Goal: Task Accomplishment & Management: Manage account settings

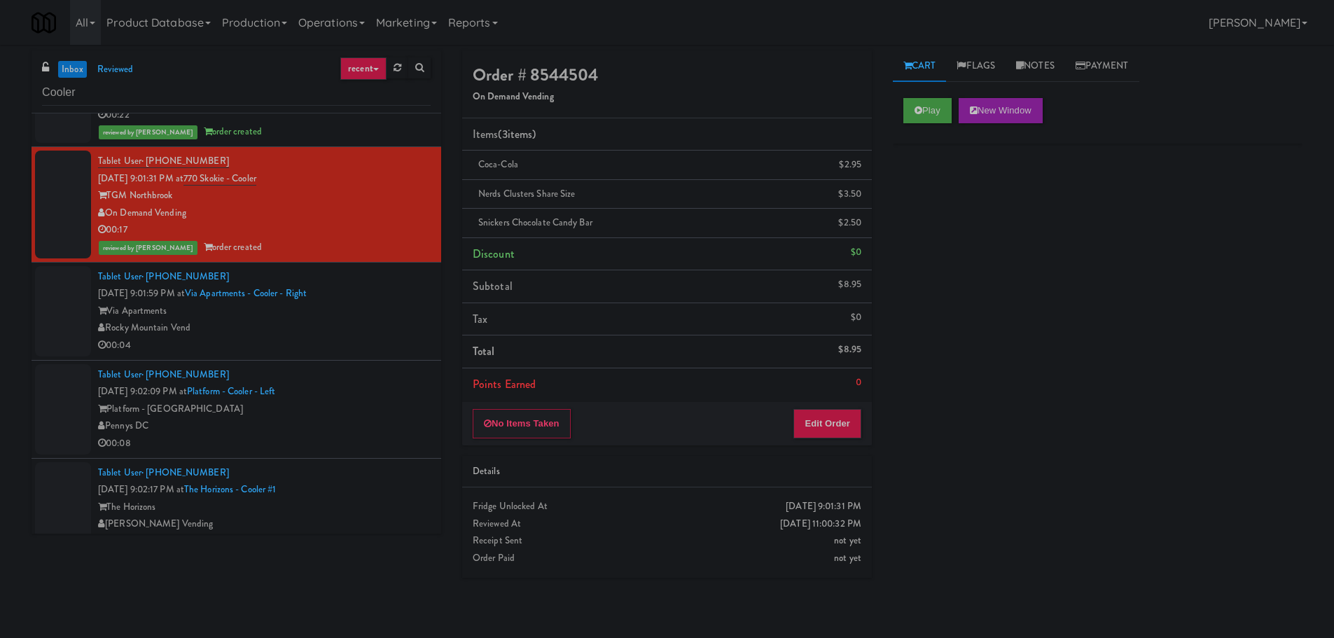
click at [74, 61] on link "inbox" at bounding box center [72, 70] width 29 height 18
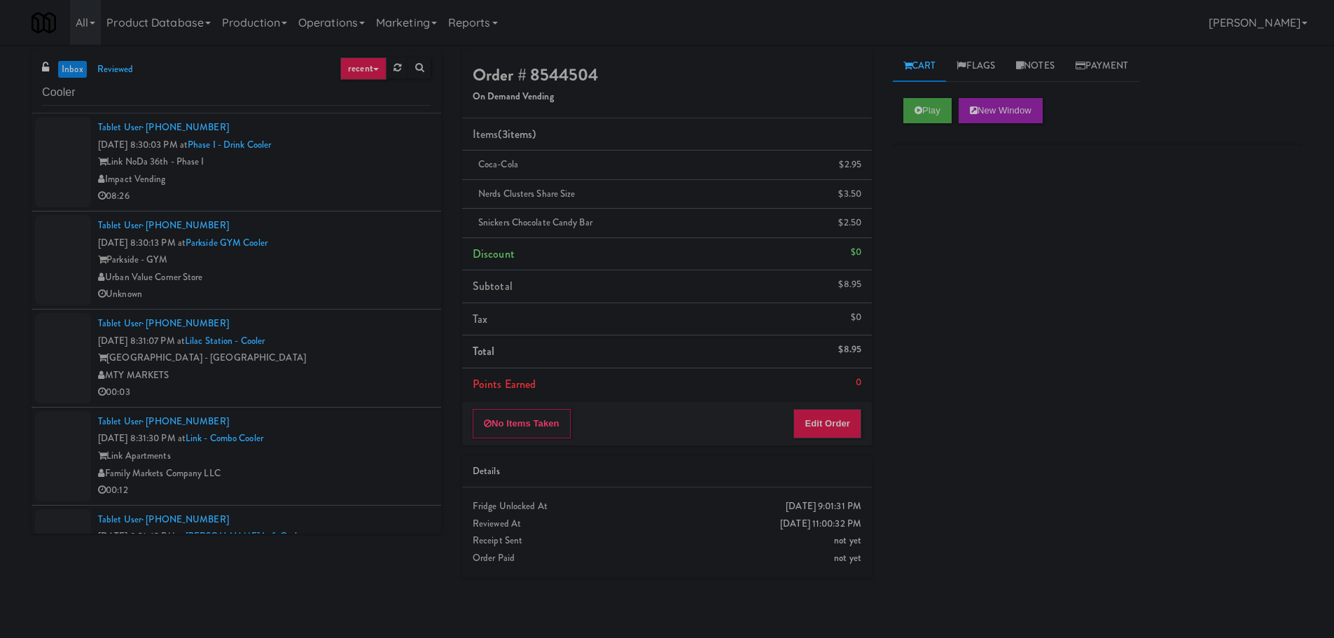
click at [399, 158] on div "Link NoDa 36th - Phase I" at bounding box center [264, 162] width 333 height 18
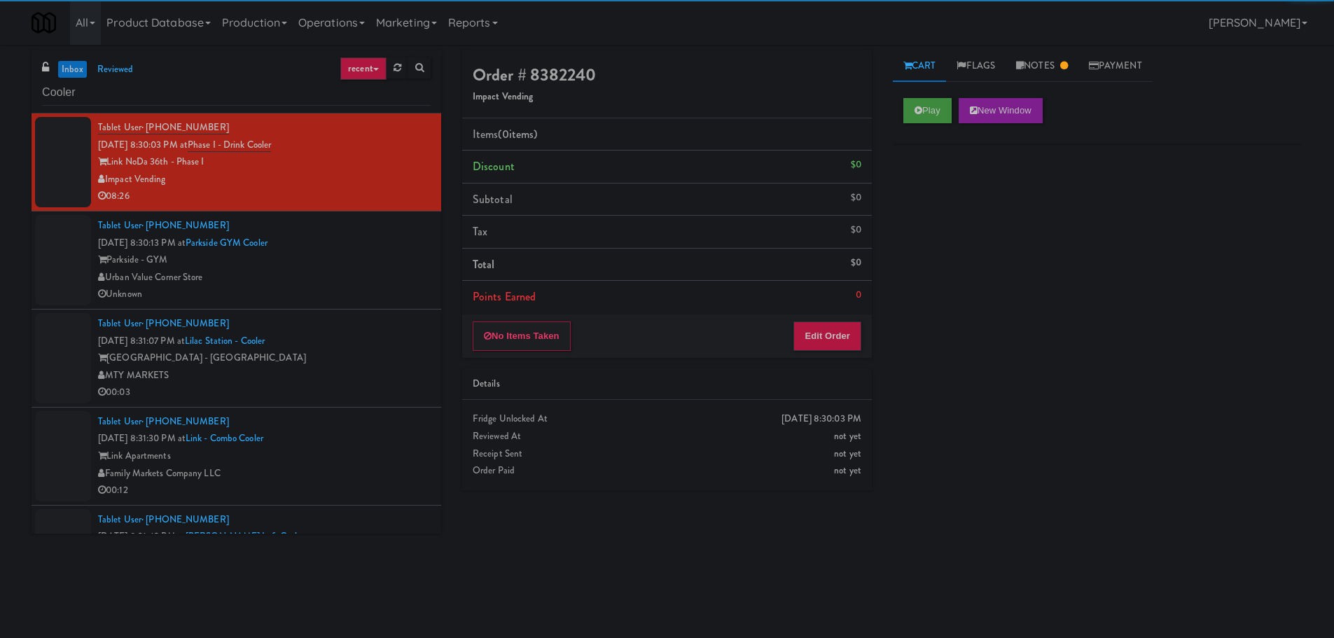
click at [352, 269] on div "Urban Value Corner Store" at bounding box center [264, 278] width 333 height 18
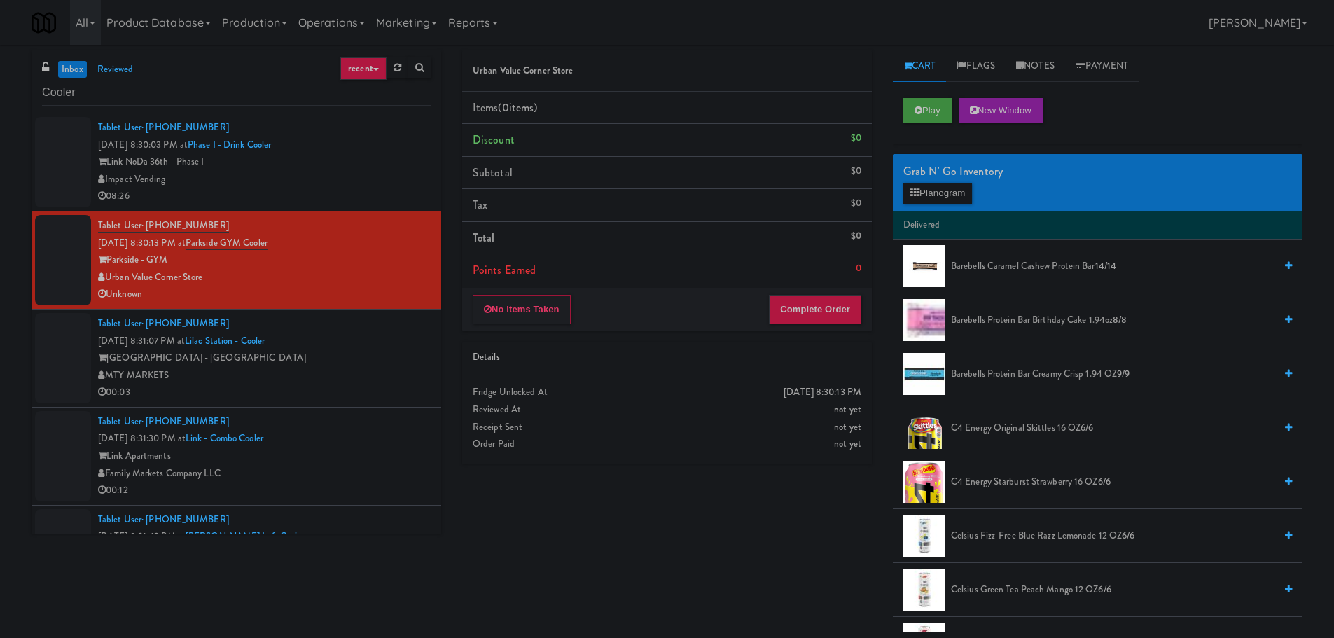
click at [392, 177] on div "Impact Vending" at bounding box center [264, 180] width 333 height 18
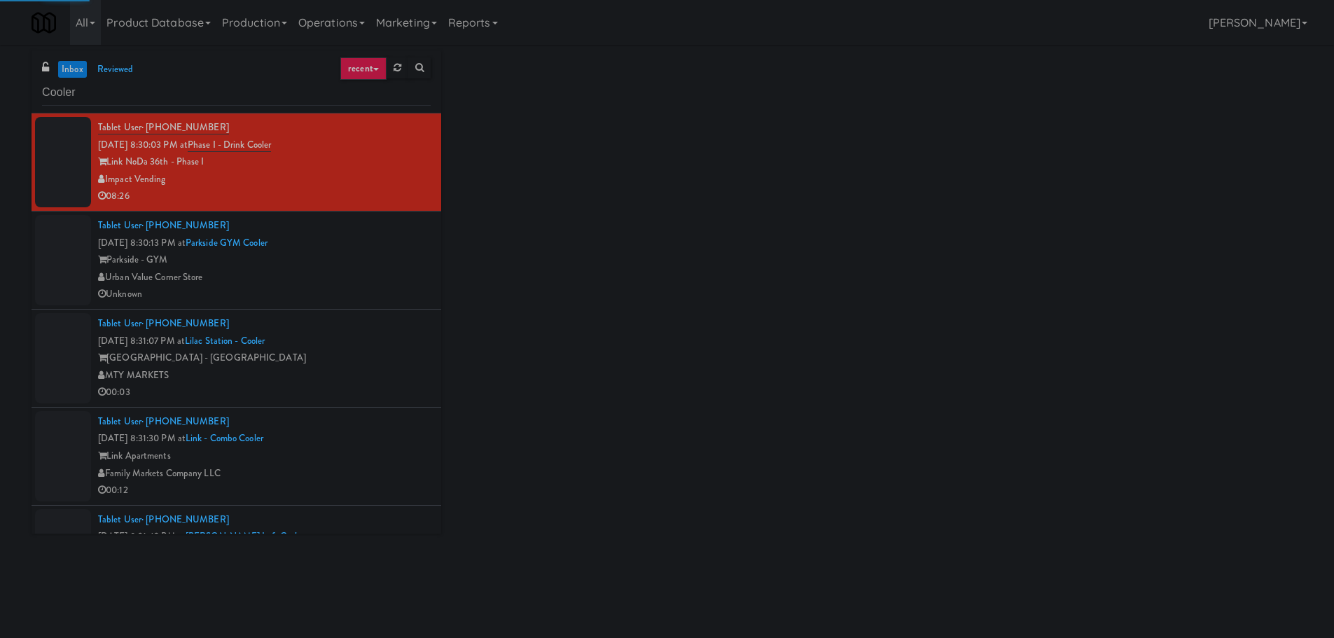
click at [368, 265] on div "Parkside - GYM" at bounding box center [264, 260] width 333 height 18
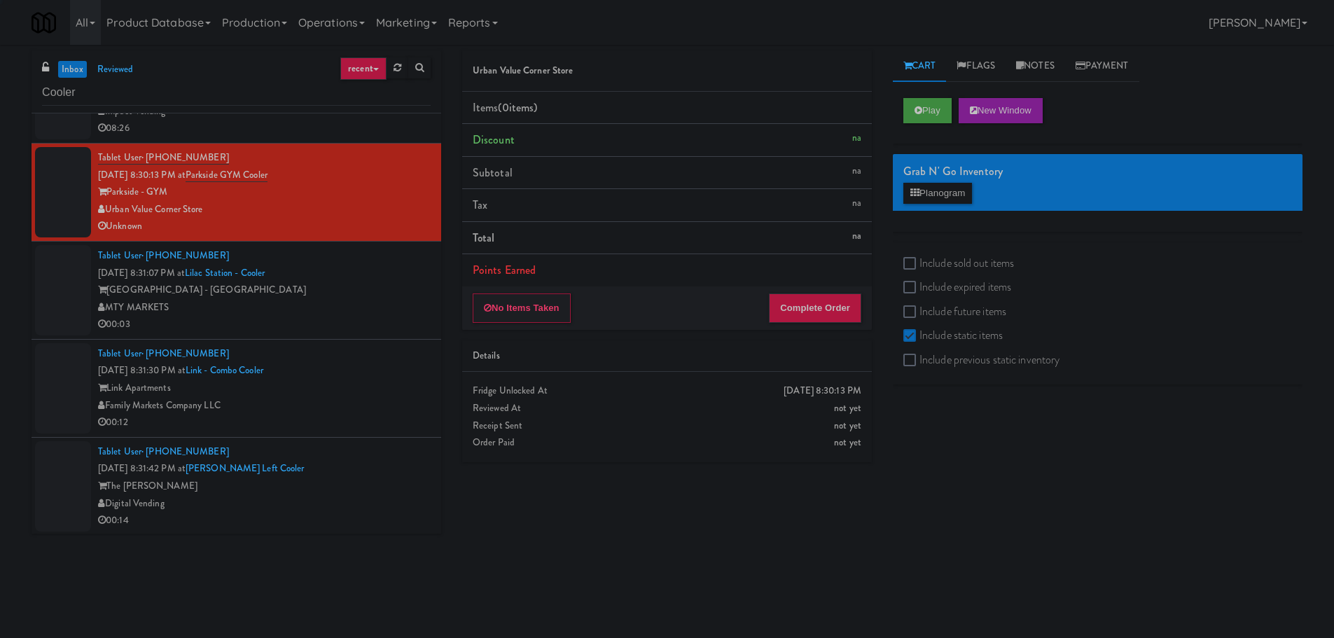
scroll to position [70, 0]
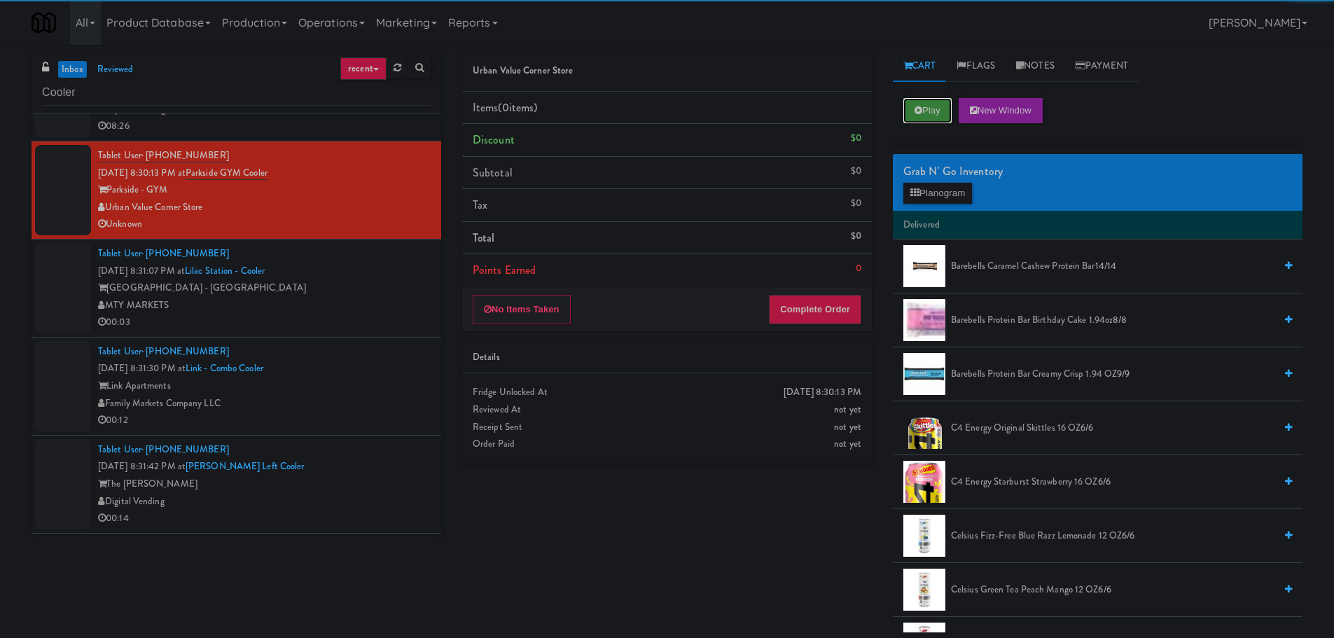
click at [911, 118] on button "Play" at bounding box center [928, 110] width 48 height 25
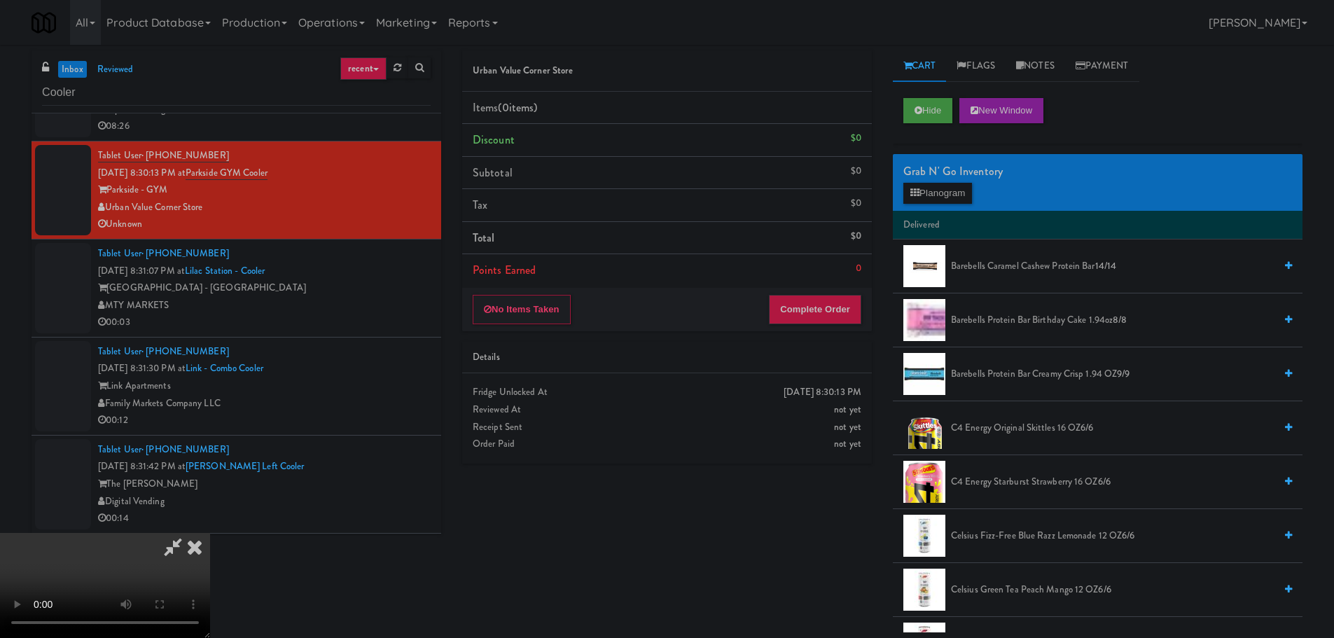
scroll to position [0, 0]
click at [210, 533] on video at bounding box center [105, 585] width 210 height 105
click at [946, 190] on button "Planogram" at bounding box center [938, 193] width 69 height 21
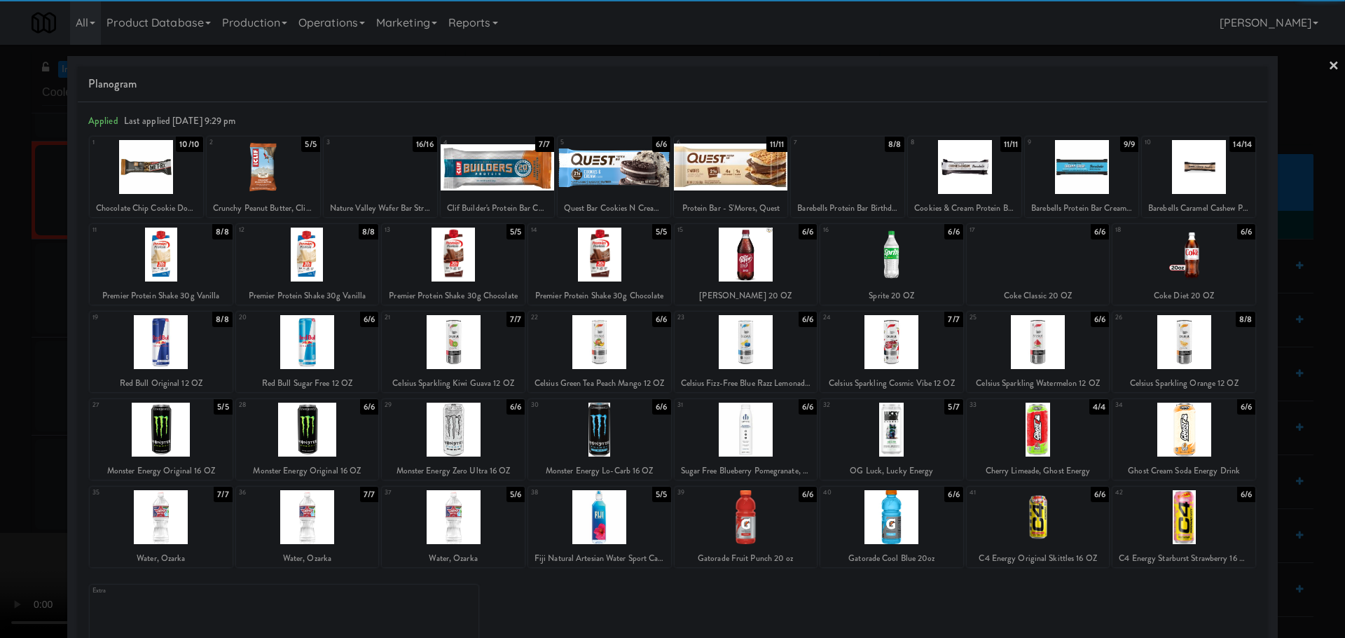
click at [464, 354] on div at bounding box center [453, 342] width 143 height 54
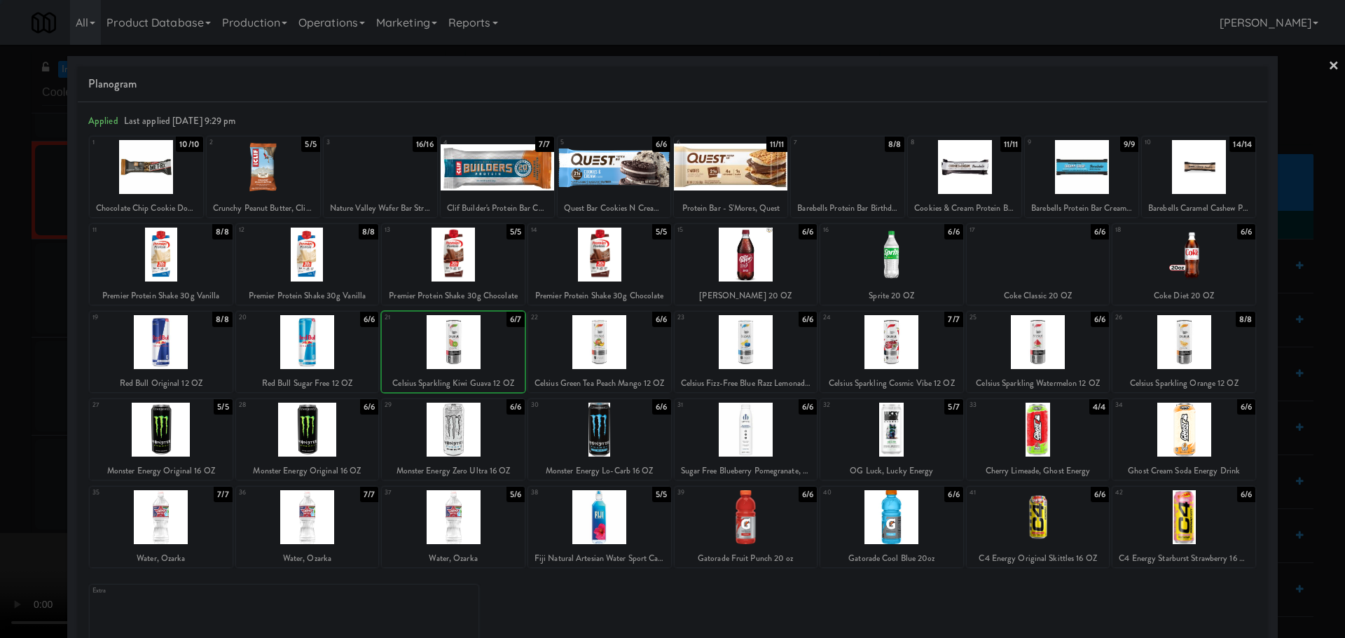
click at [4, 435] on div at bounding box center [672, 319] width 1345 height 638
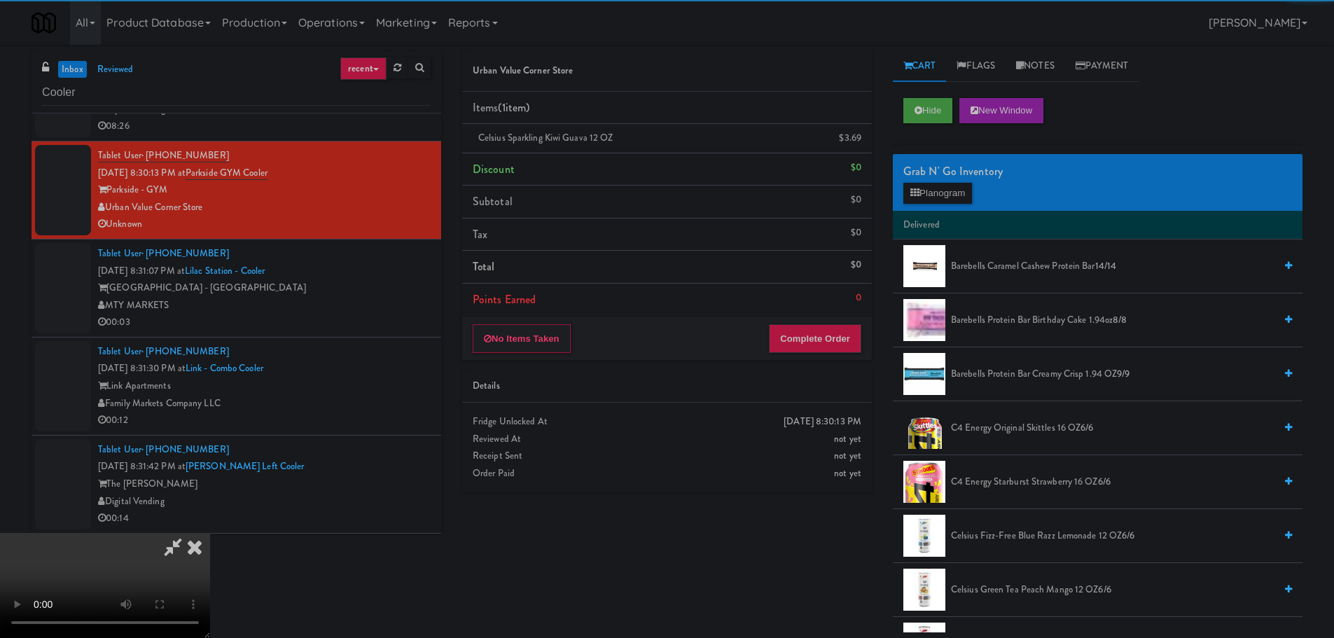
drag, startPoint x: 454, startPoint y: 273, endPoint x: 489, endPoint y: 264, distance: 36.0
click at [210, 533] on video at bounding box center [105, 585] width 210 height 105
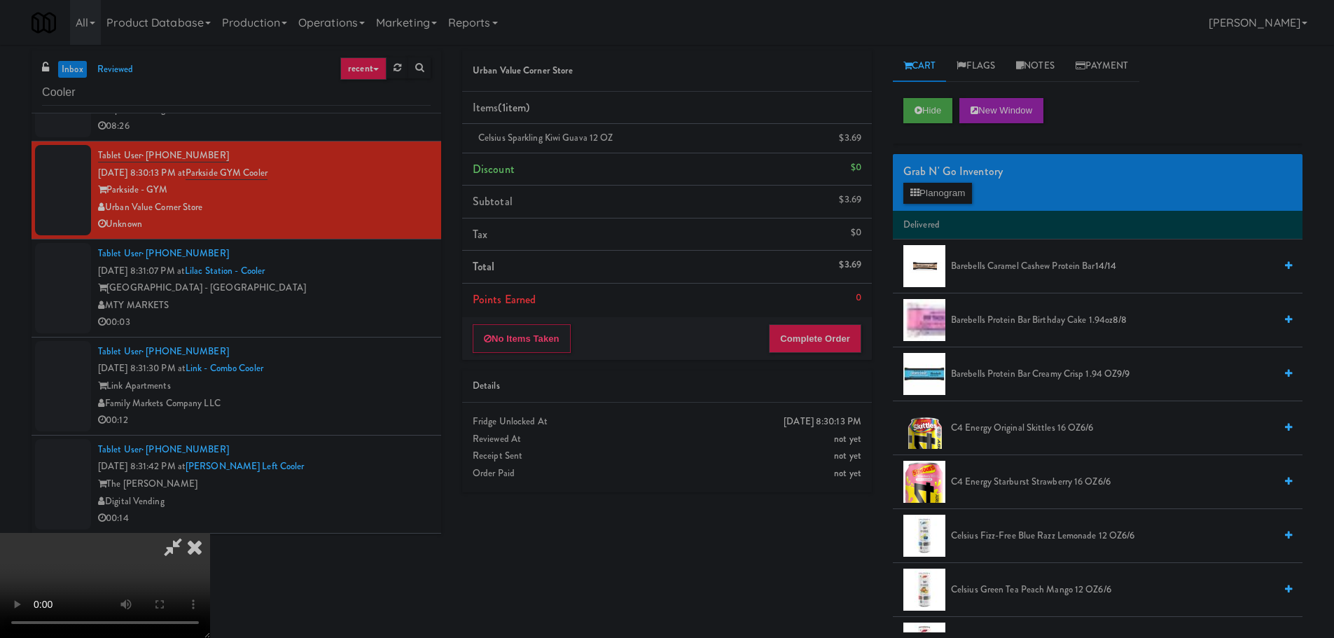
scroll to position [241, 0]
click at [812, 339] on button "Complete Order" at bounding box center [815, 338] width 92 height 29
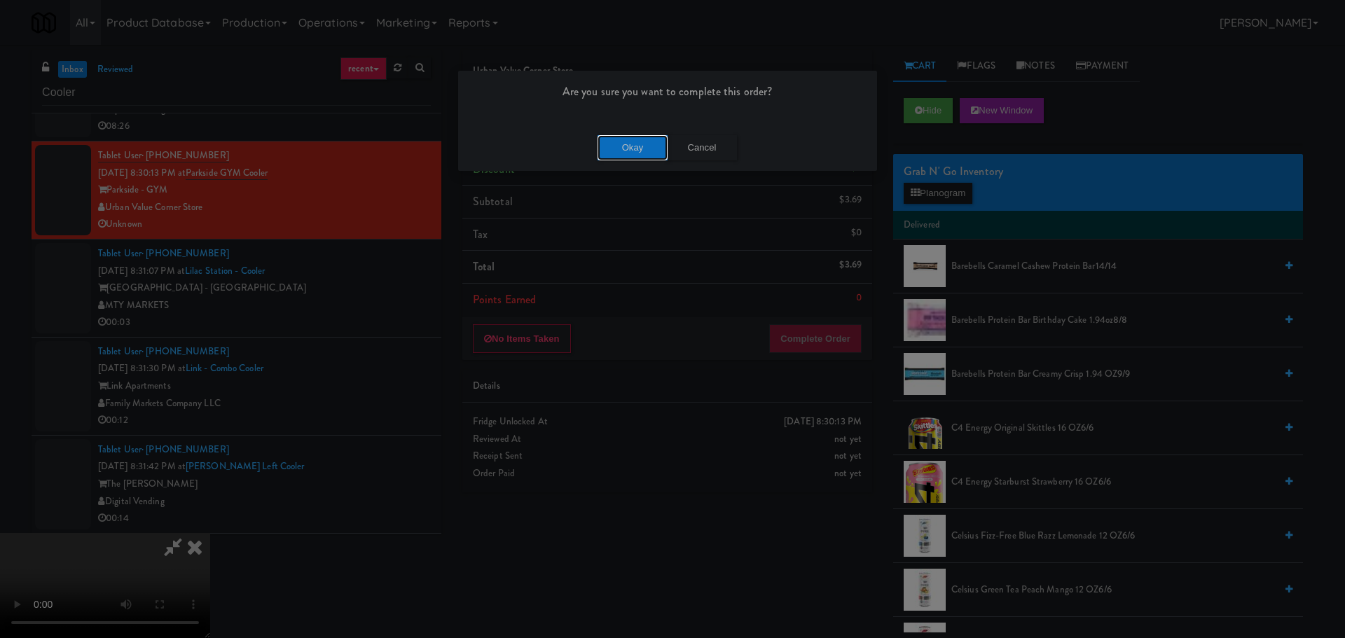
click at [649, 141] on button "Okay" at bounding box center [633, 147] width 70 height 25
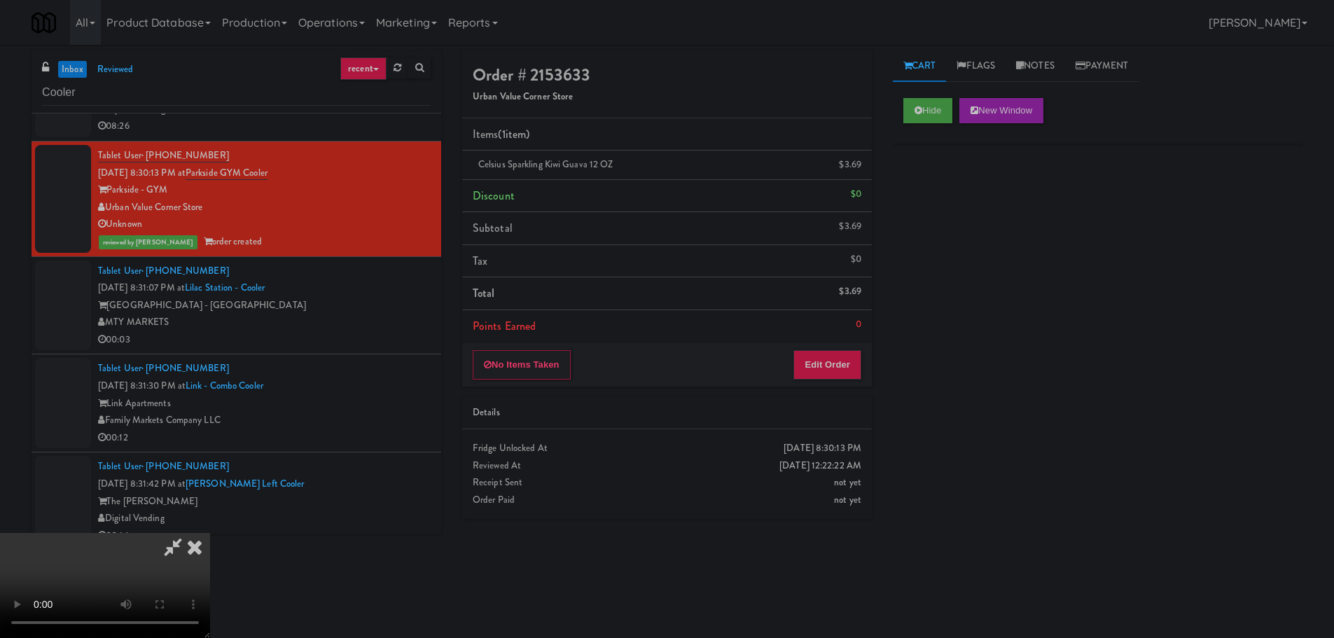
scroll to position [0, 0]
click at [210, 533] on icon at bounding box center [194, 547] width 31 height 28
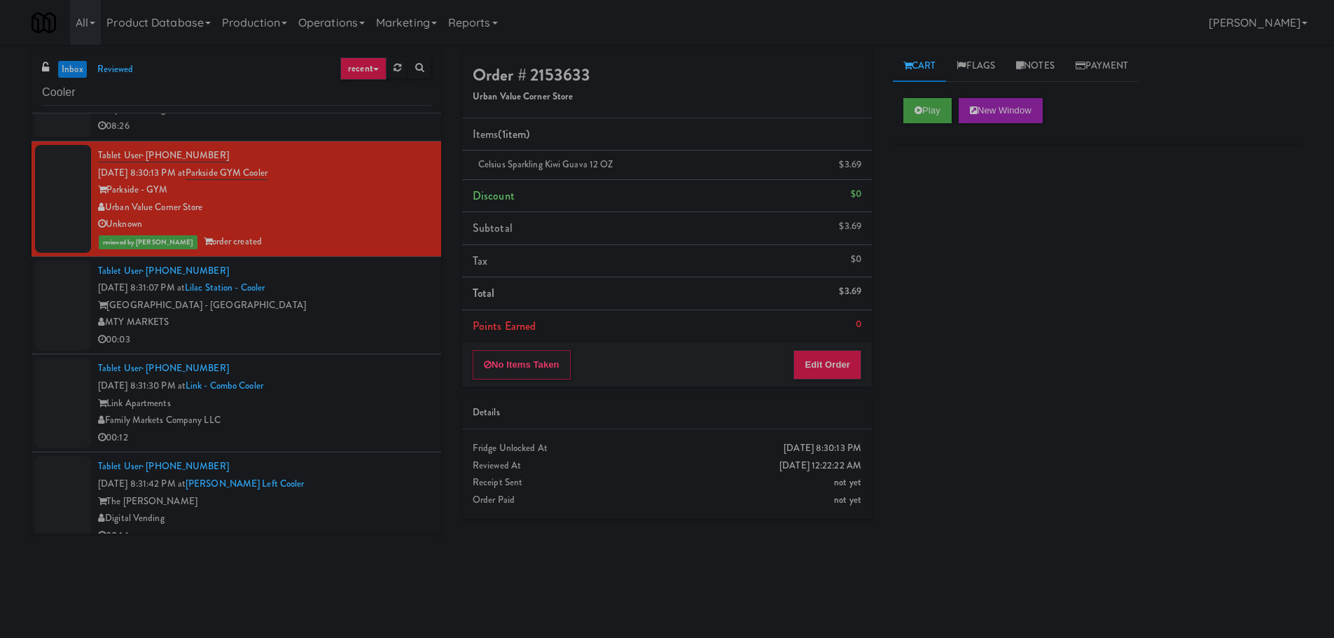
click at [390, 324] on div "MTY MARKETS" at bounding box center [264, 323] width 333 height 18
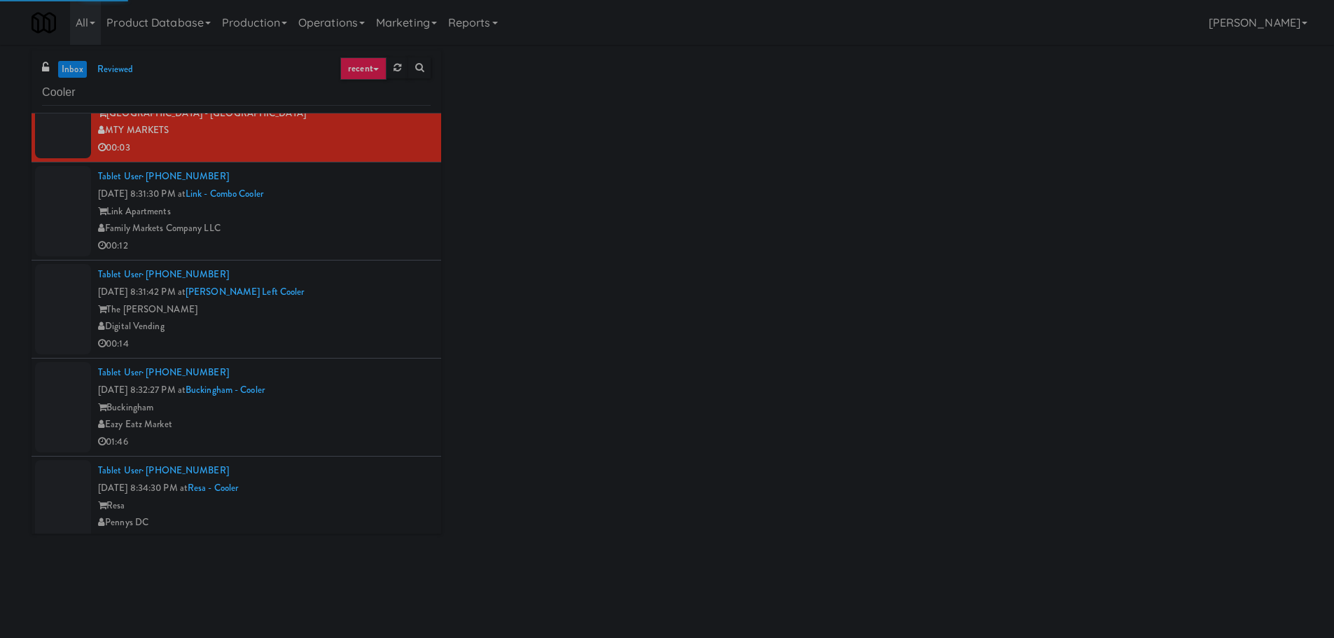
scroll to position [210, 0]
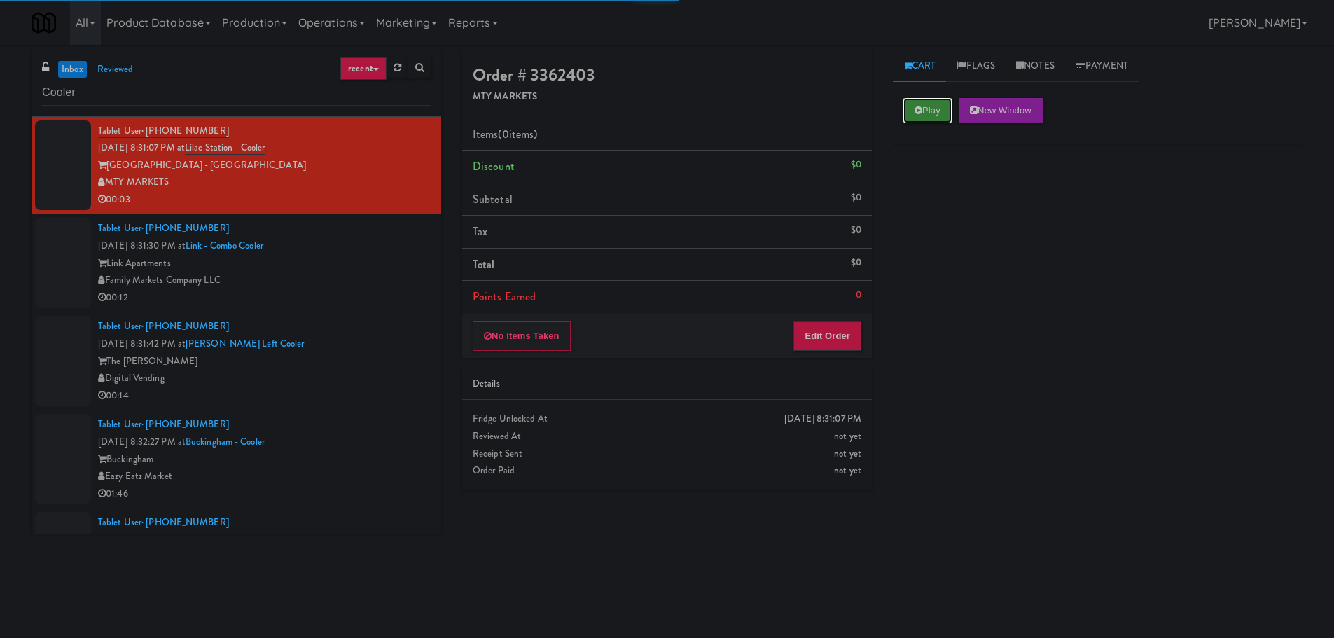
click at [934, 111] on button "Play" at bounding box center [928, 110] width 48 height 25
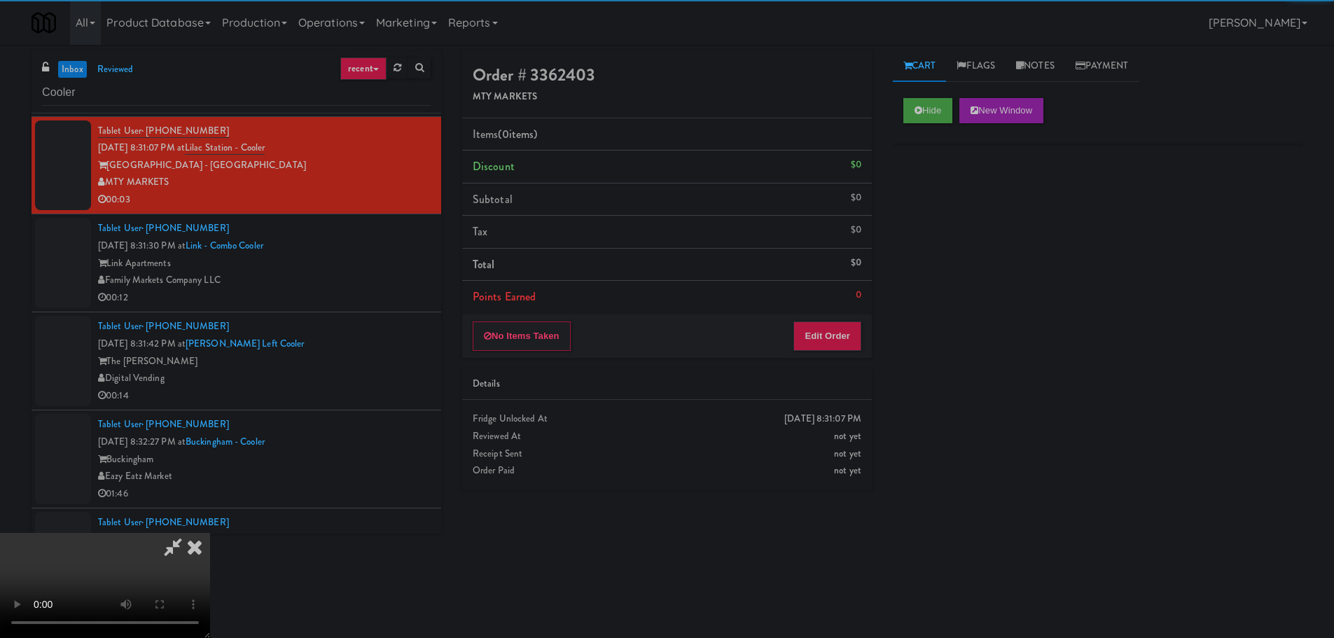
click at [835, 318] on div "No Items Taken Edit Order" at bounding box center [667, 336] width 410 height 43
click at [827, 336] on button "Edit Order" at bounding box center [828, 336] width 68 height 29
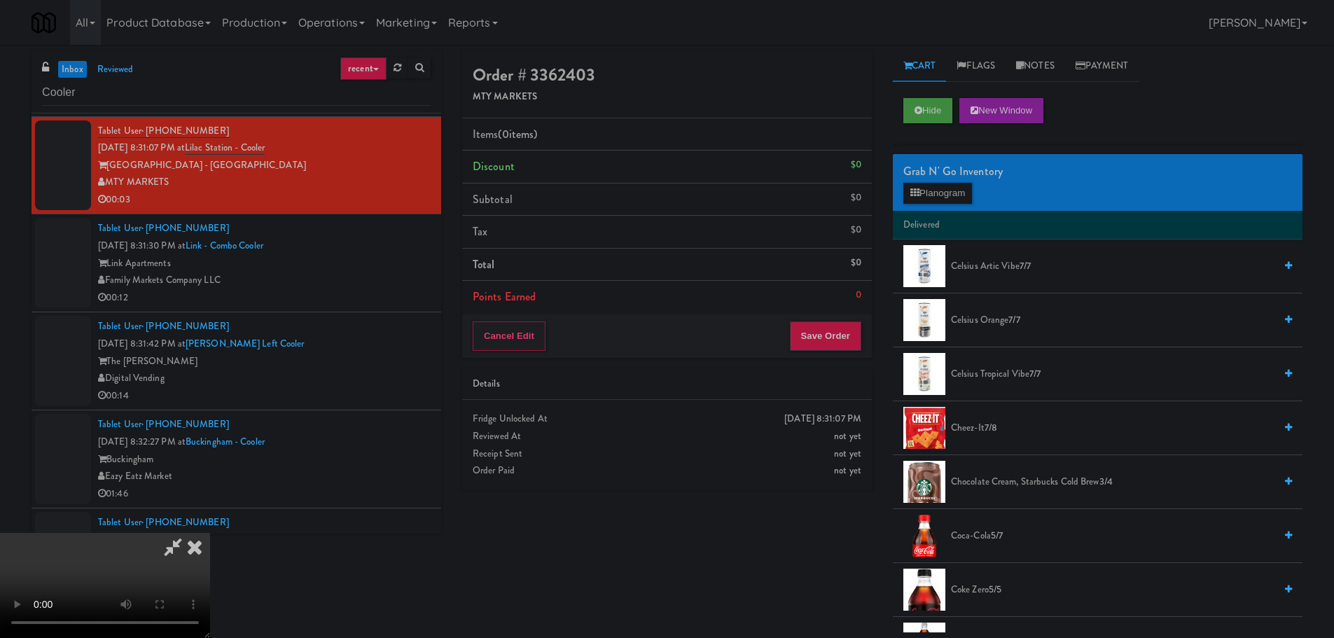
scroll to position [0, 0]
click at [210, 533] on video at bounding box center [105, 585] width 210 height 105
drag, startPoint x: 348, startPoint y: 497, endPoint x: 353, endPoint y: 467, distance: 30.5
click at [210, 533] on video at bounding box center [105, 585] width 210 height 105
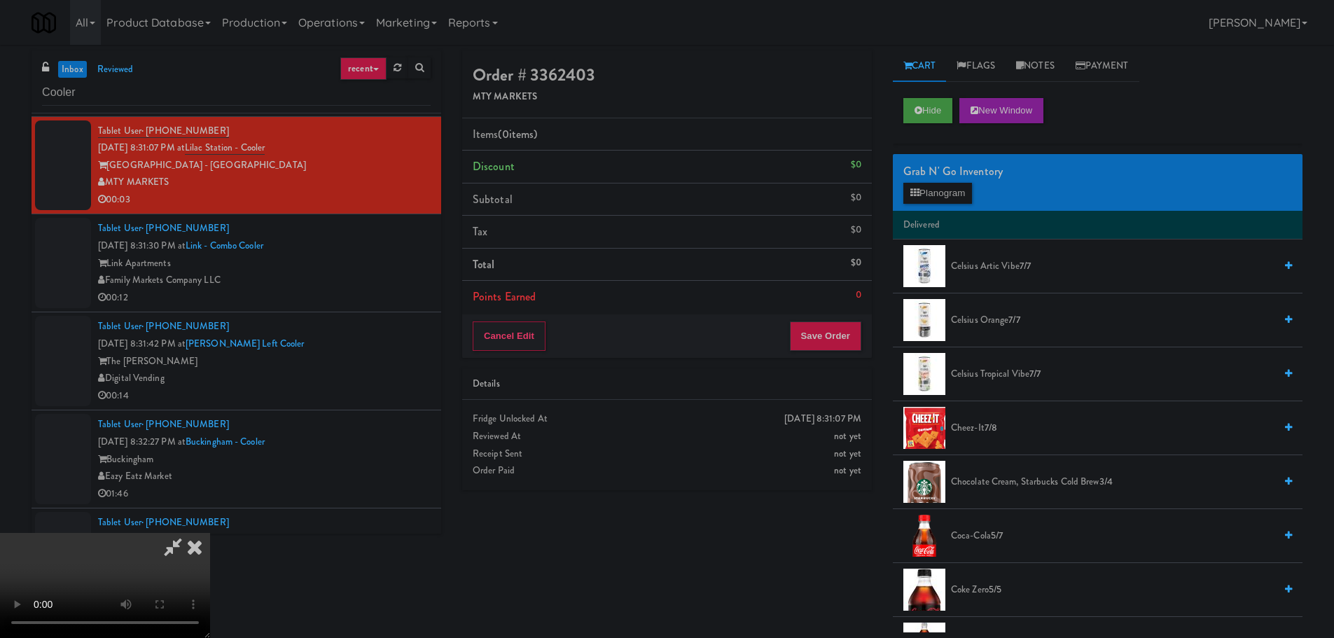
scroll to position [0, 0]
drag, startPoint x: 483, startPoint y: 426, endPoint x: 492, endPoint y: 425, distance: 9.1
click at [210, 533] on video at bounding box center [105, 585] width 210 height 105
click at [944, 197] on button "Planogram" at bounding box center [938, 193] width 69 height 21
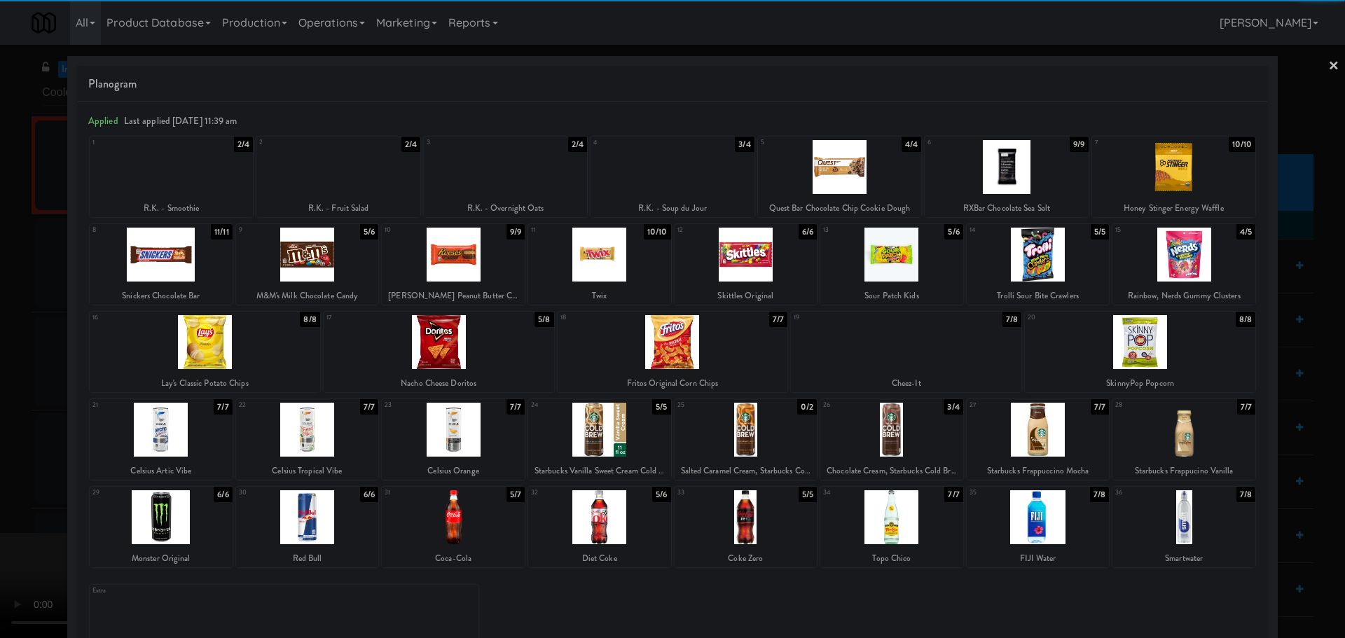
click at [194, 185] on div at bounding box center [171, 167] width 163 height 54
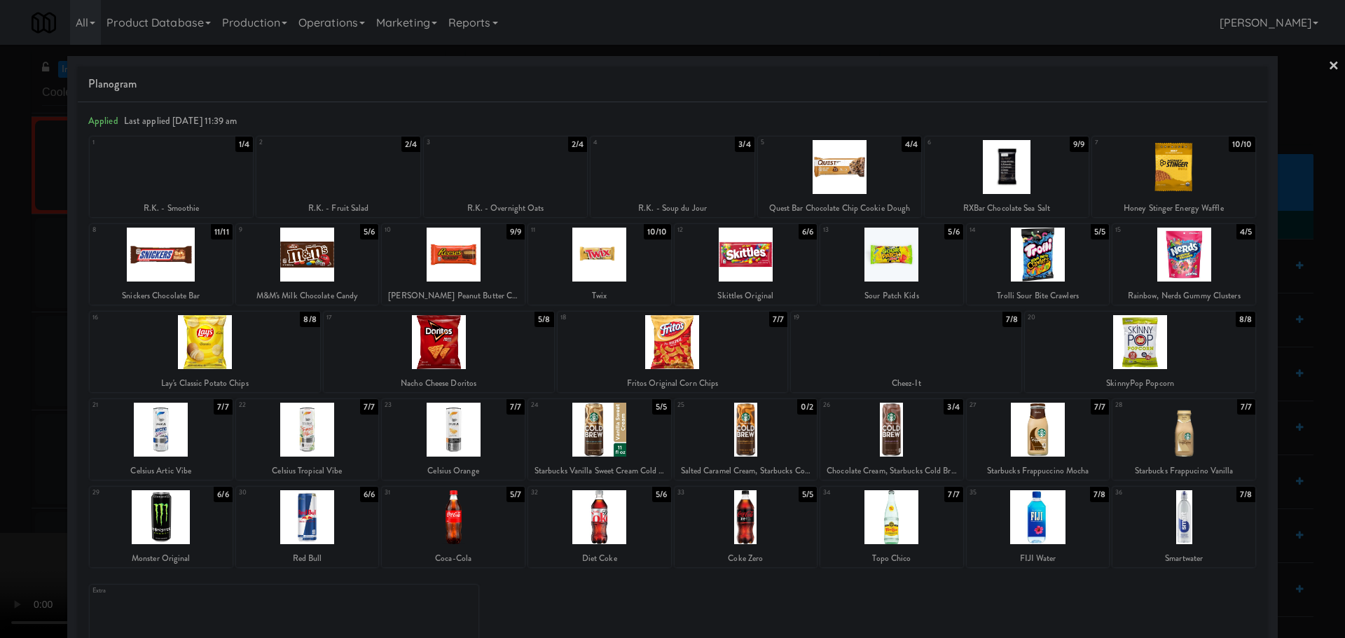
click at [0, 309] on div at bounding box center [672, 319] width 1345 height 638
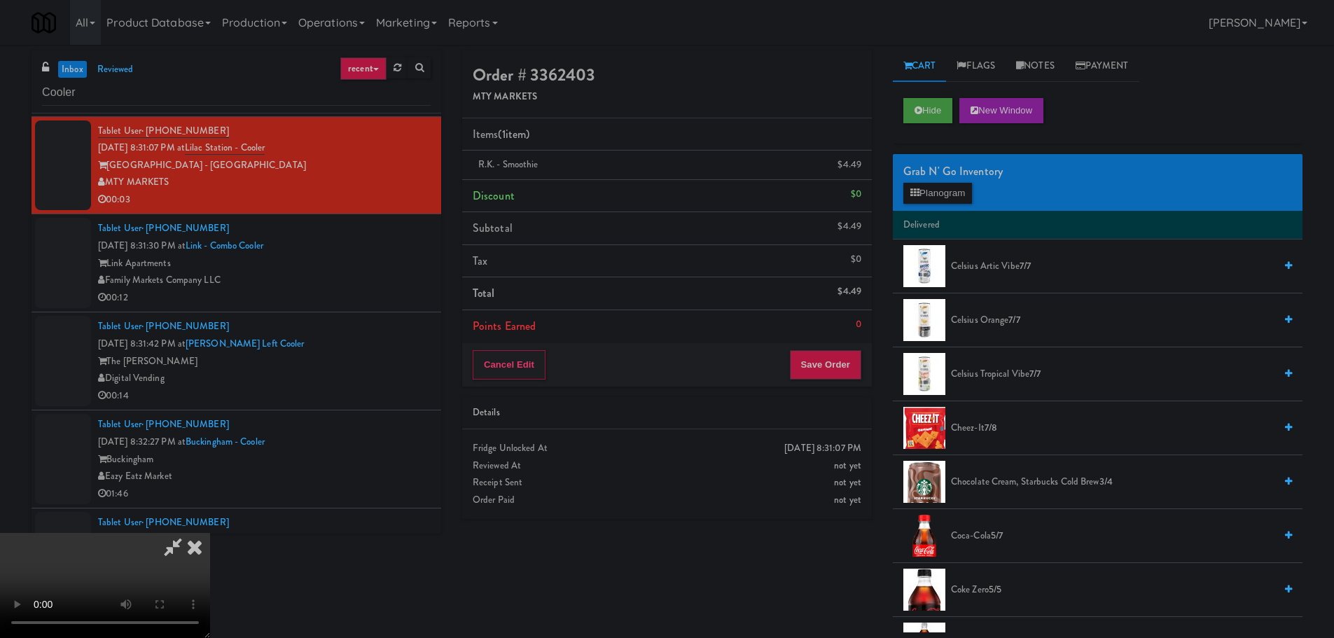
click at [210, 533] on video at bounding box center [105, 585] width 210 height 105
click at [829, 349] on div "Cancel Edit Save Order" at bounding box center [667, 364] width 410 height 43
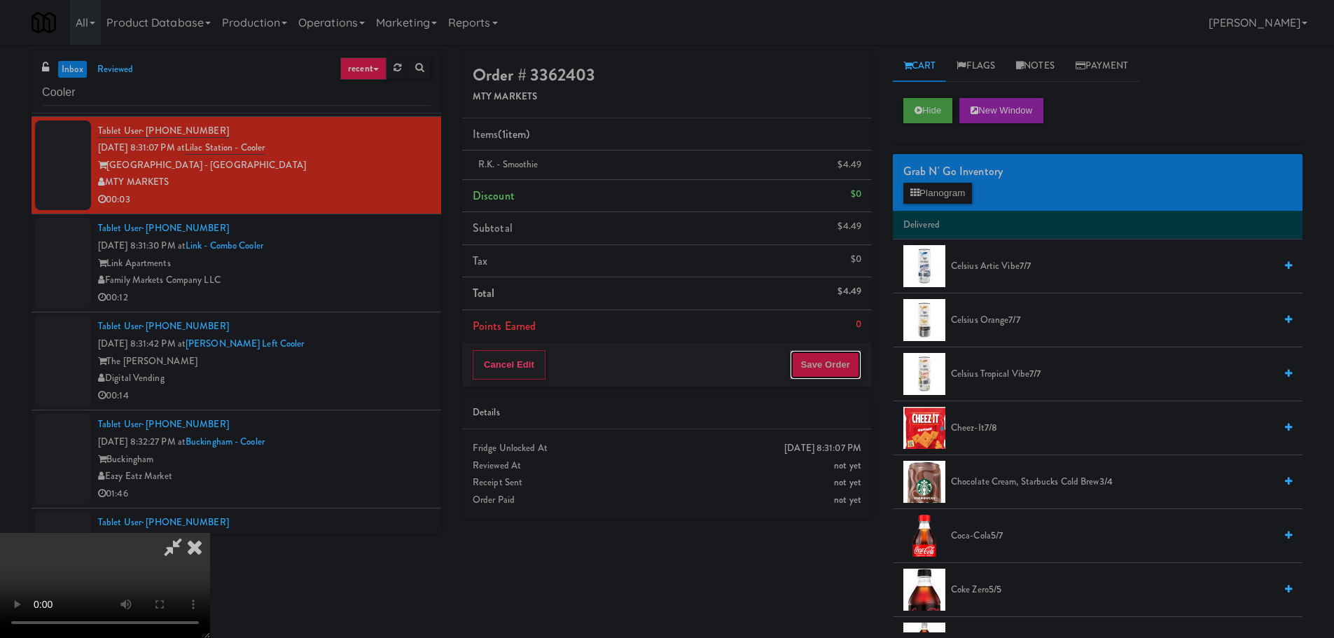
click at [827, 370] on button "Save Order" at bounding box center [825, 364] width 71 height 29
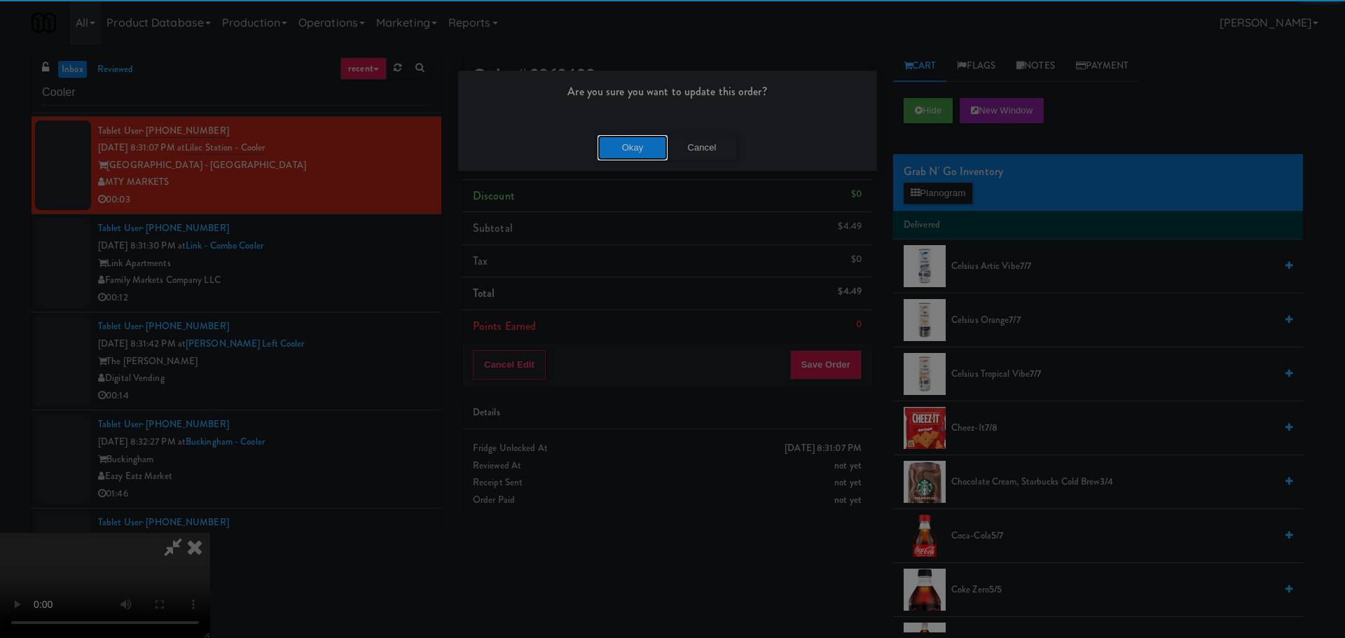
click at [627, 156] on button "Okay" at bounding box center [633, 147] width 70 height 25
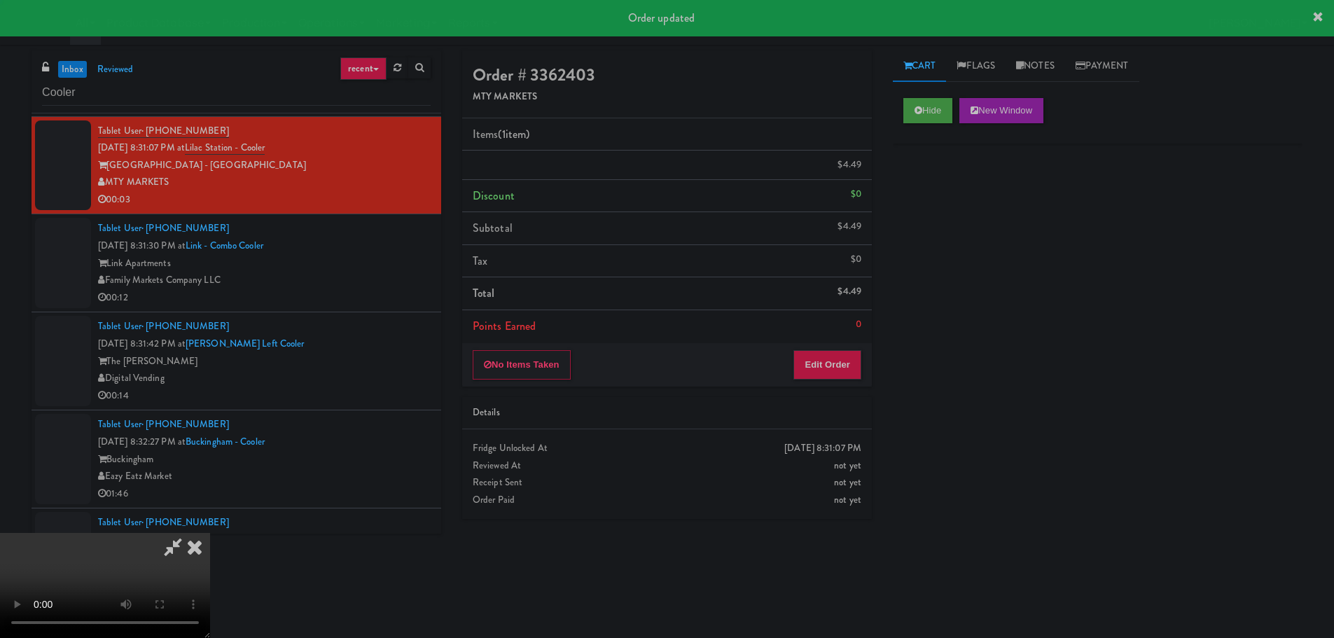
scroll to position [0, 0]
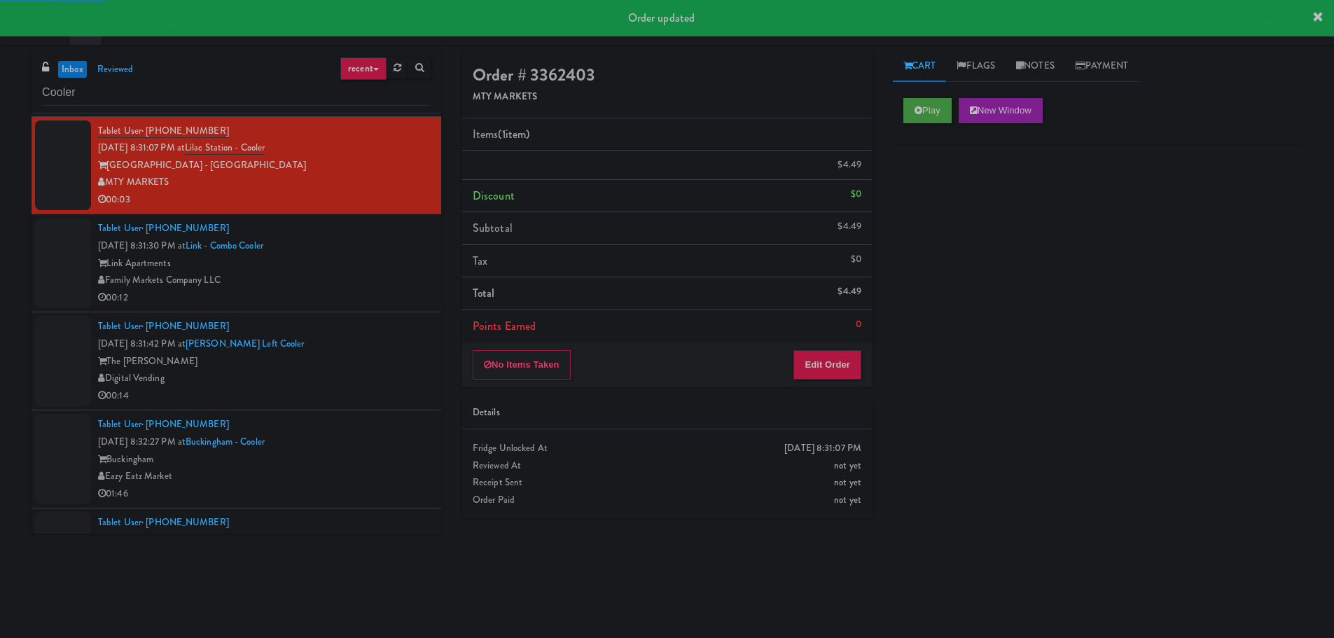
click at [341, 290] on div "00:12" at bounding box center [264, 298] width 333 height 18
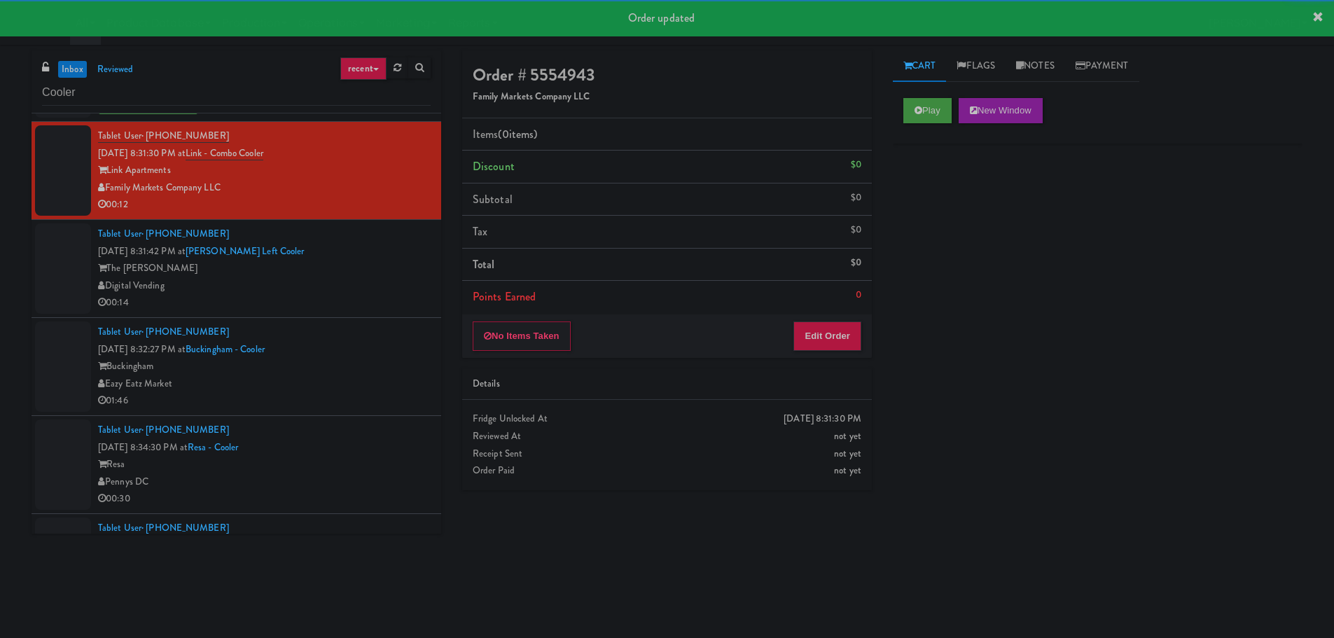
scroll to position [280, 0]
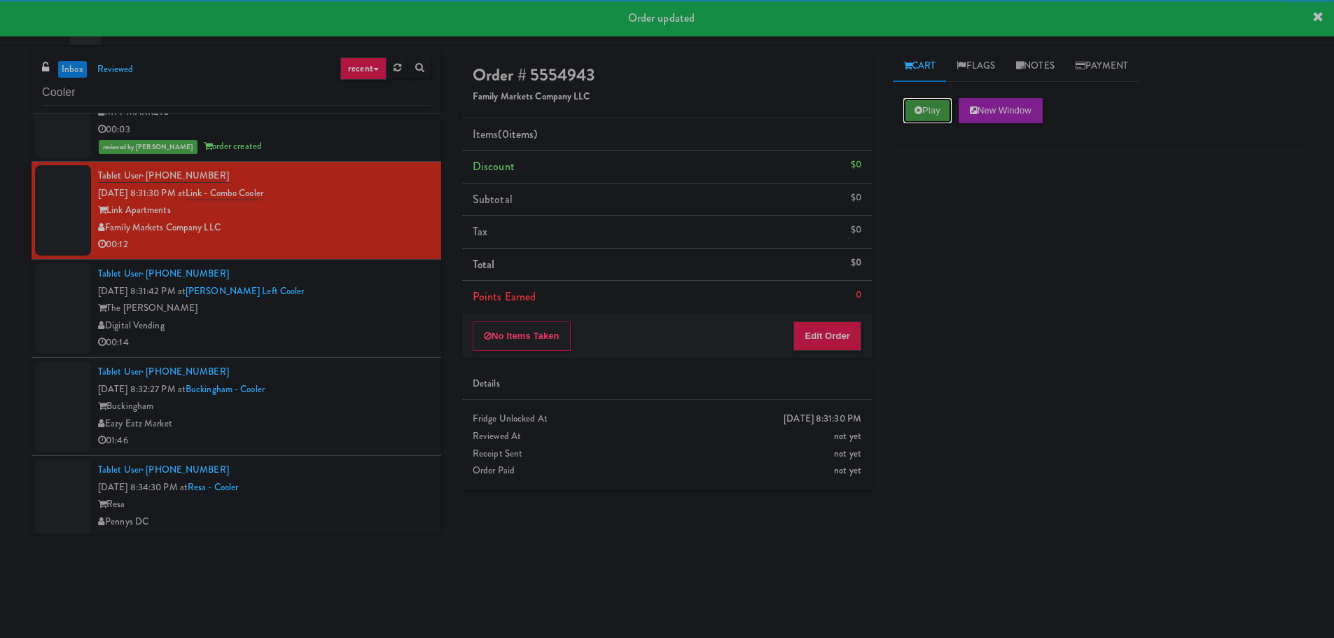
click at [915, 116] on button "Play" at bounding box center [928, 110] width 48 height 25
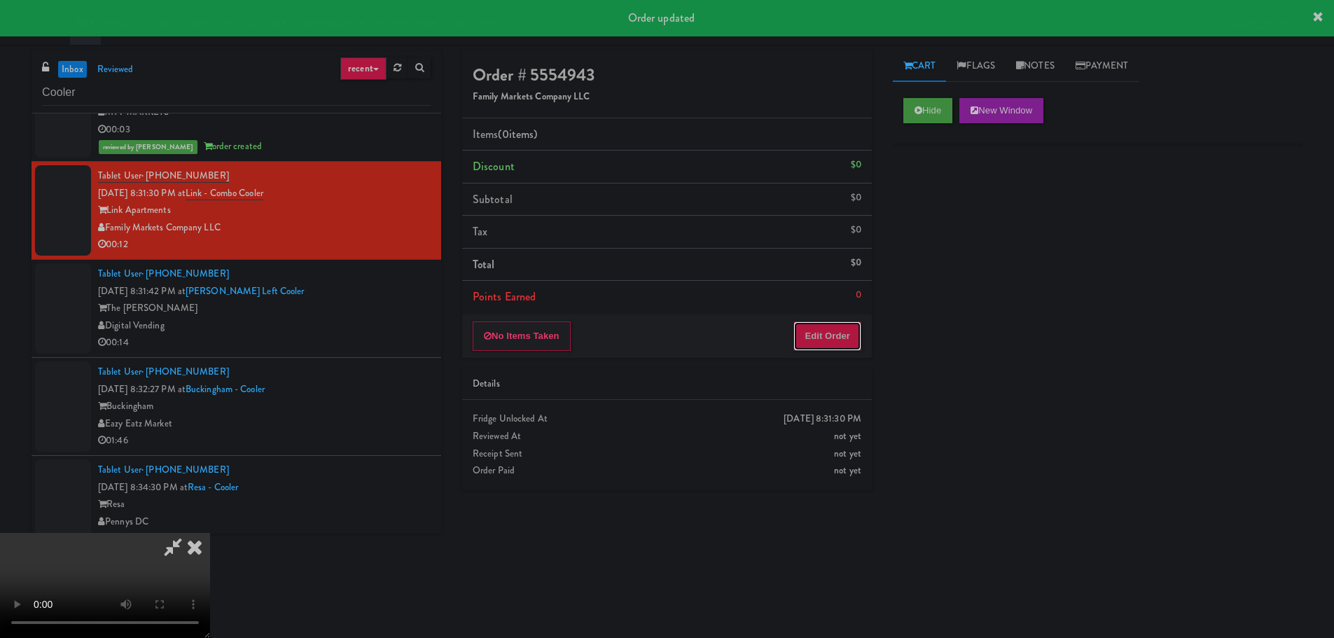
click at [817, 345] on button "Edit Order" at bounding box center [828, 336] width 68 height 29
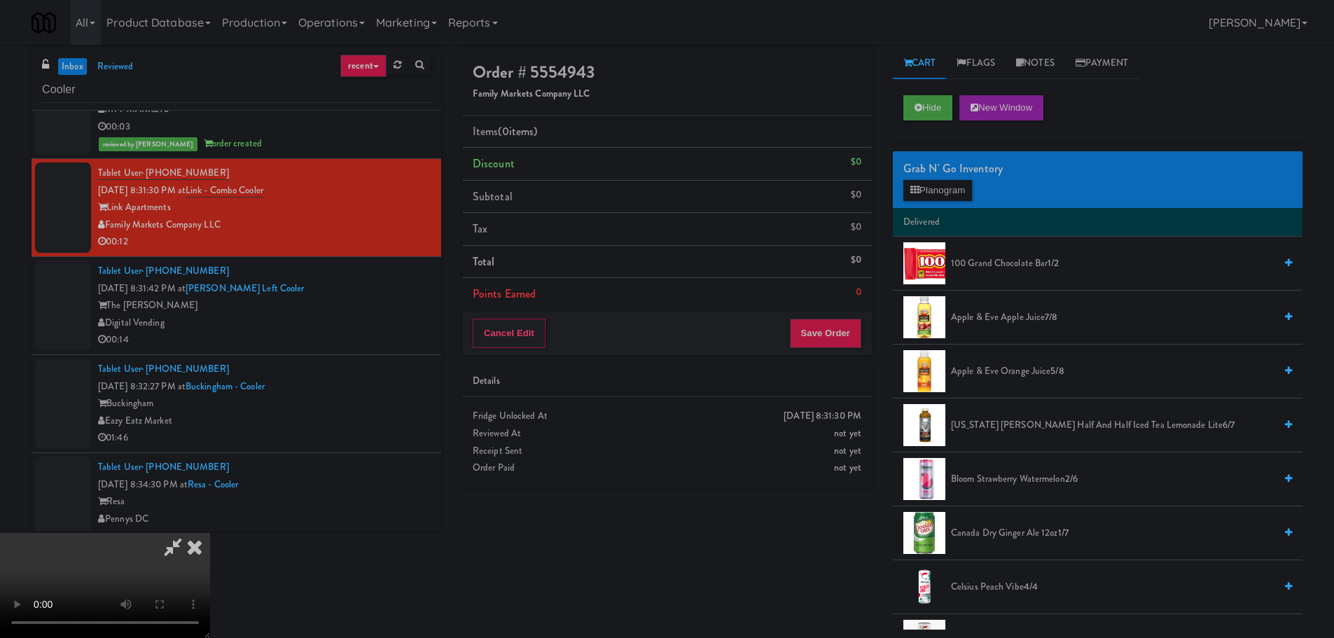
scroll to position [0, 0]
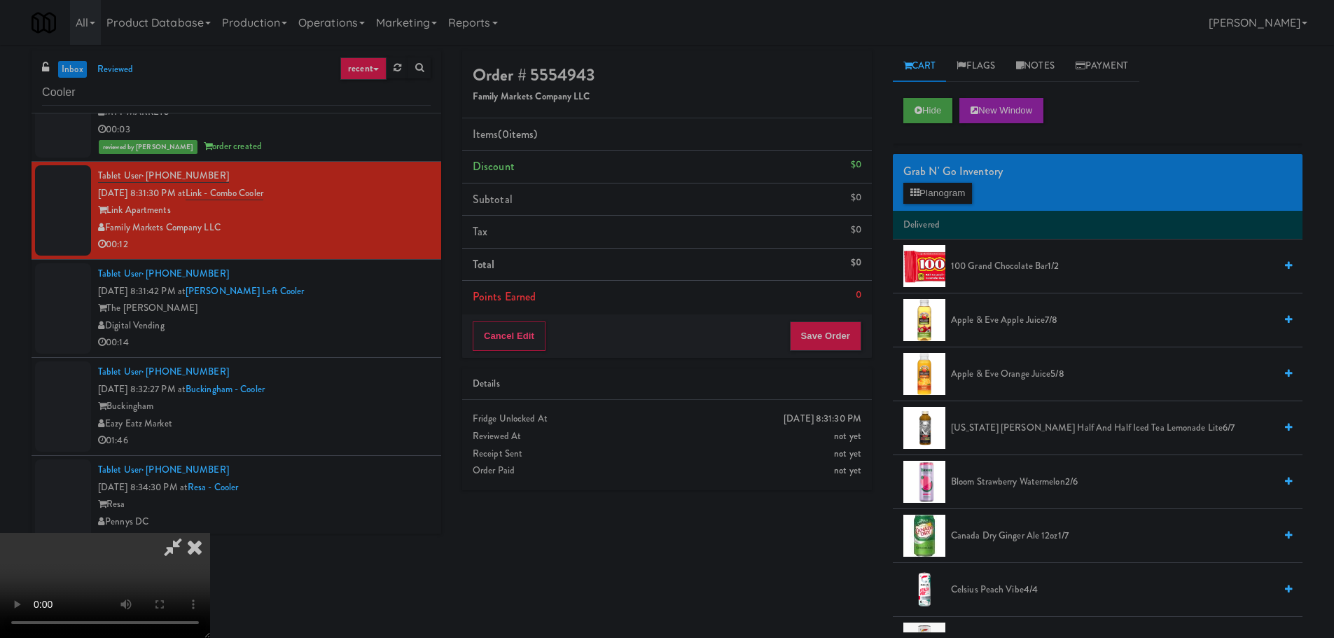
click at [210, 533] on video at bounding box center [105, 585] width 210 height 105
click at [944, 202] on button "Planogram" at bounding box center [938, 193] width 69 height 21
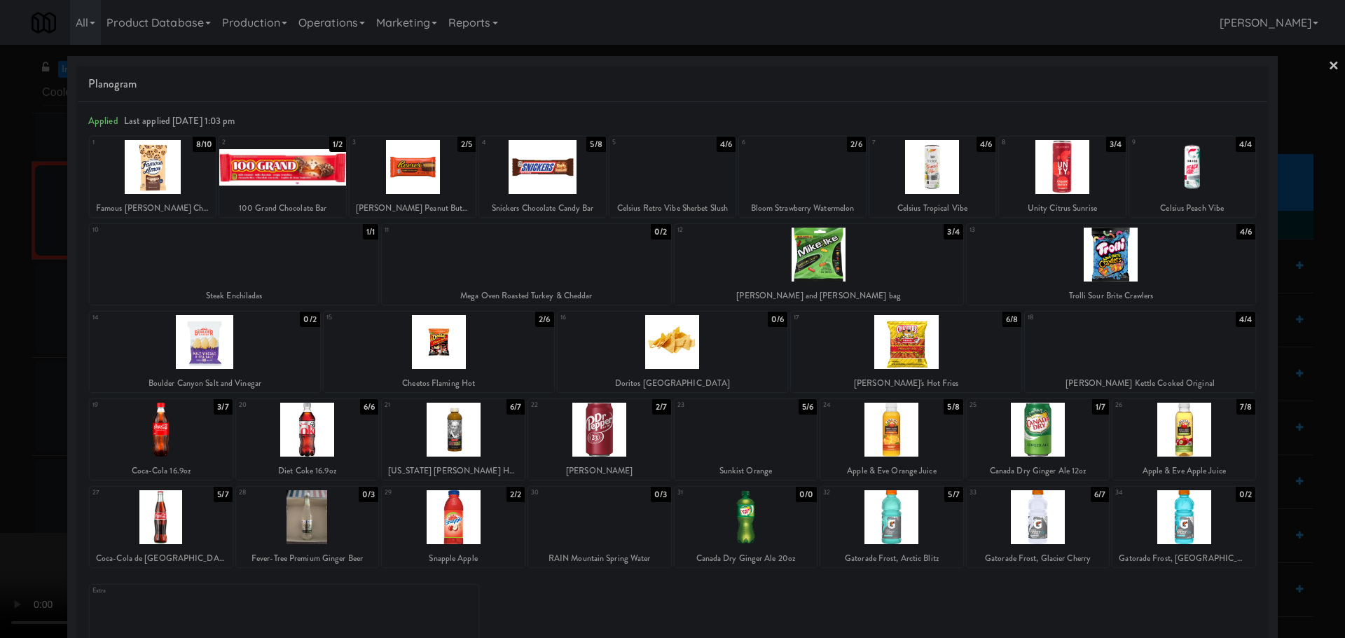
click at [1128, 228] on div at bounding box center [1111, 255] width 289 height 54
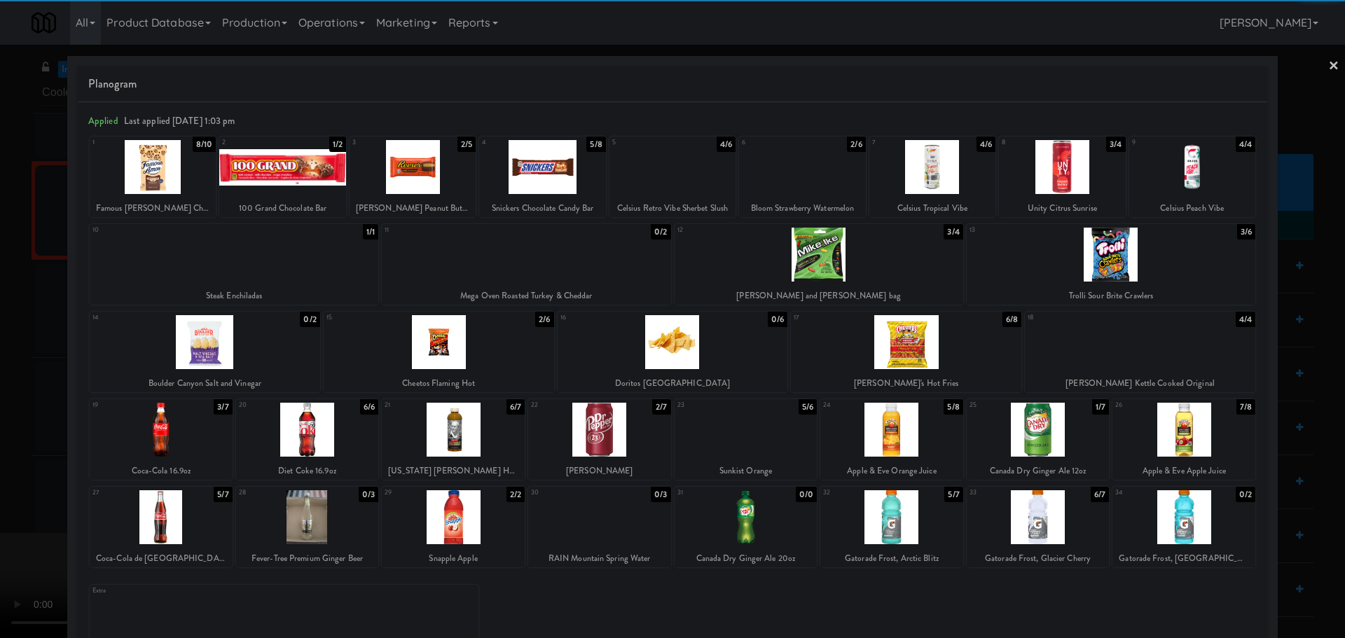
drag, startPoint x: 0, startPoint y: 373, endPoint x: 253, endPoint y: 573, distance: 322.2
click at [1, 374] on div at bounding box center [672, 319] width 1345 height 638
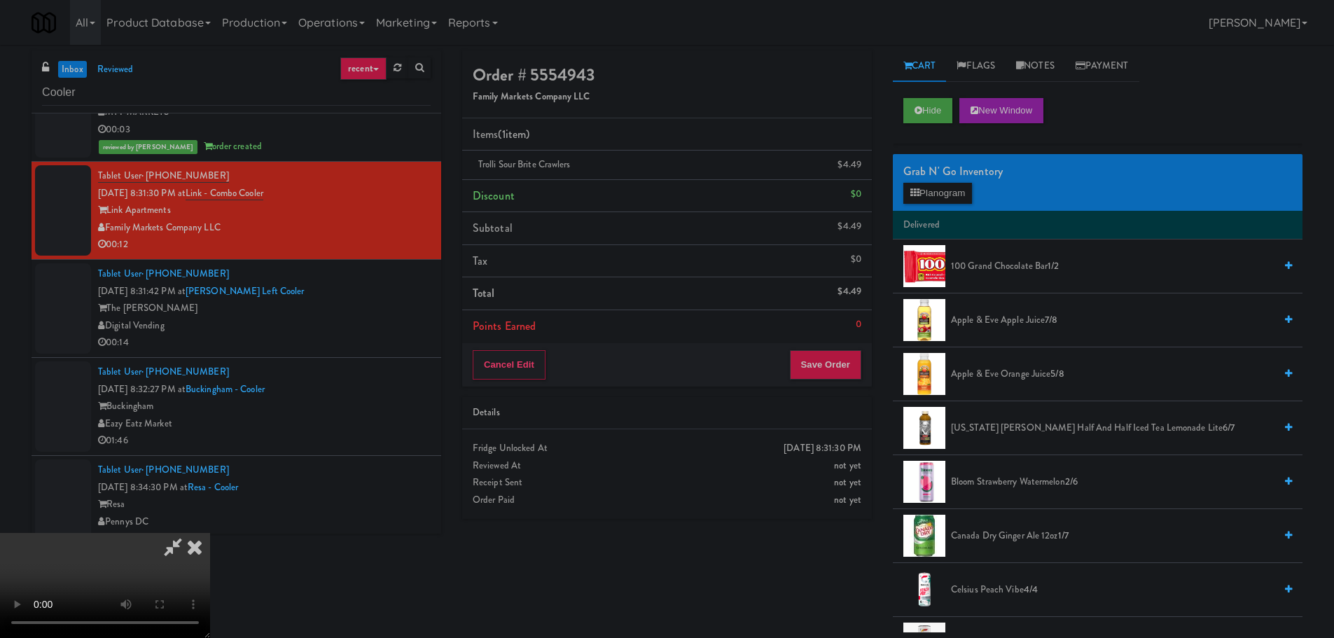
click at [210, 533] on video at bounding box center [105, 585] width 210 height 105
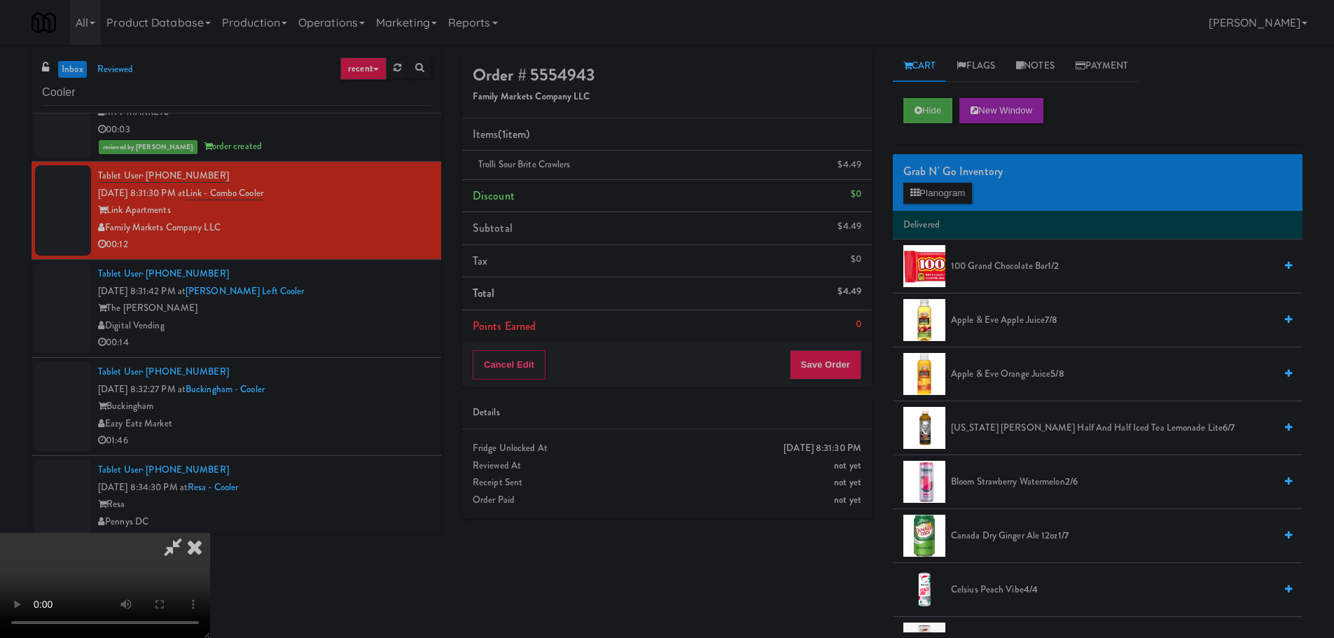
click at [210, 533] on video at bounding box center [105, 585] width 210 height 105
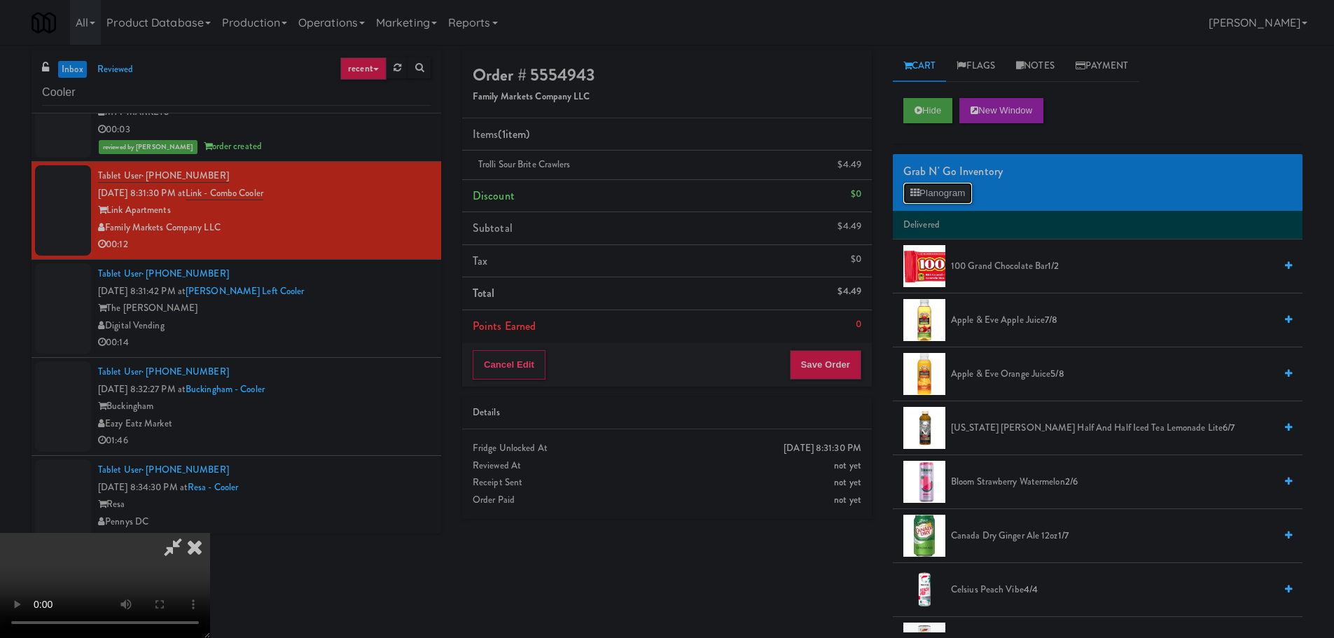
click at [949, 188] on button "Planogram" at bounding box center [938, 193] width 69 height 21
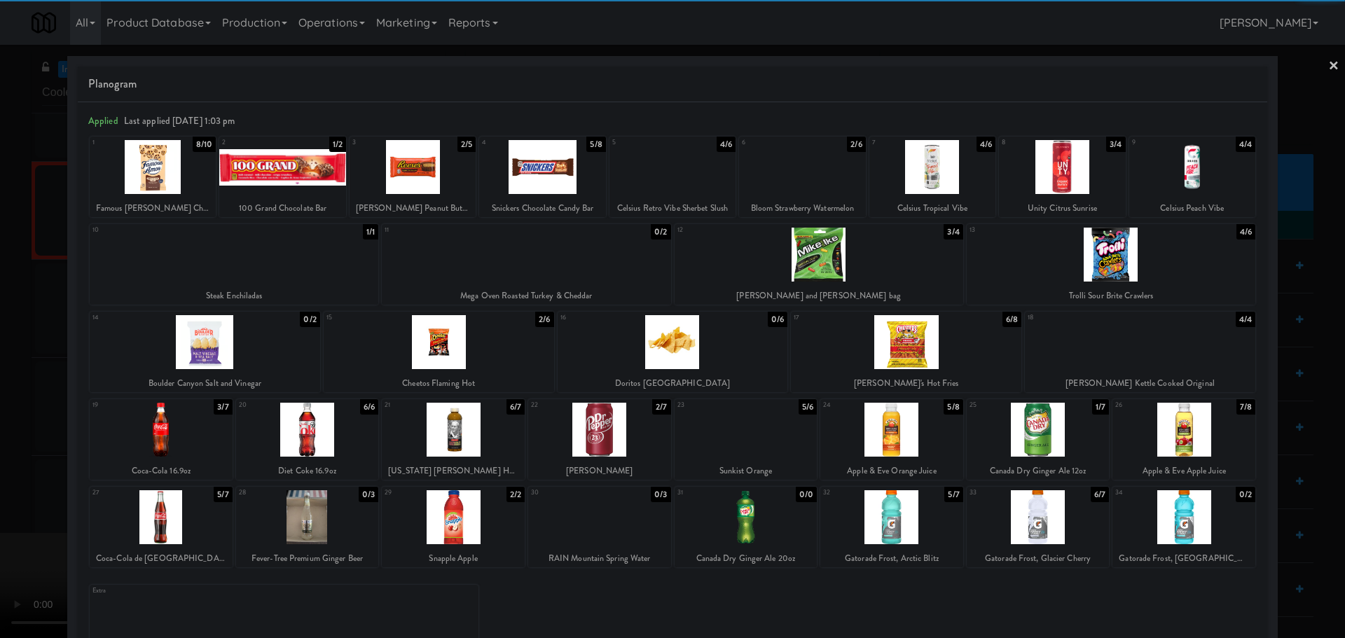
click at [878, 526] on div at bounding box center [891, 517] width 143 height 54
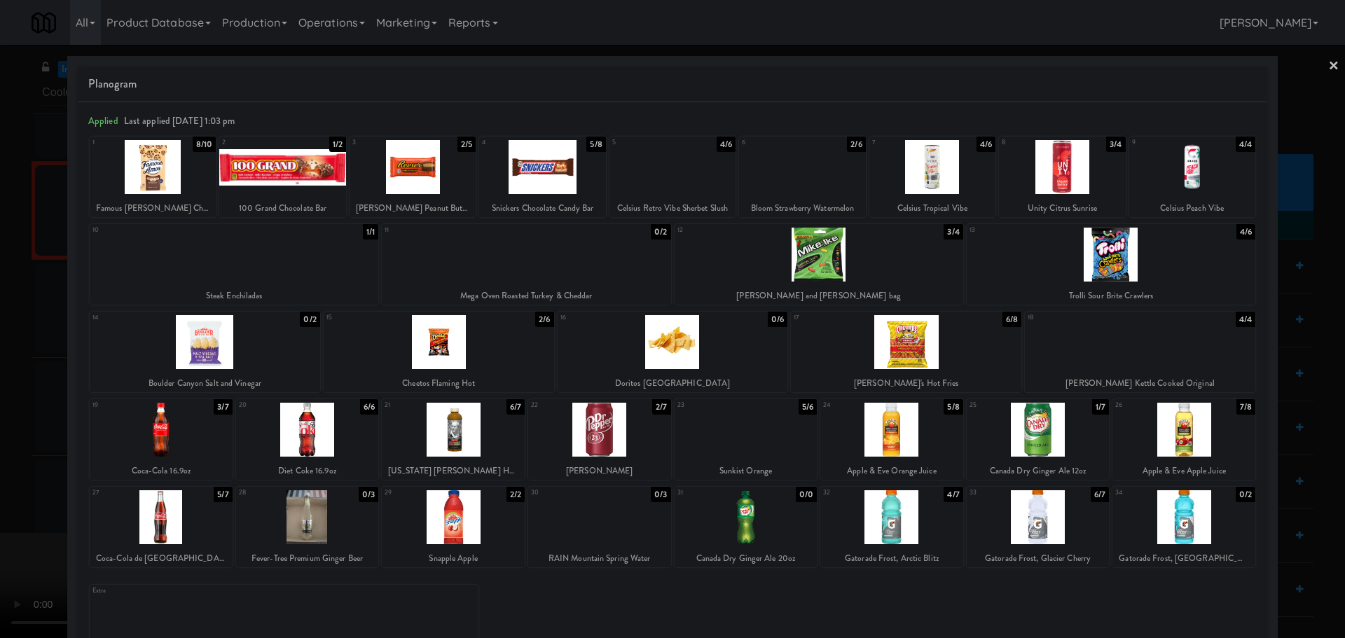
click at [1002, 525] on div at bounding box center [1038, 517] width 143 height 54
drag, startPoint x: 0, startPoint y: 597, endPoint x: 27, endPoint y: 602, distance: 27.9
click at [0, 602] on div at bounding box center [672, 319] width 1345 height 638
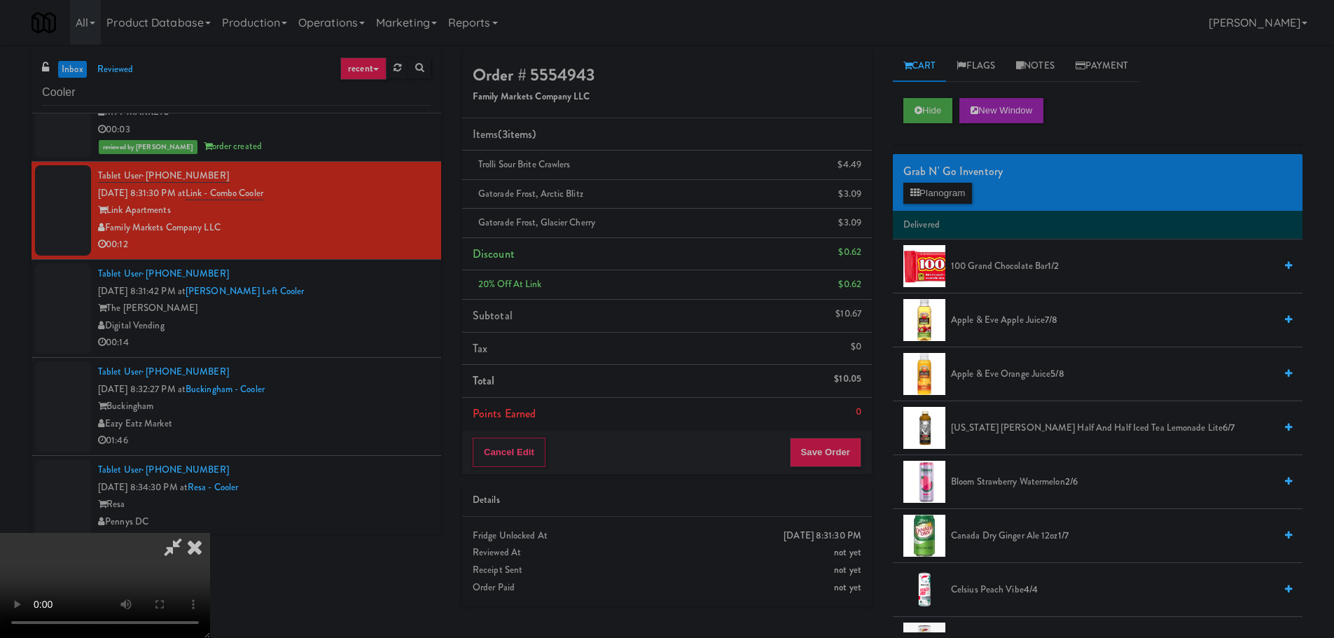
click at [210, 533] on video at bounding box center [105, 585] width 210 height 105
click at [945, 194] on button "Planogram" at bounding box center [938, 193] width 69 height 21
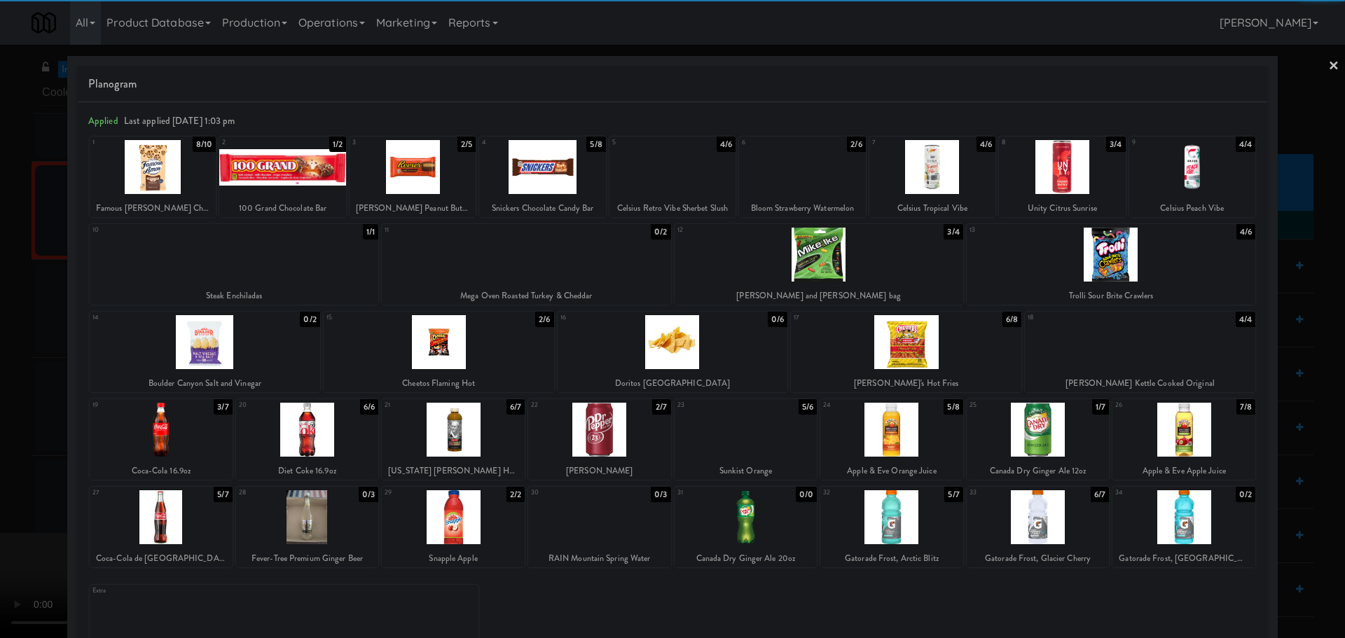
click at [1042, 523] on div at bounding box center [1038, 517] width 143 height 54
click at [46, 359] on div at bounding box center [672, 319] width 1345 height 638
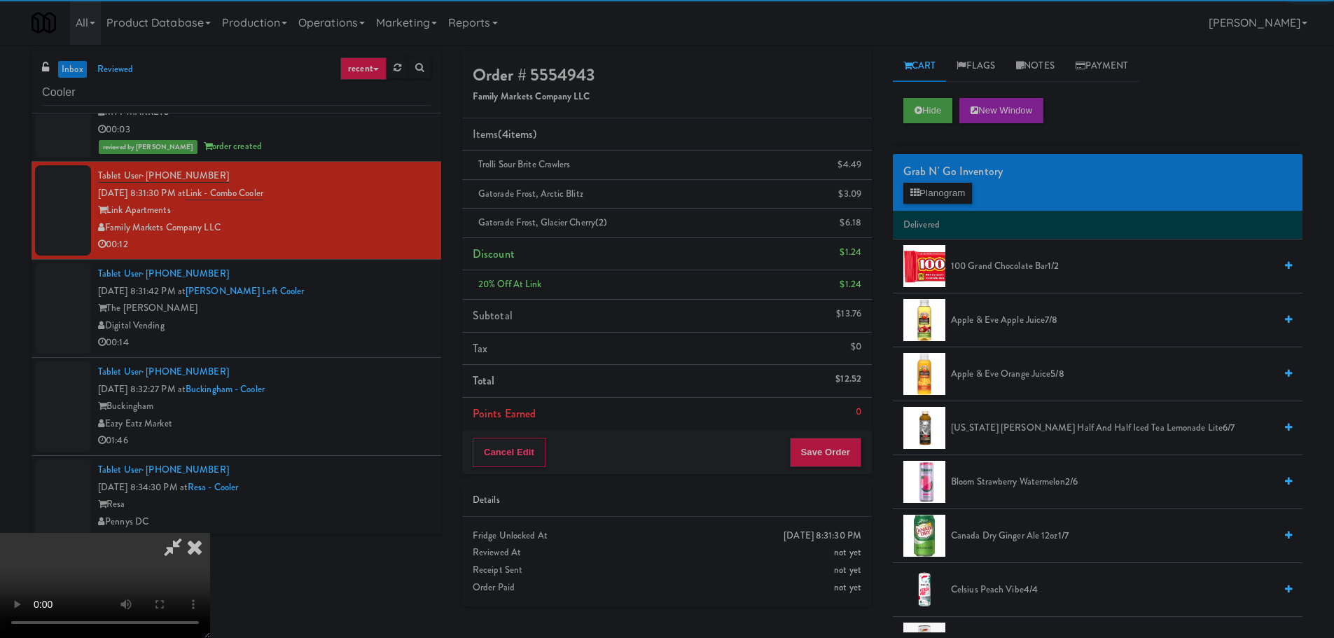
click at [210, 533] on video at bounding box center [105, 585] width 210 height 105
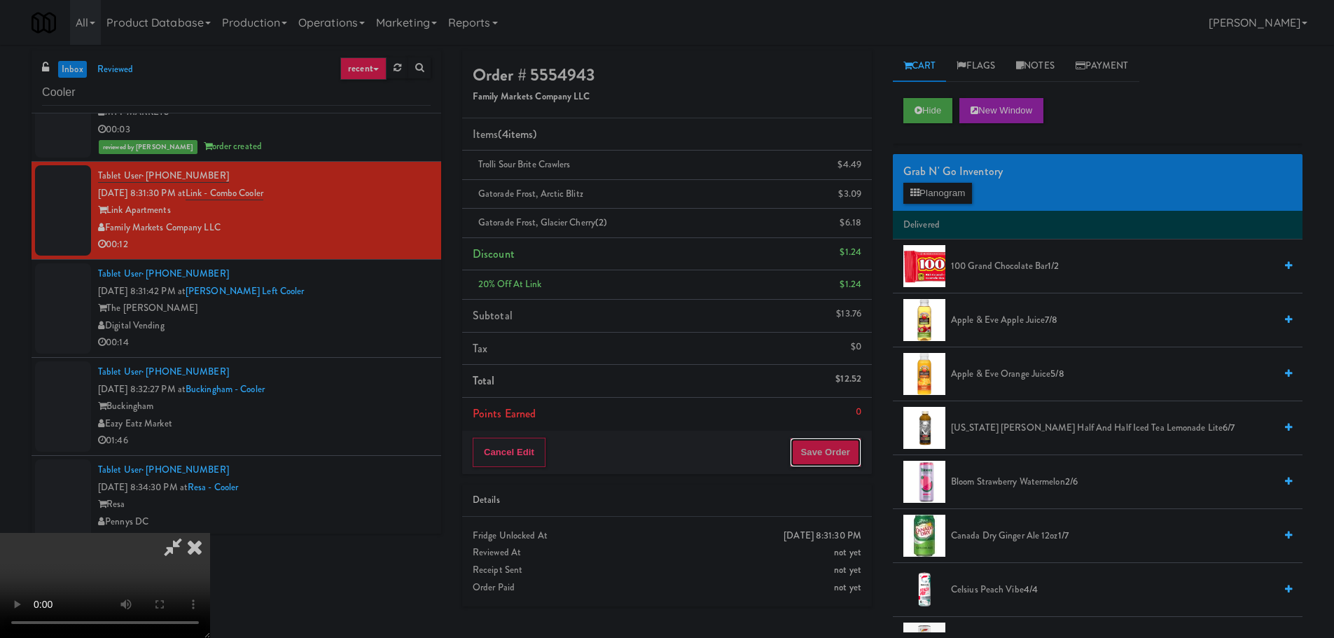
click at [832, 458] on button "Save Order" at bounding box center [825, 452] width 71 height 29
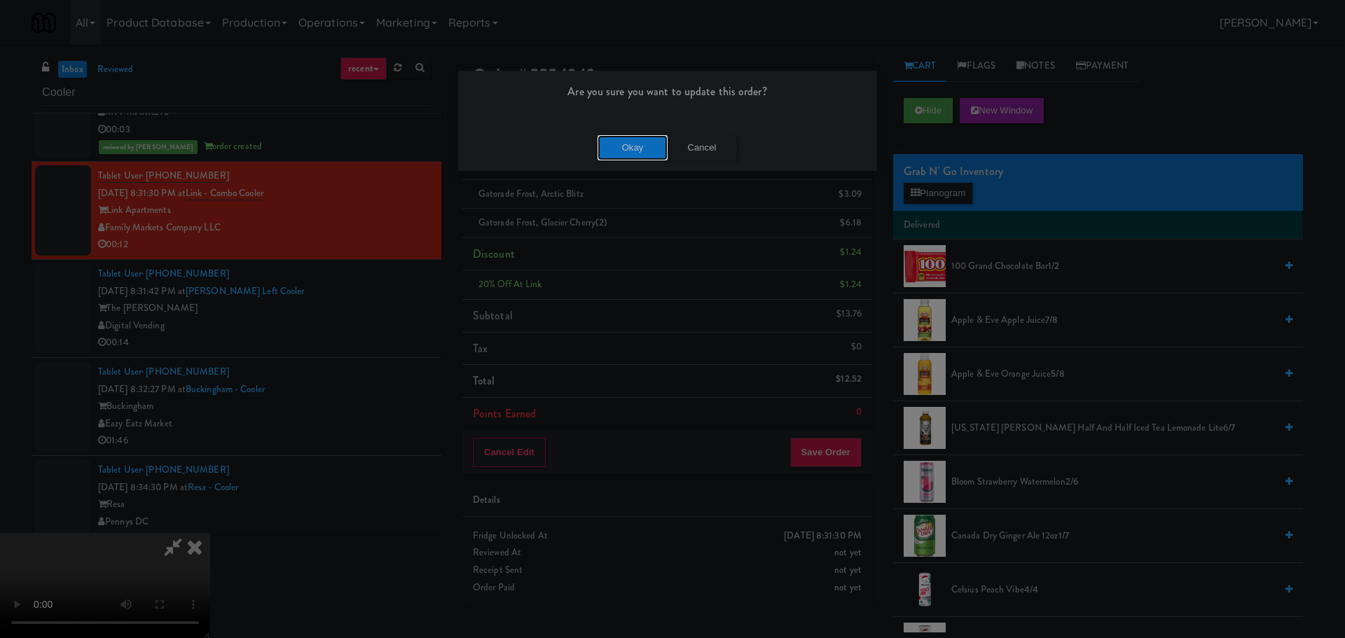
click at [637, 146] on button "Okay" at bounding box center [633, 147] width 70 height 25
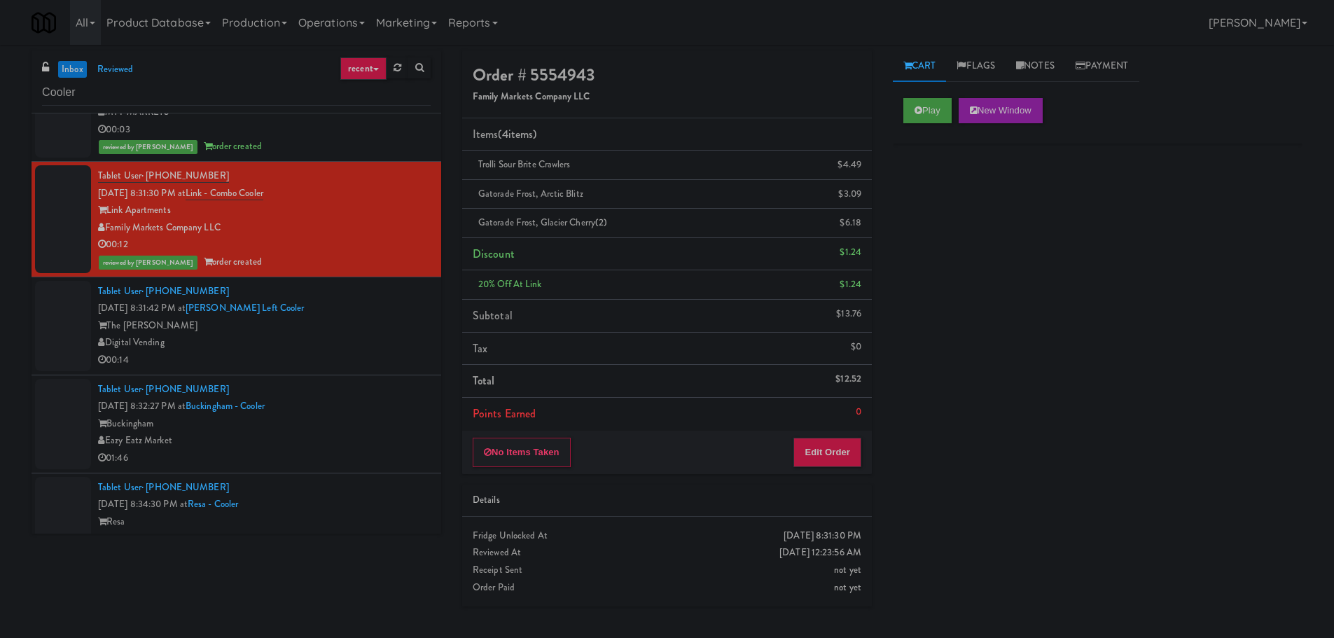
click at [343, 347] on div "Digital Vending" at bounding box center [264, 343] width 333 height 18
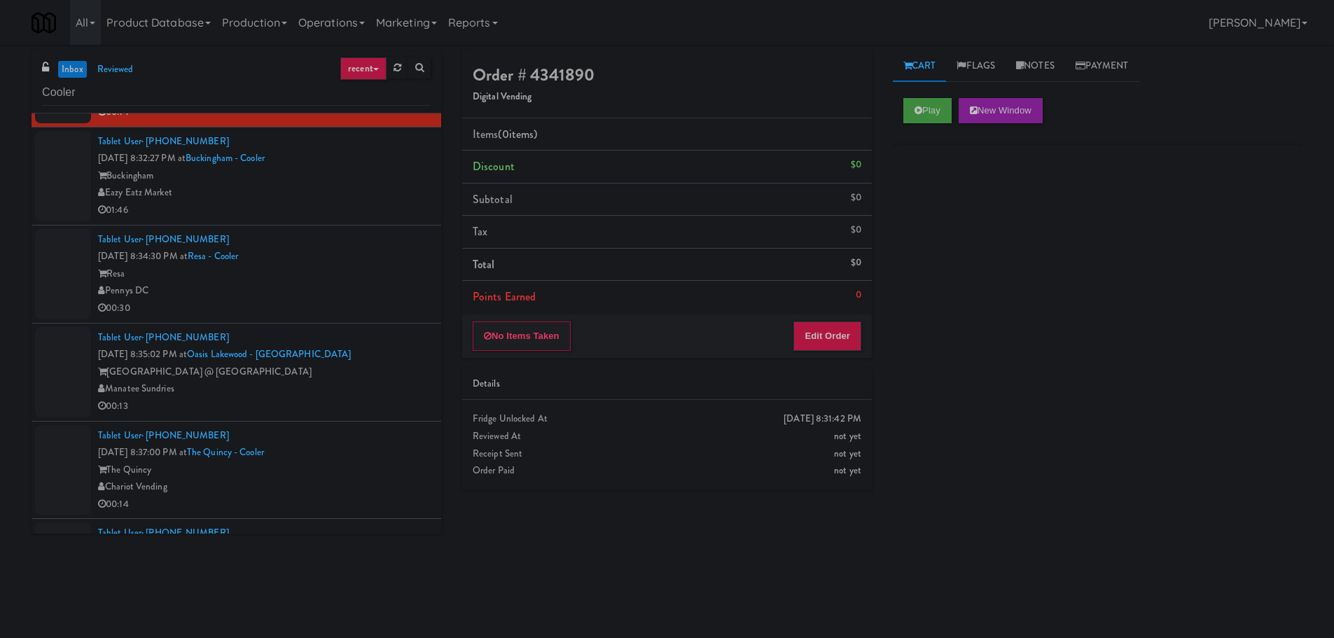
scroll to position [420, 0]
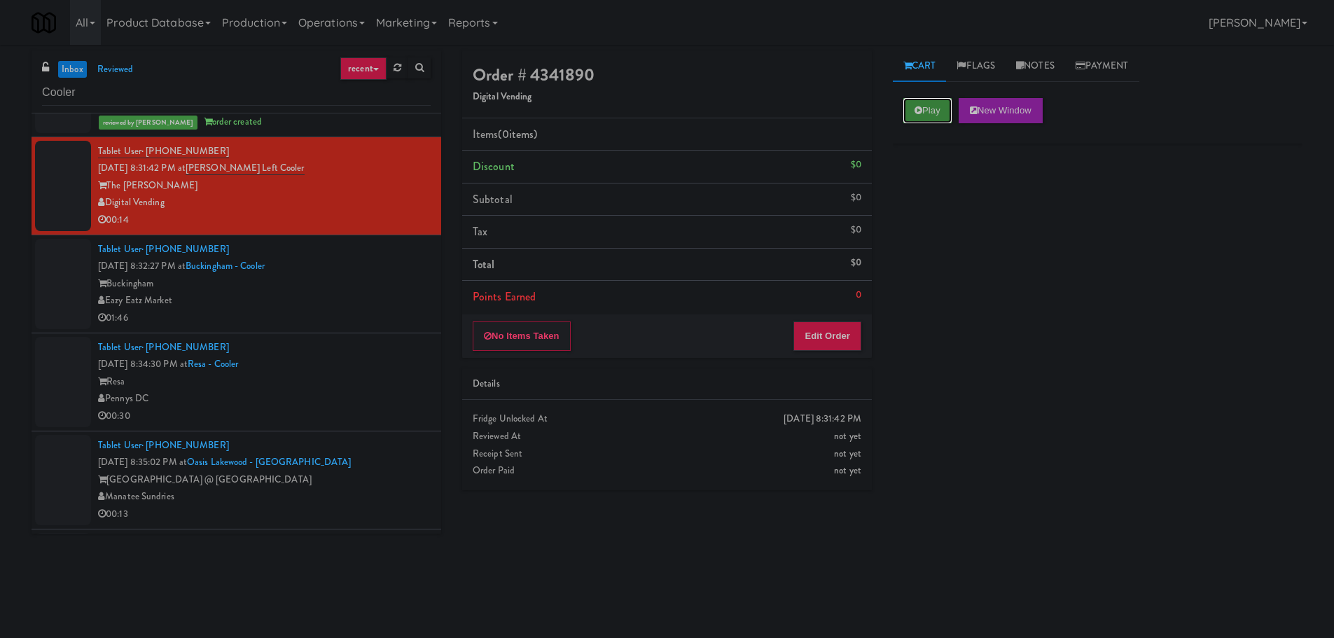
click at [905, 111] on button "Play" at bounding box center [928, 110] width 48 height 25
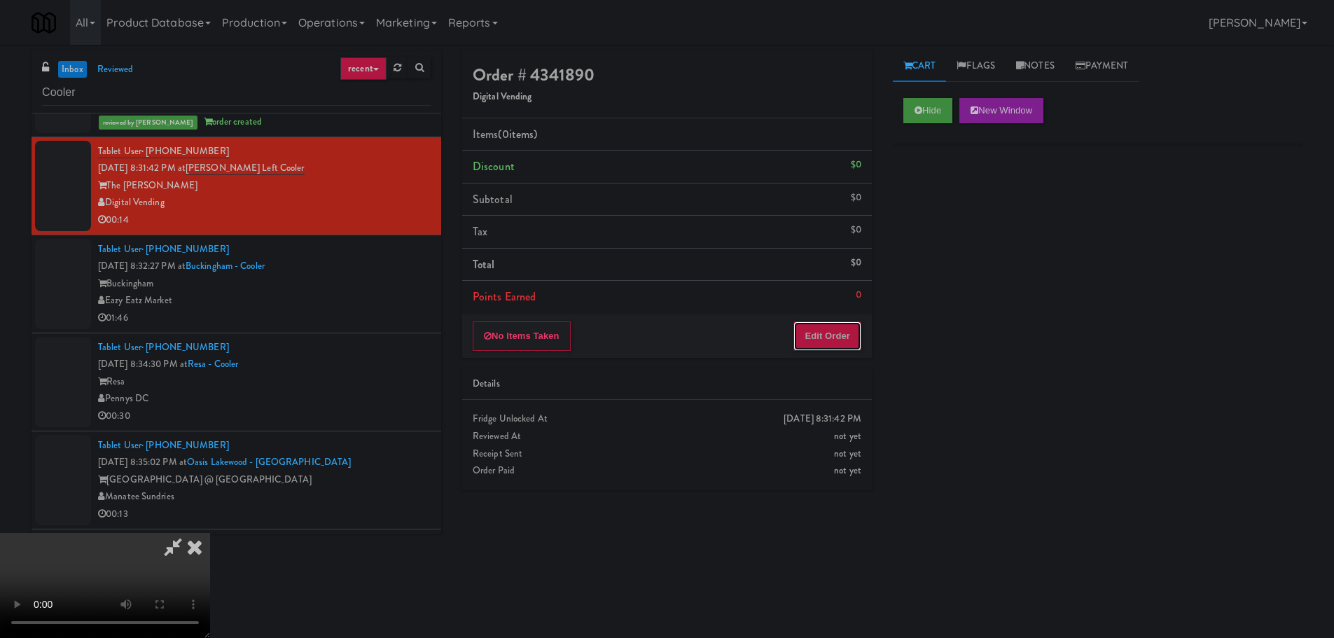
click at [822, 339] on button "Edit Order" at bounding box center [828, 336] width 68 height 29
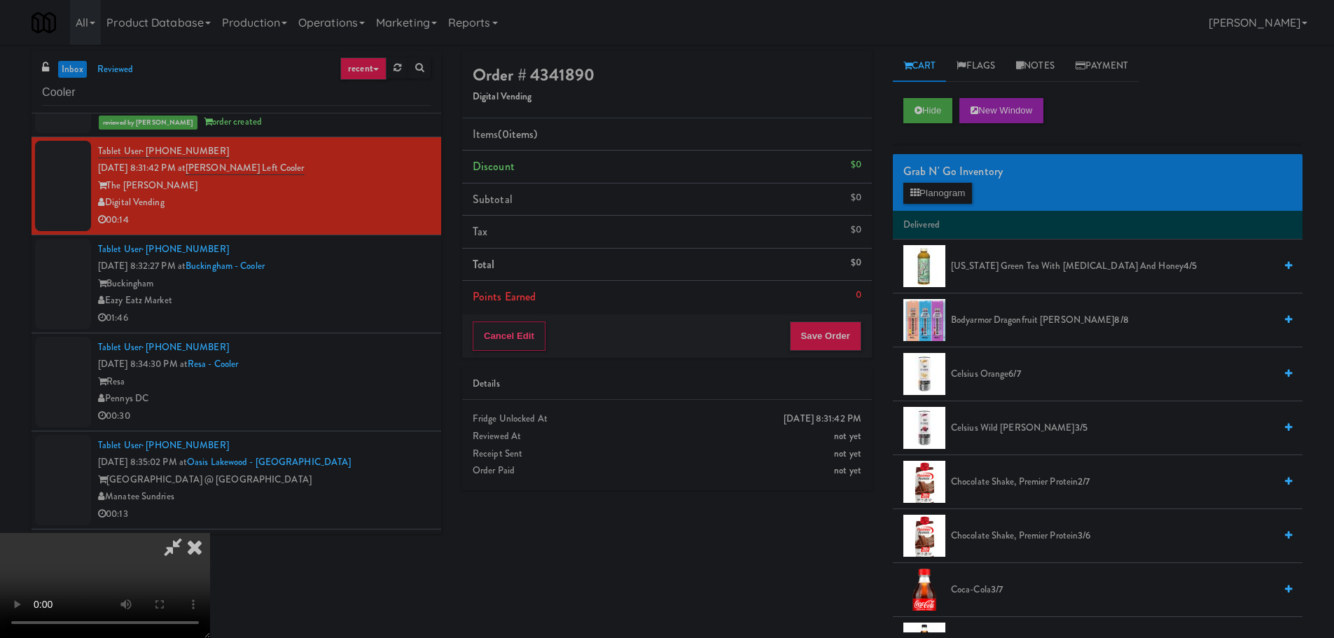
click at [210, 533] on video at bounding box center [105, 585] width 210 height 105
click at [929, 177] on div "Grab N' Go Inventory" at bounding box center [1098, 171] width 389 height 21
click at [934, 192] on button "Planogram" at bounding box center [938, 193] width 69 height 21
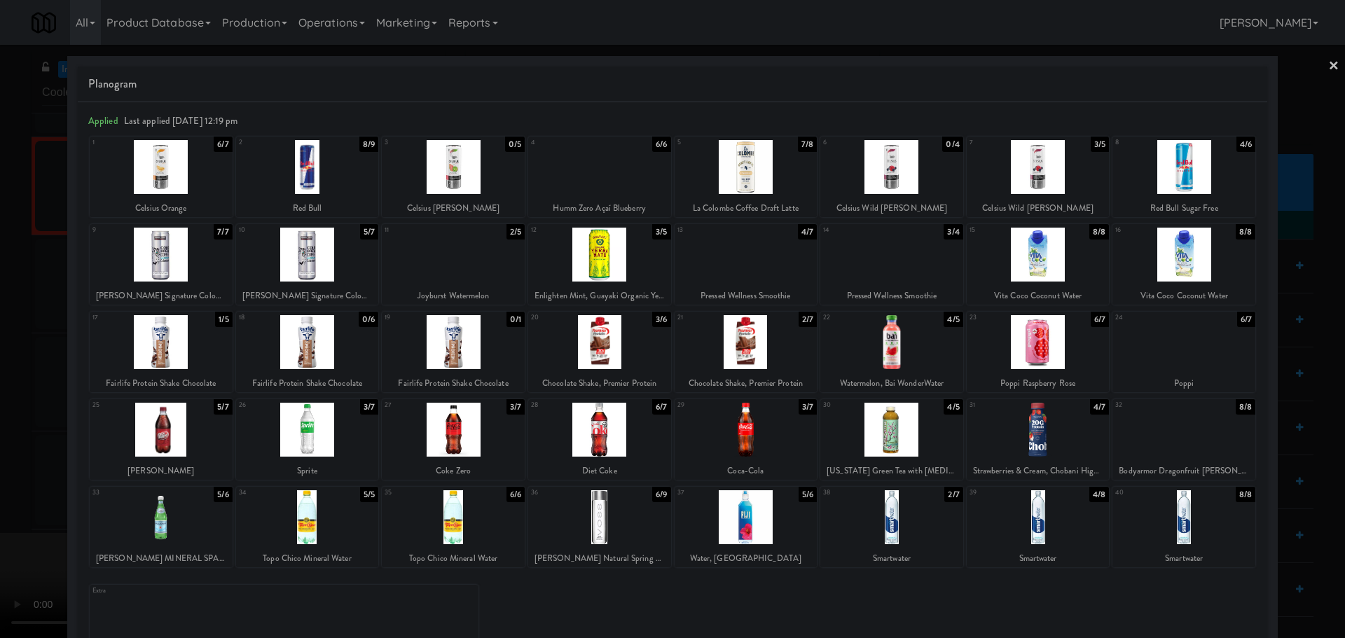
click at [722, 344] on div at bounding box center [746, 342] width 143 height 54
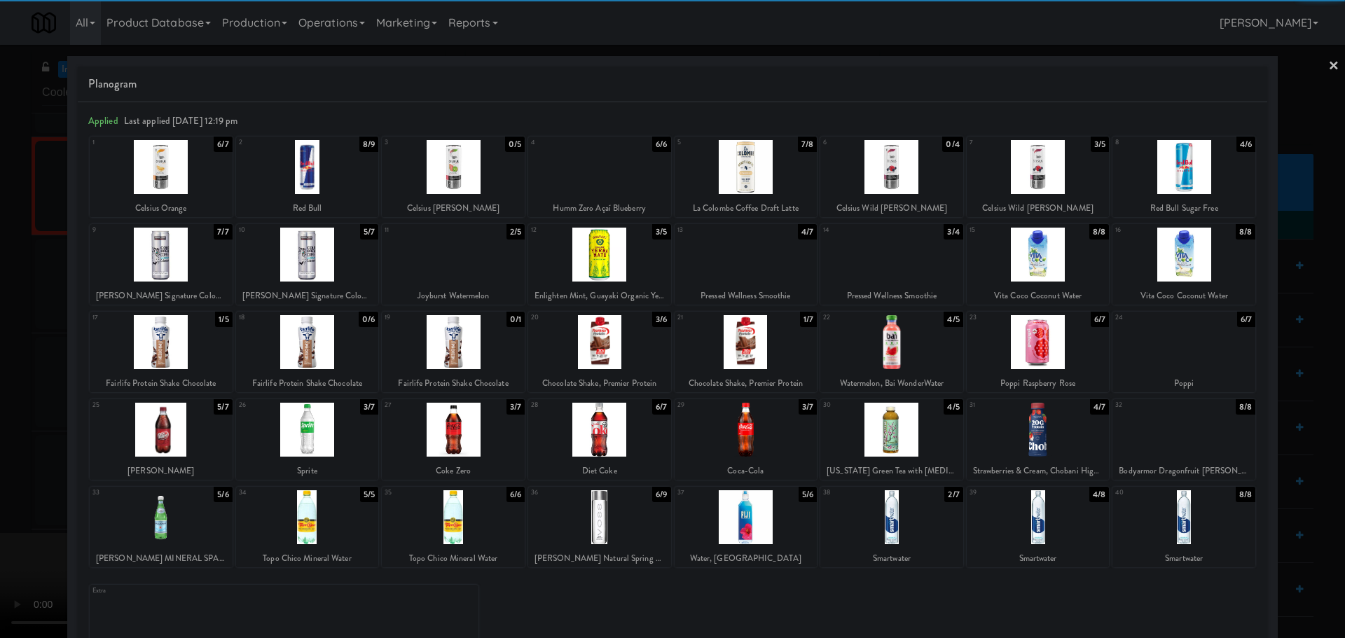
click at [0, 530] on div at bounding box center [672, 319] width 1345 height 638
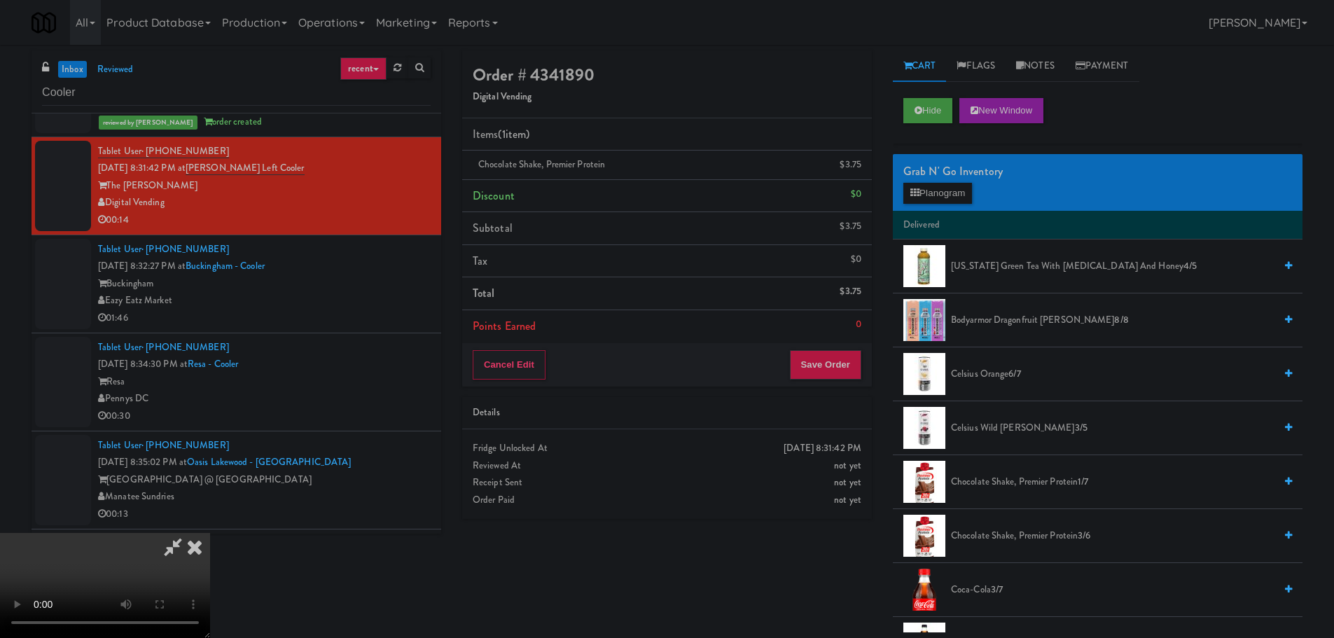
drag, startPoint x: 570, startPoint y: 502, endPoint x: 556, endPoint y: 497, distance: 14.2
click at [210, 533] on video at bounding box center [105, 585] width 210 height 105
click at [828, 384] on div "Cancel Edit Save Order" at bounding box center [667, 364] width 410 height 43
click at [826, 374] on button "Save Order" at bounding box center [825, 364] width 71 height 29
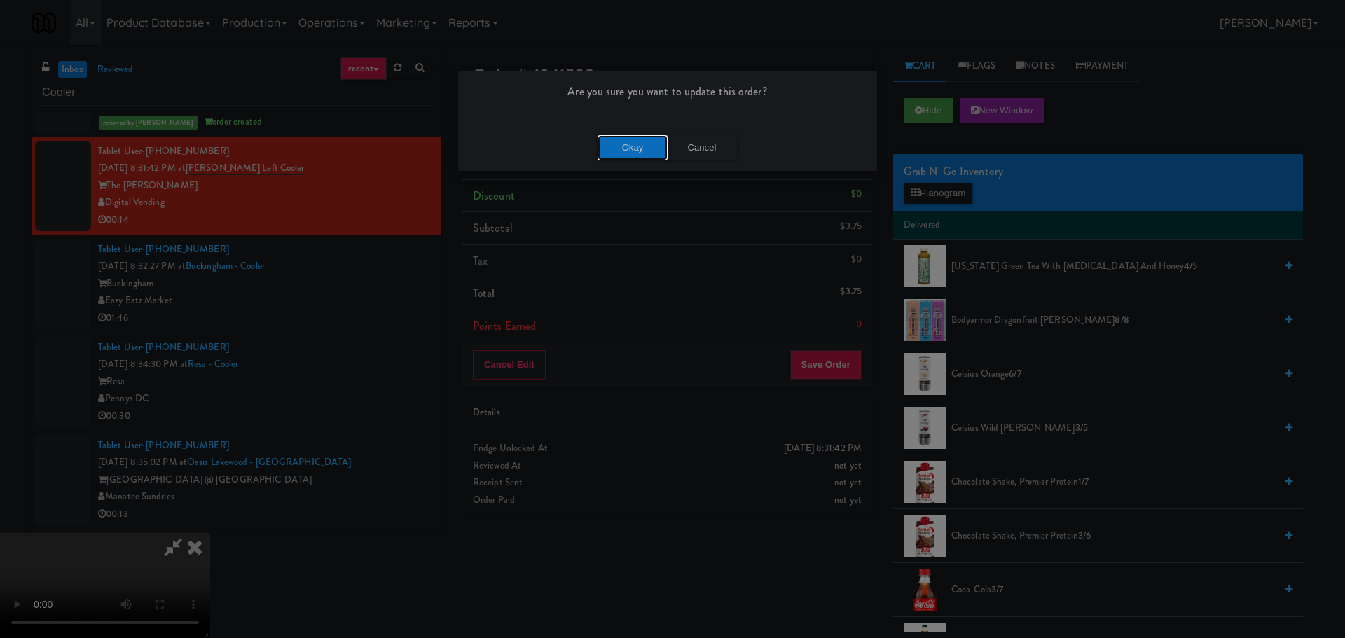
click at [642, 146] on button "Okay" at bounding box center [633, 147] width 70 height 25
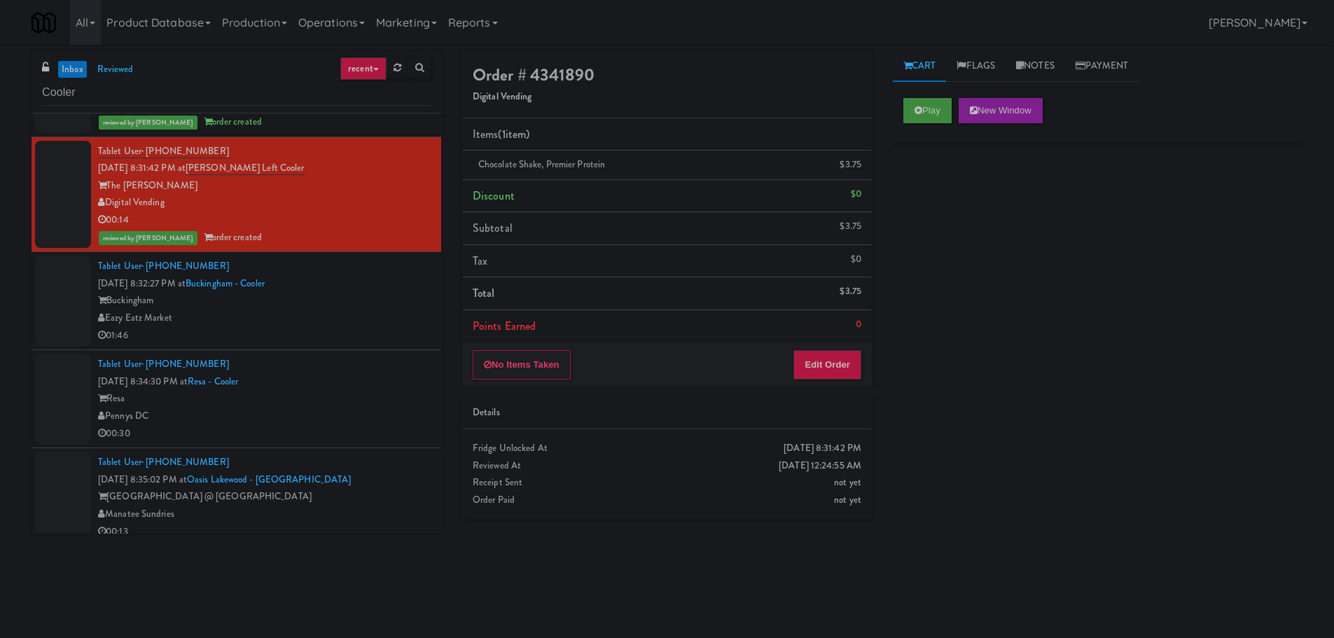
click at [392, 280] on div "Tablet User · (708) 697-1966 Sep 11, 2025 8:32:27 PM at Buckingham - Cooler Buc…" at bounding box center [264, 301] width 333 height 86
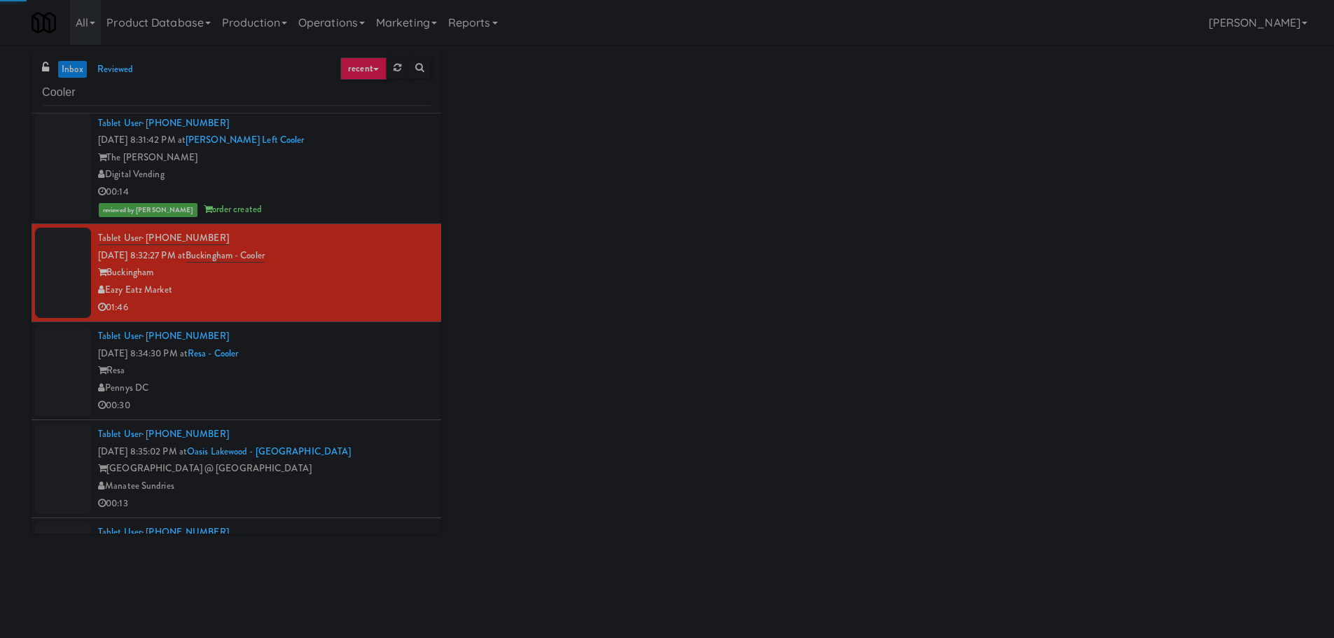
scroll to position [560, 0]
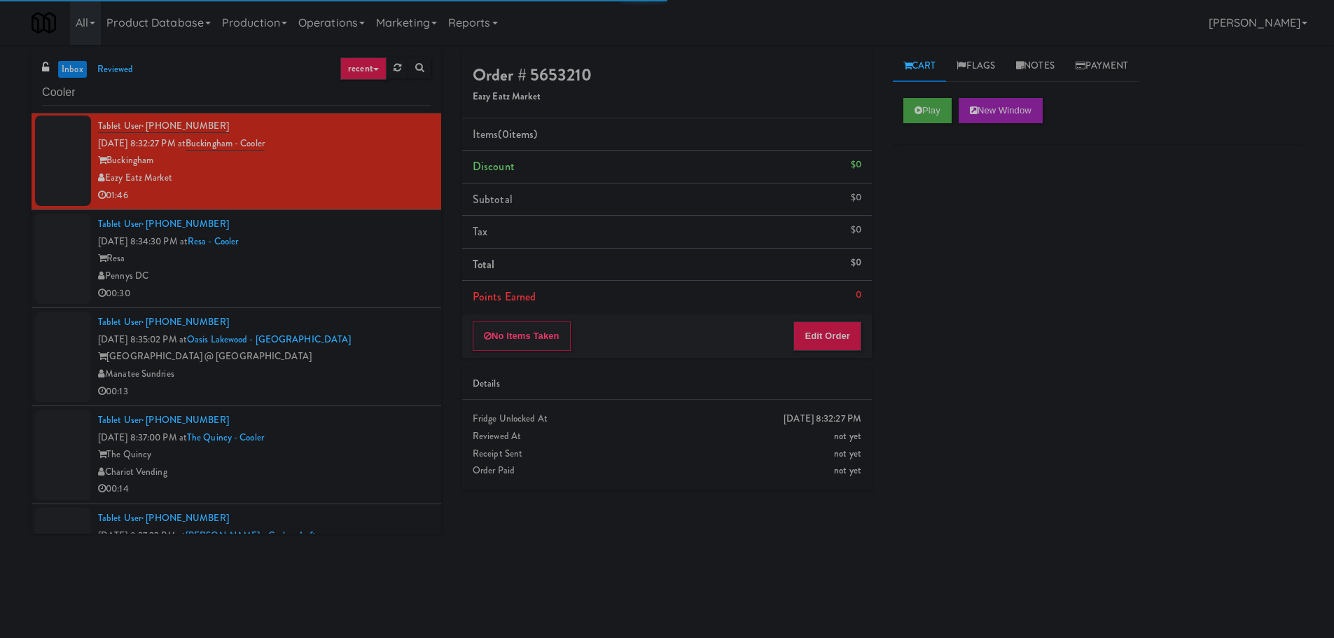
click at [944, 96] on div "Play New Window" at bounding box center [1098, 116] width 410 height 56
click at [944, 103] on button "Play" at bounding box center [928, 110] width 48 height 25
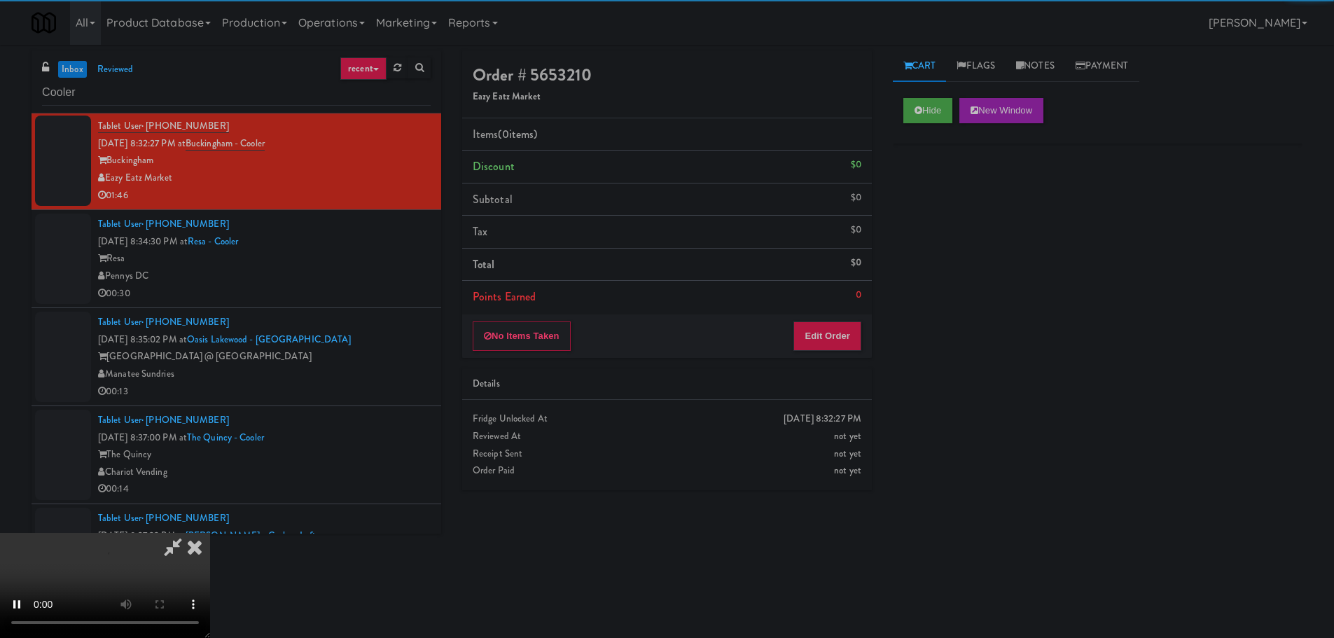
click at [834, 319] on div "No Items Taken Edit Order" at bounding box center [667, 336] width 410 height 43
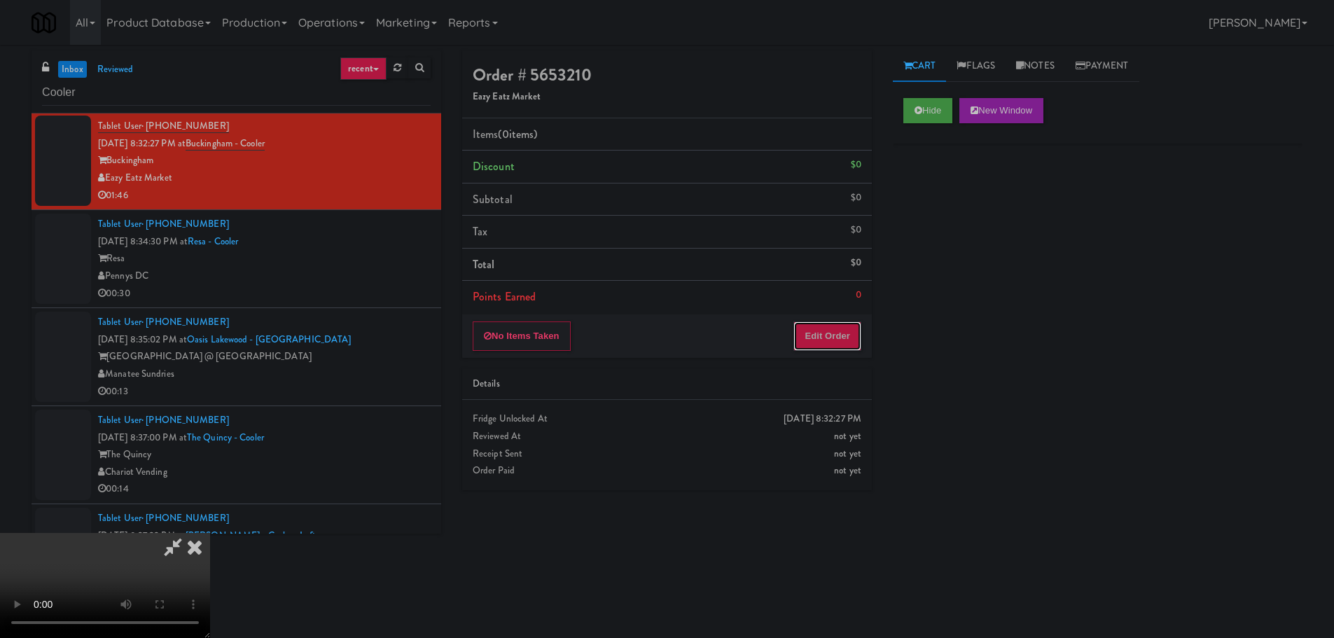
click at [835, 322] on button "Edit Order" at bounding box center [828, 336] width 68 height 29
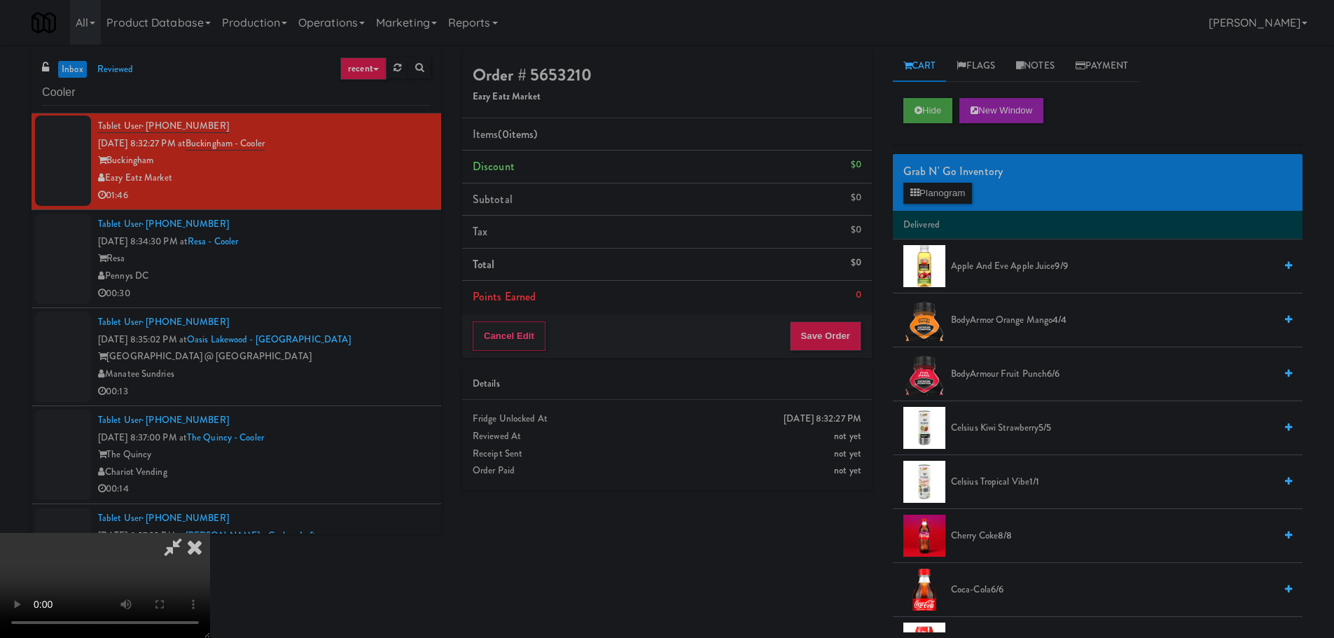
click at [210, 533] on video at bounding box center [105, 585] width 210 height 105
click at [965, 181] on div "Grab N' Go Inventory Planogram" at bounding box center [1098, 182] width 410 height 57
click at [962, 192] on button "Planogram" at bounding box center [938, 193] width 69 height 21
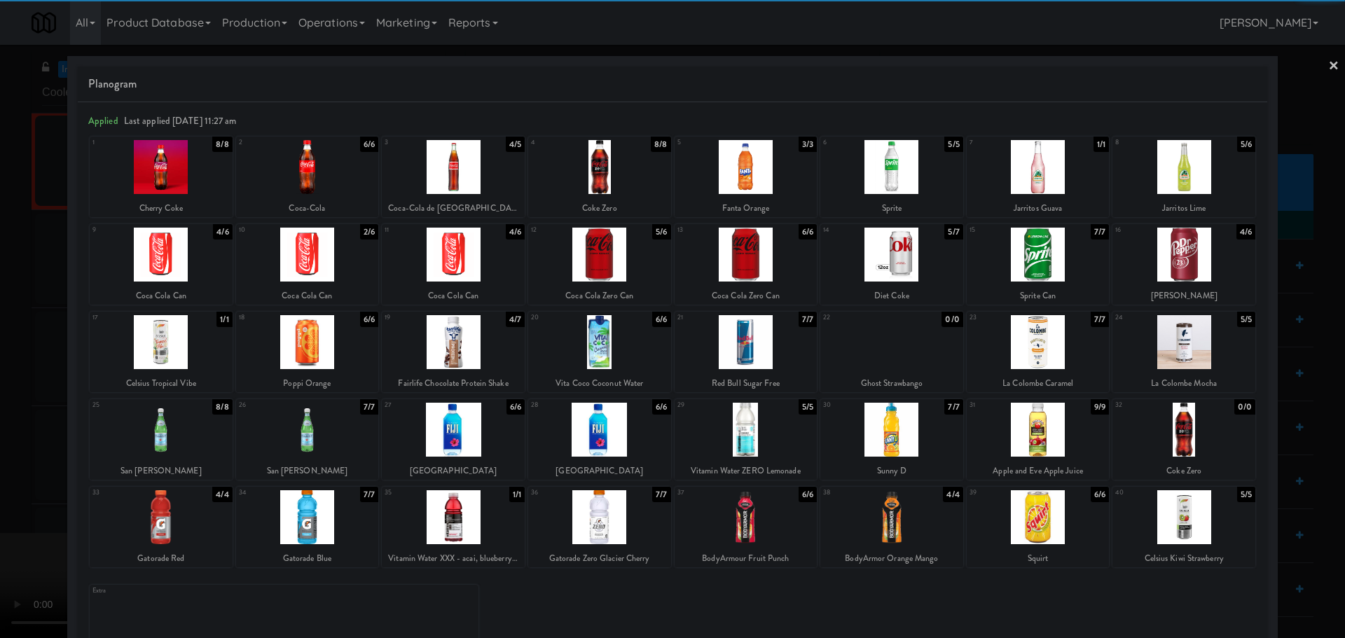
click at [324, 258] on div at bounding box center [307, 255] width 143 height 54
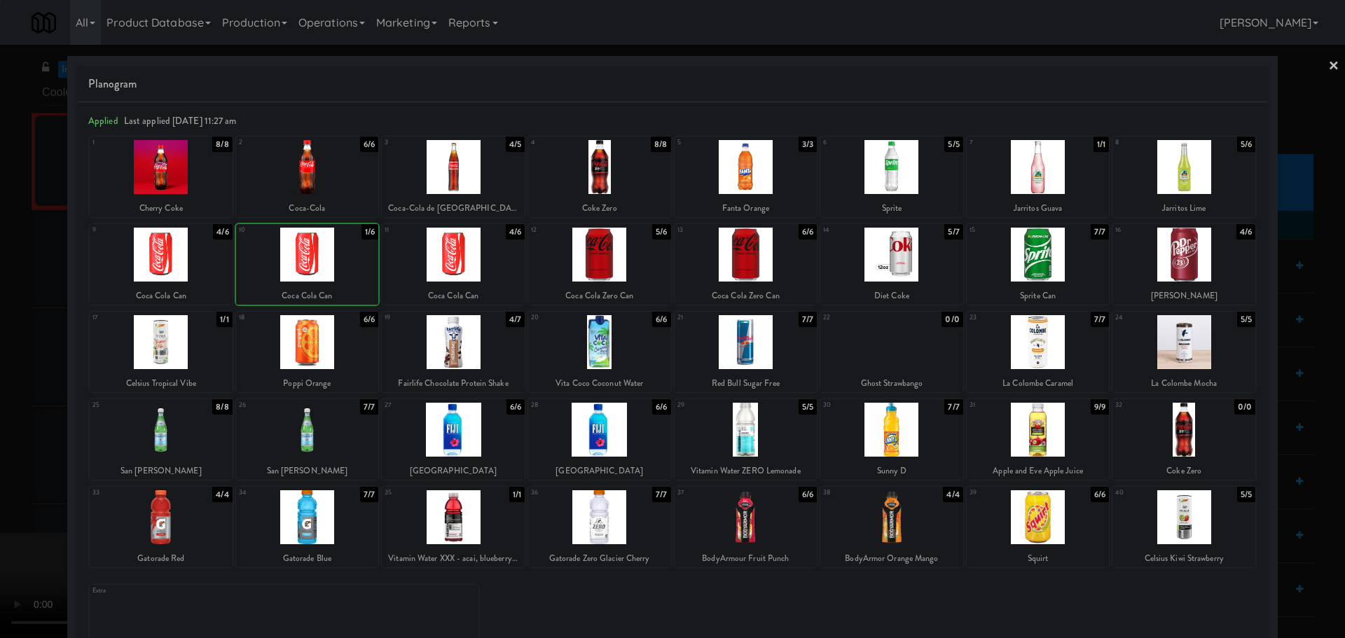
click at [22, 369] on div at bounding box center [672, 319] width 1345 height 638
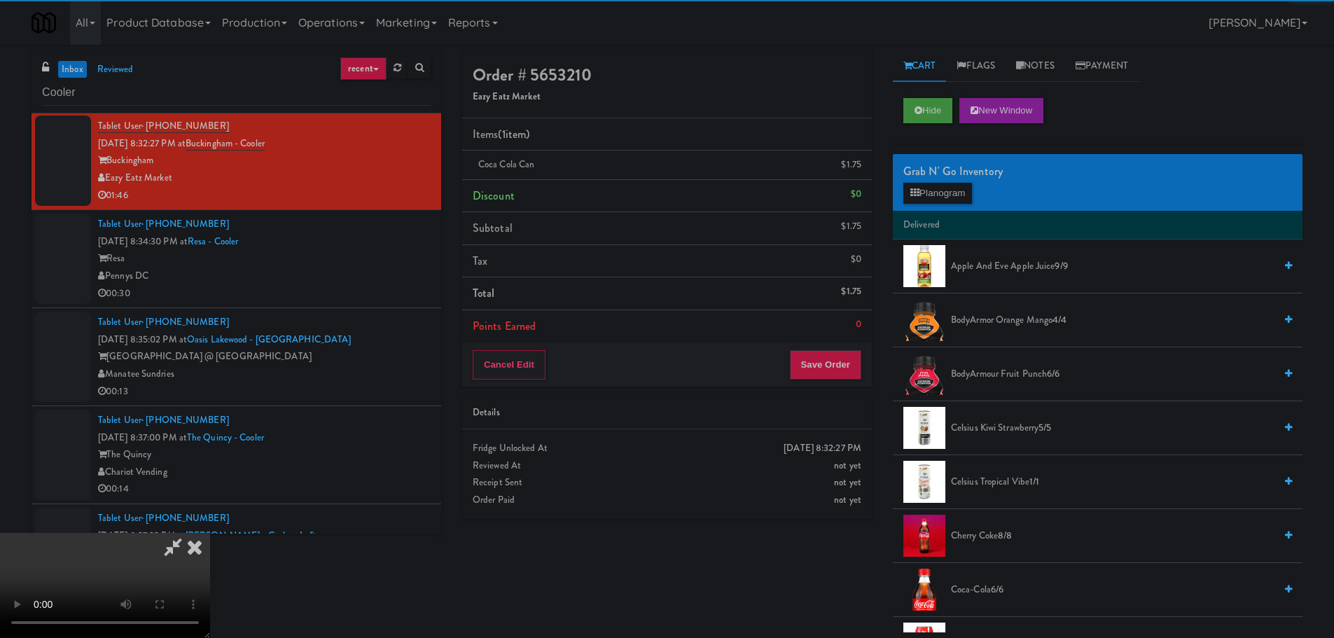
drag, startPoint x: 338, startPoint y: 333, endPoint x: 473, endPoint y: 342, distance: 134.8
click at [210, 533] on video at bounding box center [105, 585] width 210 height 105
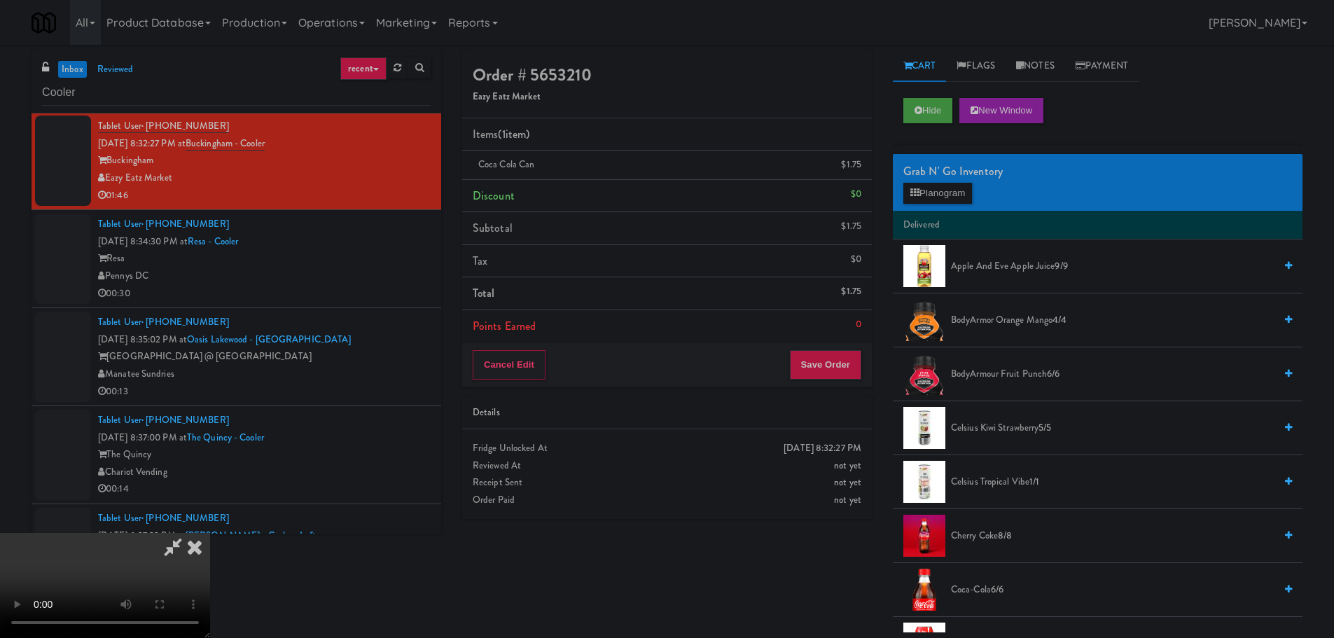
click at [210, 533] on video at bounding box center [105, 585] width 210 height 105
drag, startPoint x: 547, startPoint y: 359, endPoint x: 569, endPoint y: 359, distance: 21.7
click at [210, 533] on video at bounding box center [105, 585] width 210 height 105
click at [932, 191] on button "Planogram" at bounding box center [938, 193] width 69 height 21
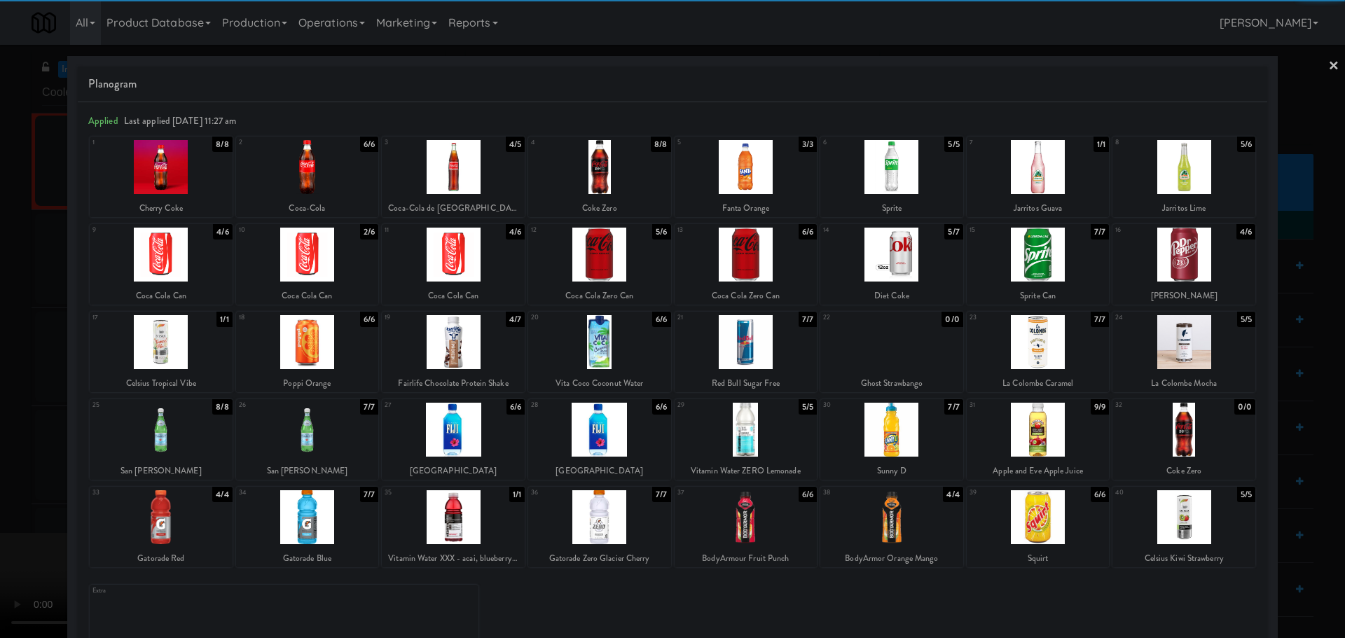
click at [325, 273] on div at bounding box center [307, 255] width 143 height 54
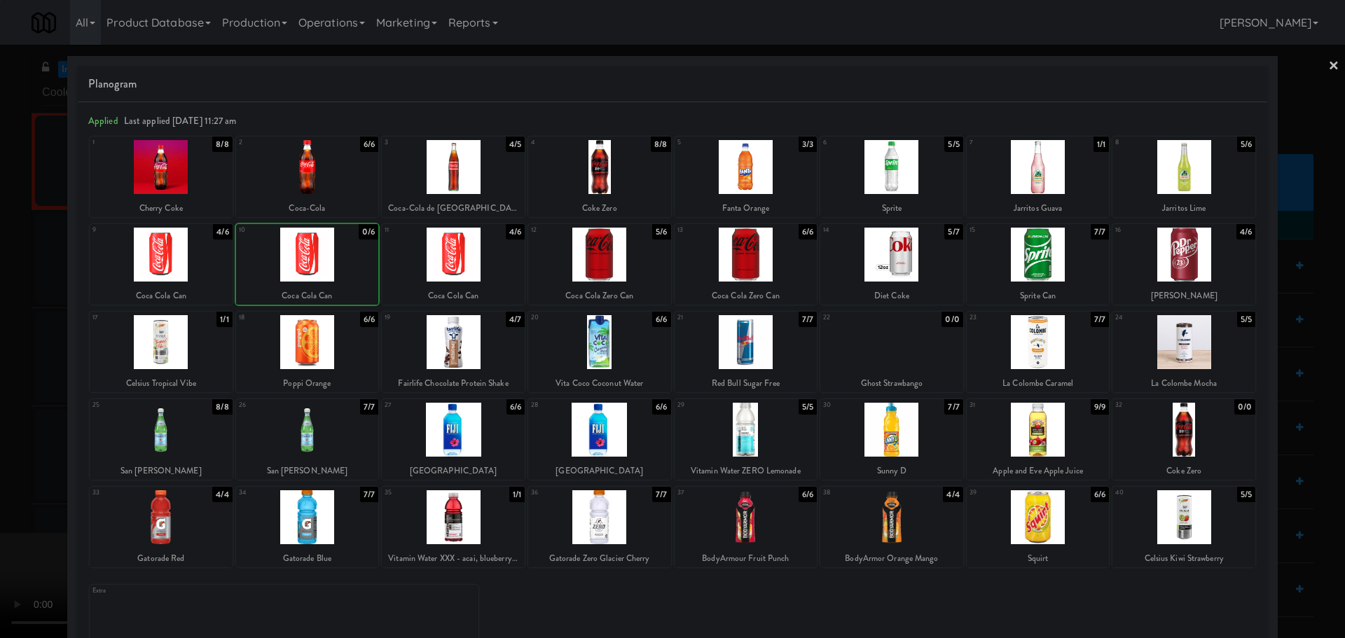
click at [1, 375] on div at bounding box center [672, 319] width 1345 height 638
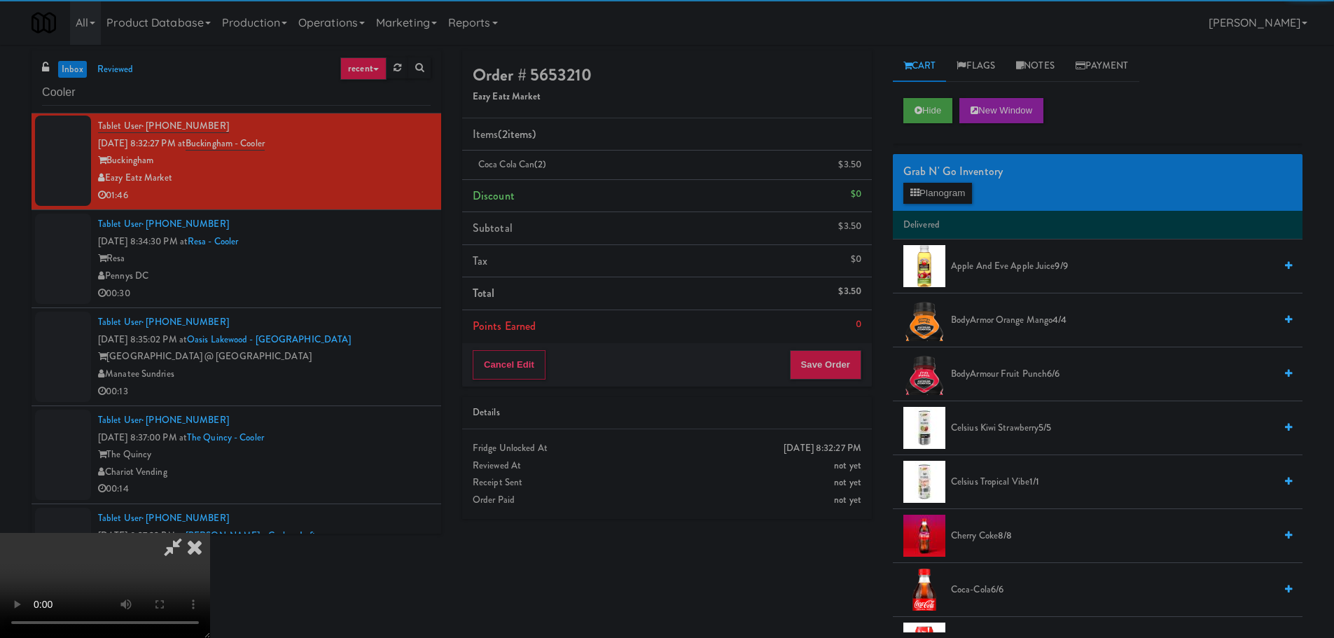
click at [210, 533] on video at bounding box center [105, 585] width 210 height 105
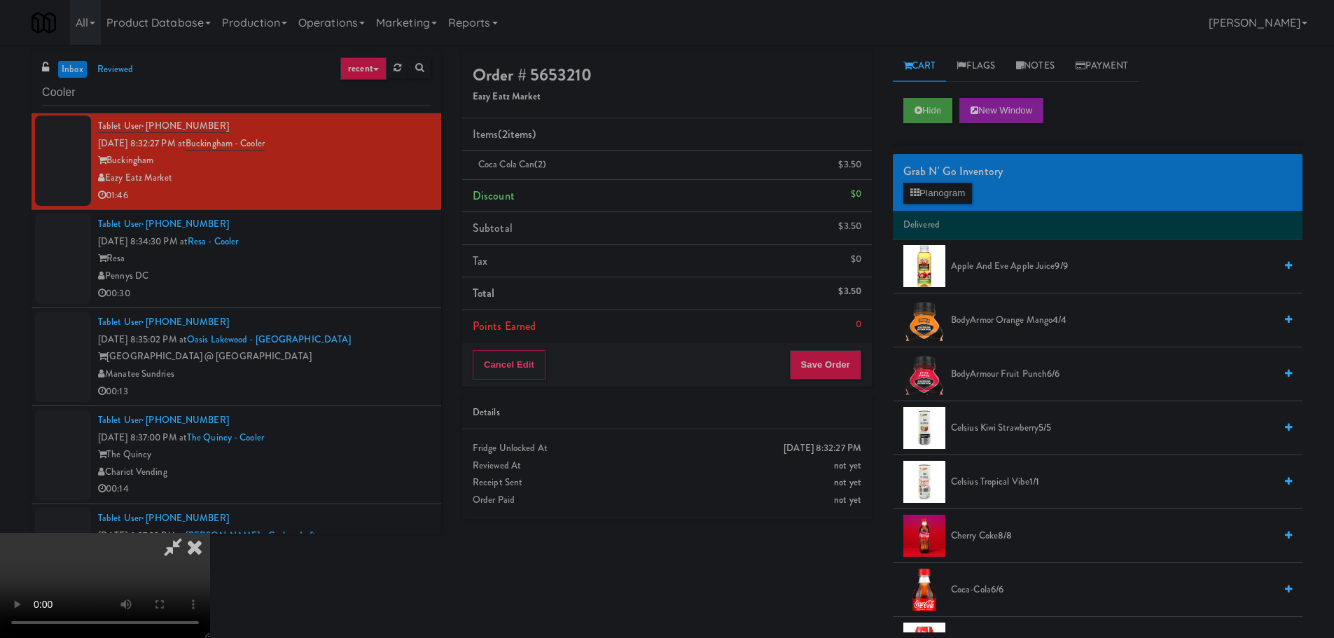
click at [210, 533] on video at bounding box center [105, 585] width 210 height 105
click at [920, 195] on button "Planogram" at bounding box center [938, 193] width 69 height 21
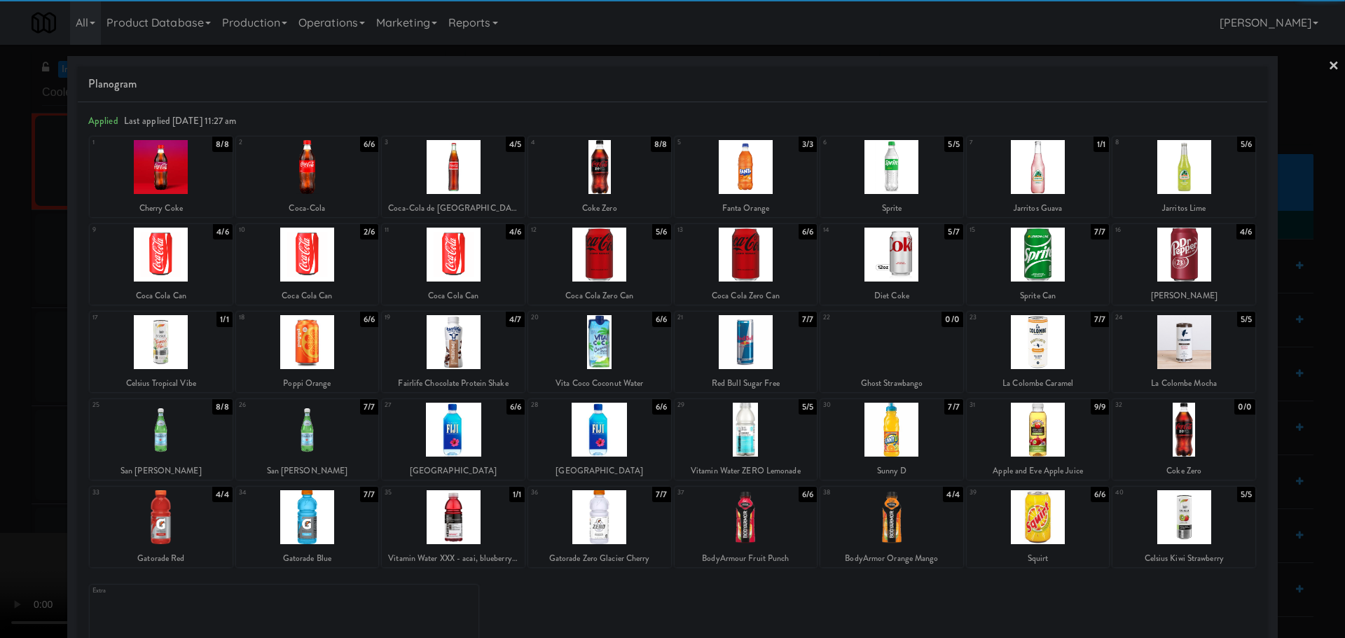
click at [1177, 259] on div at bounding box center [1183, 255] width 143 height 54
click at [50, 305] on div at bounding box center [672, 319] width 1345 height 638
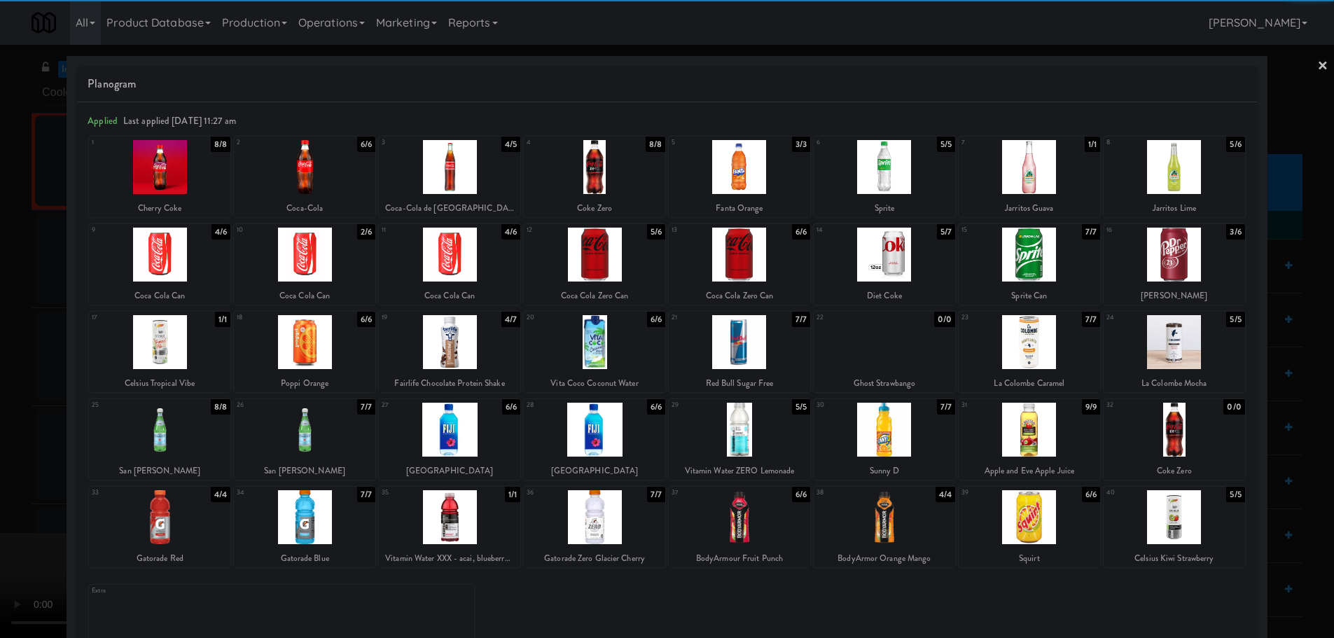
drag, startPoint x: 341, startPoint y: 270, endPoint x: 354, endPoint y: 263, distance: 14.1
click at [210, 533] on video at bounding box center [105, 585] width 210 height 105
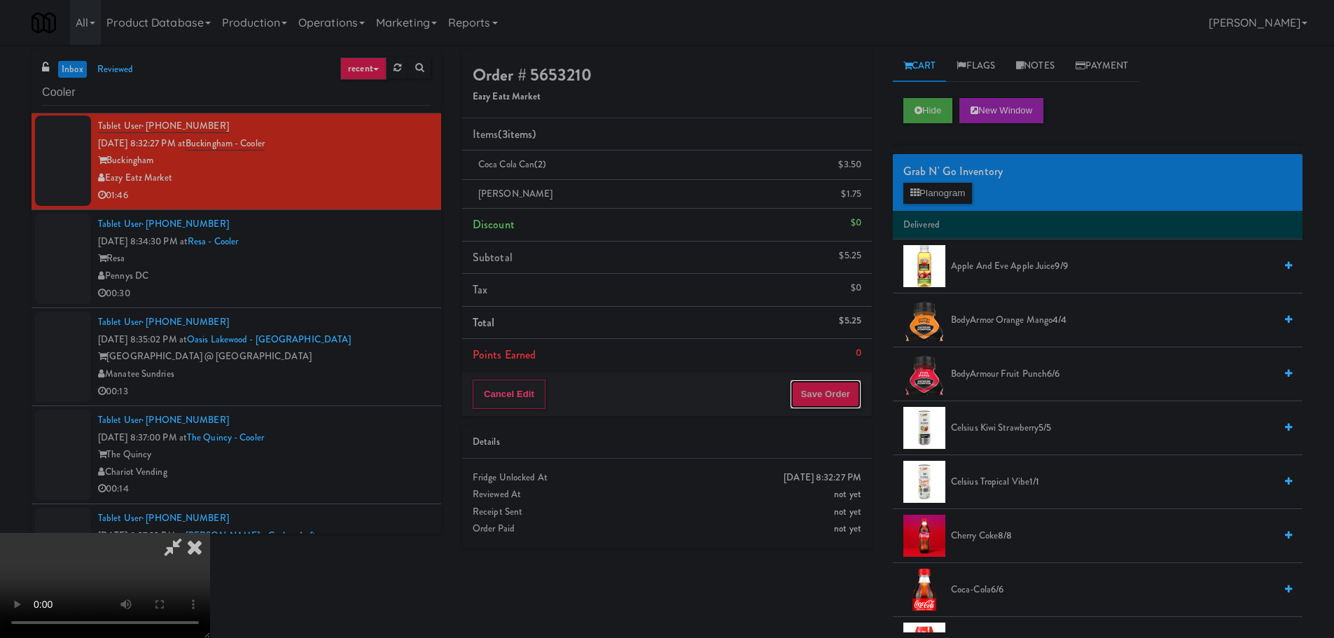
click at [827, 403] on button "Save Order" at bounding box center [825, 394] width 71 height 29
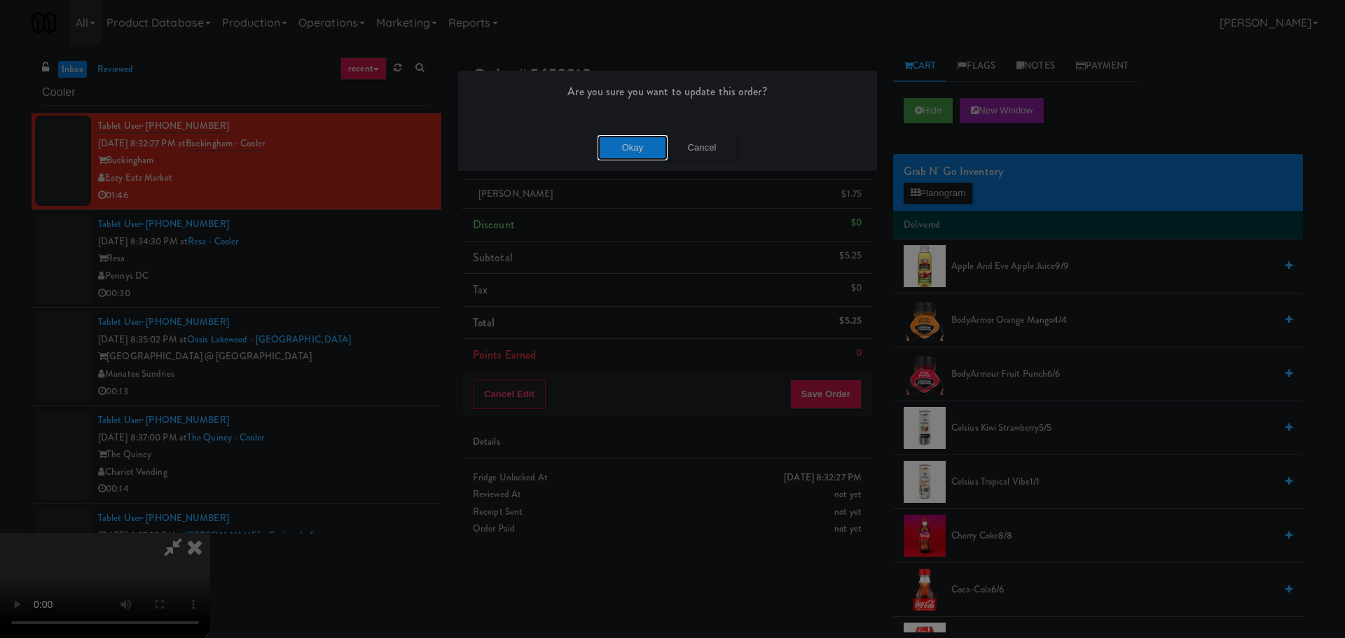
click at [650, 150] on button "Okay" at bounding box center [633, 147] width 70 height 25
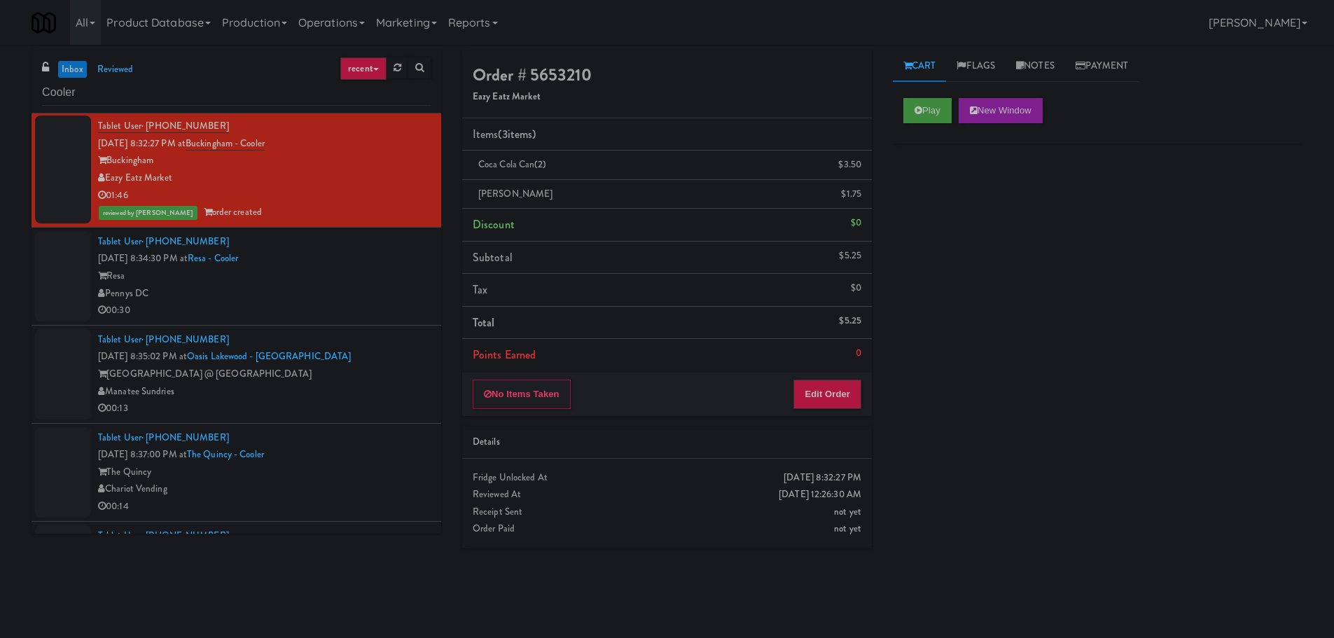
click at [358, 273] on div "Resa" at bounding box center [264, 277] width 333 height 18
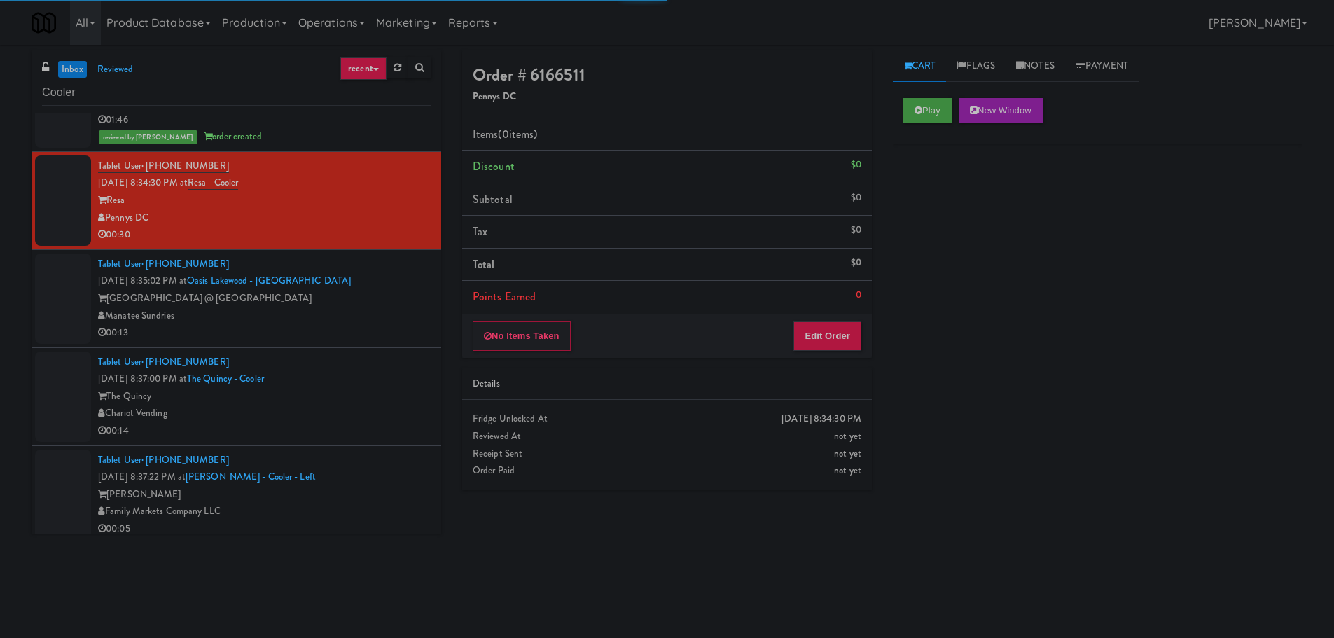
scroll to position [630, 0]
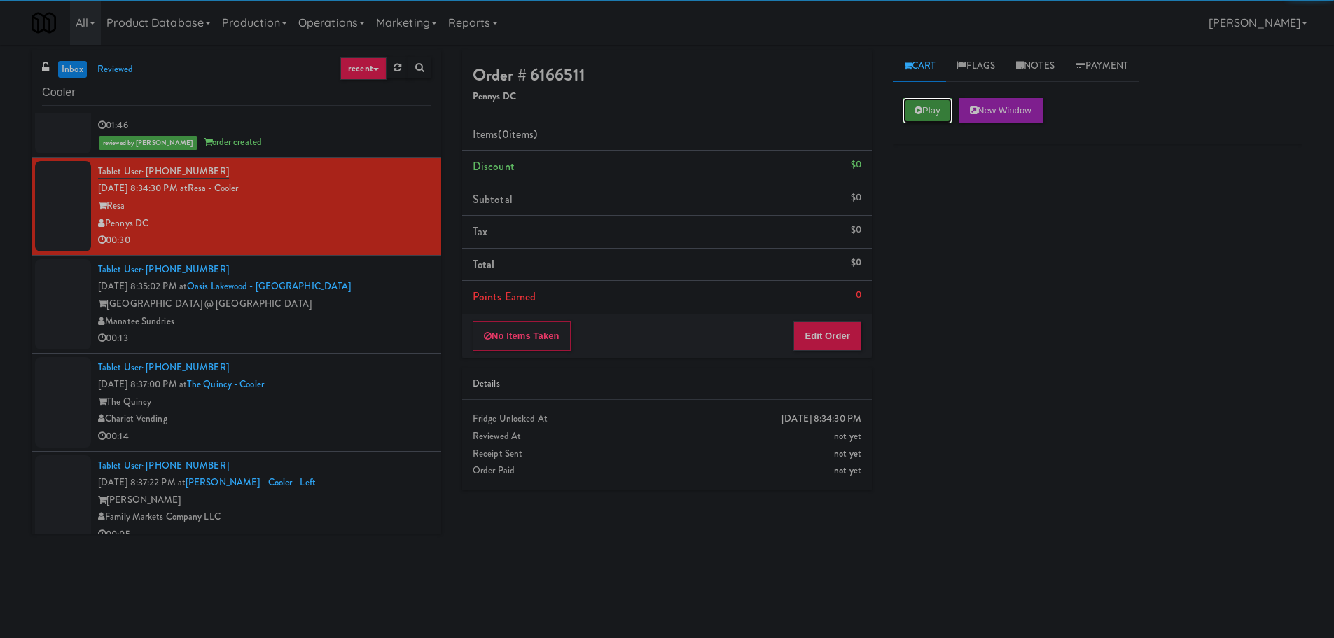
click at [937, 109] on button "Play" at bounding box center [928, 110] width 48 height 25
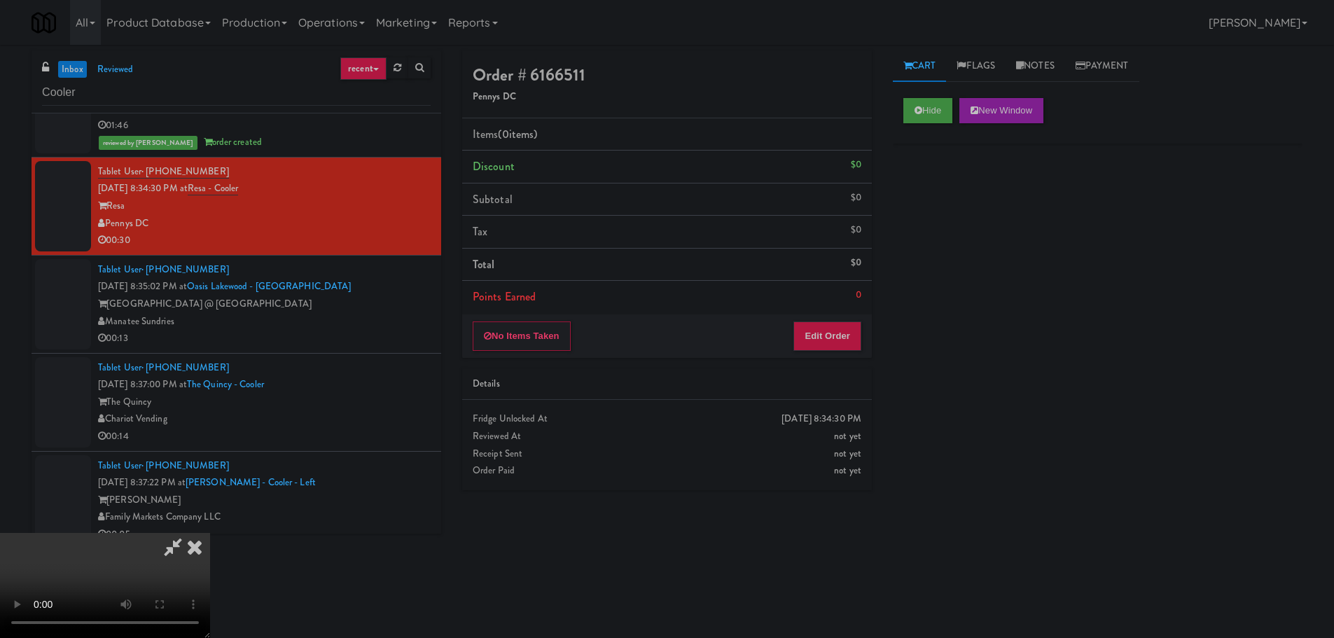
click at [841, 319] on div "No Items Taken Edit Order" at bounding box center [667, 336] width 410 height 43
click at [843, 331] on button "Edit Order" at bounding box center [828, 336] width 68 height 29
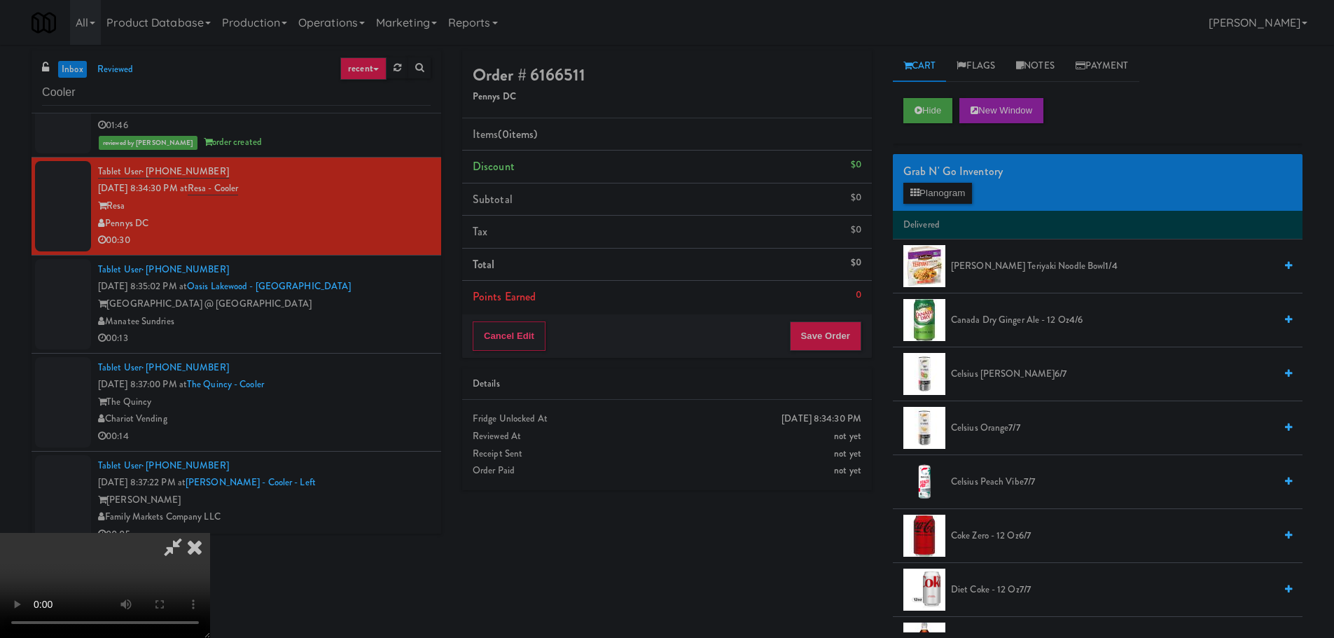
scroll to position [0, 0]
click at [210, 533] on video at bounding box center [105, 585] width 210 height 105
drag, startPoint x: 484, startPoint y: 296, endPoint x: 485, endPoint y: 312, distance: 16.1
click at [210, 533] on video at bounding box center [105, 585] width 210 height 105
drag, startPoint x: 549, startPoint y: 394, endPoint x: 720, endPoint y: 359, distance: 174.5
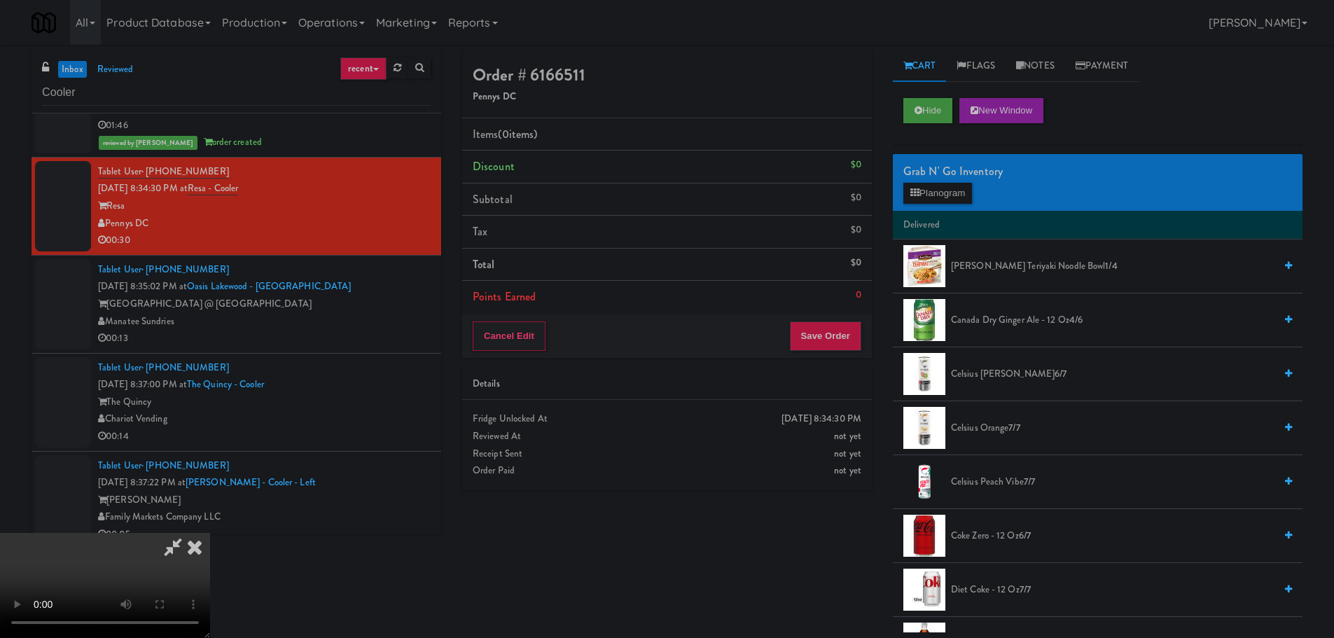
click at [210, 533] on video at bounding box center [105, 585] width 210 height 105
click at [936, 200] on button "Planogram" at bounding box center [938, 193] width 69 height 21
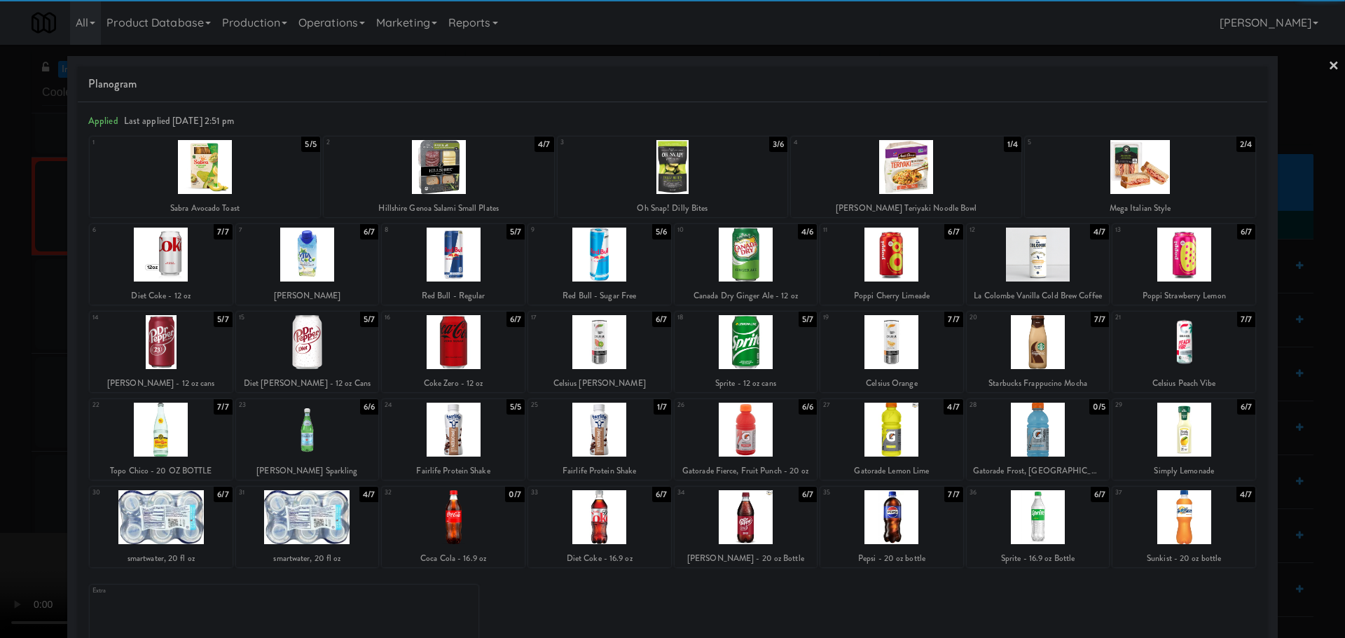
click at [478, 354] on div at bounding box center [453, 342] width 143 height 54
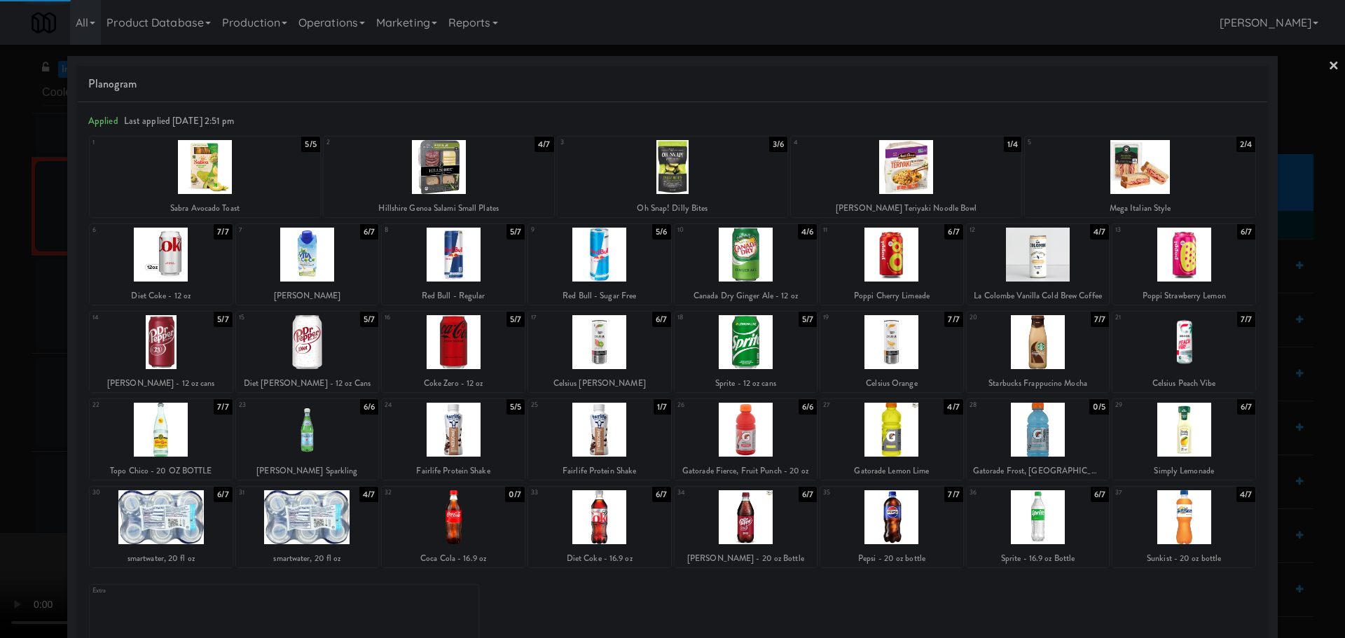
click at [0, 399] on div at bounding box center [672, 319] width 1345 height 638
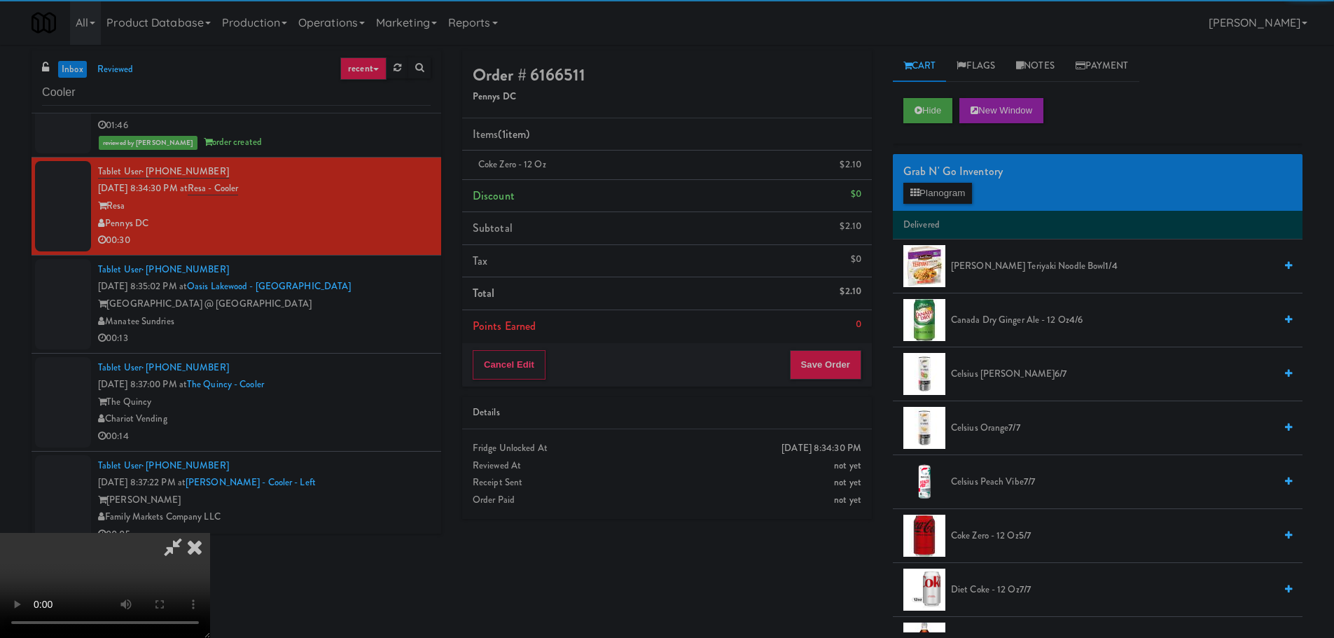
click at [210, 533] on video at bounding box center [105, 585] width 210 height 105
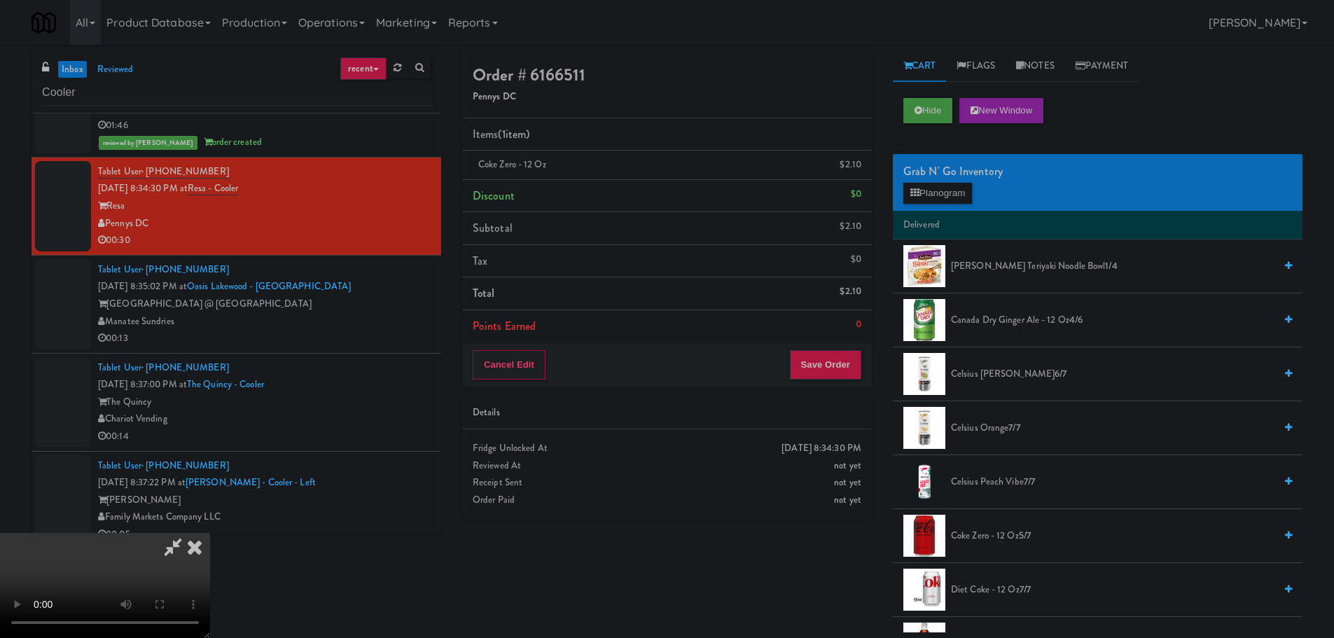
click at [210, 533] on video at bounding box center [105, 585] width 210 height 105
click at [925, 199] on button "Planogram" at bounding box center [938, 193] width 69 height 21
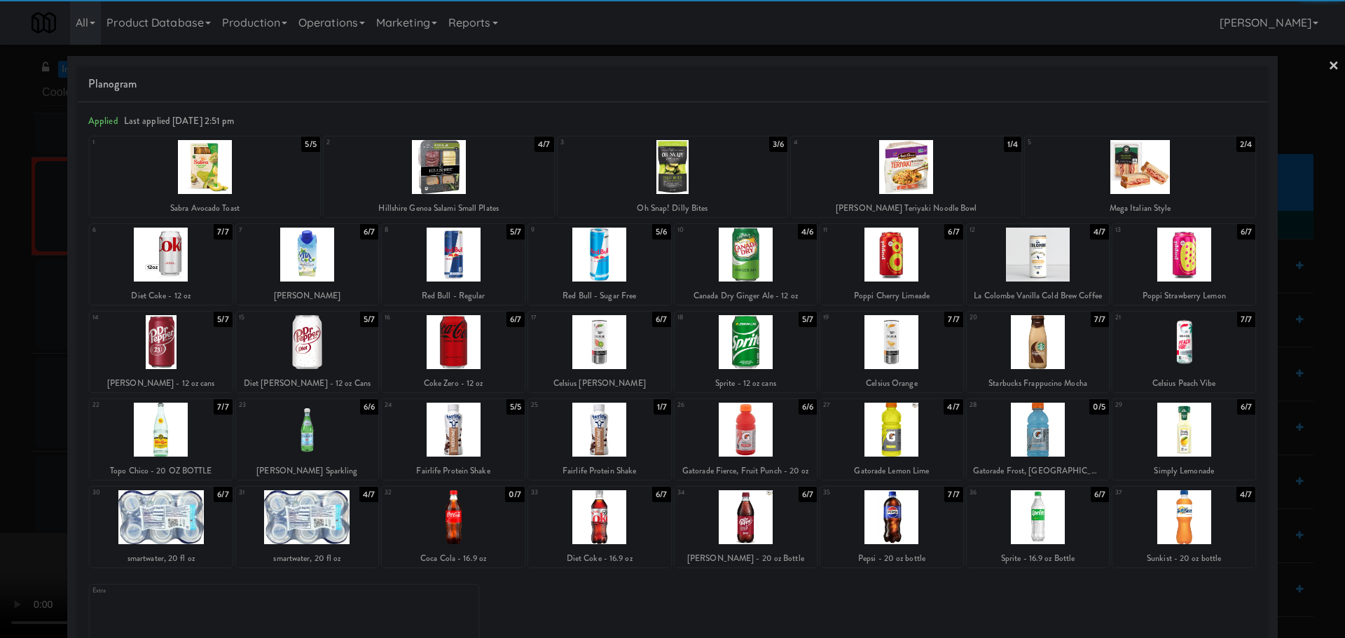
click at [309, 351] on div at bounding box center [307, 342] width 143 height 54
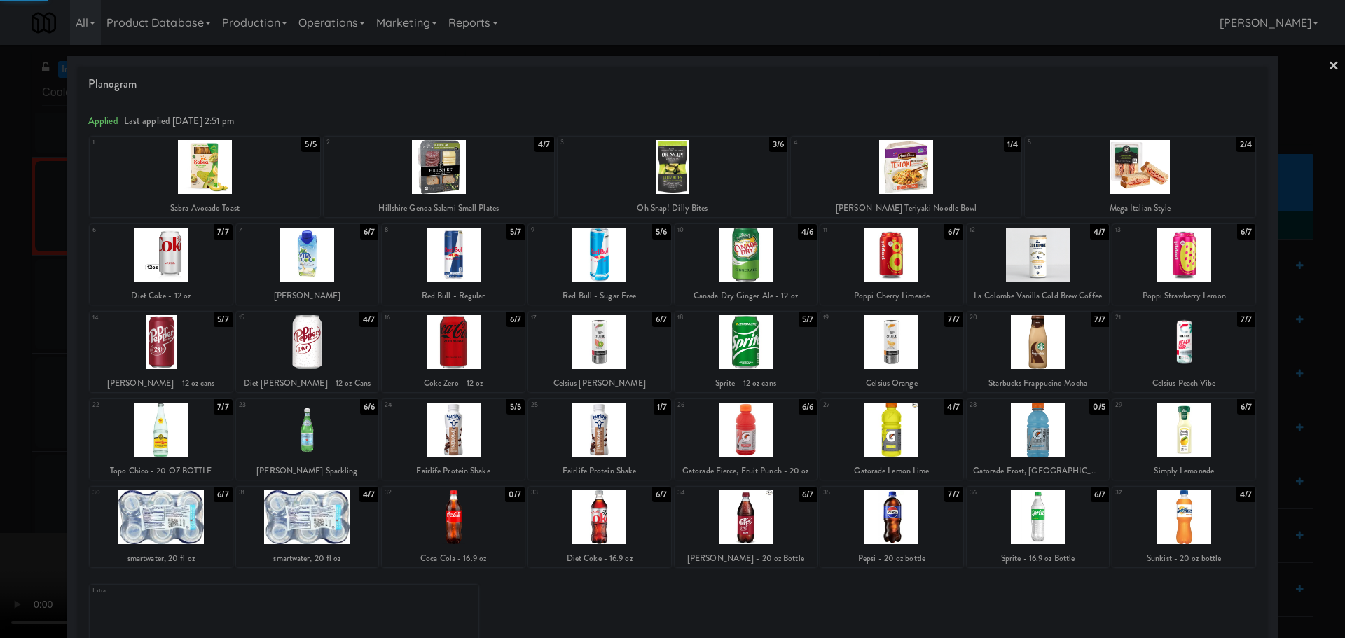
click at [0, 420] on div at bounding box center [672, 319] width 1345 height 638
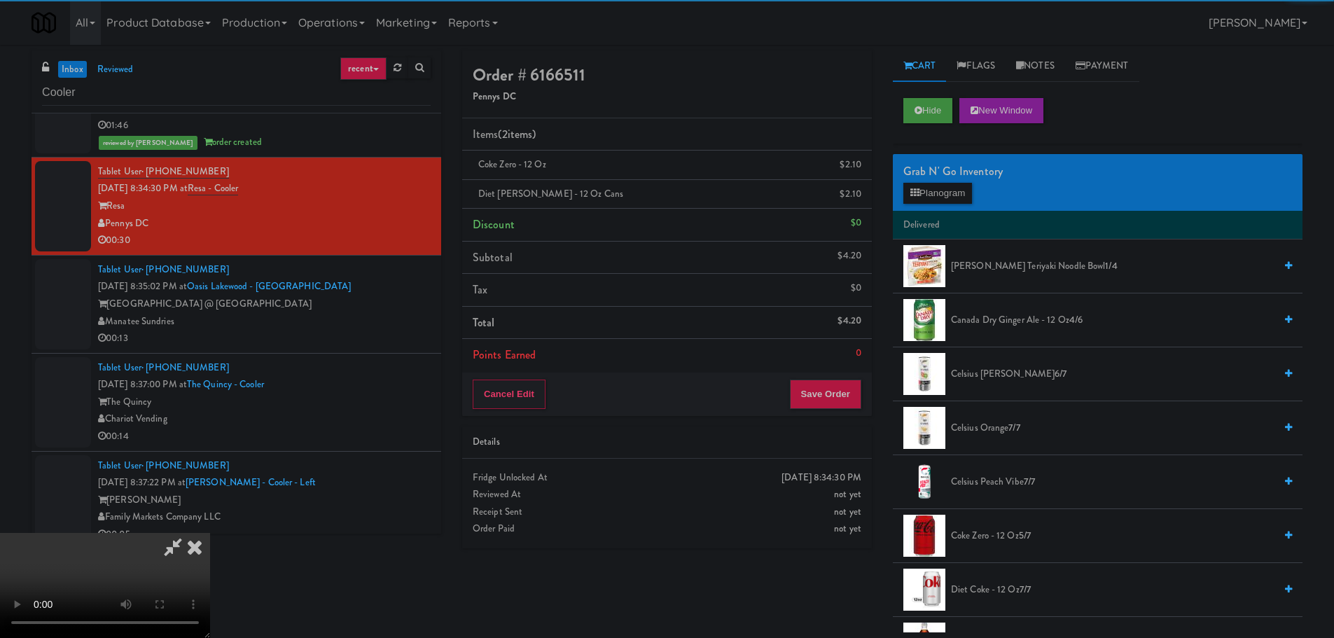
click at [210, 533] on video at bounding box center [105, 585] width 210 height 105
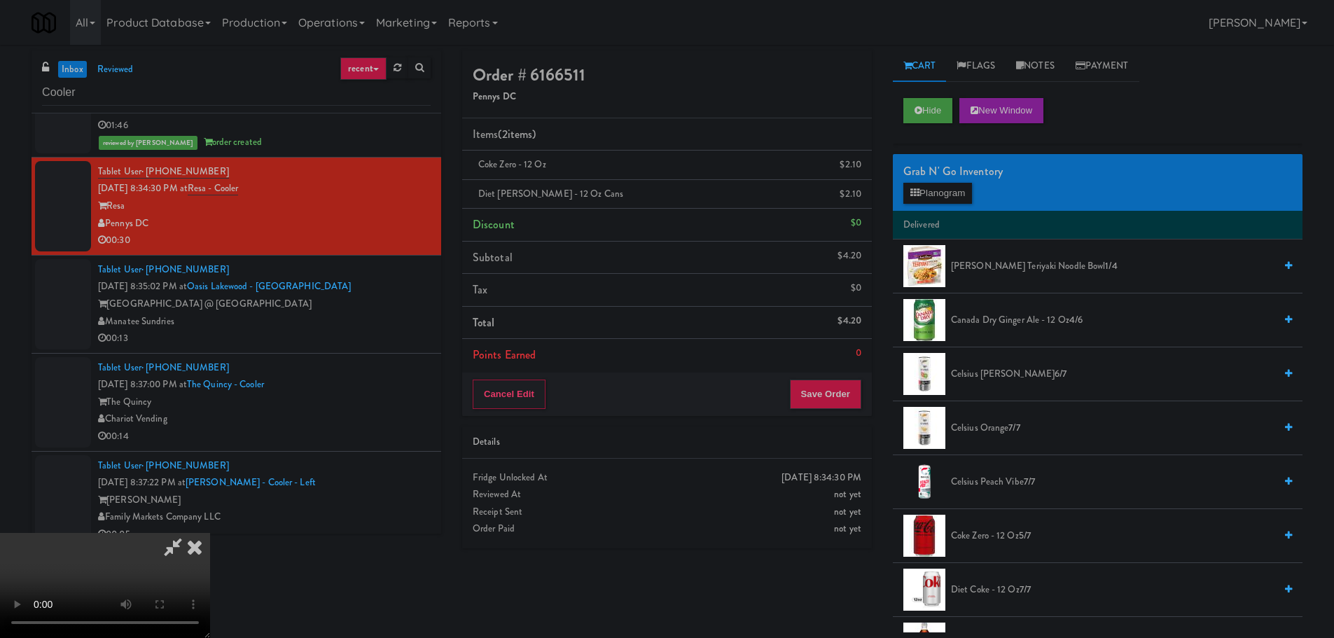
scroll to position [241, 0]
click at [836, 397] on button "Save Order" at bounding box center [825, 394] width 71 height 29
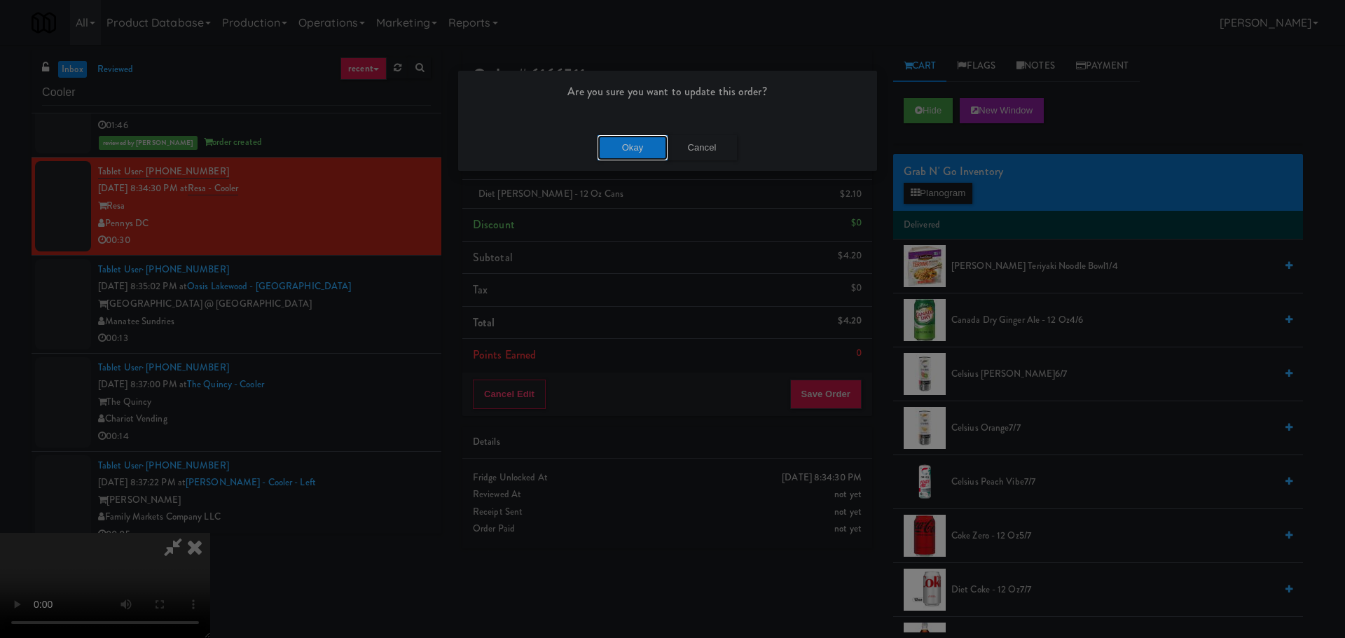
click at [647, 147] on button "Okay" at bounding box center [633, 147] width 70 height 25
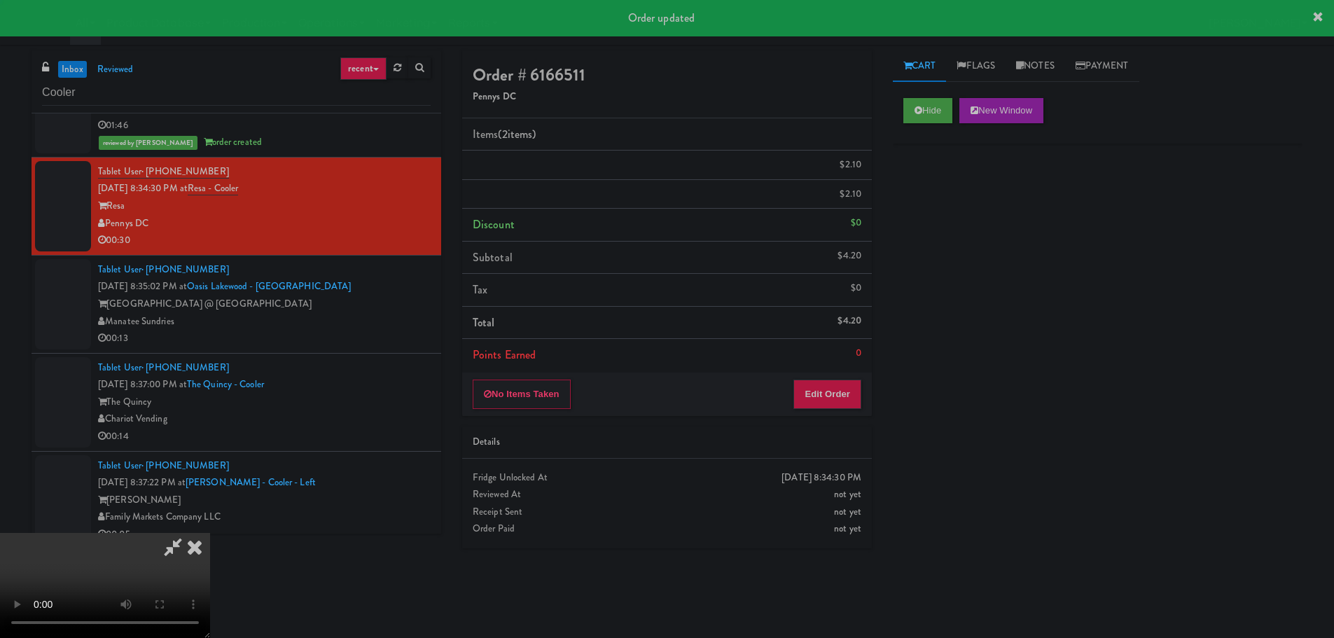
scroll to position [0, 0]
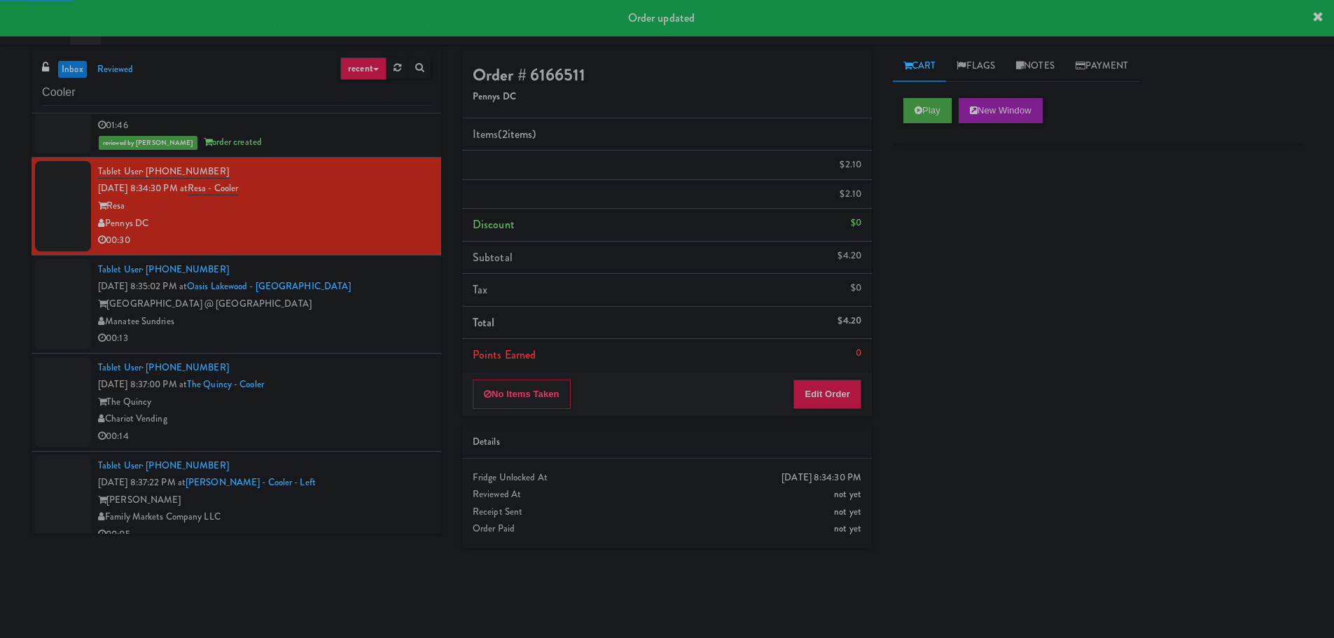
click at [399, 289] on div "Tablet User · (941) 287-8191 Sep 11, 2025 8:35:02 PM at Oasis Lakewood - Cooler…" at bounding box center [264, 304] width 333 height 86
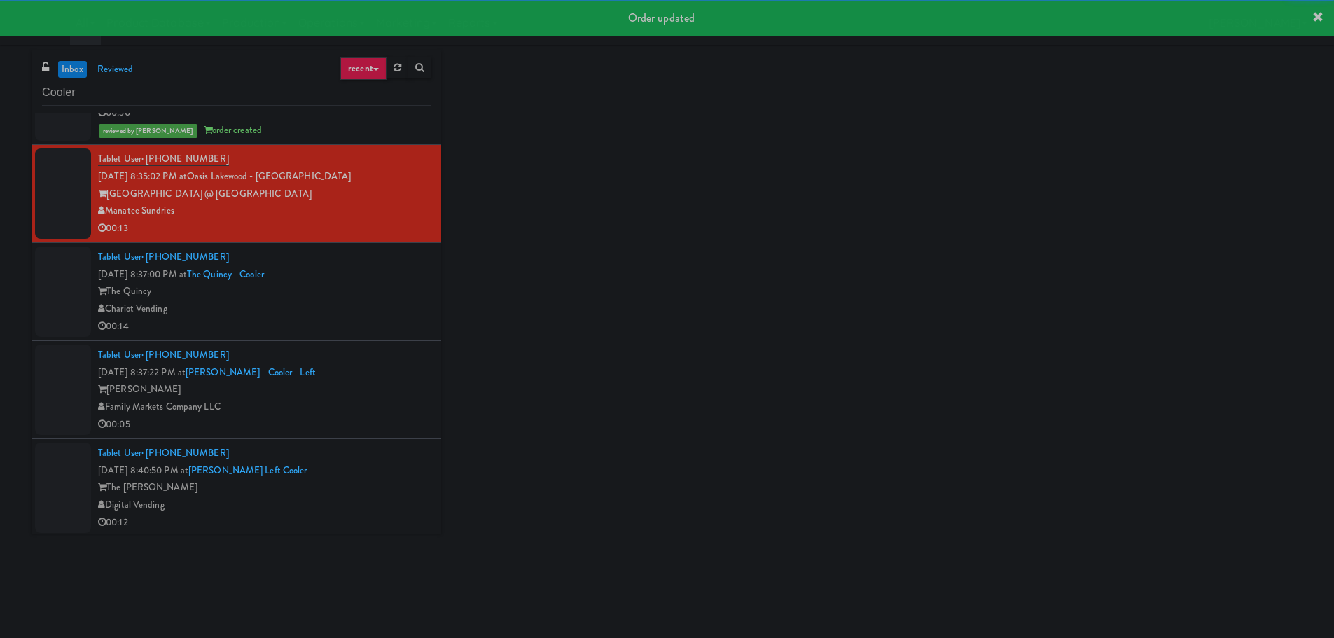
scroll to position [771, 0]
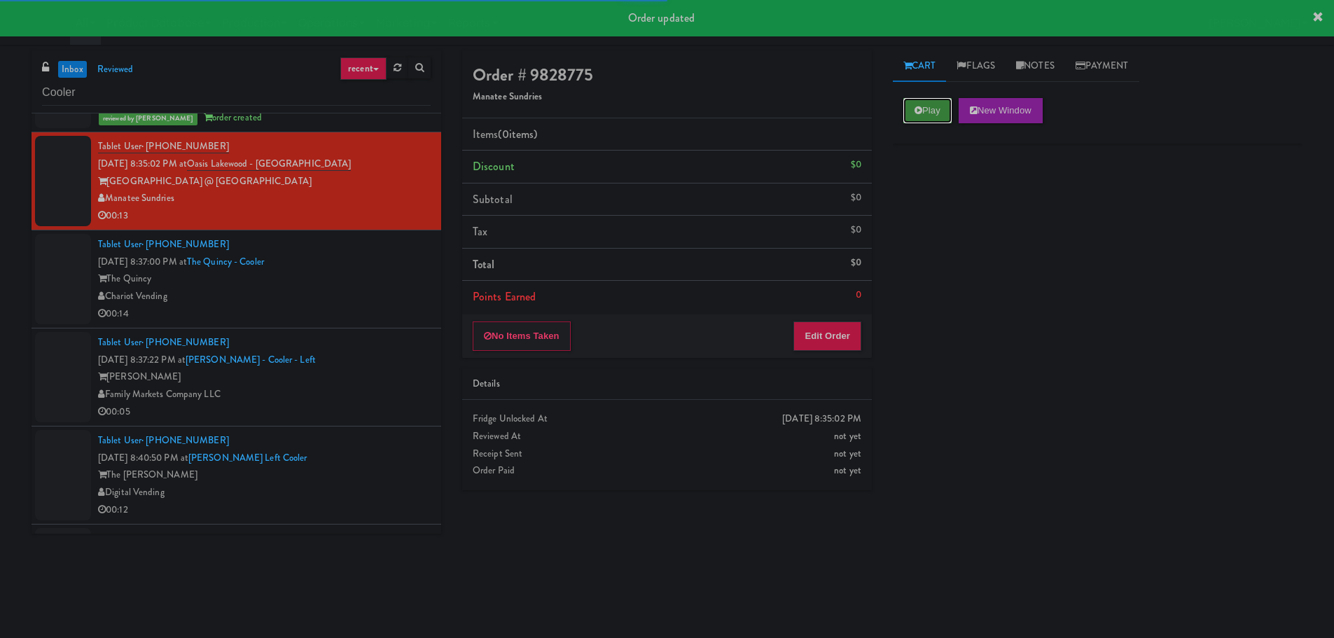
click at [919, 113] on icon at bounding box center [919, 110] width 8 height 9
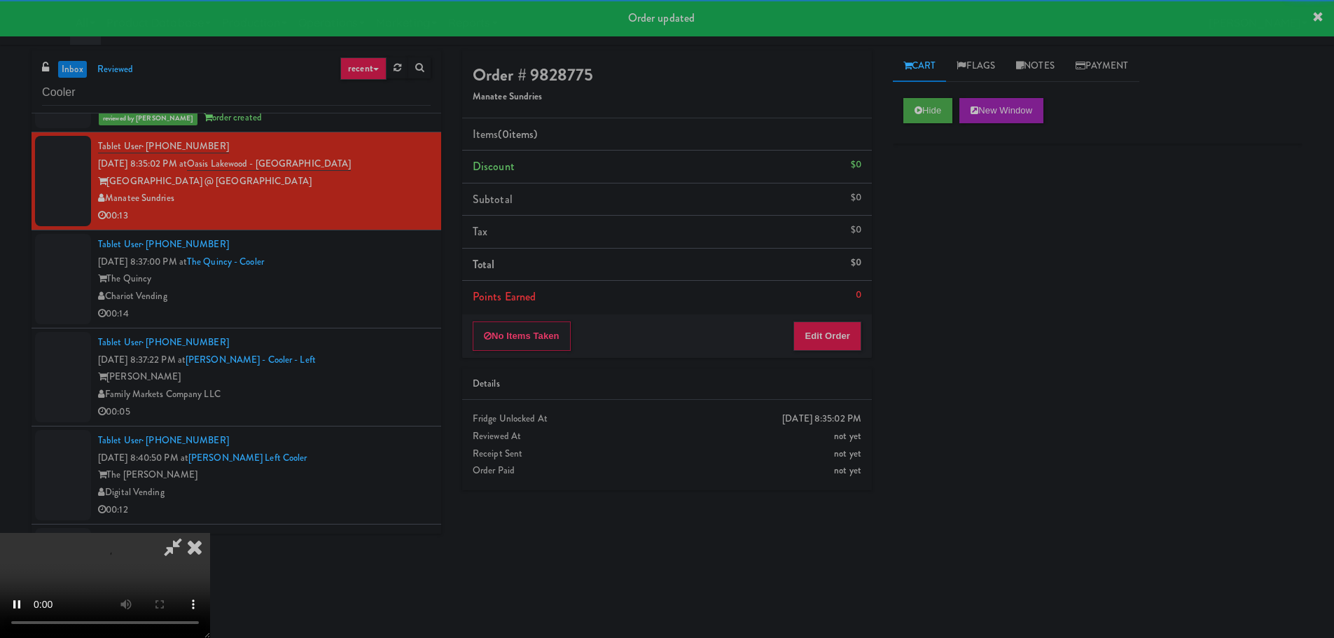
click at [844, 319] on div "No Items Taken Edit Order" at bounding box center [667, 336] width 410 height 43
click at [844, 328] on button "Edit Order" at bounding box center [828, 336] width 68 height 29
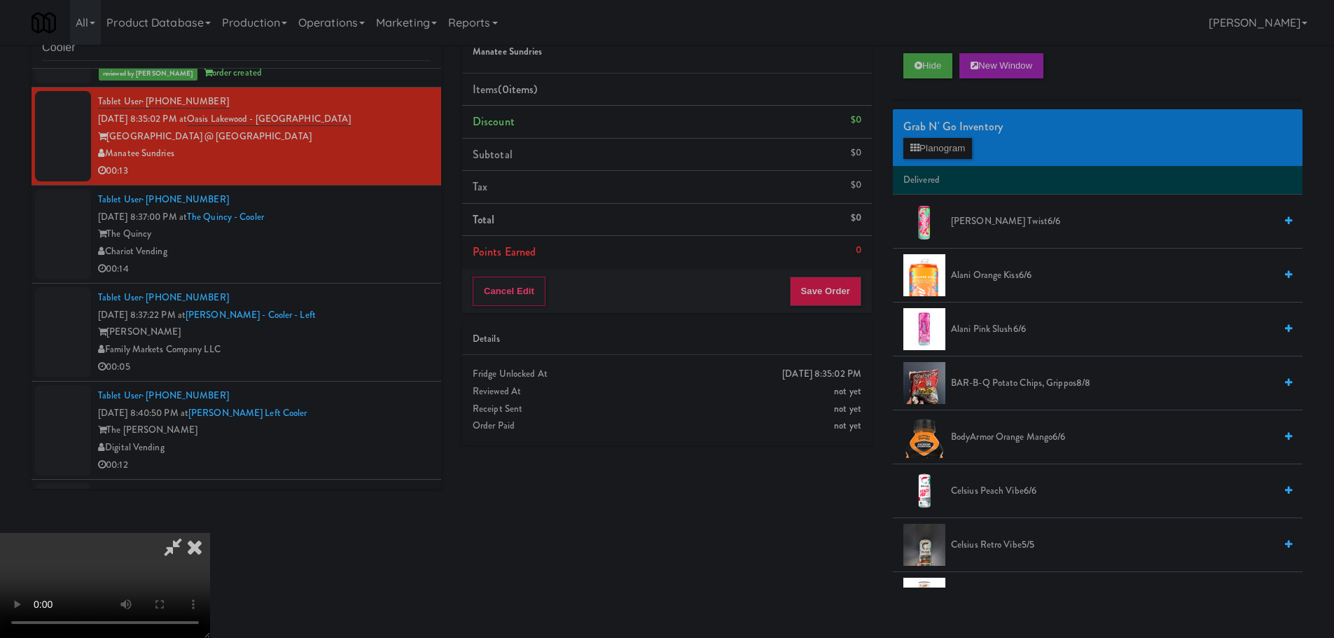
scroll to position [0, 0]
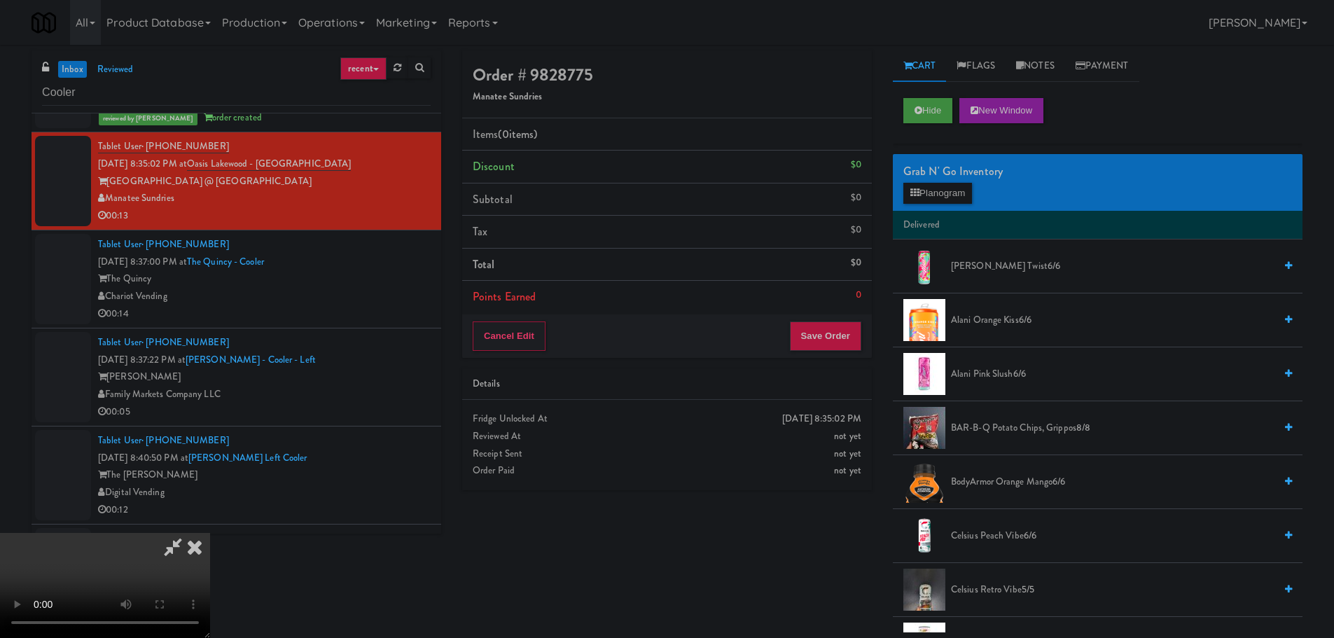
click at [210, 533] on video at bounding box center [105, 585] width 210 height 105
click at [936, 194] on button "Planogram" at bounding box center [938, 193] width 69 height 21
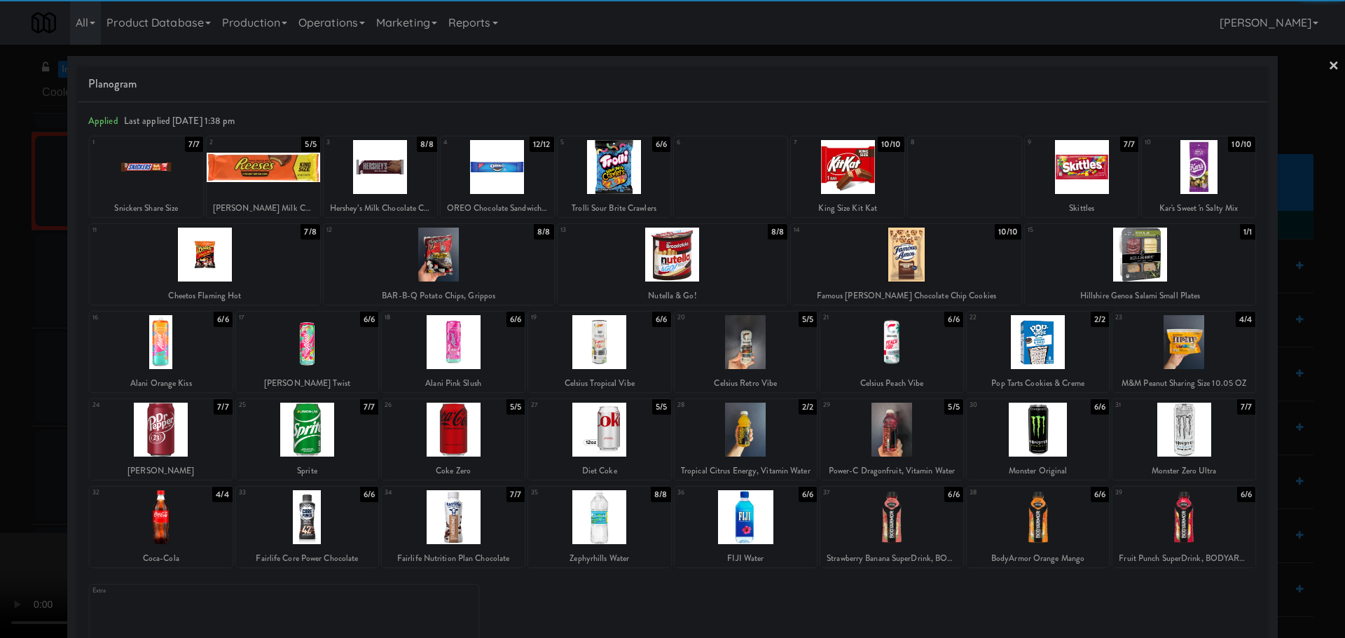
click at [874, 429] on div at bounding box center [891, 430] width 143 height 54
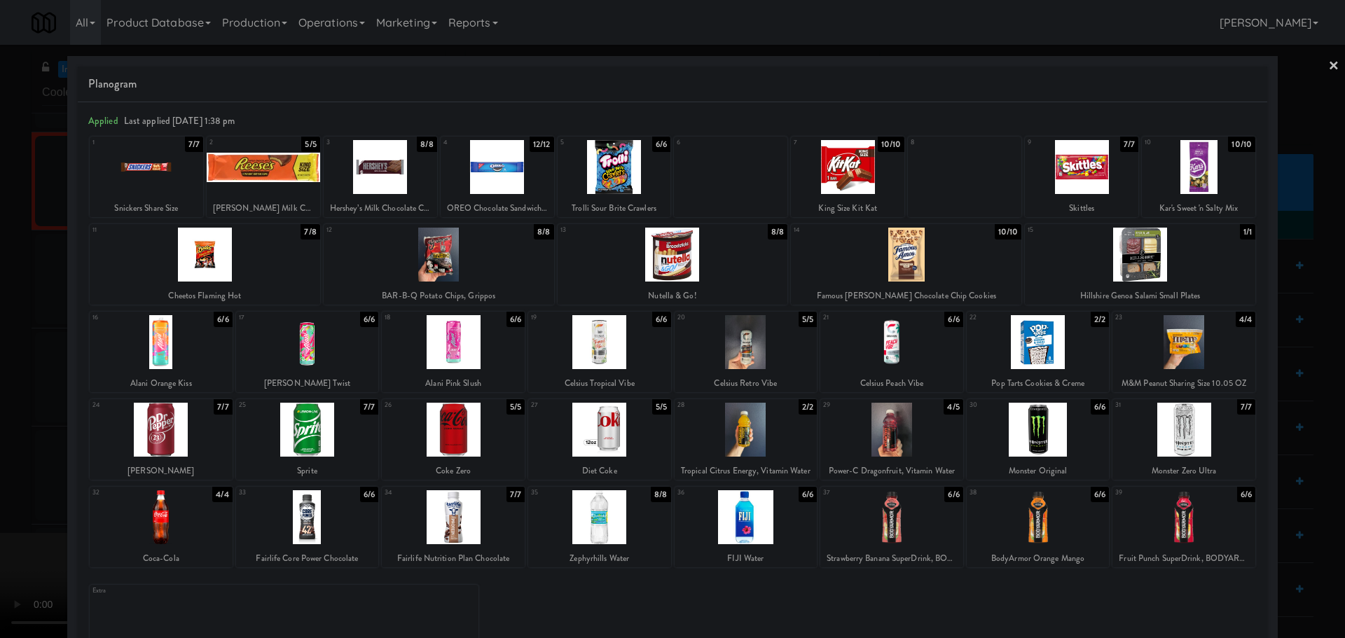
drag, startPoint x: 0, startPoint y: 412, endPoint x: 296, endPoint y: 344, distance: 304.0
click at [8, 411] on div at bounding box center [672, 319] width 1345 height 638
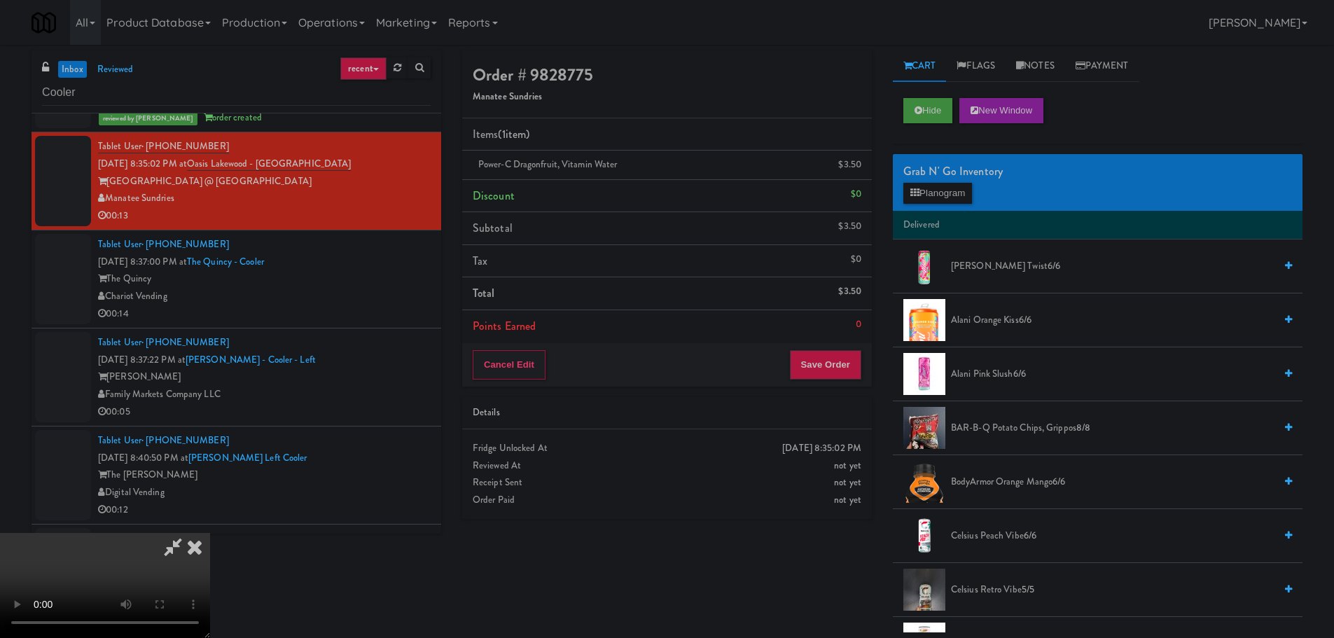
click at [210, 533] on video at bounding box center [105, 585] width 210 height 105
click at [825, 369] on button "Save Order" at bounding box center [825, 364] width 71 height 29
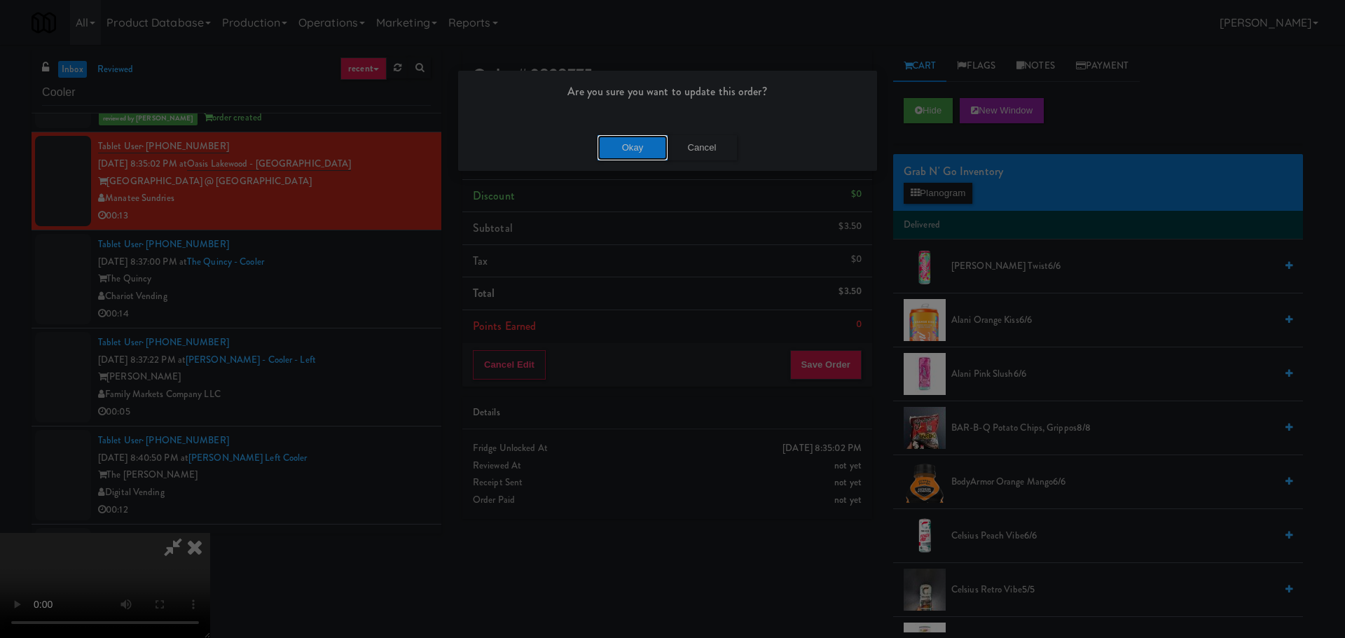
click at [628, 149] on button "Okay" at bounding box center [633, 147] width 70 height 25
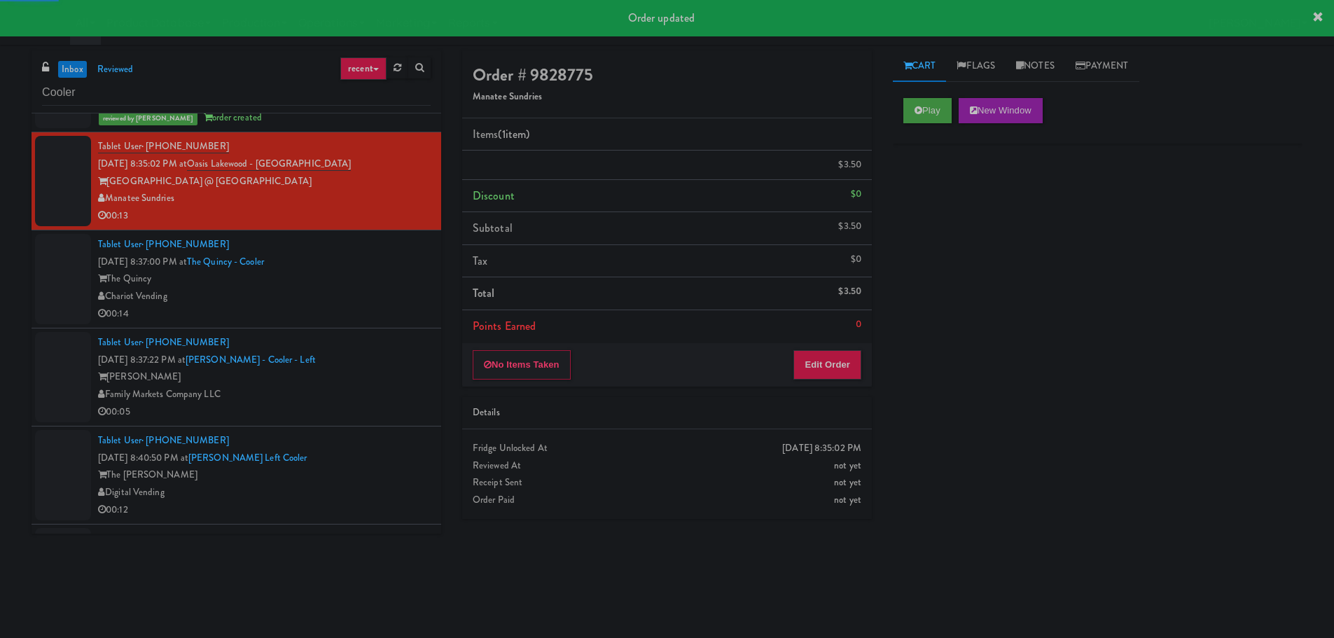
click at [389, 311] on div "00:14" at bounding box center [264, 314] width 333 height 18
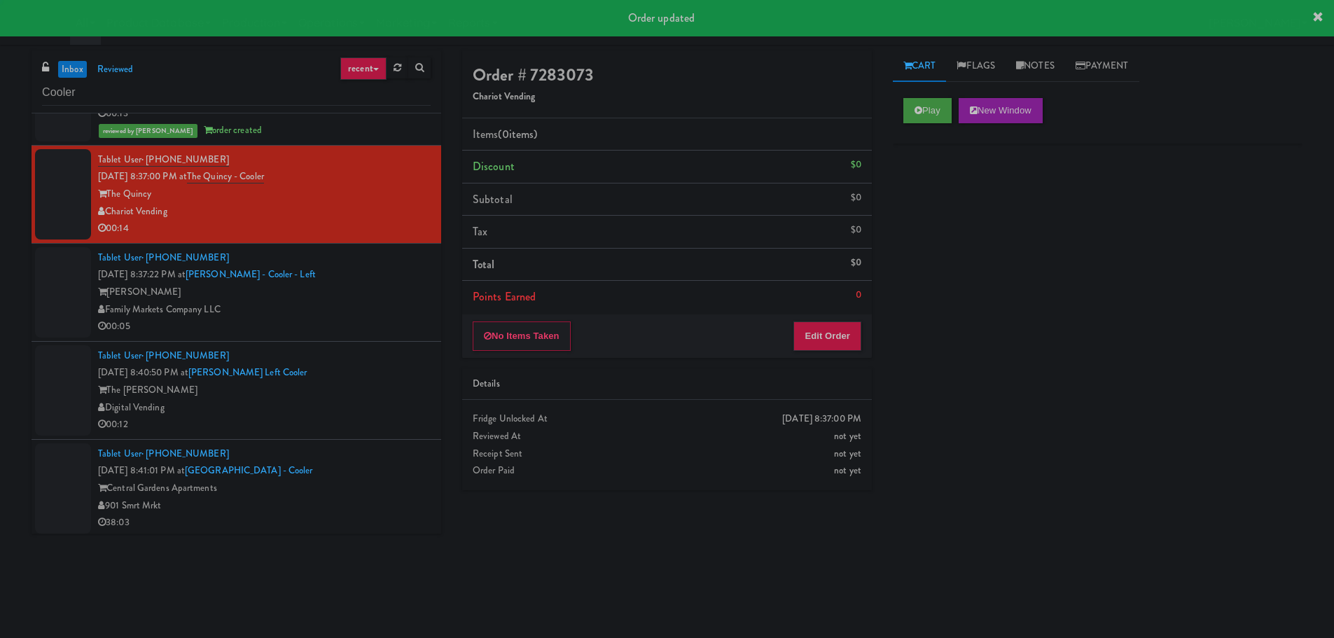
scroll to position [911, 0]
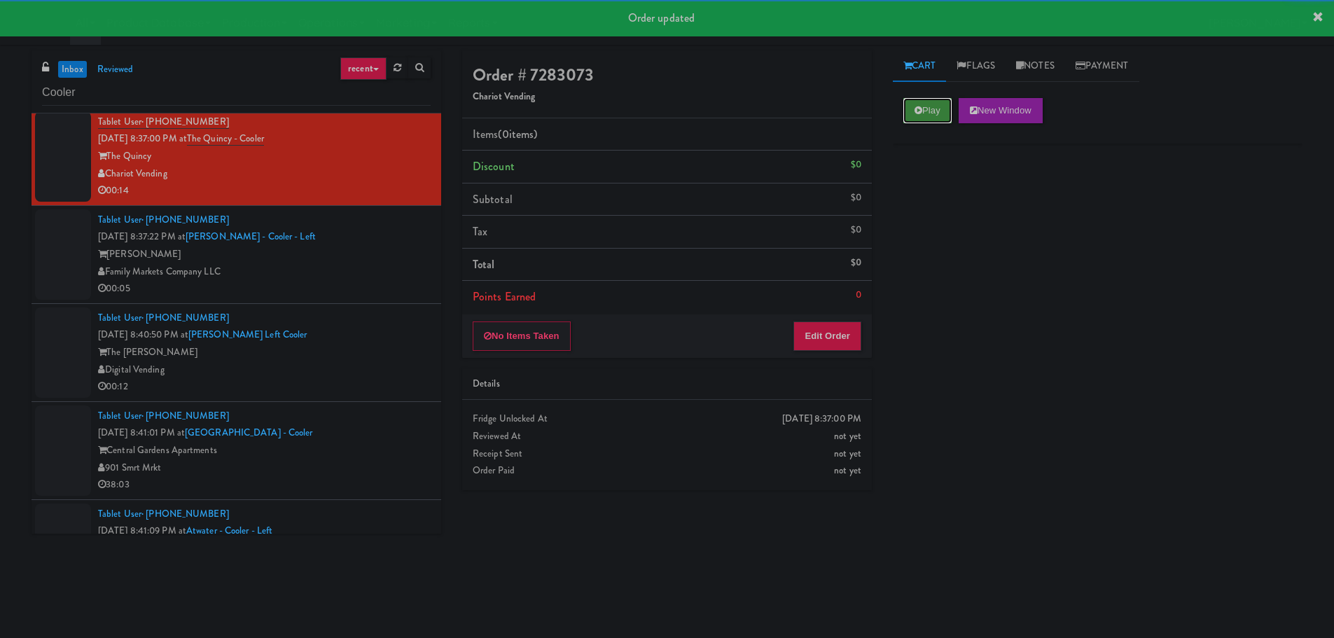
click at [934, 113] on button "Play" at bounding box center [928, 110] width 48 height 25
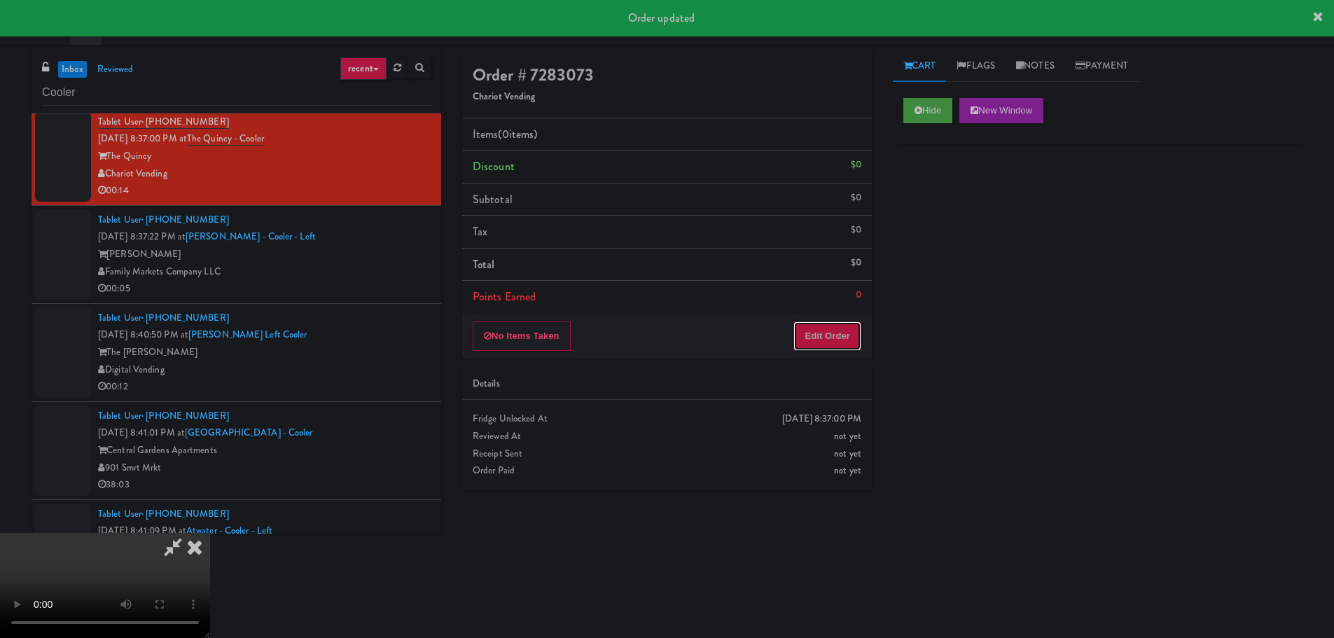
click at [846, 332] on button "Edit Order" at bounding box center [828, 336] width 68 height 29
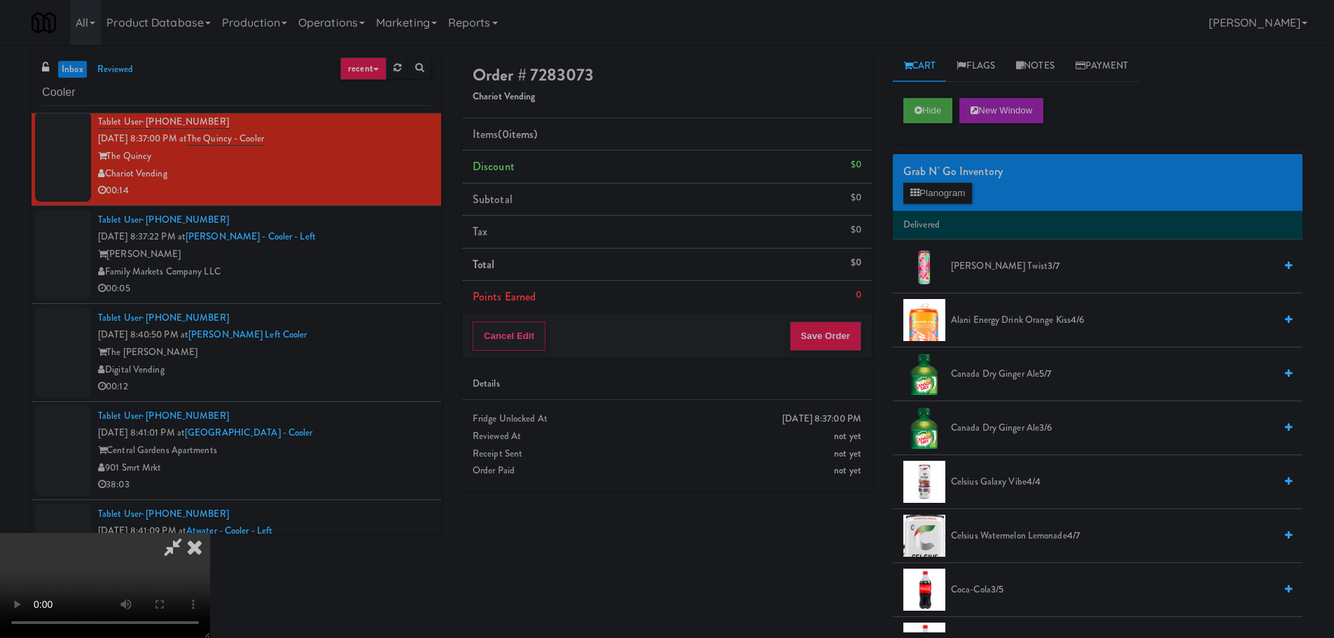
drag, startPoint x: 561, startPoint y: 382, endPoint x: 589, endPoint y: 397, distance: 32.0
click at [210, 533] on video at bounding box center [105, 585] width 210 height 105
click at [926, 192] on button "Planogram" at bounding box center [938, 193] width 69 height 21
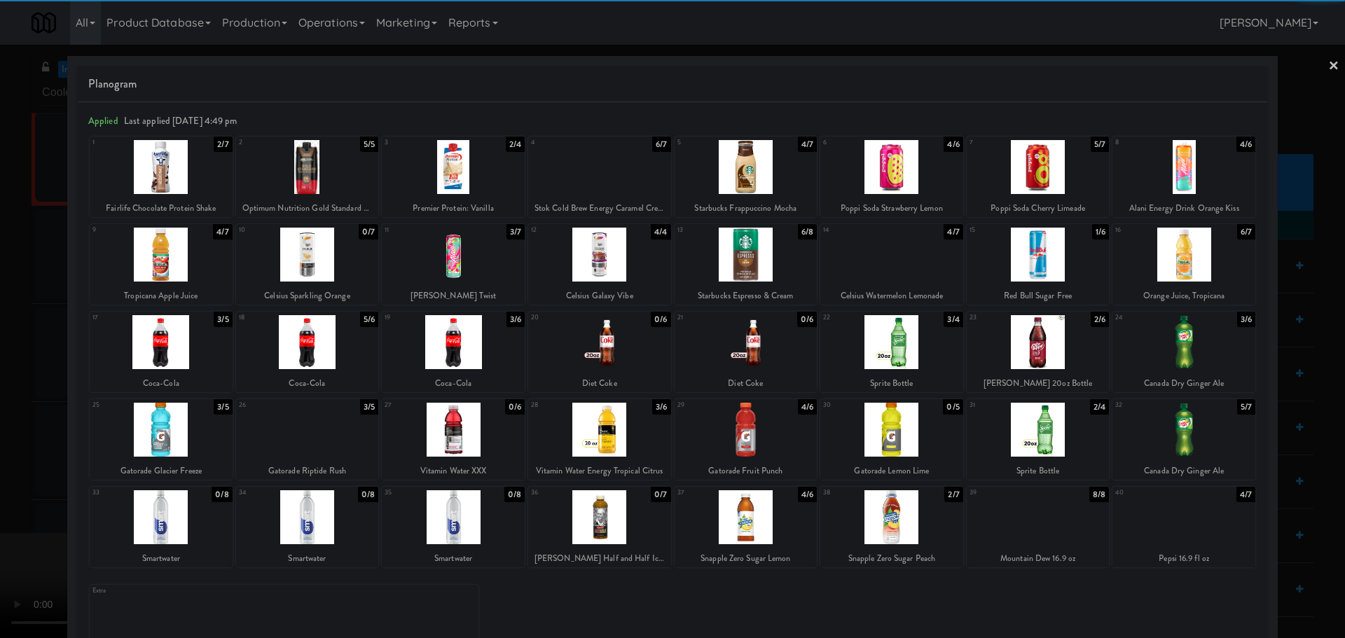
click at [156, 430] on div at bounding box center [161, 430] width 143 height 54
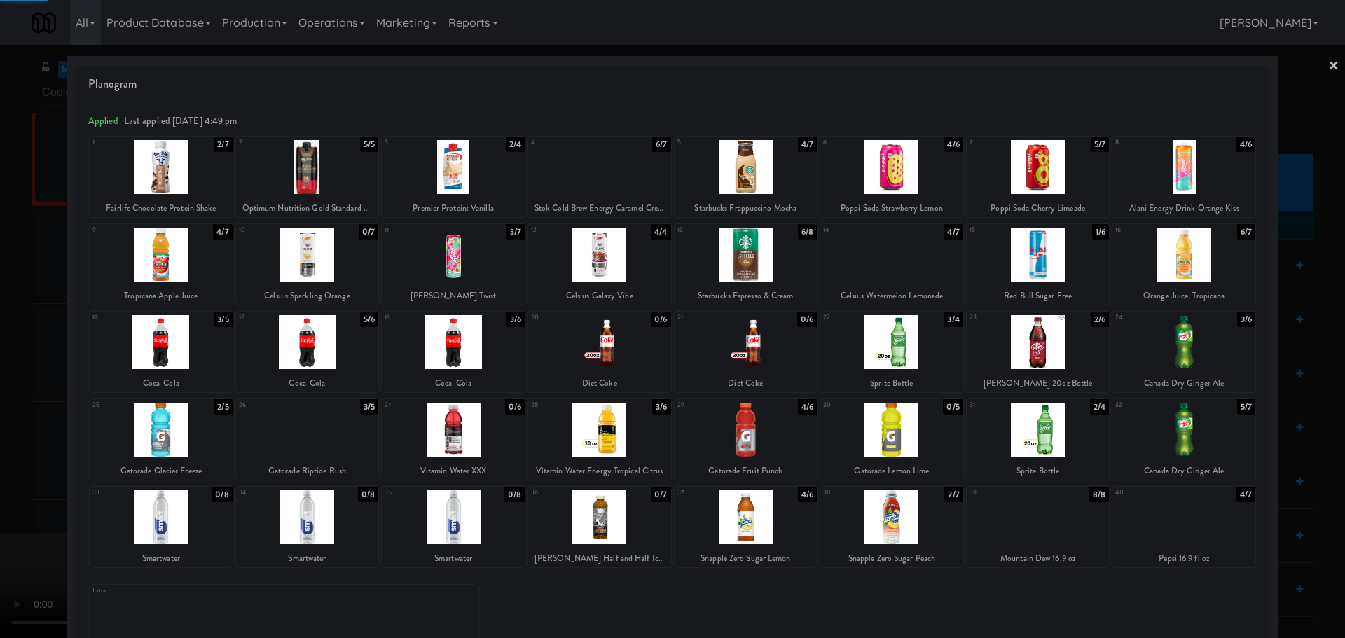
drag, startPoint x: 0, startPoint y: 454, endPoint x: 56, endPoint y: 436, distance: 58.9
click at [3, 453] on div at bounding box center [672, 319] width 1345 height 638
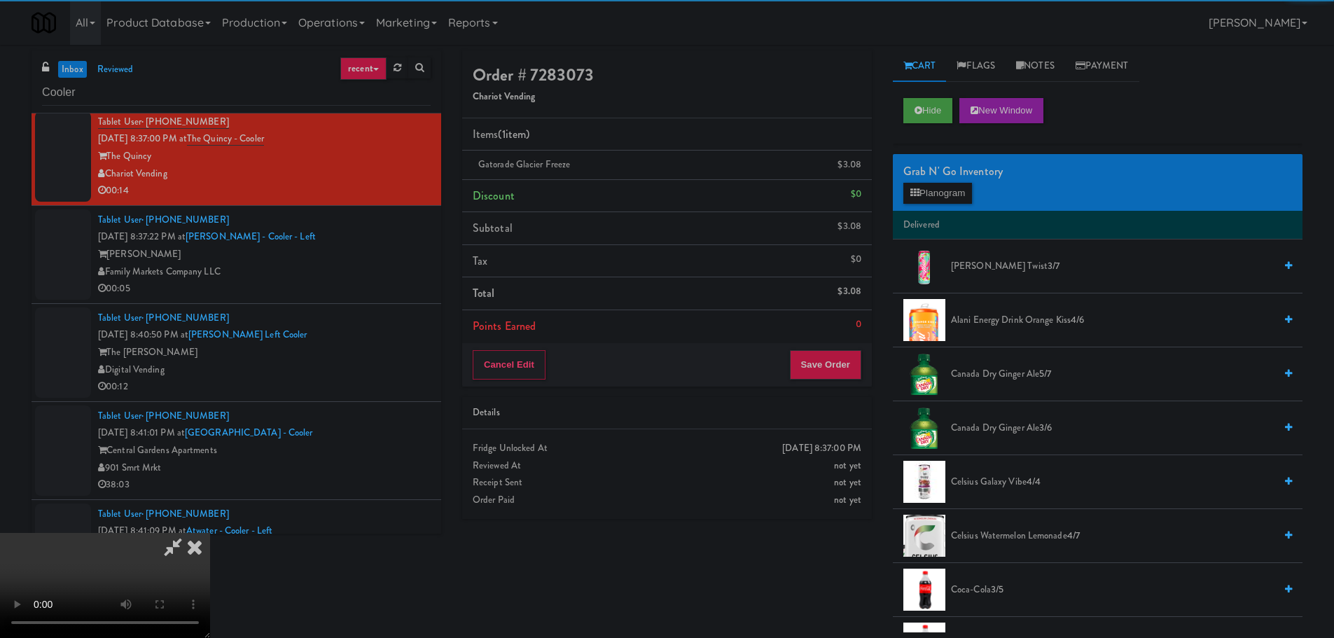
click at [210, 533] on video at bounding box center [105, 585] width 210 height 105
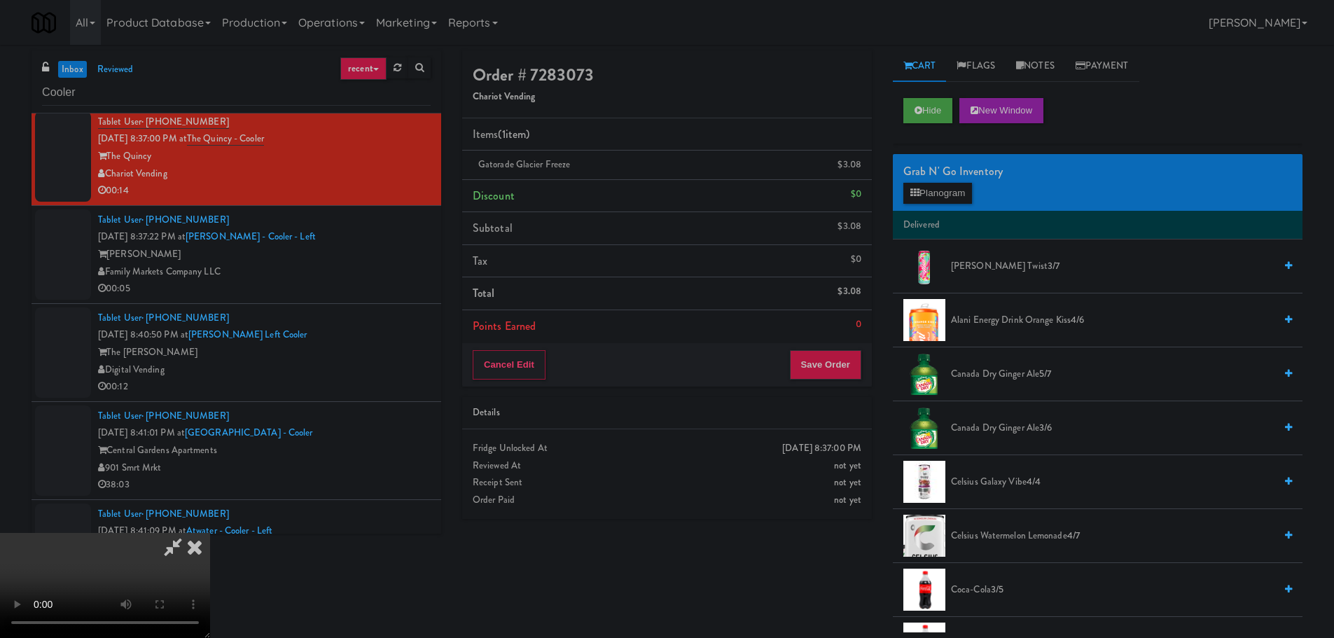
drag, startPoint x: 577, startPoint y: 375, endPoint x: 564, endPoint y: 385, distance: 15.6
click at [210, 533] on video at bounding box center [105, 585] width 210 height 105
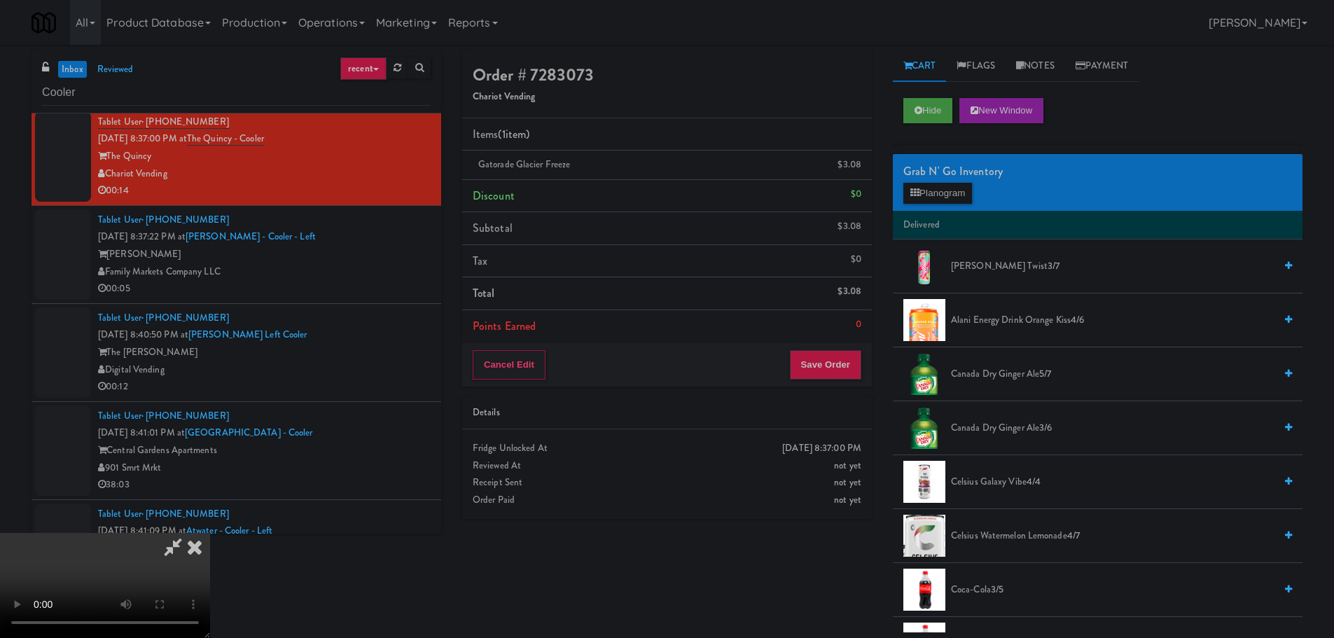
drag, startPoint x: 617, startPoint y: 413, endPoint x: 789, endPoint y: 331, distance: 190.2
click at [210, 533] on video at bounding box center [105, 585] width 210 height 105
click at [936, 198] on button "Planogram" at bounding box center [938, 193] width 69 height 21
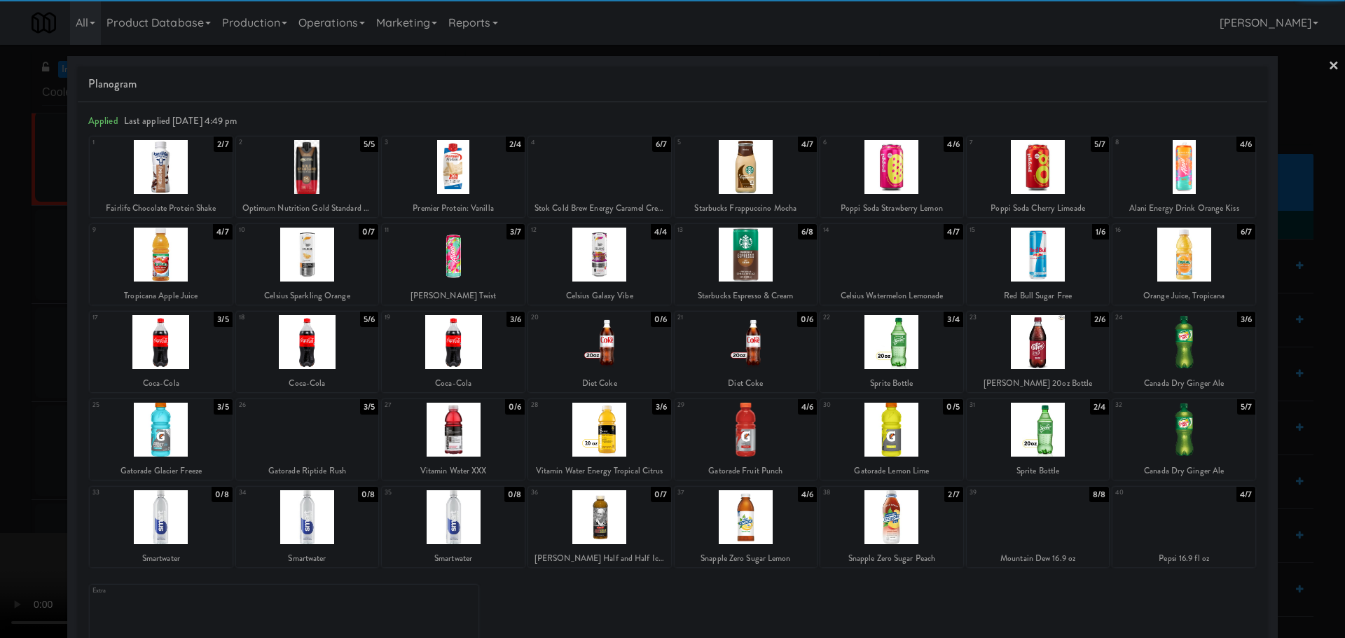
click at [1056, 329] on div at bounding box center [1038, 342] width 143 height 54
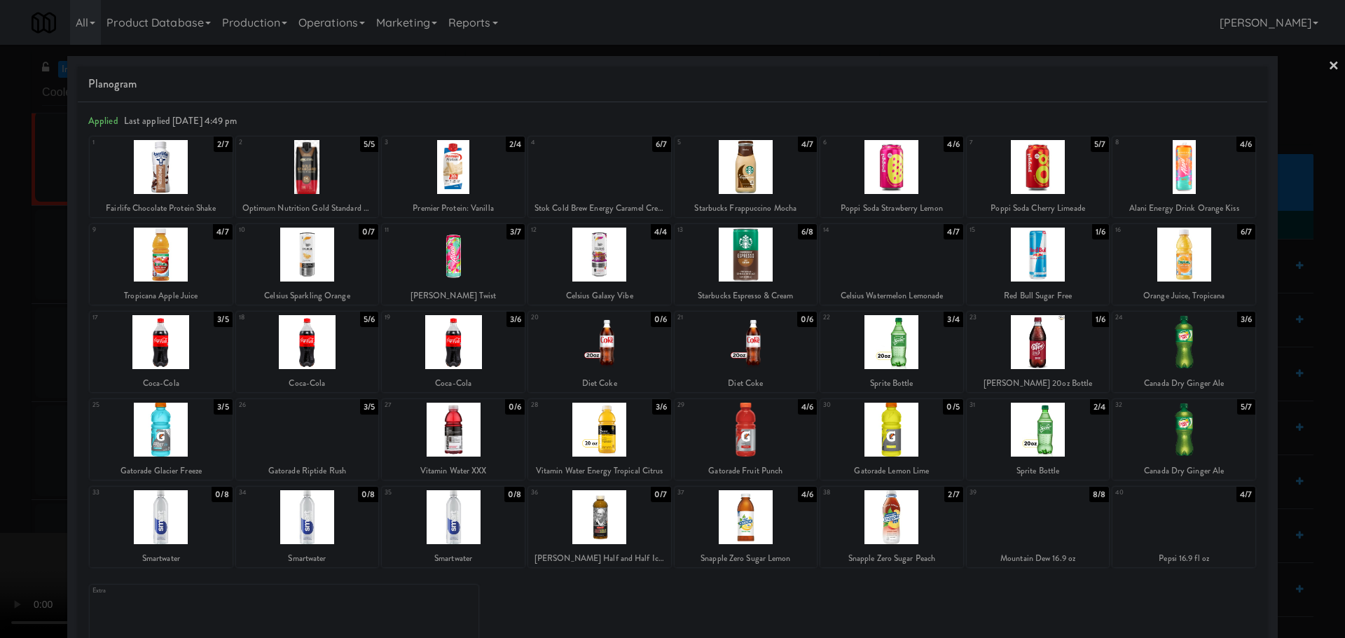
click at [0, 357] on div at bounding box center [672, 319] width 1345 height 638
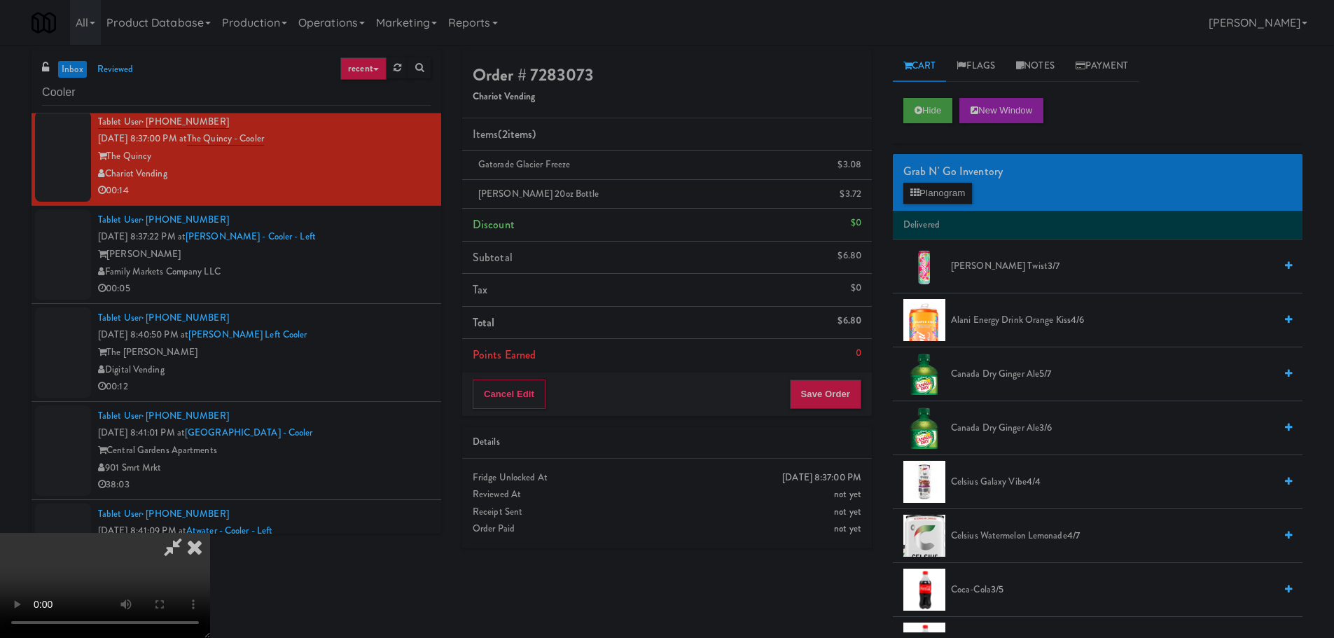
click at [210, 533] on video at bounding box center [105, 585] width 210 height 105
click at [826, 384] on button "Save Order" at bounding box center [825, 394] width 71 height 29
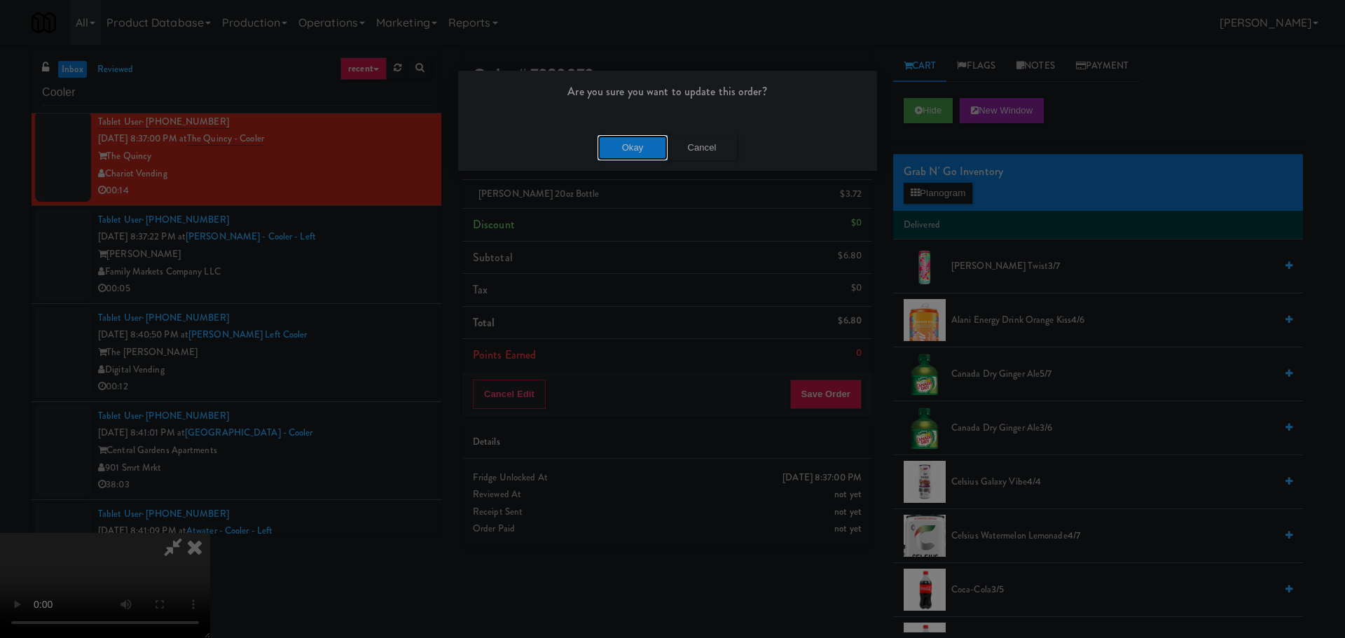
click at [639, 159] on button "Okay" at bounding box center [633, 147] width 70 height 25
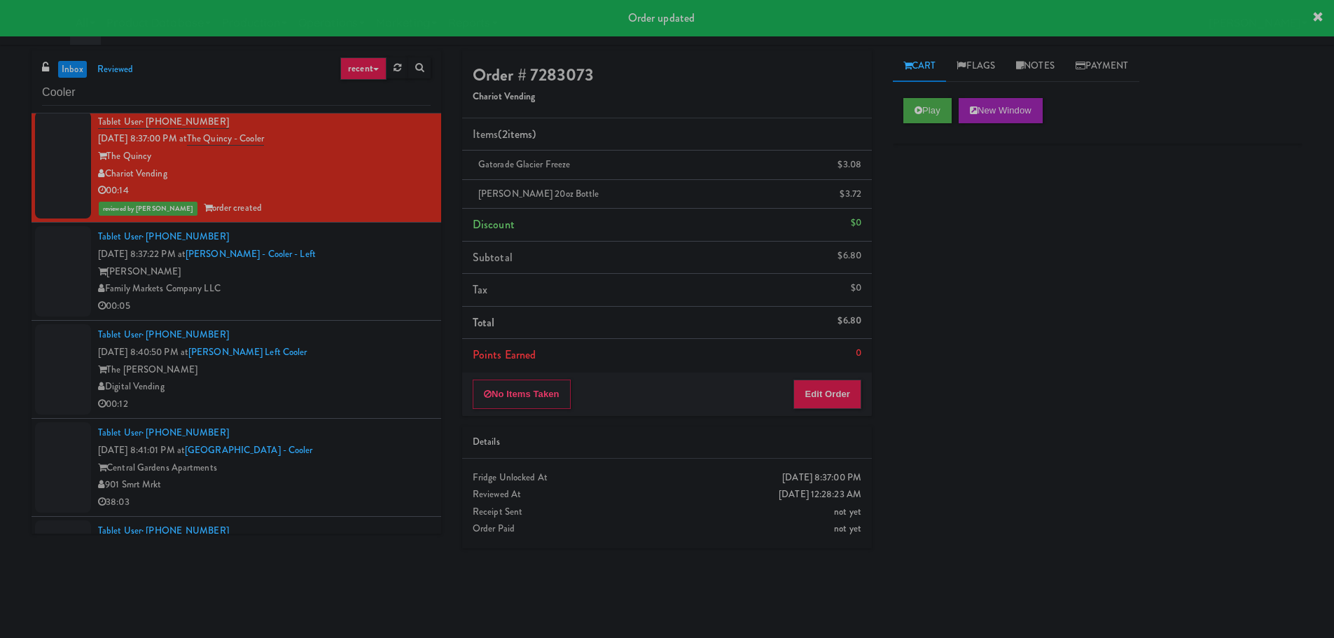
click at [334, 300] on div "00:05" at bounding box center [264, 307] width 333 height 18
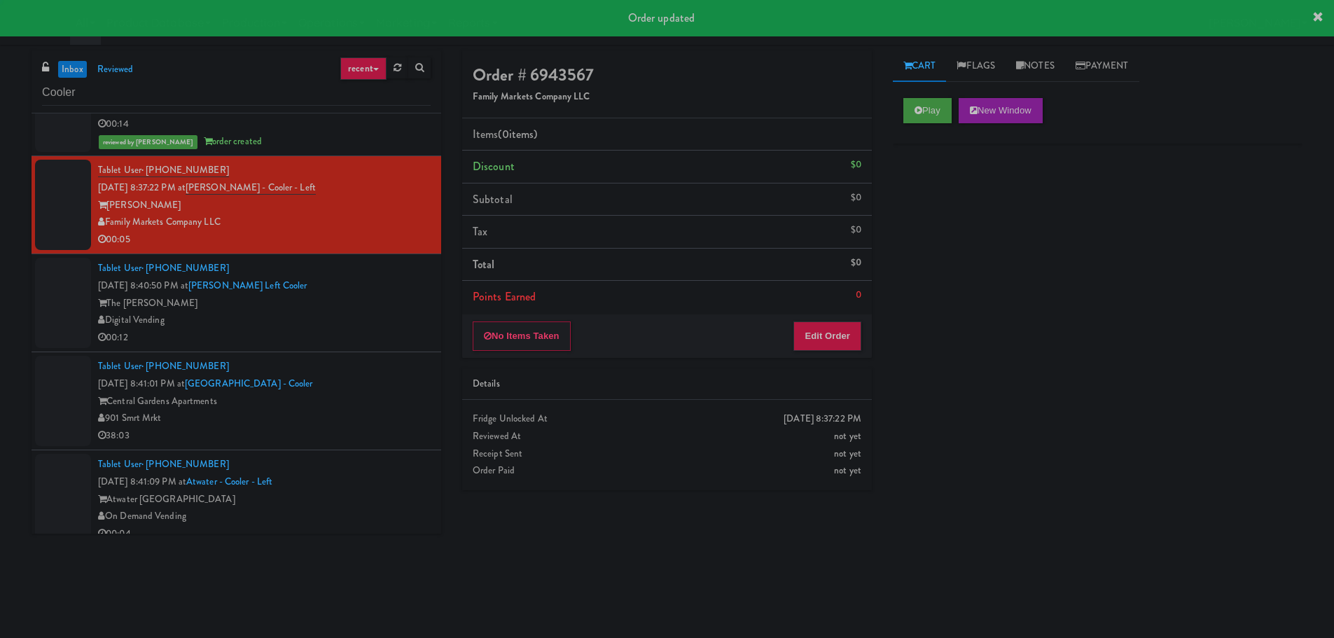
scroll to position [981, 0]
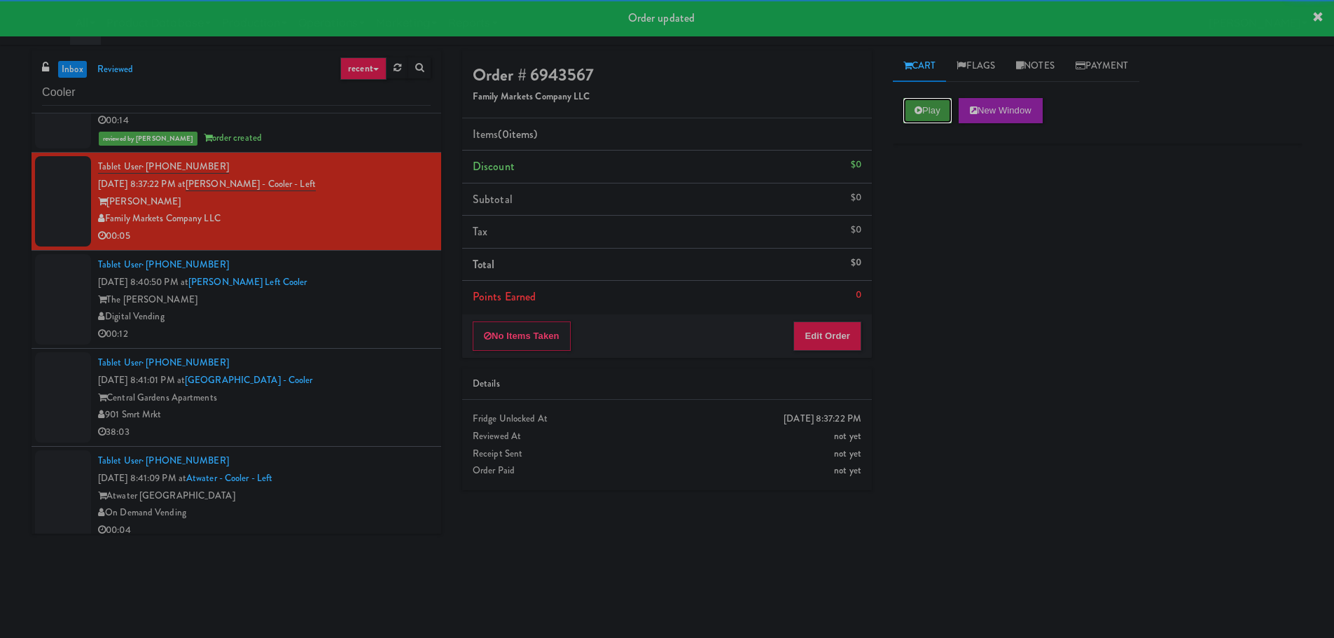
click at [916, 114] on icon at bounding box center [919, 110] width 8 height 9
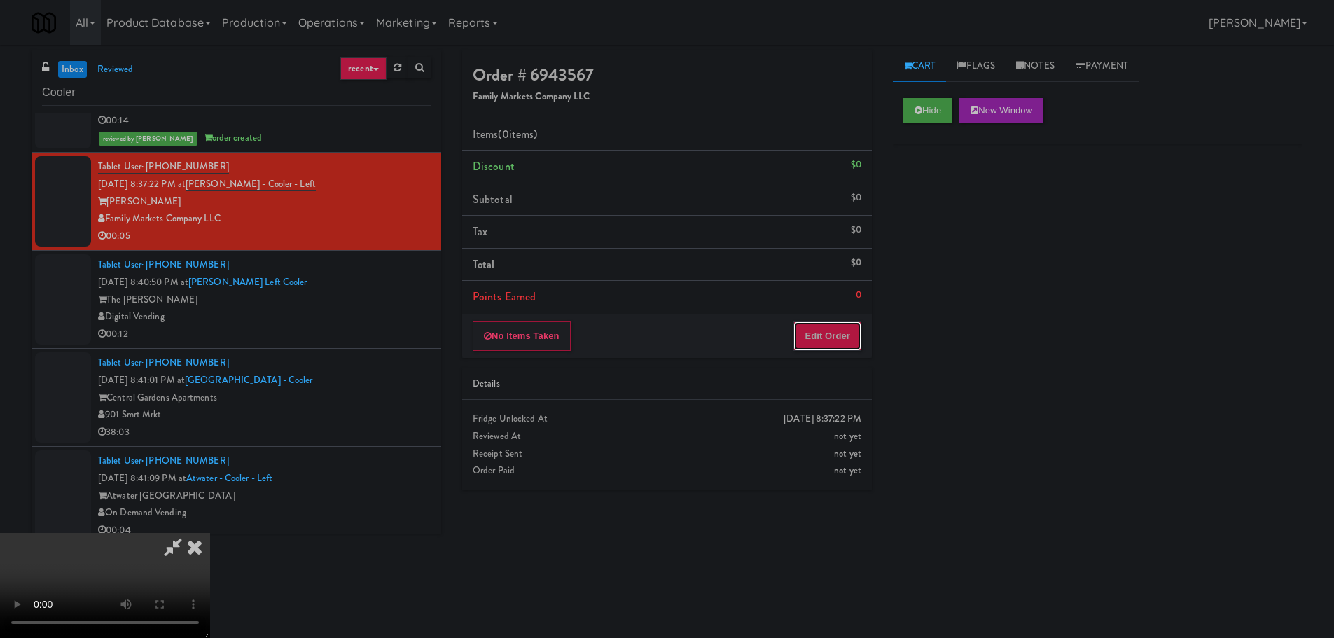
click at [815, 333] on button "Edit Order" at bounding box center [828, 336] width 68 height 29
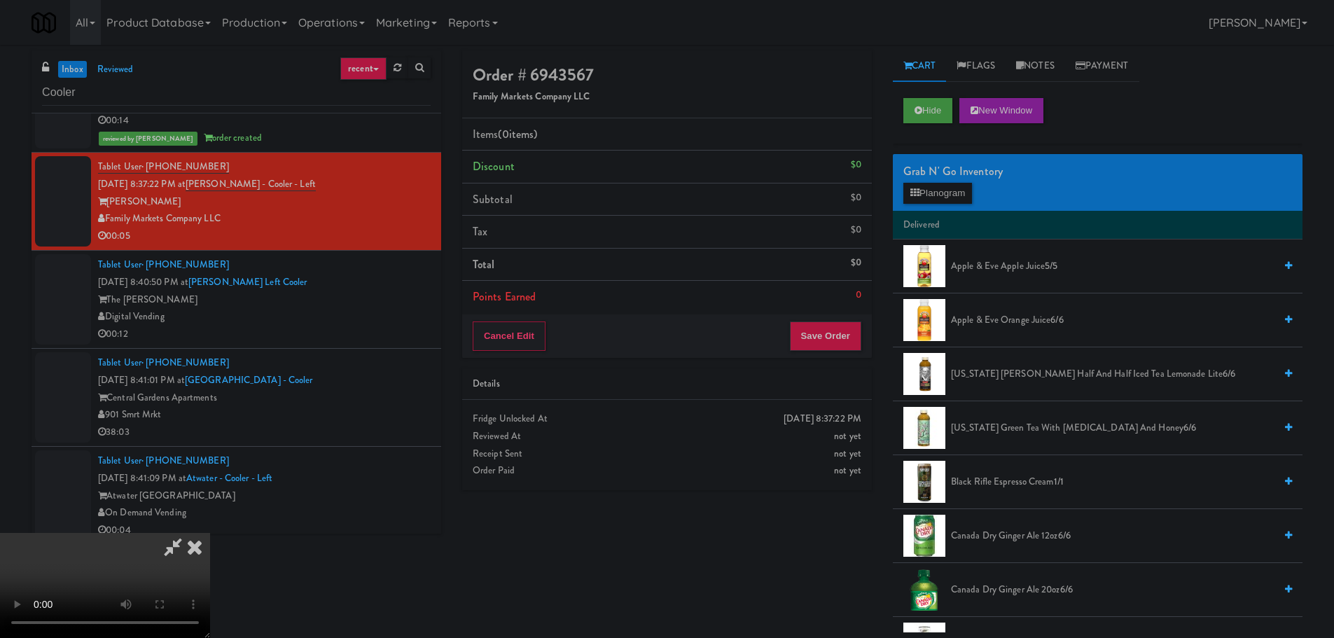
click at [210, 533] on video at bounding box center [105, 585] width 210 height 105
drag, startPoint x: 560, startPoint y: 428, endPoint x: 746, endPoint y: 340, distance: 205.9
click at [210, 533] on video at bounding box center [105, 585] width 210 height 105
click at [928, 191] on button "Planogram" at bounding box center [938, 193] width 69 height 21
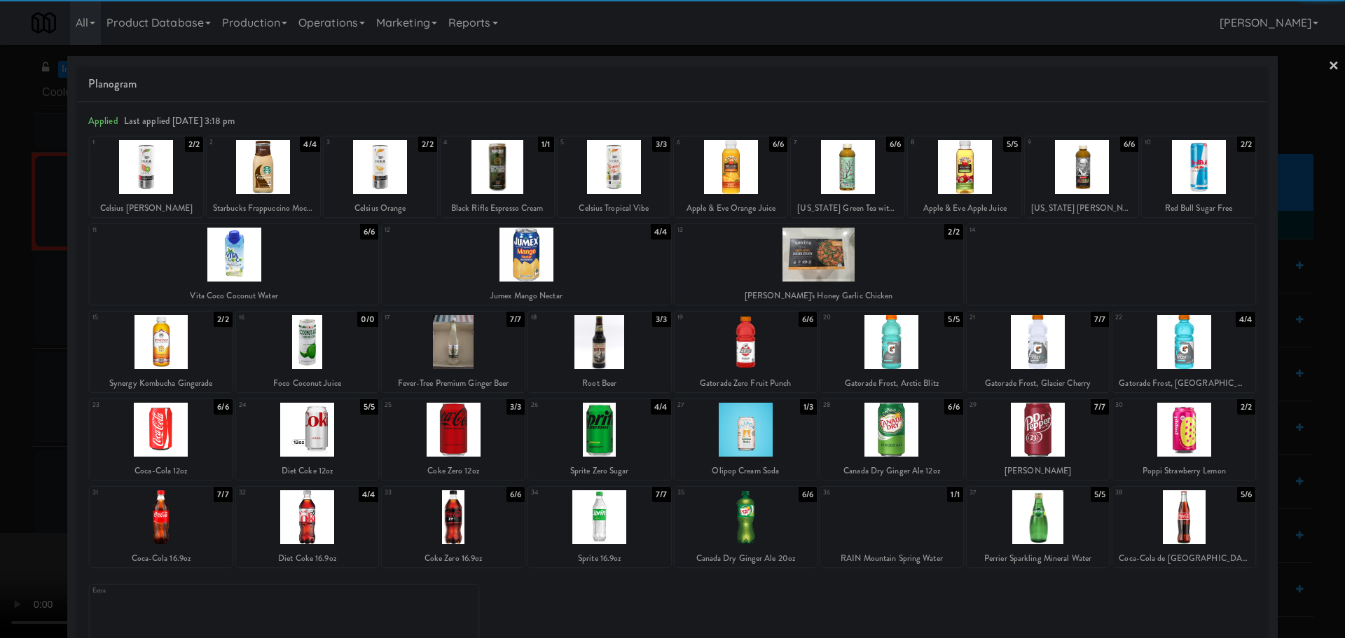
click at [478, 513] on div at bounding box center [453, 517] width 143 height 54
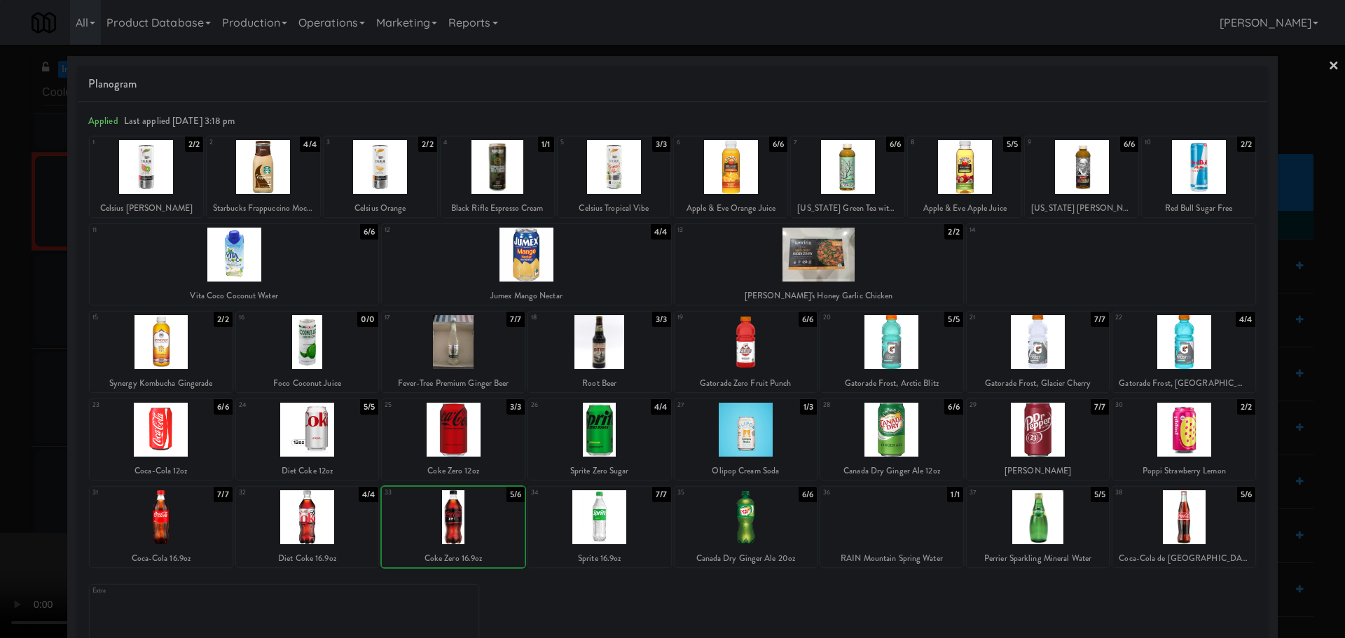
click at [0, 497] on div at bounding box center [672, 319] width 1345 height 638
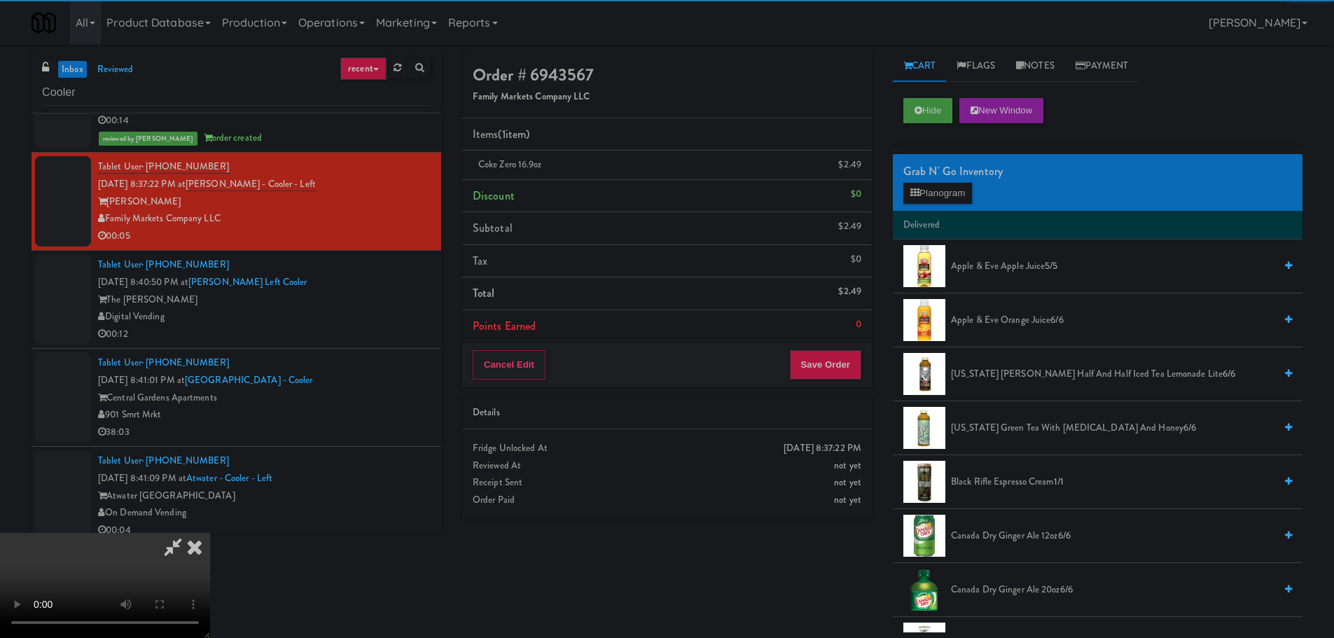
drag, startPoint x: 583, startPoint y: 349, endPoint x: 603, endPoint y: 364, distance: 25.5
click at [210, 533] on video at bounding box center [105, 585] width 210 height 105
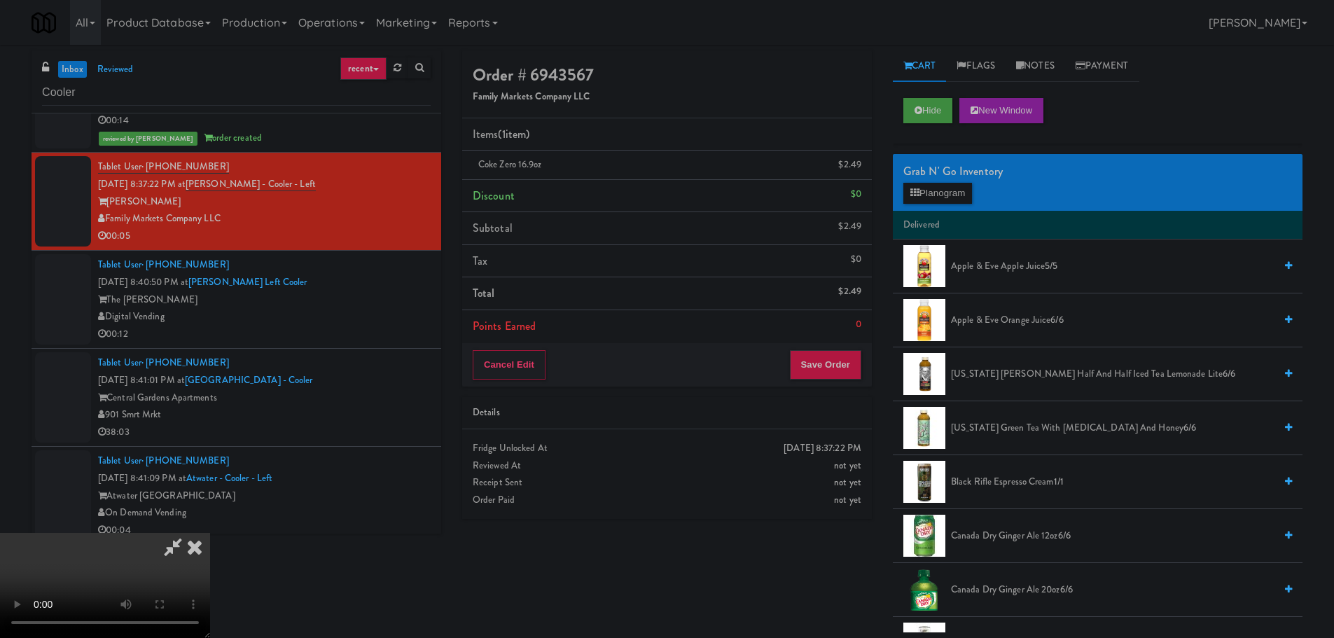
click at [864, 376] on div "Cancel Edit Save Order" at bounding box center [667, 364] width 410 height 43
click at [839, 366] on button "Save Order" at bounding box center [825, 364] width 71 height 29
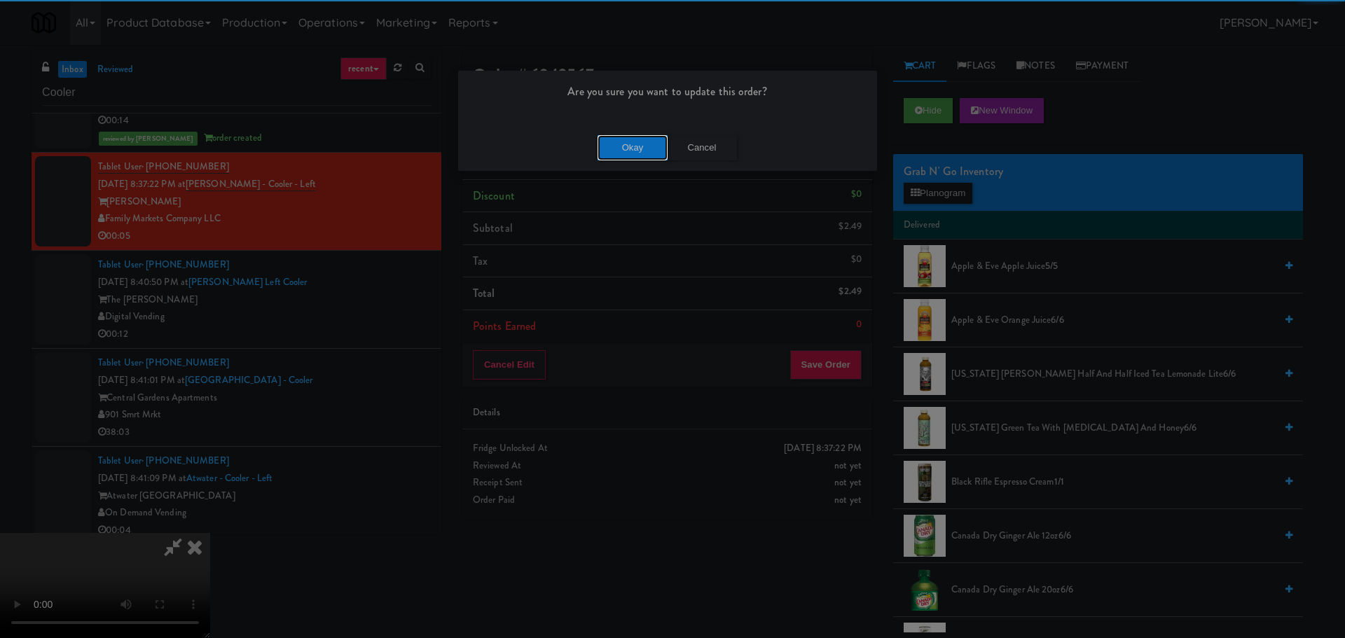
click at [619, 140] on button "Okay" at bounding box center [633, 147] width 70 height 25
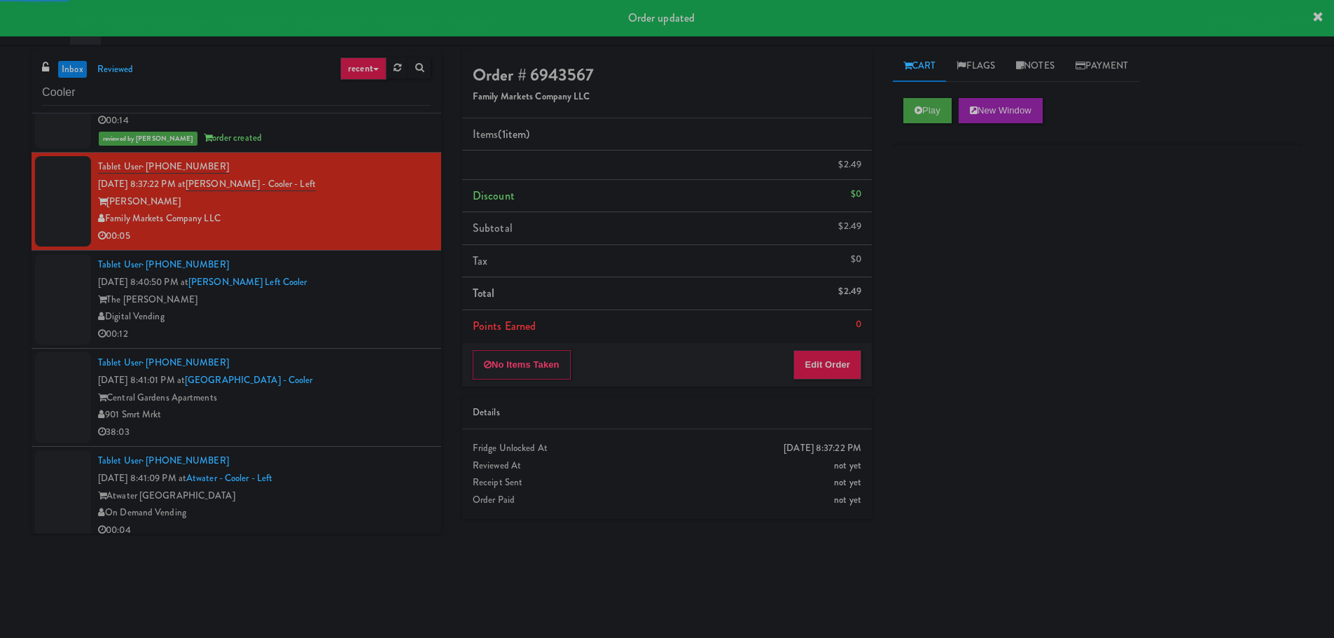
click at [381, 324] on div "Digital Vending" at bounding box center [264, 317] width 333 height 18
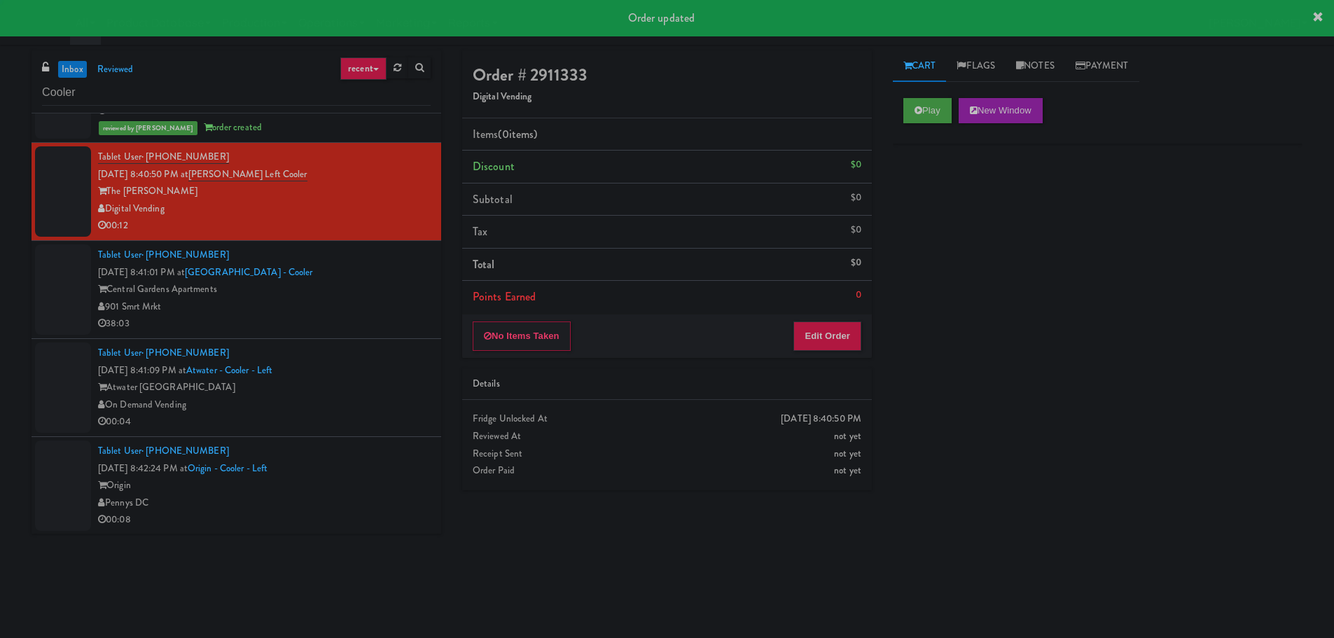
scroll to position [1121, 0]
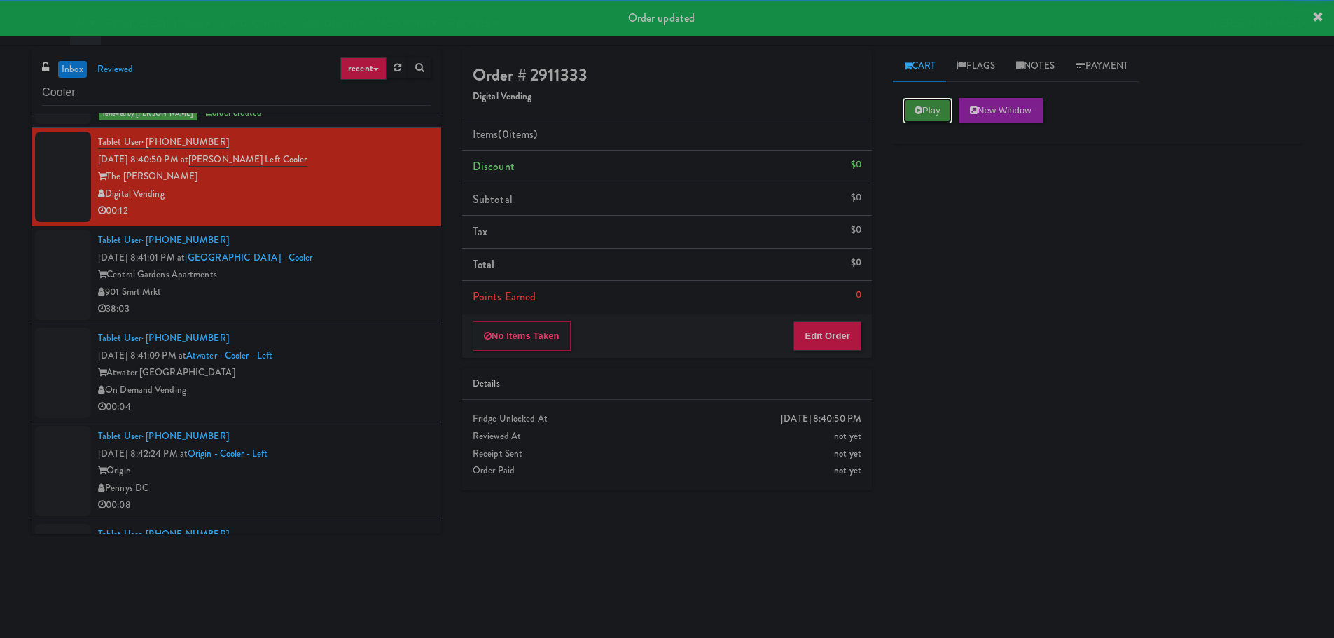
click at [938, 120] on button "Play" at bounding box center [928, 110] width 48 height 25
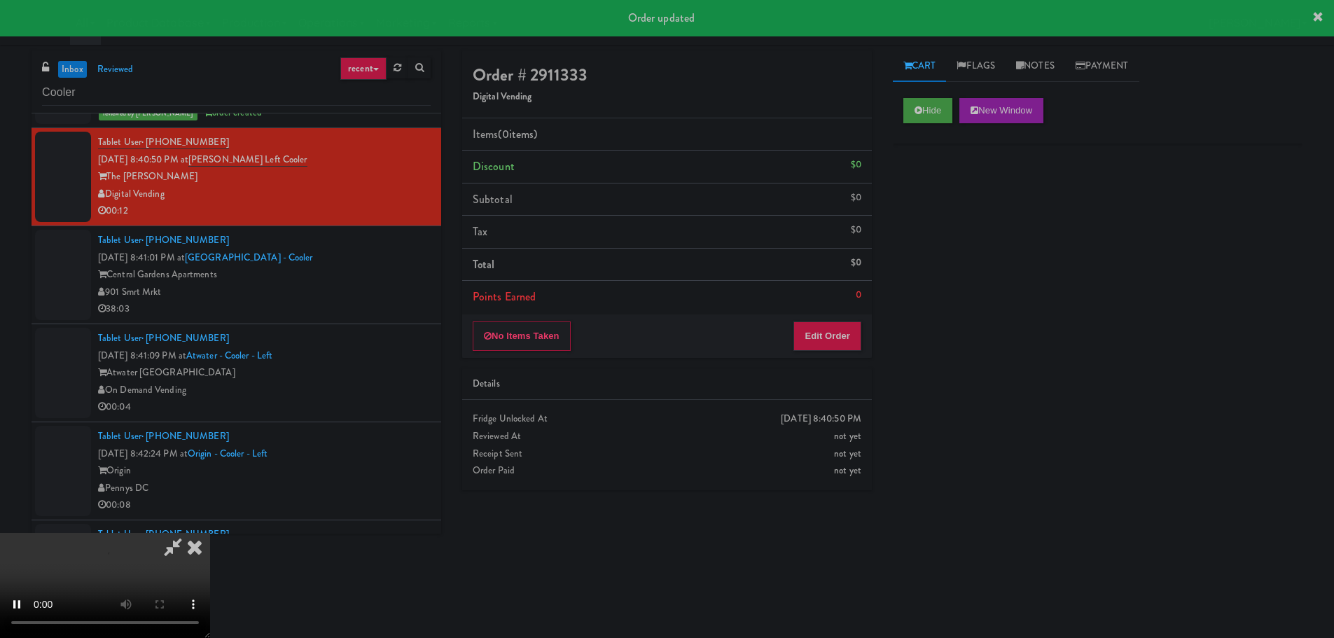
click at [841, 362] on div "Order # 2911333 Digital Vending Items (0 items ) Discount $0 Subtotal $0 Tax $0…" at bounding box center [667, 275] width 431 height 450
click at [848, 322] on button "Edit Order" at bounding box center [828, 336] width 68 height 29
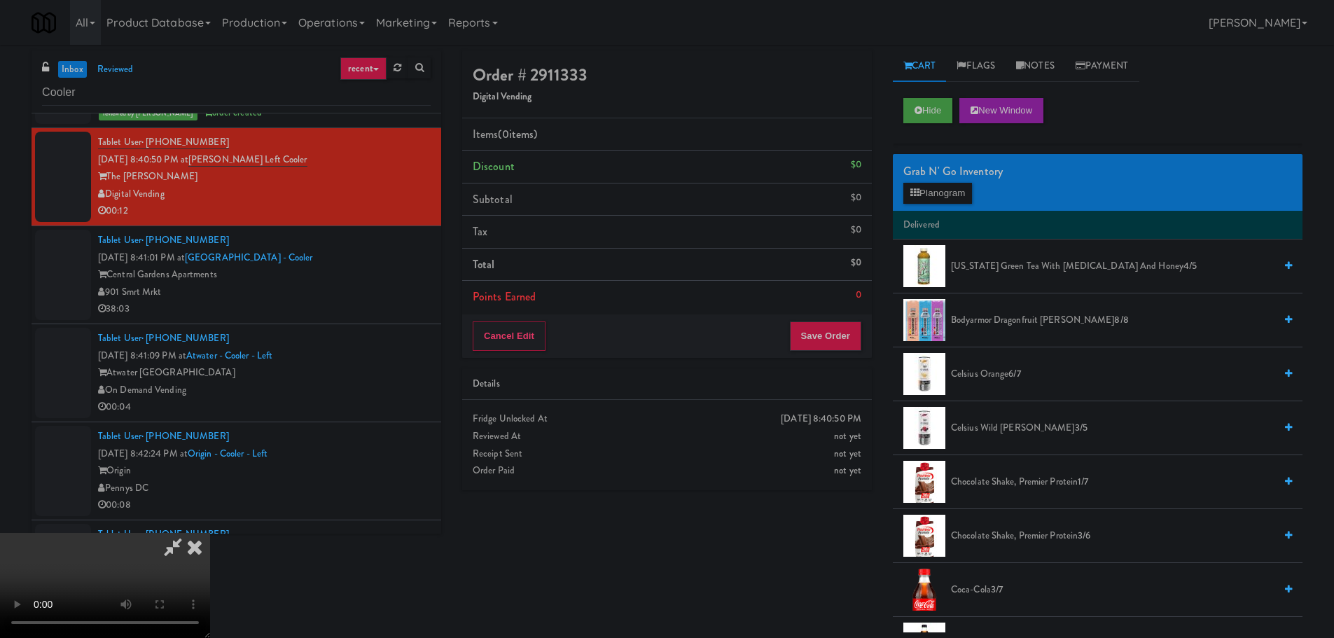
click at [210, 533] on video at bounding box center [105, 585] width 210 height 105
click at [937, 195] on button "Planogram" at bounding box center [938, 193] width 69 height 21
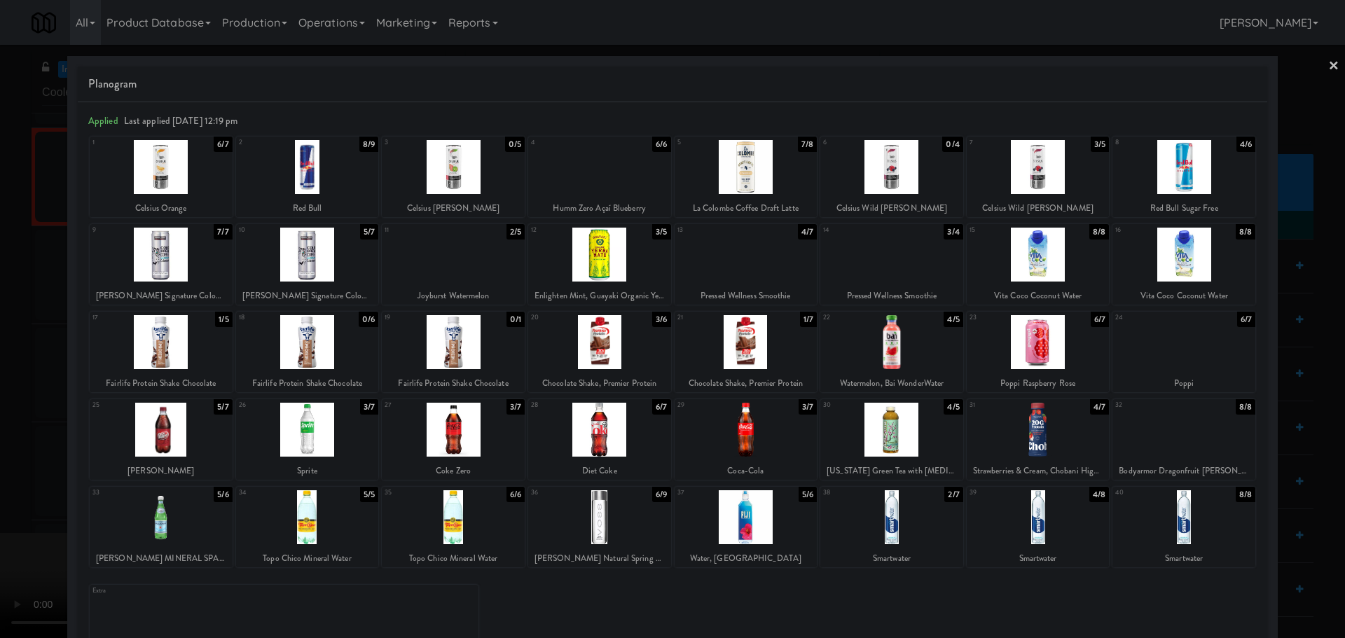
click at [750, 531] on div at bounding box center [746, 517] width 143 height 54
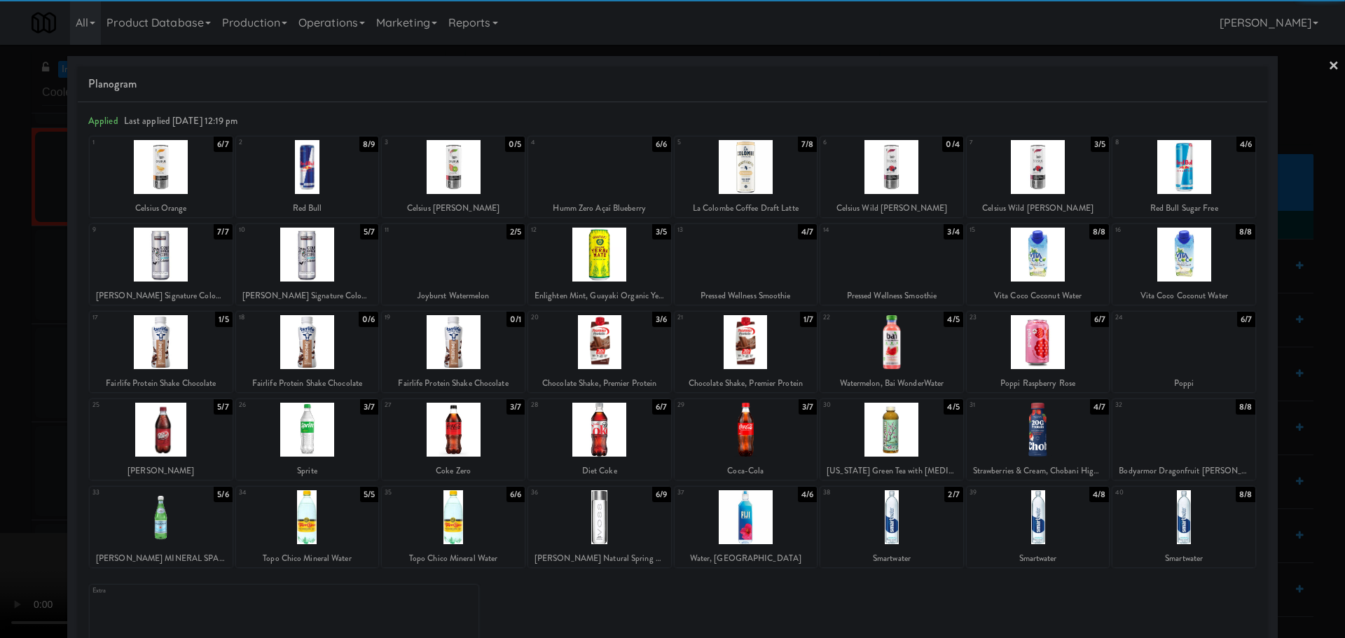
click at [7, 481] on div at bounding box center [672, 319] width 1345 height 638
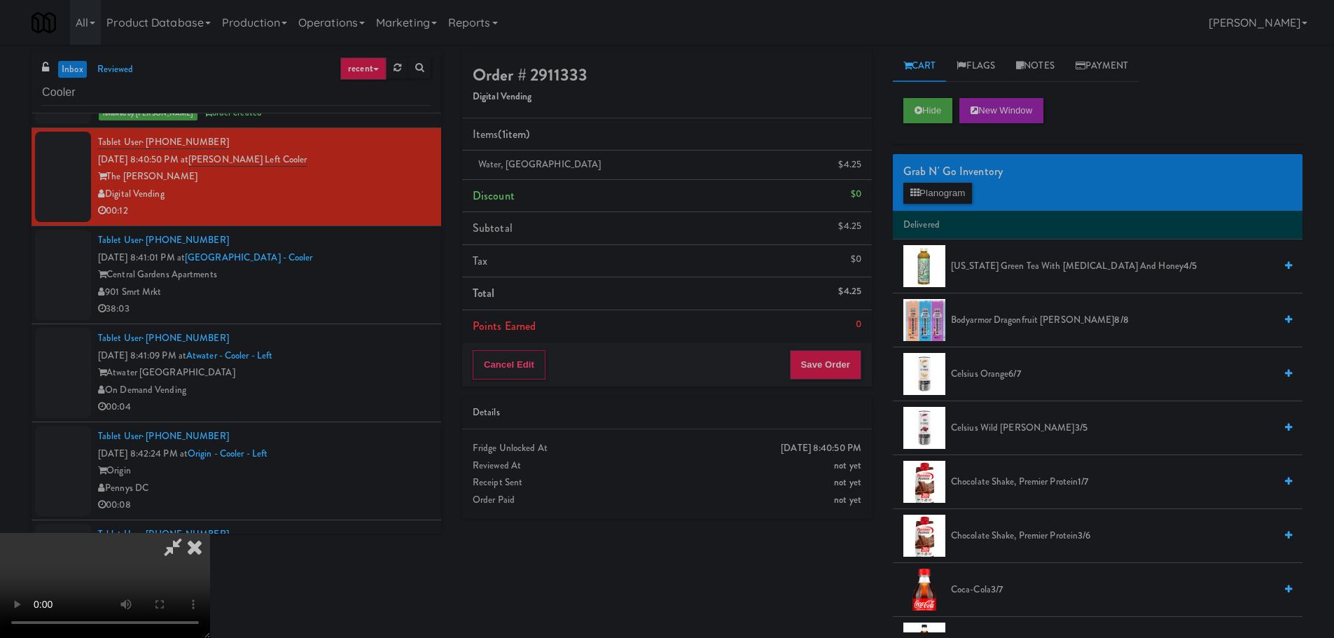
click at [210, 533] on video at bounding box center [105, 585] width 210 height 105
drag, startPoint x: 441, startPoint y: 389, endPoint x: 768, endPoint y: 317, distance: 335.7
click at [210, 533] on video at bounding box center [105, 585] width 210 height 105
click at [939, 191] on button "Planogram" at bounding box center [938, 193] width 69 height 21
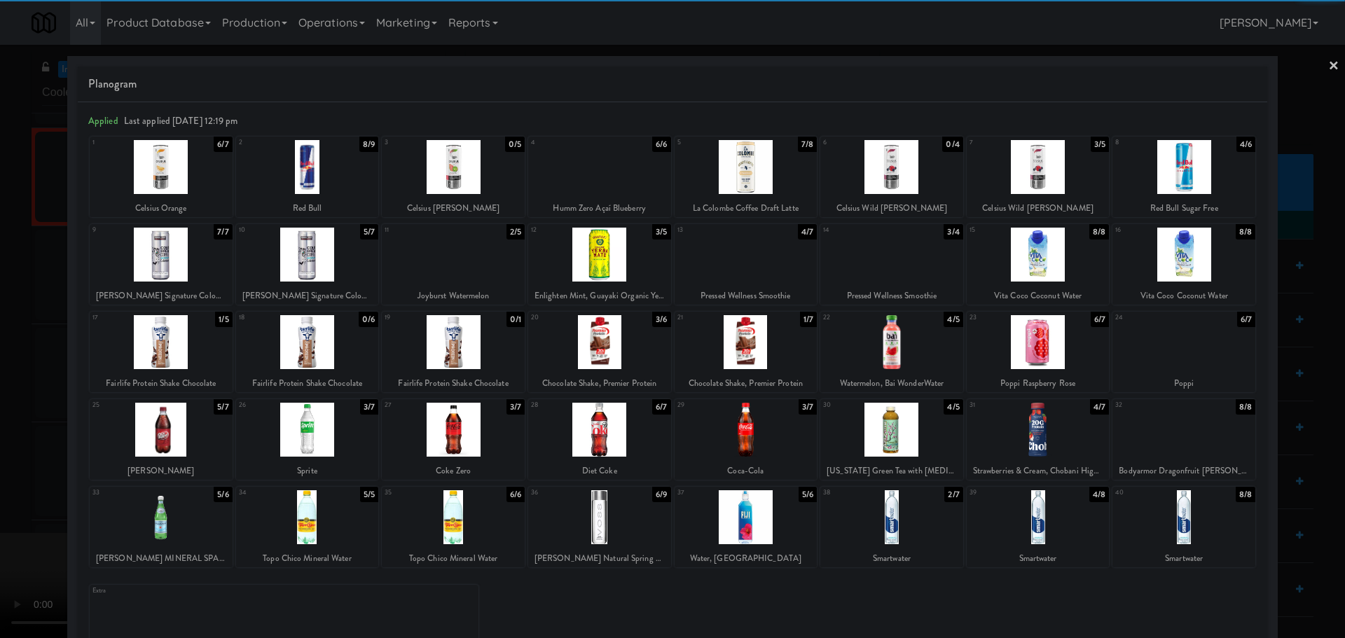
click at [739, 526] on div at bounding box center [746, 517] width 143 height 54
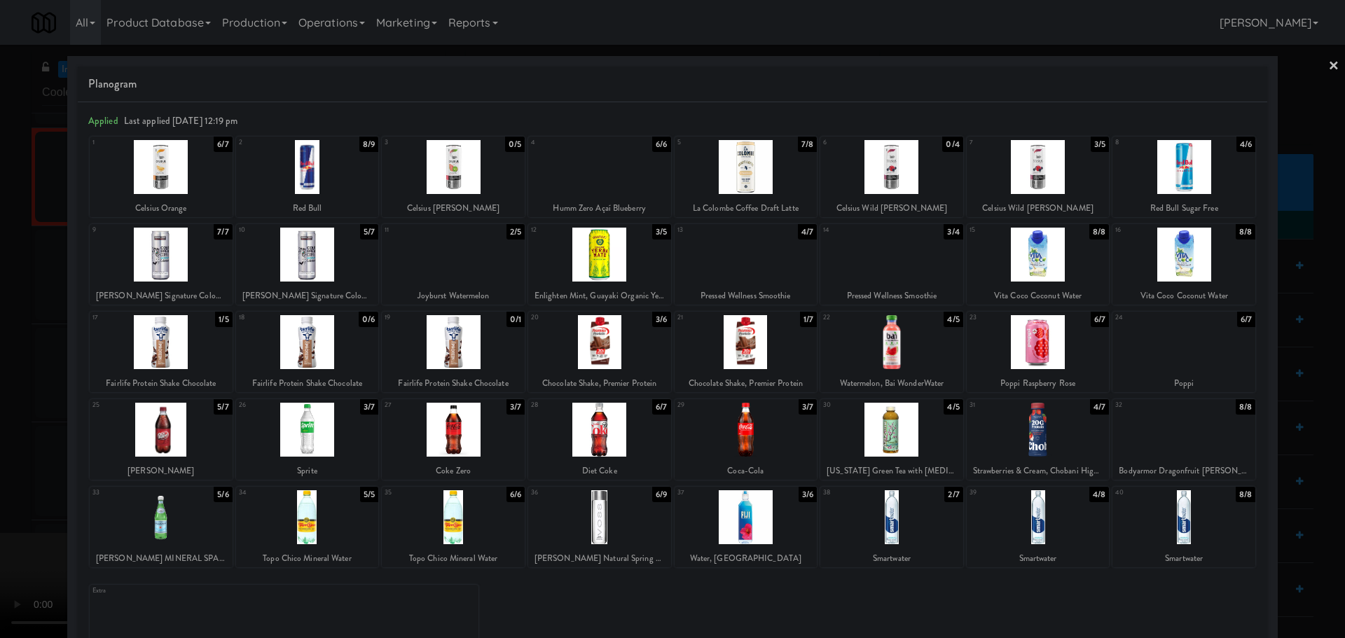
drag, startPoint x: 0, startPoint y: 470, endPoint x: 298, endPoint y: 350, distance: 321.8
click at [8, 467] on div at bounding box center [672, 319] width 1345 height 638
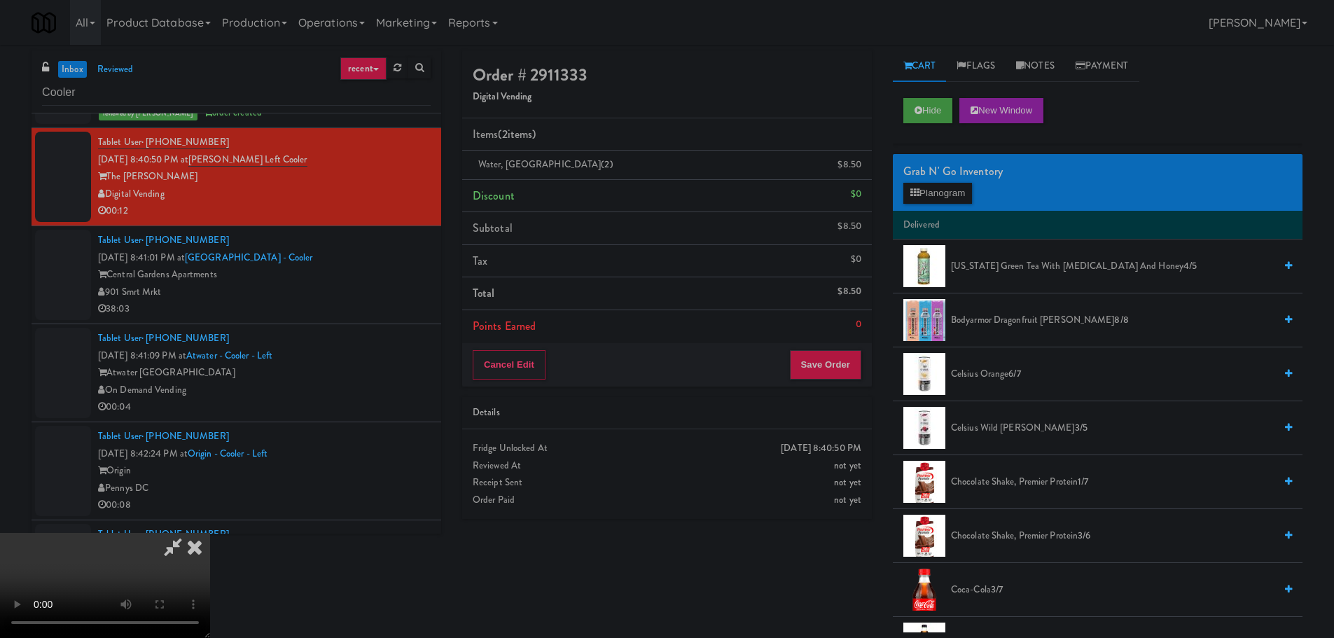
click at [210, 533] on video at bounding box center [105, 585] width 210 height 105
click at [828, 357] on button "Save Order" at bounding box center [825, 364] width 71 height 29
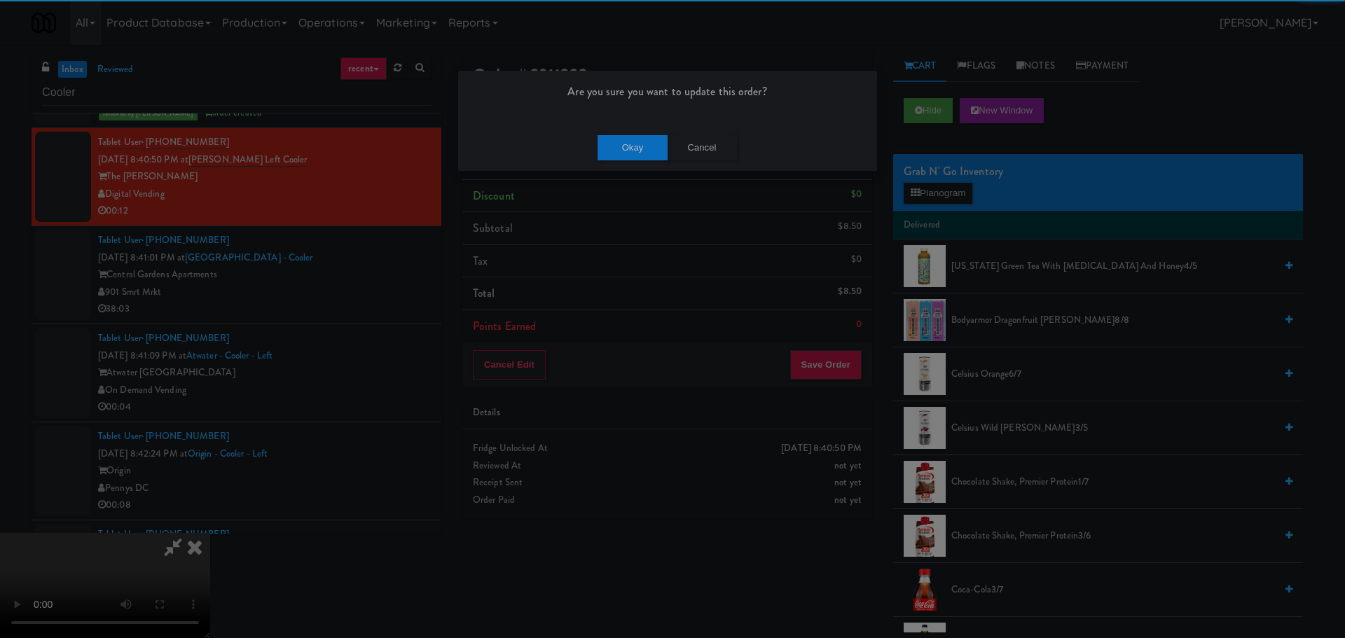
click at [635, 132] on div "Okay Cancel" at bounding box center [667, 147] width 419 height 47
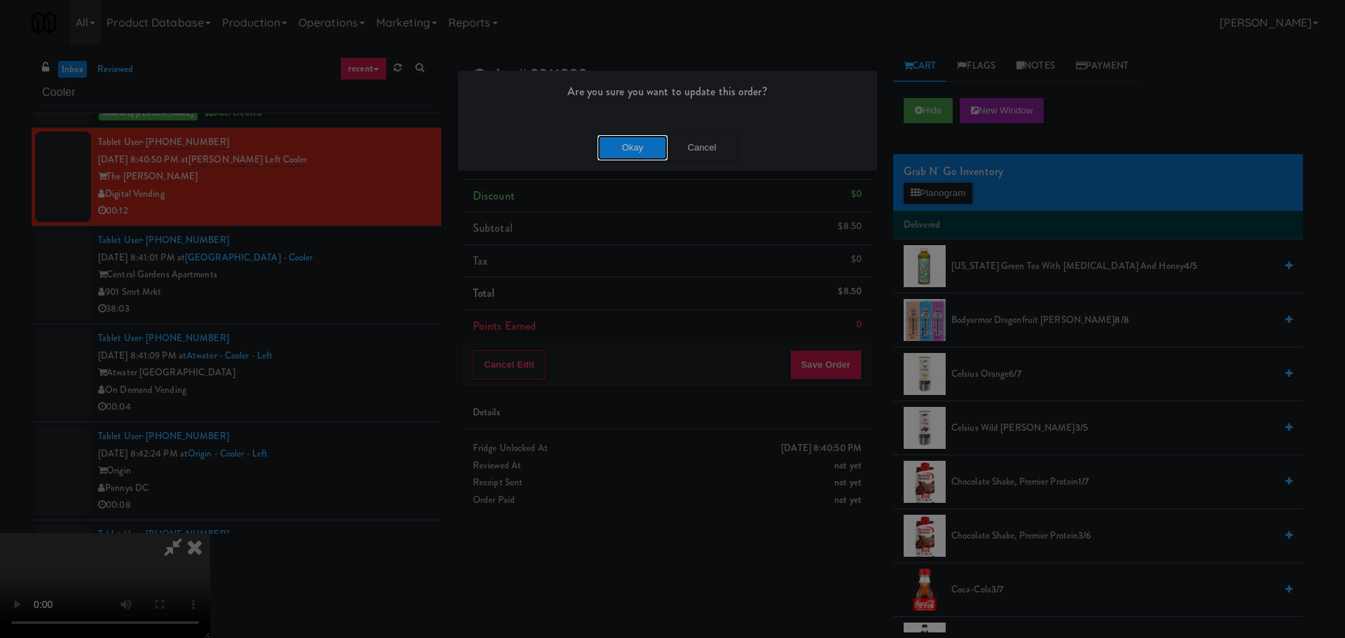
click at [630, 152] on button "Okay" at bounding box center [633, 147] width 70 height 25
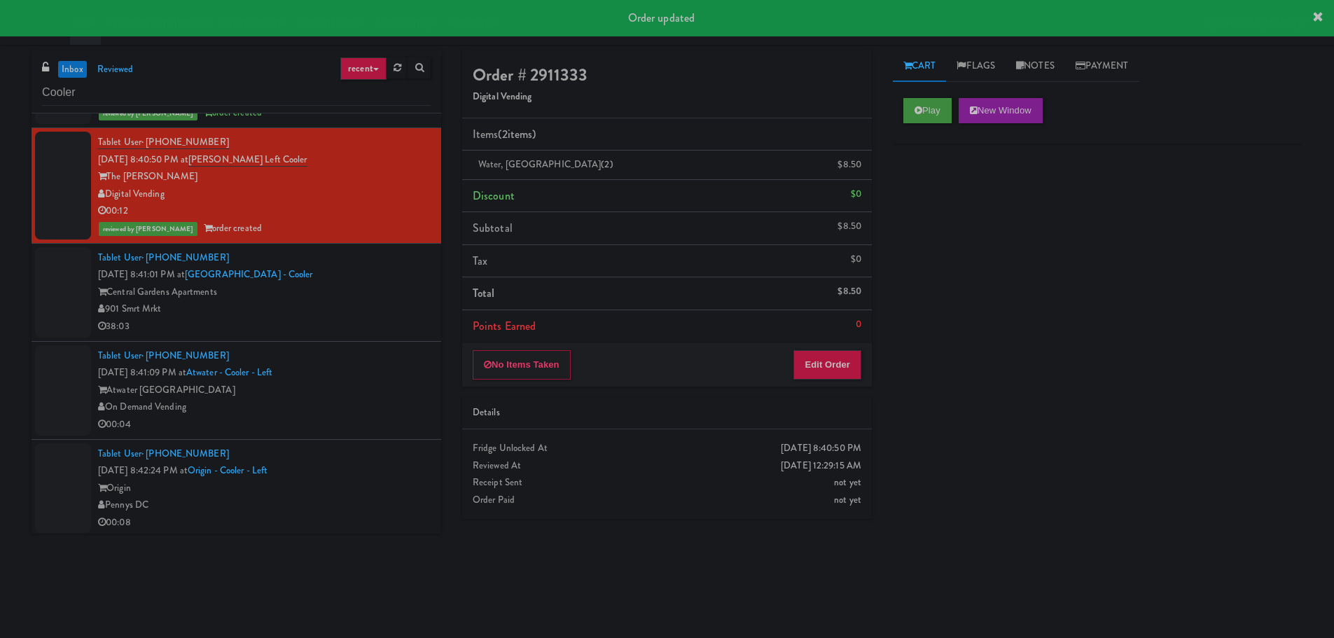
drag, startPoint x: 373, startPoint y: 296, endPoint x: 373, endPoint y: 307, distance: 10.5
click at [373, 307] on div "Tablet User · (956) 374-1721 Sep 11, 2025 8:41:01 PM at Central Gardens - Coole…" at bounding box center [264, 292] width 333 height 86
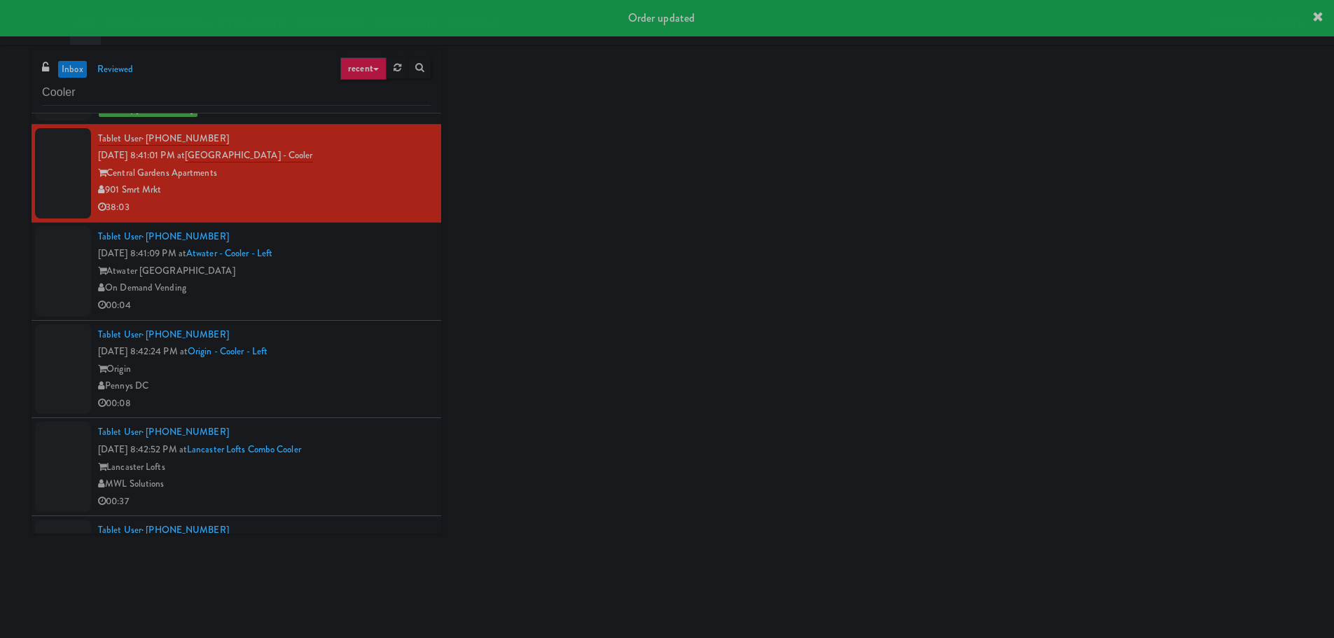
scroll to position [1261, 0]
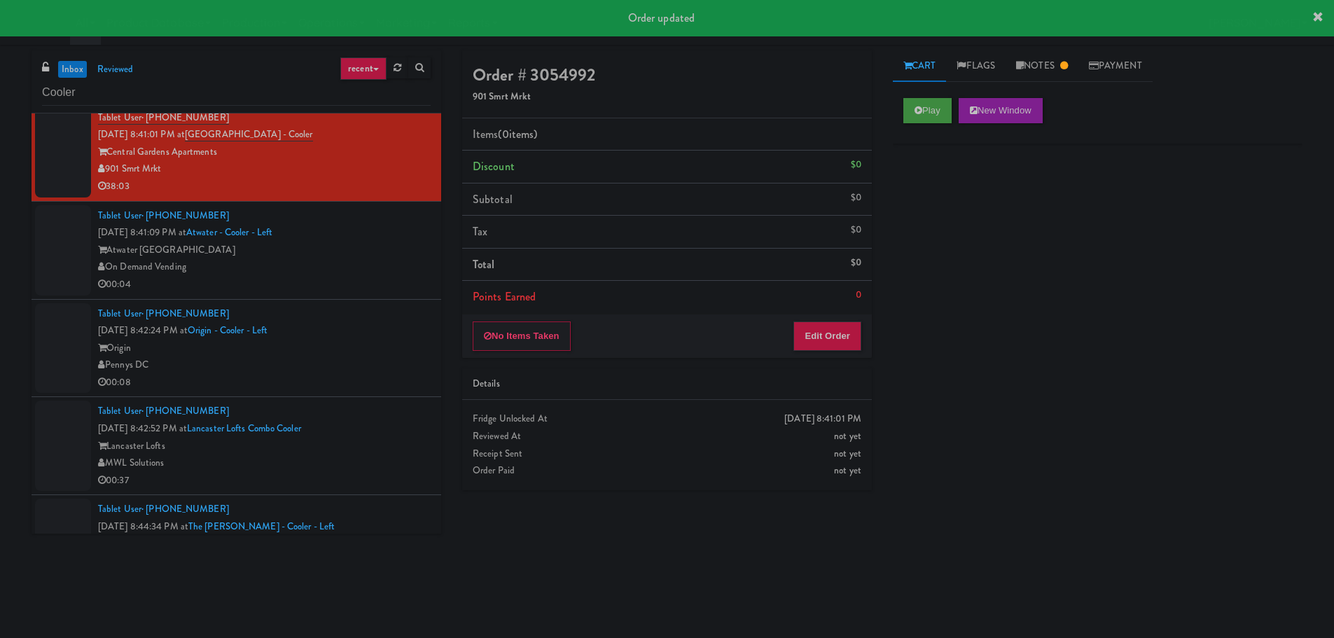
click at [373, 260] on div "On Demand Vending" at bounding box center [264, 267] width 333 height 18
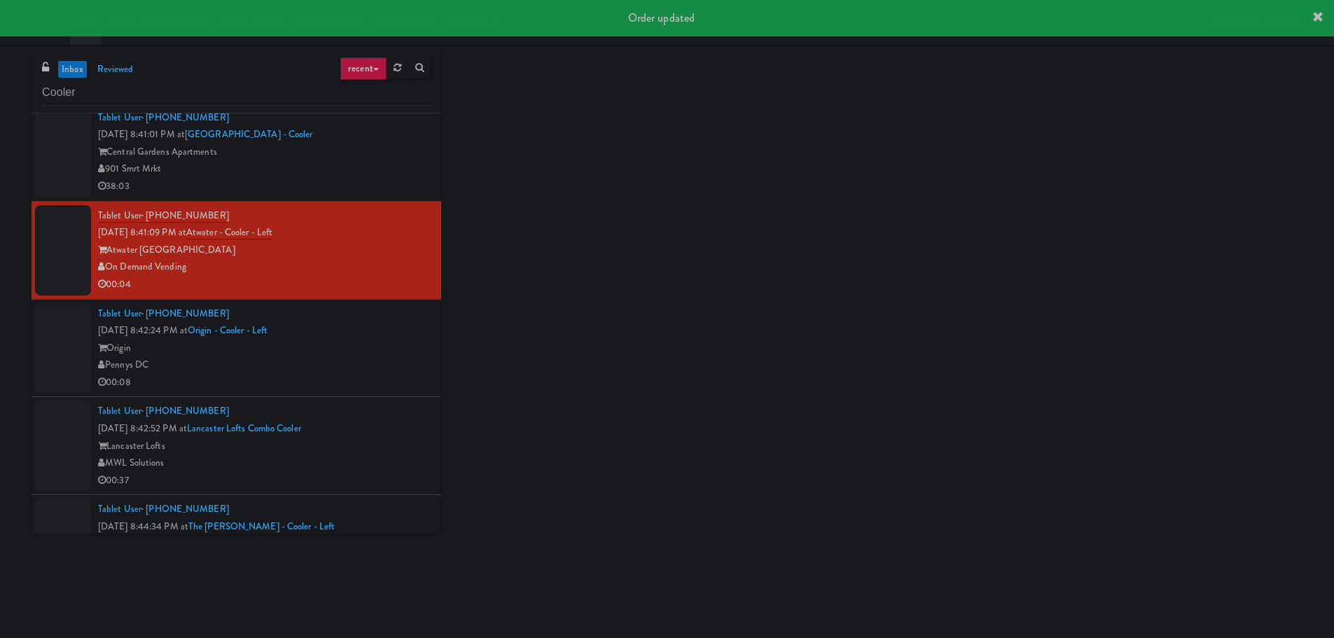
click at [361, 164] on div "901 Smrt Mrkt" at bounding box center [264, 169] width 333 height 18
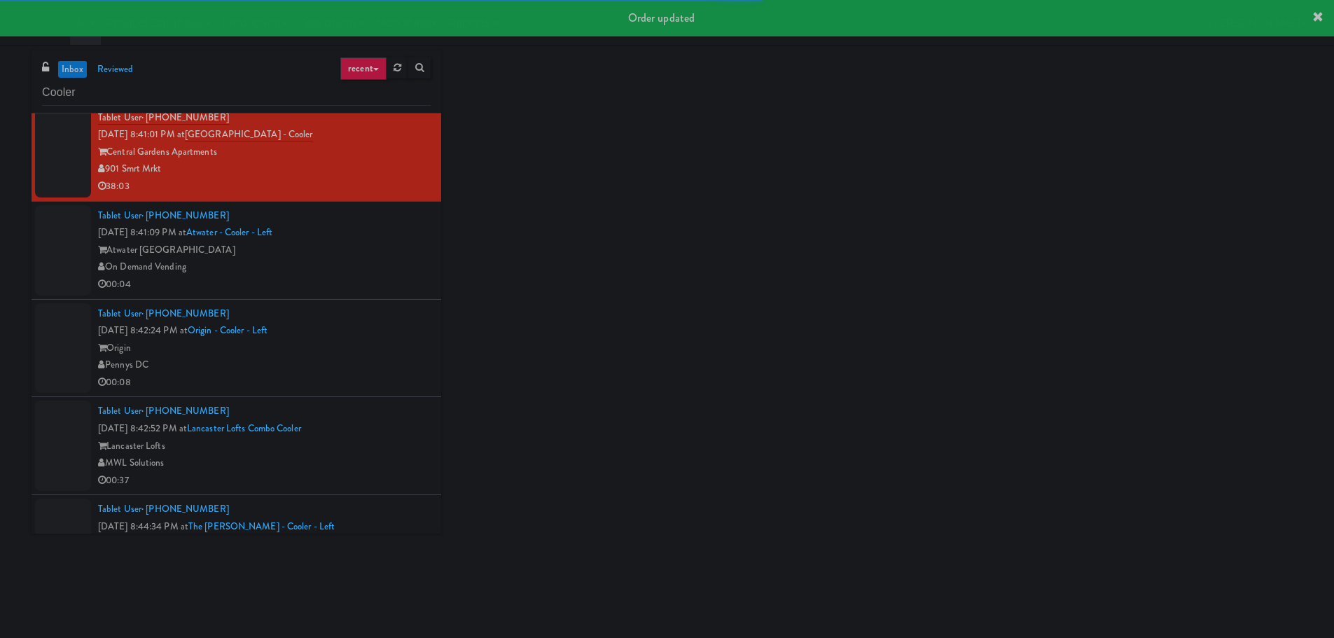
click at [357, 268] on div "On Demand Vending" at bounding box center [264, 267] width 333 height 18
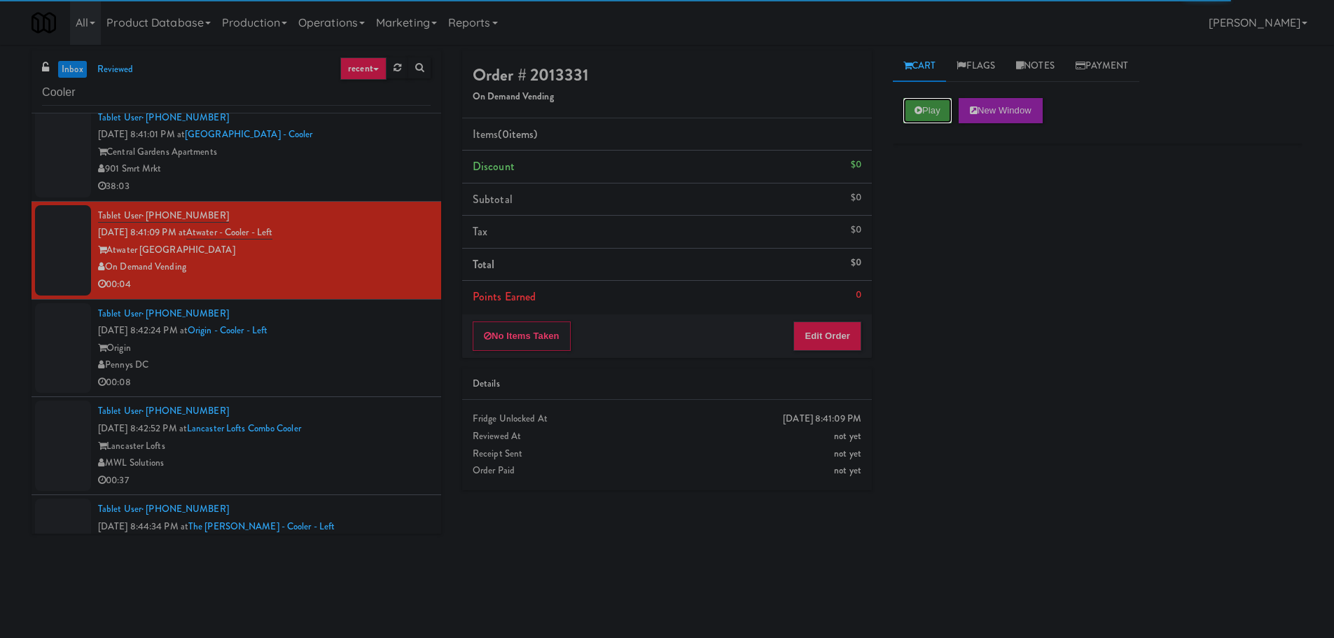
click at [924, 104] on button "Play" at bounding box center [928, 110] width 48 height 25
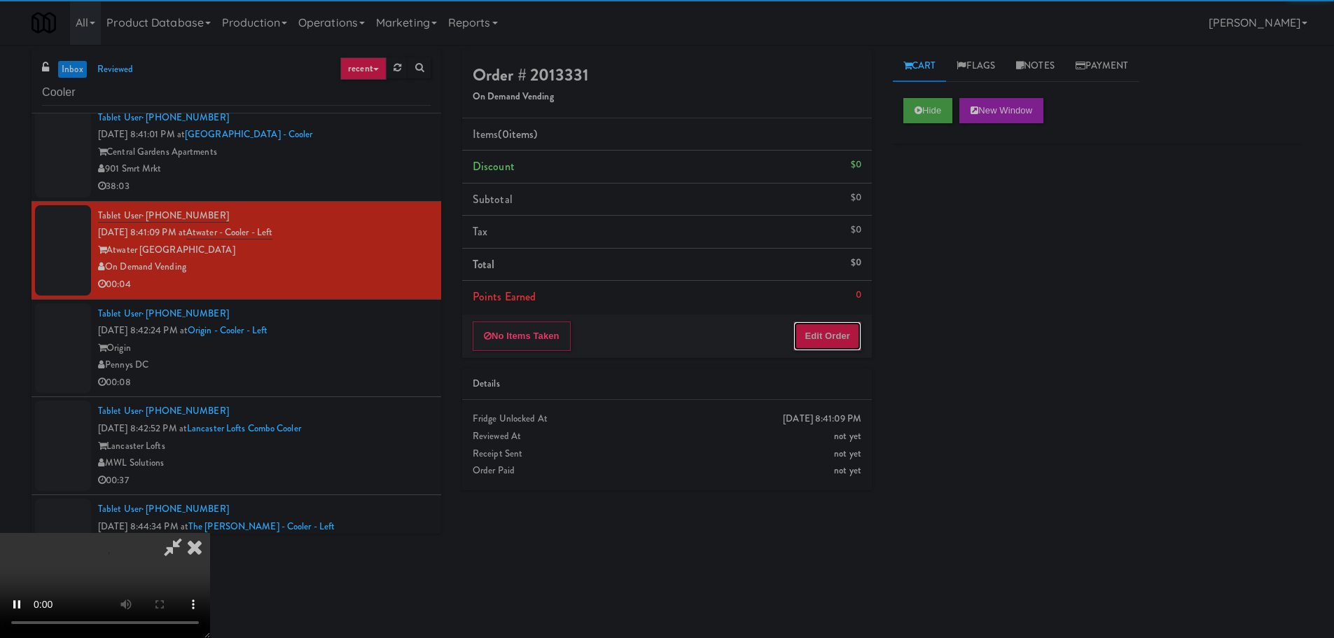
click at [836, 344] on button "Edit Order" at bounding box center [828, 336] width 68 height 29
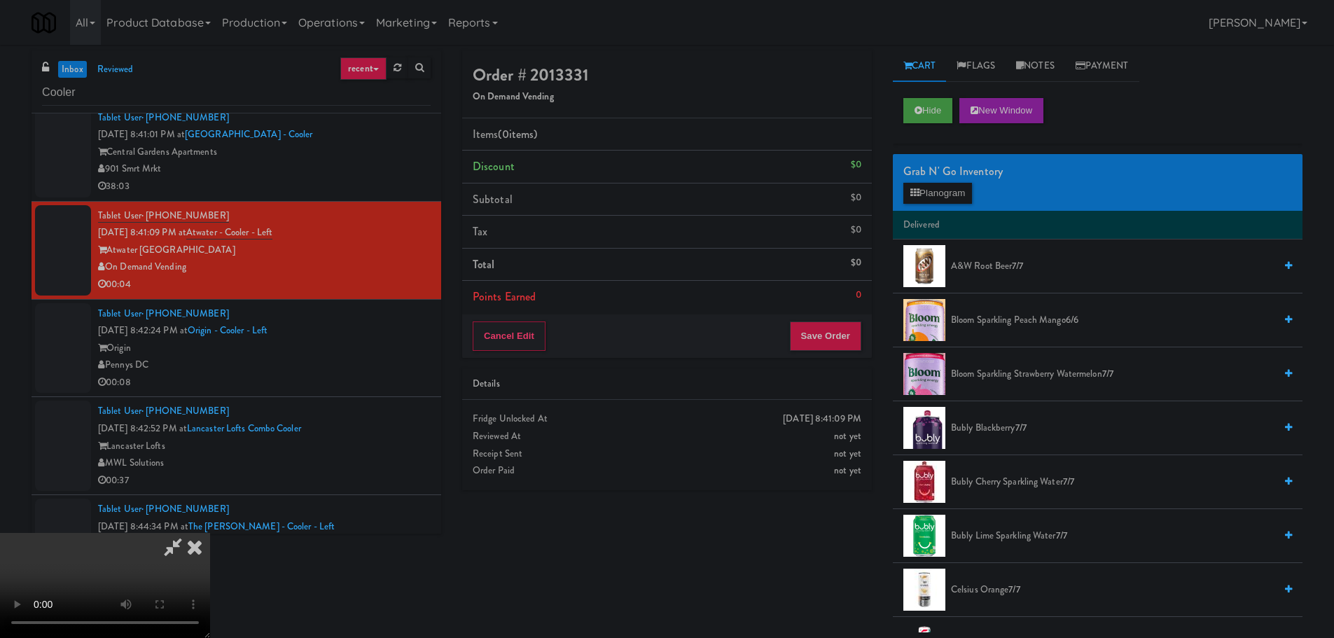
click at [210, 533] on video at bounding box center [105, 585] width 210 height 105
click at [930, 197] on button "Planogram" at bounding box center [938, 193] width 69 height 21
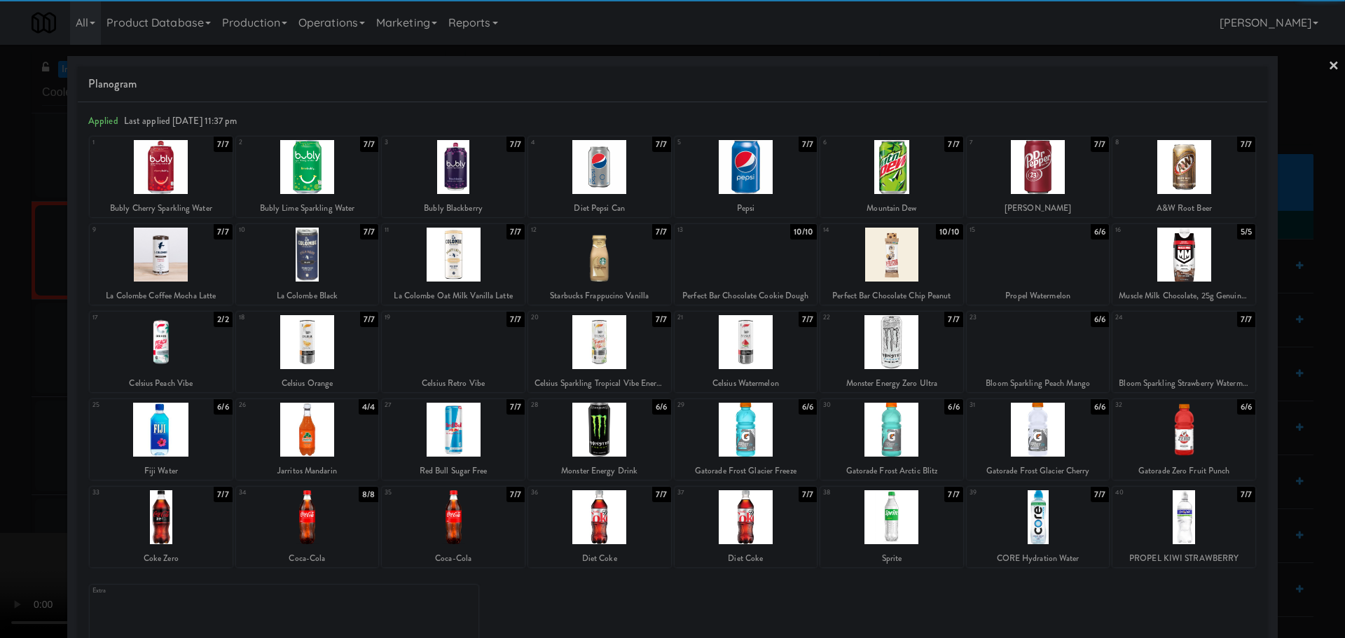
click at [769, 426] on div at bounding box center [746, 430] width 143 height 54
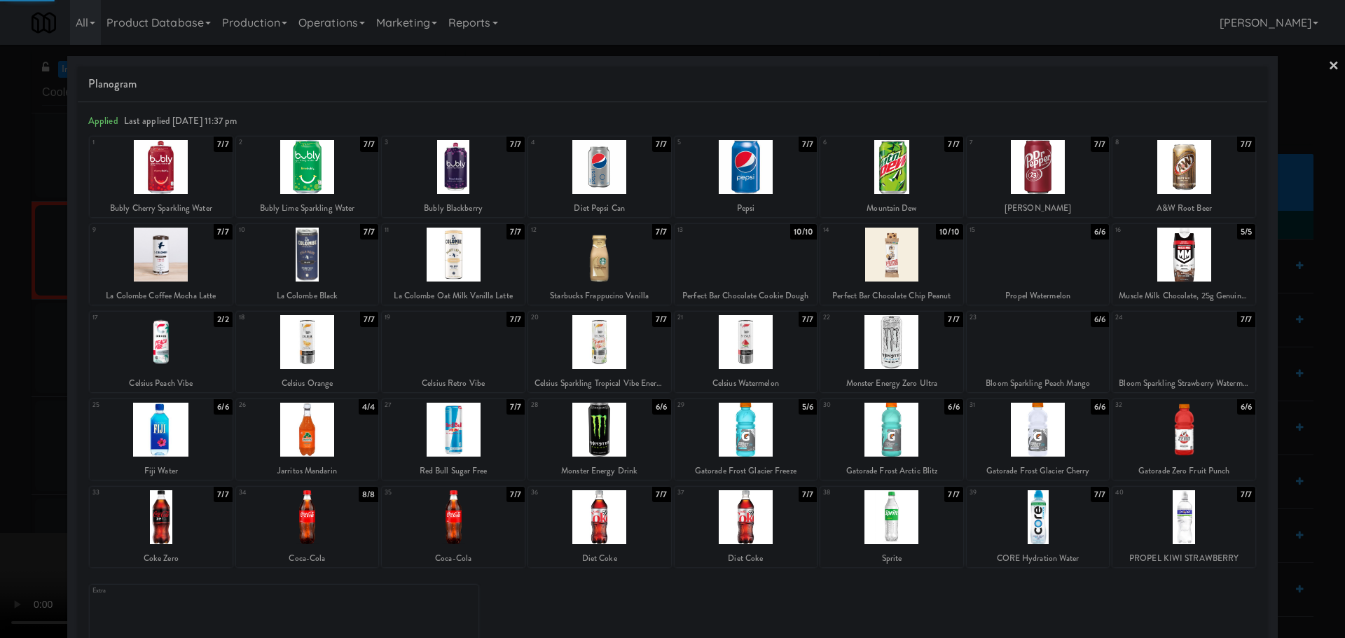
drag, startPoint x: 1, startPoint y: 478, endPoint x: 99, endPoint y: 442, distance: 104.4
click at [2, 478] on div at bounding box center [672, 319] width 1345 height 638
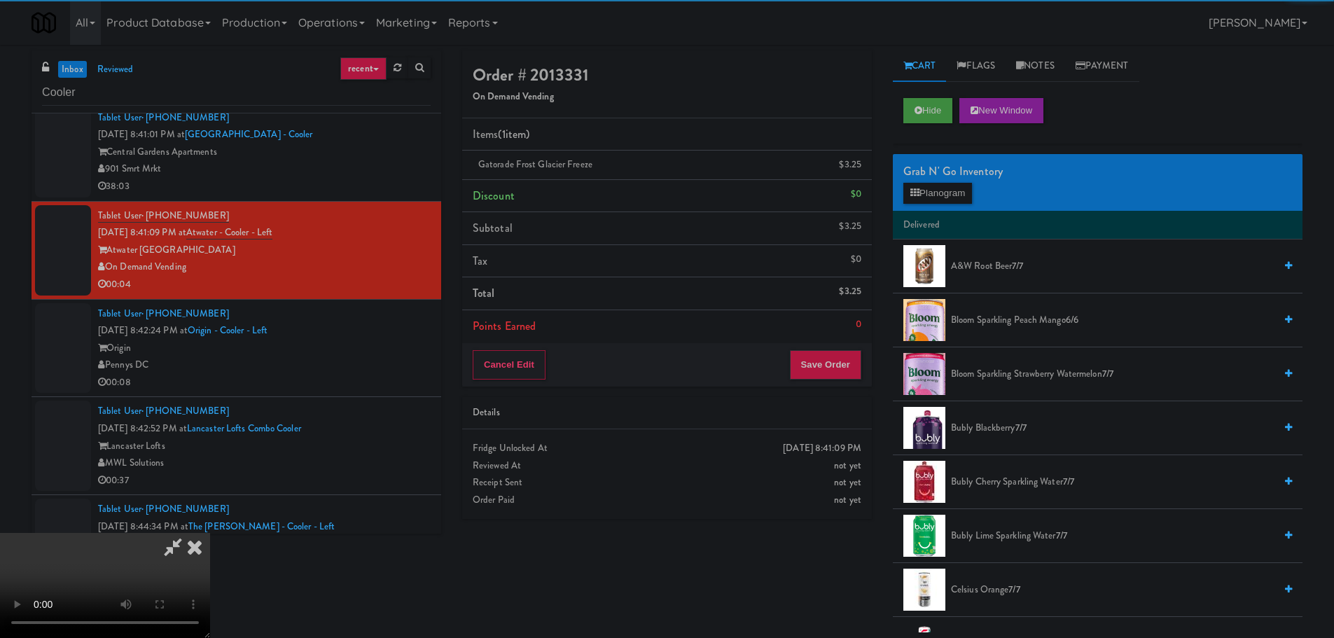
click at [210, 533] on video at bounding box center [105, 585] width 210 height 105
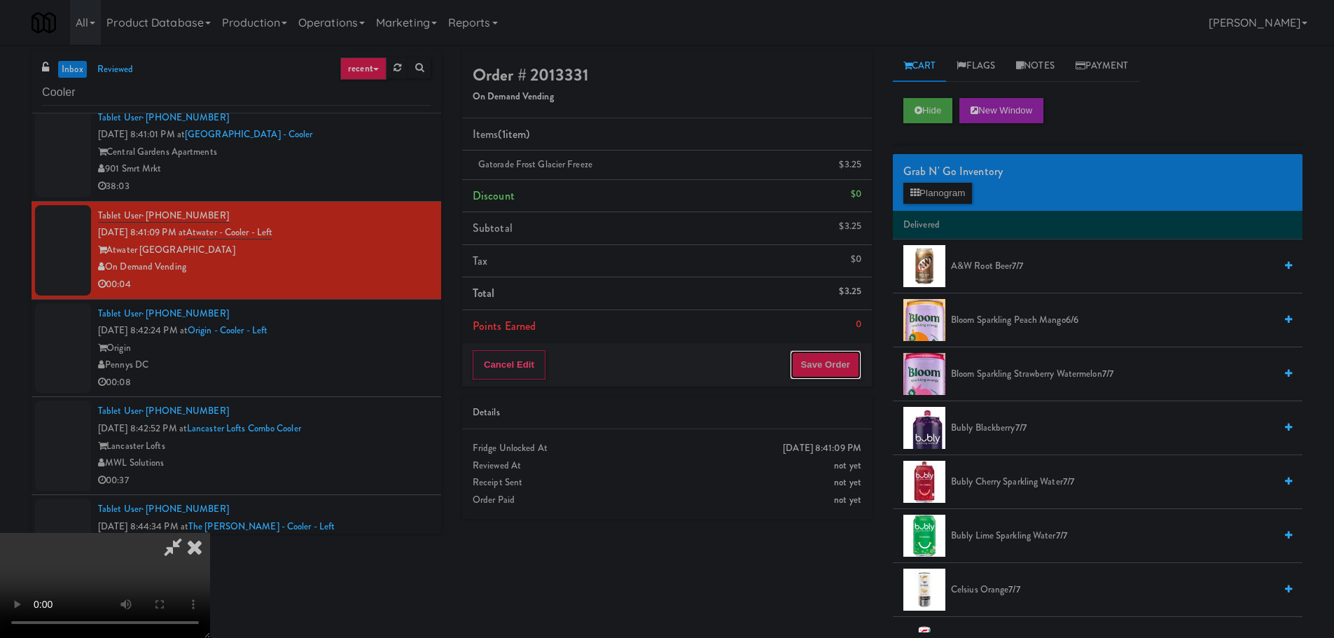
click at [832, 378] on button "Save Order" at bounding box center [825, 364] width 71 height 29
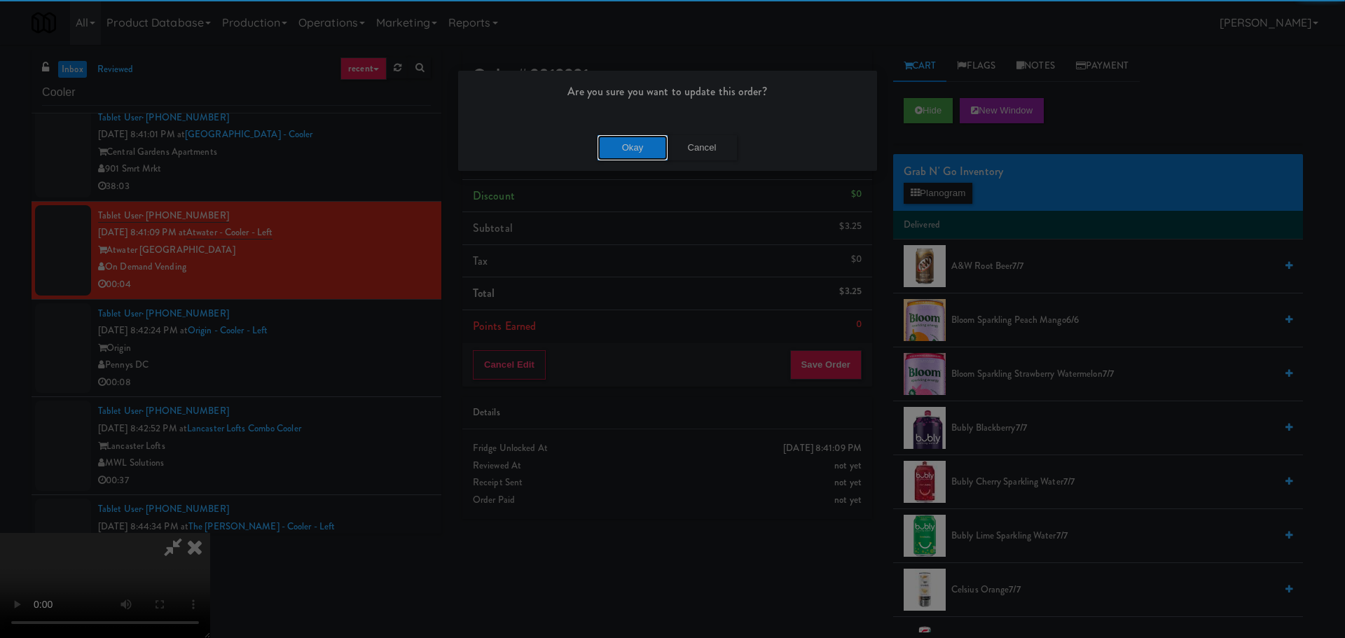
click at [646, 154] on button "Okay" at bounding box center [633, 147] width 70 height 25
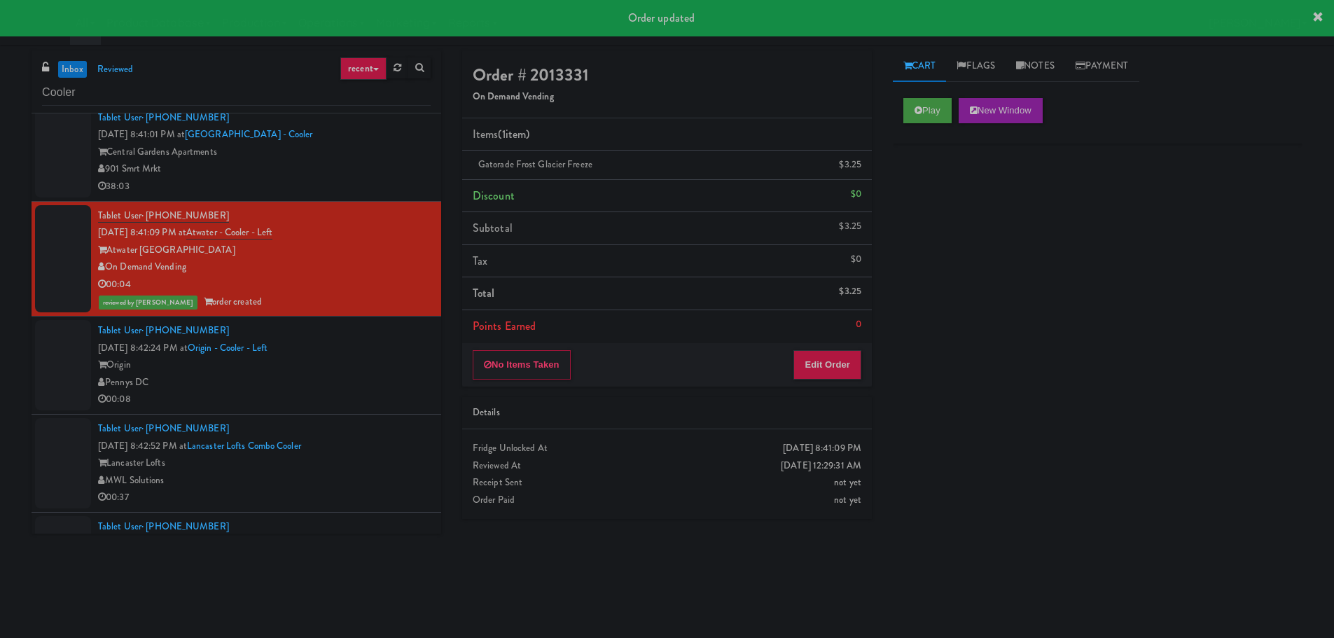
click at [349, 358] on div "Origin" at bounding box center [264, 366] width 333 height 18
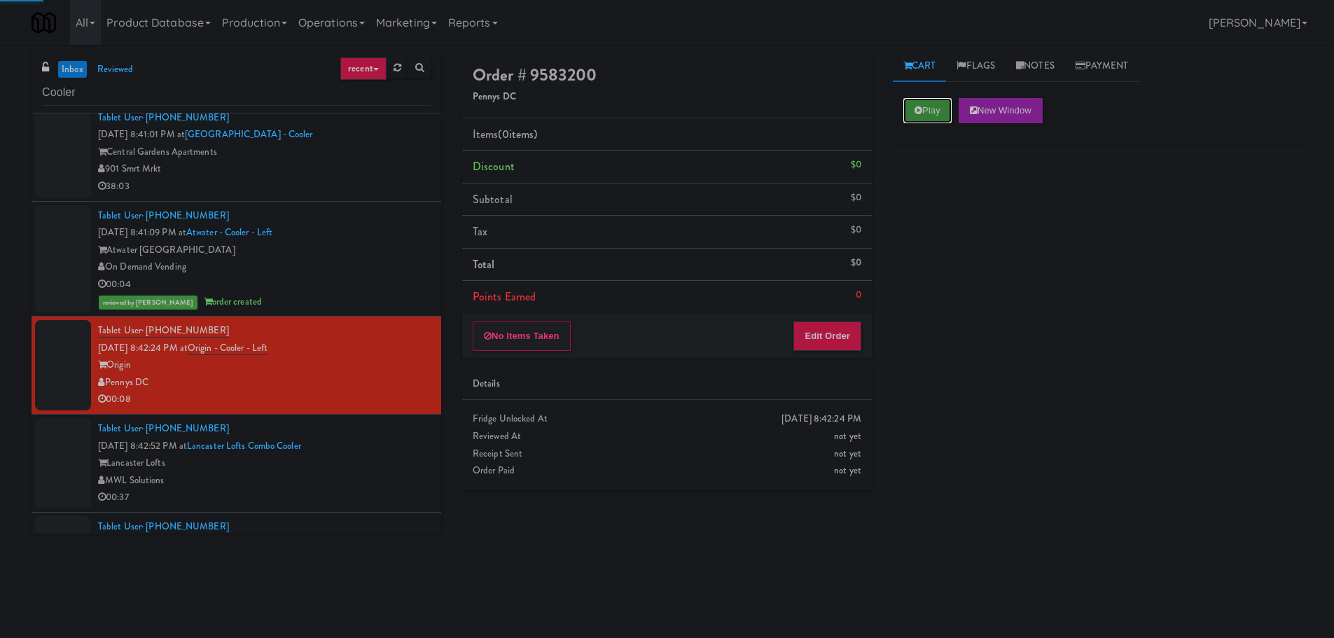
click at [904, 111] on button "Play" at bounding box center [928, 110] width 48 height 25
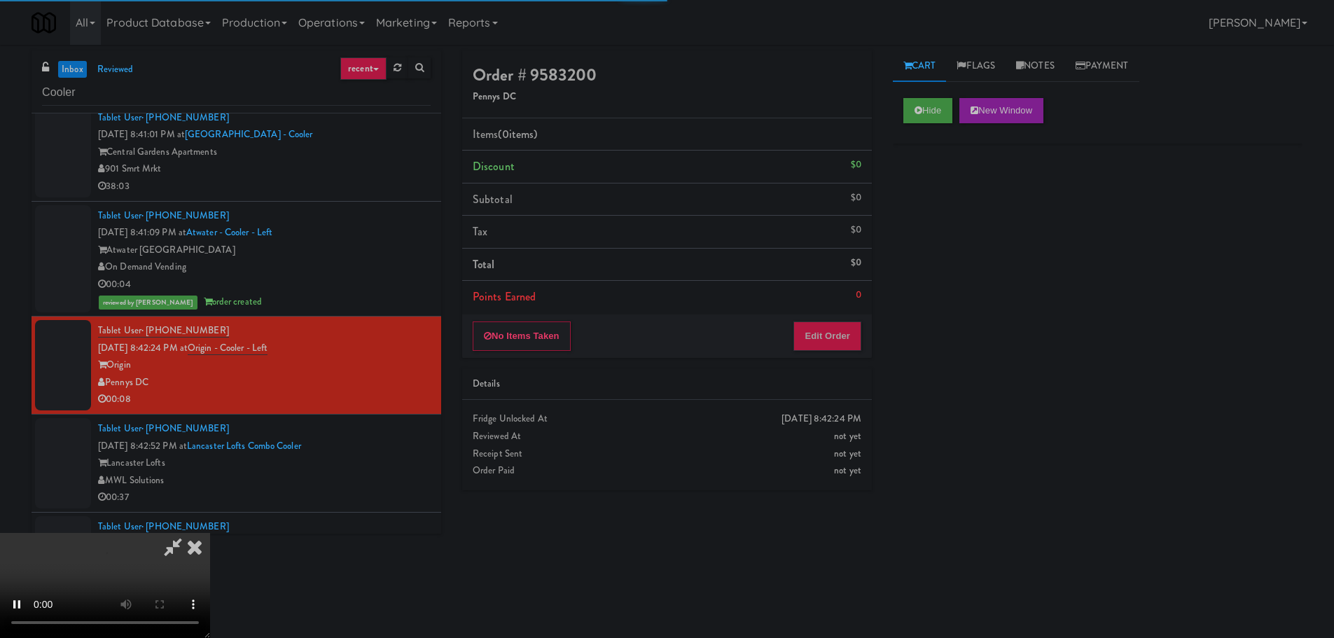
drag, startPoint x: 789, startPoint y: 361, endPoint x: 820, endPoint y: 334, distance: 40.7
click at [790, 359] on div "Order # 9583200 Pennys DC Items (0 items ) Discount $0 Subtotal $0 Tax $0 Total…" at bounding box center [667, 275] width 431 height 450
click at [821, 333] on button "Edit Order" at bounding box center [828, 336] width 68 height 29
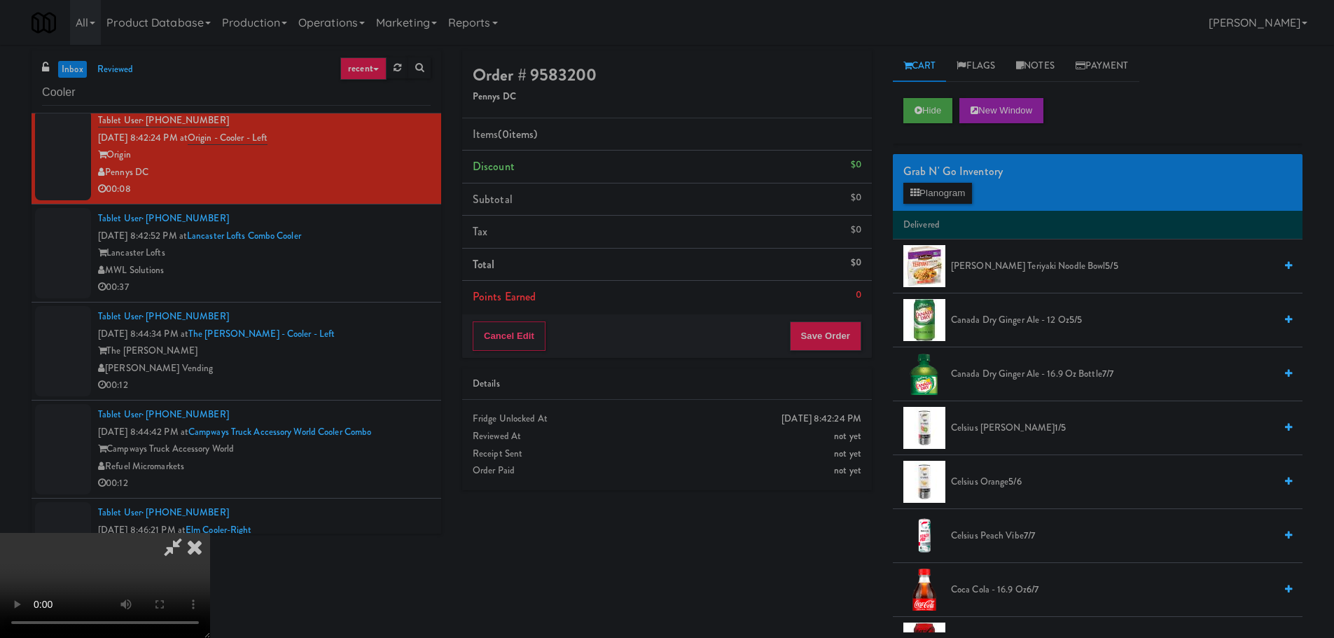
click at [210, 533] on video at bounding box center [105, 585] width 210 height 105
drag, startPoint x: 591, startPoint y: 396, endPoint x: 728, endPoint y: 306, distance: 163.8
click at [210, 533] on video at bounding box center [105, 585] width 210 height 105
click at [944, 188] on button "Planogram" at bounding box center [938, 193] width 69 height 21
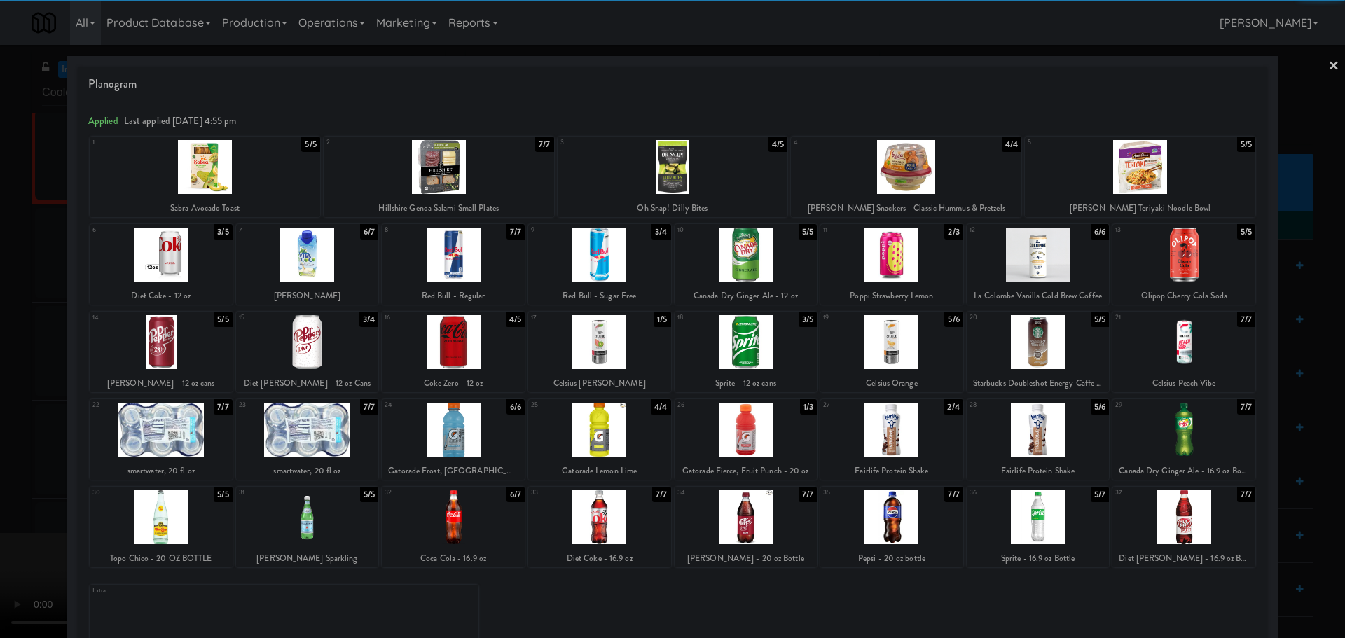
click at [1037, 434] on div at bounding box center [1038, 430] width 143 height 54
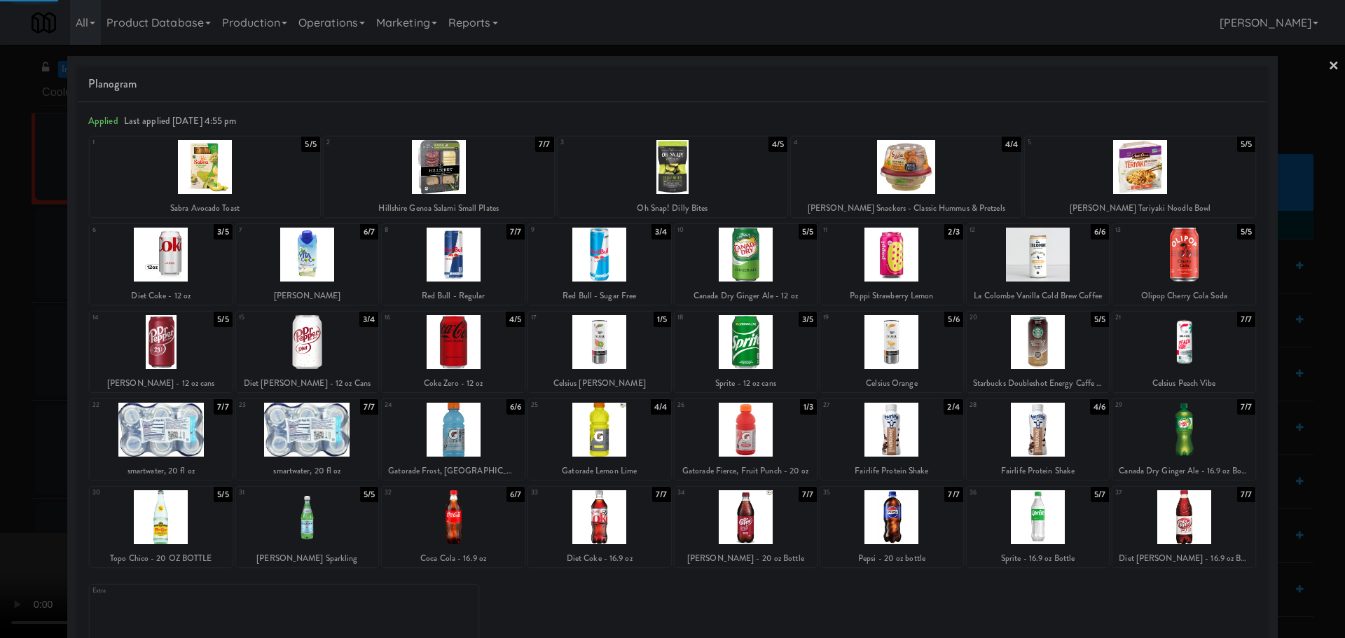
click at [0, 399] on div at bounding box center [672, 319] width 1345 height 638
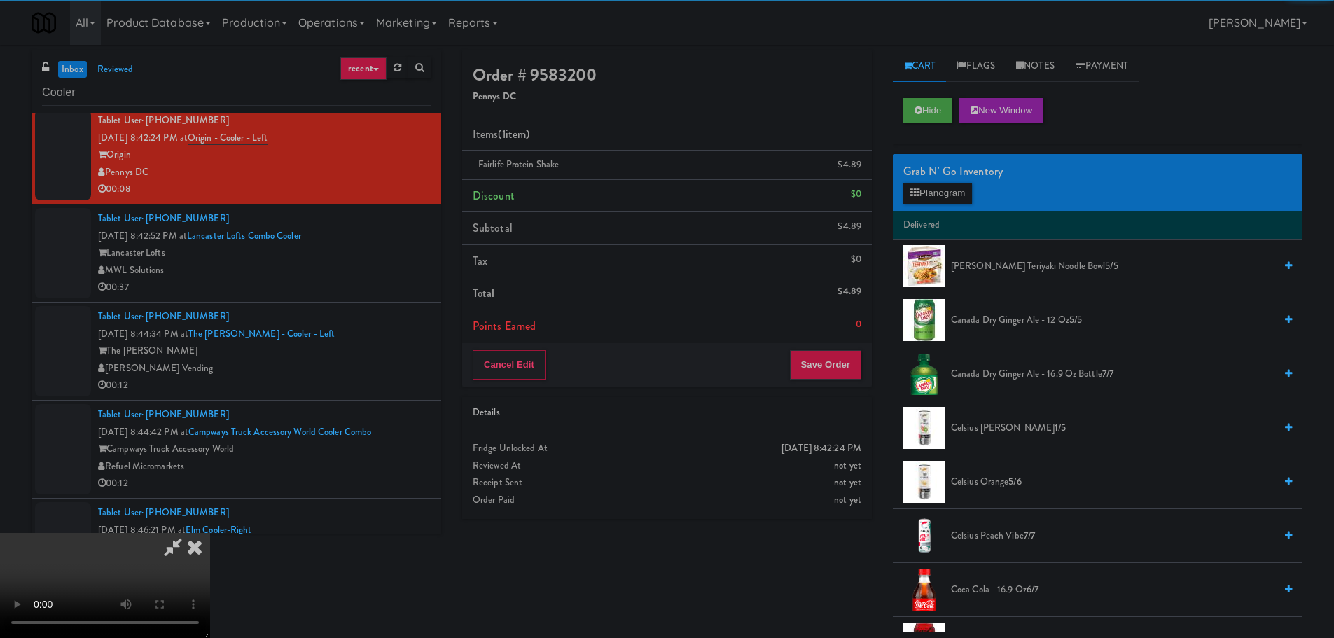
drag, startPoint x: 415, startPoint y: 322, endPoint x: 490, endPoint y: 331, distance: 74.8
click at [210, 533] on video at bounding box center [105, 585] width 210 height 105
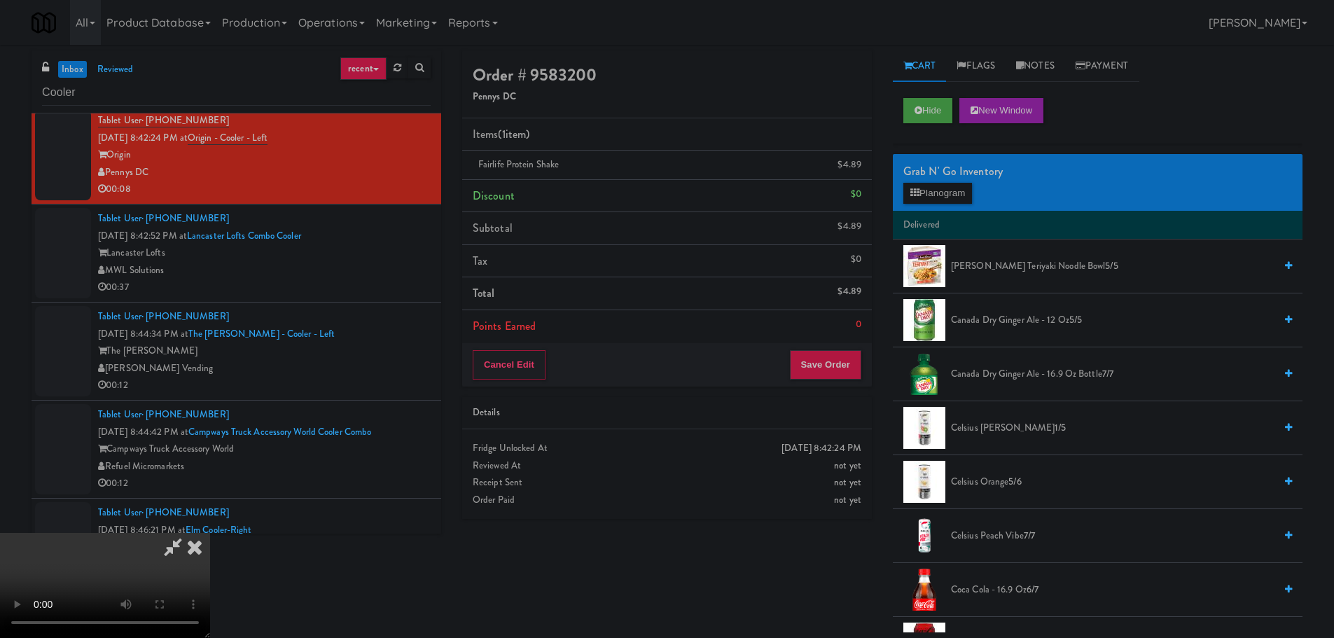
click at [210, 533] on video at bounding box center [105, 585] width 210 height 105
click at [919, 193] on icon at bounding box center [915, 192] width 9 height 9
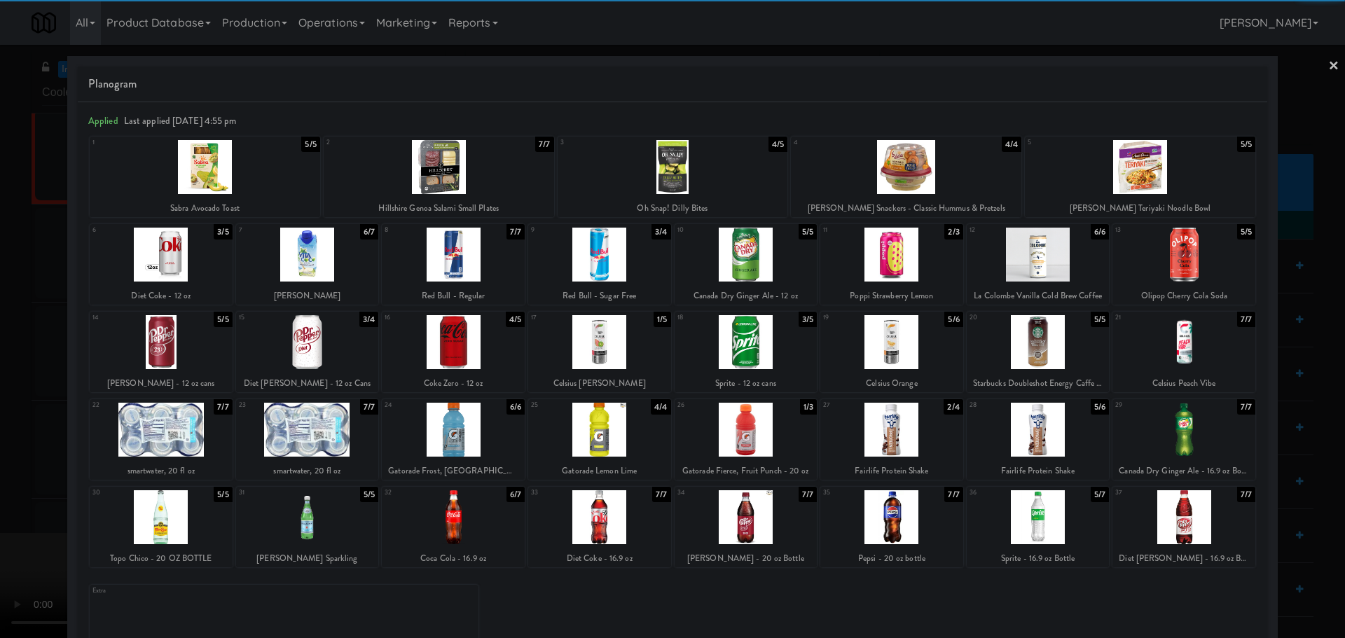
click at [462, 436] on div at bounding box center [453, 430] width 143 height 54
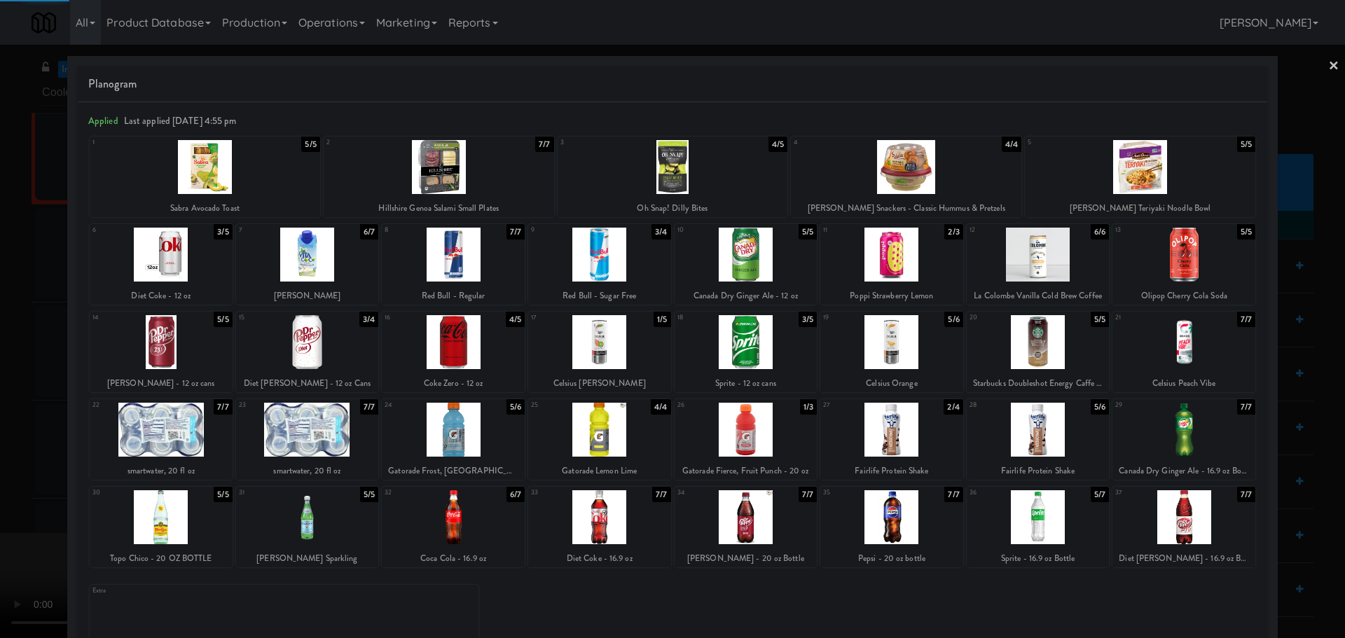
click at [0, 422] on div at bounding box center [672, 319] width 1345 height 638
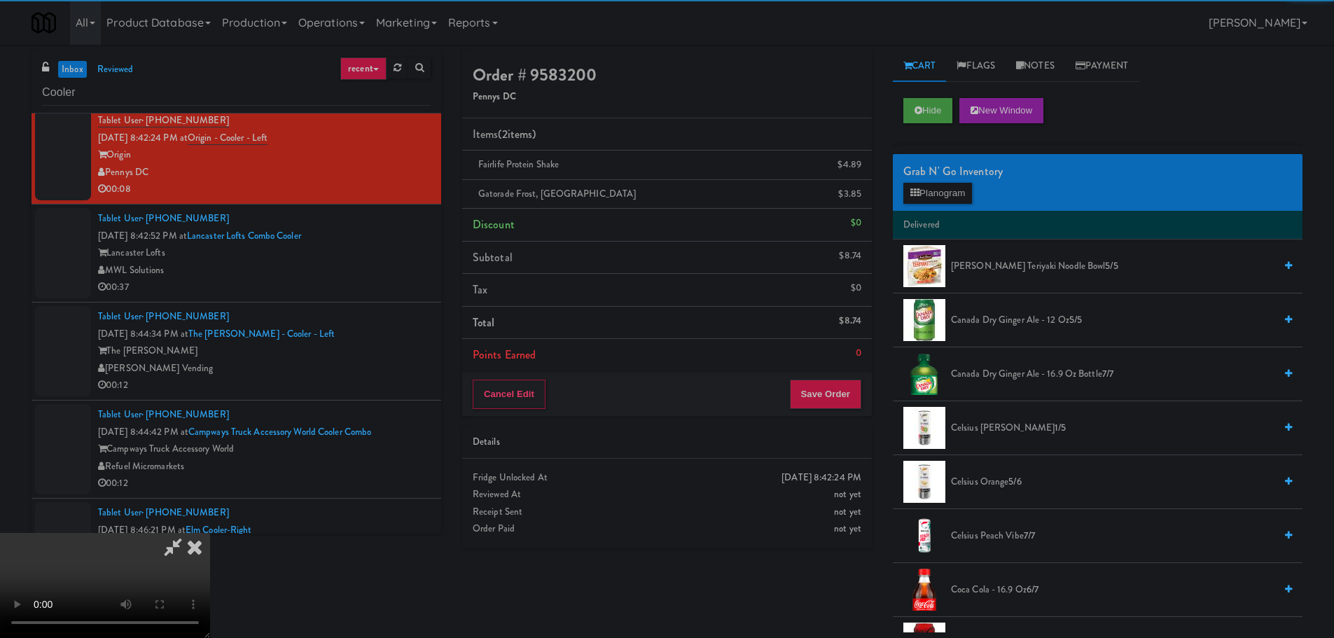
scroll to position [2, 0]
click at [210, 533] on video at bounding box center [105, 585] width 210 height 105
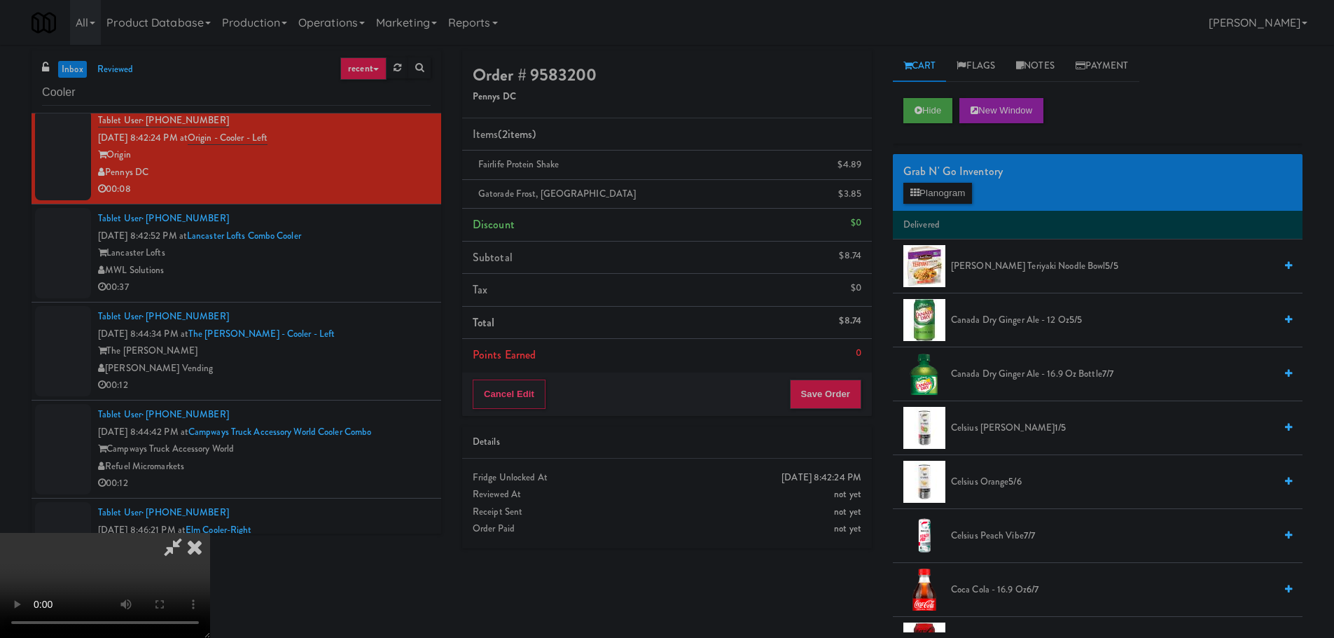
scroll to position [241, 0]
click at [825, 390] on button "Save Order" at bounding box center [825, 394] width 71 height 29
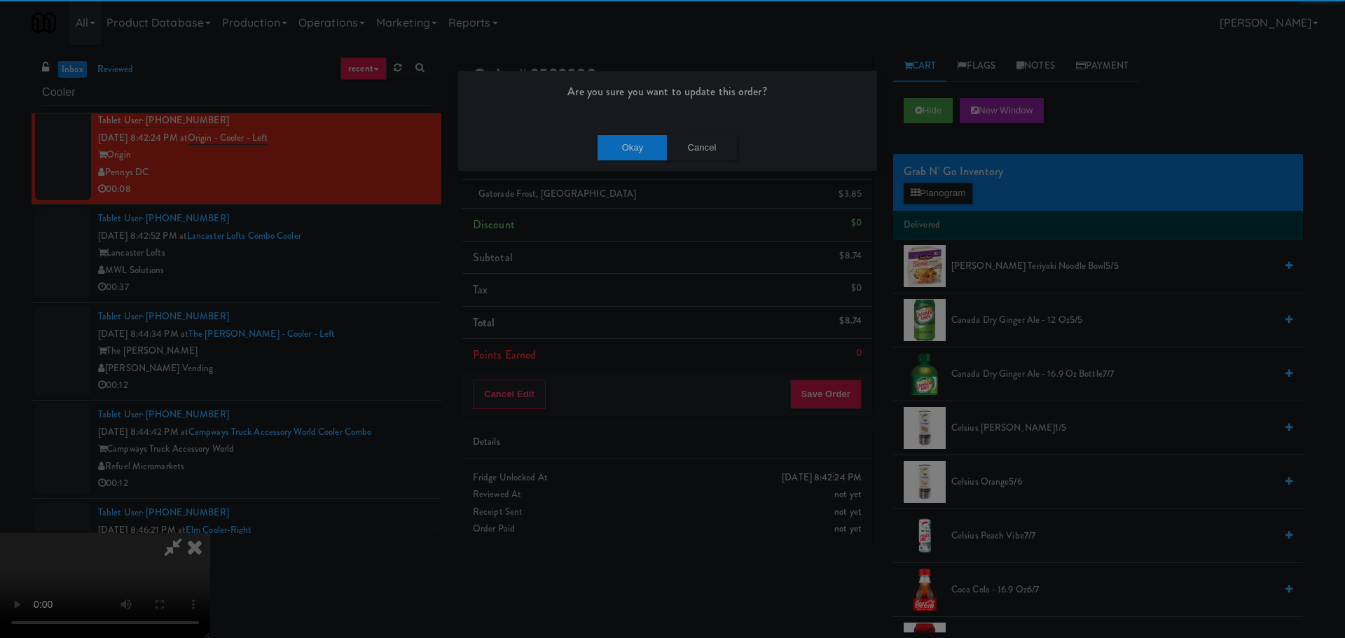
click at [630, 163] on div "Okay Cancel" at bounding box center [667, 147] width 419 height 47
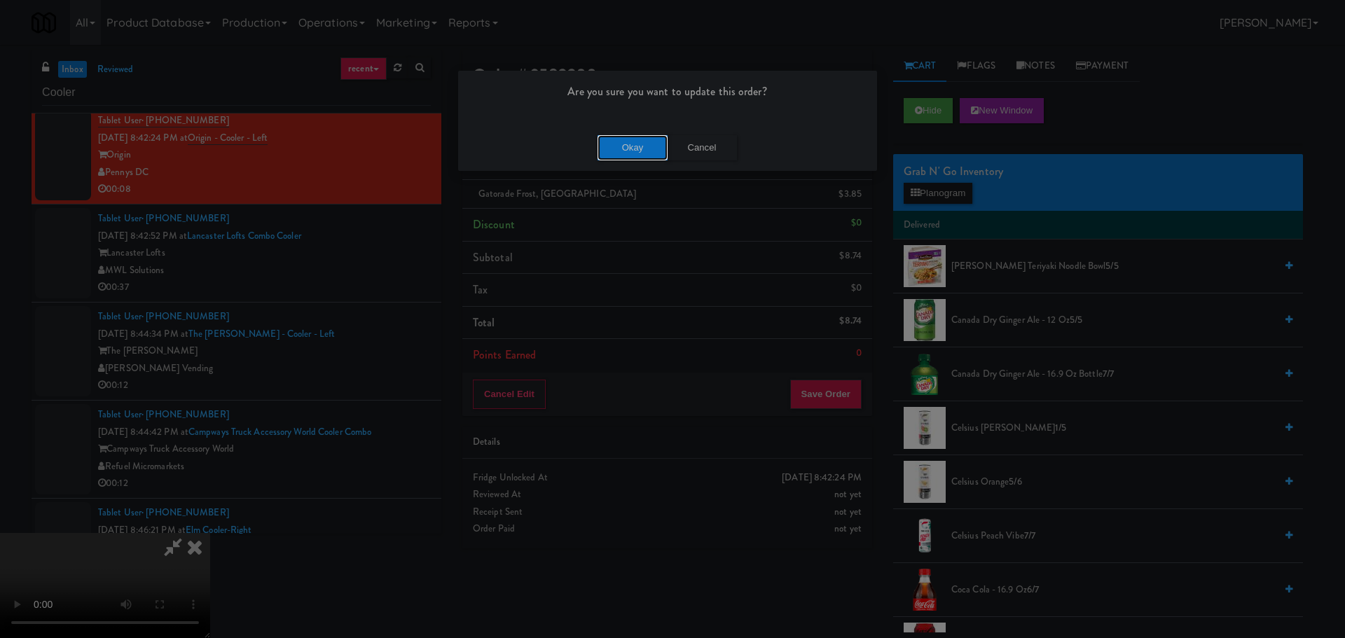
click at [635, 148] on button "Okay" at bounding box center [633, 147] width 70 height 25
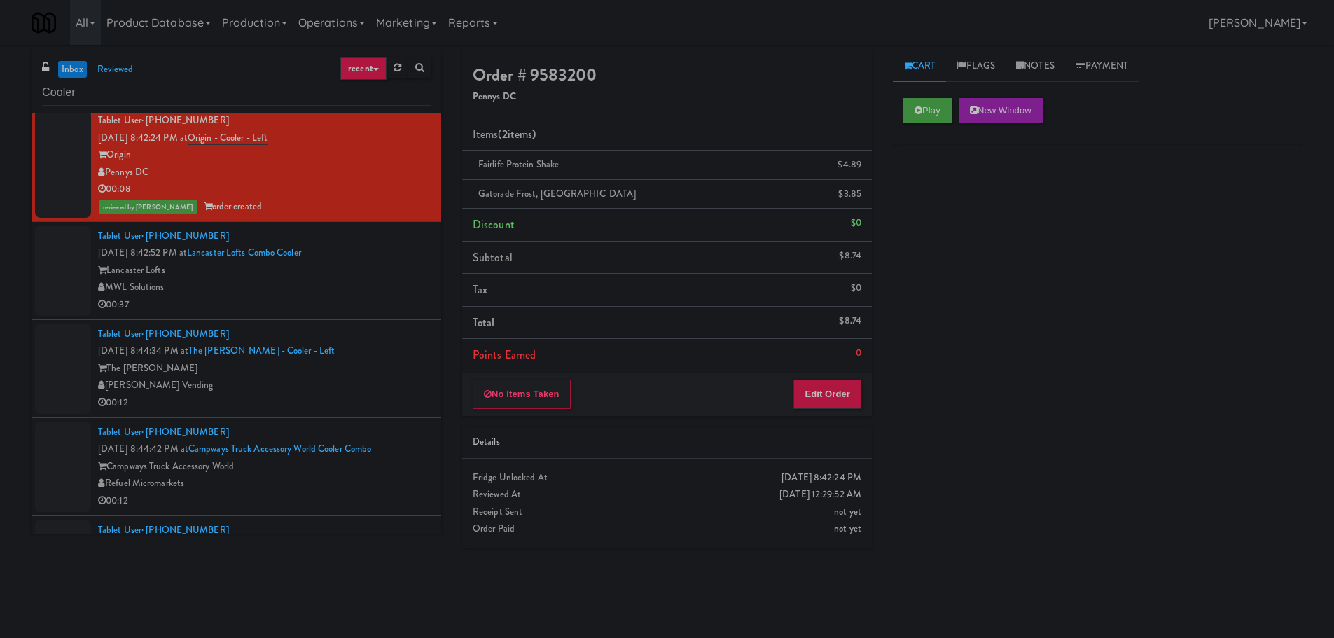
scroll to position [0, 0]
click at [332, 305] on div "00:37" at bounding box center [264, 305] width 333 height 18
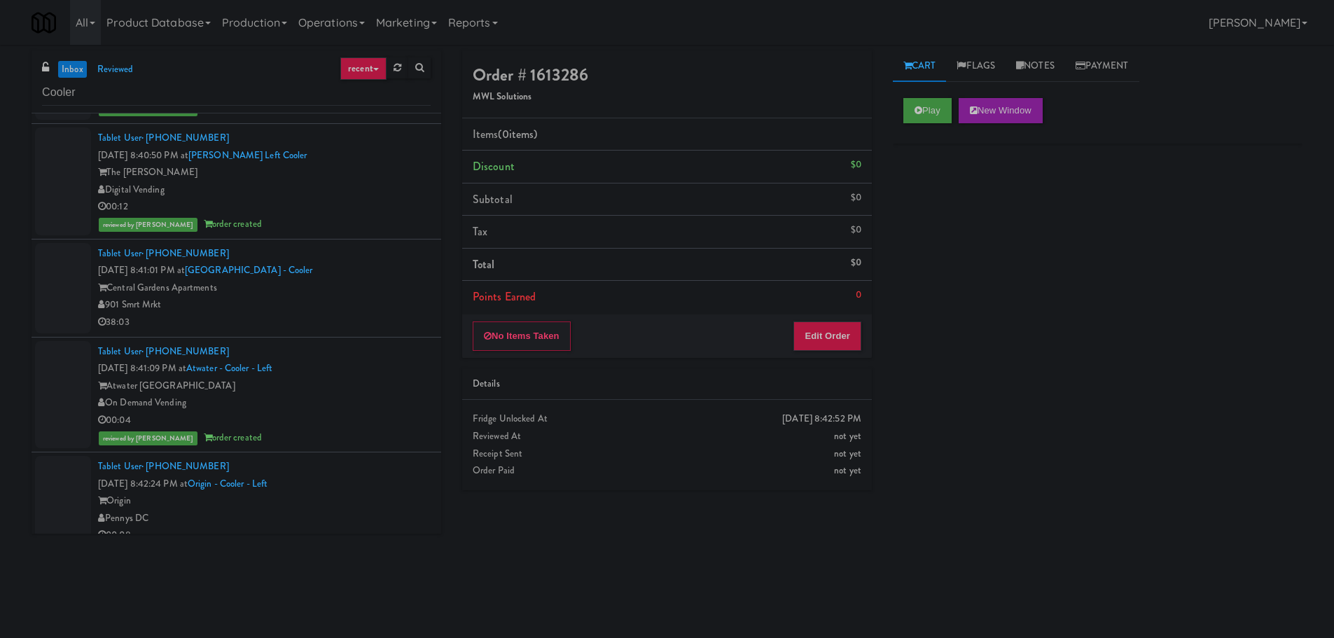
scroll to position [1121, 0]
click at [394, 312] on div "901 Smrt Mrkt" at bounding box center [264, 310] width 333 height 18
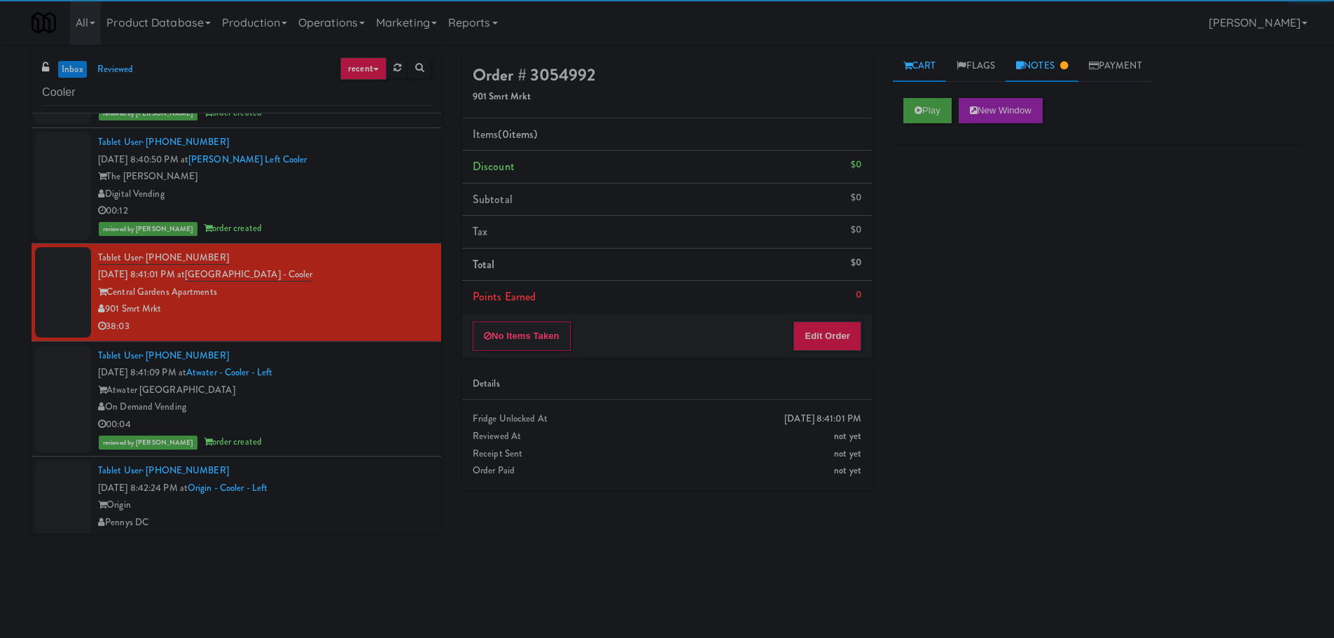
click at [1067, 61] on icon at bounding box center [1065, 65] width 8 height 9
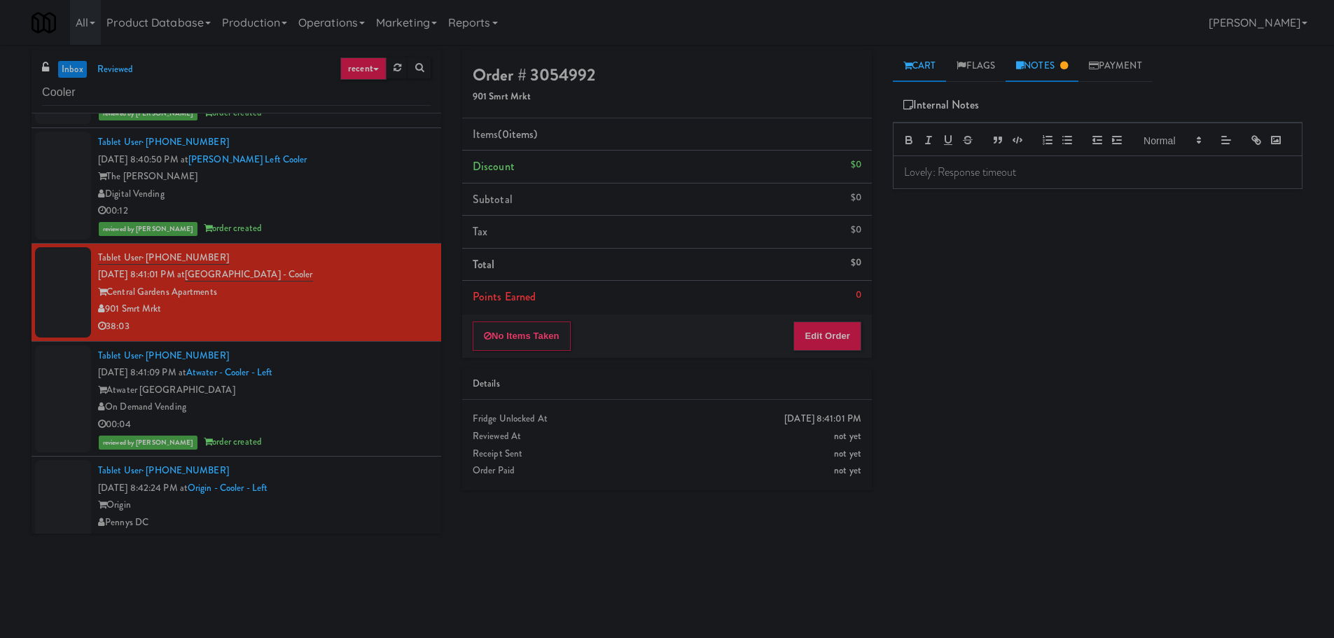
click at [939, 64] on link "Cart" at bounding box center [920, 66] width 54 height 32
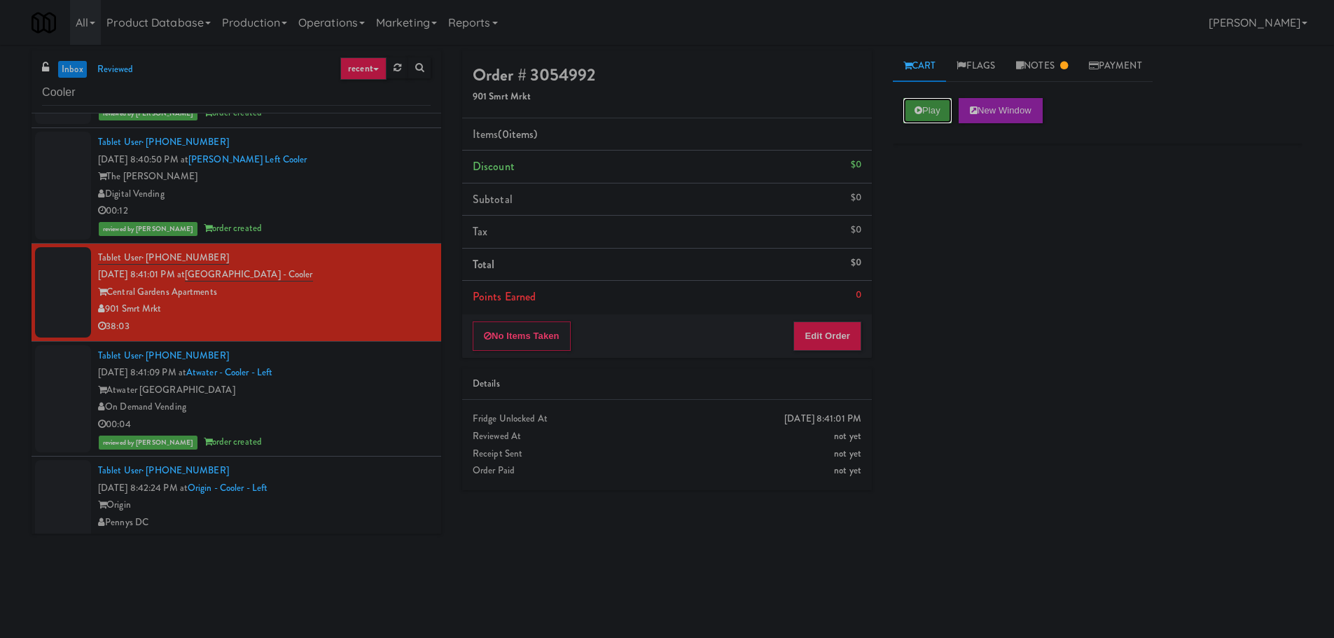
click at [936, 98] on button "Play" at bounding box center [928, 110] width 48 height 25
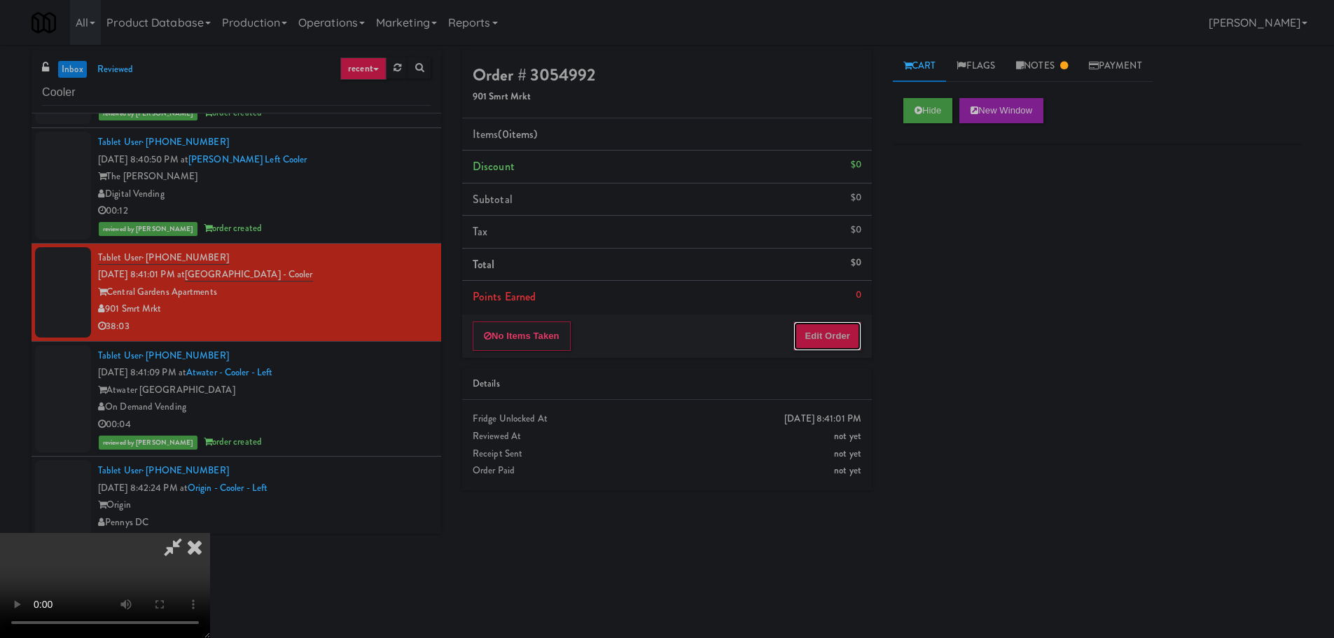
click at [853, 330] on button "Edit Order" at bounding box center [828, 336] width 68 height 29
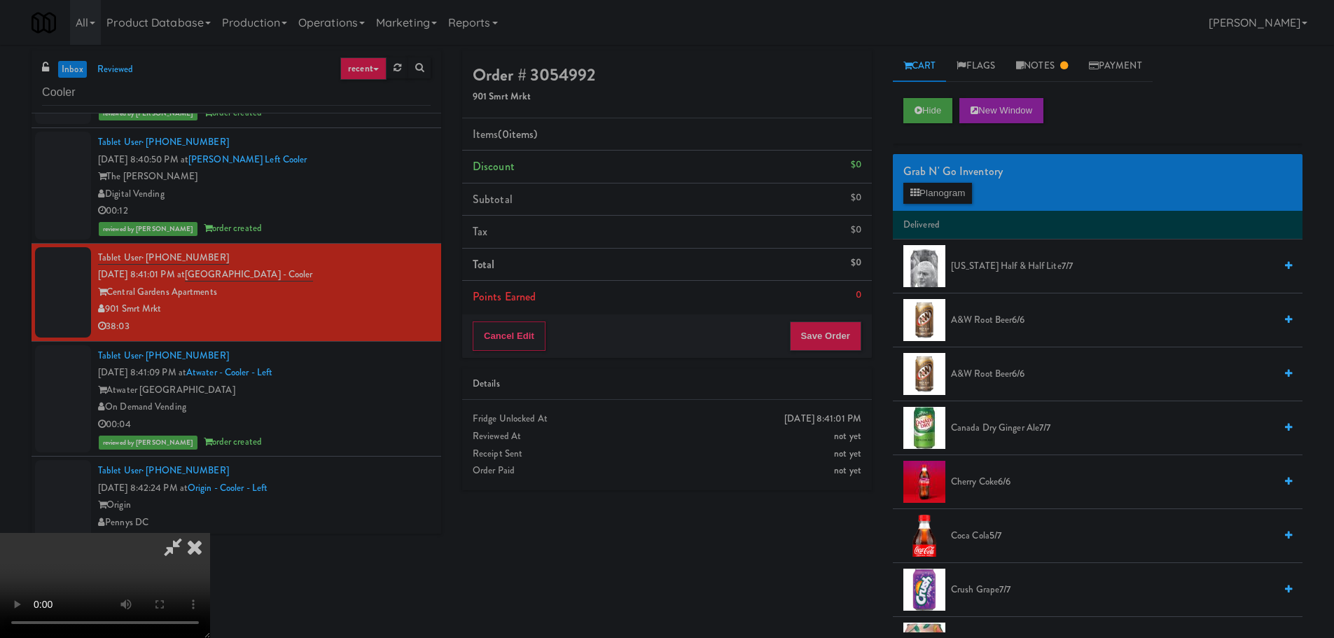
click at [210, 533] on video at bounding box center [105, 585] width 210 height 105
click at [934, 194] on button "Planogram" at bounding box center [938, 193] width 69 height 21
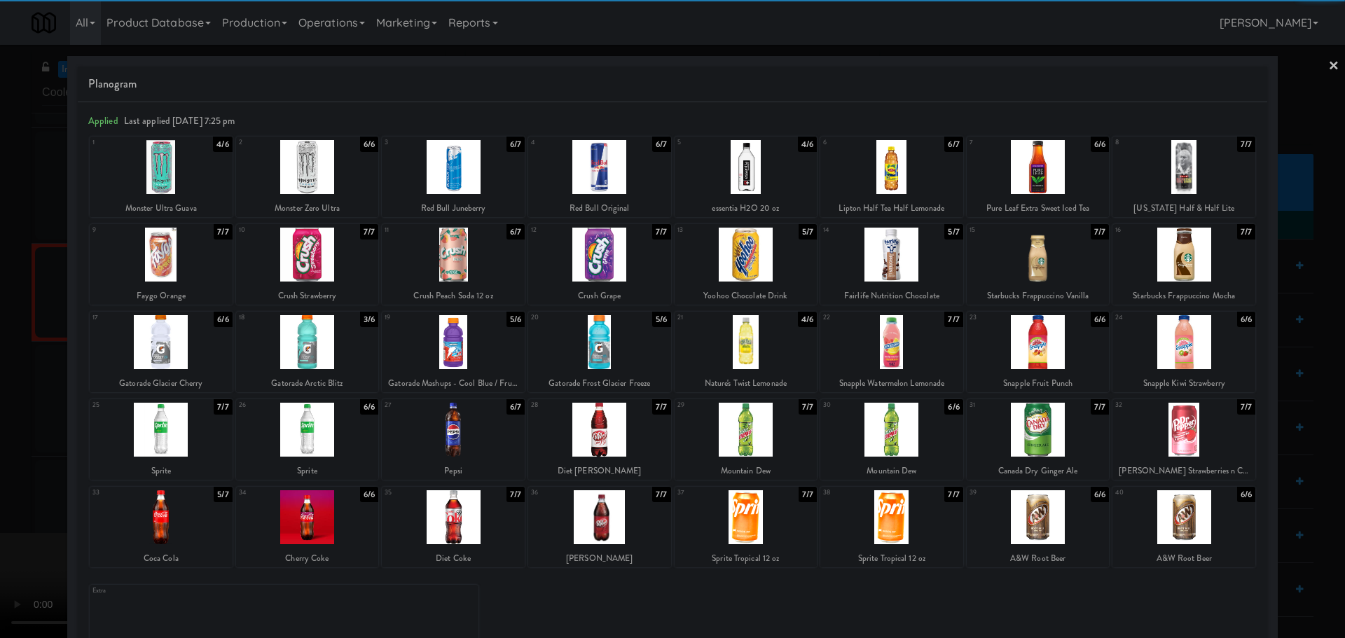
click at [906, 527] on div at bounding box center [891, 517] width 143 height 54
drag, startPoint x: 0, startPoint y: 518, endPoint x: 353, endPoint y: 450, distance: 359.4
click at [1, 518] on div at bounding box center [672, 319] width 1345 height 638
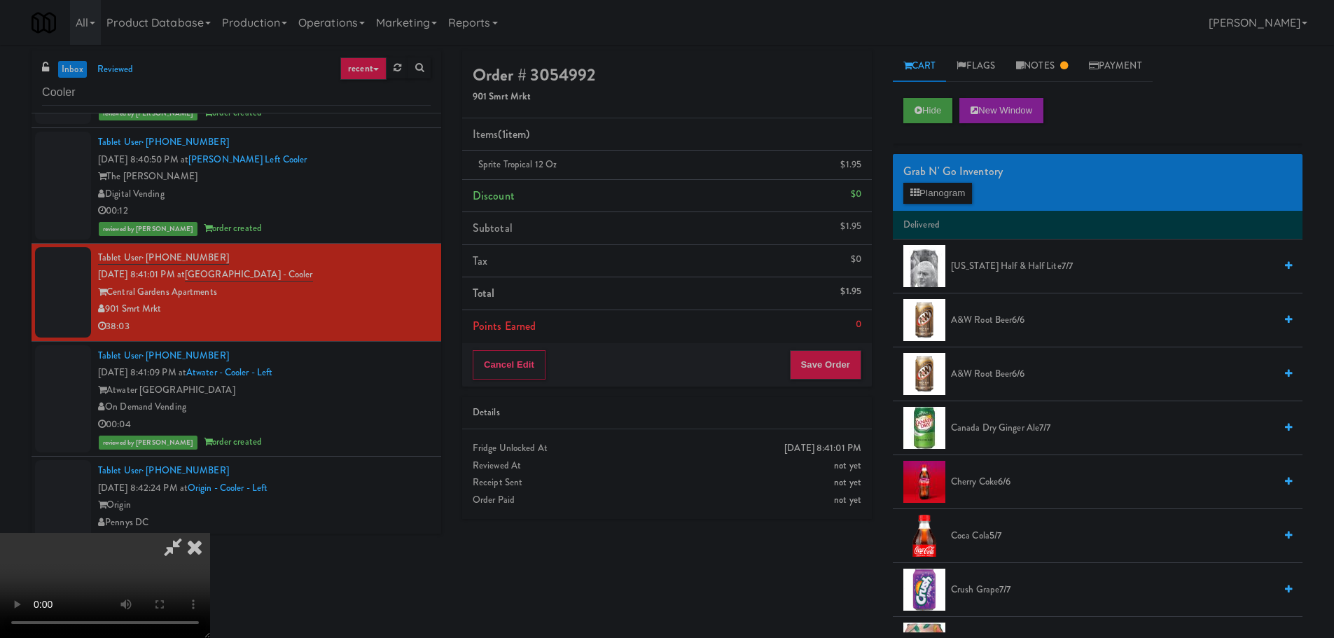
click at [210, 533] on video at bounding box center [105, 585] width 210 height 105
drag, startPoint x: 612, startPoint y: 336, endPoint x: 609, endPoint y: 328, distance: 8.7
click at [210, 533] on video at bounding box center [105, 585] width 210 height 105
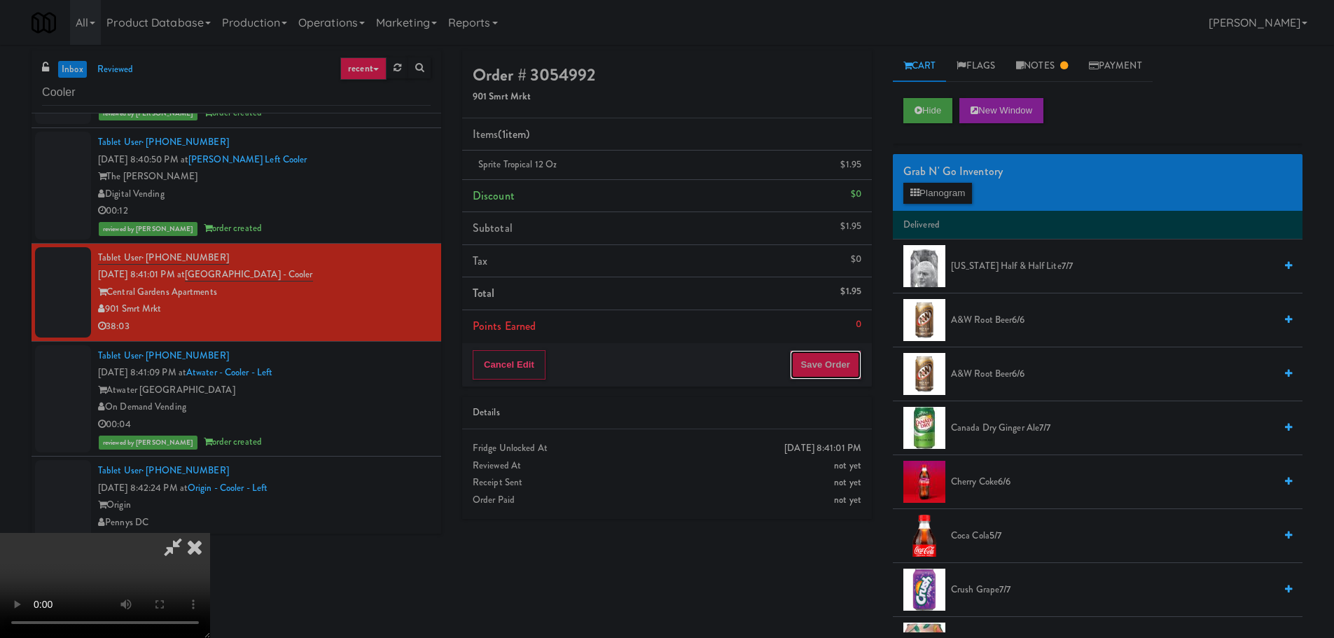
click at [831, 374] on button "Save Order" at bounding box center [825, 364] width 71 height 29
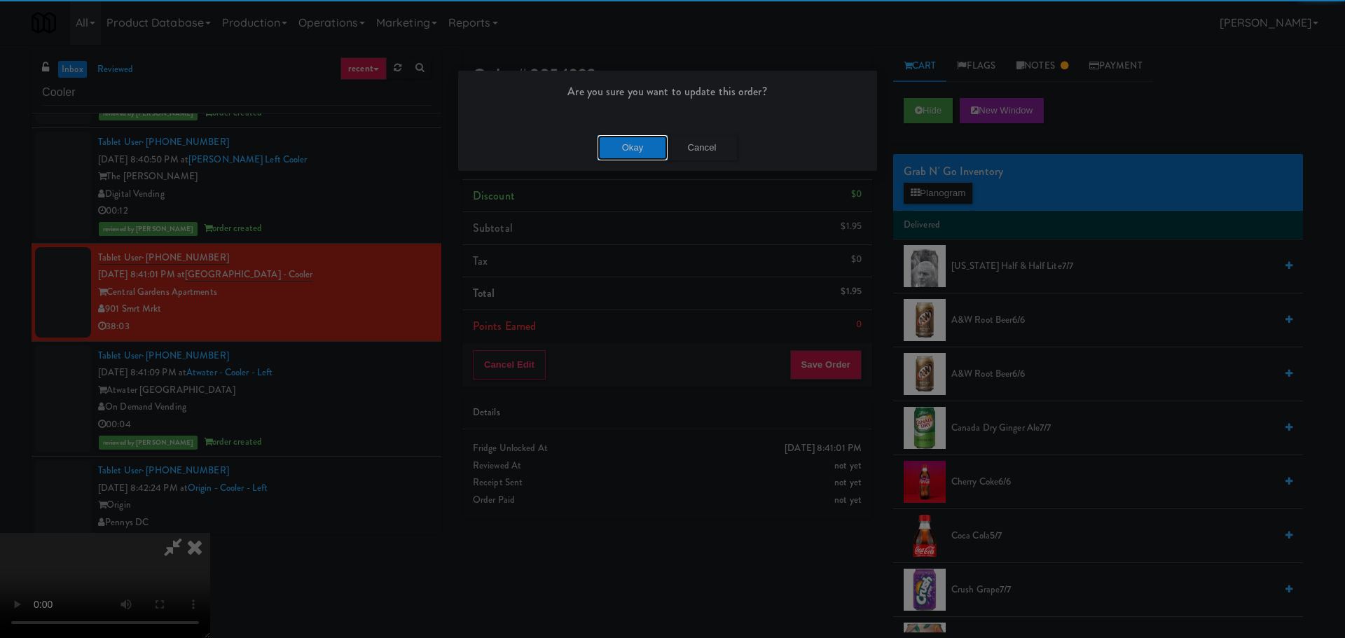
click at [637, 153] on button "Okay" at bounding box center [633, 147] width 70 height 25
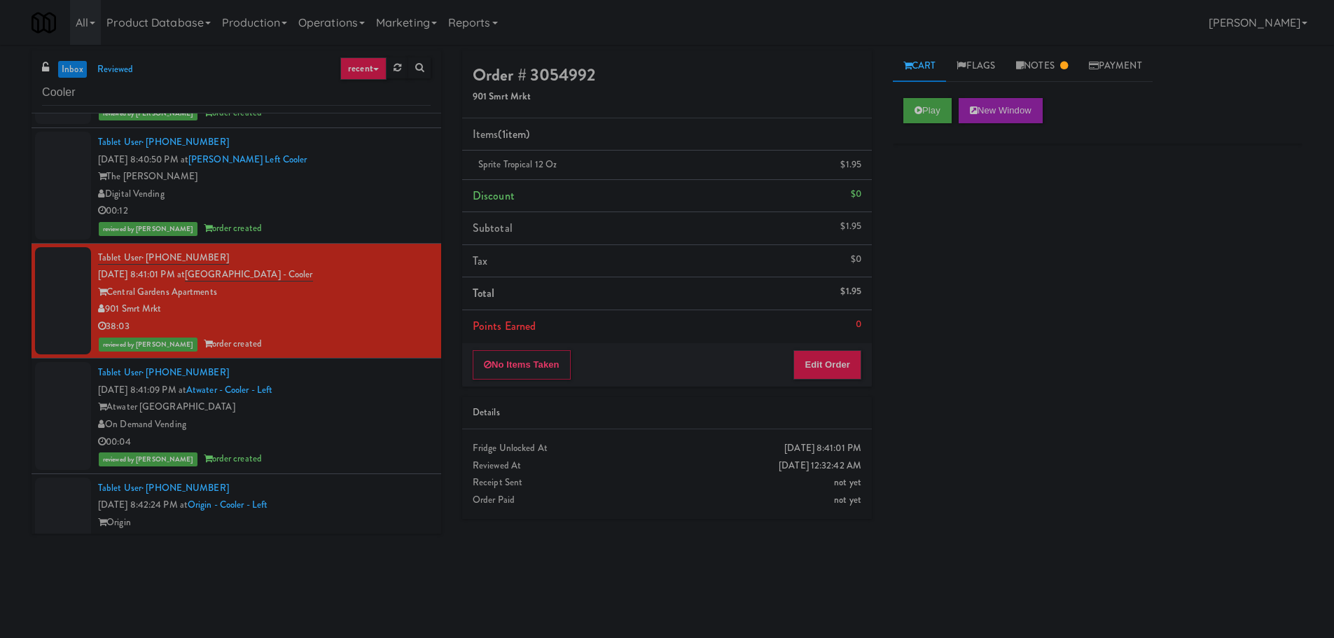
scroll to position [0, 0]
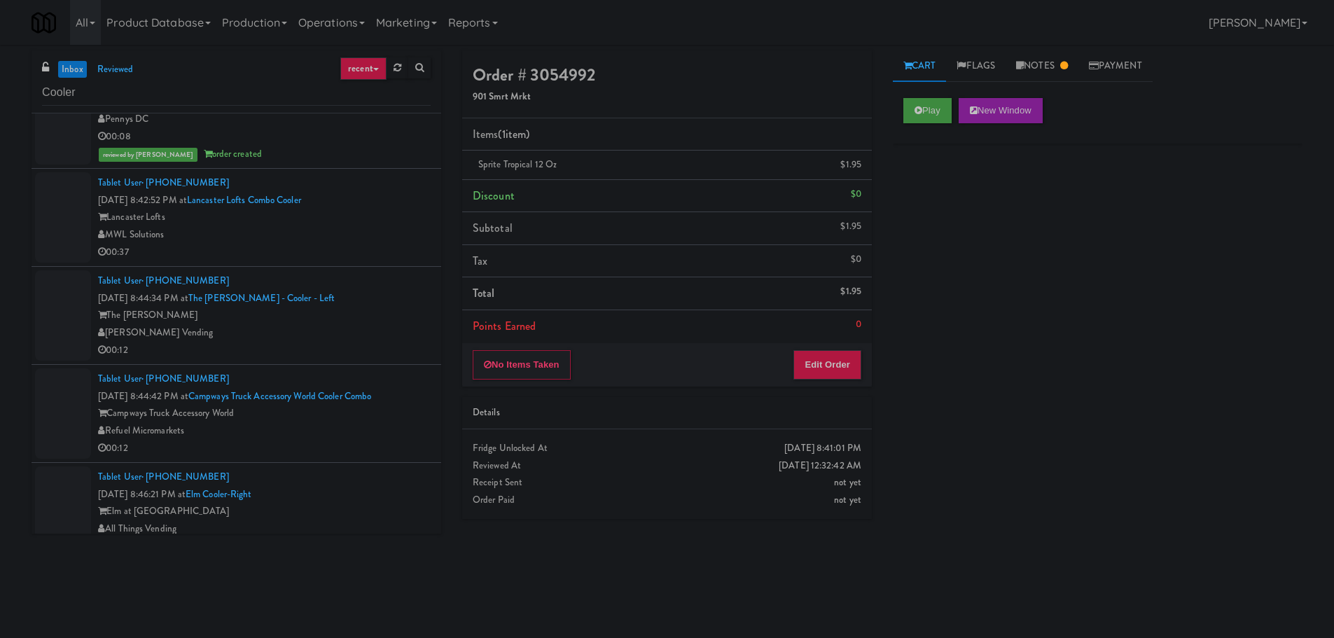
click at [390, 211] on div "Lancaster Lofts" at bounding box center [264, 218] width 333 height 18
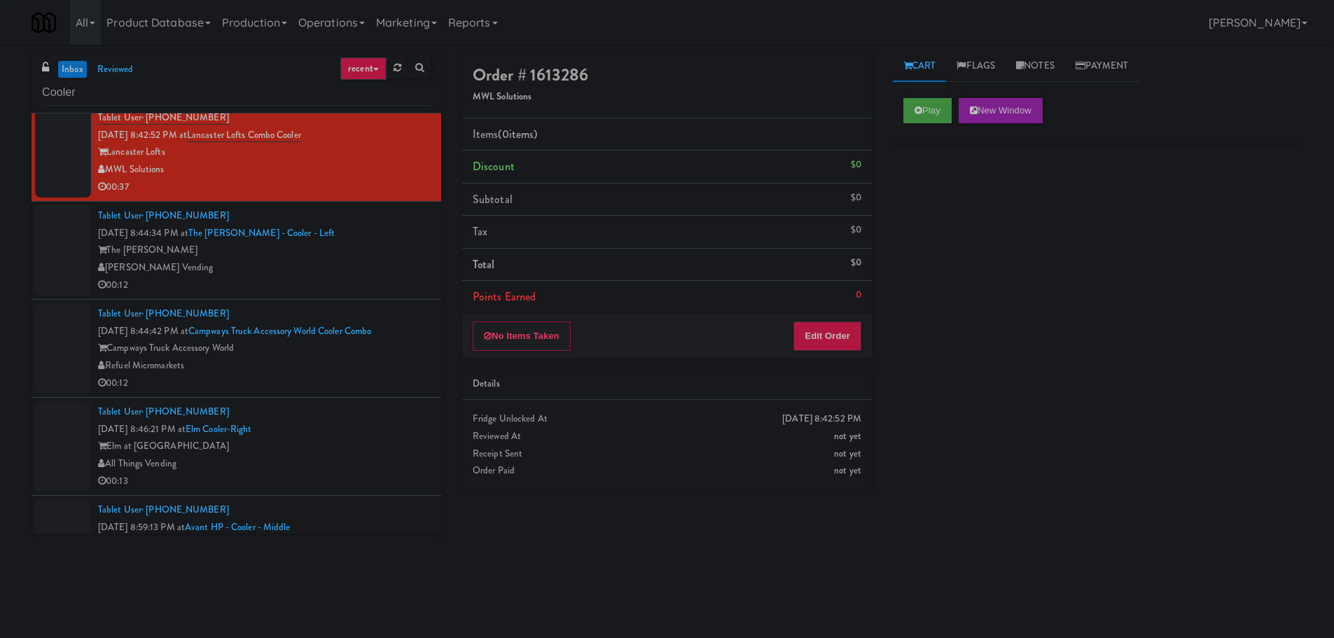
scroll to position [1611, 0]
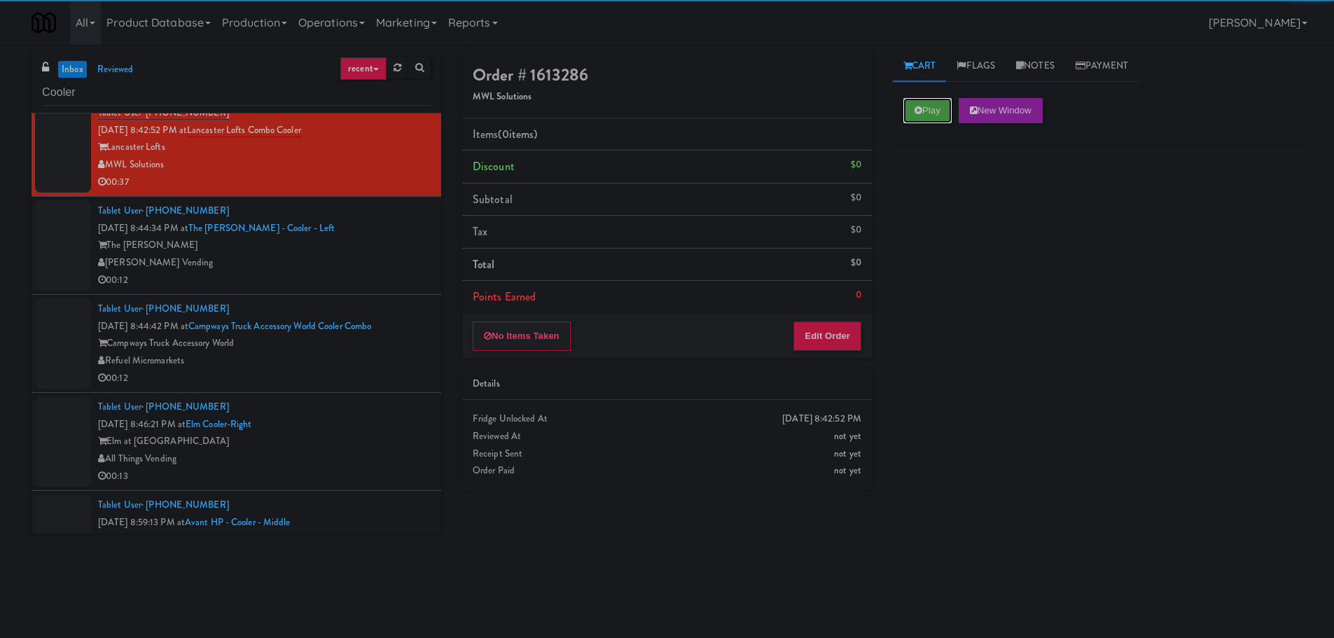
click at [933, 104] on button "Play" at bounding box center [928, 110] width 48 height 25
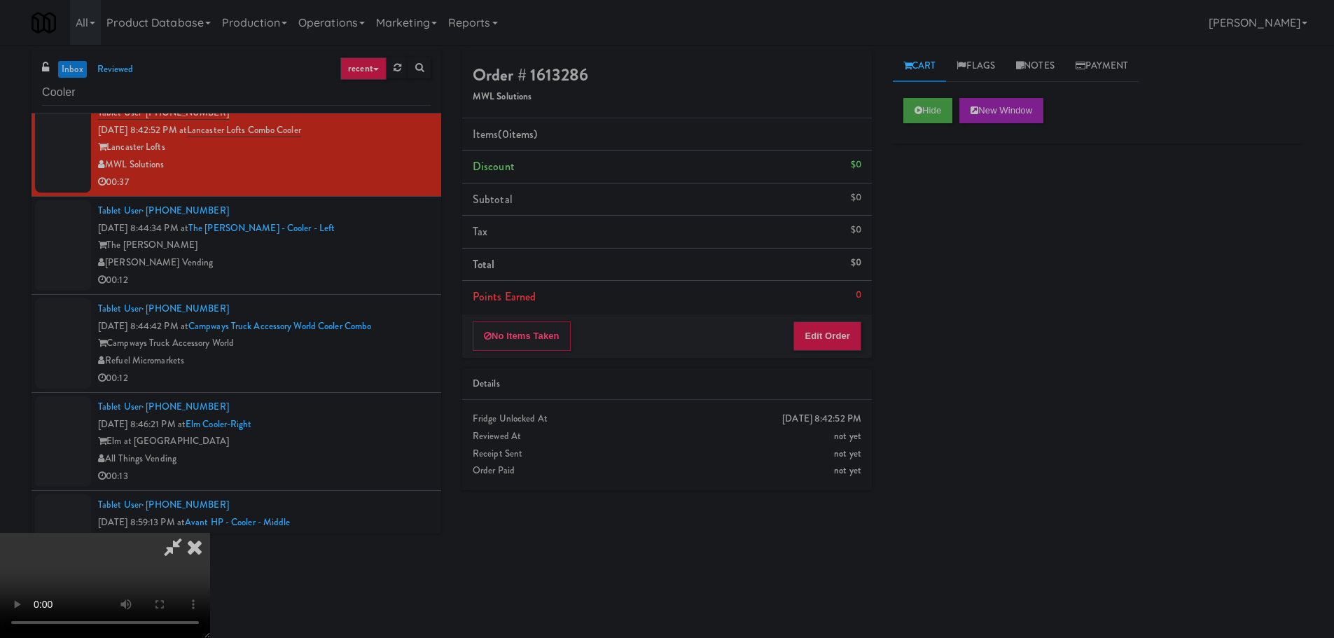
drag, startPoint x: 856, startPoint y: 312, endPoint x: 848, endPoint y: 324, distance: 14.2
click at [856, 313] on div "Items (0 items ) Discount $0 Subtotal $0 Tax $0 Total $0 Points Earned 0" at bounding box center [667, 216] width 410 height 196
click at [848, 324] on button "Edit Order" at bounding box center [828, 336] width 68 height 29
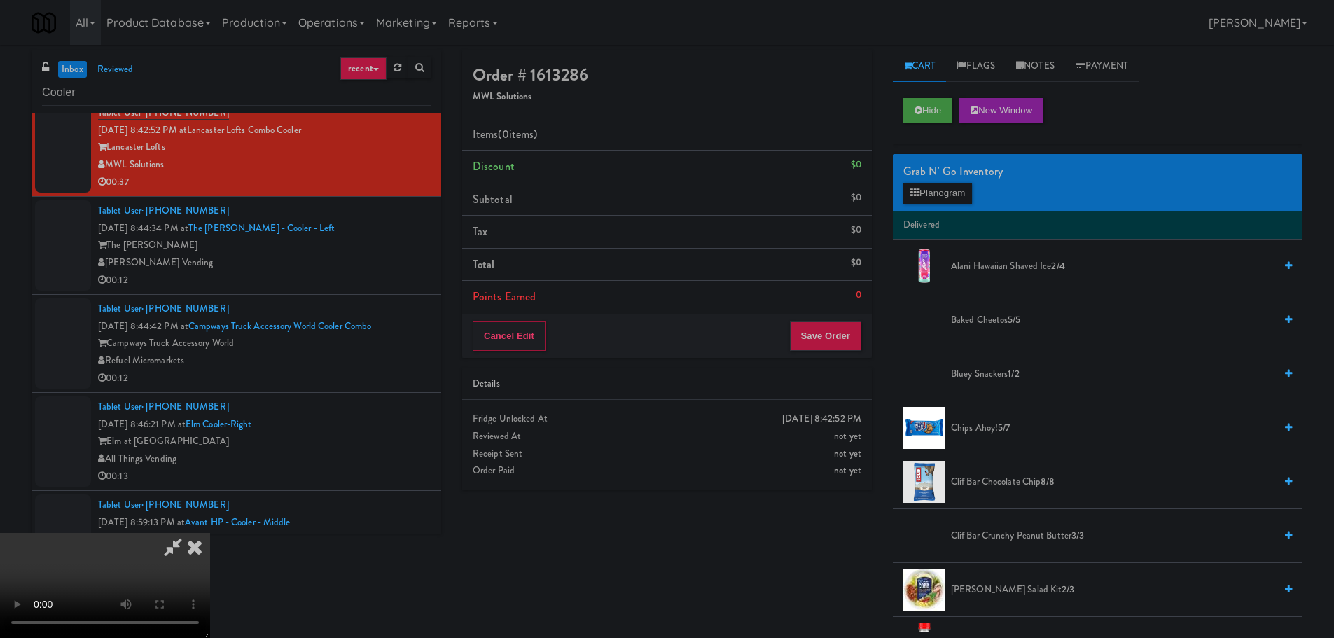
scroll to position [0, 0]
click at [210, 533] on video at bounding box center [105, 585] width 210 height 105
click at [938, 207] on div "Grab N' Go Inventory Planogram" at bounding box center [1098, 182] width 410 height 57
click at [942, 188] on button "Planogram" at bounding box center [938, 193] width 69 height 21
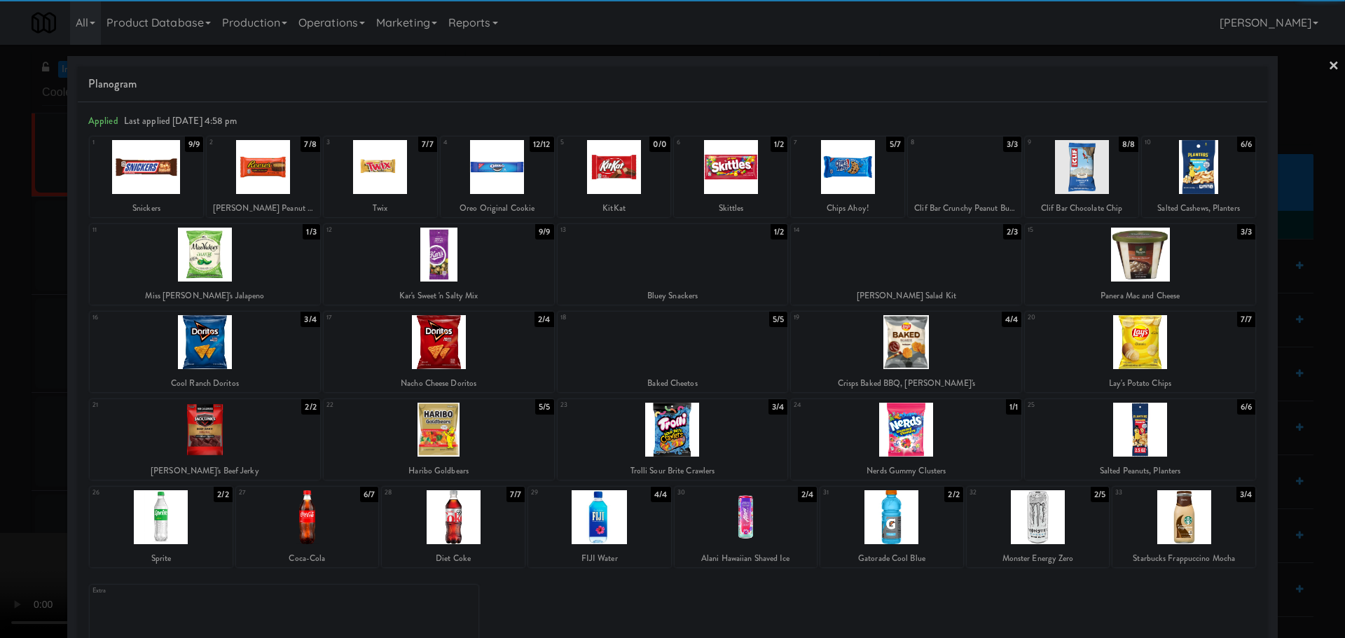
click at [398, 184] on div at bounding box center [380, 167] width 113 height 54
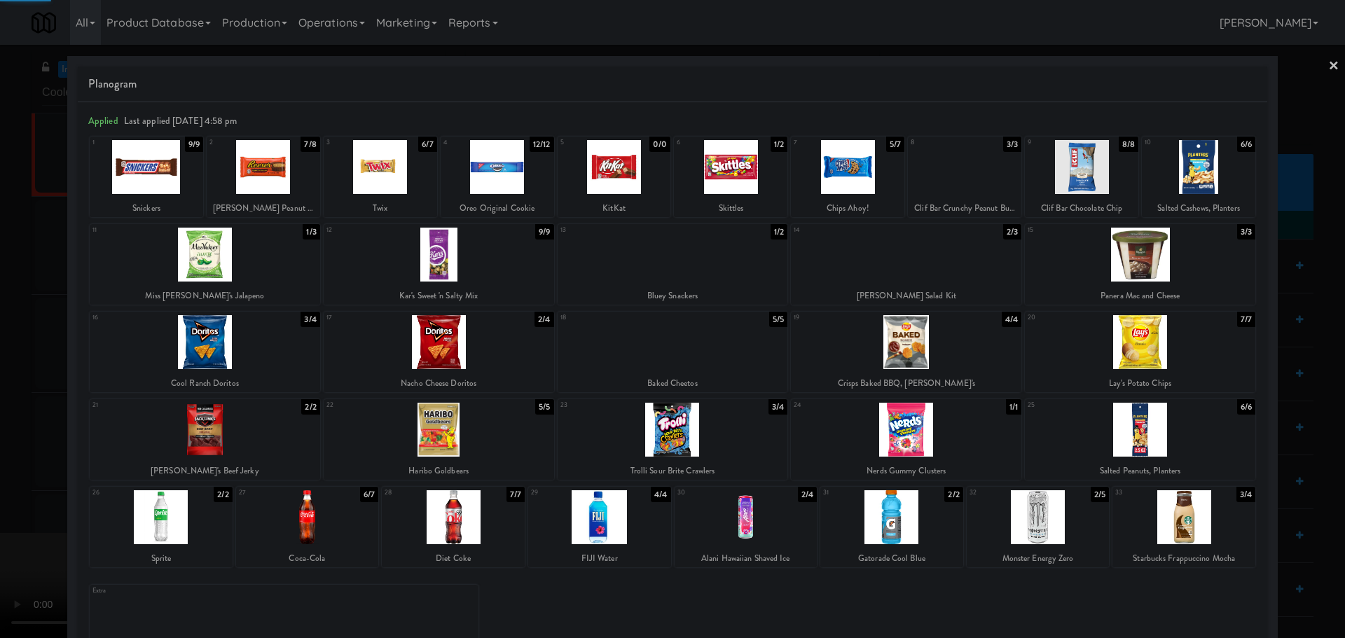
click at [0, 369] on div at bounding box center [672, 319] width 1345 height 638
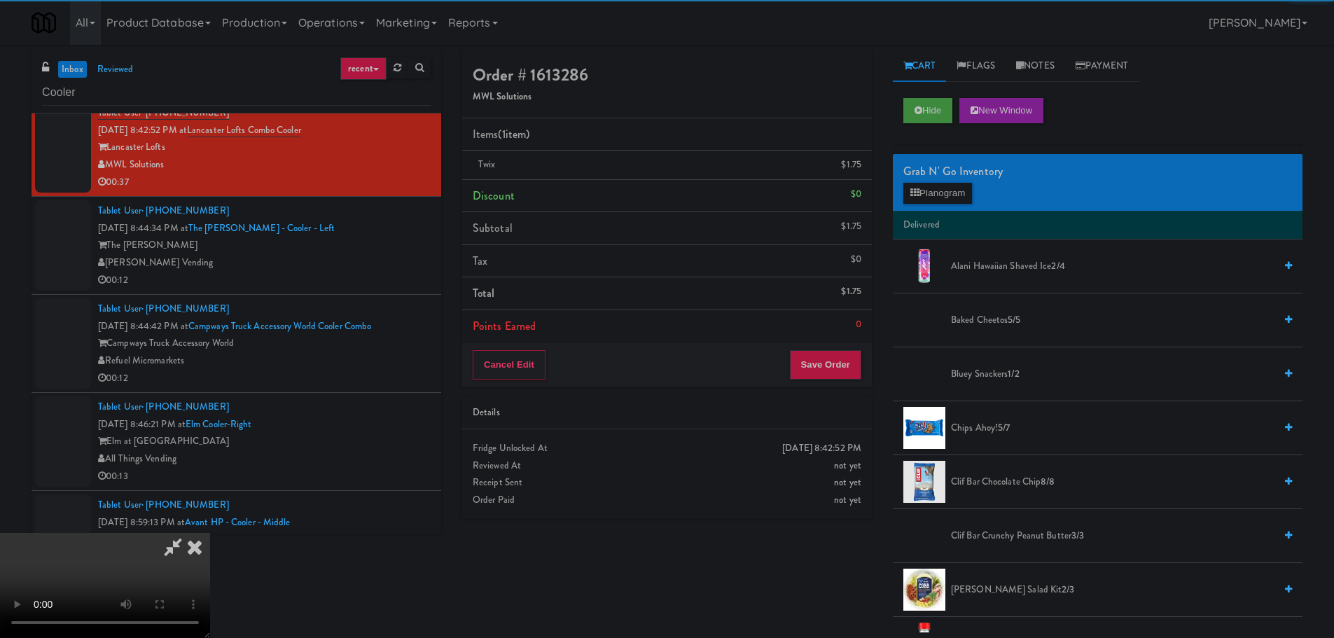
click at [210, 533] on video at bounding box center [105, 585] width 210 height 105
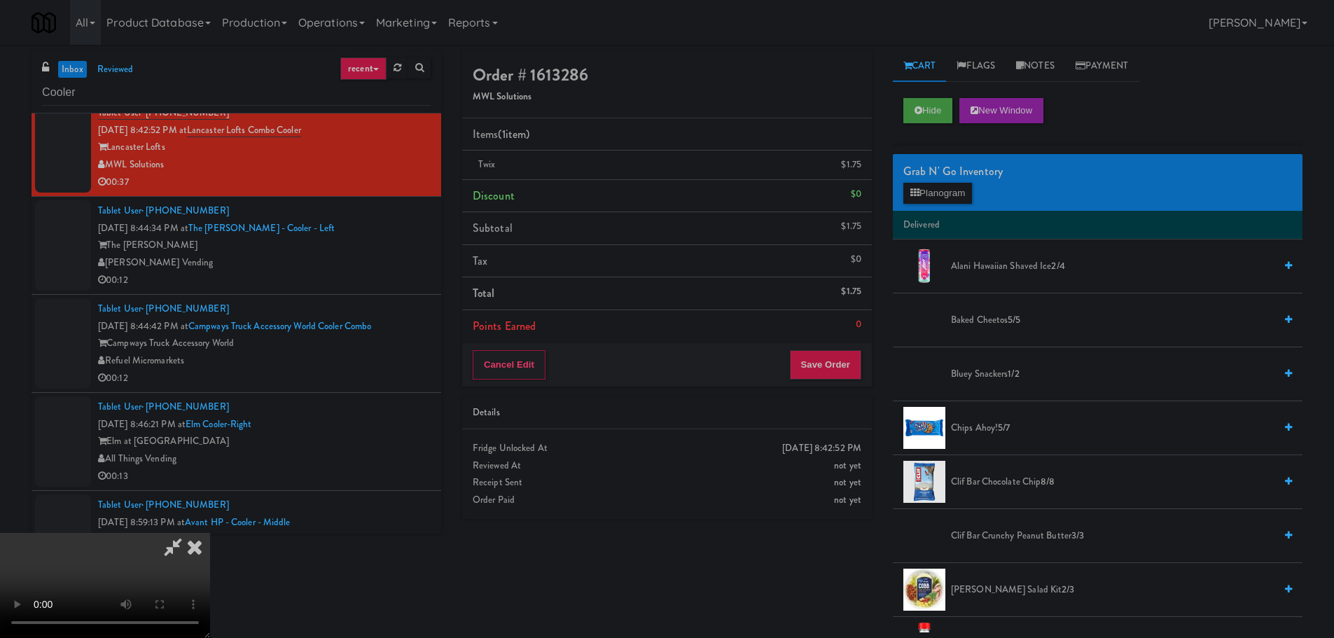
click at [210, 533] on video at bounding box center [105, 585] width 210 height 105
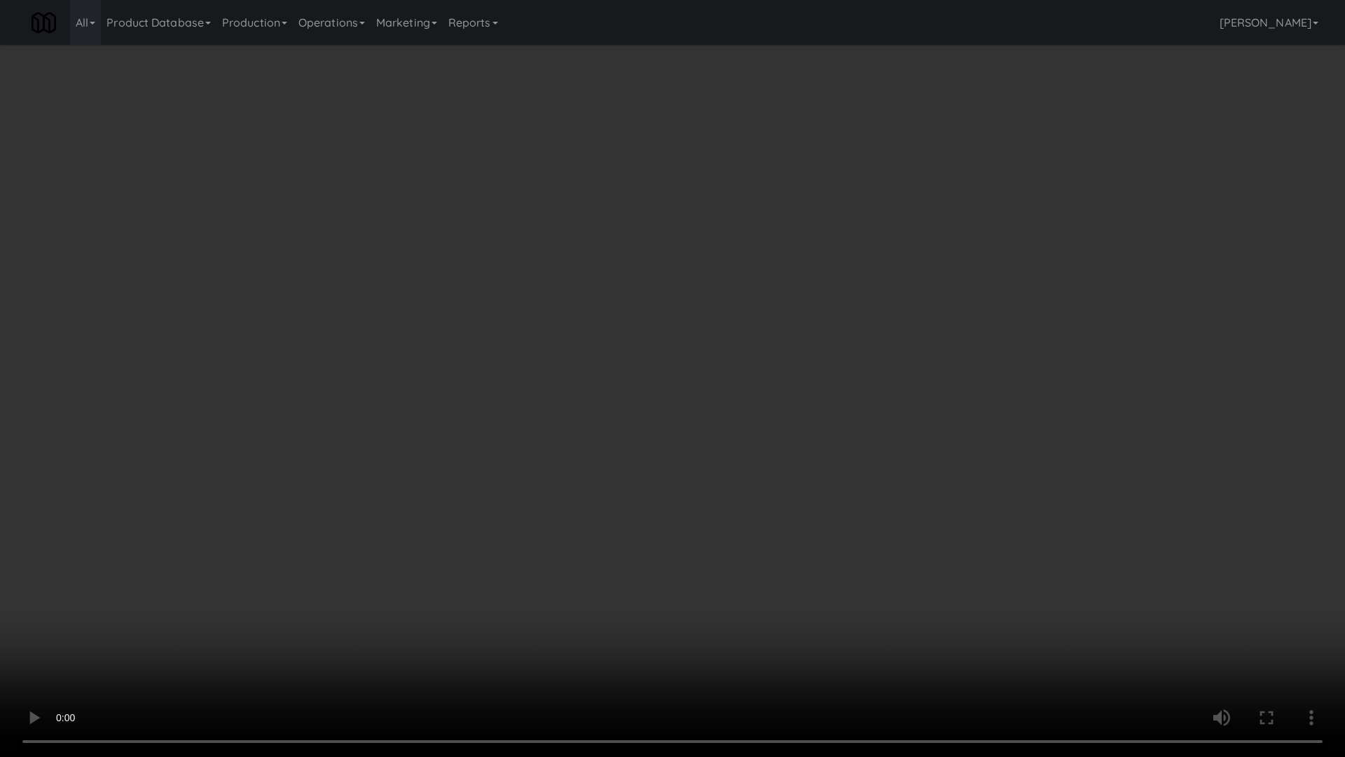
click at [569, 361] on video at bounding box center [672, 378] width 1345 height 757
click at [577, 359] on video at bounding box center [672, 378] width 1345 height 757
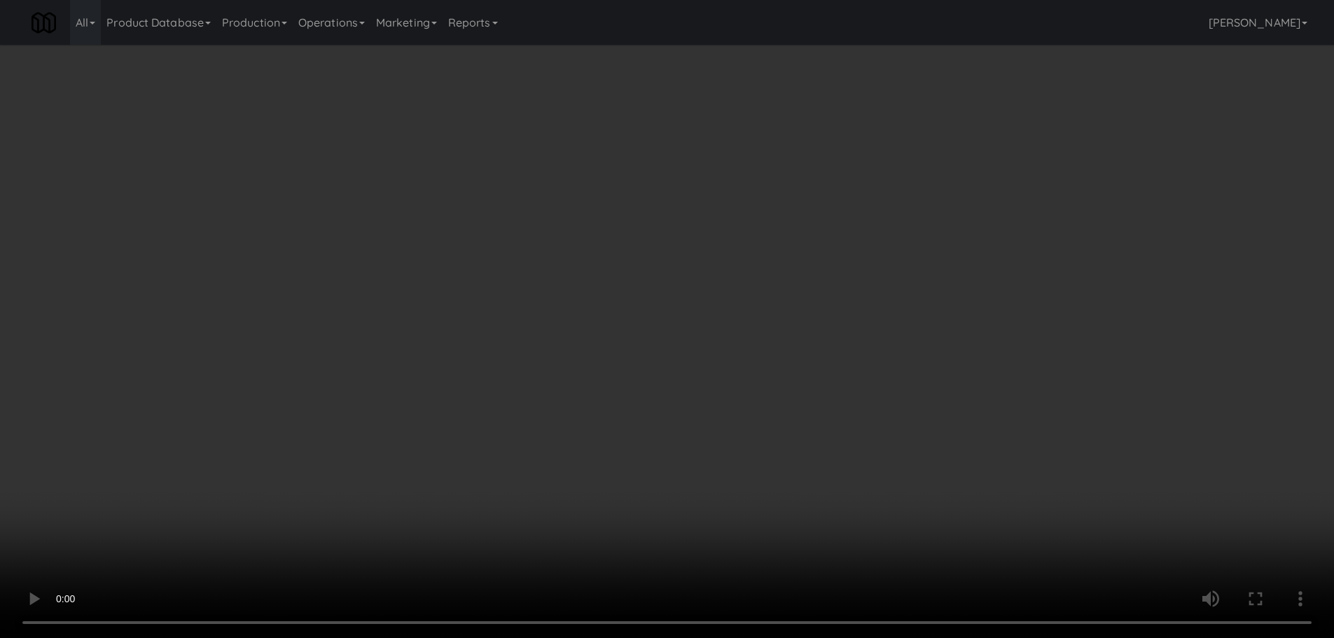
scroll to position [1496, 0]
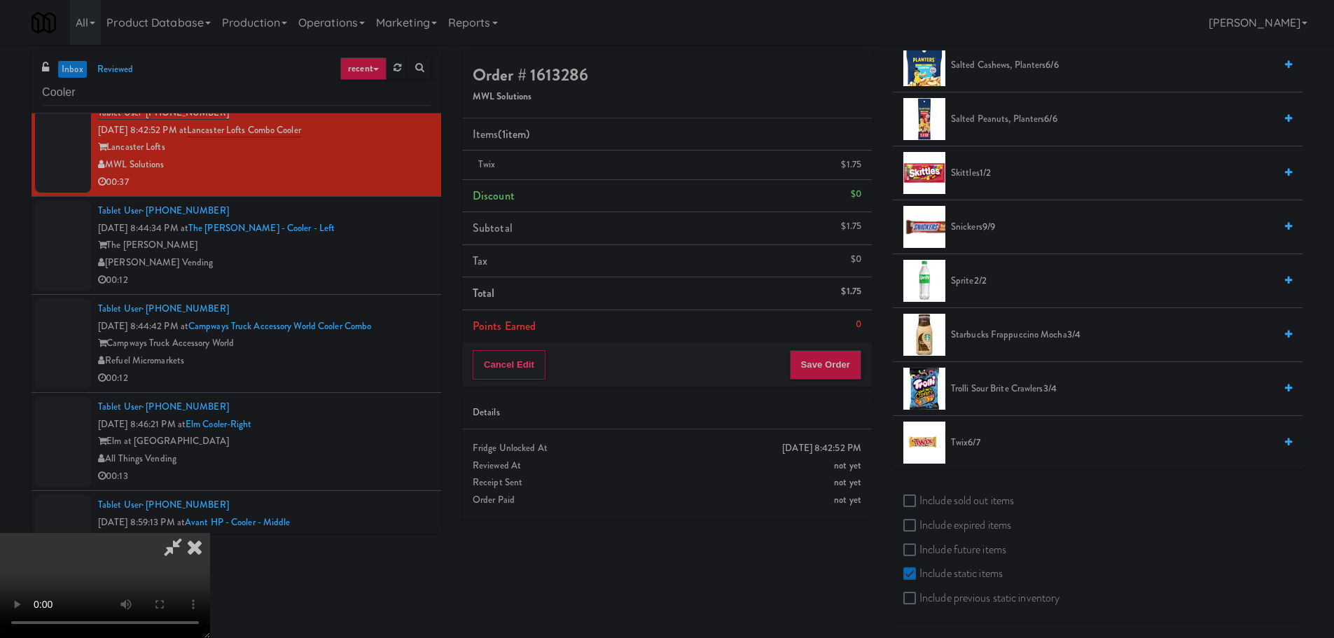
click at [968, 453] on li "Twix 6/7" at bounding box center [1098, 442] width 410 height 53
click at [969, 449] on span "Twix 6/7" at bounding box center [1113, 443] width 324 height 18
click at [210, 533] on video at bounding box center [105, 585] width 210 height 105
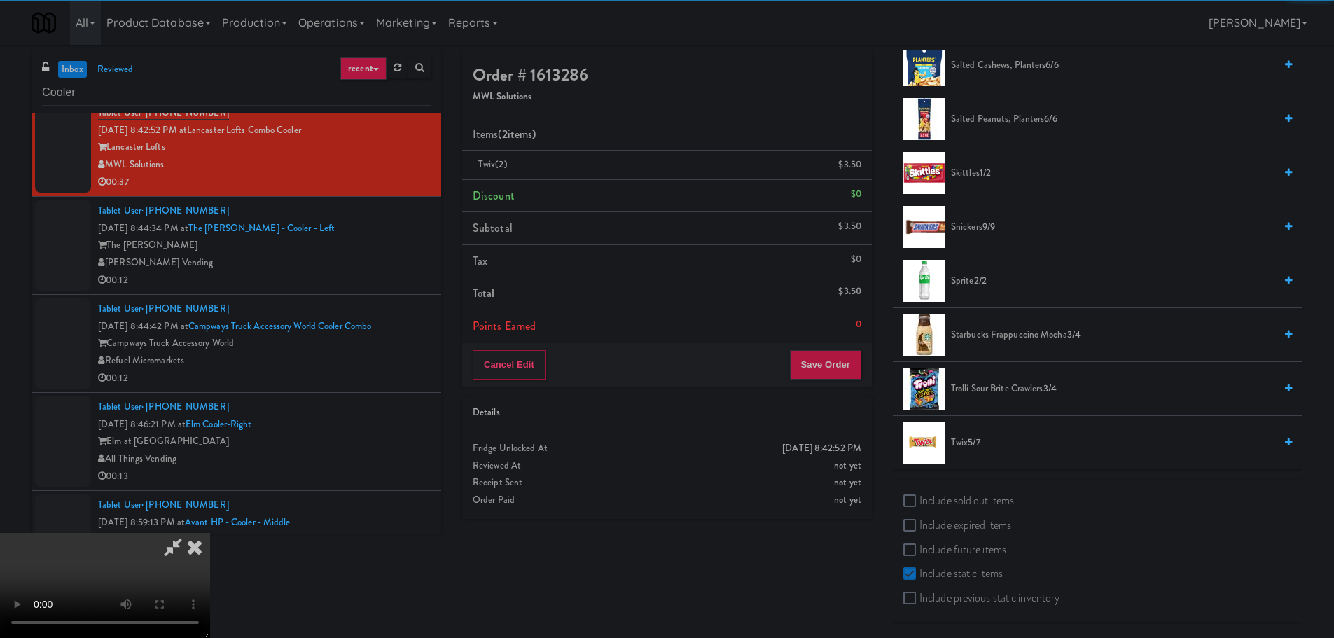
click at [210, 533] on video at bounding box center [105, 585] width 210 height 105
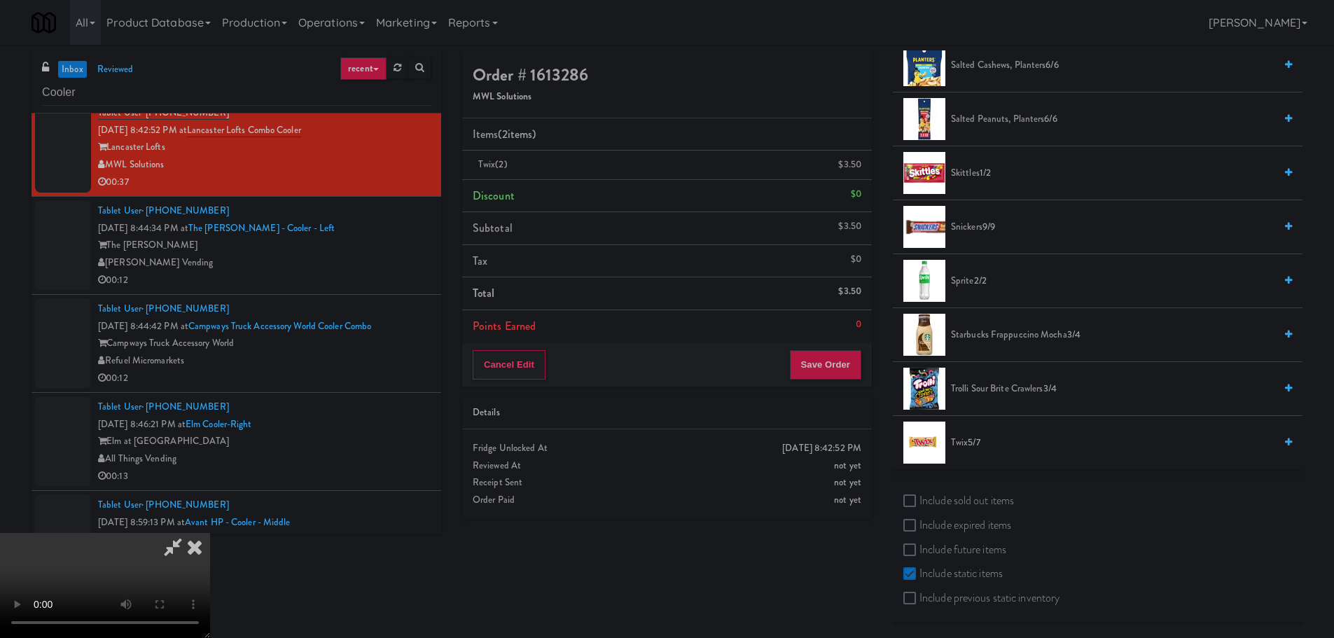
click at [210, 533] on video at bounding box center [105, 585] width 210 height 105
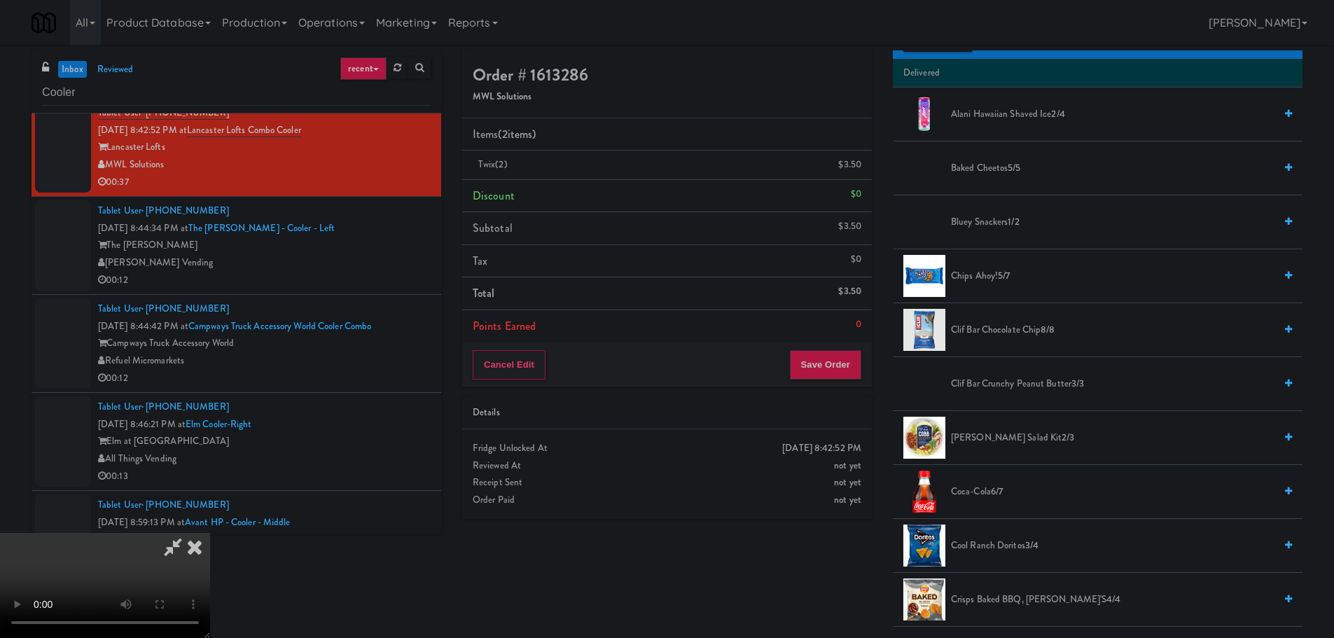
scroll to position [0, 0]
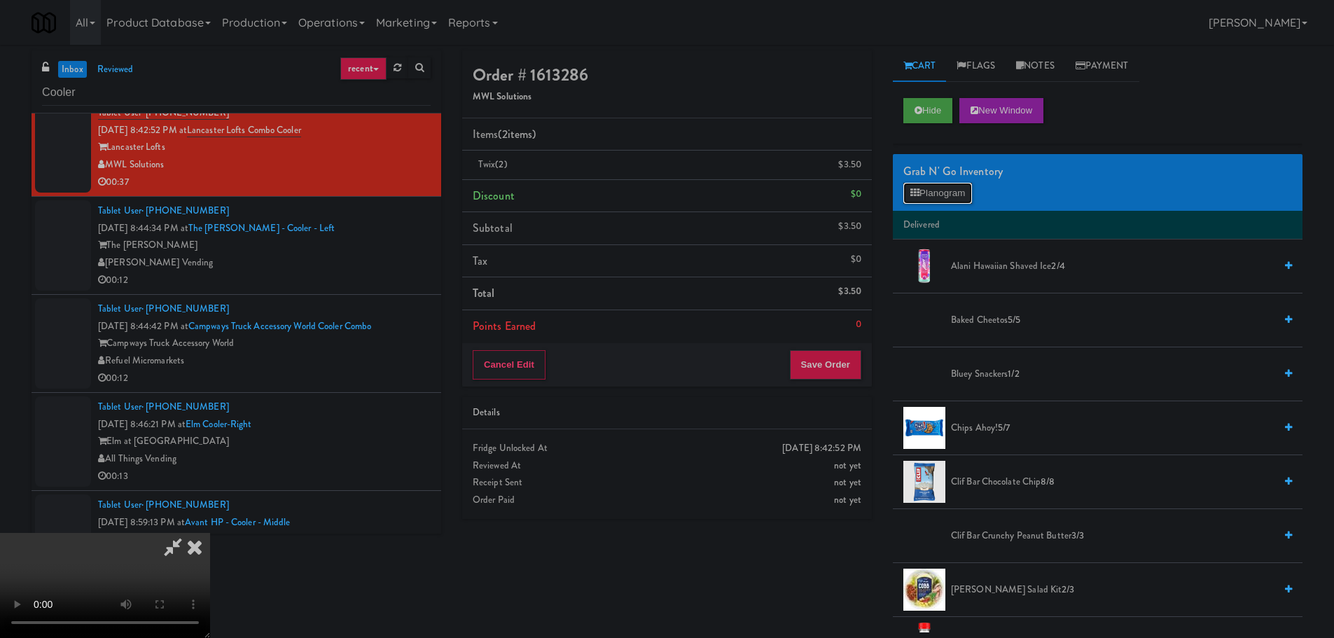
click at [946, 193] on button "Planogram" at bounding box center [938, 193] width 69 height 21
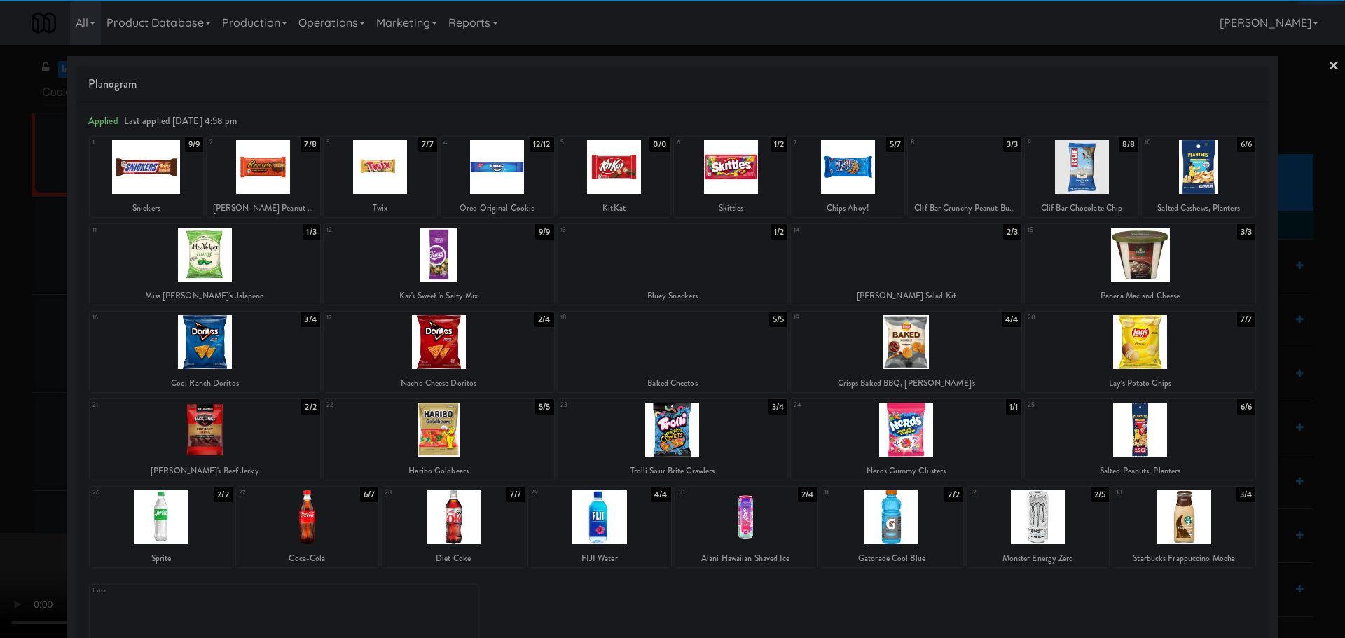
click at [236, 270] on div at bounding box center [205, 255] width 230 height 54
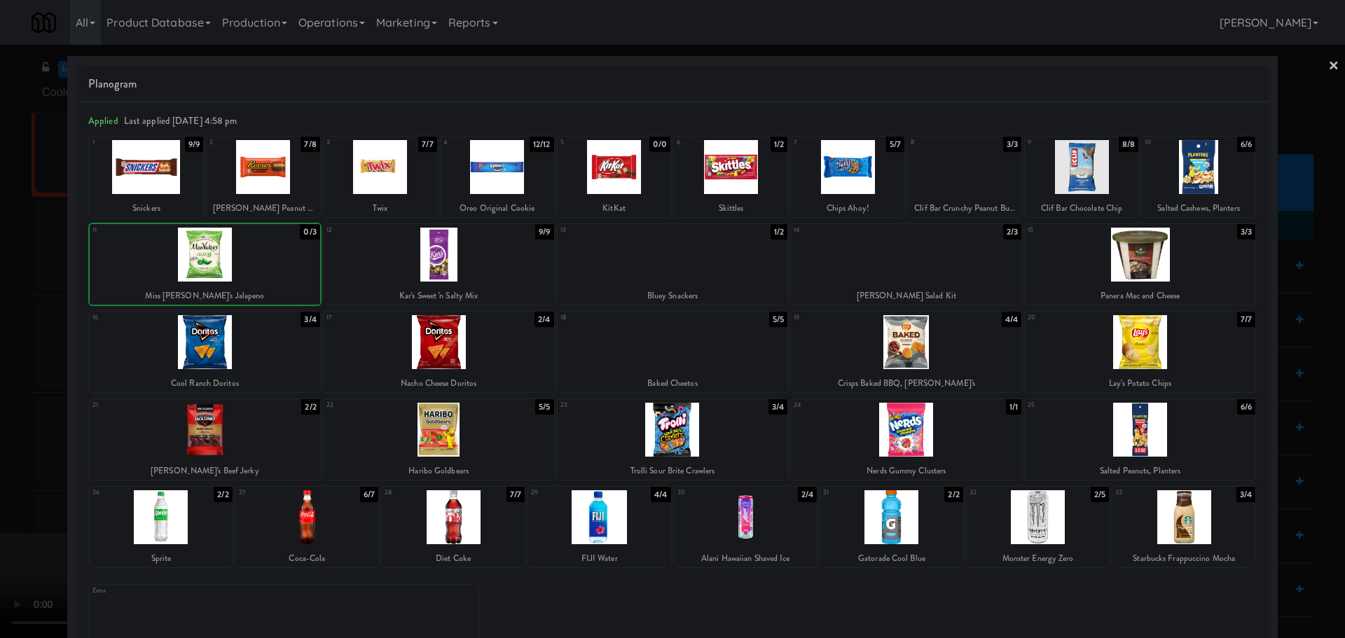
click at [0, 364] on div at bounding box center [672, 319] width 1345 height 638
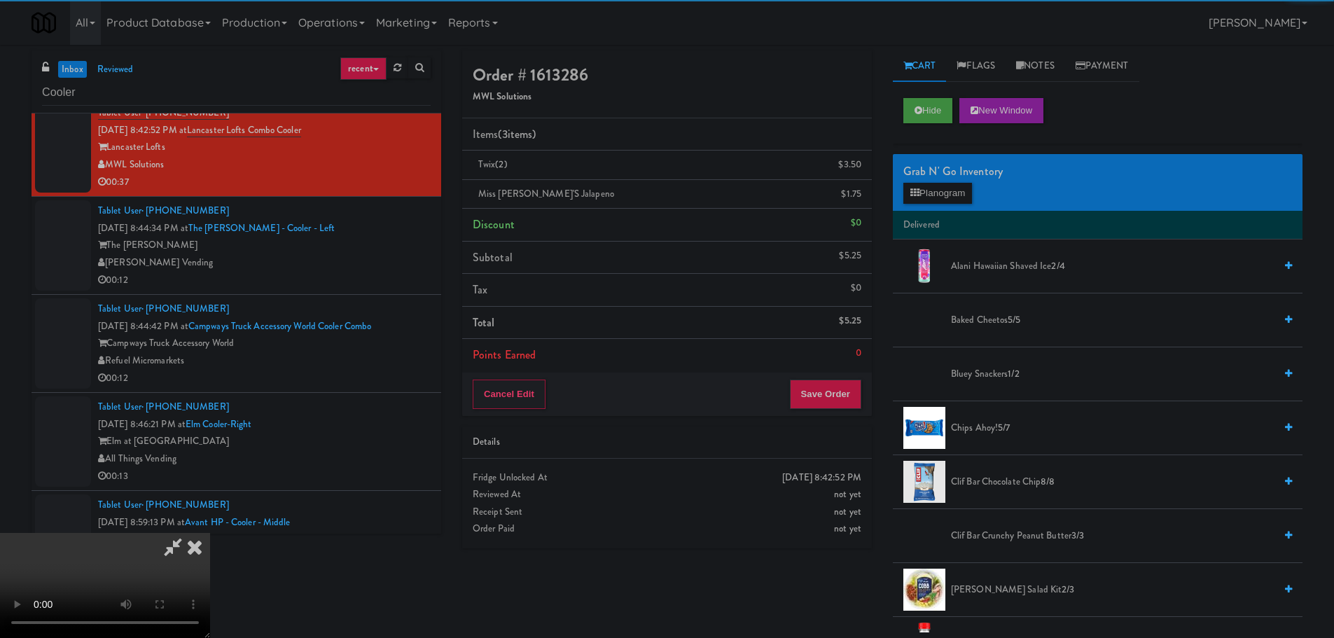
click at [210, 533] on video at bounding box center [105, 585] width 210 height 105
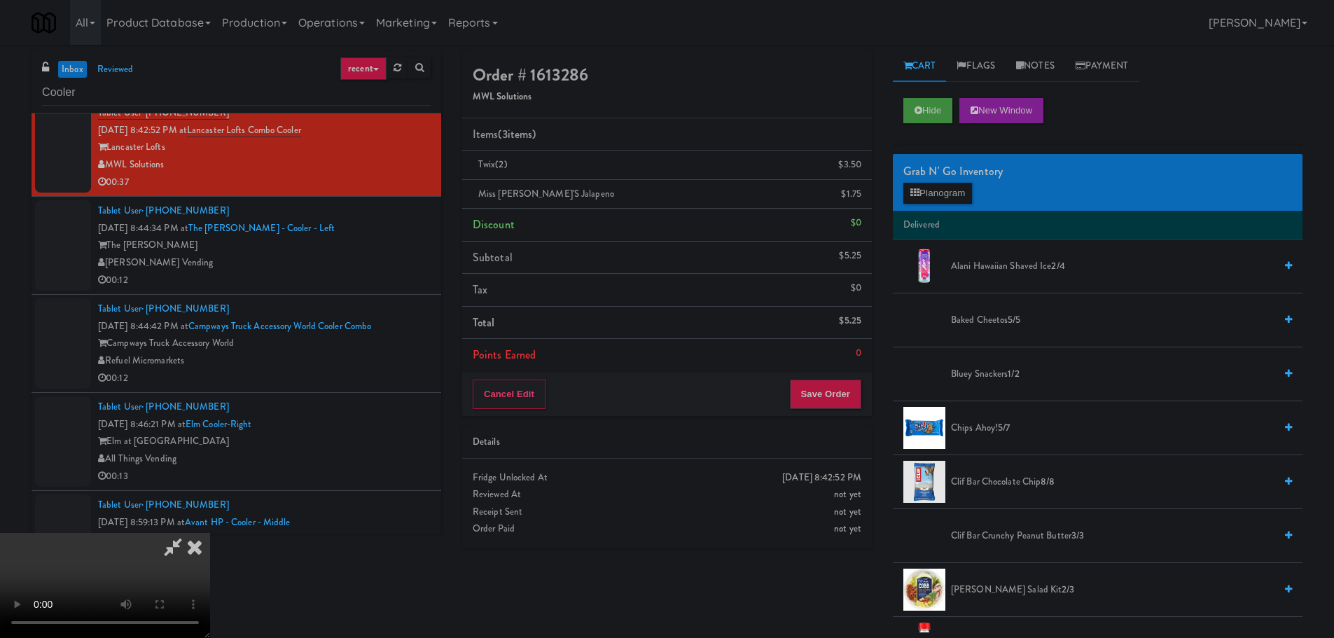
click at [210, 533] on video at bounding box center [105, 585] width 210 height 105
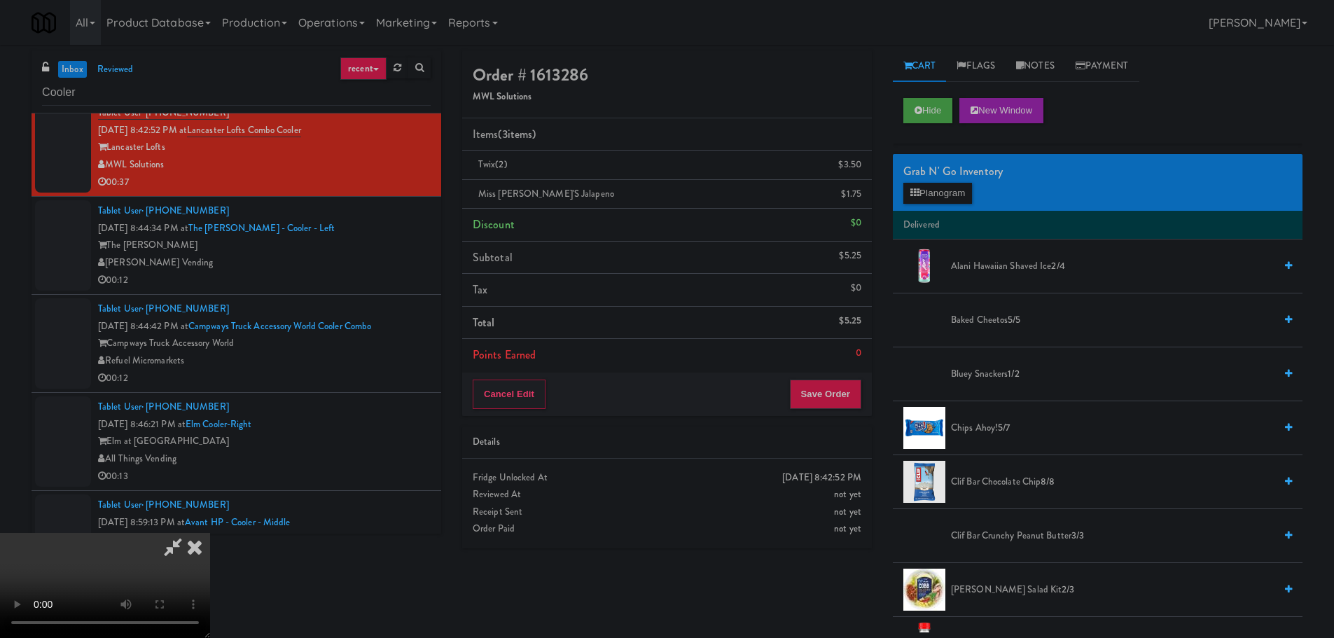
click at [210, 533] on video at bounding box center [105, 585] width 210 height 105
click at [930, 195] on button "Planogram" at bounding box center [938, 193] width 69 height 21
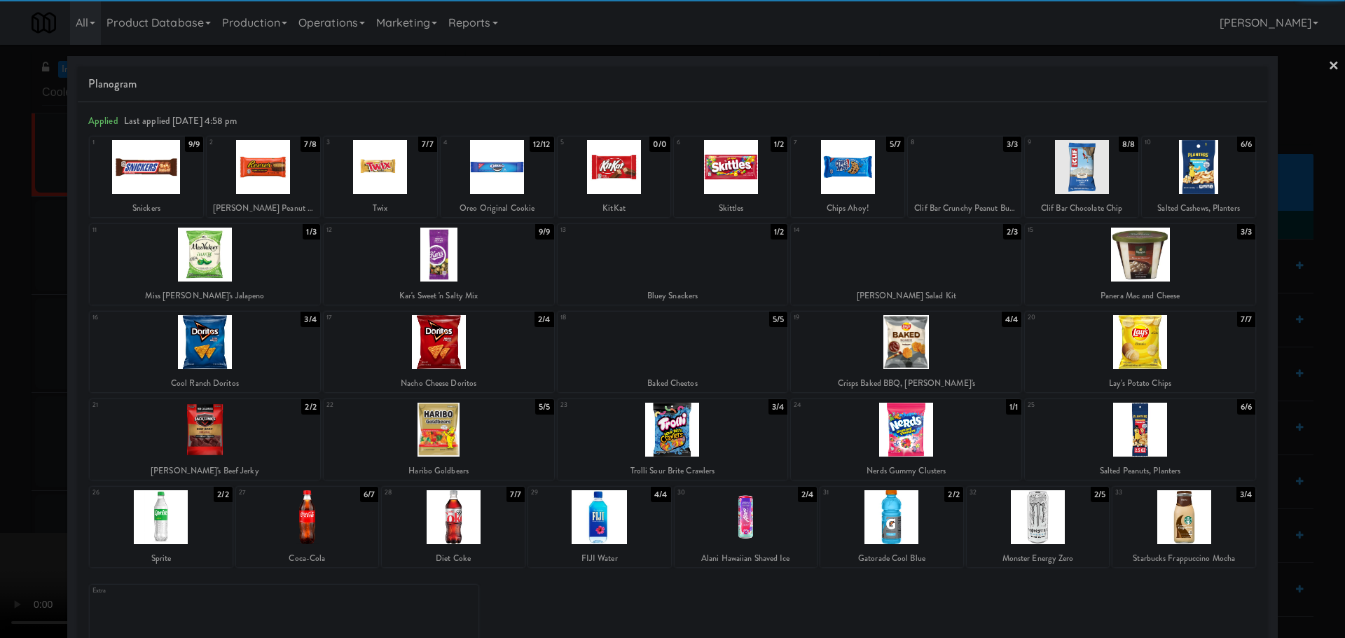
click at [158, 519] on div at bounding box center [161, 517] width 143 height 54
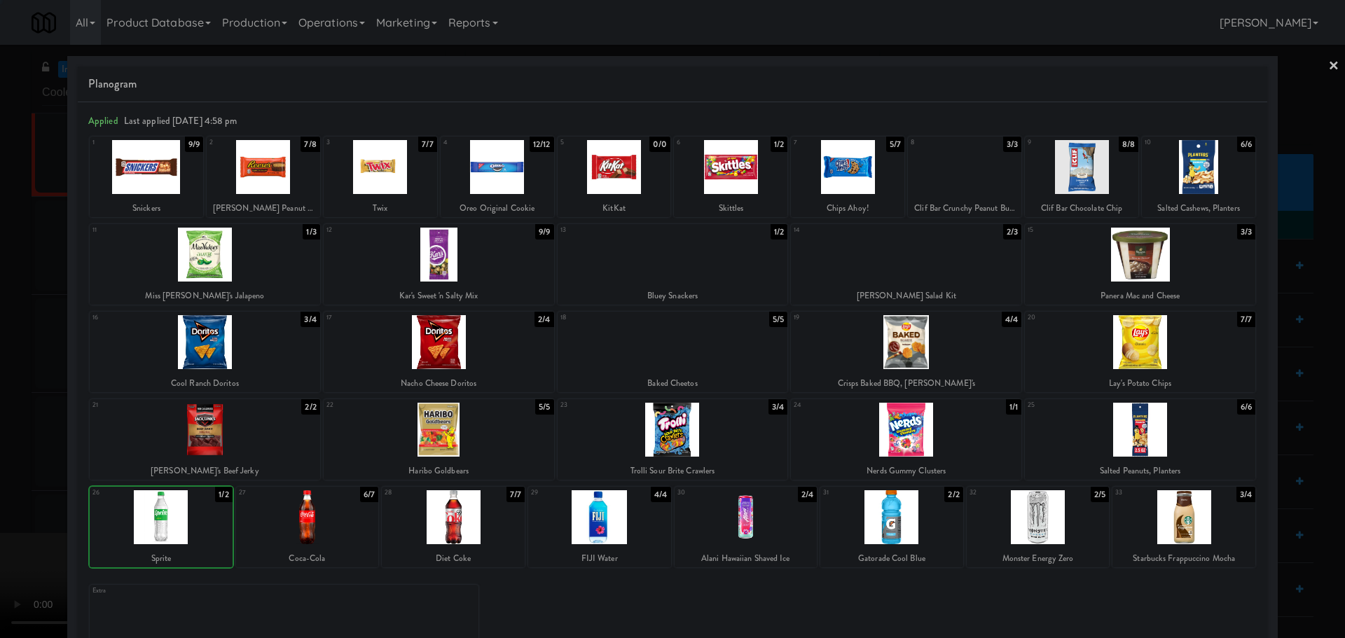
click at [165, 517] on div at bounding box center [161, 517] width 143 height 54
click at [0, 506] on div at bounding box center [672, 319] width 1345 height 638
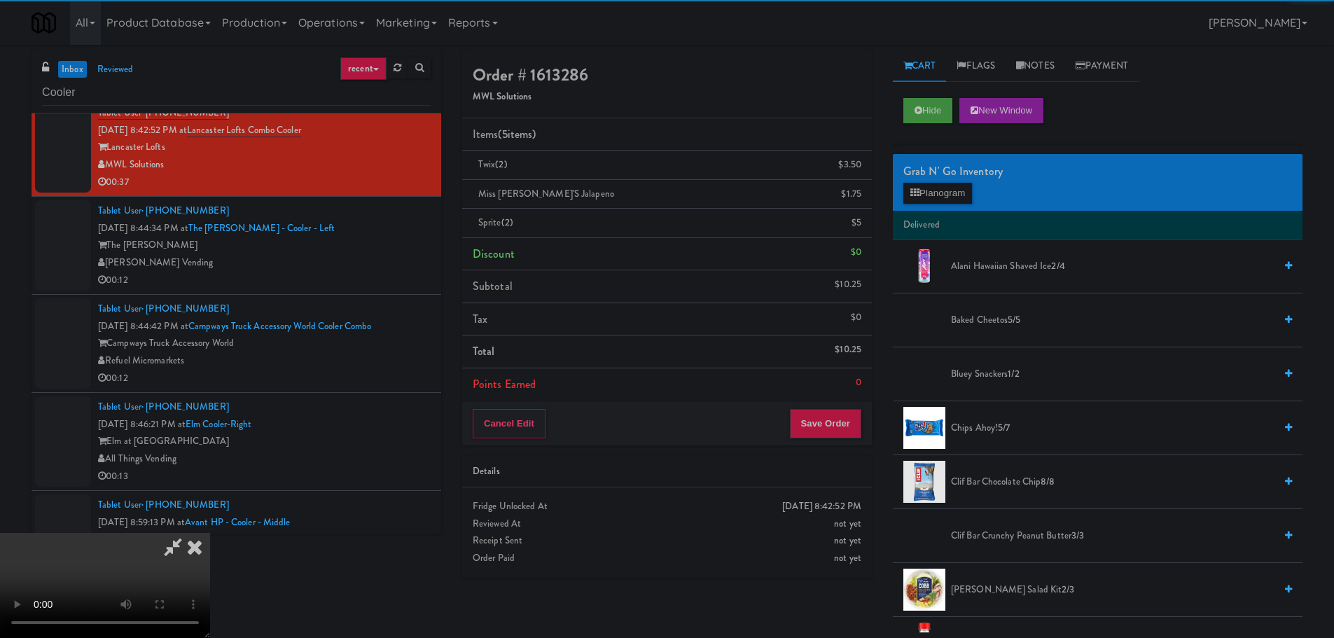
click at [210, 533] on video at bounding box center [105, 585] width 210 height 105
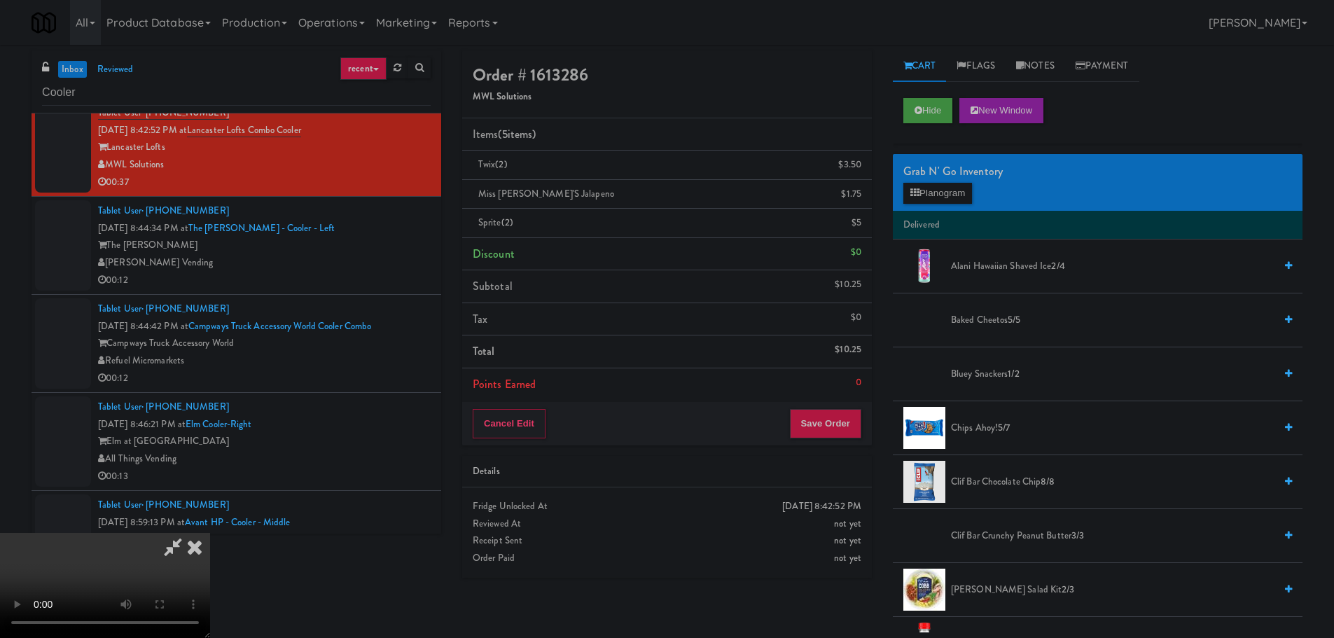
scroll to position [241, 0]
click at [816, 421] on button "Save Order" at bounding box center [825, 423] width 71 height 29
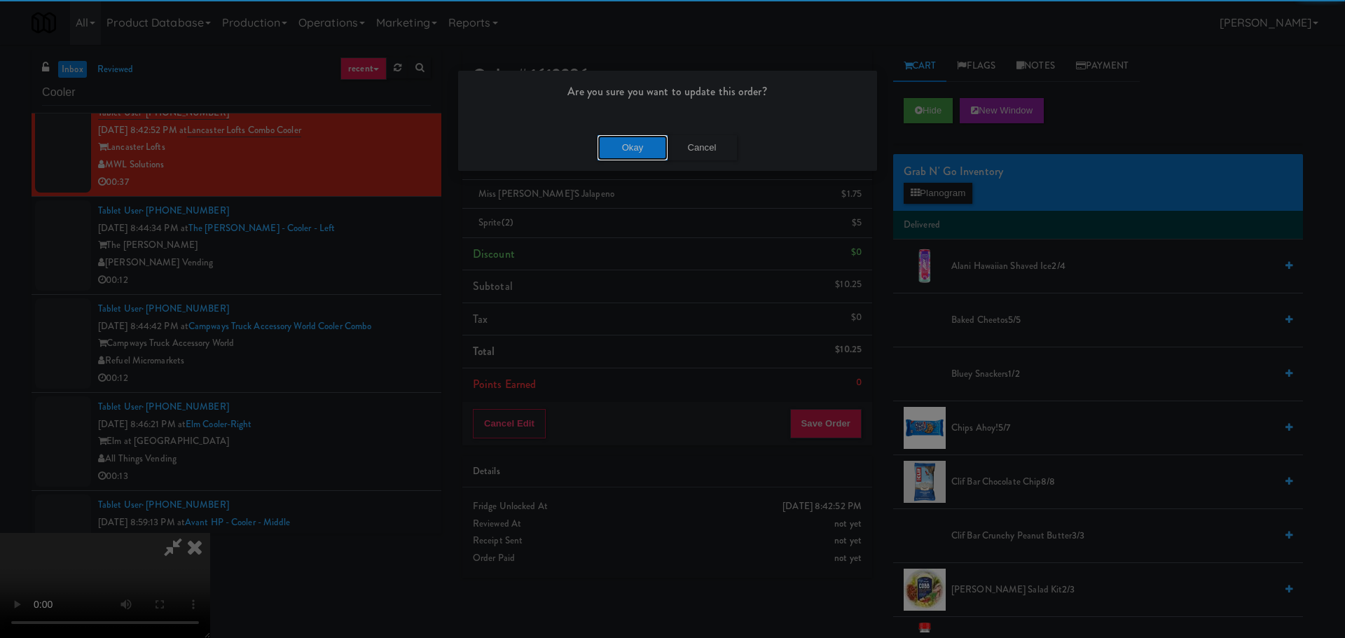
click at [619, 149] on button "Okay" at bounding box center [633, 147] width 70 height 25
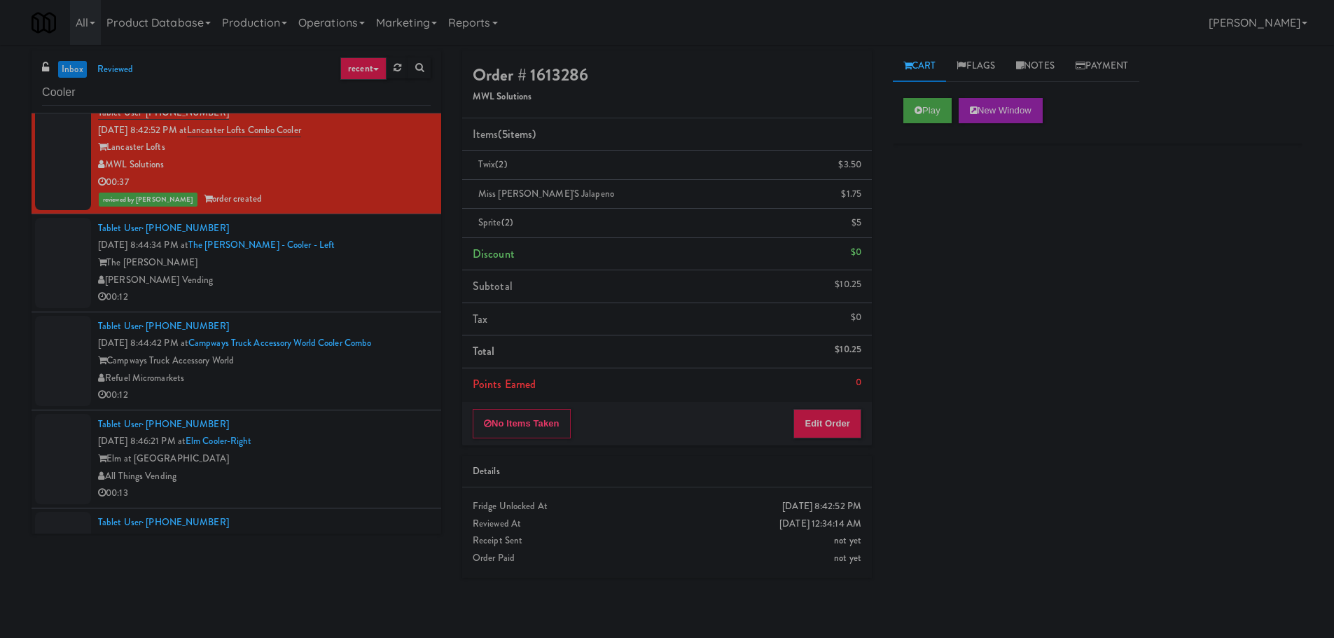
scroll to position [0, 0]
click at [361, 279] on div "[PERSON_NAME] Vending" at bounding box center [264, 281] width 333 height 18
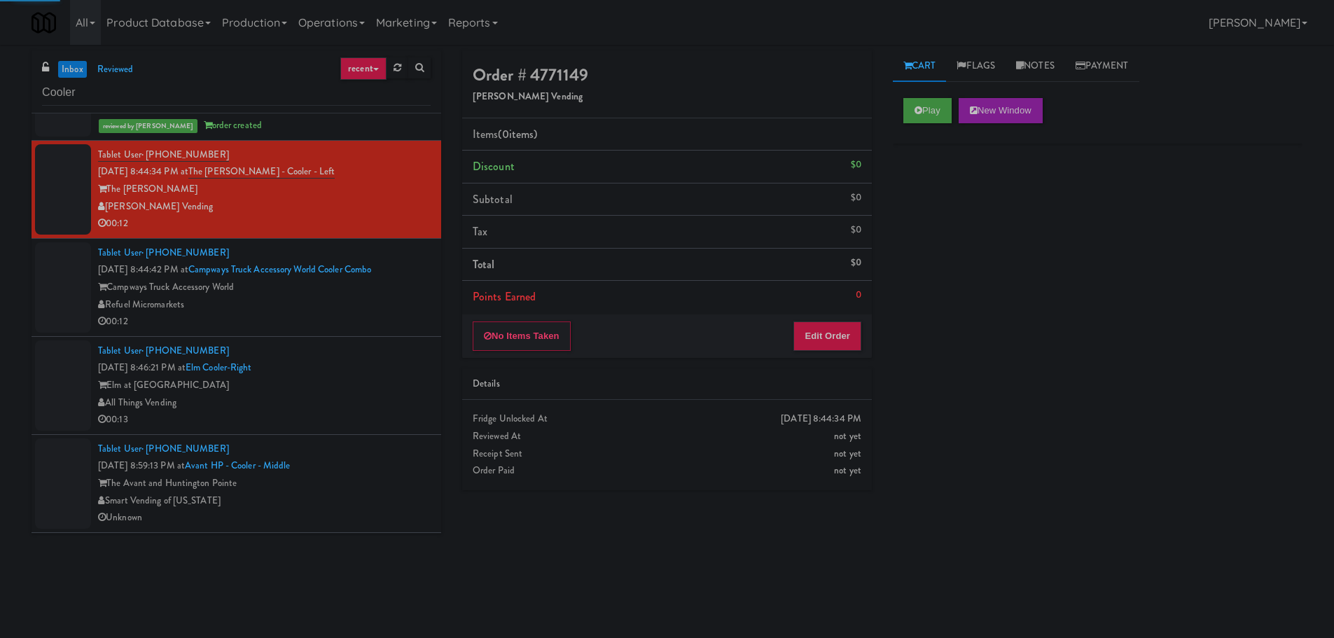
scroll to position [1681, 0]
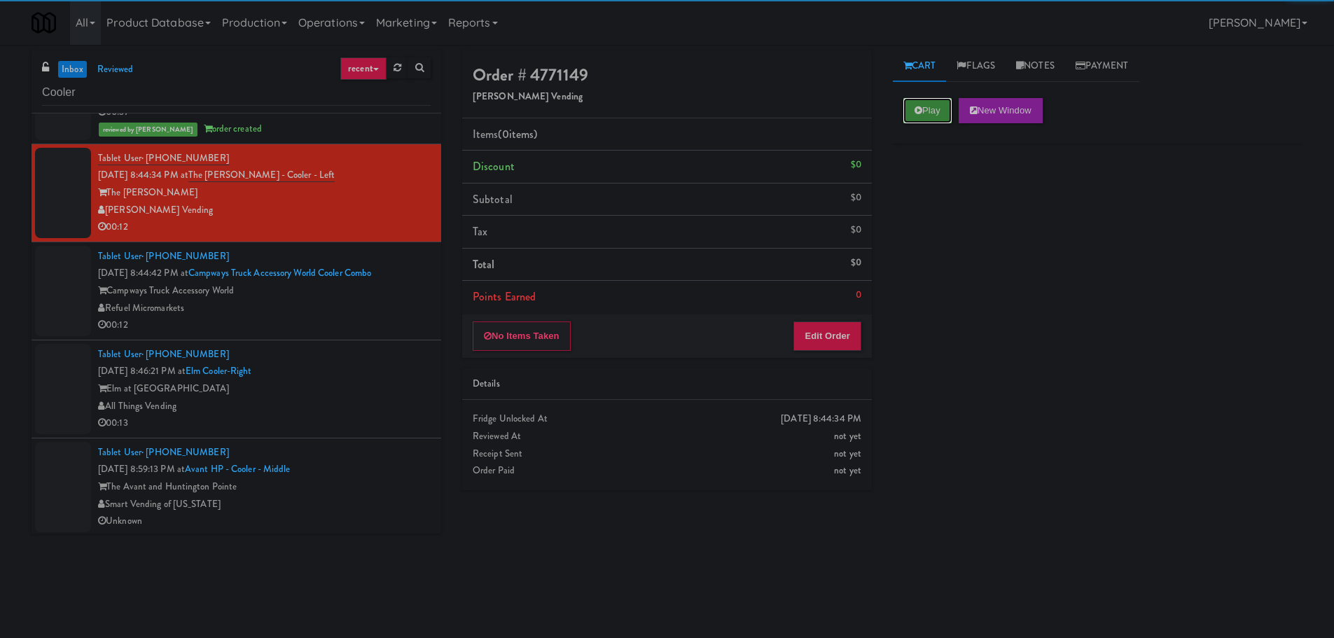
click at [925, 103] on button "Play" at bounding box center [928, 110] width 48 height 25
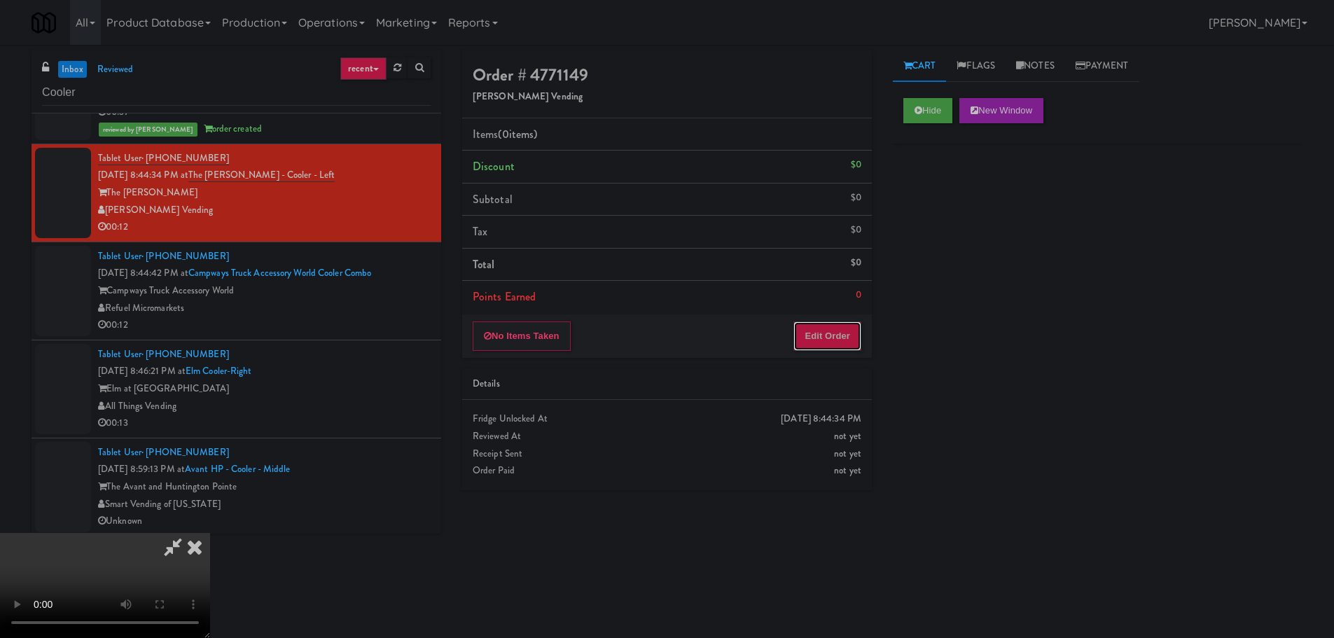
click at [844, 347] on button "Edit Order" at bounding box center [828, 336] width 68 height 29
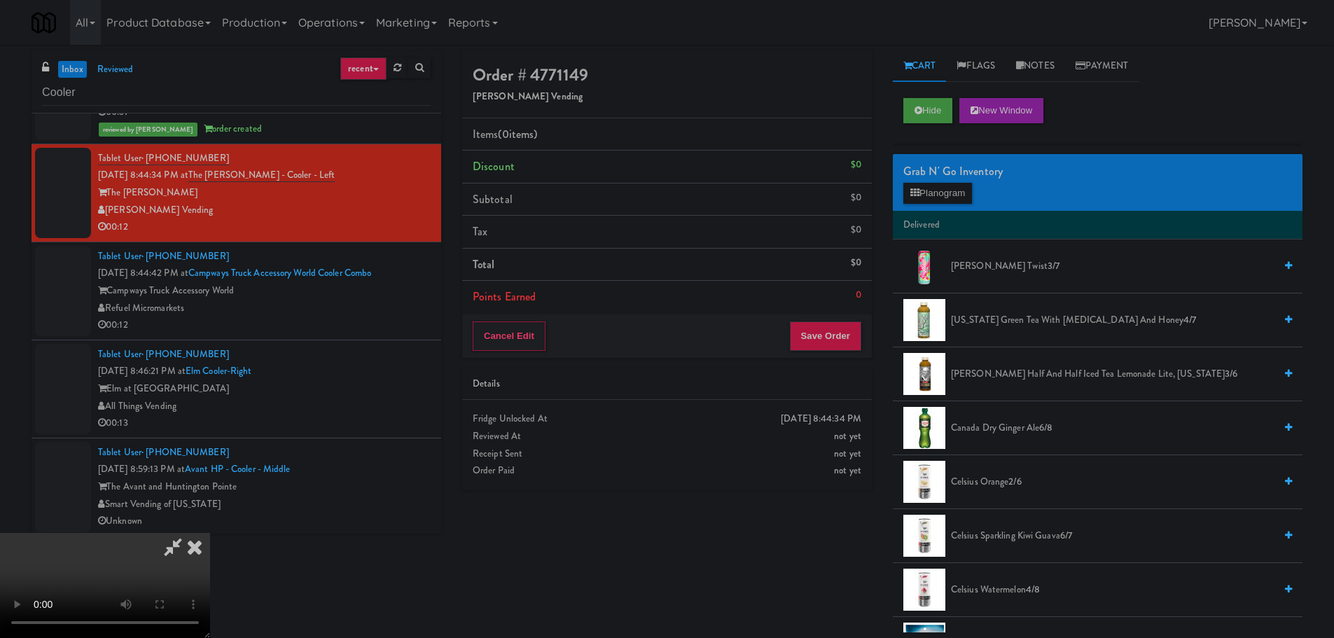
scroll to position [0, 0]
click at [210, 533] on video at bounding box center [105, 585] width 210 height 105
click at [942, 201] on button "Planogram" at bounding box center [938, 193] width 69 height 21
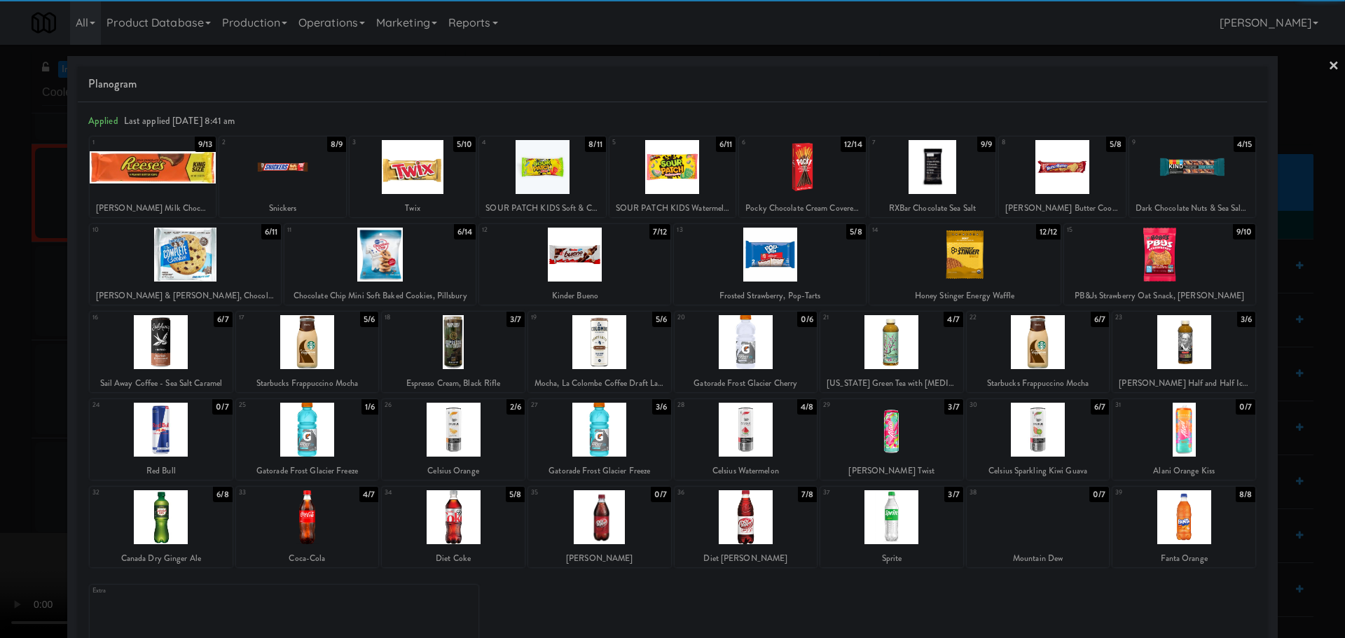
click at [182, 520] on div at bounding box center [161, 517] width 143 height 54
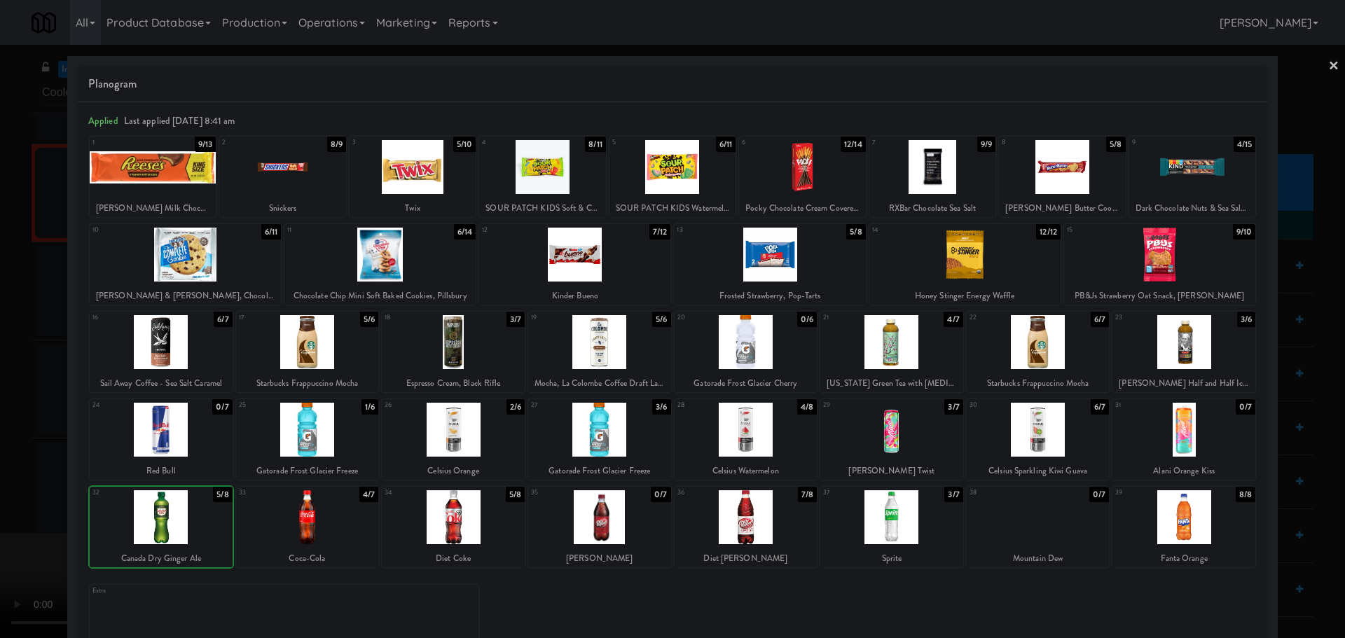
click at [0, 501] on div at bounding box center [672, 319] width 1345 height 638
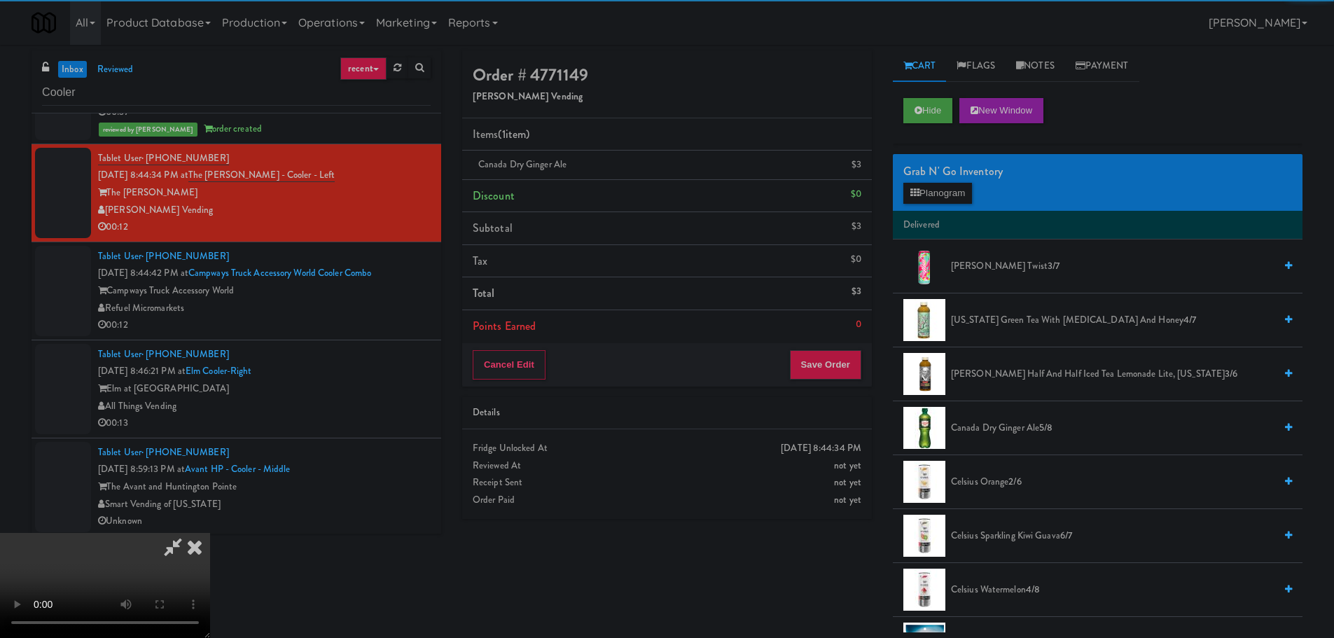
click at [210, 533] on video at bounding box center [105, 585] width 210 height 105
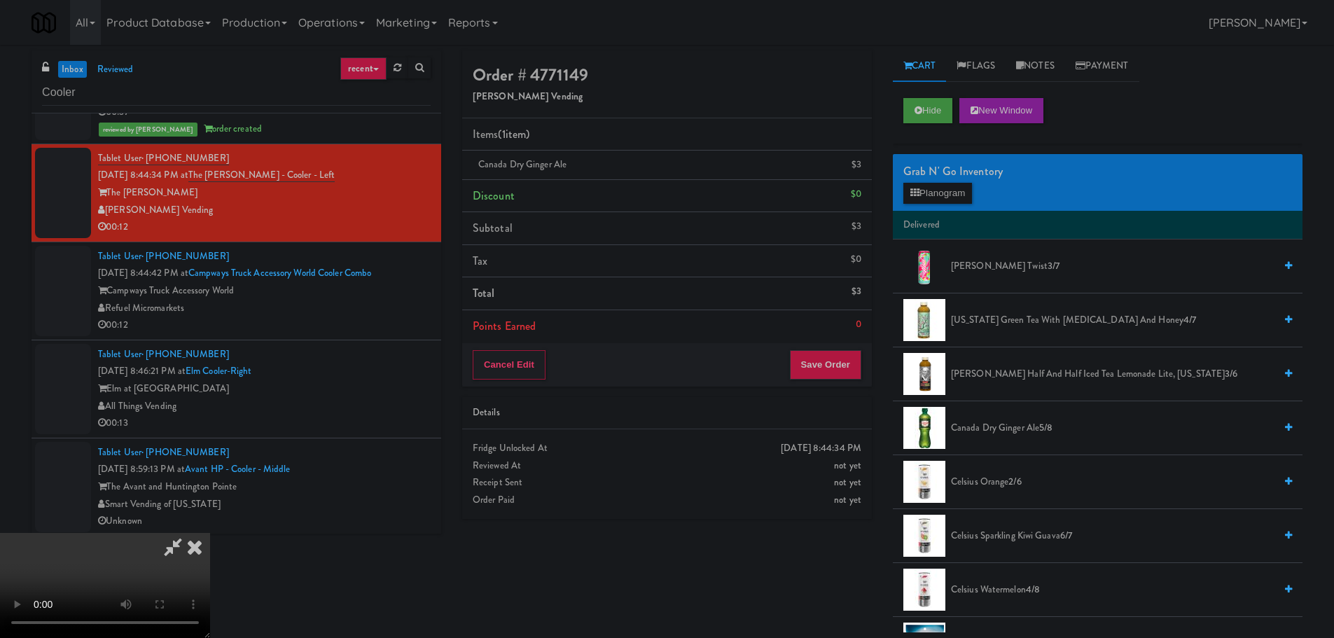
click at [210, 533] on video at bounding box center [105, 585] width 210 height 105
click at [955, 198] on button "Planogram" at bounding box center [938, 193] width 69 height 21
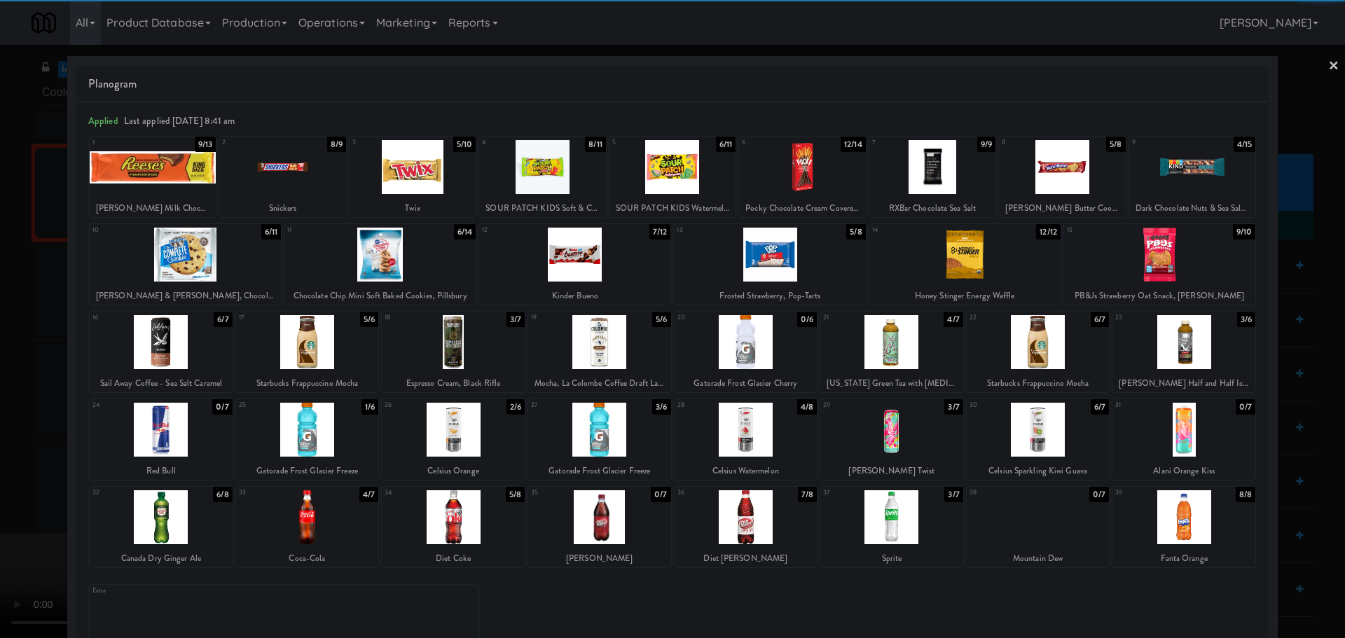
click at [178, 173] on div at bounding box center [153, 167] width 126 height 54
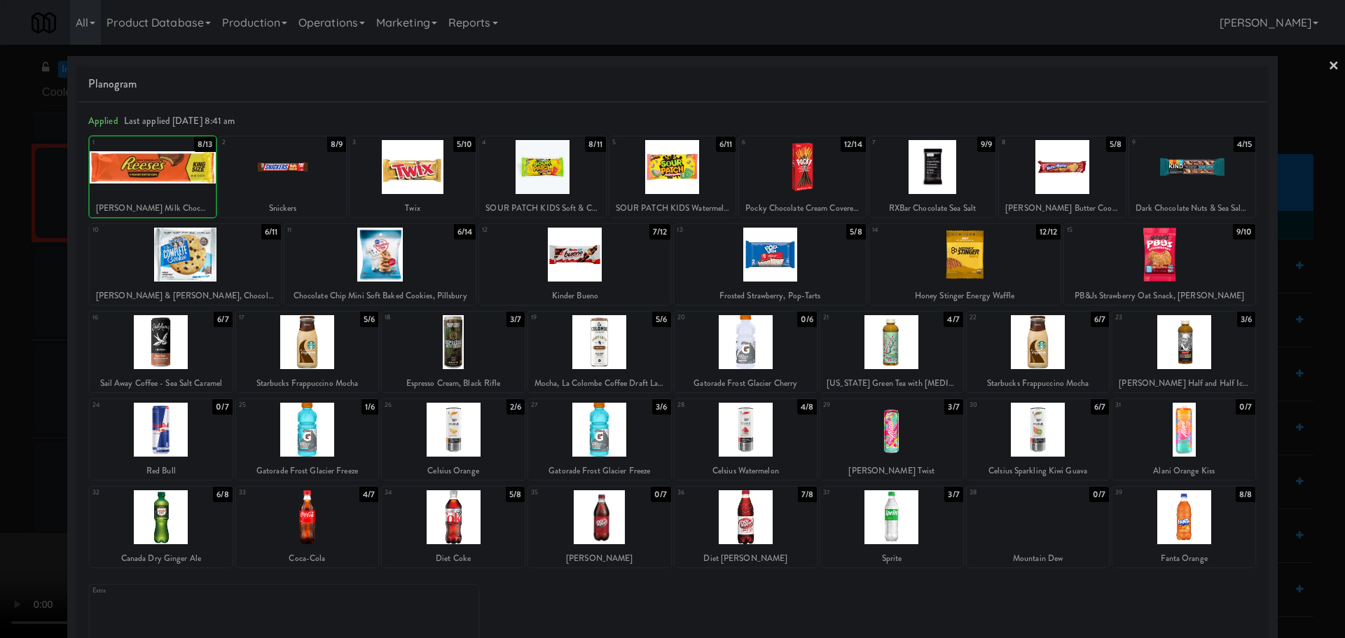
click at [0, 229] on div at bounding box center [672, 319] width 1345 height 638
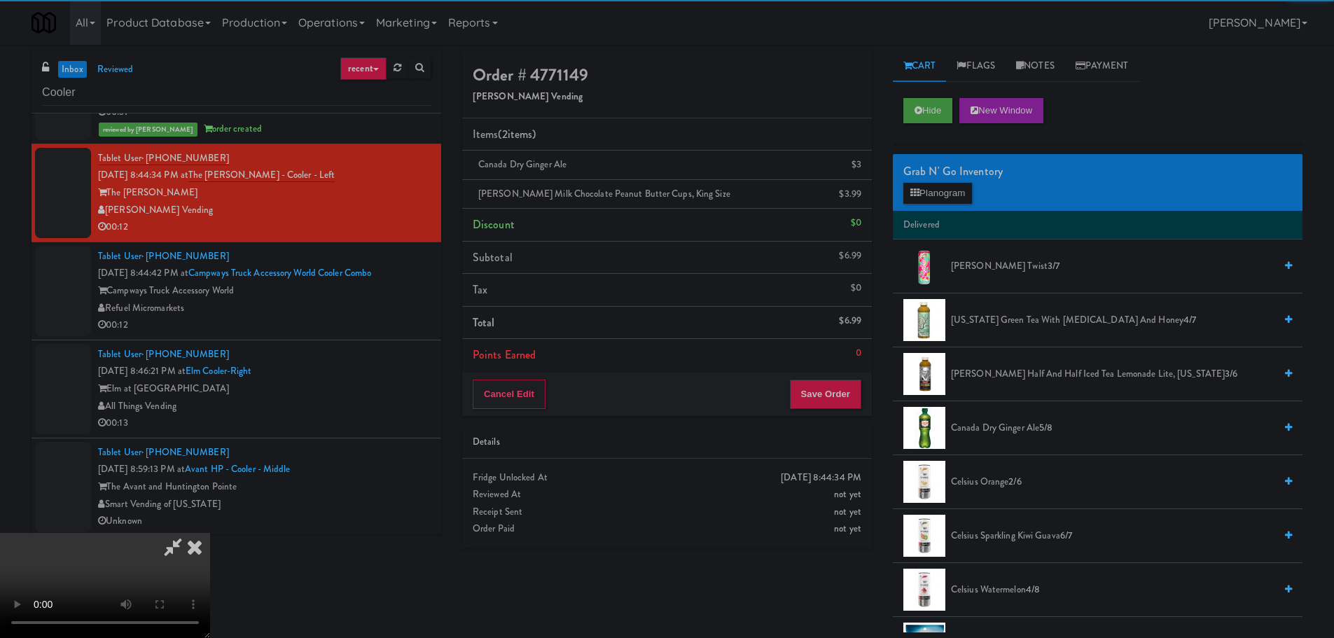
drag, startPoint x: 404, startPoint y: 245, endPoint x: 440, endPoint y: 256, distance: 37.4
click at [210, 533] on video at bounding box center [105, 585] width 210 height 105
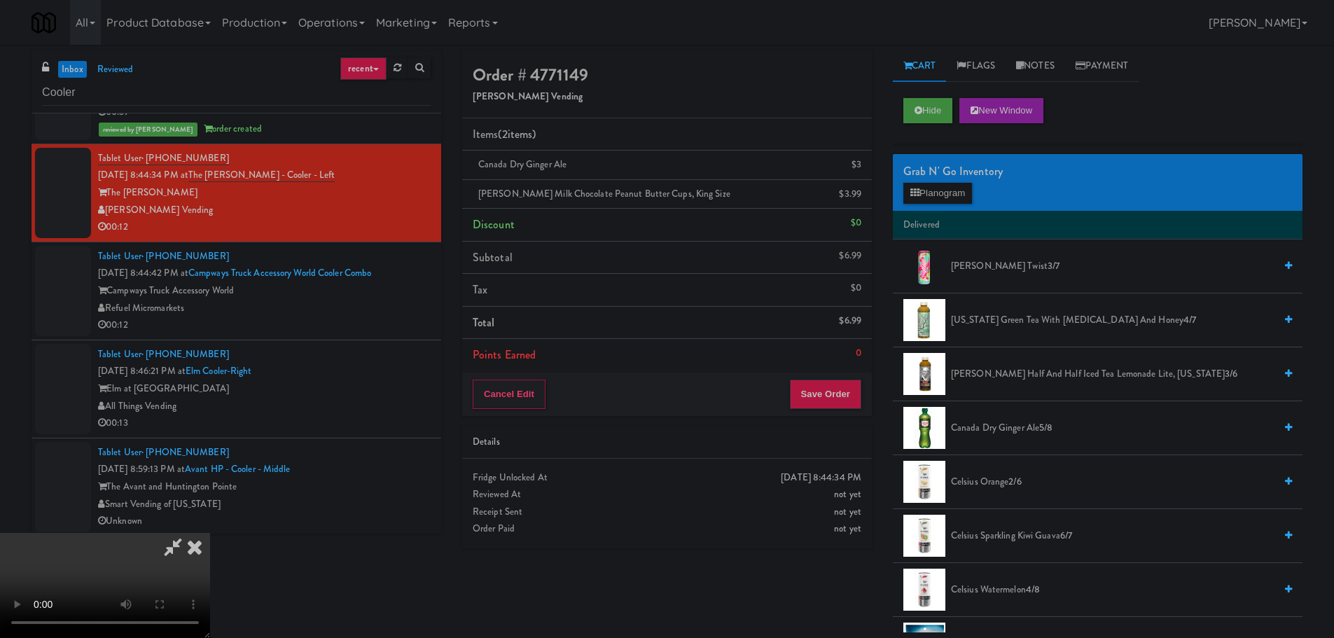
click at [210, 533] on video at bounding box center [105, 585] width 210 height 105
click at [943, 201] on button "Planogram" at bounding box center [938, 193] width 69 height 21
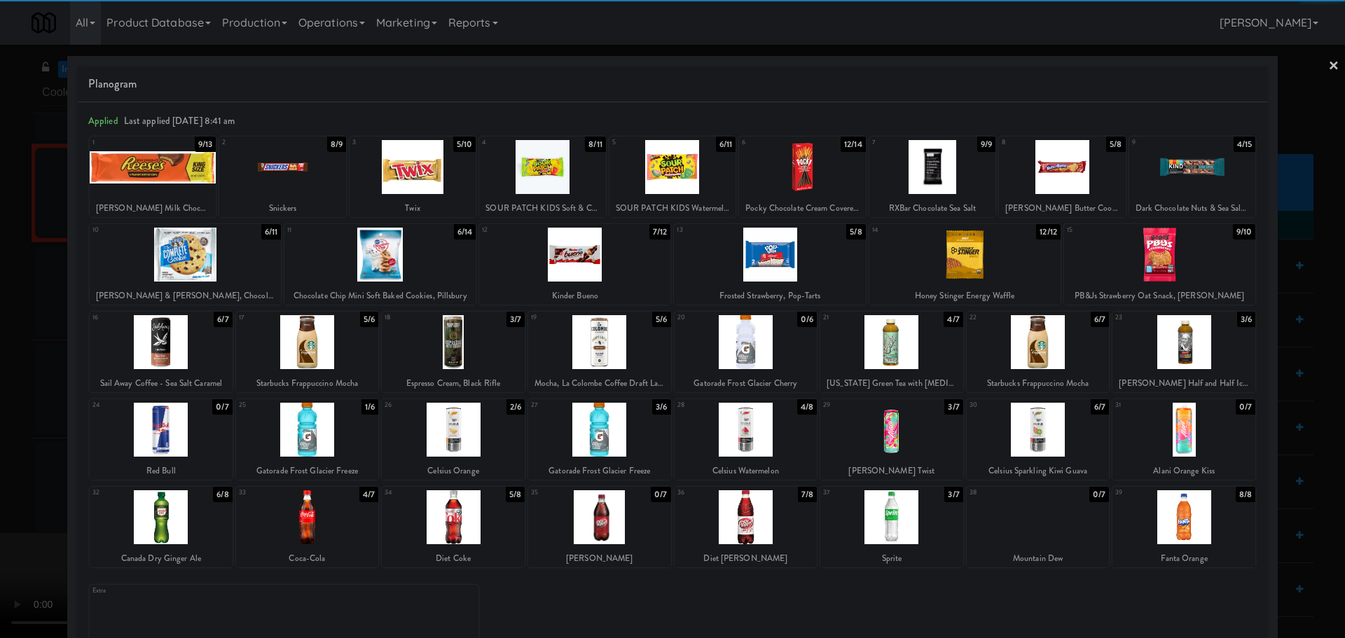
click at [399, 269] on div at bounding box center [379, 255] width 191 height 54
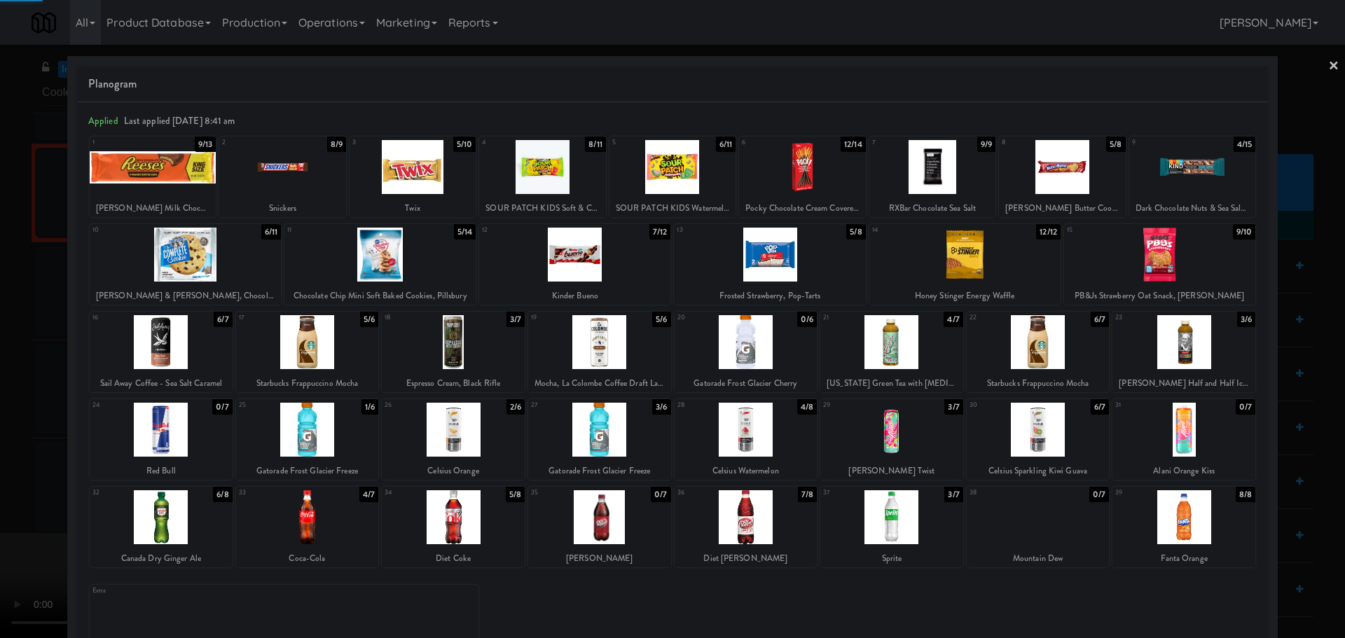
drag, startPoint x: 0, startPoint y: 318, endPoint x: 50, endPoint y: 314, distance: 49.9
click at [1, 318] on div at bounding box center [672, 319] width 1345 height 638
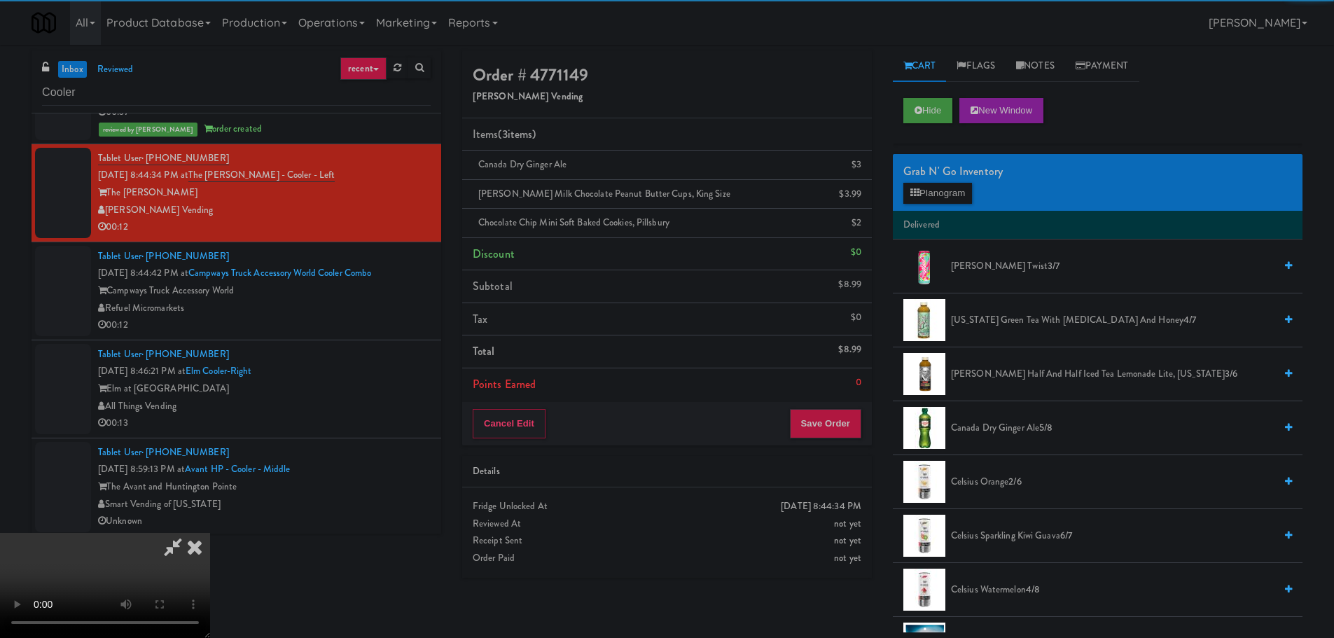
click at [210, 533] on video at bounding box center [105, 585] width 210 height 105
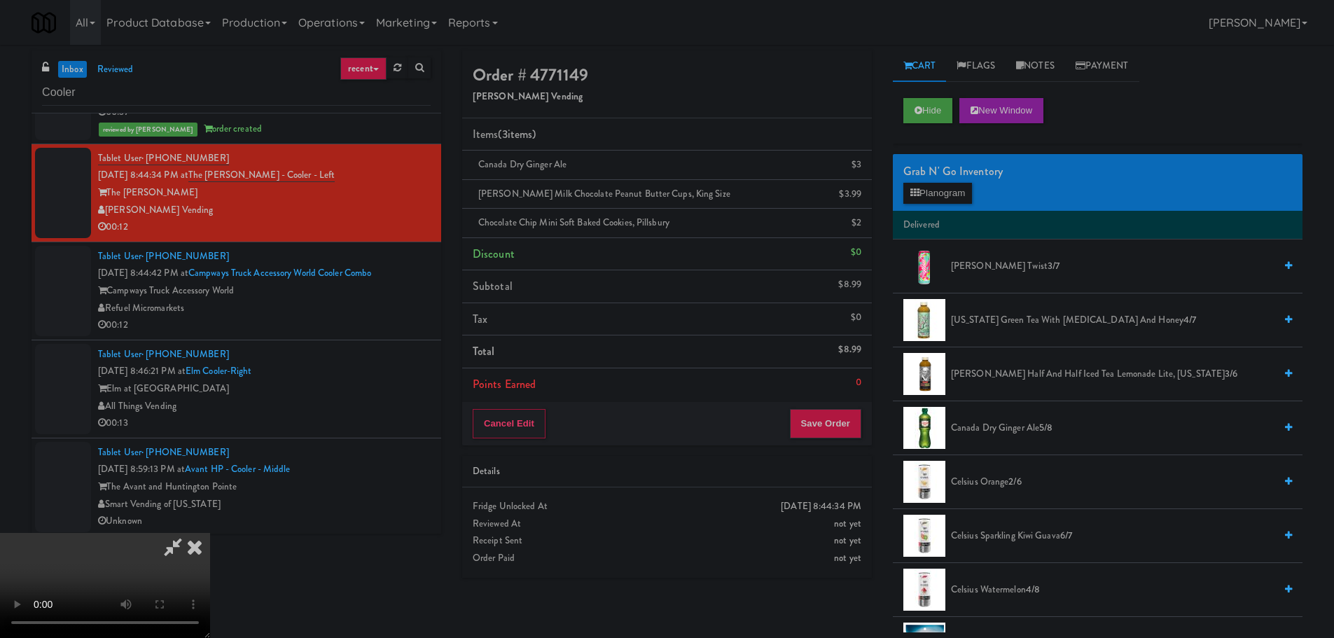
drag, startPoint x: 378, startPoint y: 282, endPoint x: 432, endPoint y: 294, distance: 55.8
click at [210, 533] on video at bounding box center [105, 585] width 210 height 105
click at [828, 417] on button "Save Order" at bounding box center [825, 423] width 71 height 29
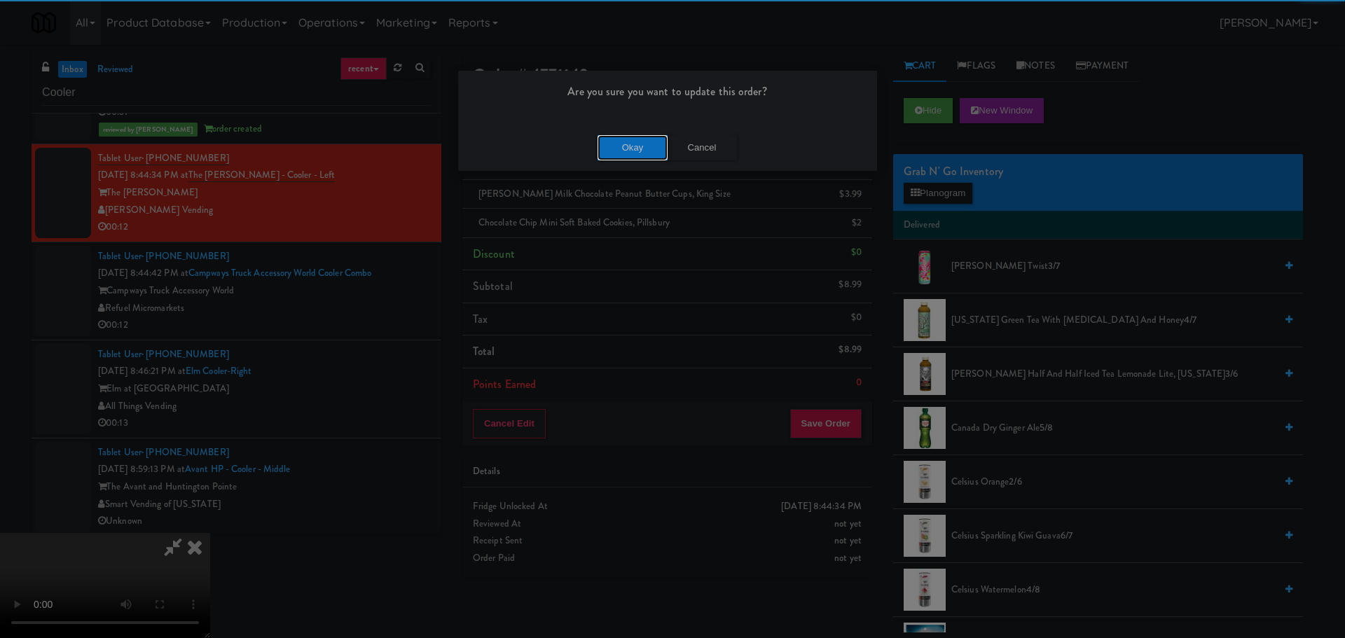
click at [642, 138] on button "Okay" at bounding box center [633, 147] width 70 height 25
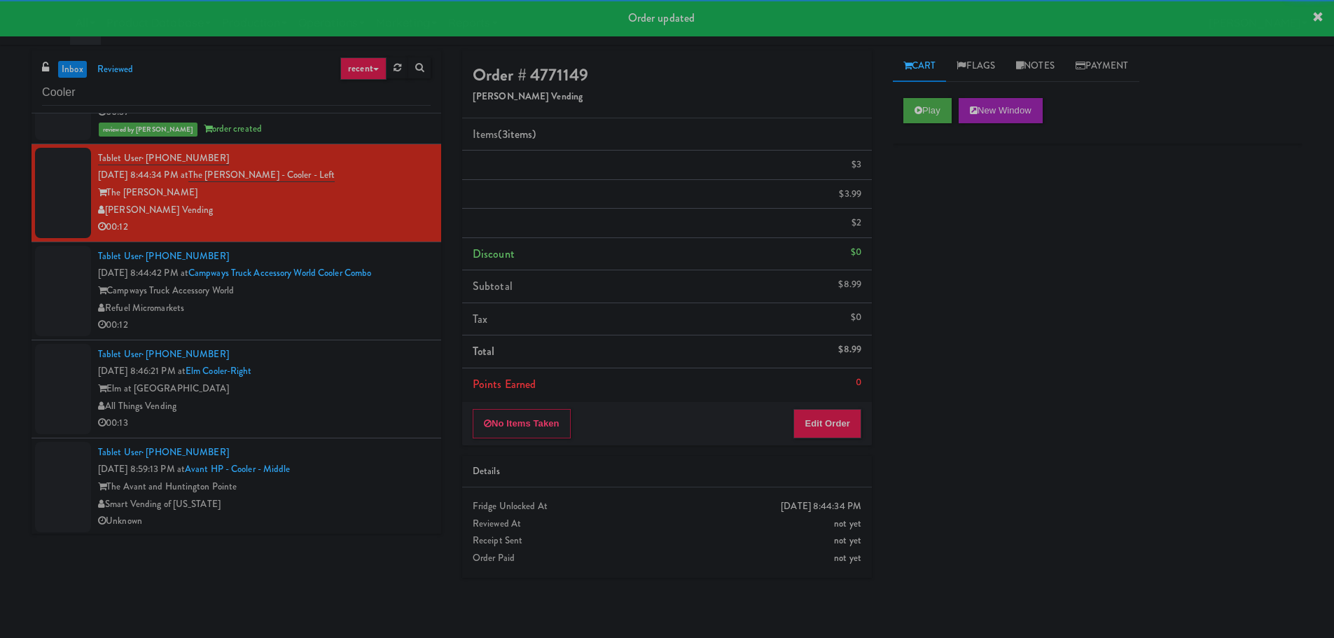
scroll to position [0, 0]
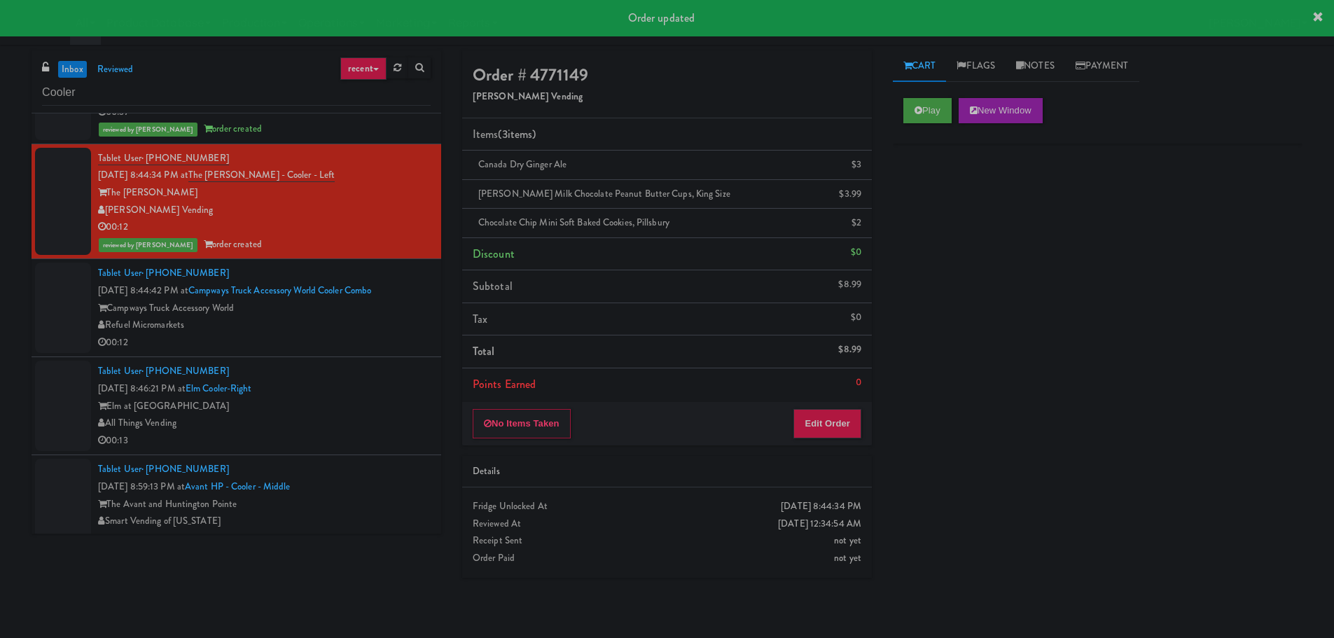
click at [373, 341] on div "00:12" at bounding box center [264, 343] width 333 height 18
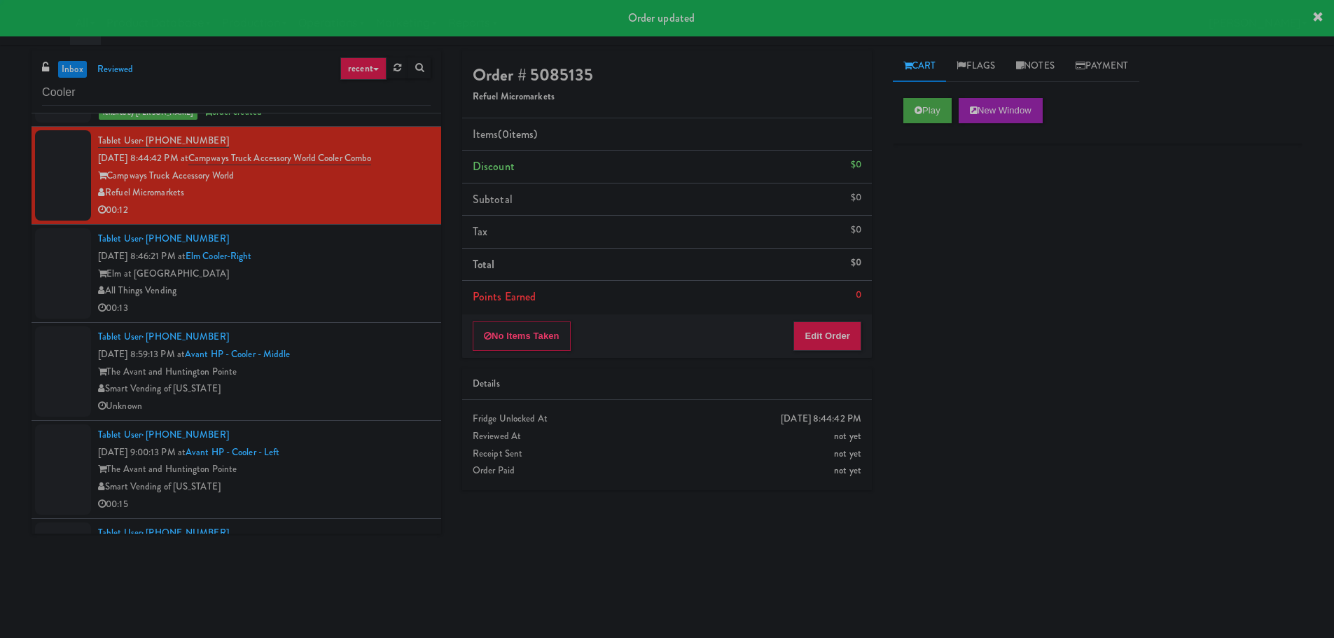
scroll to position [1821, 0]
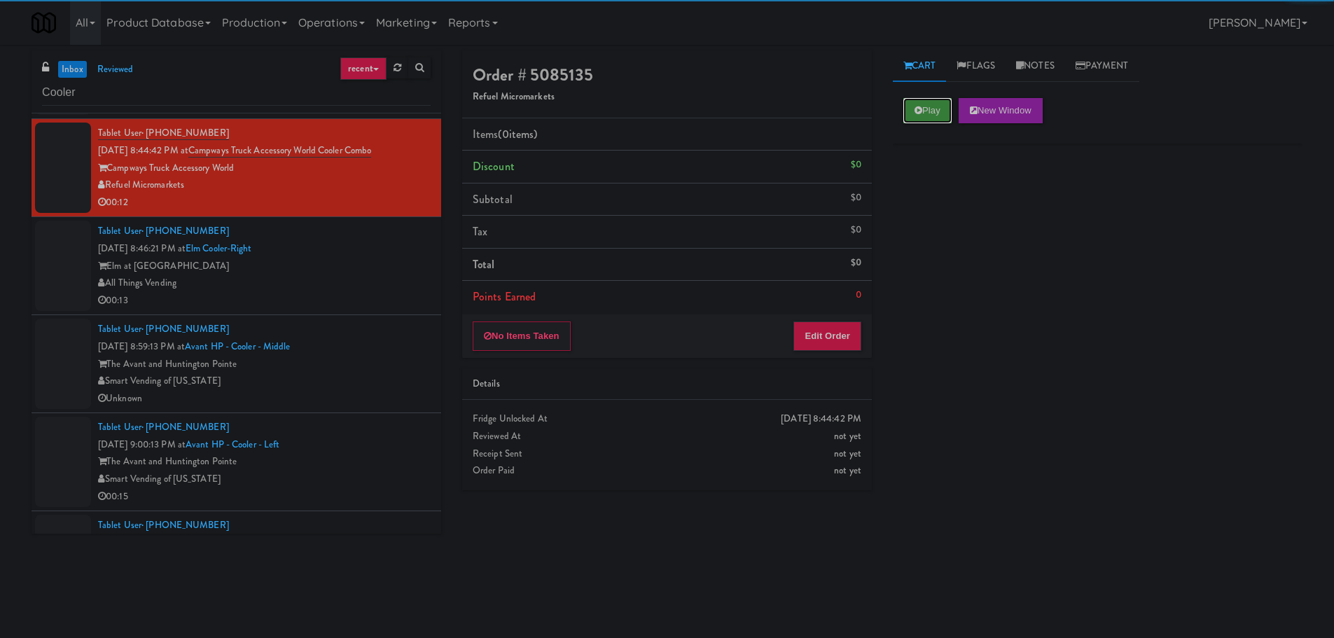
click at [906, 104] on button "Play" at bounding box center [928, 110] width 48 height 25
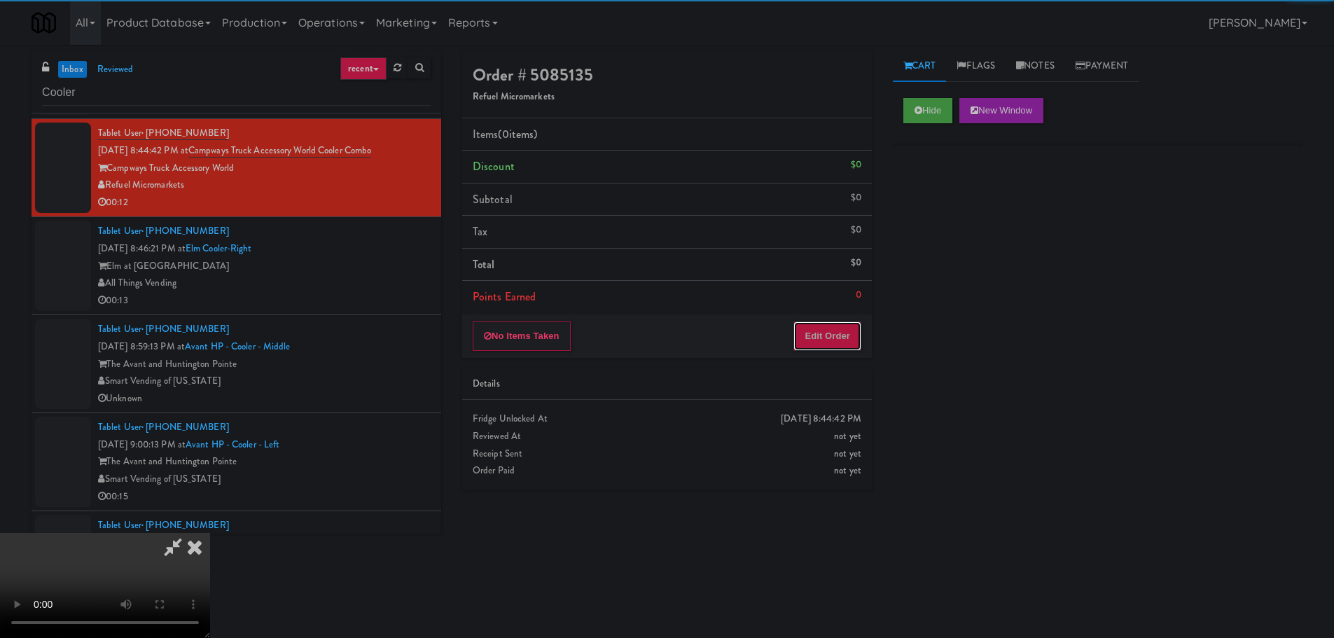
click at [835, 338] on button "Edit Order" at bounding box center [828, 336] width 68 height 29
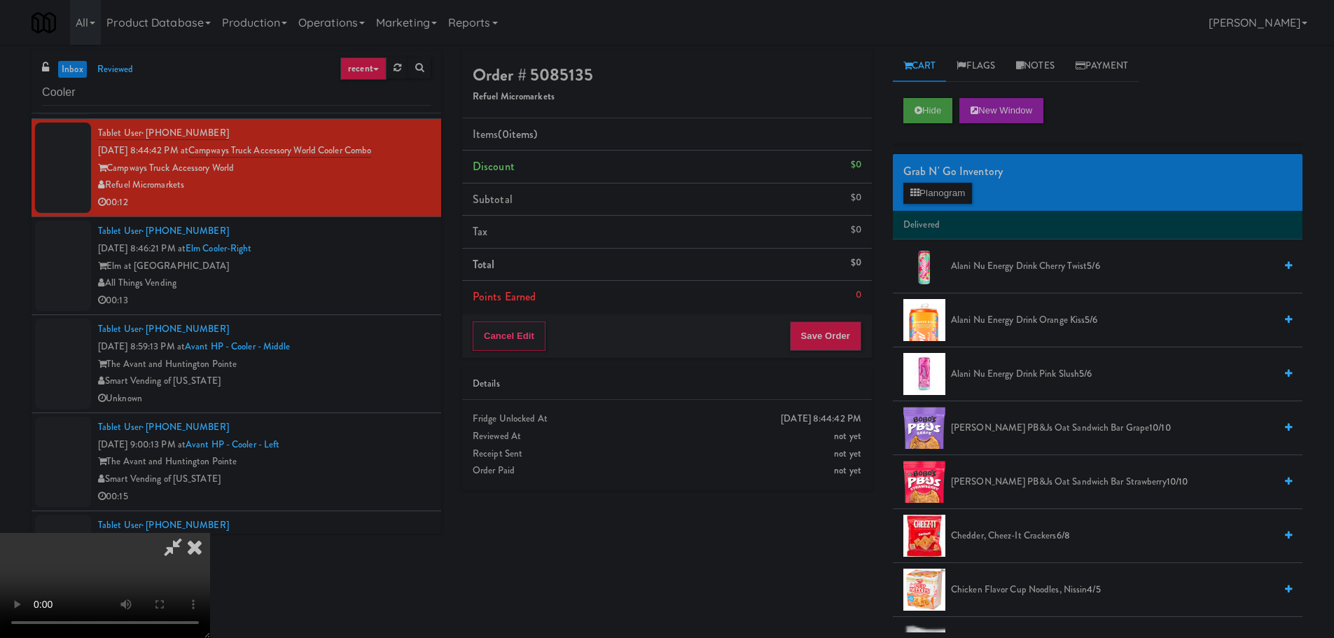
scroll to position [0, 0]
click at [210, 533] on video at bounding box center [105, 585] width 210 height 105
click at [940, 201] on button "Planogram" at bounding box center [938, 193] width 69 height 21
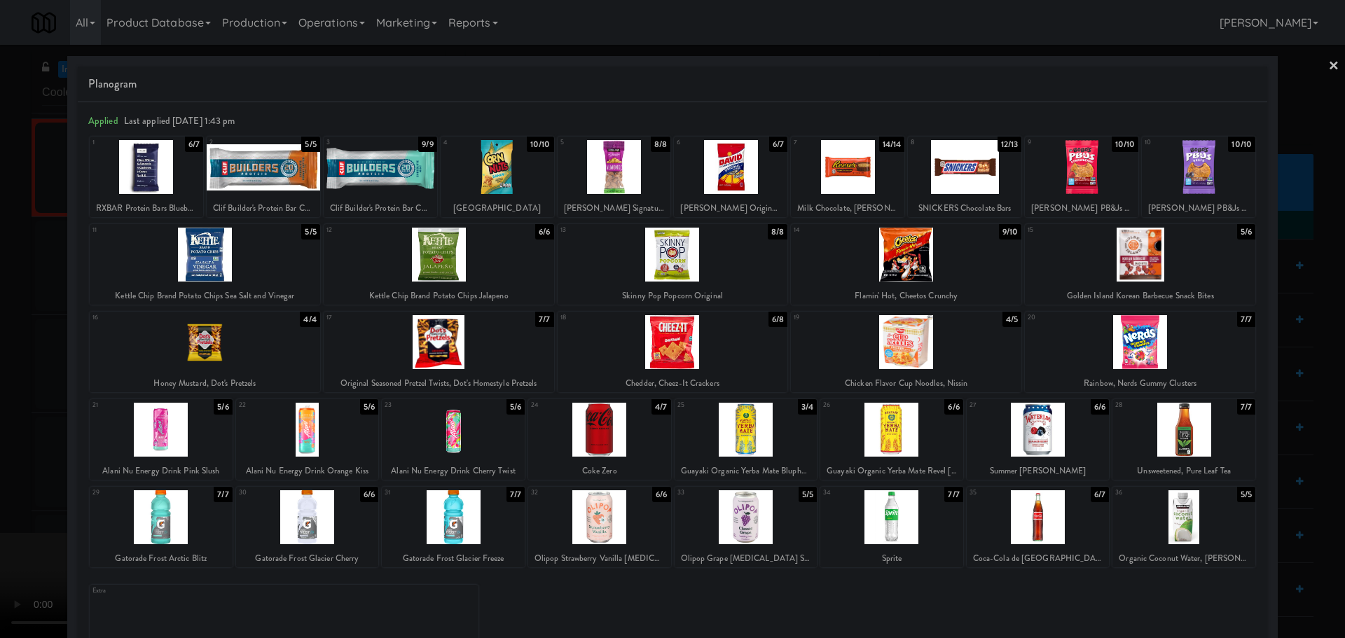
click at [747, 186] on div at bounding box center [730, 167] width 113 height 54
click at [0, 364] on div at bounding box center [672, 319] width 1345 height 638
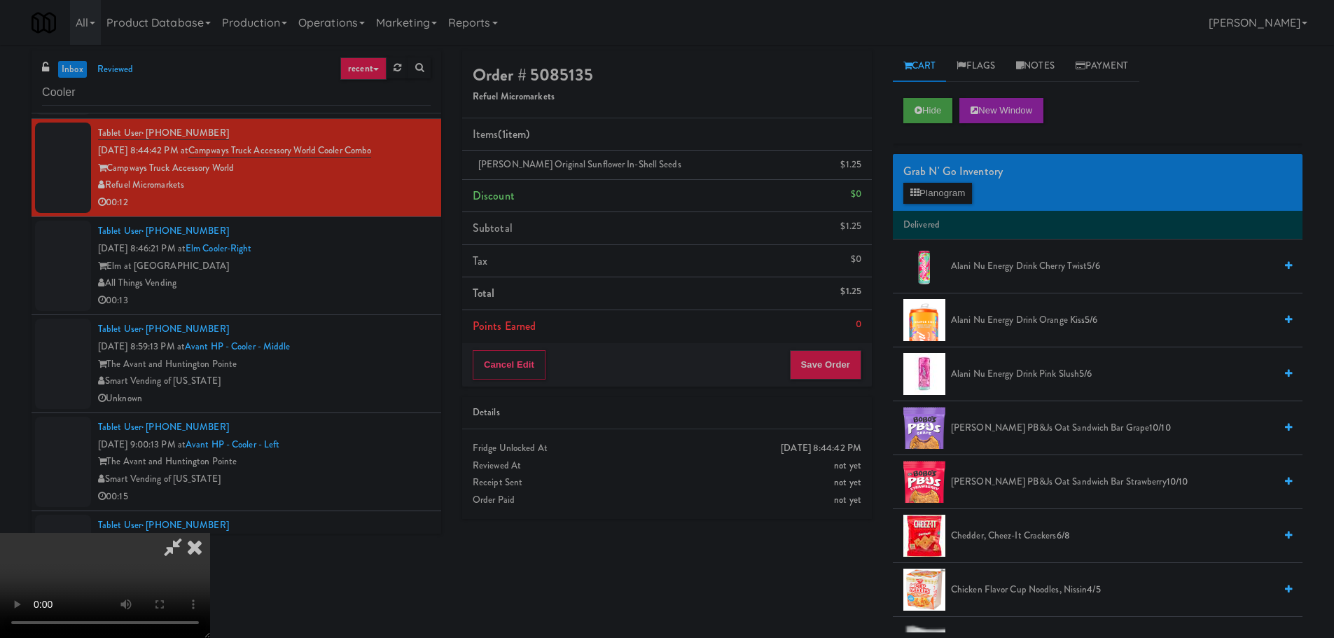
scroll to position [241, 0]
drag, startPoint x: 239, startPoint y: 389, endPoint x: 273, endPoint y: 355, distance: 48.1
click at [210, 533] on video at bounding box center [105, 585] width 210 height 105
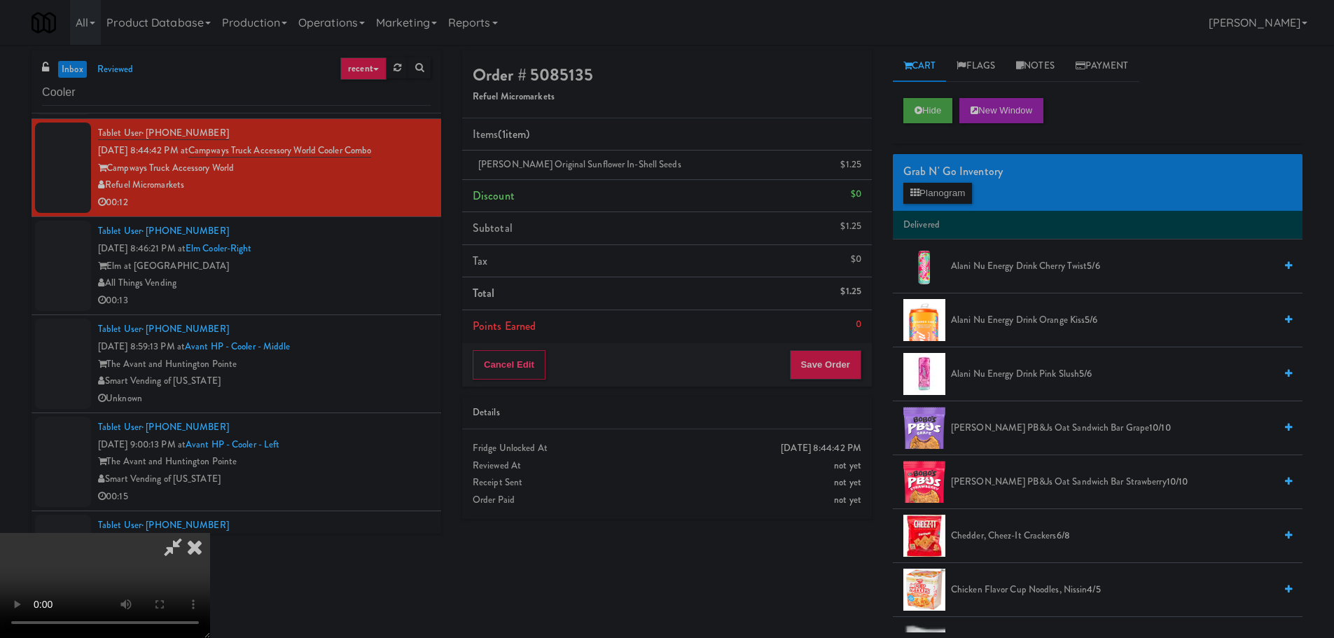
click at [210, 533] on video at bounding box center [105, 585] width 210 height 105
drag, startPoint x: 448, startPoint y: 578, endPoint x: 506, endPoint y: 556, distance: 61.4
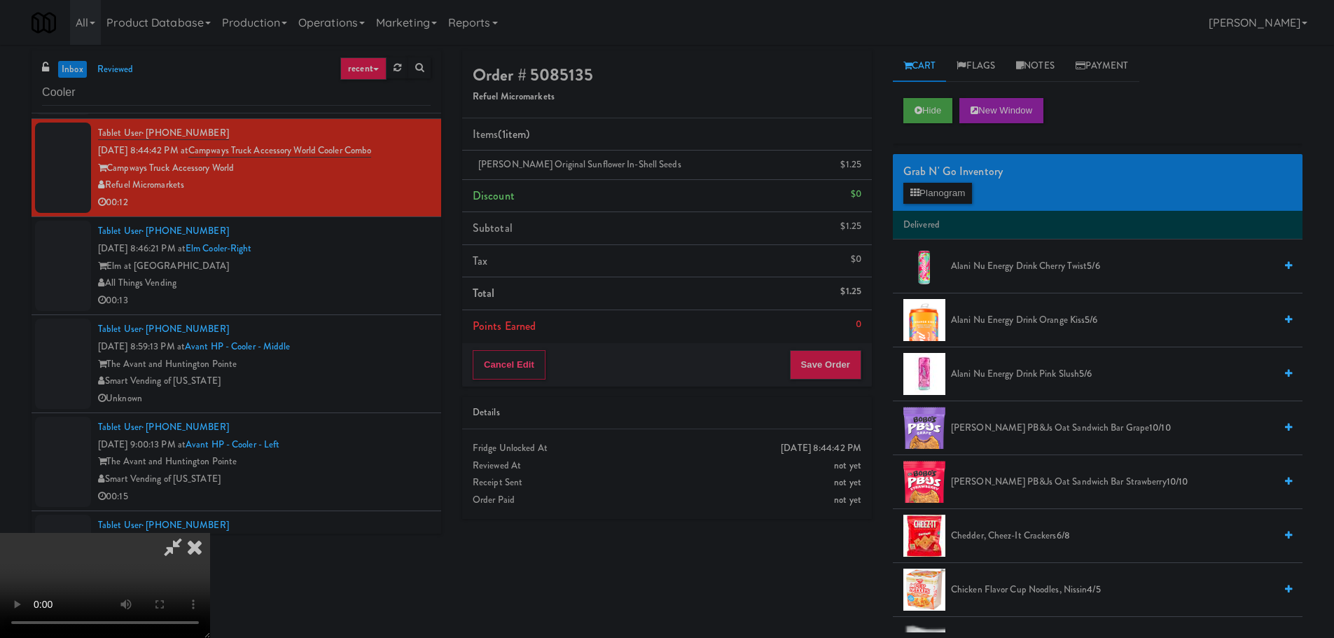
click at [210, 577] on video at bounding box center [105, 585] width 210 height 105
click at [210, 533] on video at bounding box center [105, 585] width 210 height 105
click at [956, 202] on button "Planogram" at bounding box center [938, 193] width 69 height 21
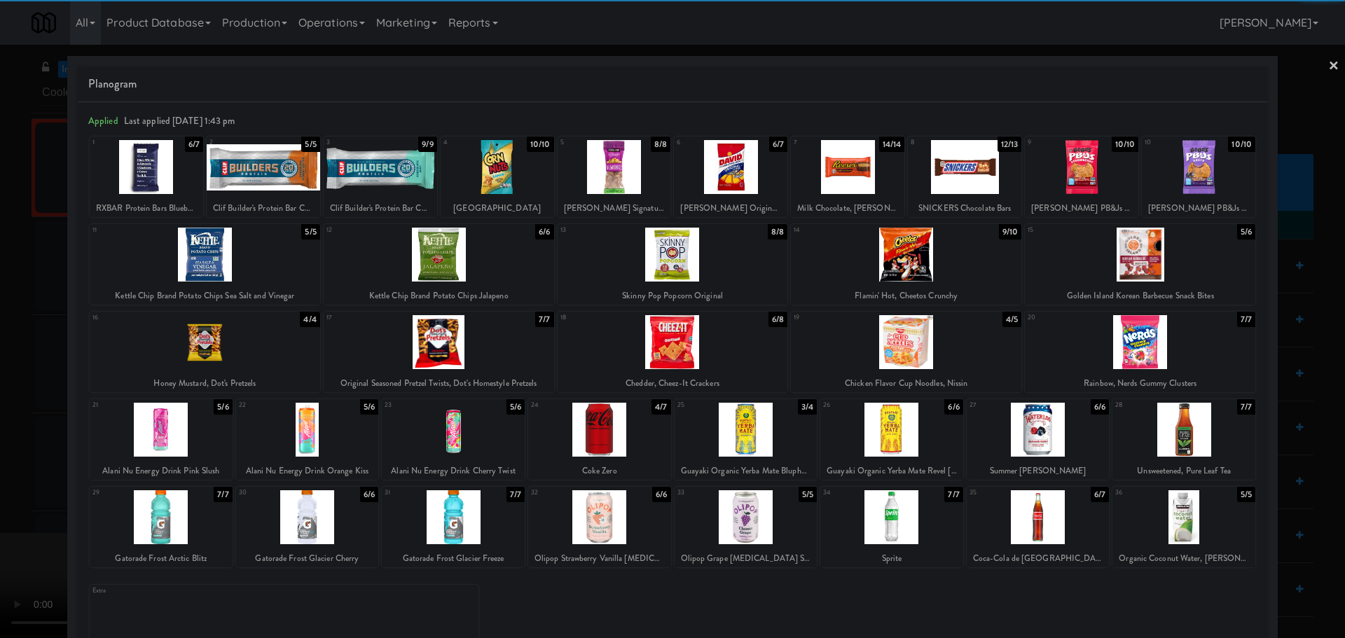
drag, startPoint x: 723, startPoint y: 356, endPoint x: 623, endPoint y: 374, distance: 101.1
click at [722, 356] on div at bounding box center [673, 342] width 230 height 54
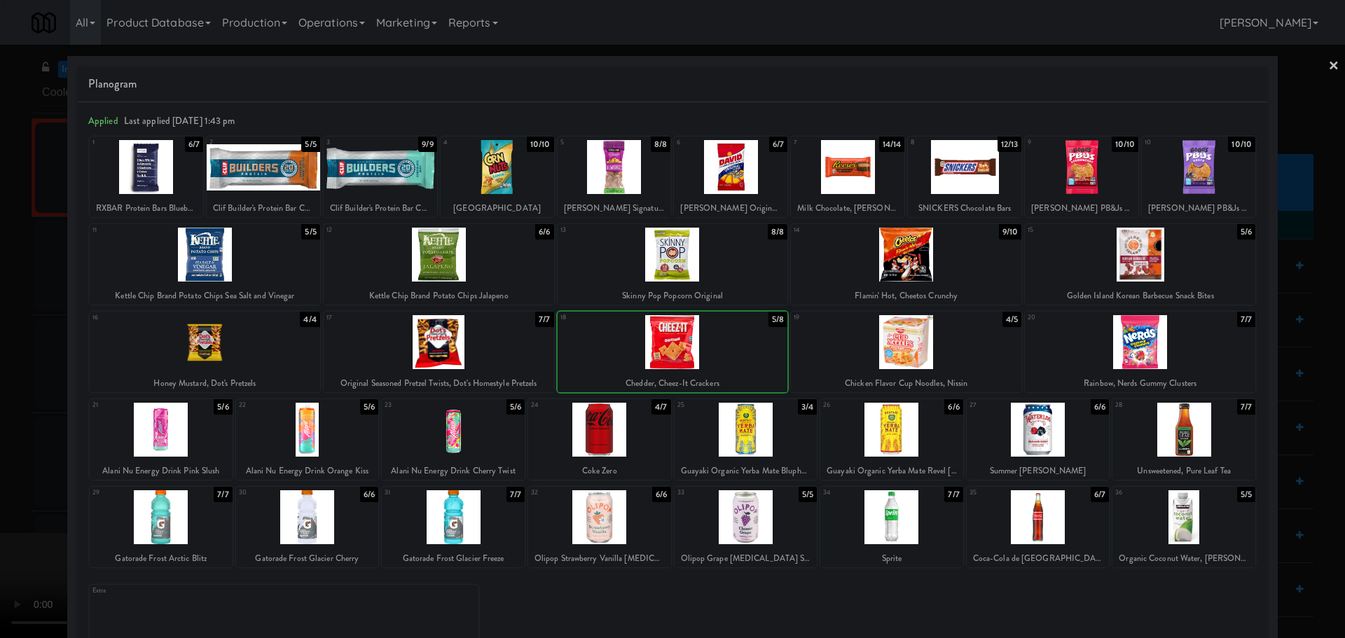
click at [10, 435] on div at bounding box center [672, 319] width 1345 height 638
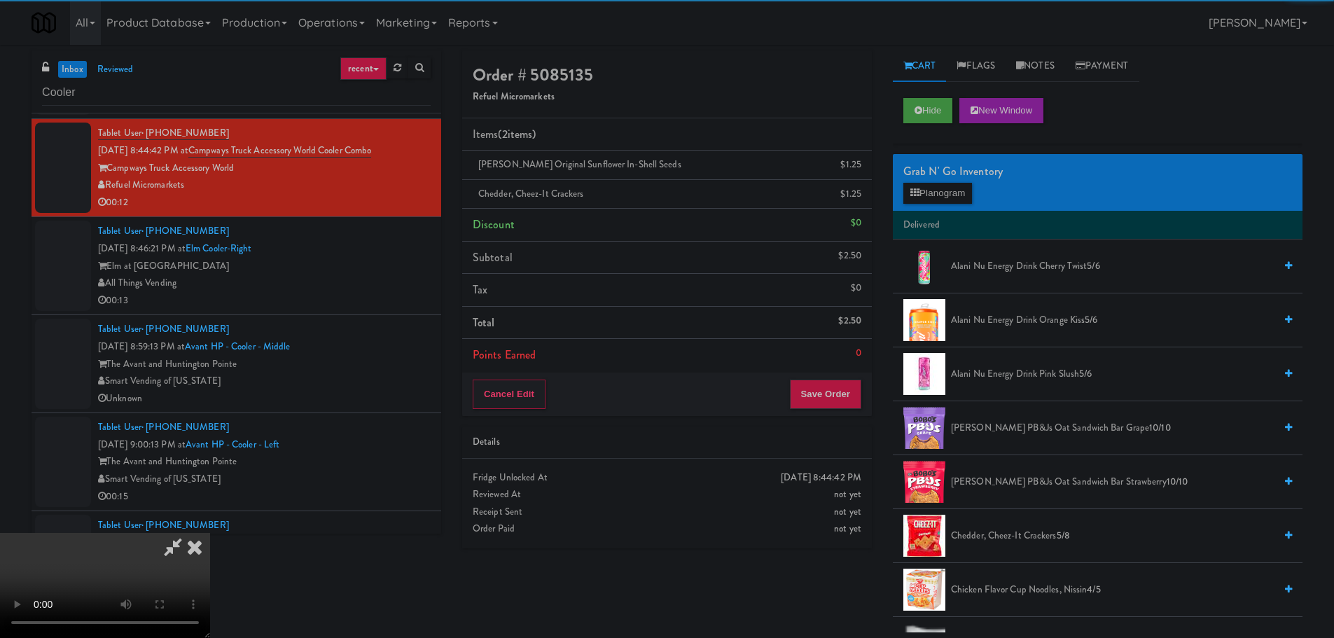
scroll to position [210, 0]
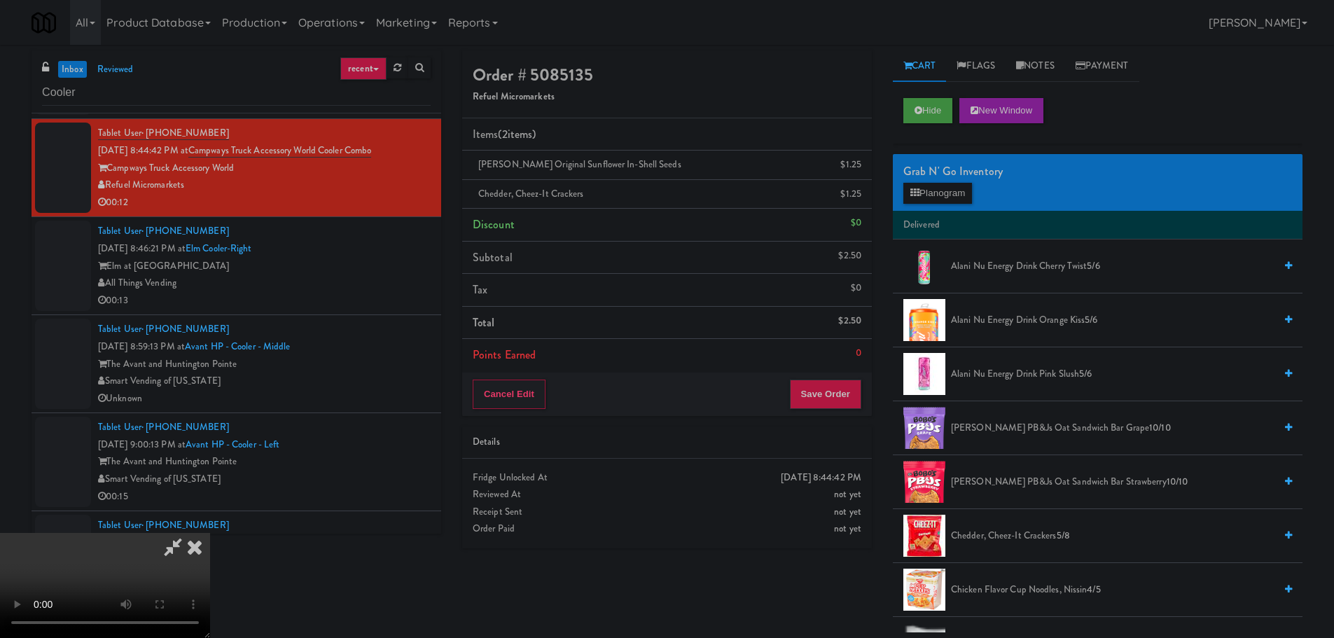
click at [210, 533] on video at bounding box center [105, 585] width 210 height 105
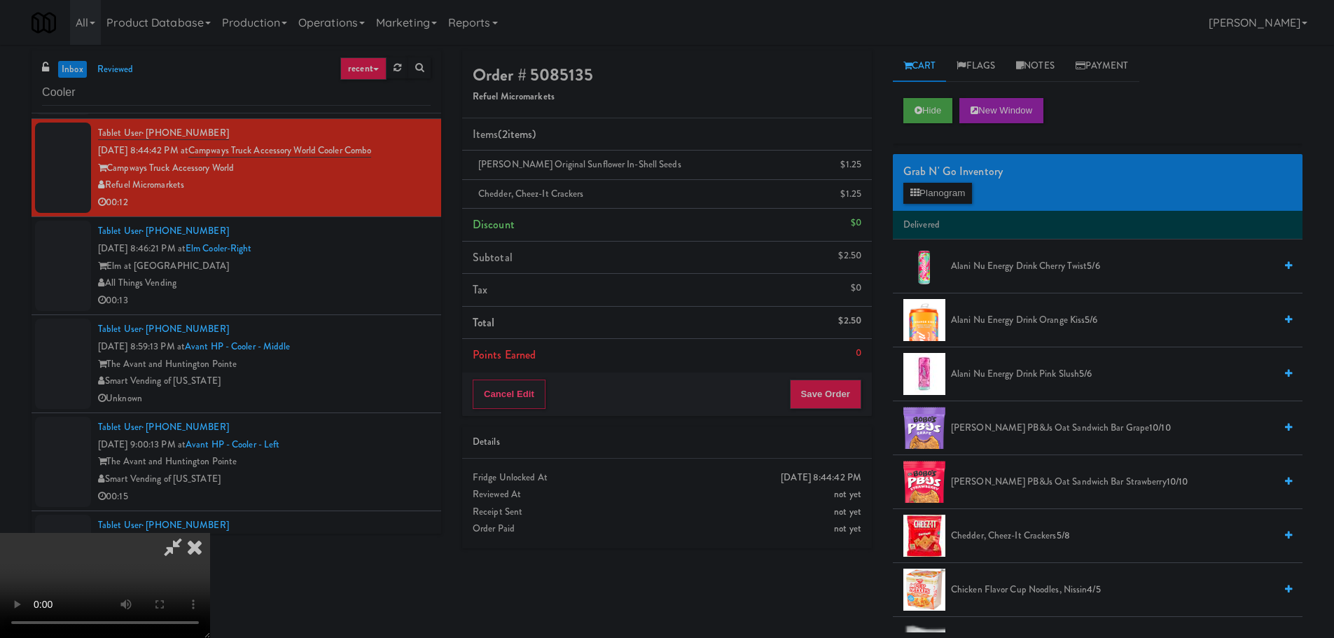
click at [210, 533] on video at bounding box center [105, 585] width 210 height 105
click at [817, 404] on button "Save Order" at bounding box center [825, 394] width 71 height 29
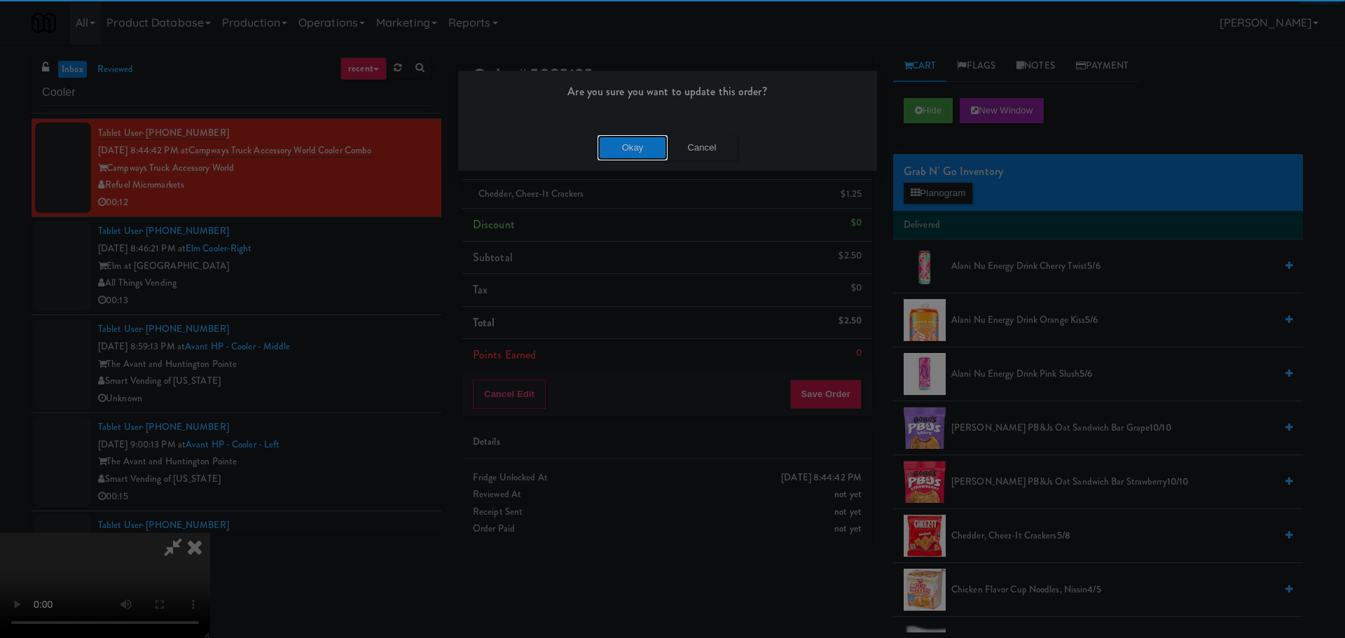
click at [629, 146] on button "Okay" at bounding box center [633, 147] width 70 height 25
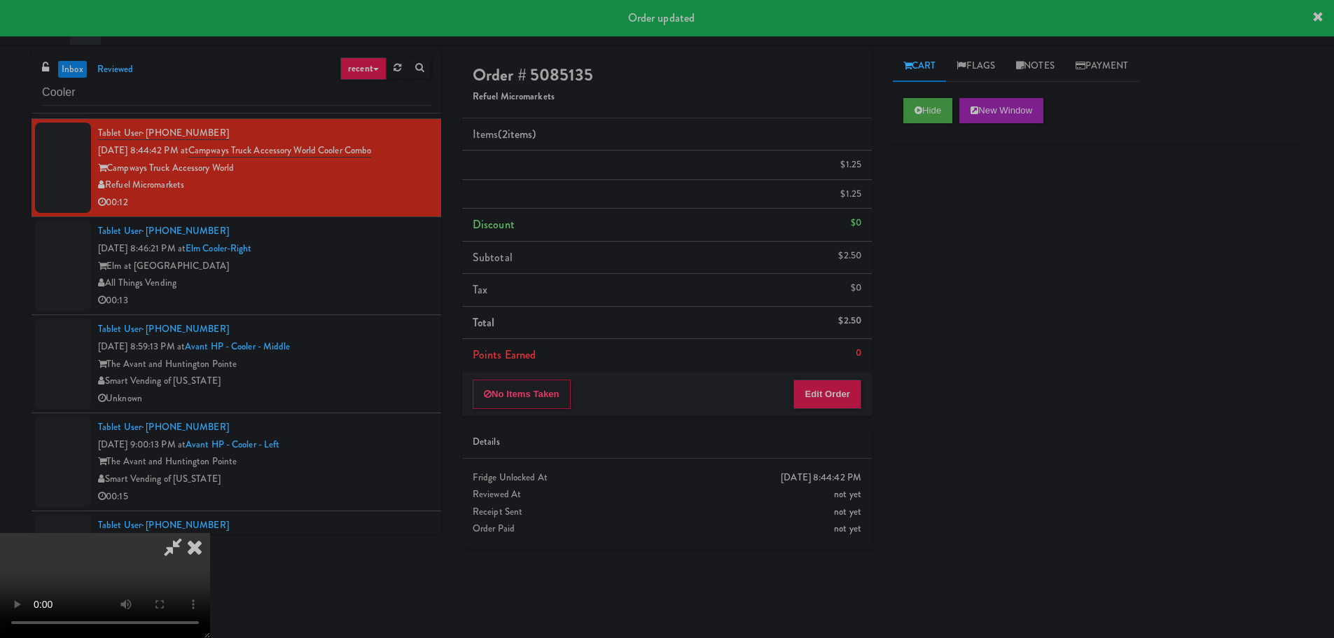
scroll to position [0, 0]
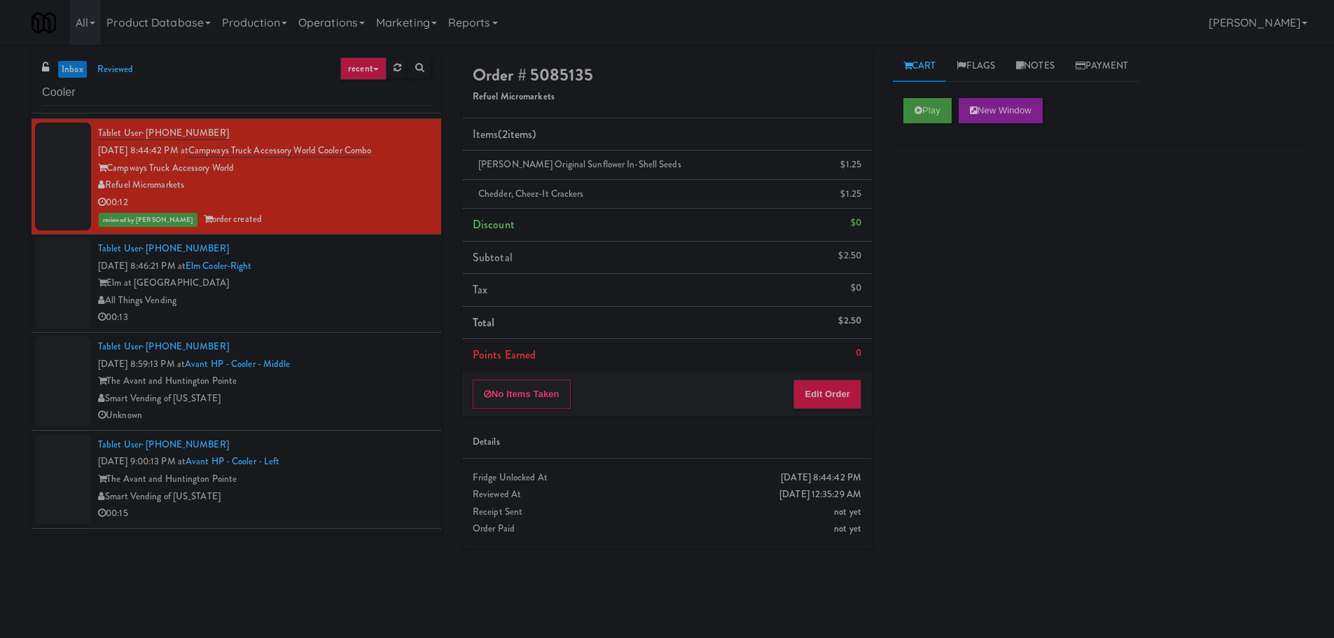
click at [378, 308] on div "All Things Vending" at bounding box center [264, 301] width 333 height 18
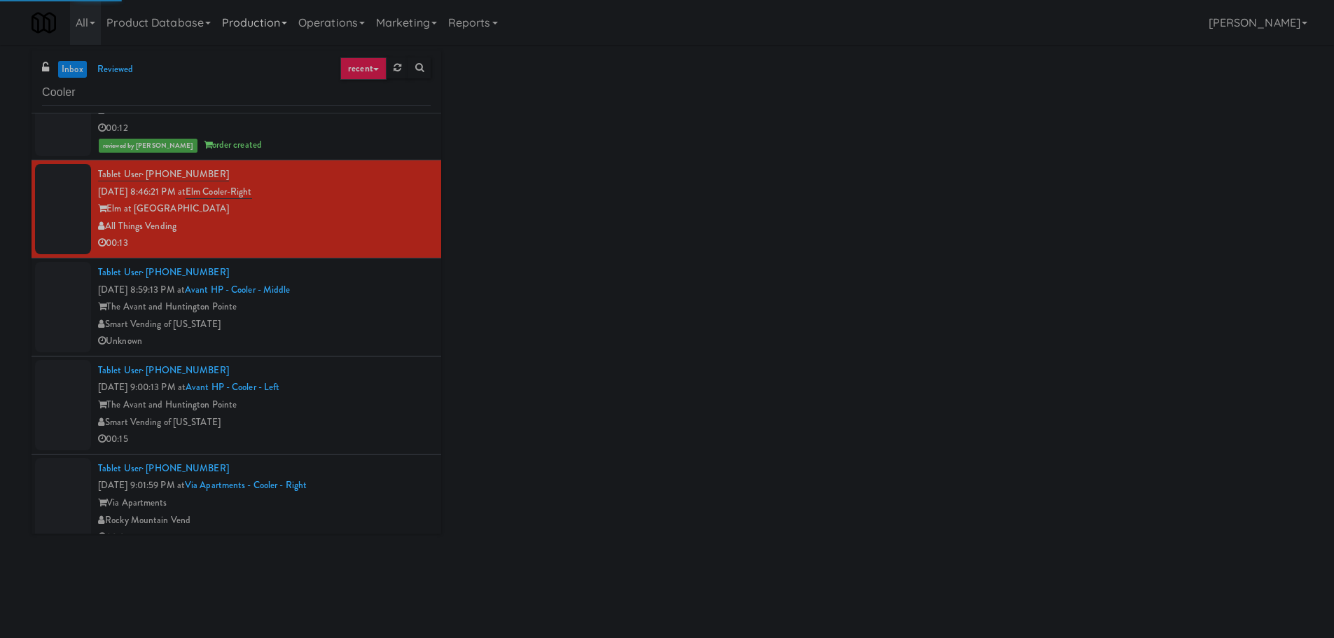
scroll to position [1891, 0]
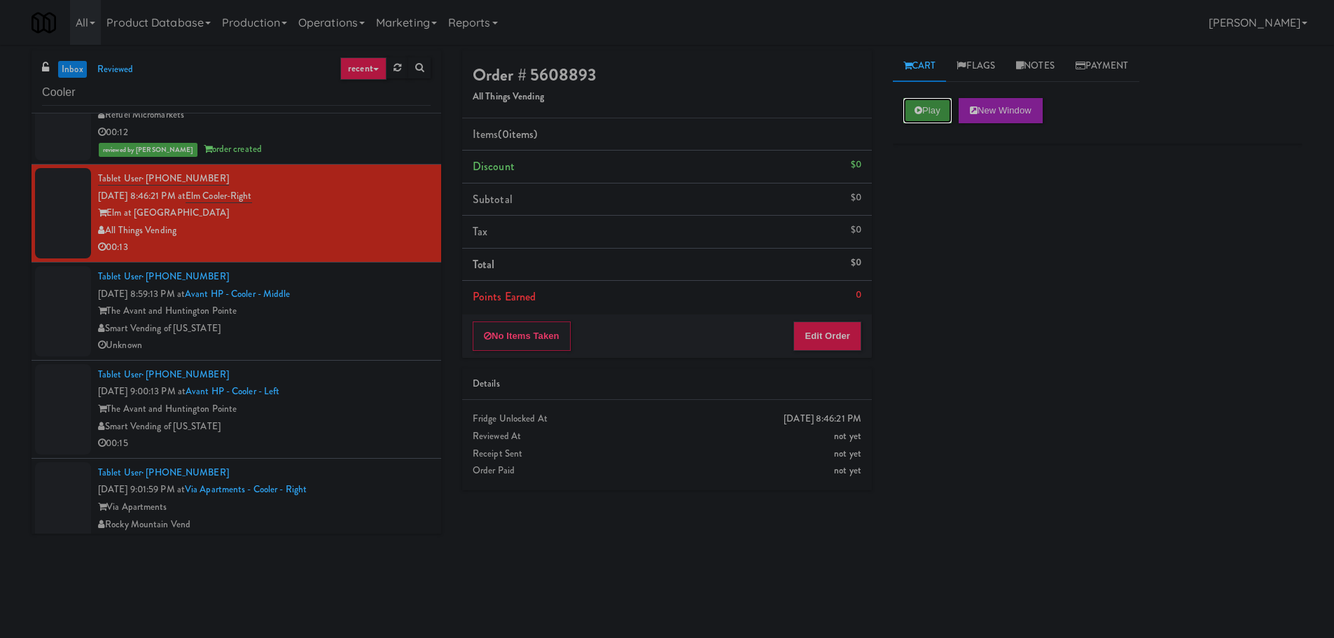
click at [912, 111] on button "Play" at bounding box center [928, 110] width 48 height 25
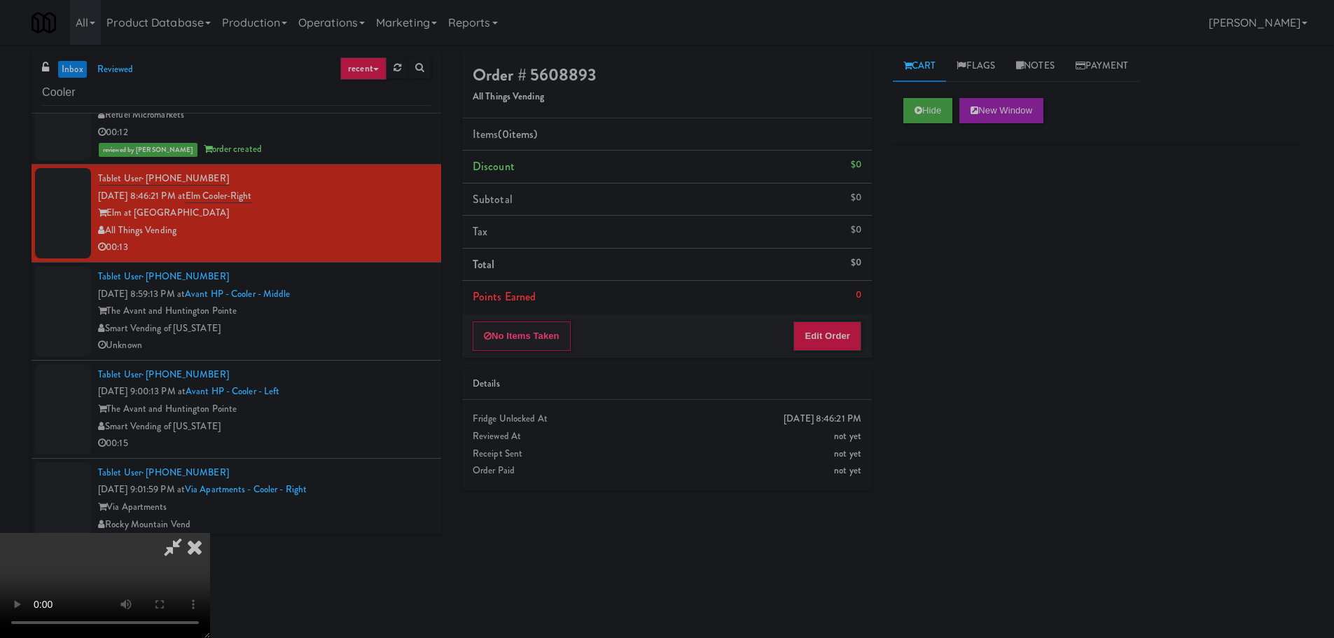
click at [853, 293] on li "Points Earned 0" at bounding box center [667, 297] width 410 height 32
click at [849, 315] on div "No Items Taken Edit Order" at bounding box center [667, 336] width 410 height 43
click at [850, 325] on button "Edit Order" at bounding box center [828, 336] width 68 height 29
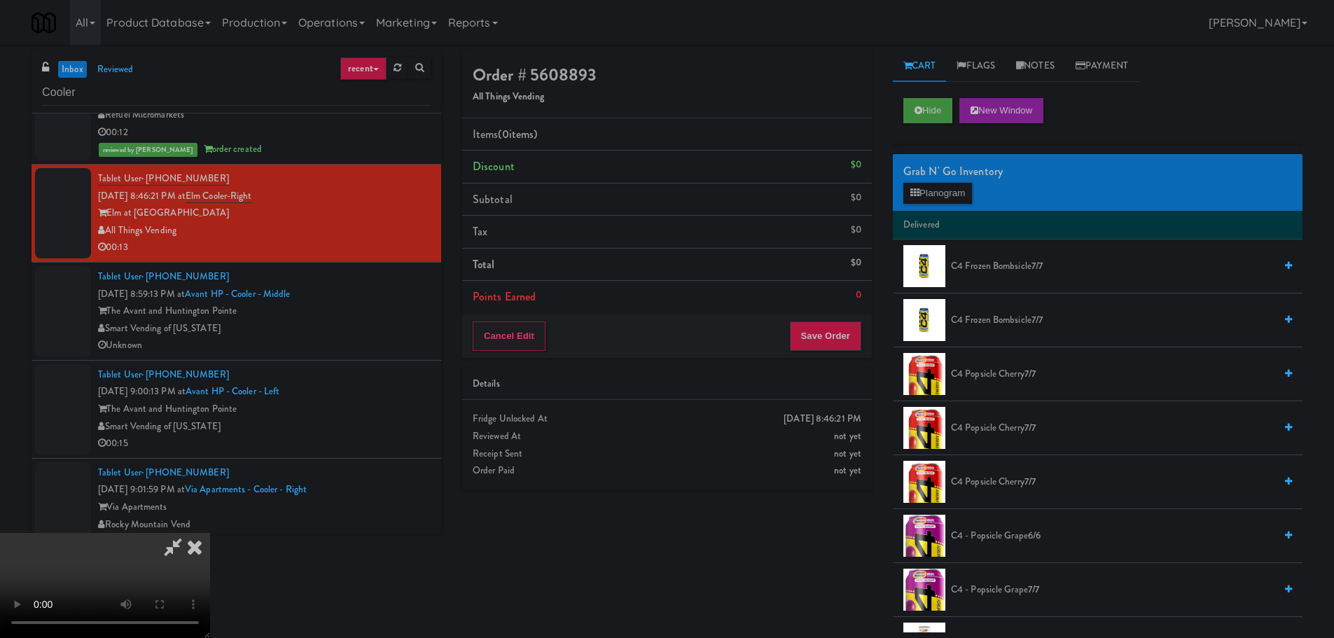
scroll to position [0, 0]
click at [210, 533] on video at bounding box center [105, 585] width 210 height 105
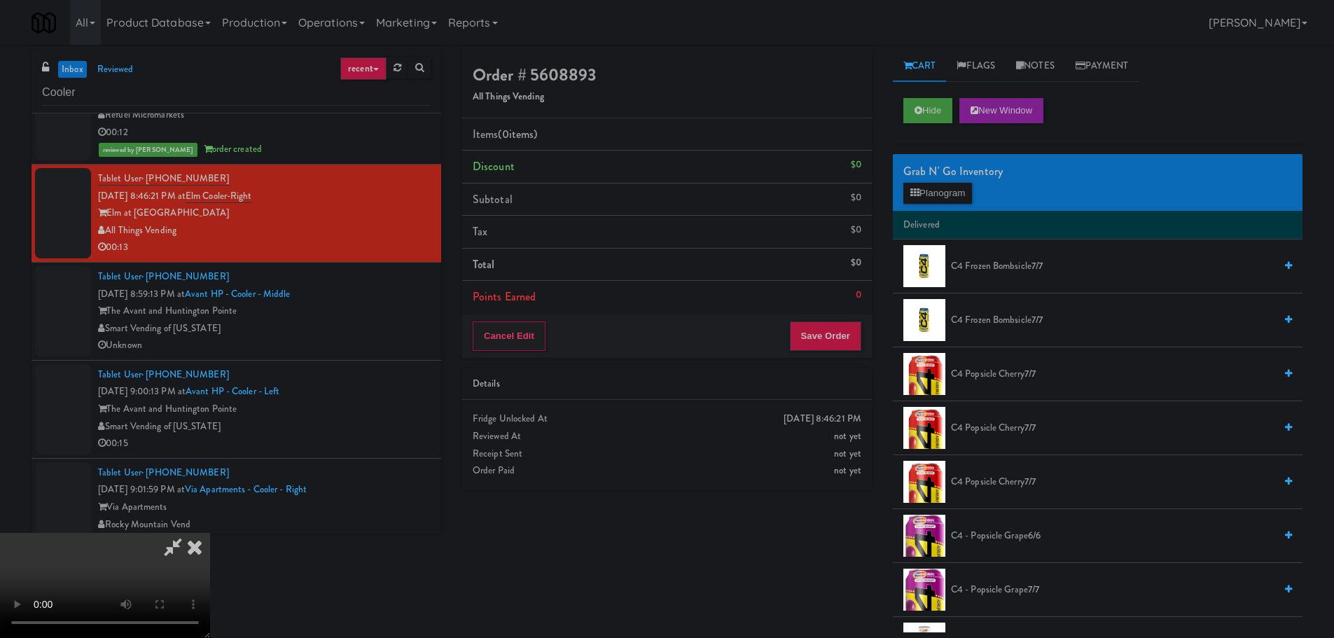
drag, startPoint x: 553, startPoint y: 439, endPoint x: 563, endPoint y: 443, distance: 11.1
click at [210, 533] on video at bounding box center [105, 585] width 210 height 105
drag, startPoint x: 553, startPoint y: 403, endPoint x: 563, endPoint y: 427, distance: 24.8
click at [210, 533] on video at bounding box center [105, 585] width 210 height 105
drag, startPoint x: 583, startPoint y: 447, endPoint x: 633, endPoint y: 437, distance: 50.7
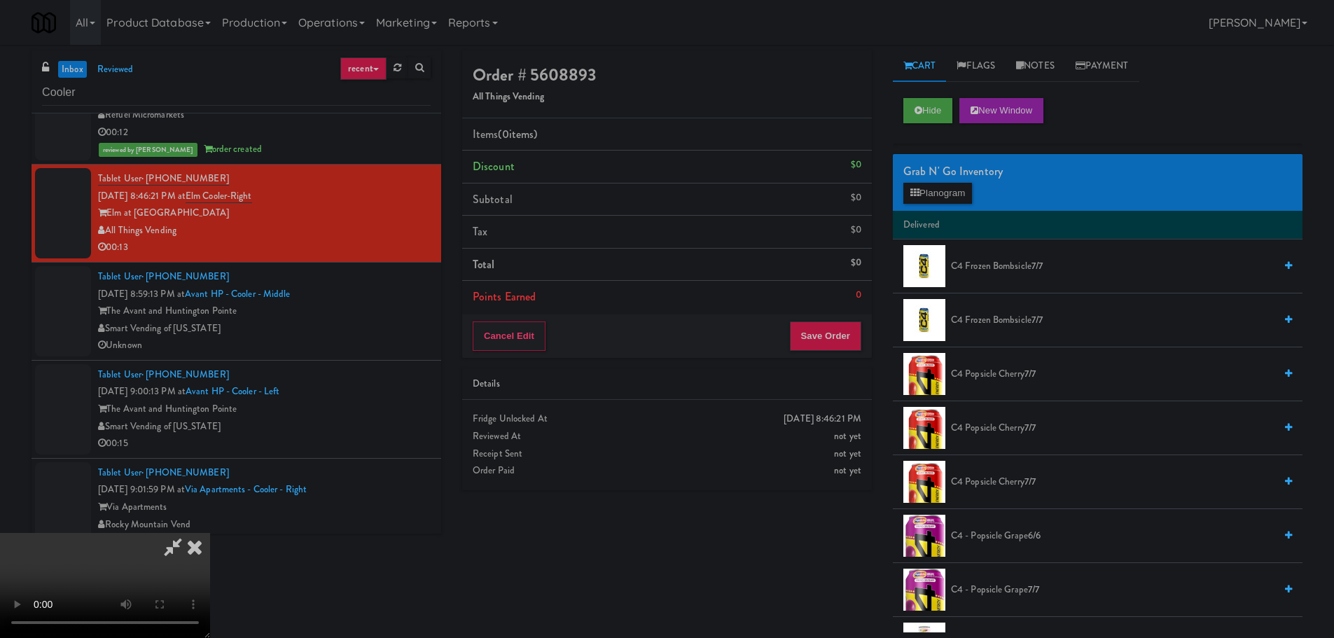
click at [210, 533] on video at bounding box center [105, 585] width 210 height 105
click at [948, 189] on button "Planogram" at bounding box center [938, 193] width 69 height 21
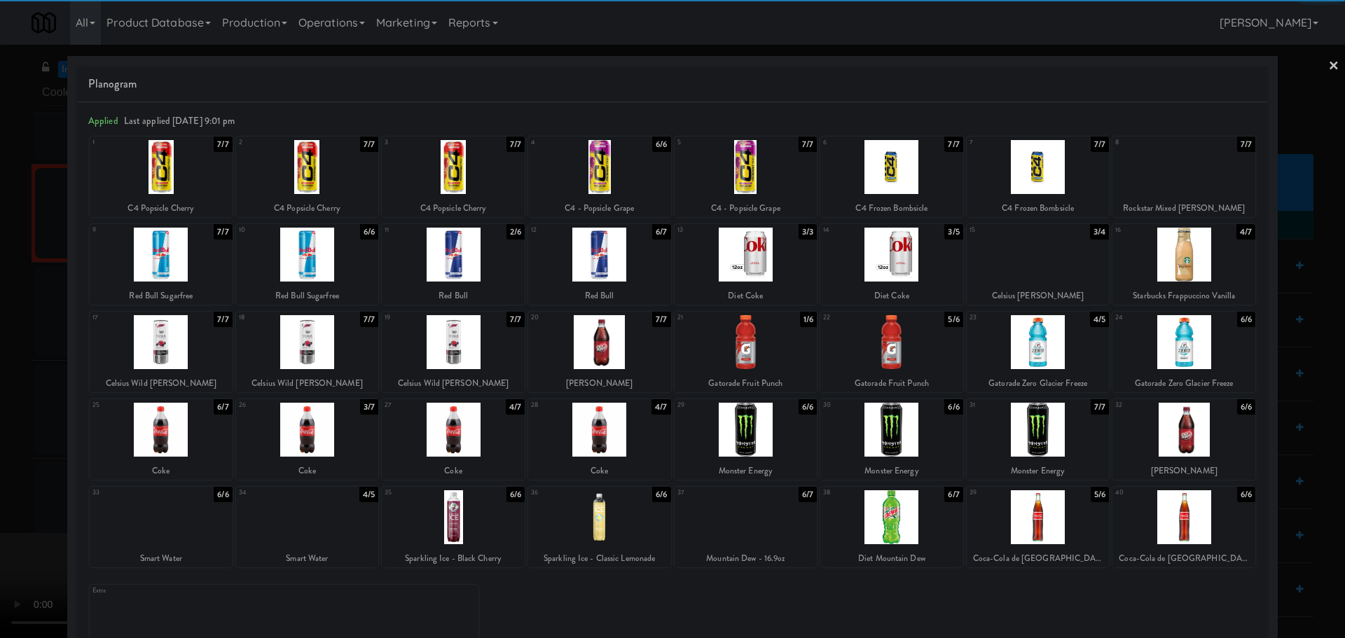
click at [321, 440] on div at bounding box center [307, 430] width 143 height 54
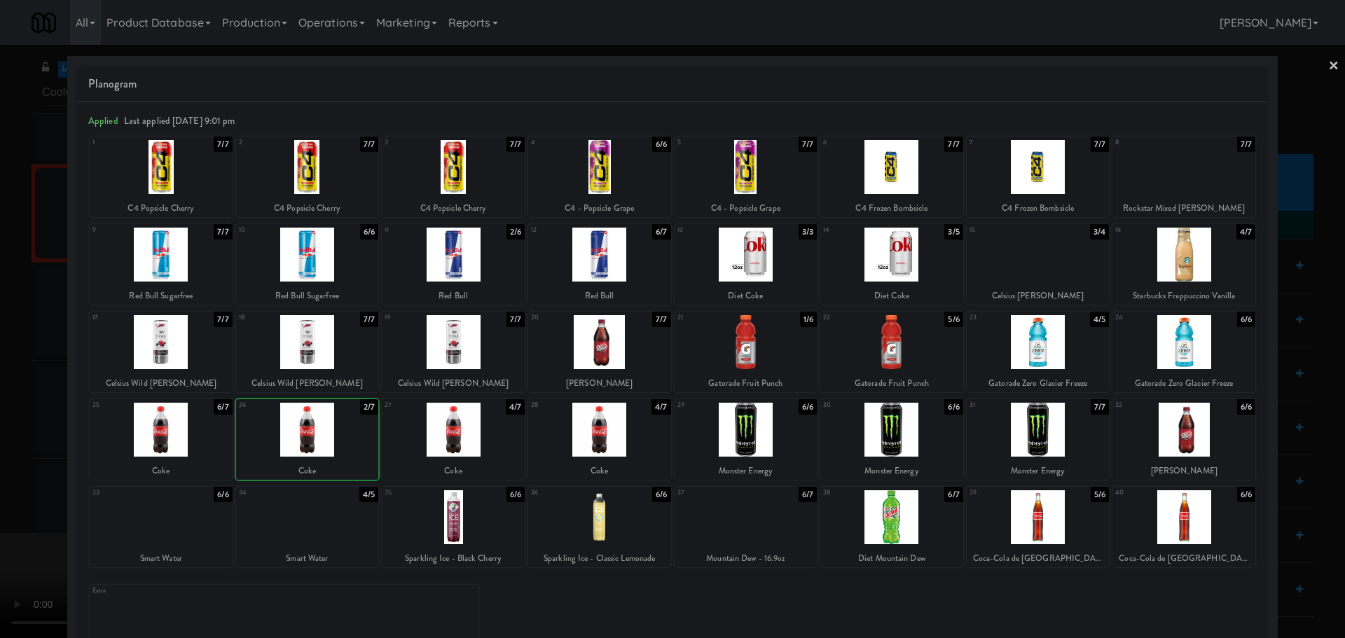
click at [1, 470] on div at bounding box center [672, 319] width 1345 height 638
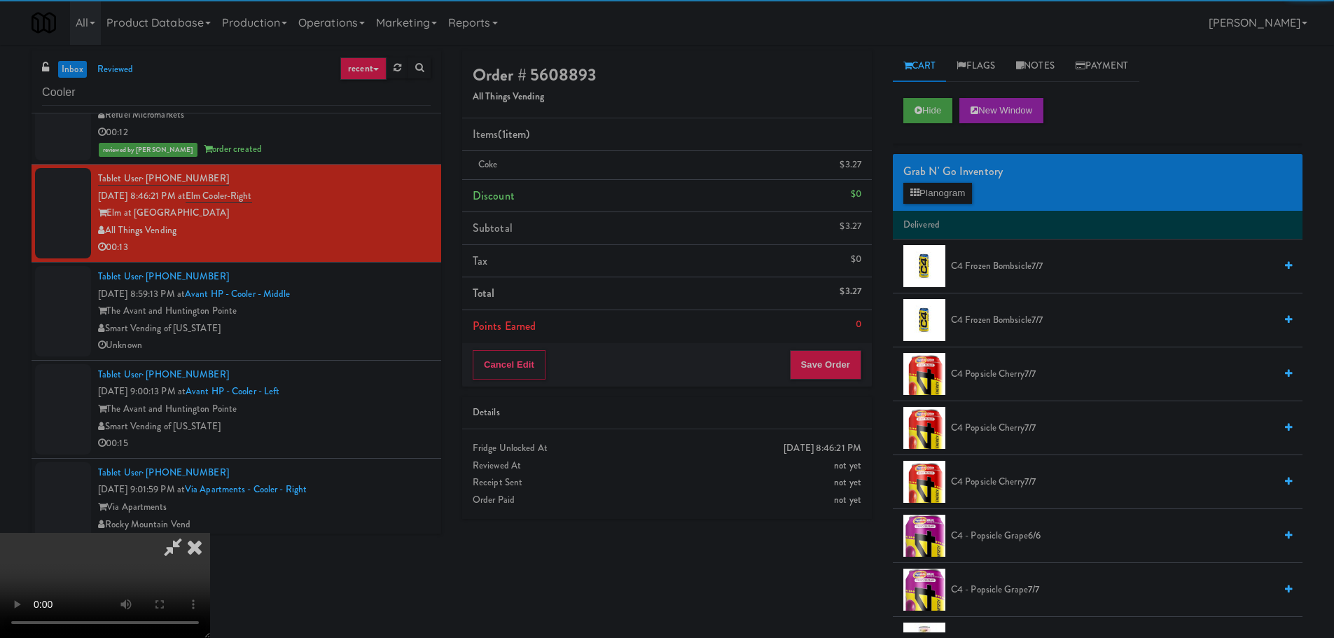
click at [210, 533] on video at bounding box center [105, 585] width 210 height 105
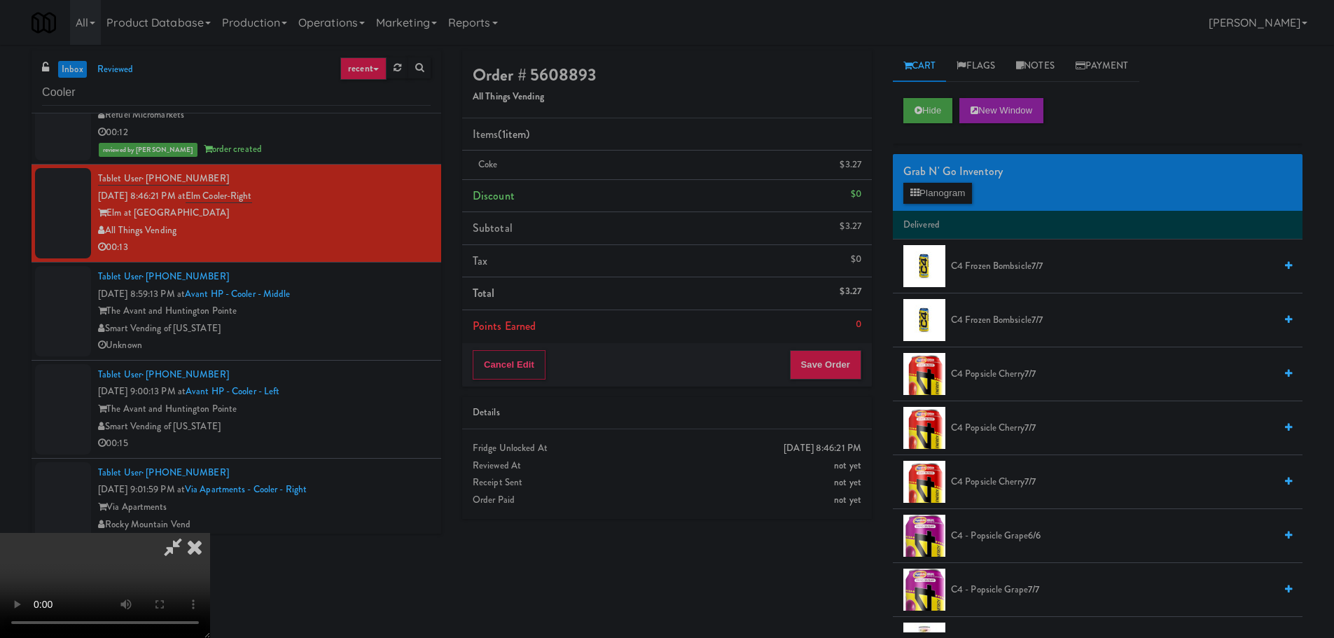
scroll to position [241, 0]
click at [817, 363] on button "Save Order" at bounding box center [825, 364] width 71 height 29
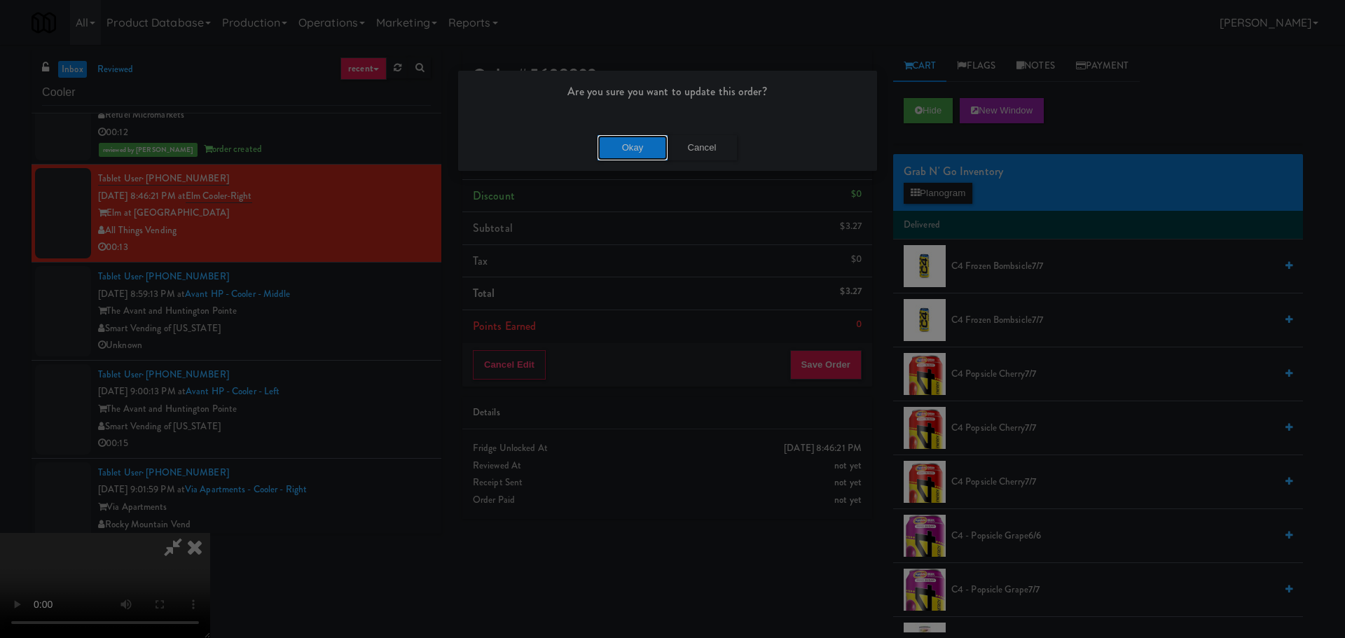
click at [628, 153] on button "Okay" at bounding box center [633, 147] width 70 height 25
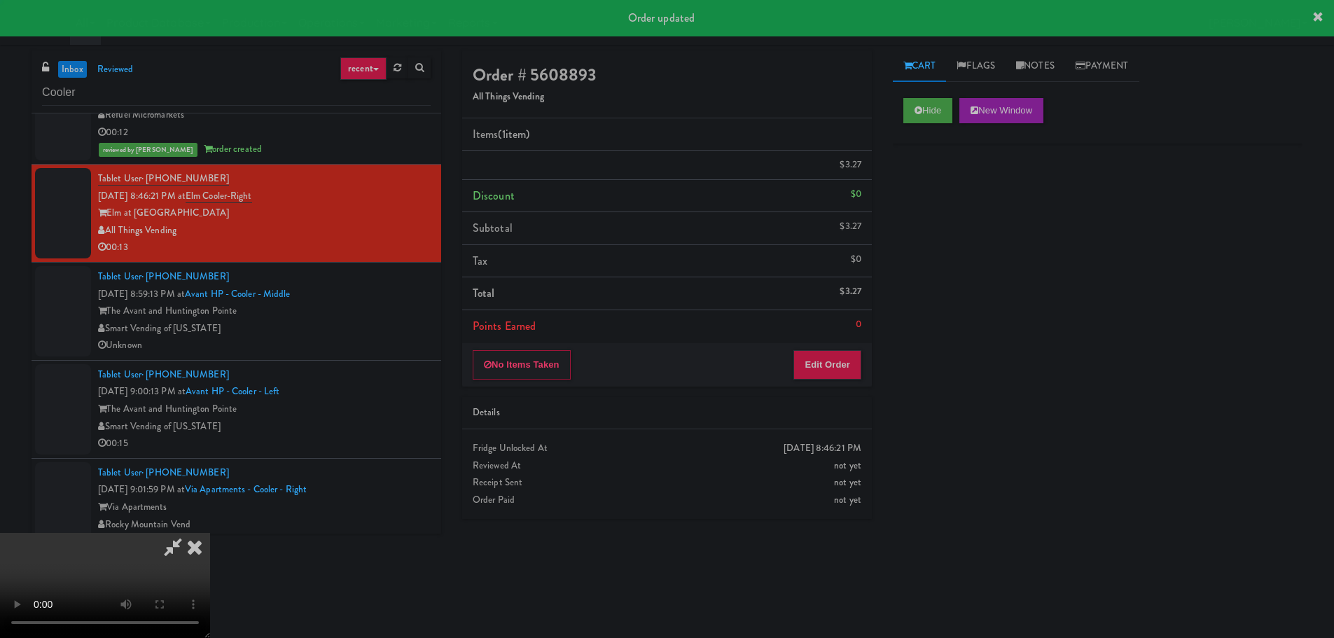
scroll to position [0, 0]
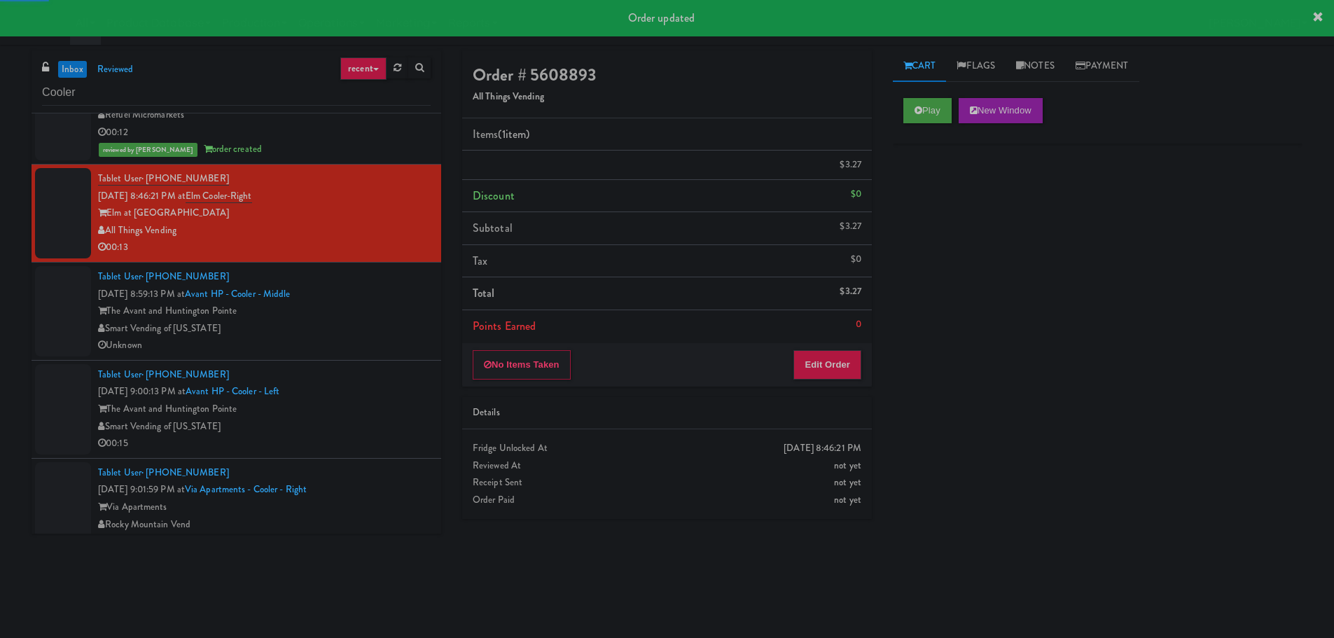
click at [380, 315] on div "The Avant and Huntington Pointe" at bounding box center [264, 312] width 333 height 18
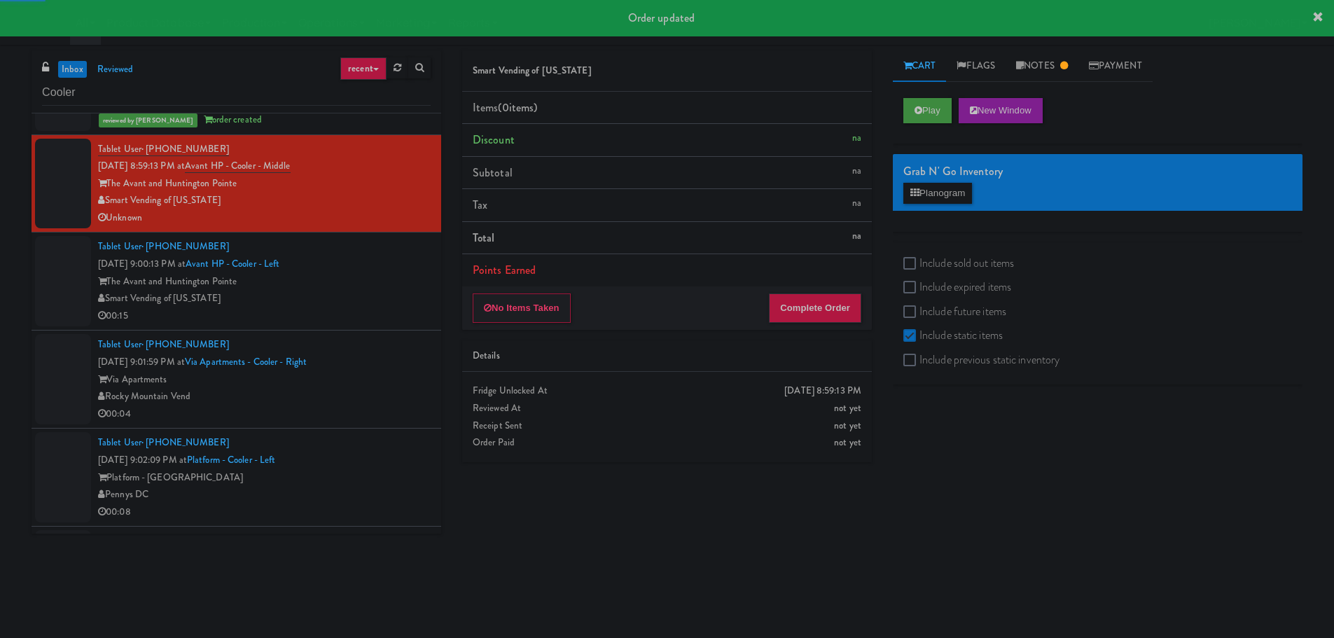
scroll to position [2031, 0]
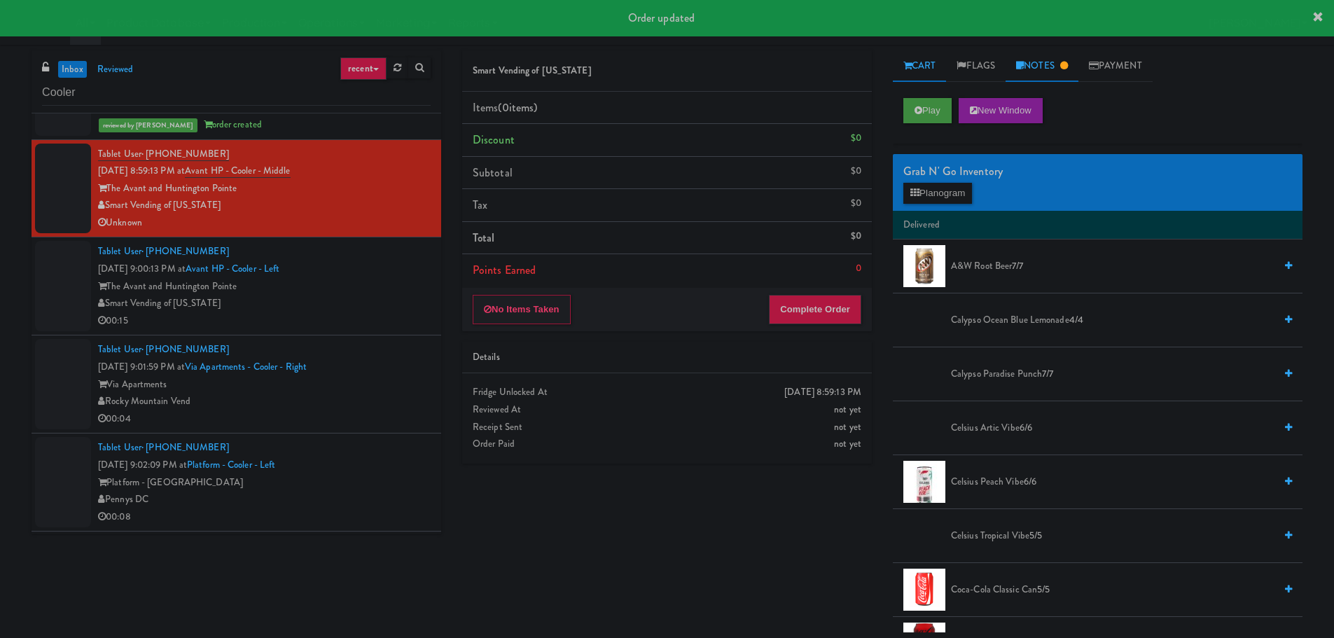
click at [1036, 60] on link "Notes" at bounding box center [1042, 66] width 73 height 32
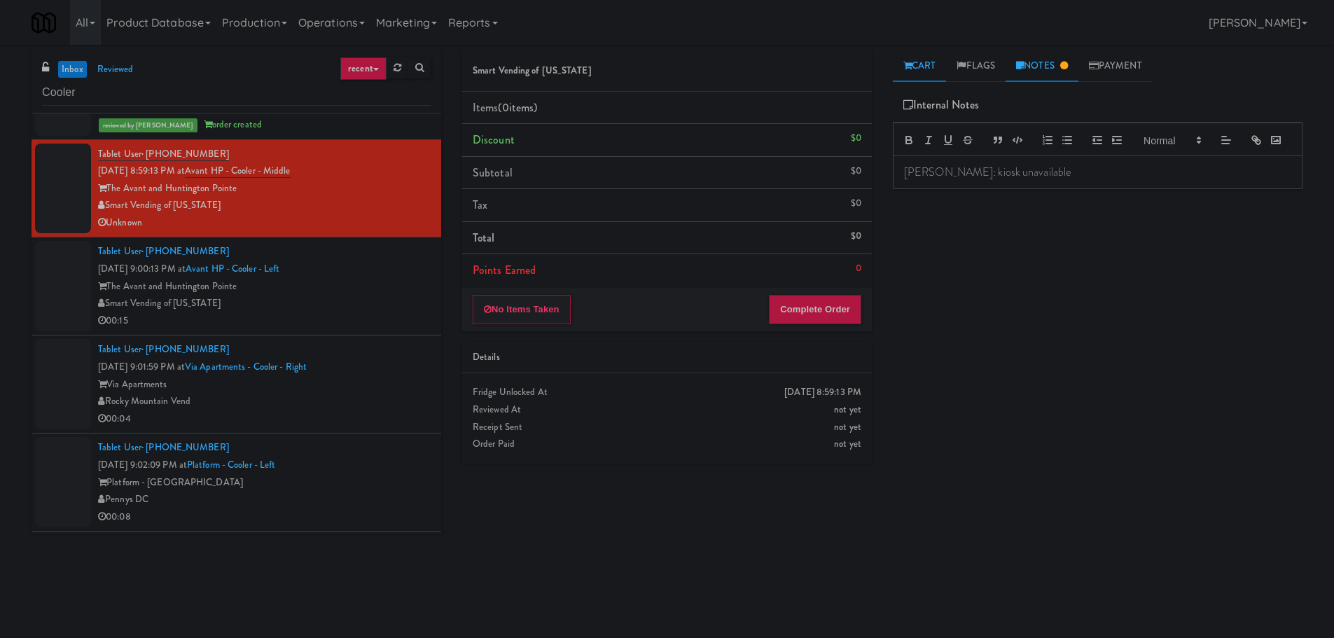
click at [913, 63] on link "Cart" at bounding box center [920, 66] width 54 height 32
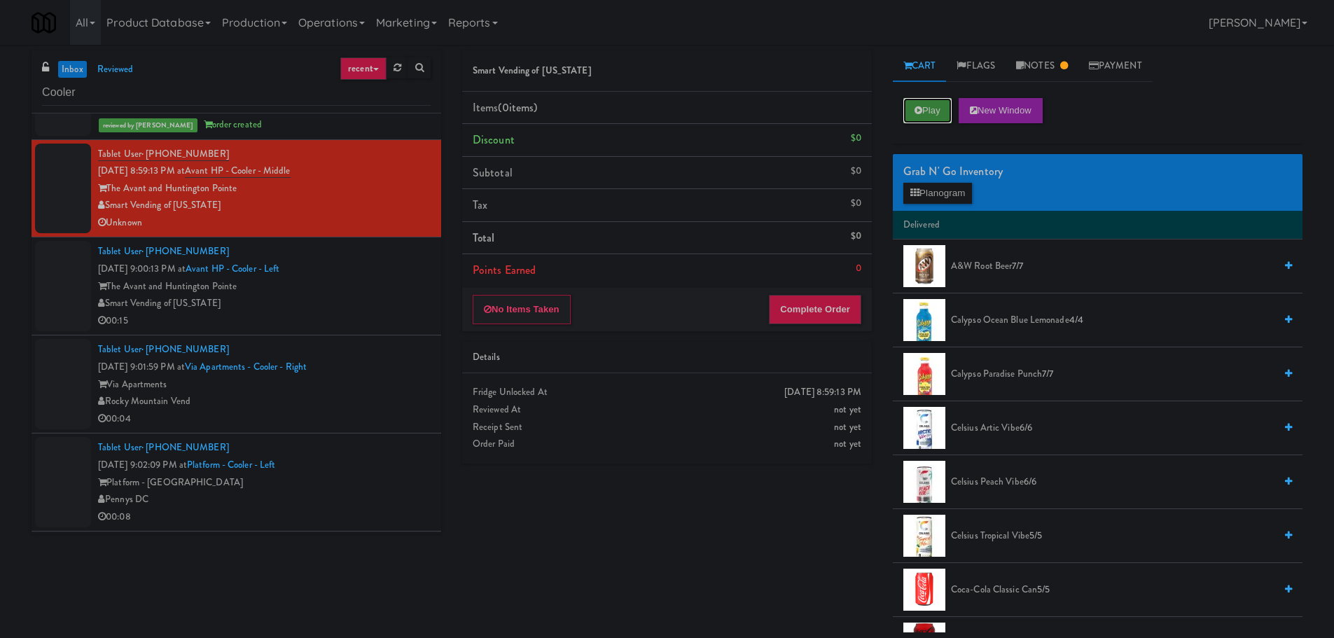
click at [931, 106] on button "Play" at bounding box center [928, 110] width 48 height 25
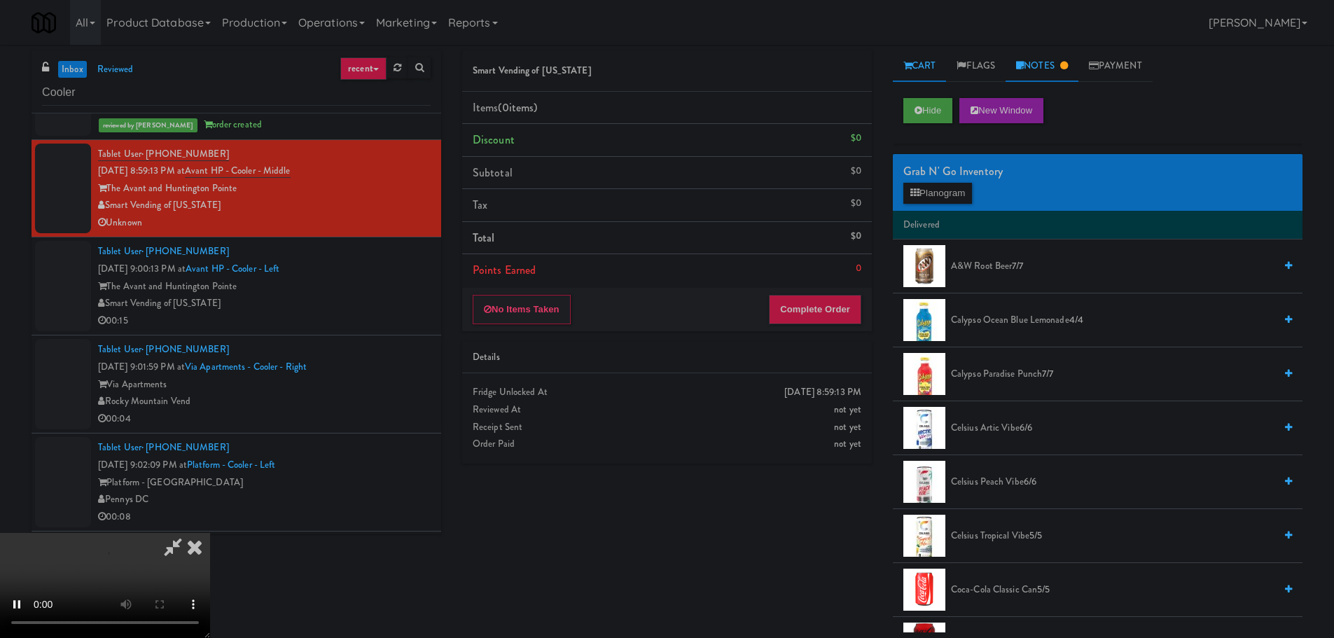
click at [1029, 65] on link "Notes" at bounding box center [1042, 66] width 73 height 32
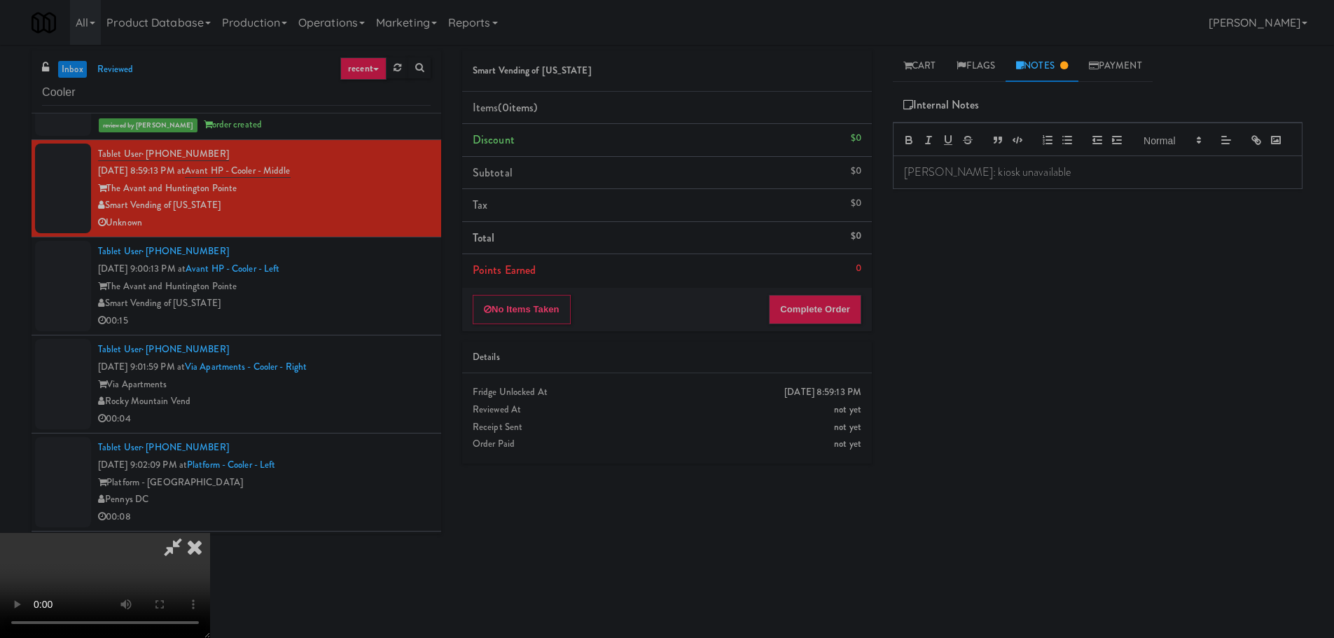
click at [984, 180] on p "Britney: kiosk unavailable" at bounding box center [1097, 172] width 387 height 15
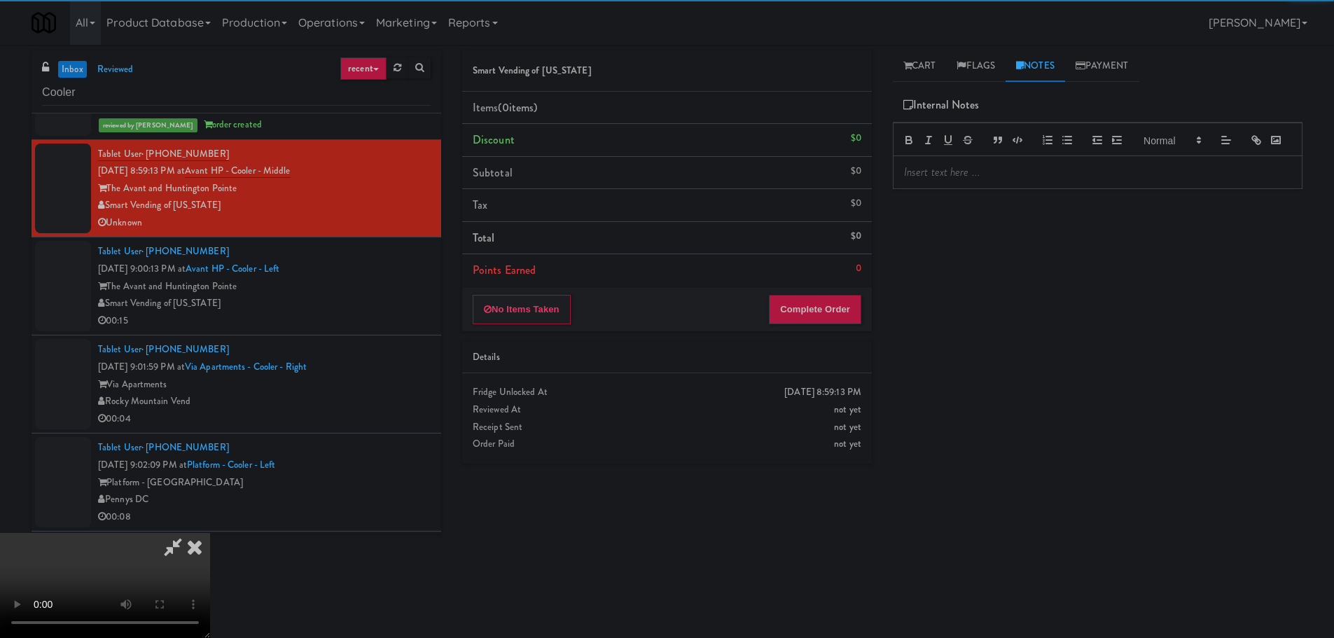
click at [954, 279] on div "Hide New Window Grab N' Go Inventory Planogram Delivered A&W Root Beer 7/7 Caly…" at bounding box center [1098, 350] width 410 height 525
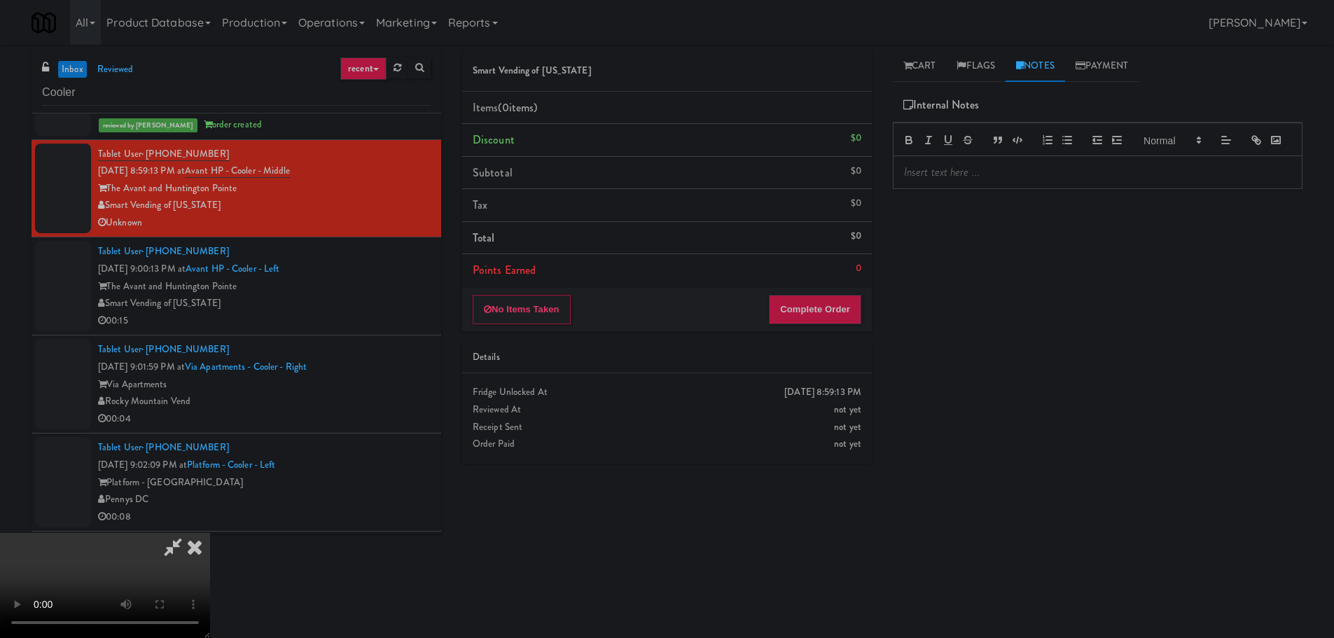
click at [210, 533] on video at bounding box center [105, 585] width 210 height 105
drag, startPoint x: 447, startPoint y: 401, endPoint x: 544, endPoint y: 333, distance: 118.6
click at [210, 533] on video at bounding box center [105, 585] width 210 height 105
click at [916, 70] on link "Cart" at bounding box center [920, 66] width 54 height 32
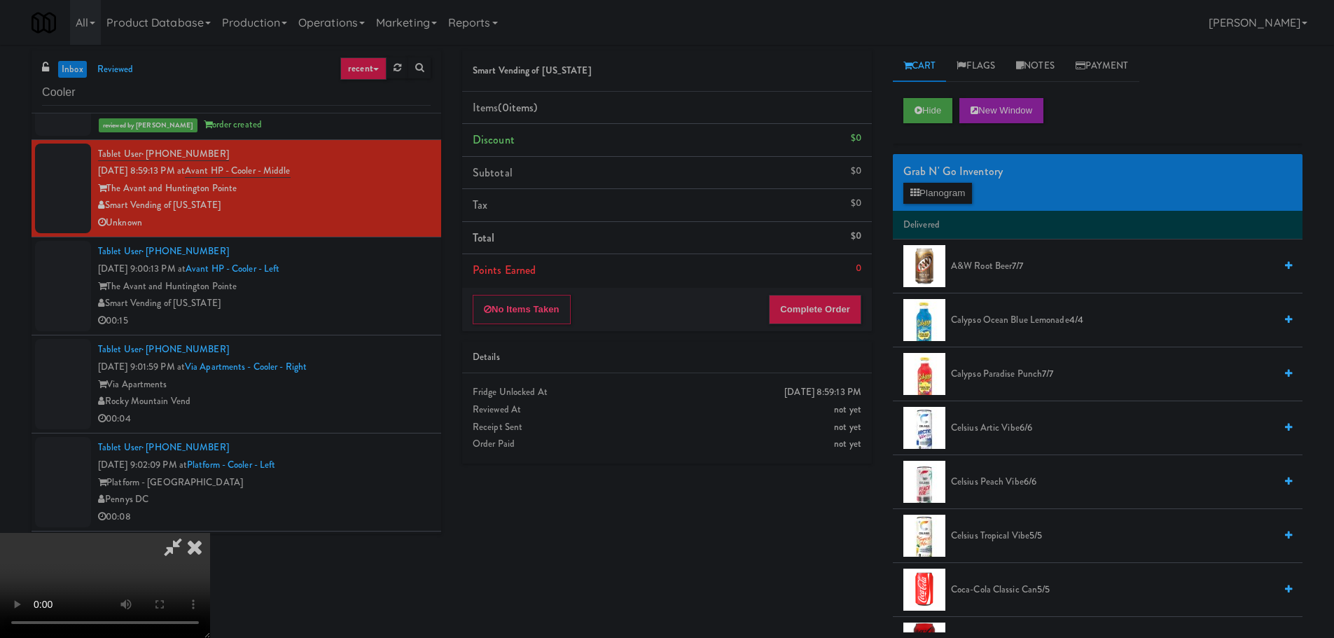
click at [210, 533] on video at bounding box center [105, 585] width 210 height 105
click at [929, 189] on button "Planogram" at bounding box center [938, 193] width 69 height 21
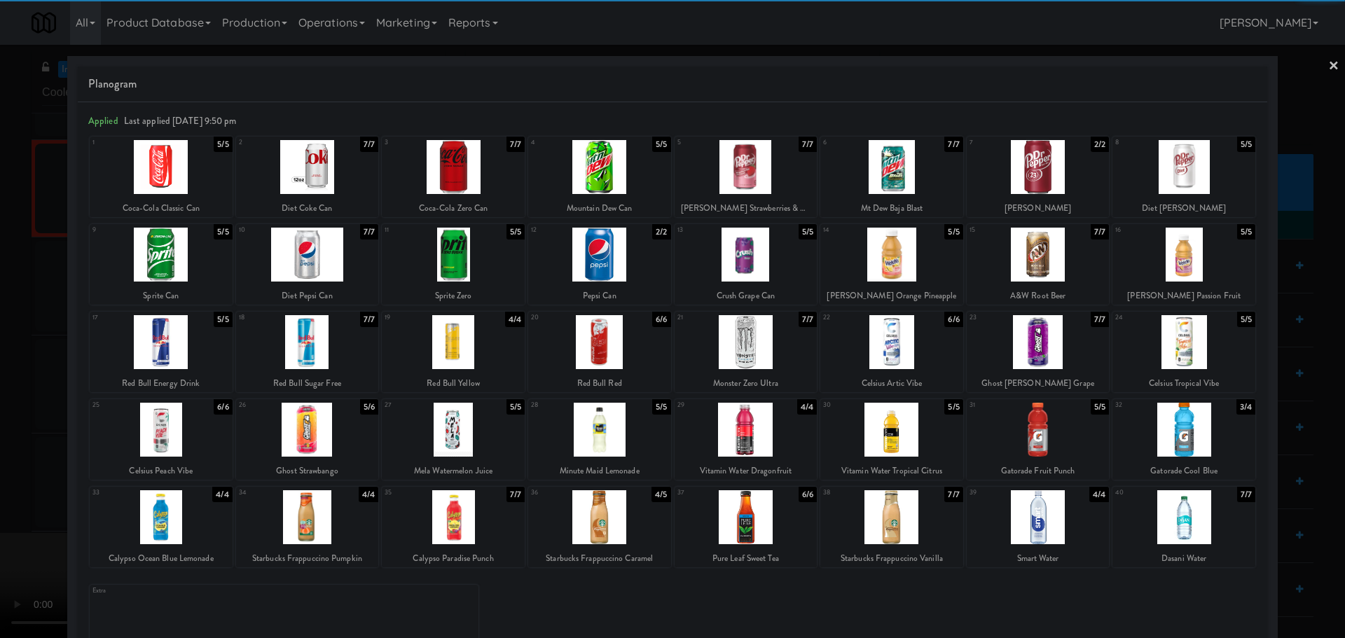
click at [1177, 179] on div at bounding box center [1183, 167] width 143 height 54
click at [41, 309] on div at bounding box center [672, 319] width 1345 height 638
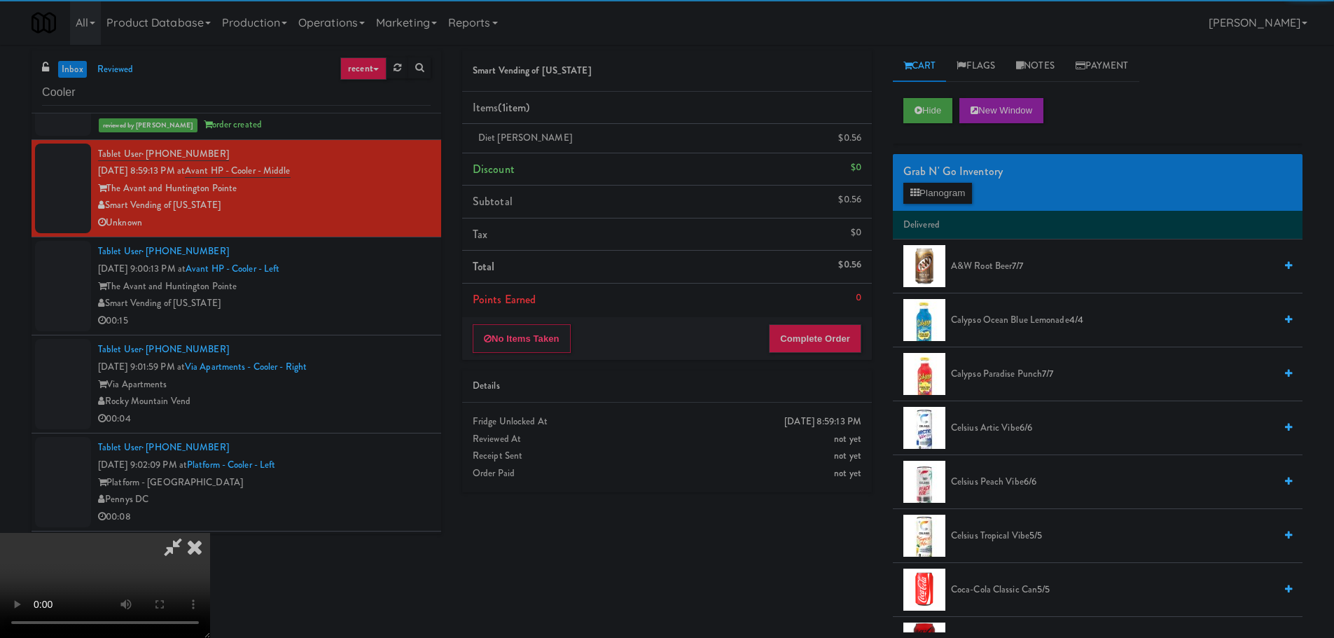
drag, startPoint x: 477, startPoint y: 276, endPoint x: 559, endPoint y: 287, distance: 82.7
click at [210, 533] on video at bounding box center [105, 585] width 210 height 105
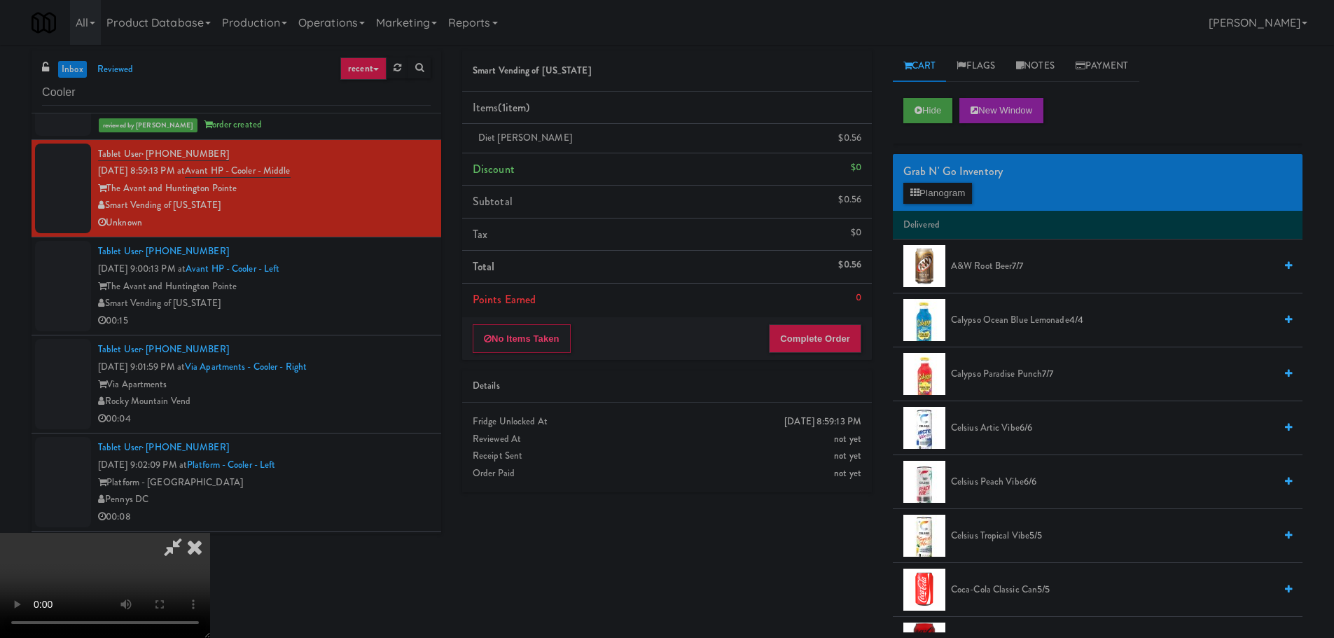
click at [210, 533] on video at bounding box center [105, 585] width 210 height 105
drag, startPoint x: 577, startPoint y: 349, endPoint x: 689, endPoint y: 345, distance: 111.4
click at [210, 533] on video at bounding box center [105, 585] width 210 height 105
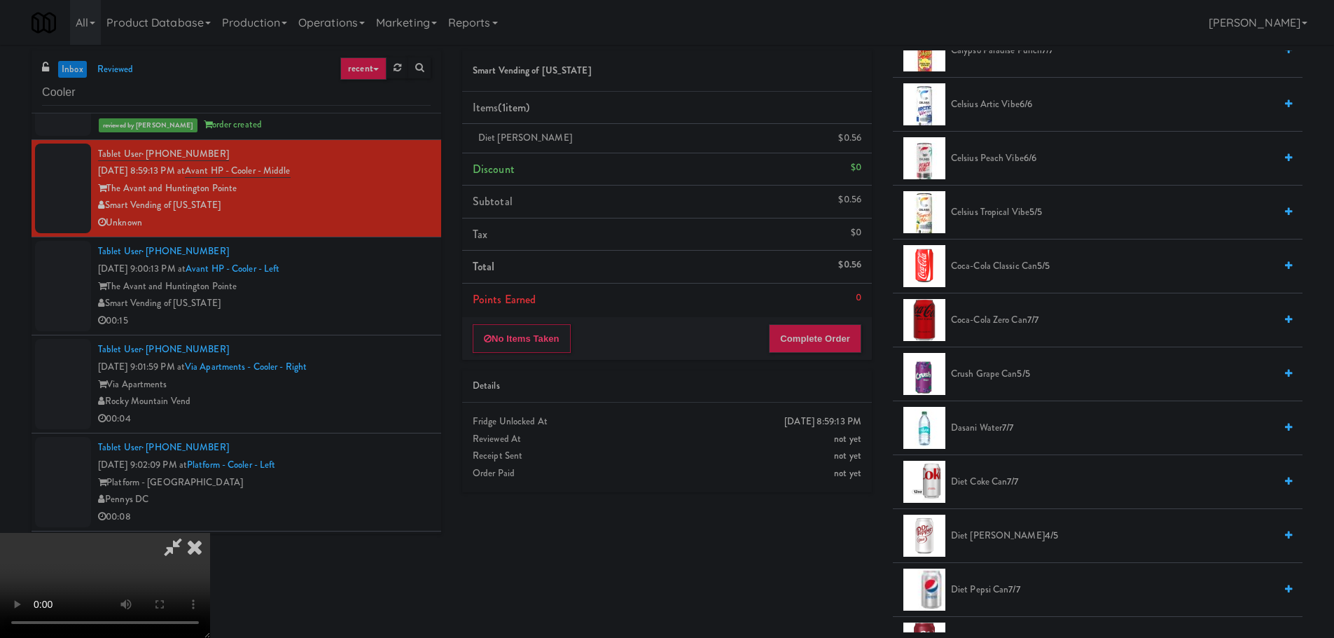
scroll to position [350, 0]
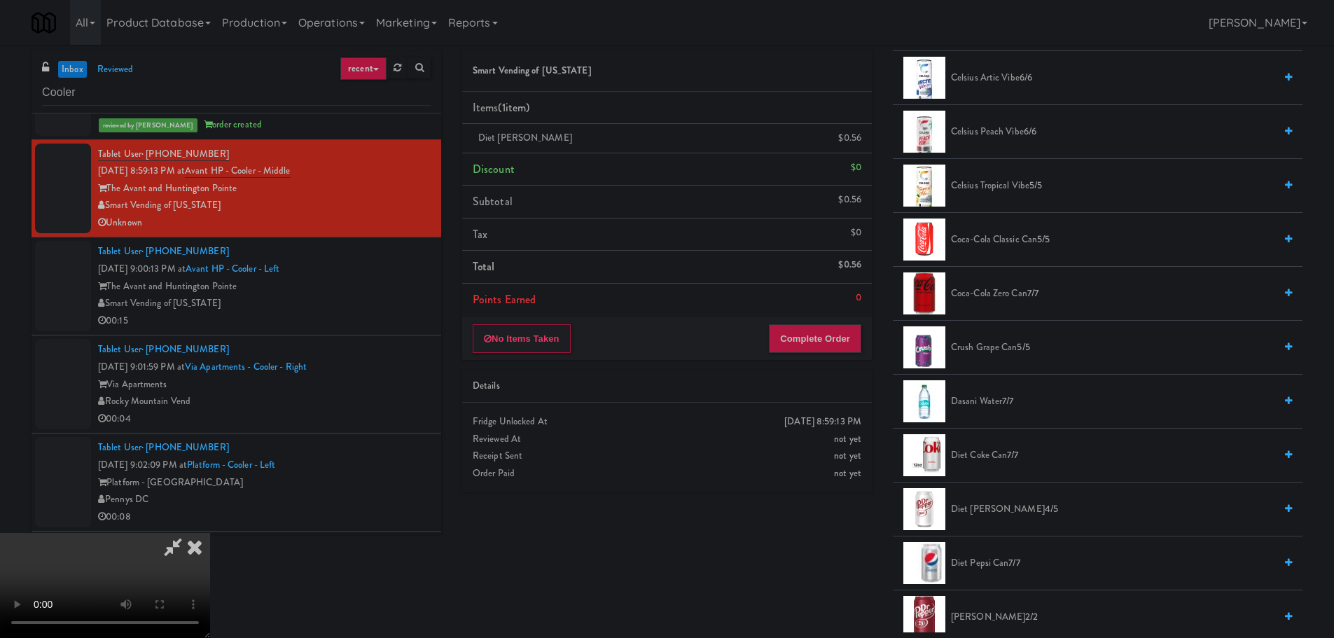
click at [985, 506] on span "Diet Dr Pepper Can 4/5" at bounding box center [1113, 510] width 324 height 18
click at [210, 533] on video at bounding box center [105, 585] width 210 height 105
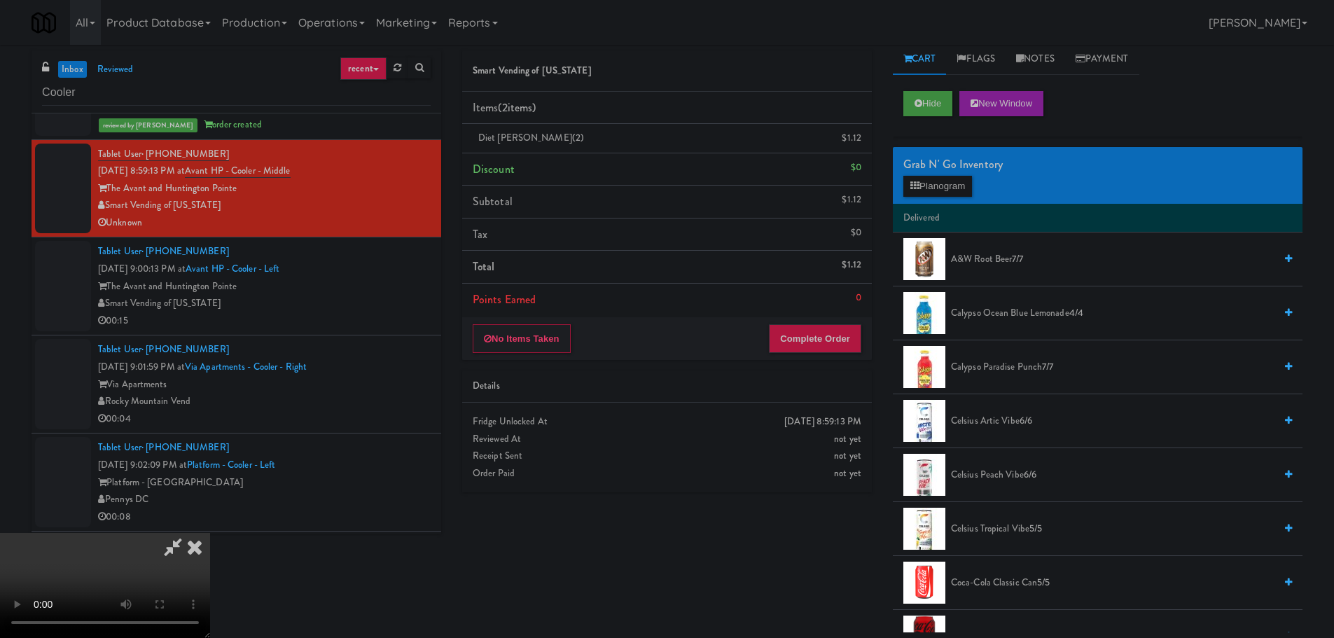
scroll to position [0, 0]
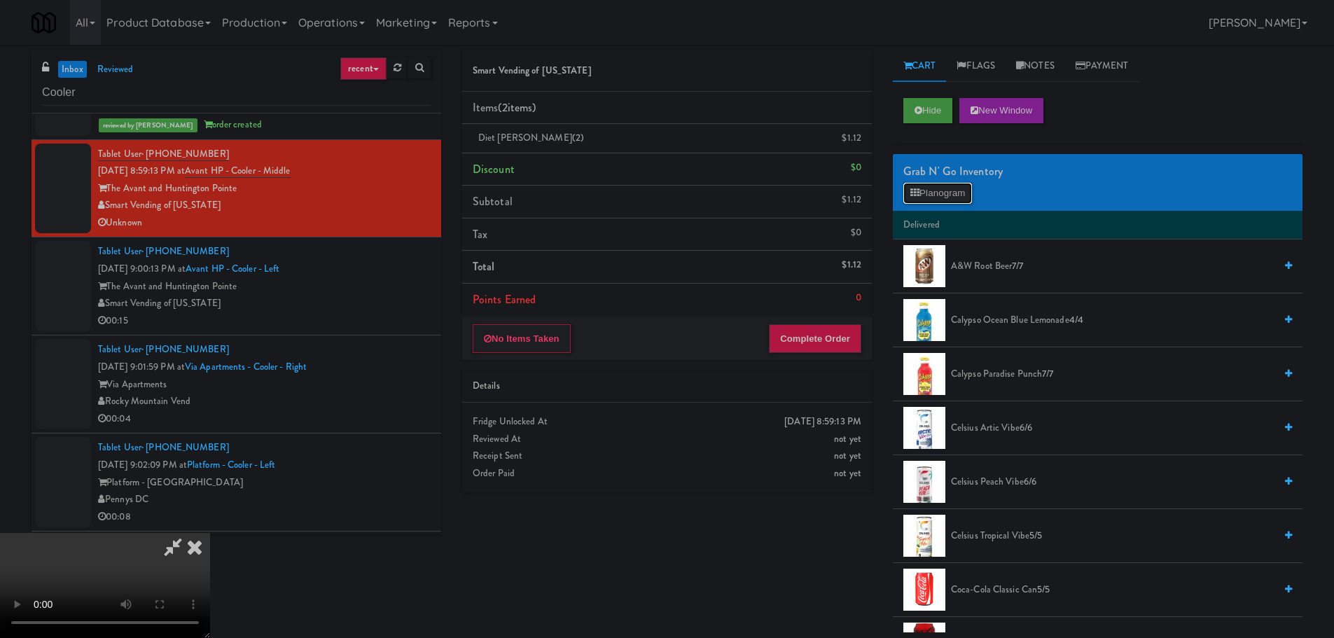
click at [954, 200] on button "Planogram" at bounding box center [938, 193] width 69 height 21
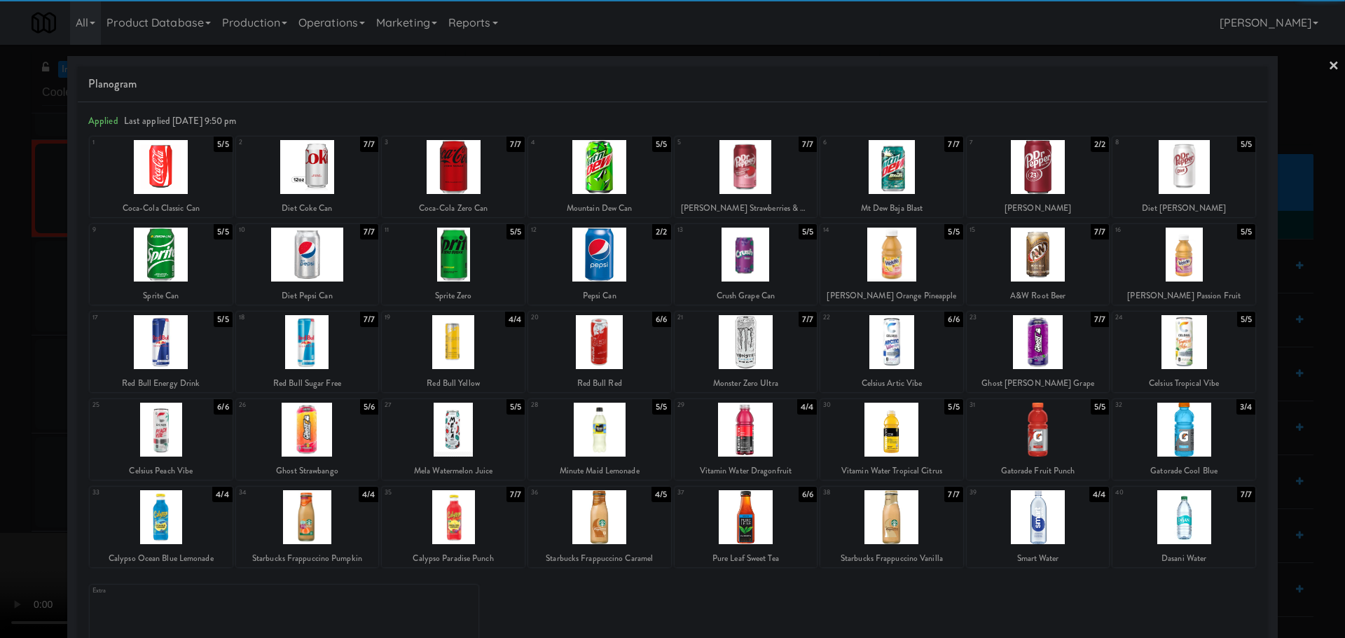
click at [326, 515] on div at bounding box center [307, 517] width 143 height 54
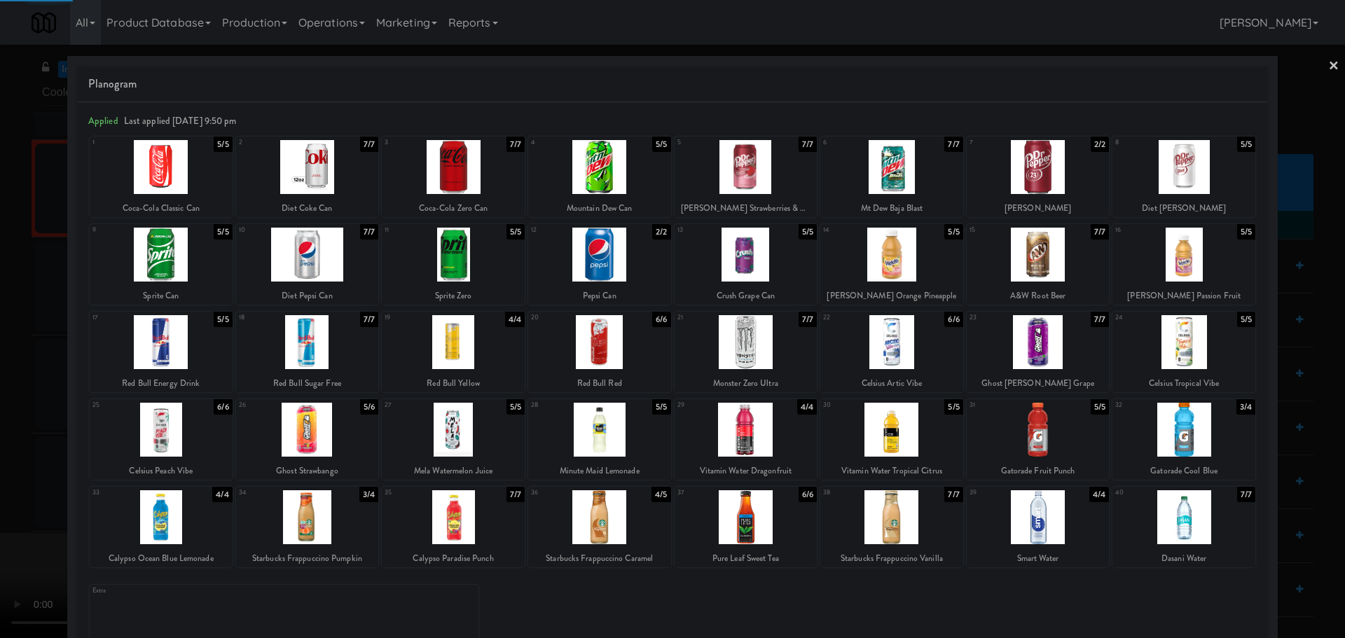
click at [0, 466] on div at bounding box center [672, 319] width 1345 height 638
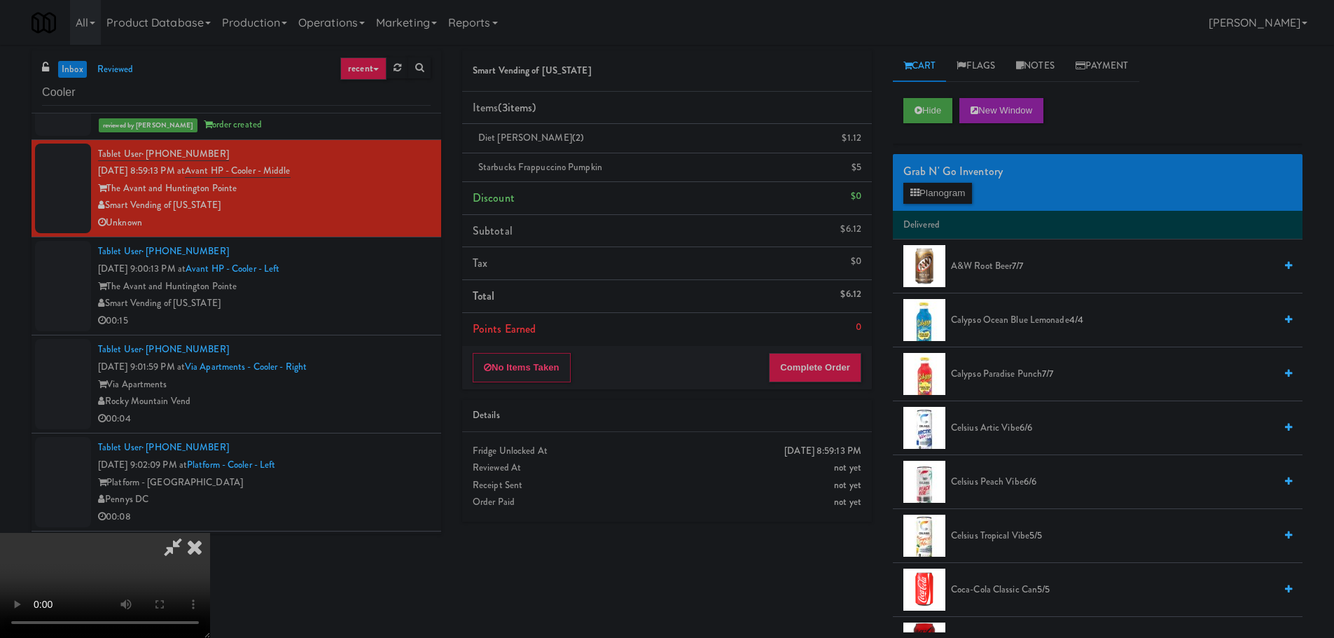
click at [210, 533] on video at bounding box center [105, 585] width 210 height 105
click at [824, 369] on button "Complete Order" at bounding box center [815, 367] width 92 height 29
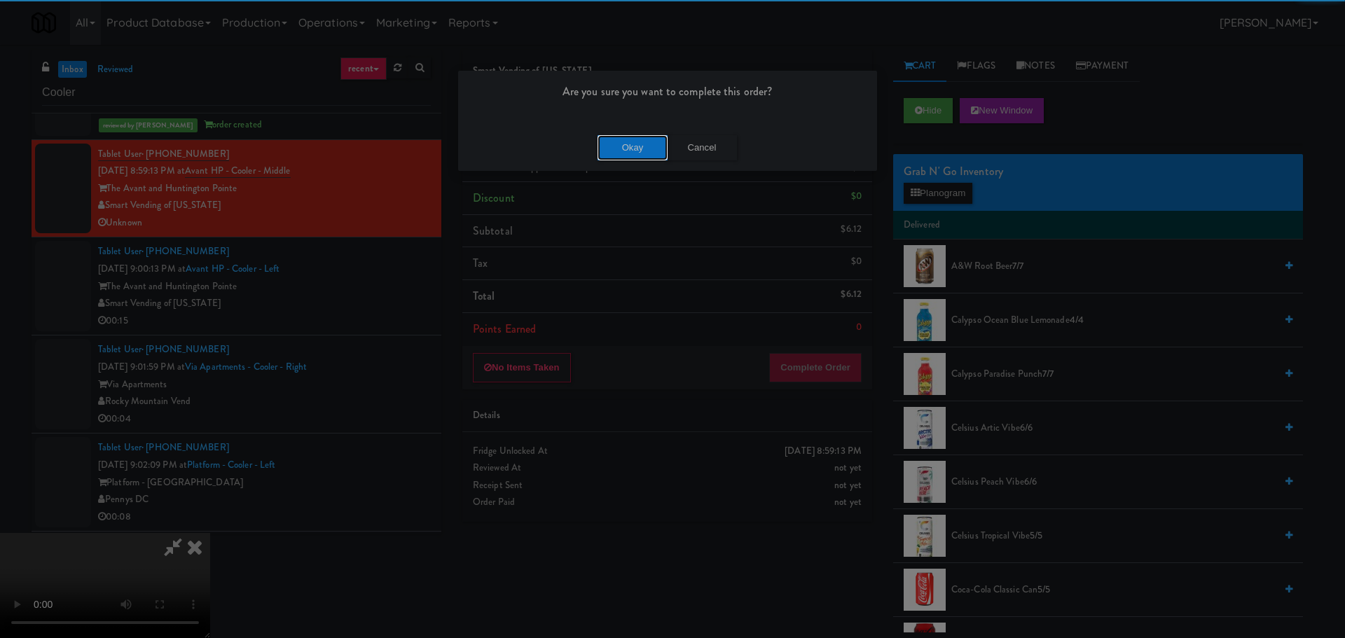
click at [649, 142] on button "Okay" at bounding box center [633, 147] width 70 height 25
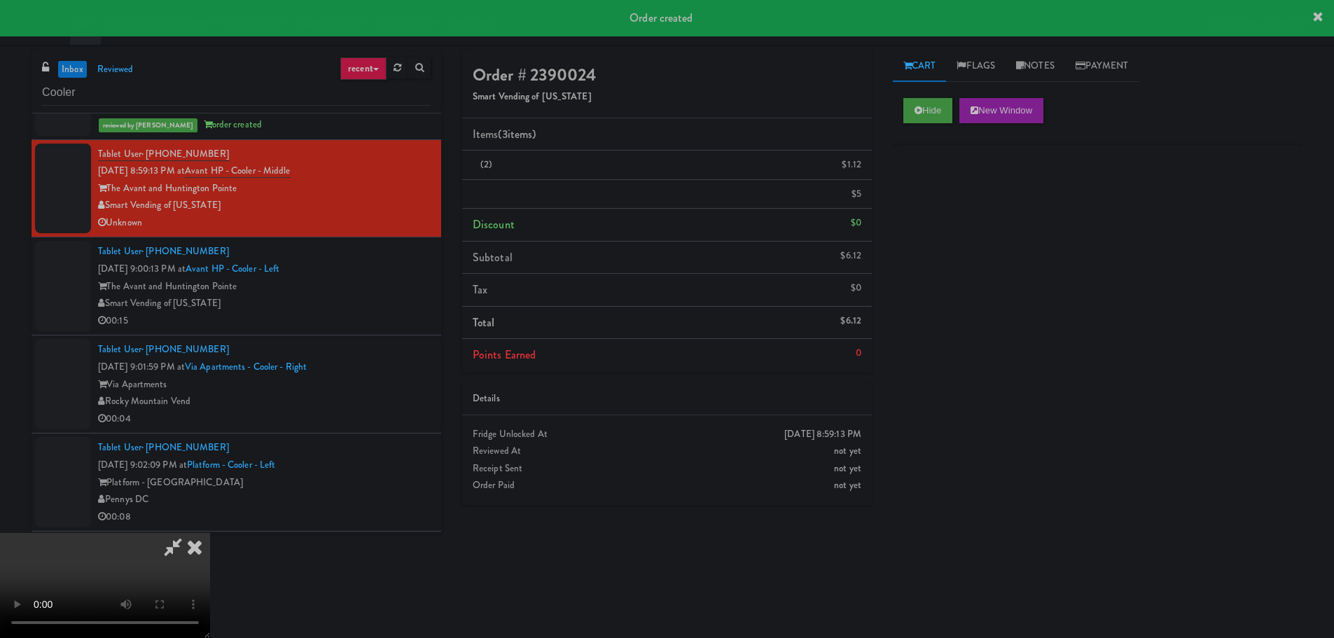
click at [210, 533] on icon at bounding box center [194, 547] width 31 height 28
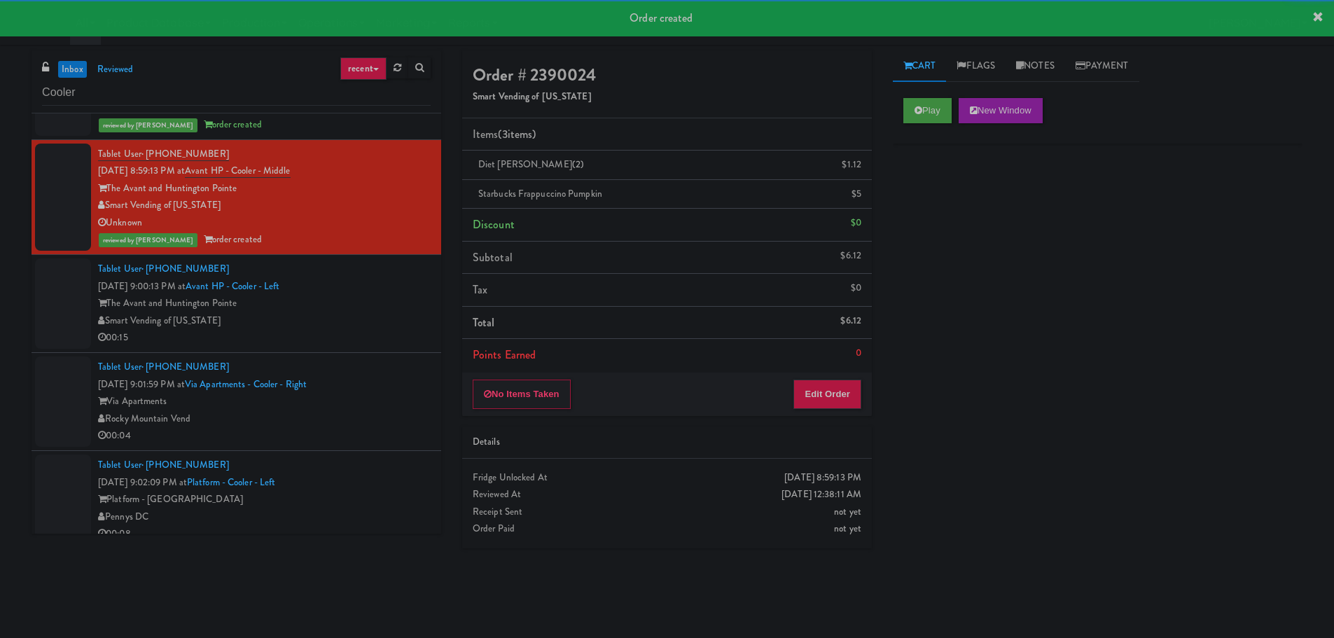
click at [386, 332] on div "00:15" at bounding box center [264, 338] width 333 height 18
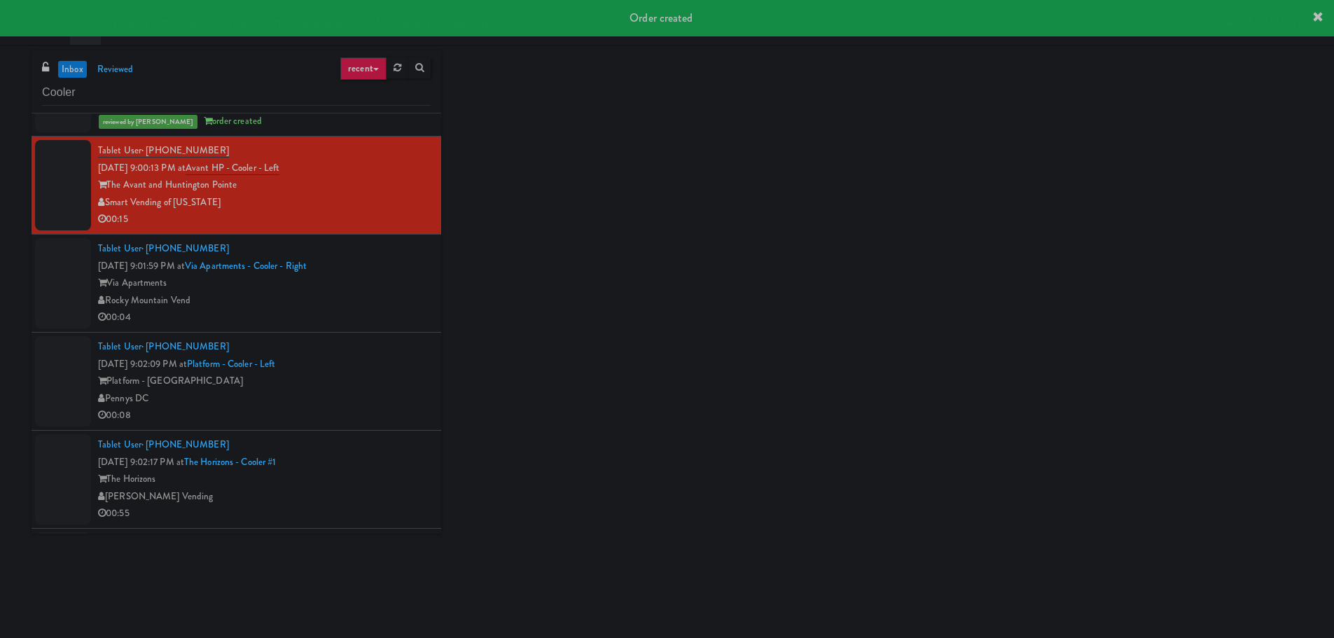
scroll to position [2172, 0]
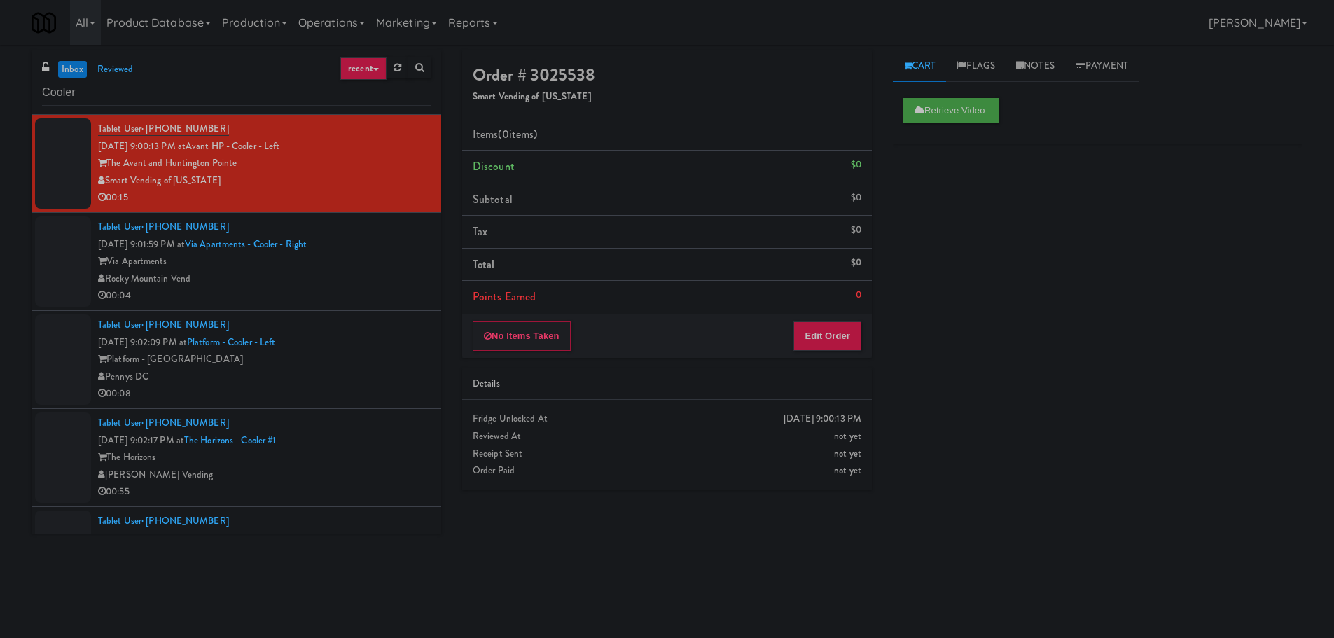
click at [360, 273] on div "Rocky Mountain Vend" at bounding box center [264, 279] width 333 height 18
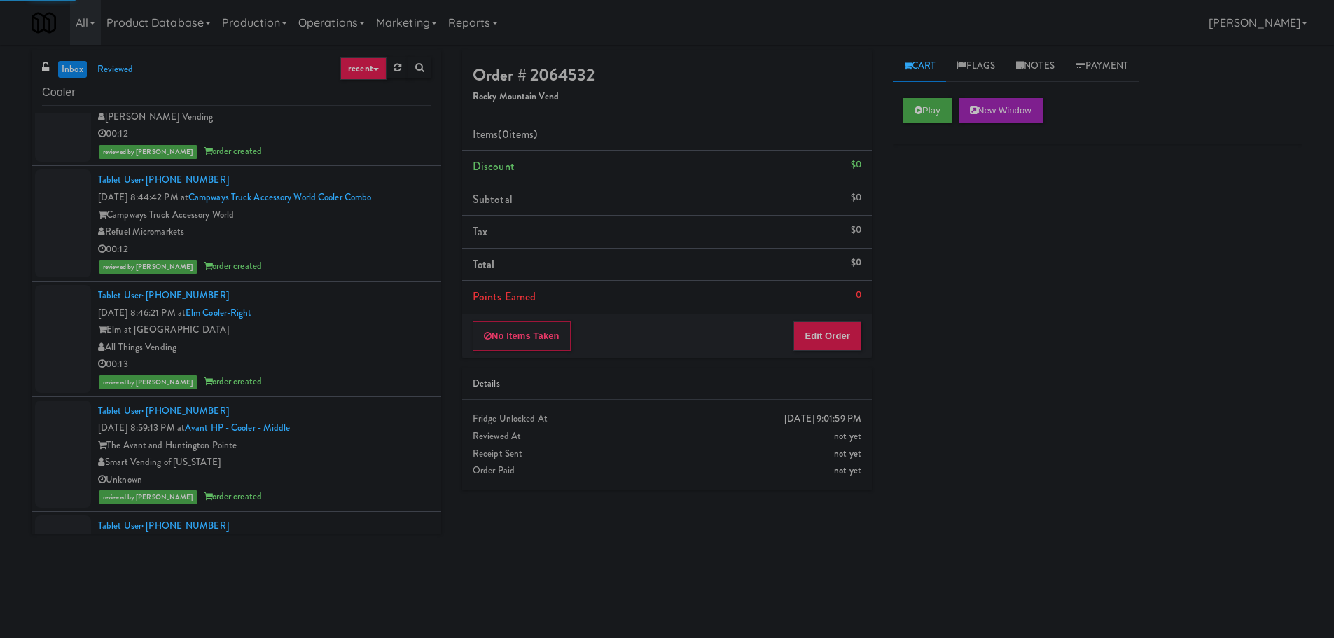
scroll to position [1751, 0]
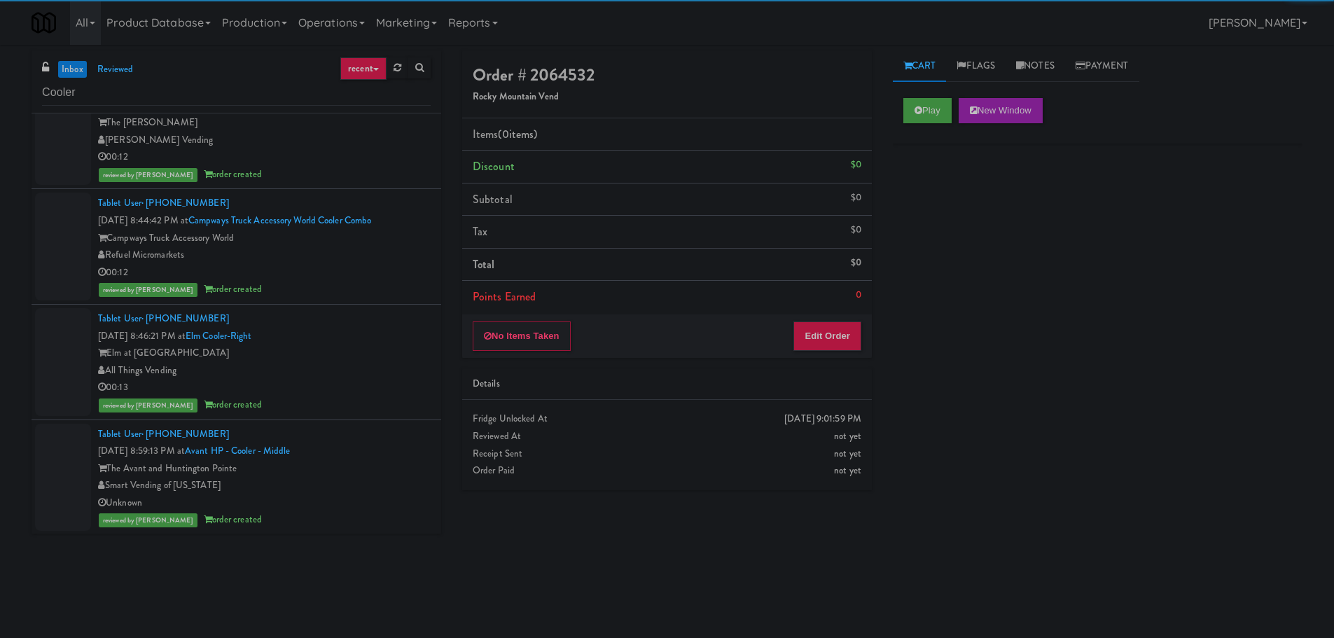
click at [371, 312] on div "Tablet User · (720) 416-9009 Sep 11, 2025 8:46:21 PM at Elm Cooler-Right Elm at…" at bounding box center [264, 362] width 333 height 104
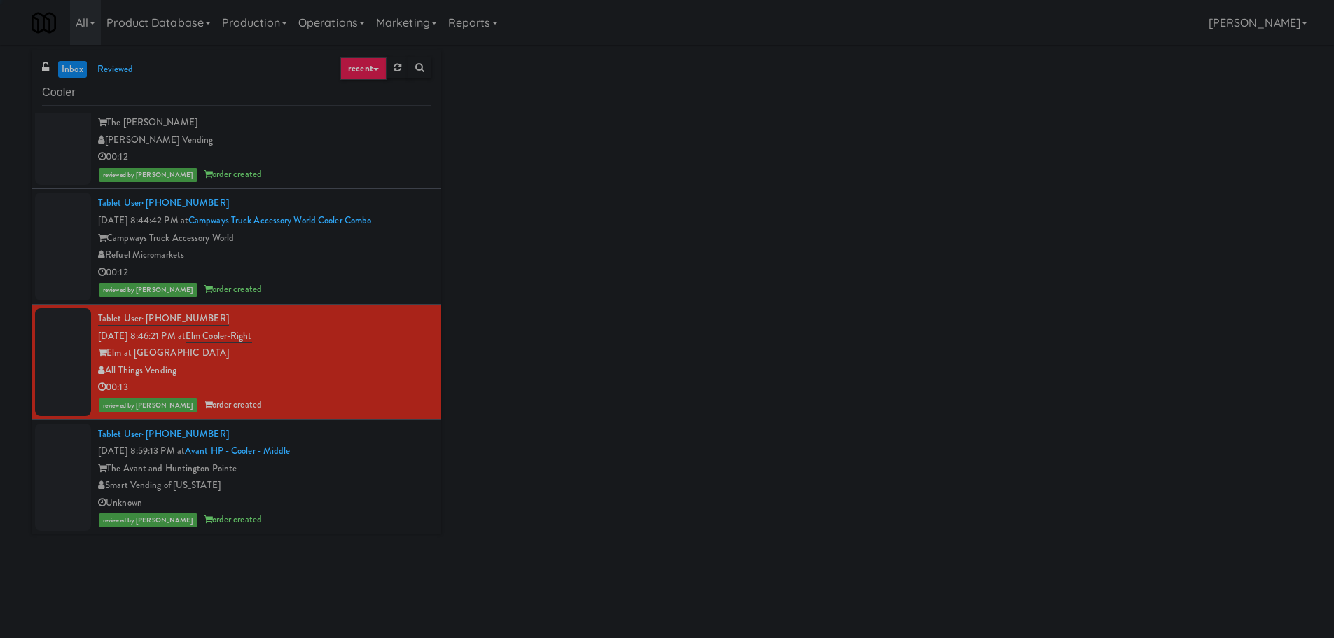
click at [376, 276] on div "00:12" at bounding box center [264, 273] width 333 height 18
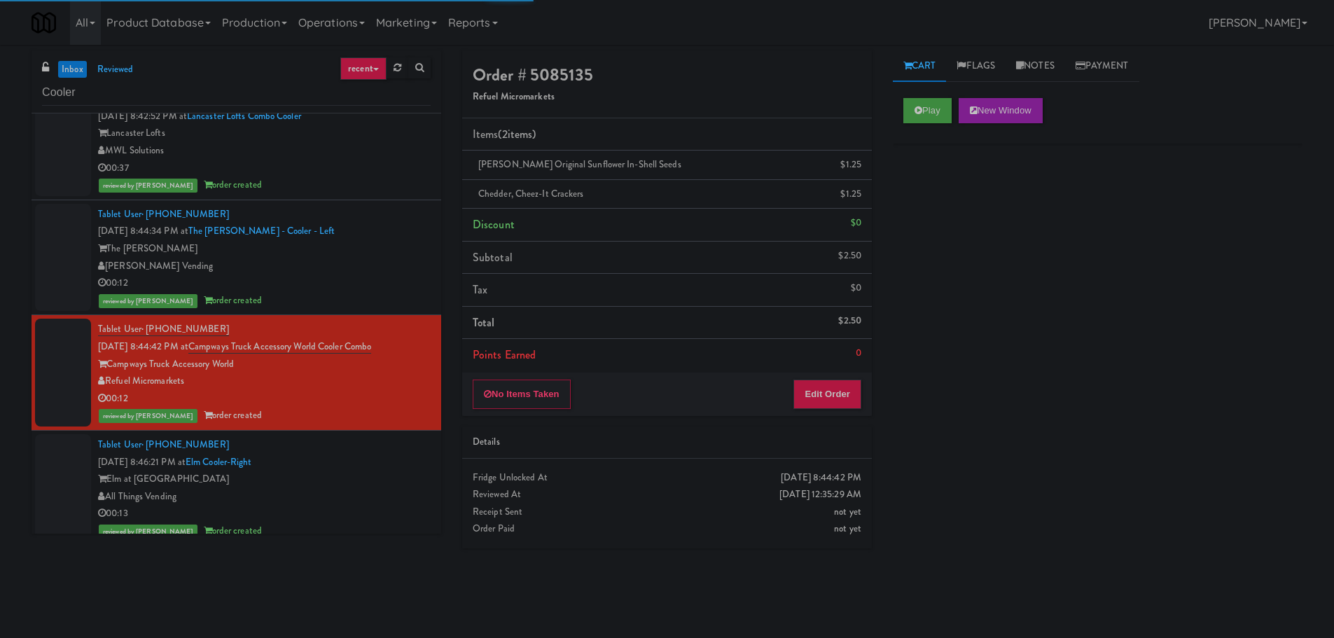
scroll to position [1611, 0]
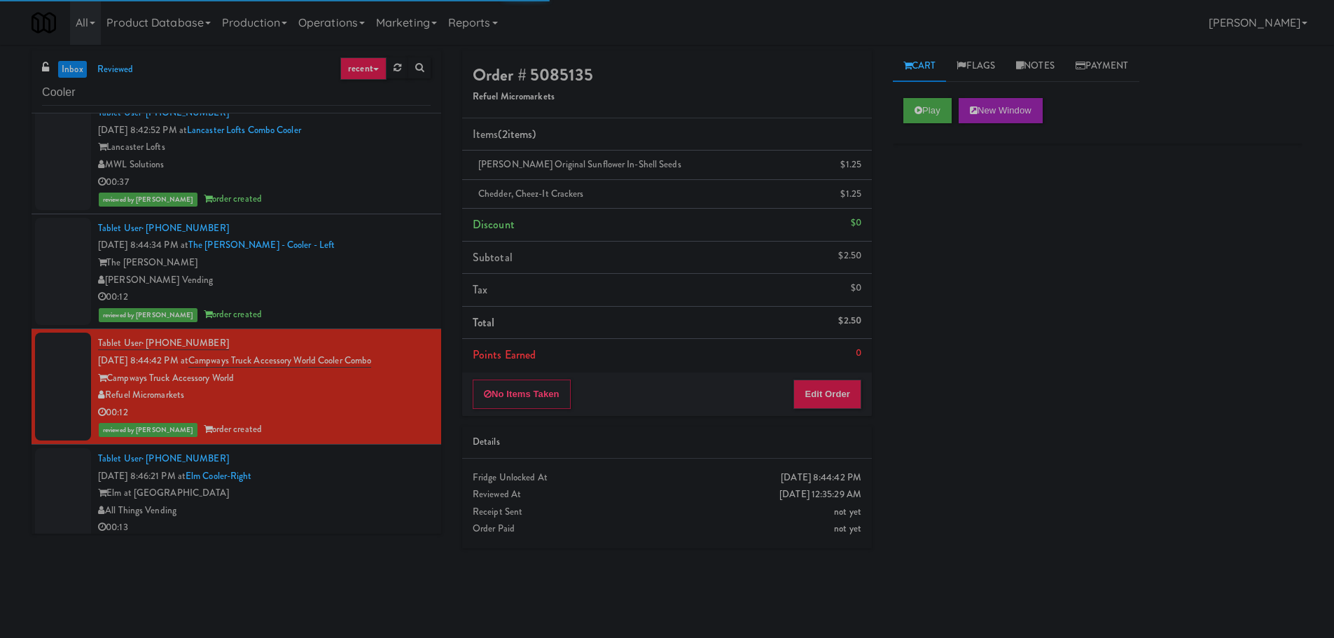
click at [373, 312] on div "reviewed by John C order created" at bounding box center [264, 315] width 333 height 18
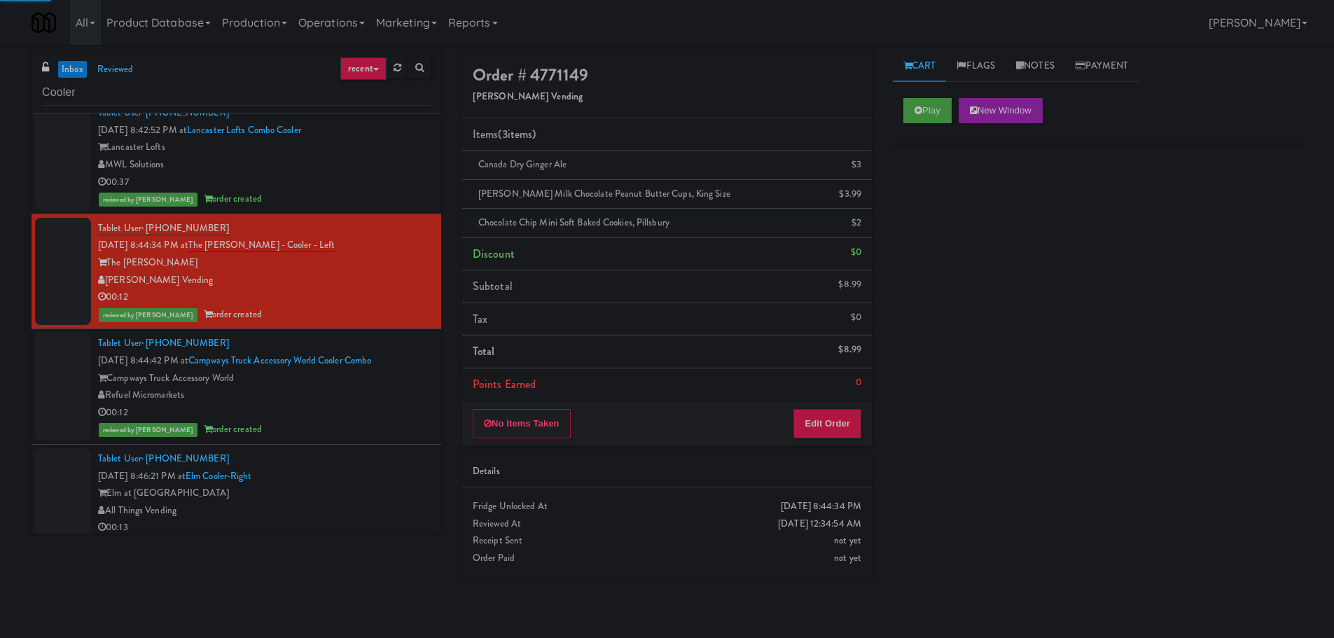
click at [389, 185] on div "00:37" at bounding box center [264, 183] width 333 height 18
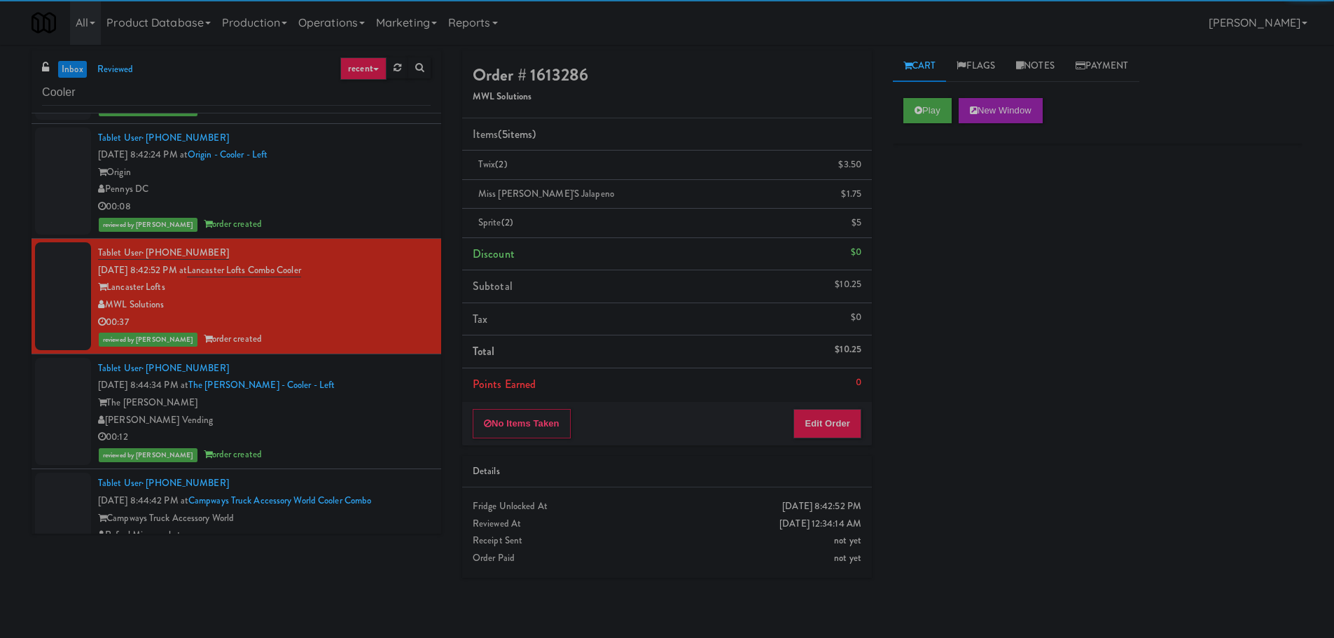
click at [401, 212] on div "00:08" at bounding box center [264, 207] width 333 height 18
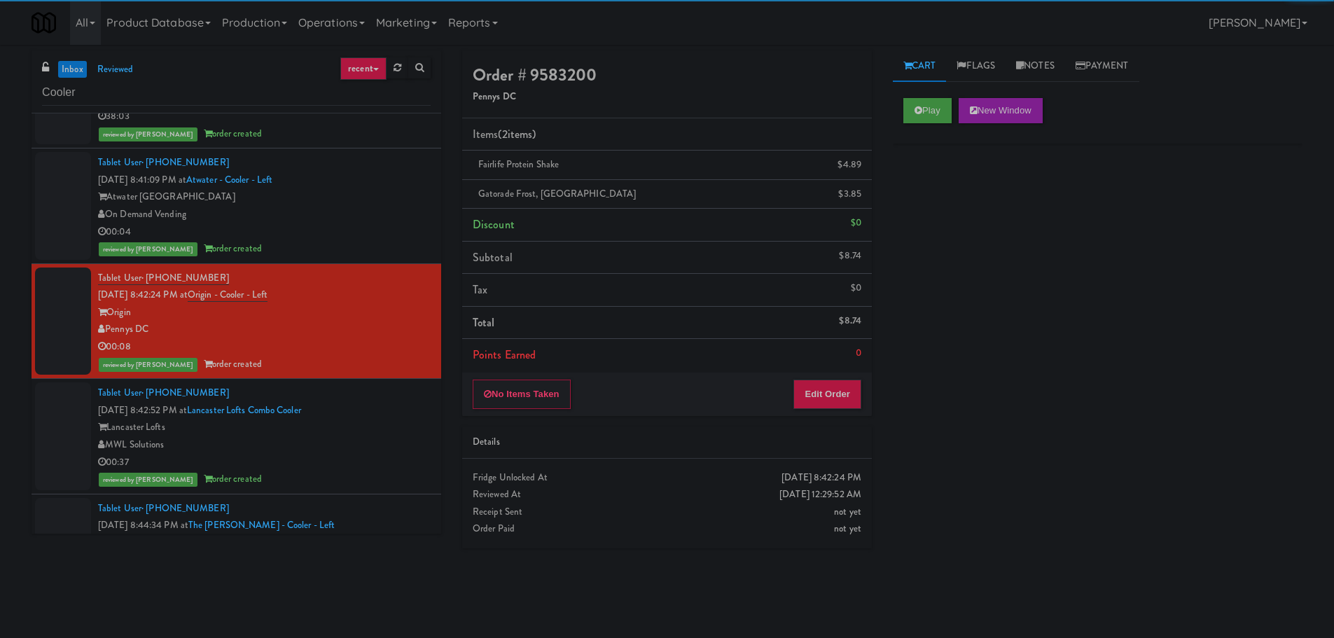
click at [380, 250] on div "reviewed by John C order created" at bounding box center [264, 249] width 333 height 18
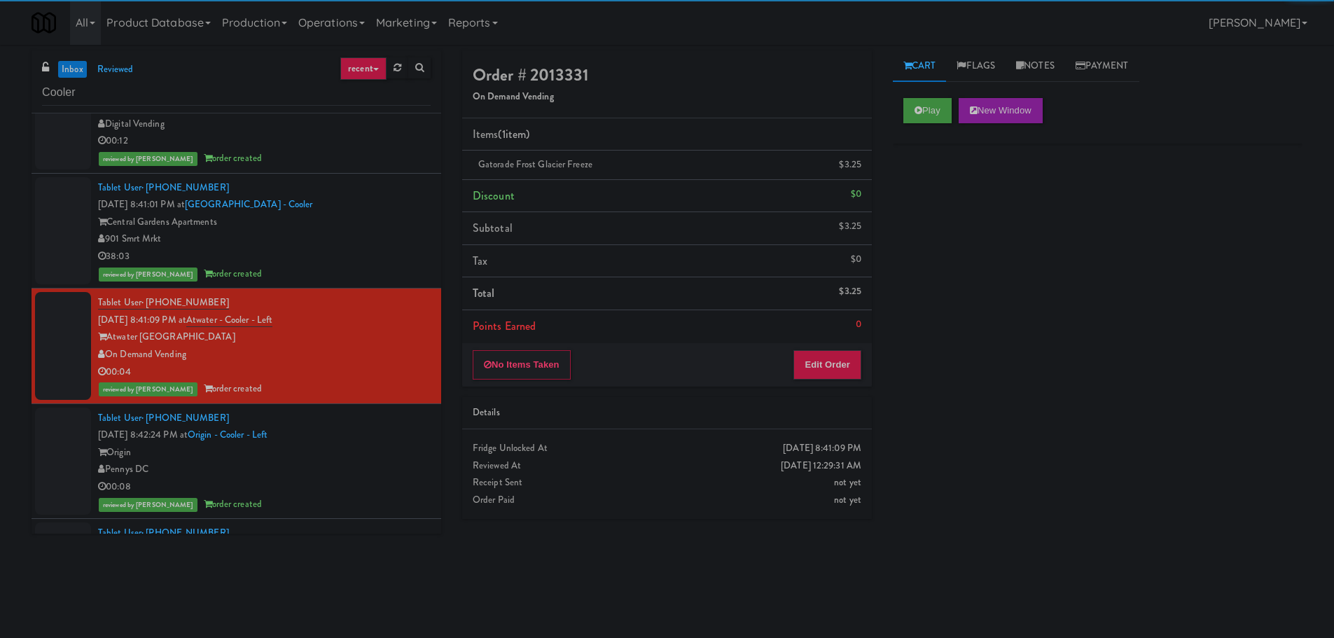
click at [379, 253] on div "38:03" at bounding box center [264, 257] width 333 height 18
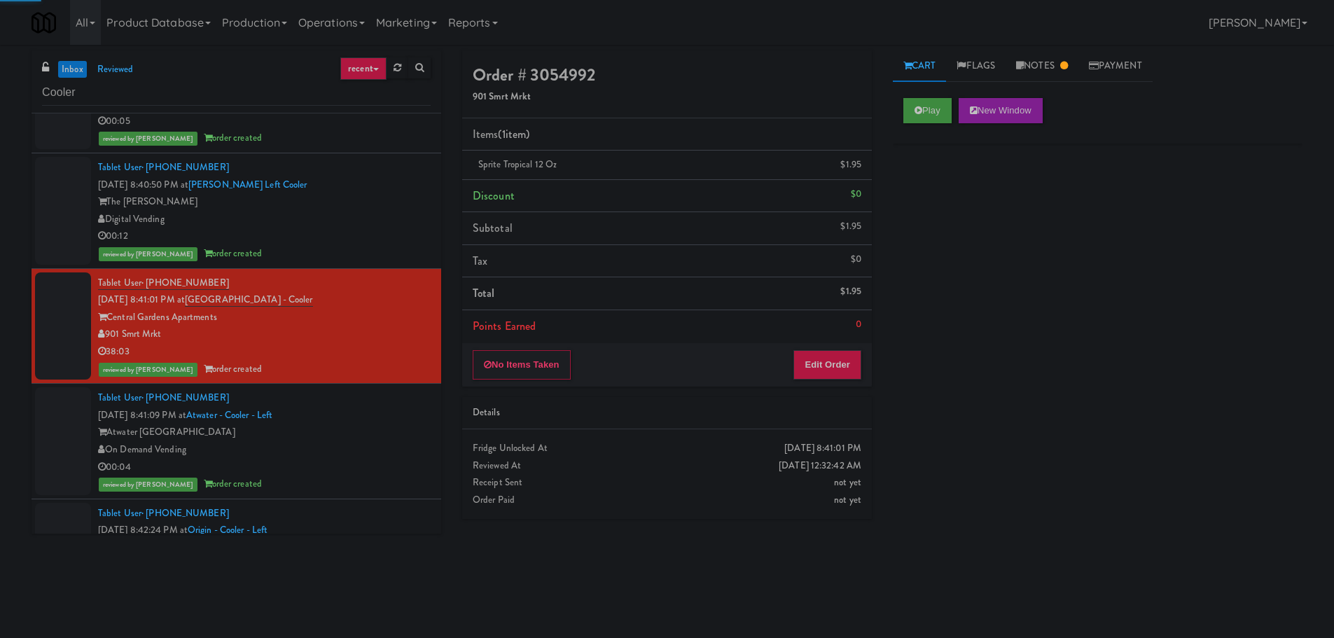
scroll to position [1051, 0]
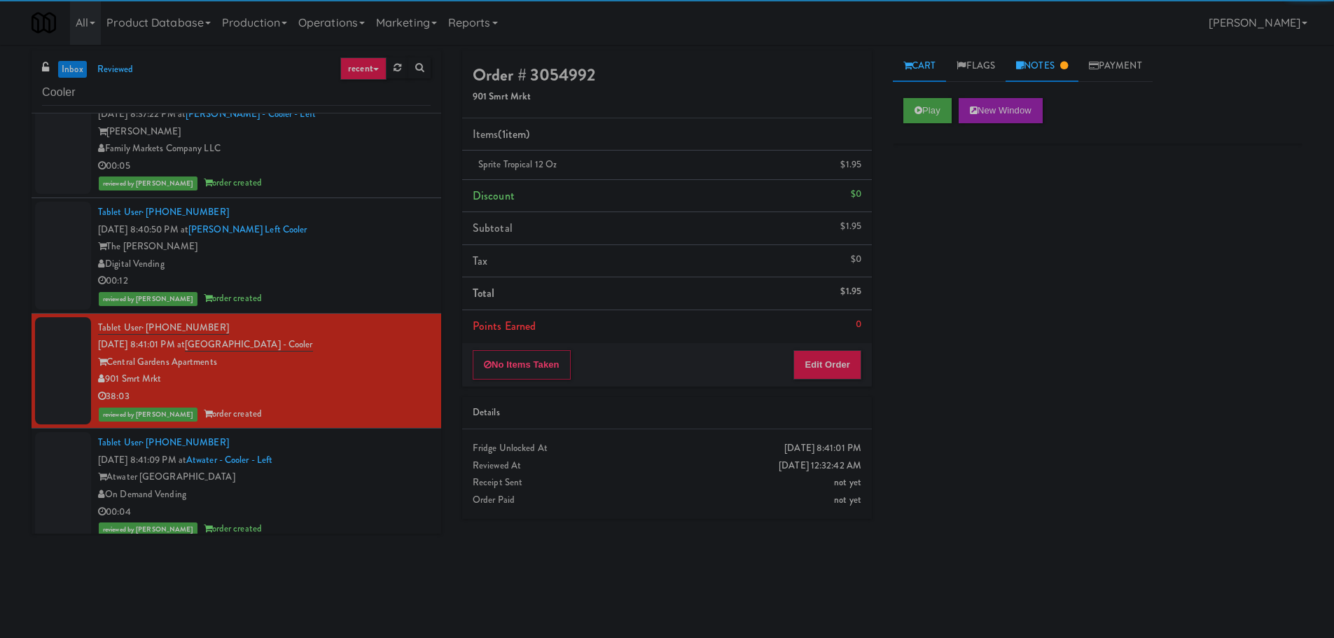
click at [1033, 68] on link "Notes" at bounding box center [1042, 66] width 73 height 32
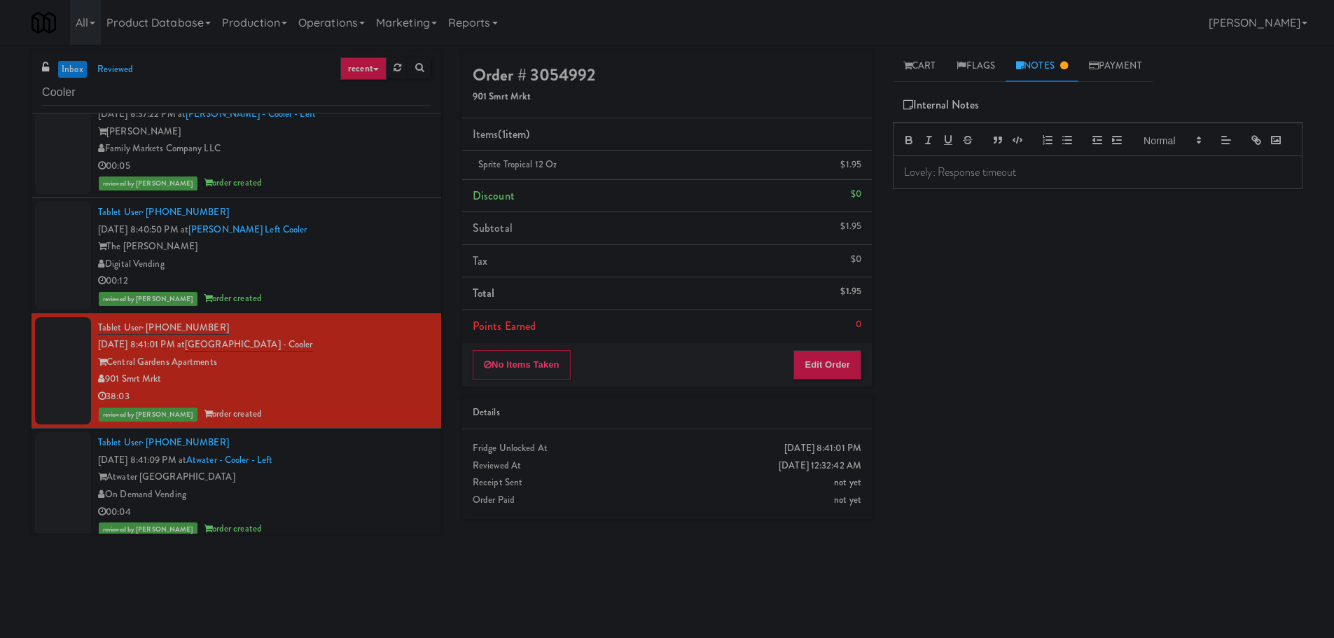
click at [985, 181] on div "Lovely: Response timeout" at bounding box center [1098, 172] width 408 height 32
click at [981, 180] on p "Lovely: Response timeout" at bounding box center [1097, 172] width 387 height 15
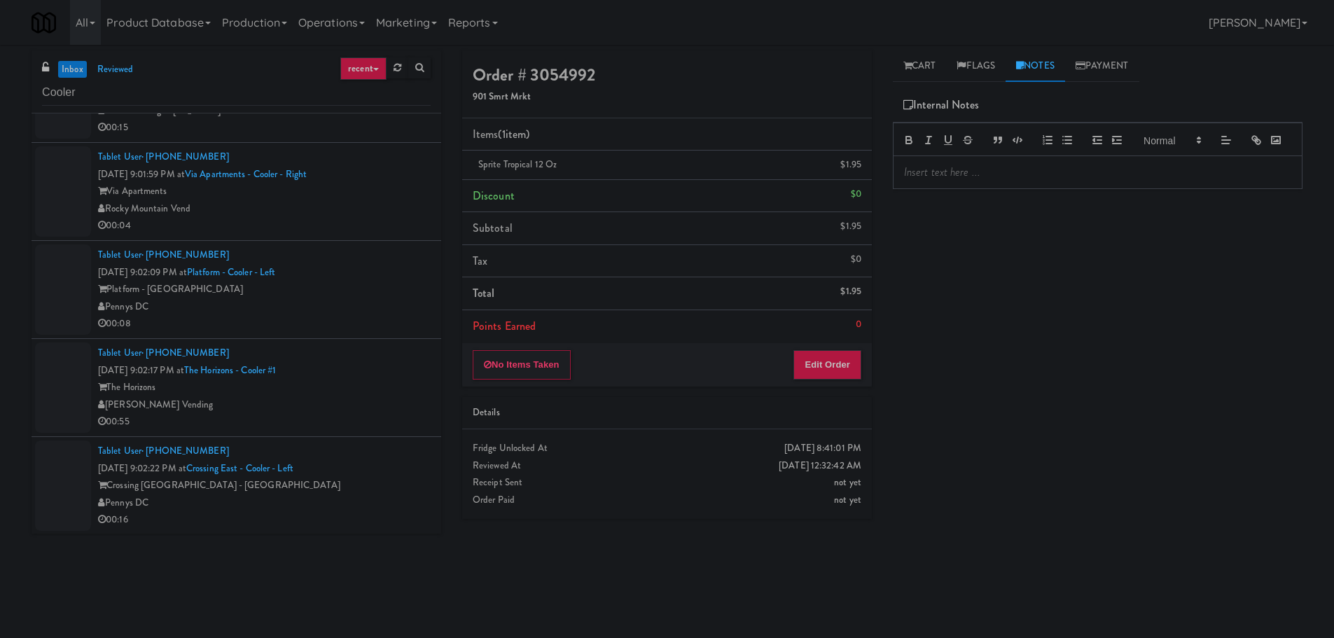
click at [385, 155] on div "Tablet User · (781) 799-7683 Sep 11, 2025 9:01:59 PM at Via Apartments - Cooler…" at bounding box center [264, 192] width 333 height 86
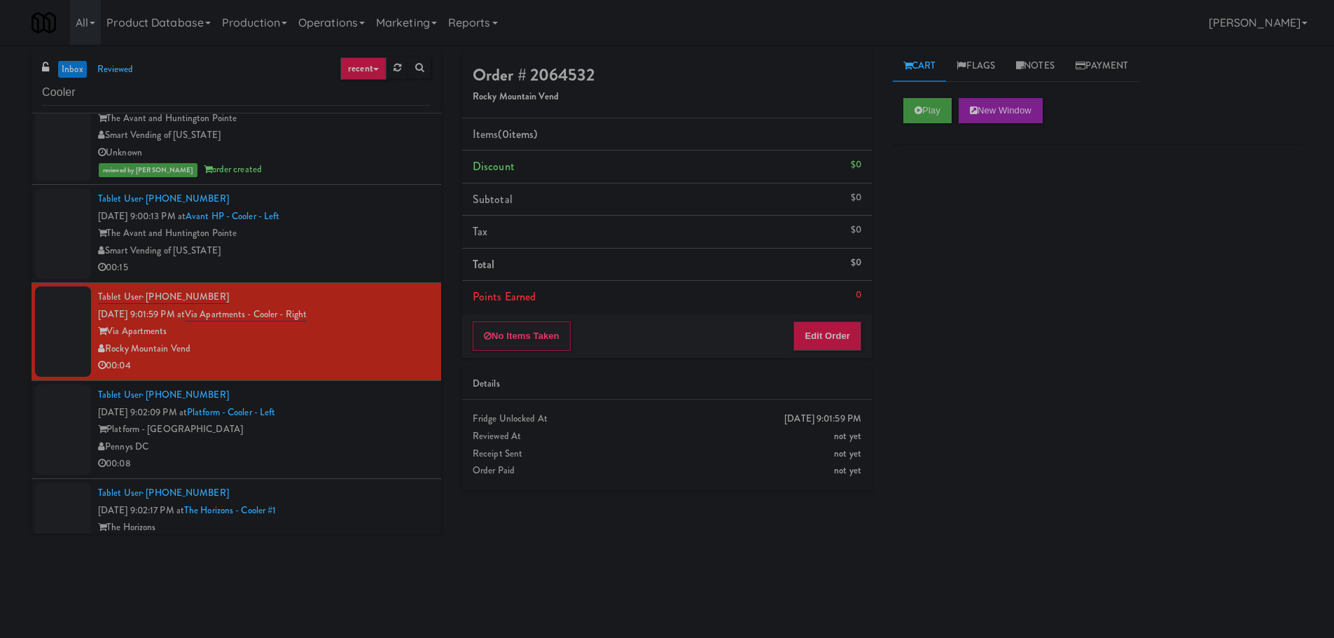
click at [388, 261] on div "00:15" at bounding box center [264, 268] width 333 height 18
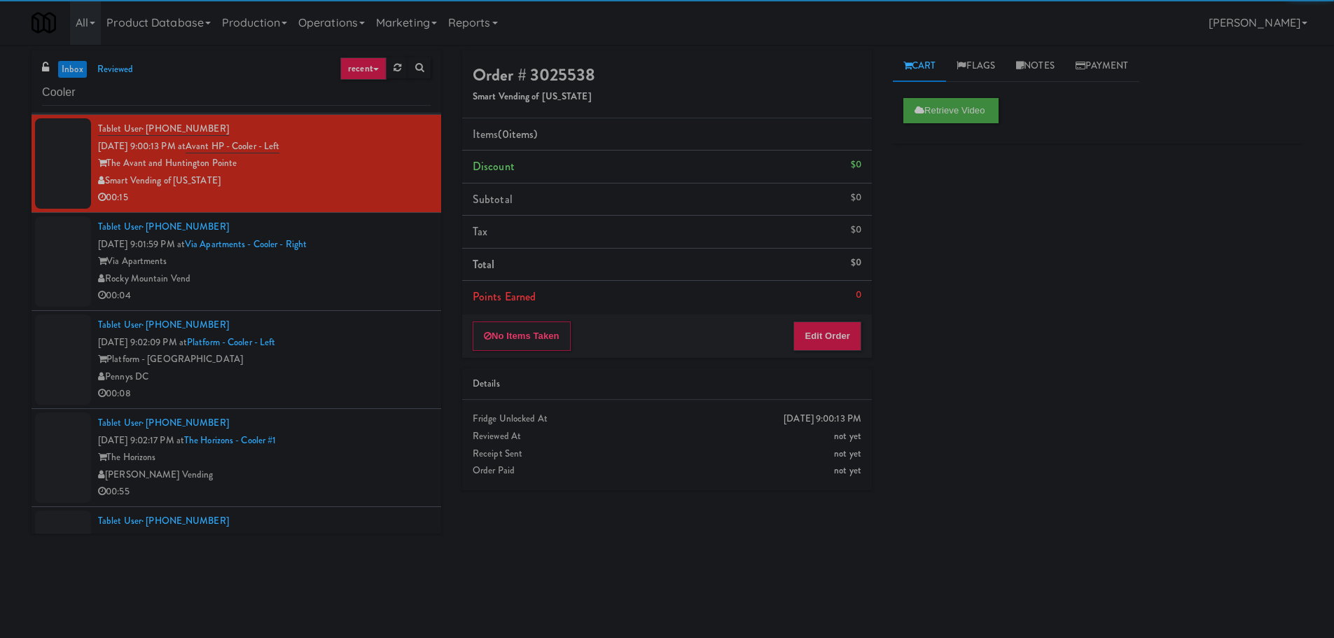
click at [375, 301] on div "00:04" at bounding box center [264, 296] width 333 height 18
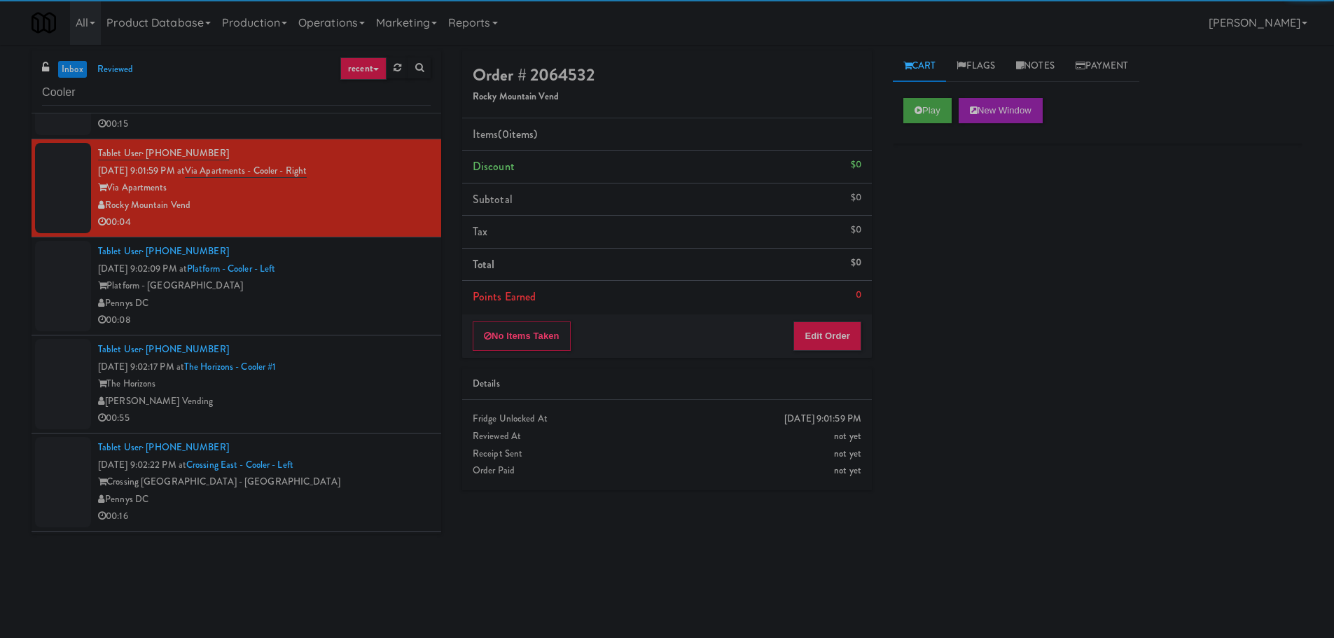
scroll to position [2242, 0]
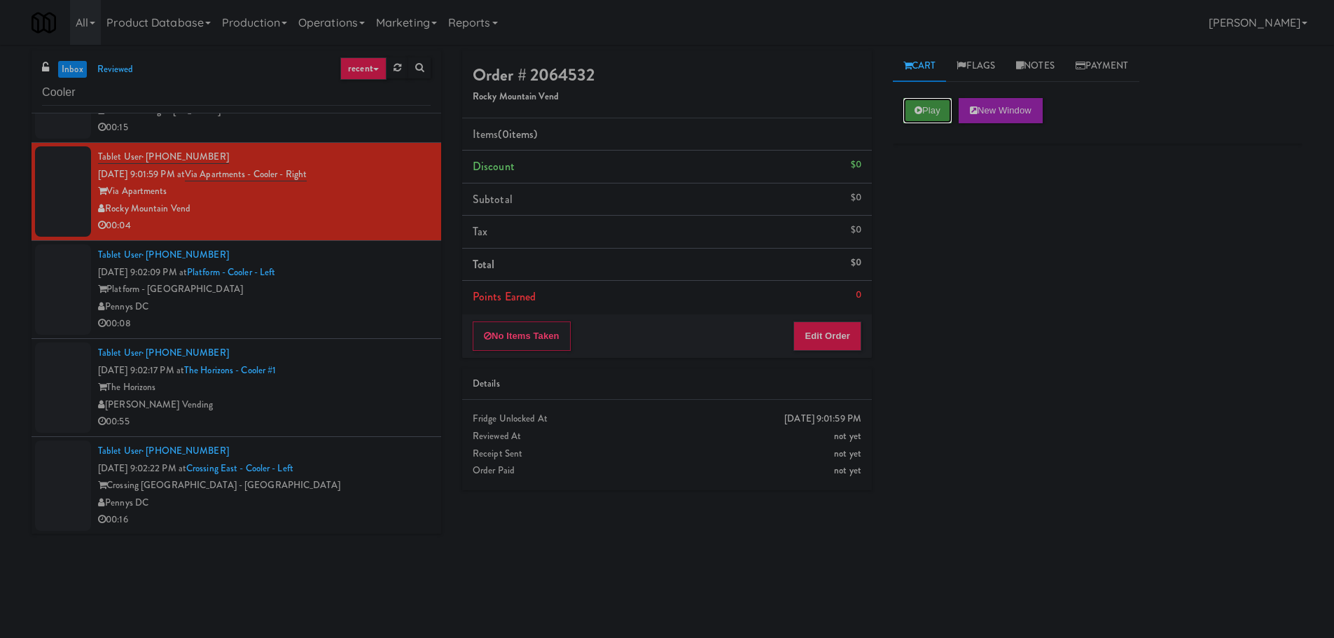
click at [933, 102] on button "Play" at bounding box center [928, 110] width 48 height 25
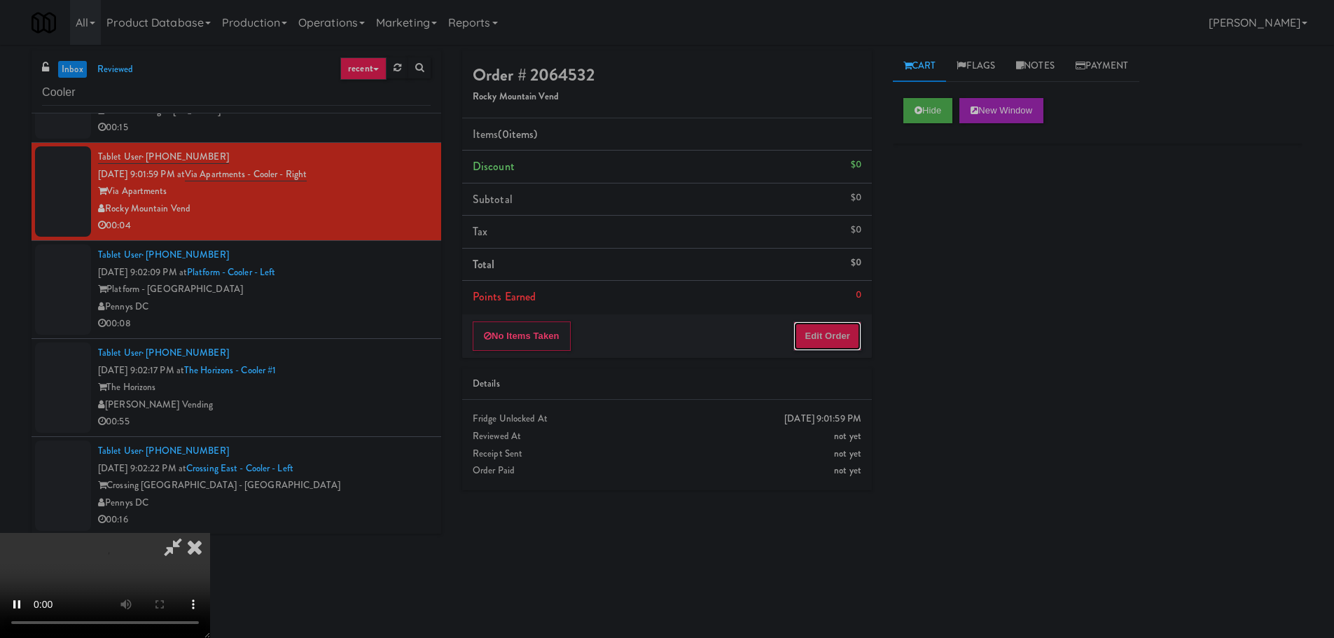
click at [825, 343] on button "Edit Order" at bounding box center [828, 336] width 68 height 29
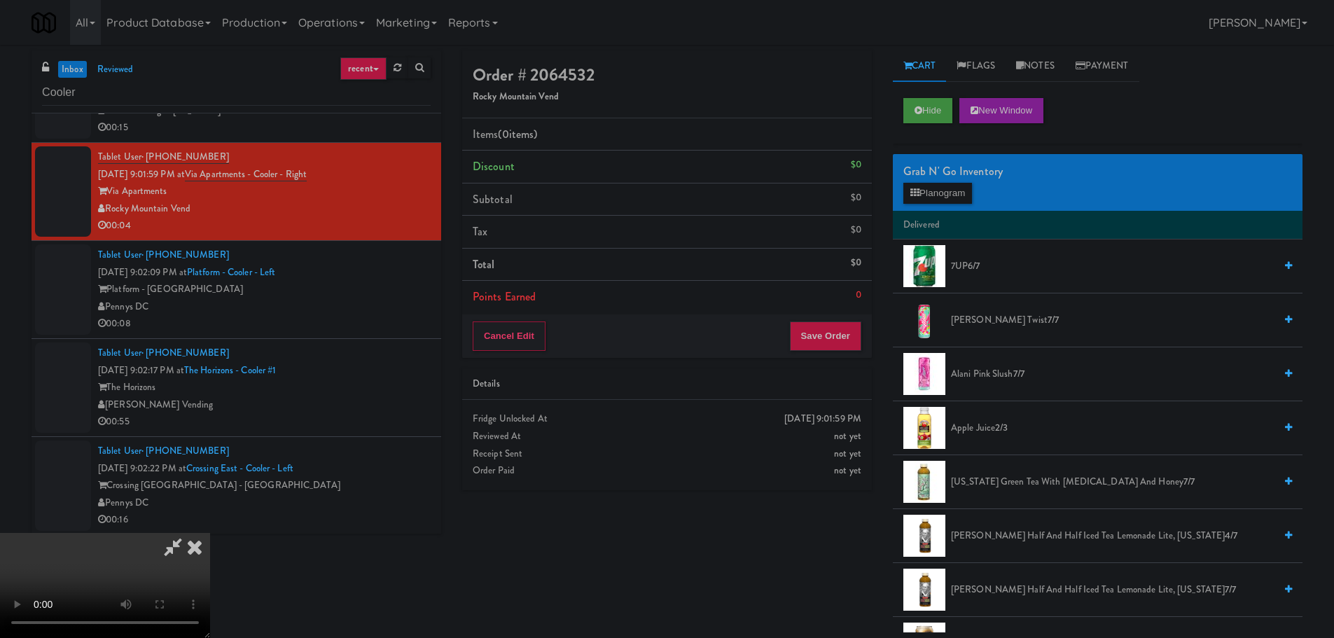
scroll to position [0, 0]
click at [210, 533] on video at bounding box center [105, 585] width 210 height 105
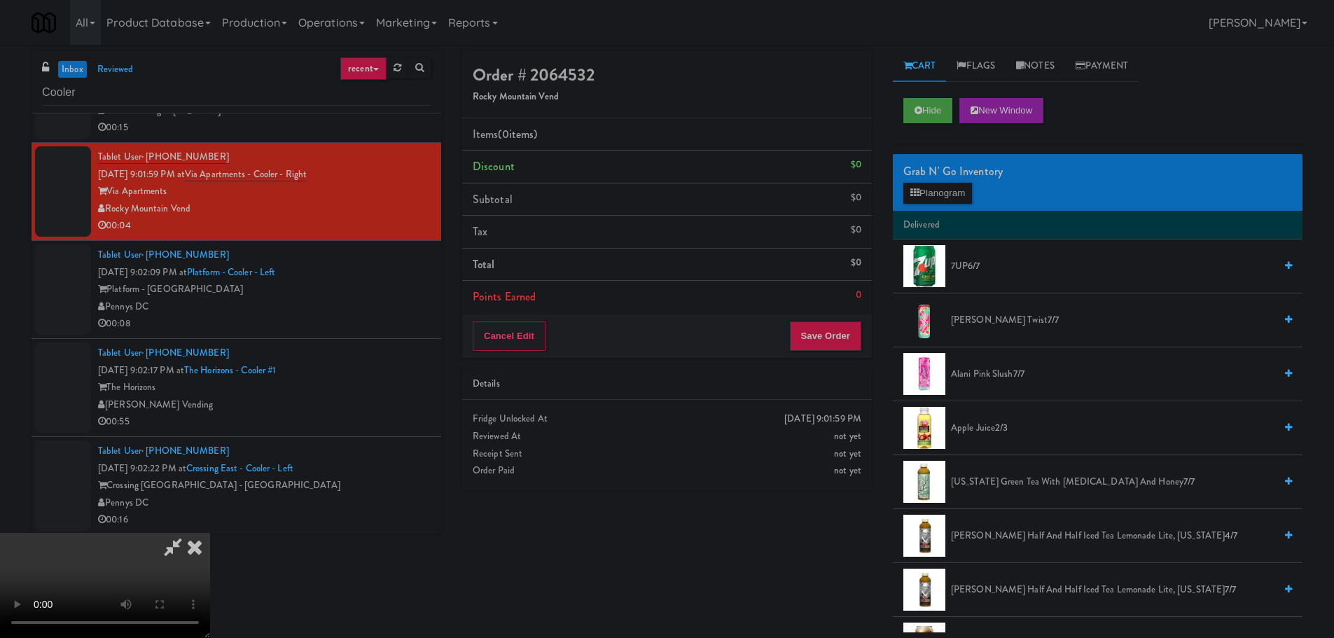
click at [210, 533] on video at bounding box center [105, 585] width 210 height 105
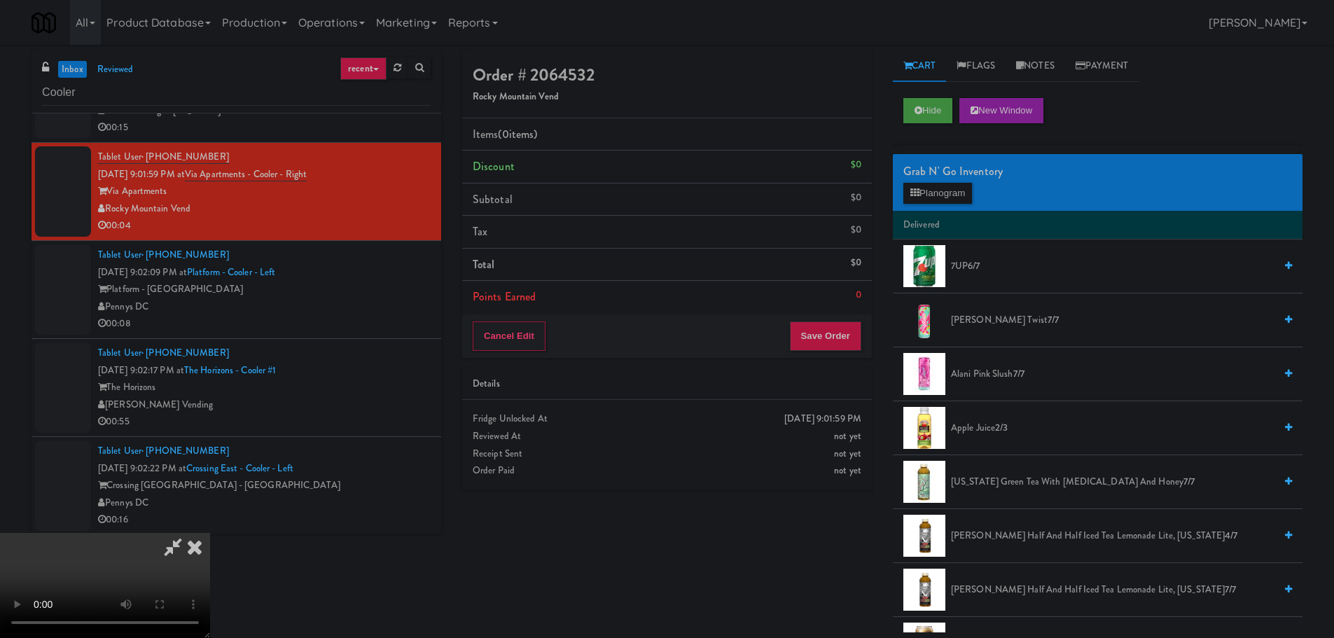
scroll to position [0, 0]
click at [210, 533] on video at bounding box center [105, 585] width 210 height 105
click at [954, 205] on div "Grab N' Go Inventory Planogram" at bounding box center [1098, 182] width 410 height 57
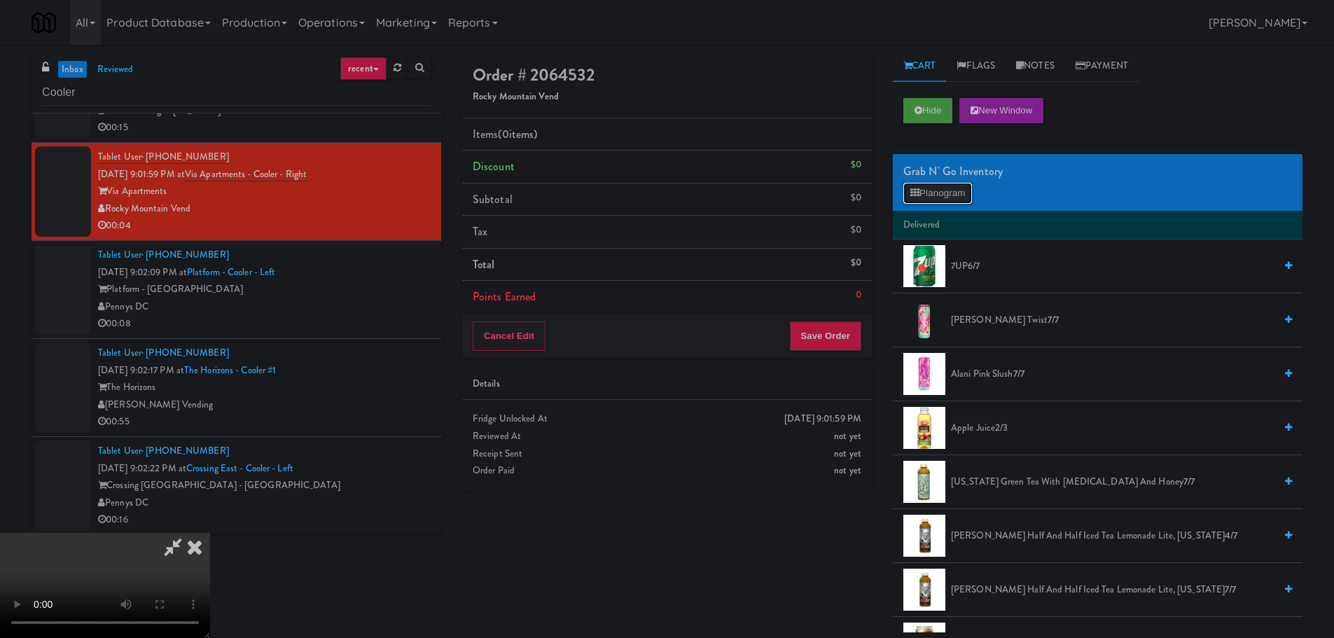
click at [960, 193] on button "Planogram" at bounding box center [938, 193] width 69 height 21
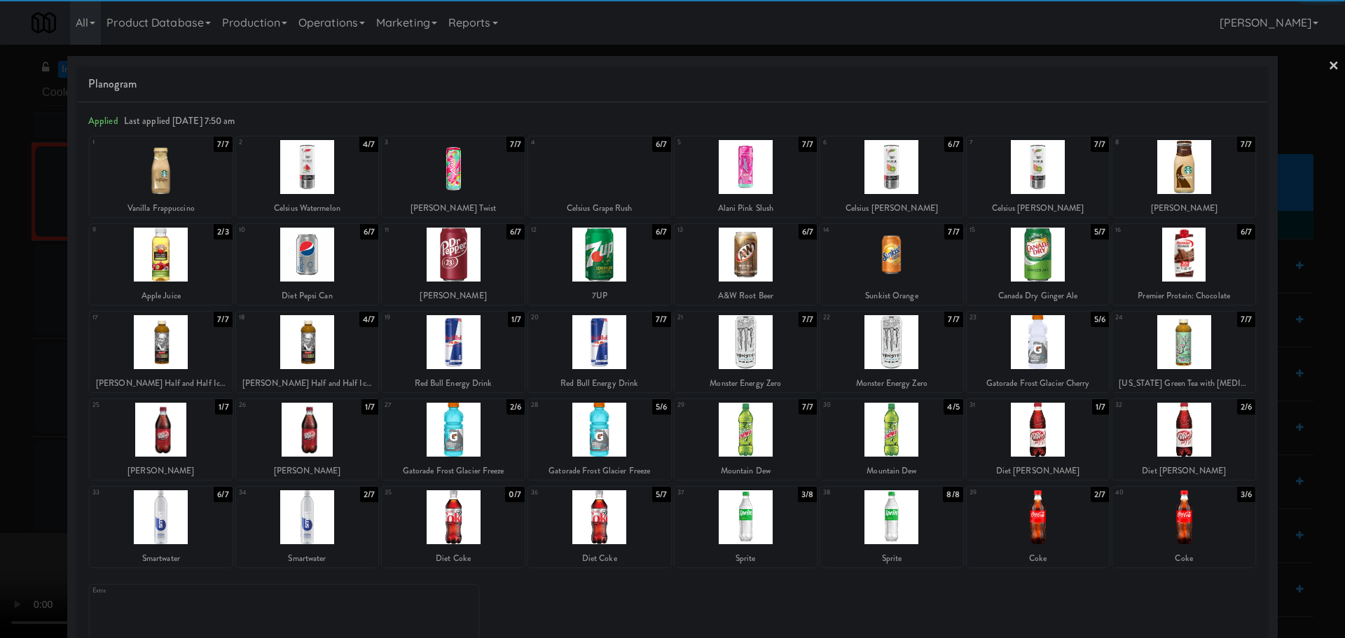
click at [322, 268] on div at bounding box center [307, 255] width 143 height 54
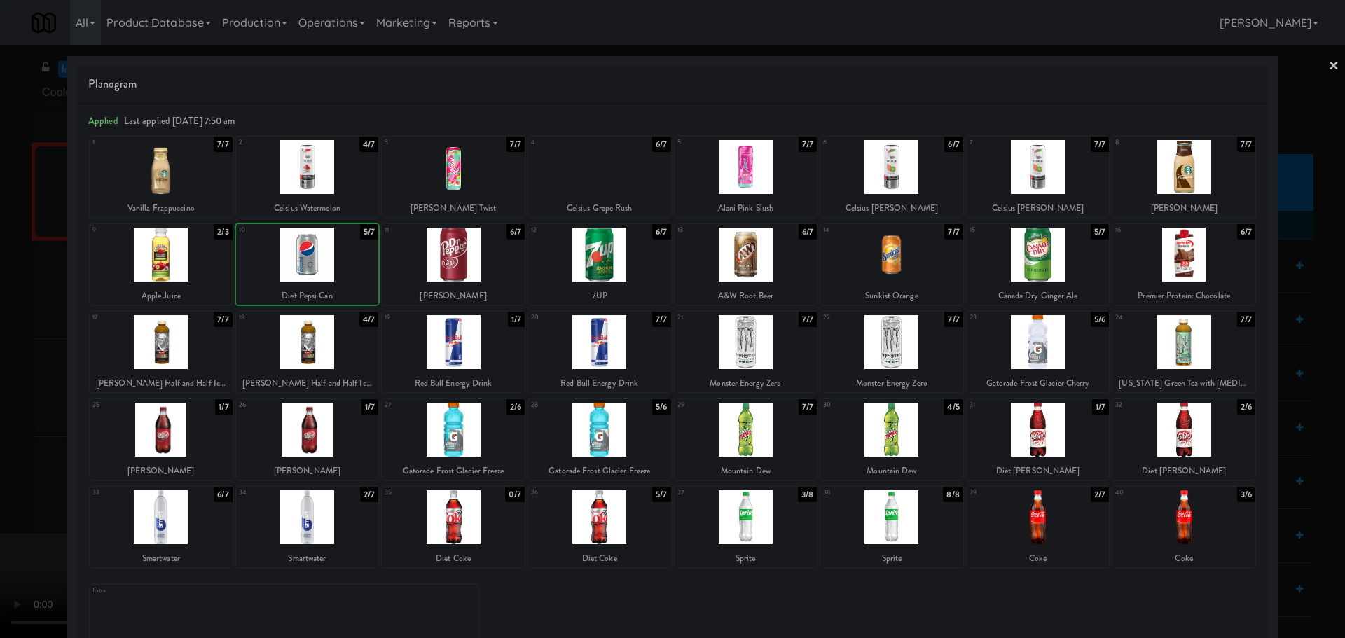
drag, startPoint x: 0, startPoint y: 356, endPoint x: 48, endPoint y: 358, distance: 47.7
click at [3, 357] on div at bounding box center [672, 319] width 1345 height 638
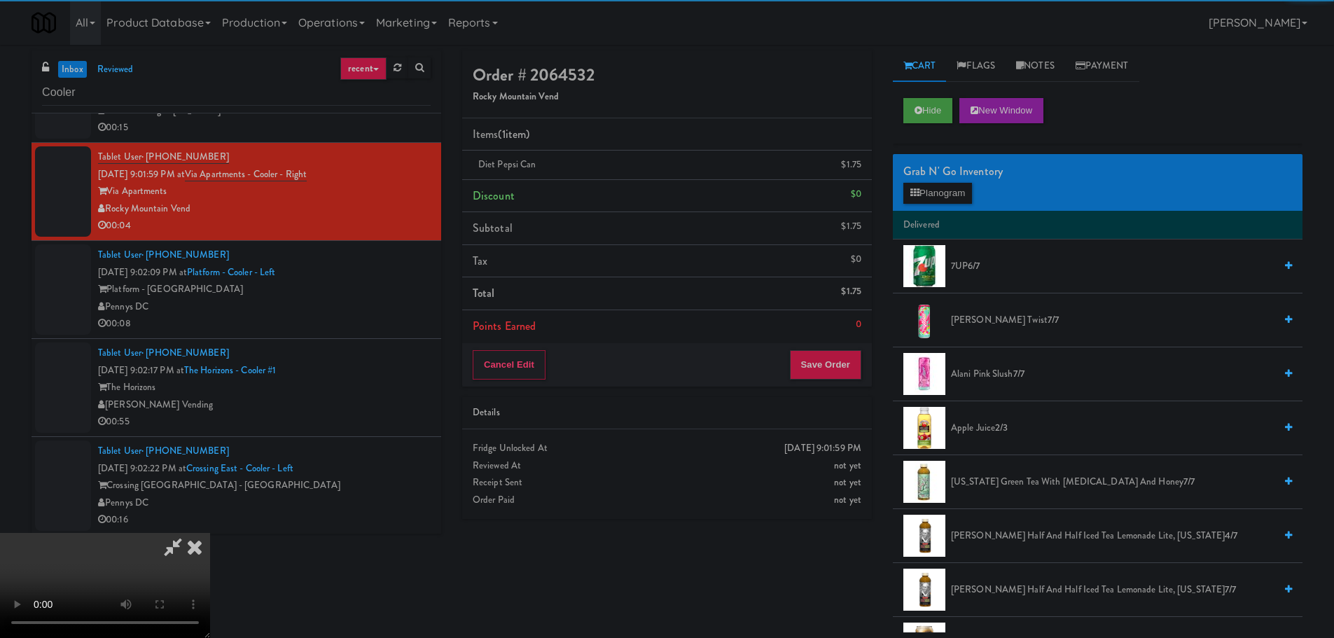
click at [210, 533] on video at bounding box center [105, 585] width 210 height 105
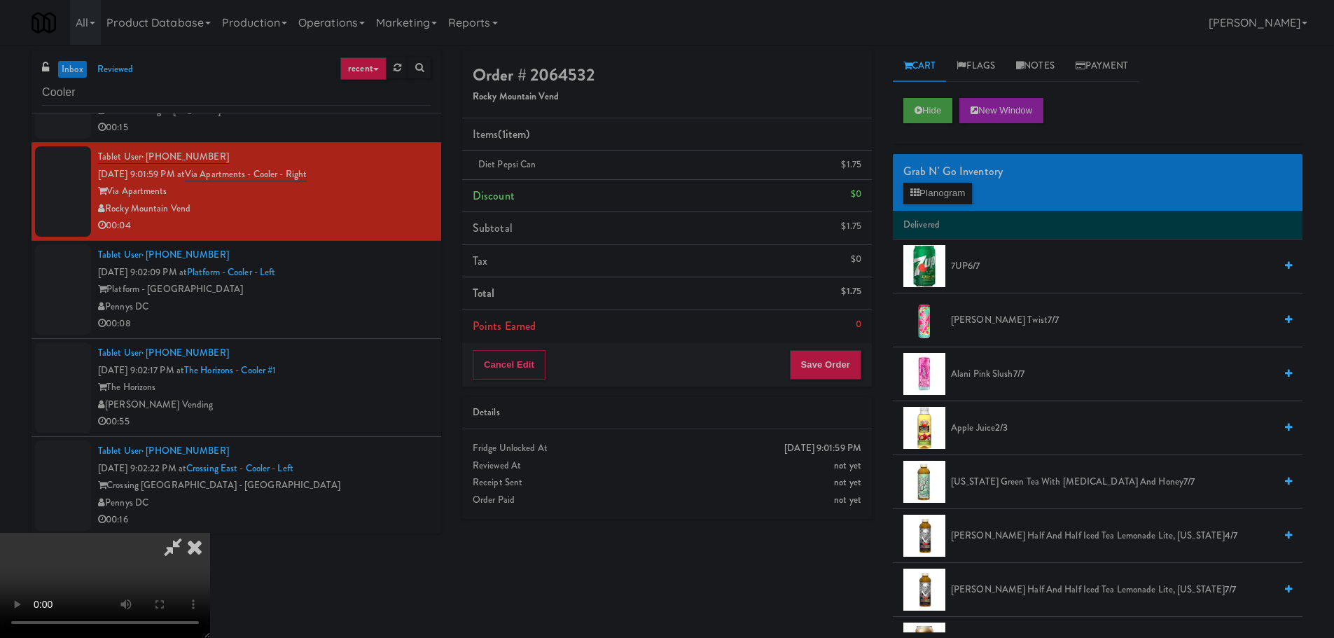
click at [210, 533] on video at bounding box center [105, 585] width 210 height 105
drag, startPoint x: 499, startPoint y: 350, endPoint x: 517, endPoint y: 349, distance: 17.6
click at [210, 533] on video at bounding box center [105, 585] width 210 height 105
drag, startPoint x: 517, startPoint y: 349, endPoint x: 545, endPoint y: 368, distance: 33.8
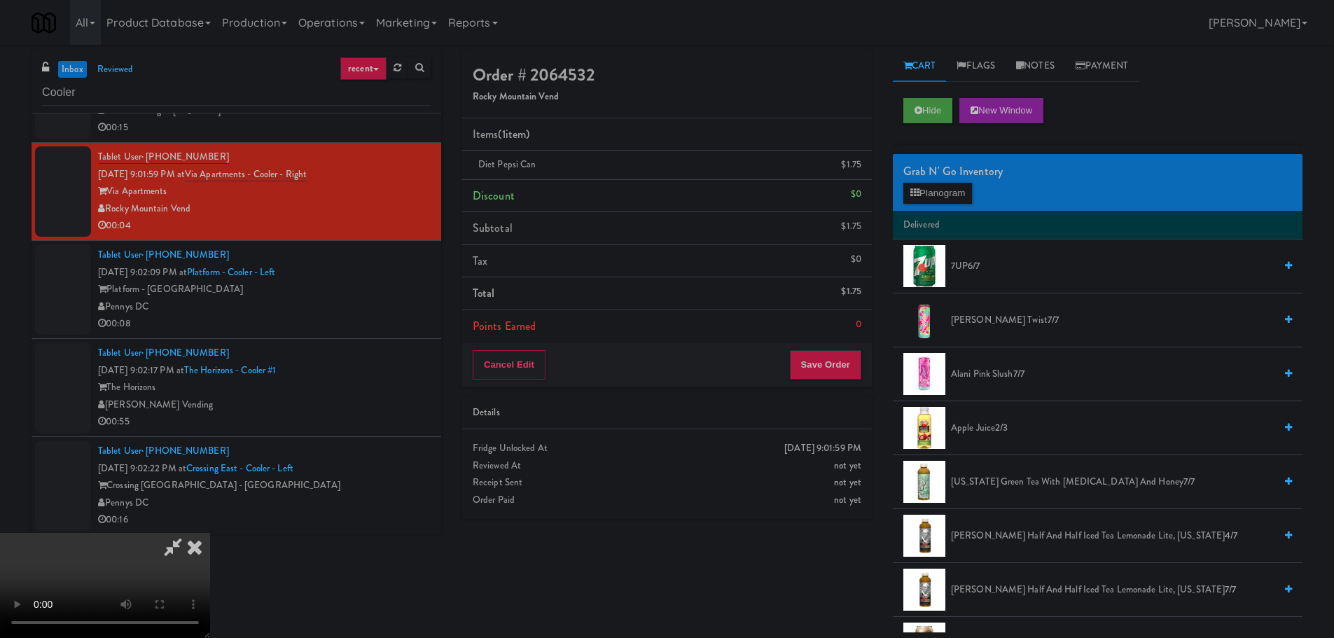
click at [210, 533] on video at bounding box center [105, 585] width 210 height 105
click at [825, 369] on button "Save Order" at bounding box center [825, 364] width 71 height 29
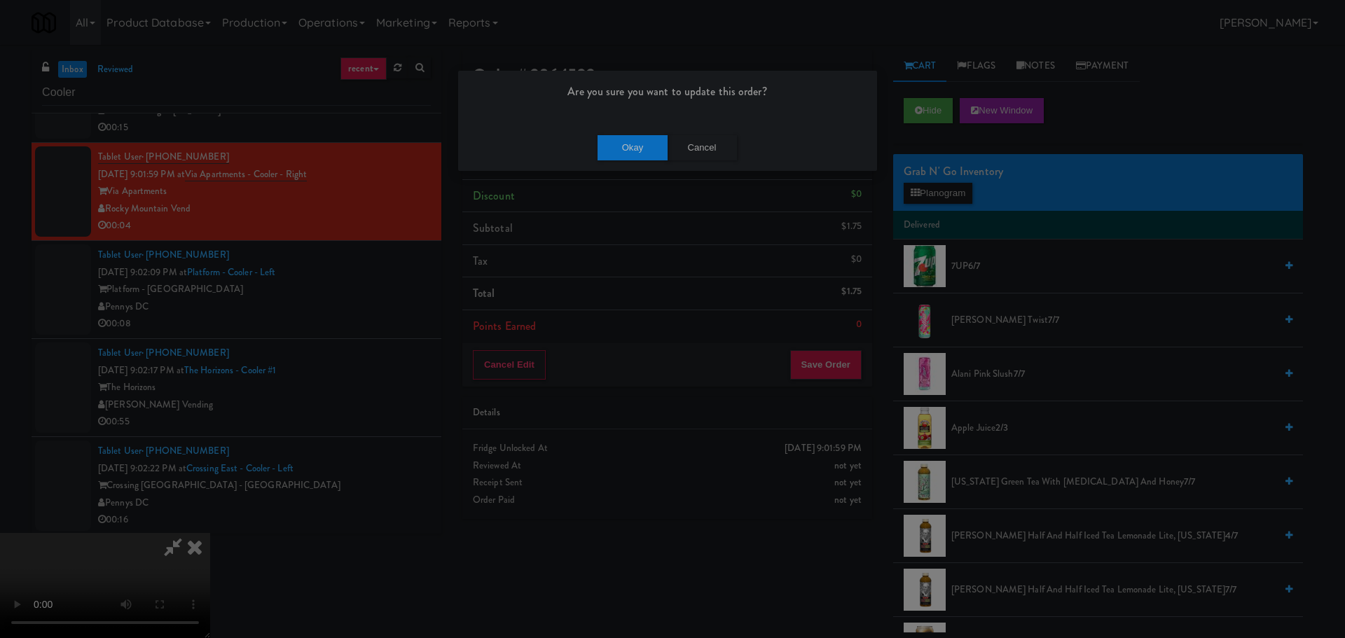
click at [623, 134] on div "Okay Cancel" at bounding box center [667, 147] width 419 height 47
click at [626, 148] on button "Okay" at bounding box center [633, 147] width 70 height 25
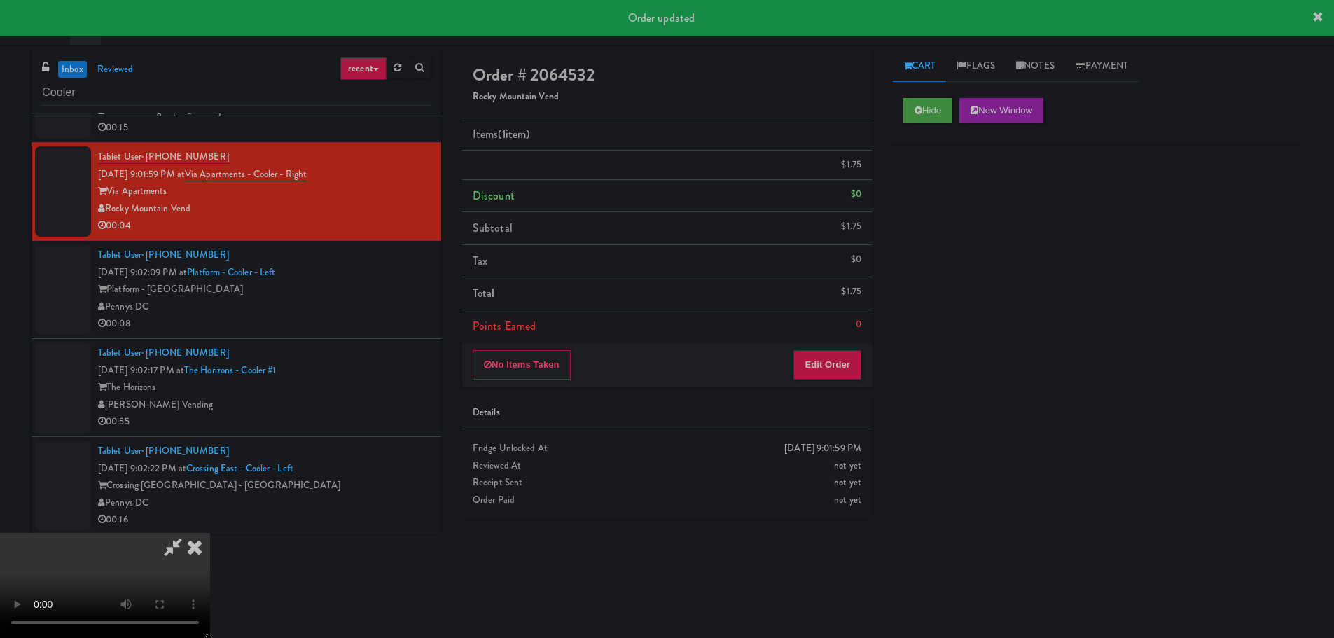
scroll to position [0, 0]
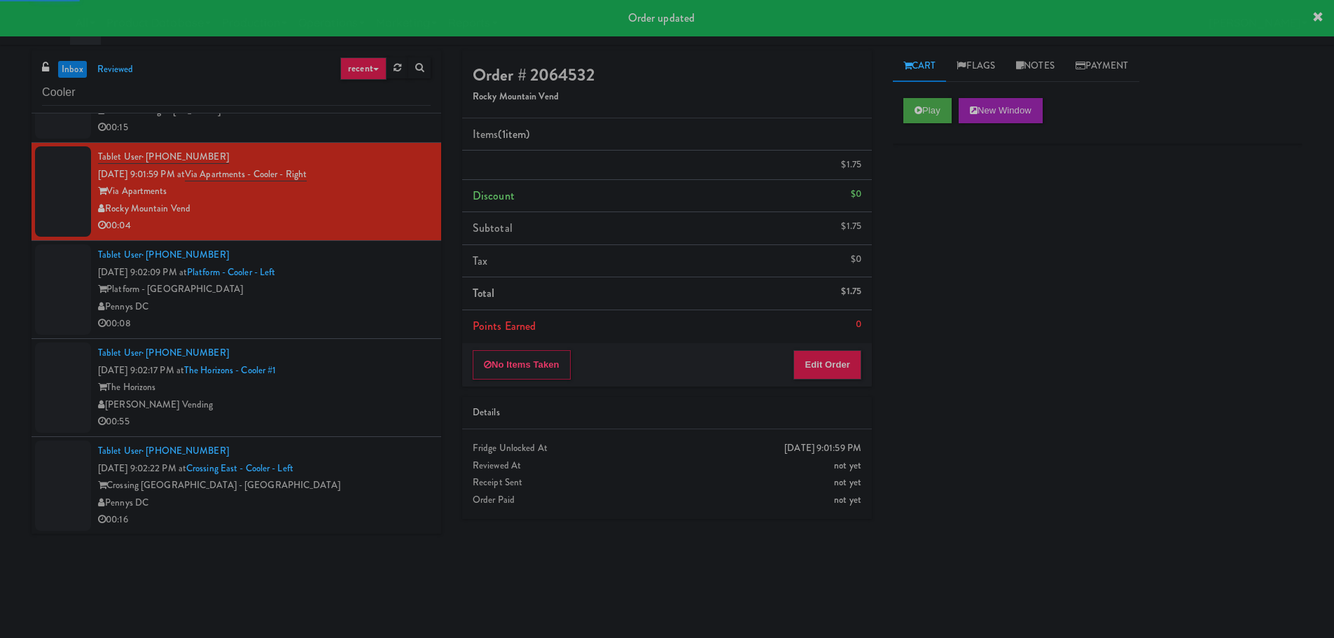
click at [382, 306] on div "Pennys DC" at bounding box center [264, 307] width 333 height 18
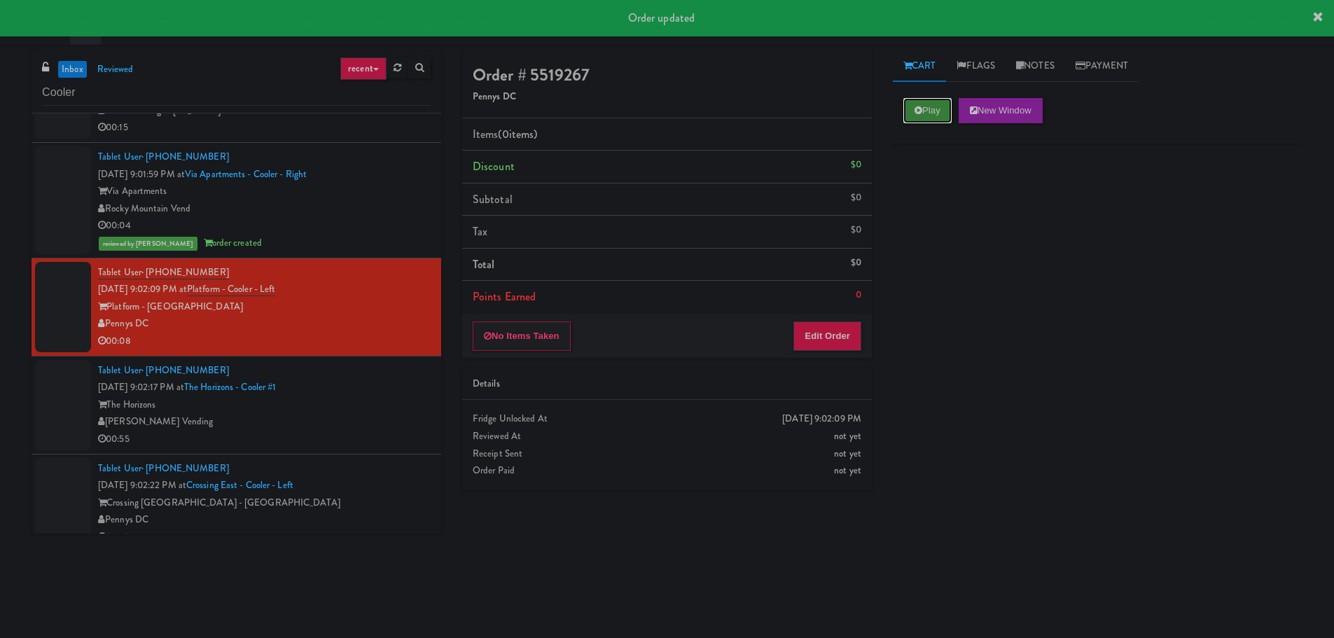
click at [930, 117] on button "Play" at bounding box center [928, 110] width 48 height 25
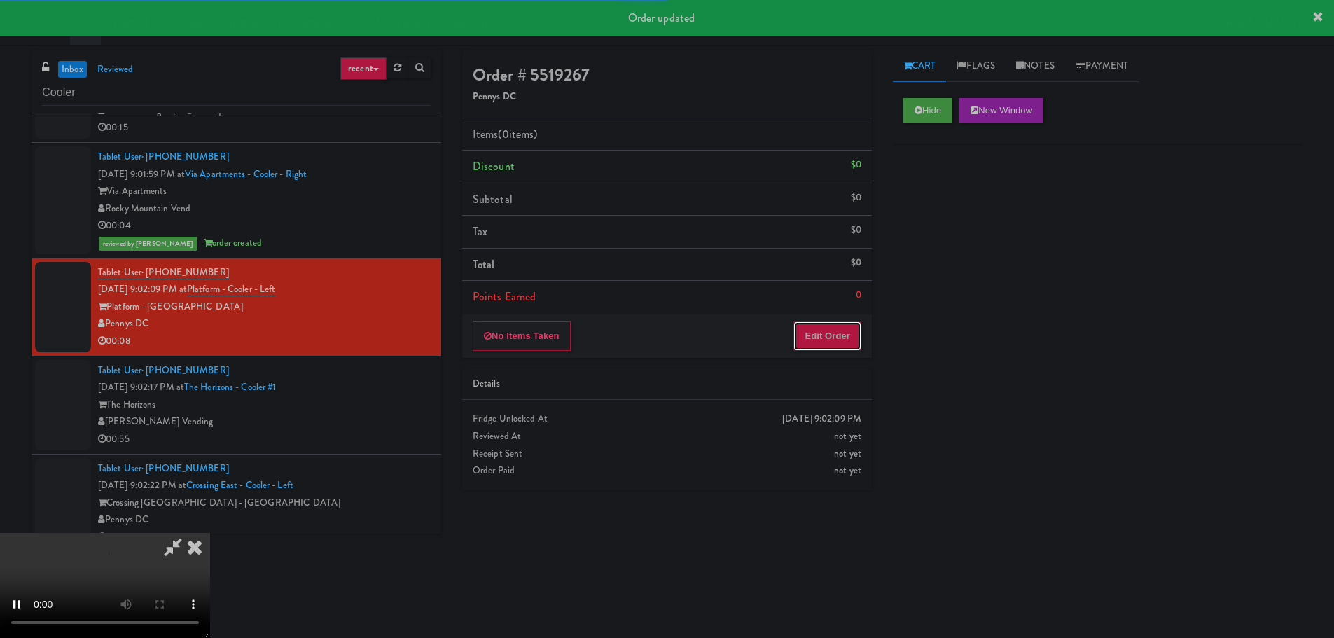
click at [824, 343] on button "Edit Order" at bounding box center [828, 336] width 68 height 29
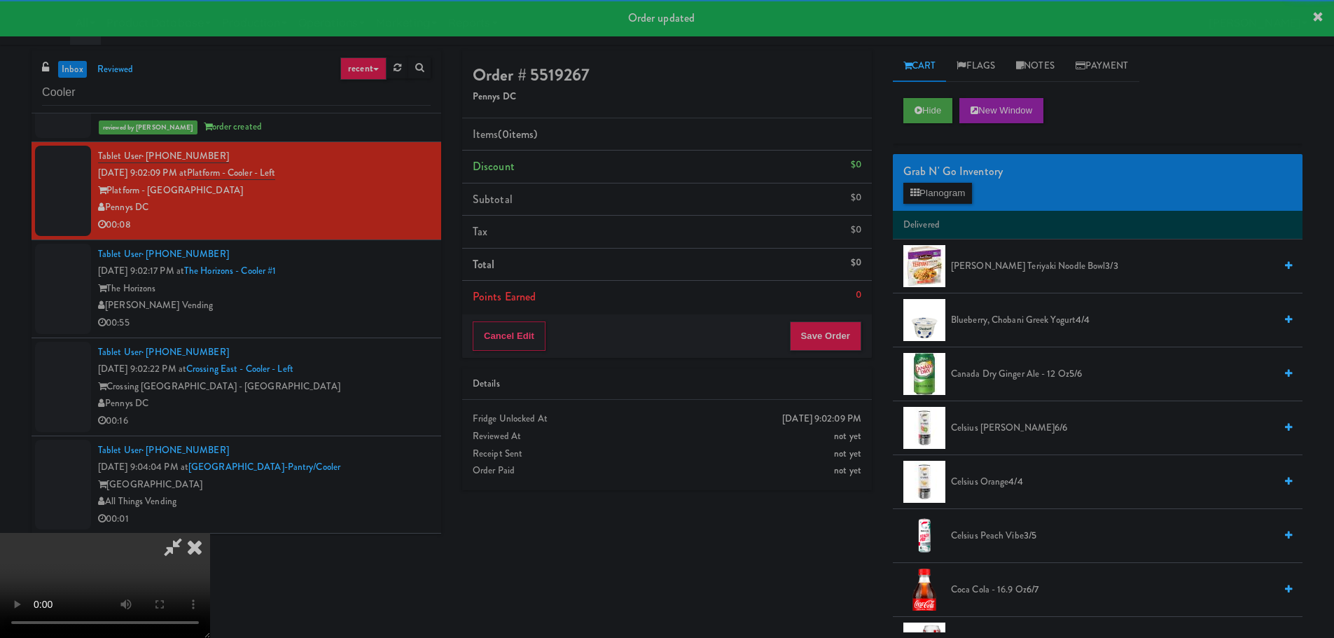
scroll to position [2382, 0]
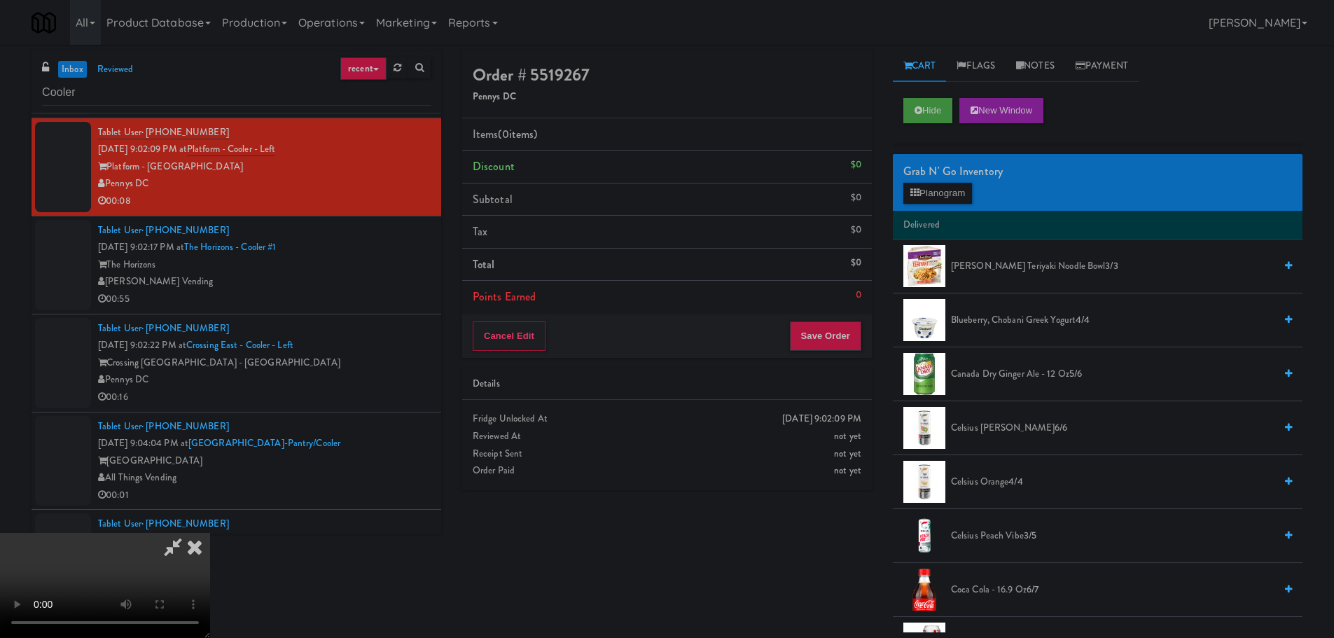
click at [210, 533] on video at bounding box center [105, 585] width 210 height 105
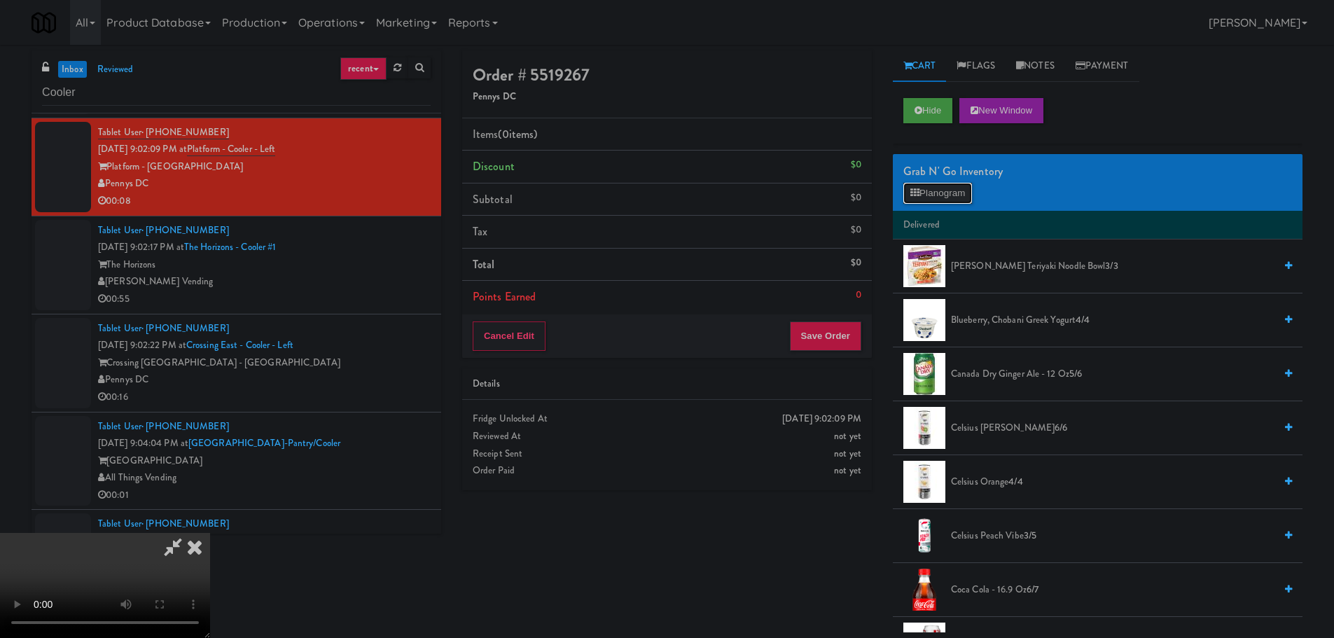
click at [941, 188] on button "Planogram" at bounding box center [938, 193] width 69 height 21
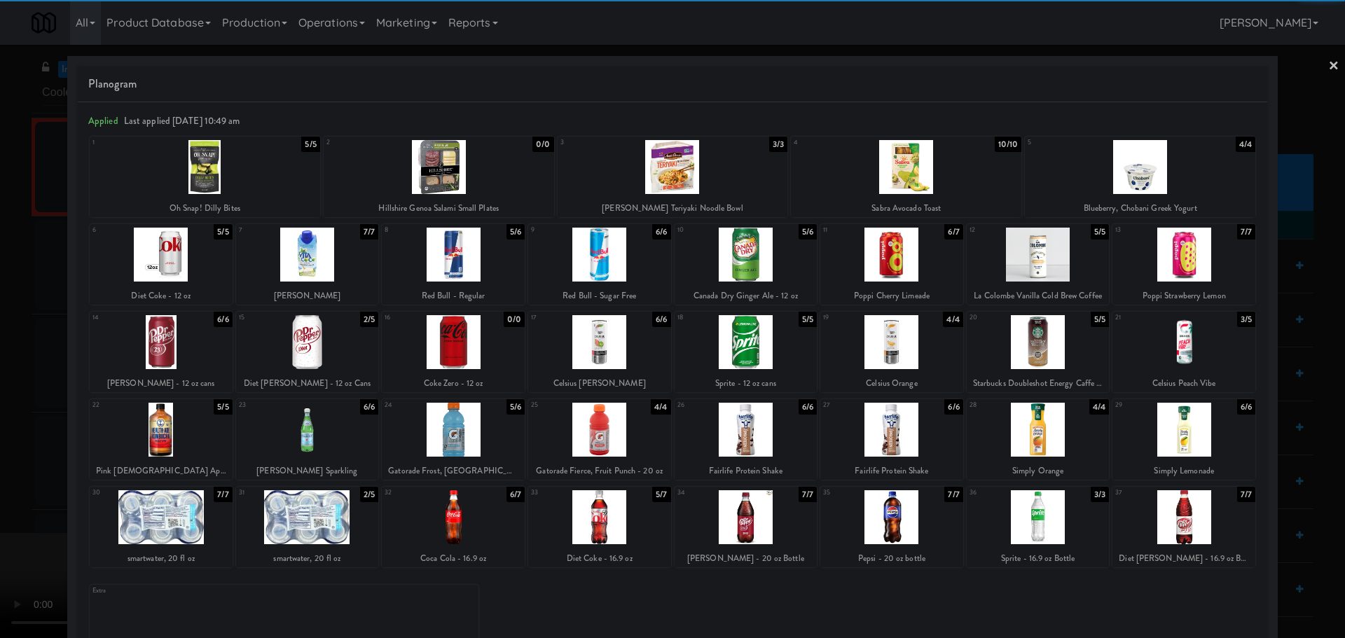
click at [483, 440] on div at bounding box center [453, 430] width 143 height 54
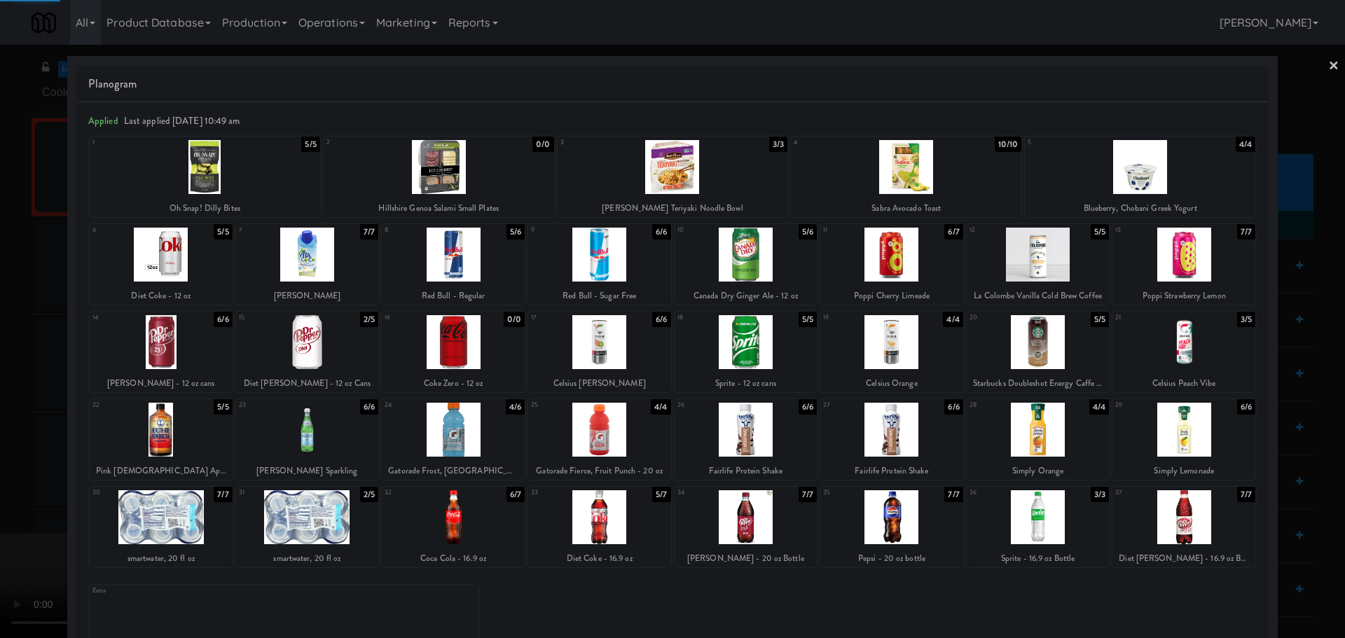
drag, startPoint x: 0, startPoint y: 445, endPoint x: 343, endPoint y: 318, distance: 365.9
click at [3, 444] on div at bounding box center [672, 319] width 1345 height 638
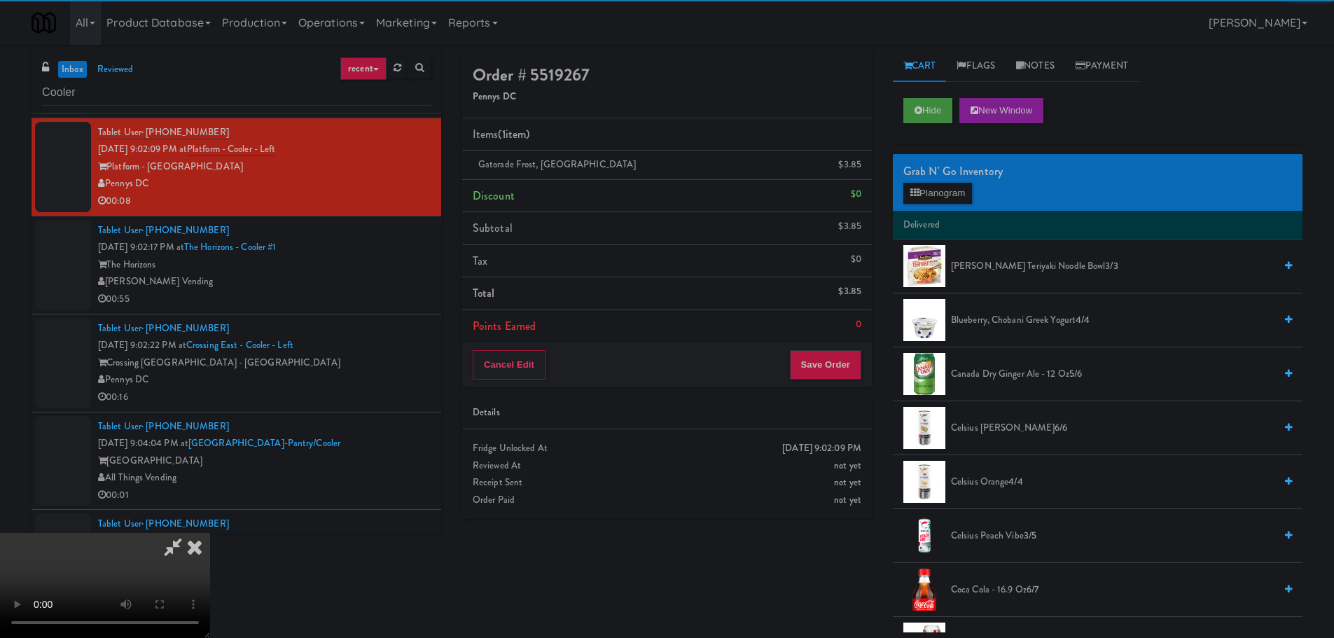
drag, startPoint x: 346, startPoint y: 317, endPoint x: 361, endPoint y: 322, distance: 16.2
click at [210, 533] on video at bounding box center [105, 585] width 210 height 105
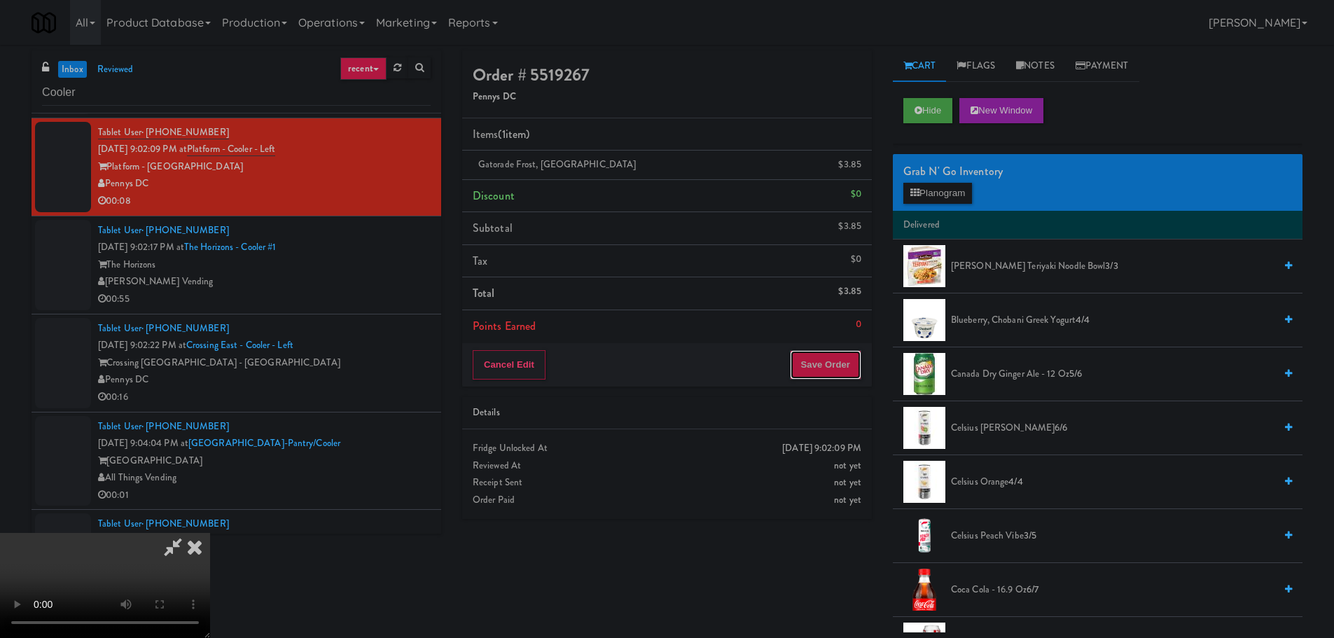
click at [845, 357] on button "Save Order" at bounding box center [825, 364] width 71 height 29
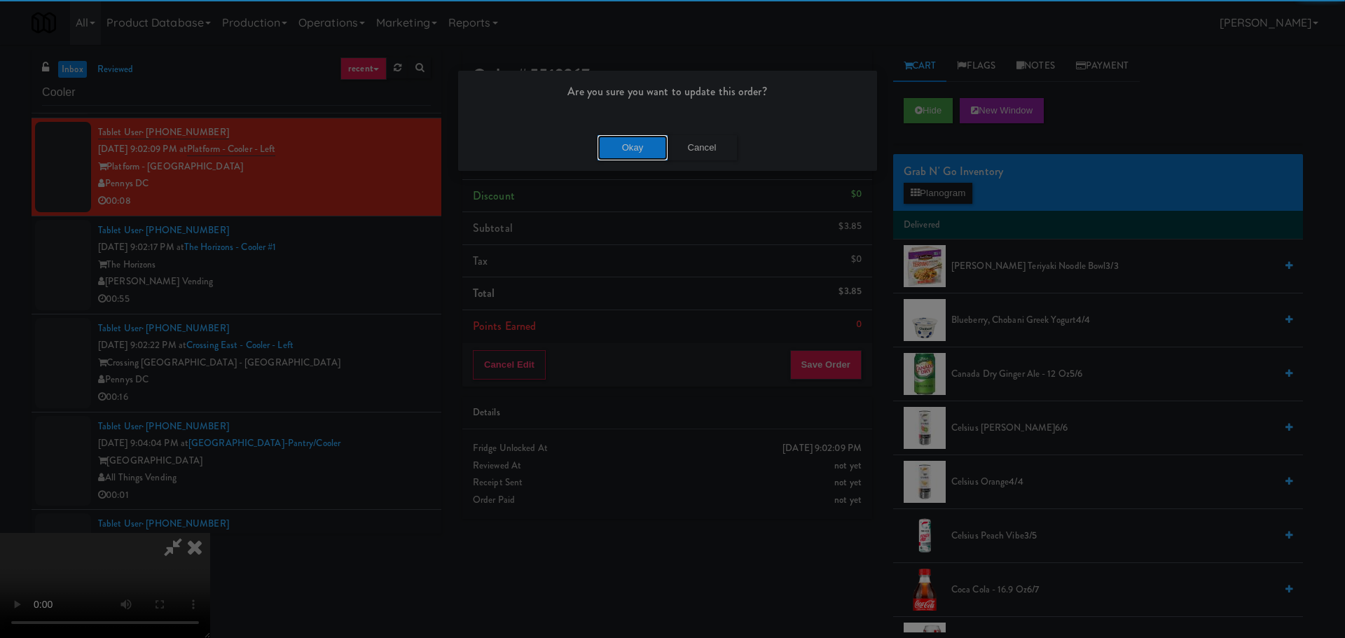
click at [635, 154] on button "Okay" at bounding box center [633, 147] width 70 height 25
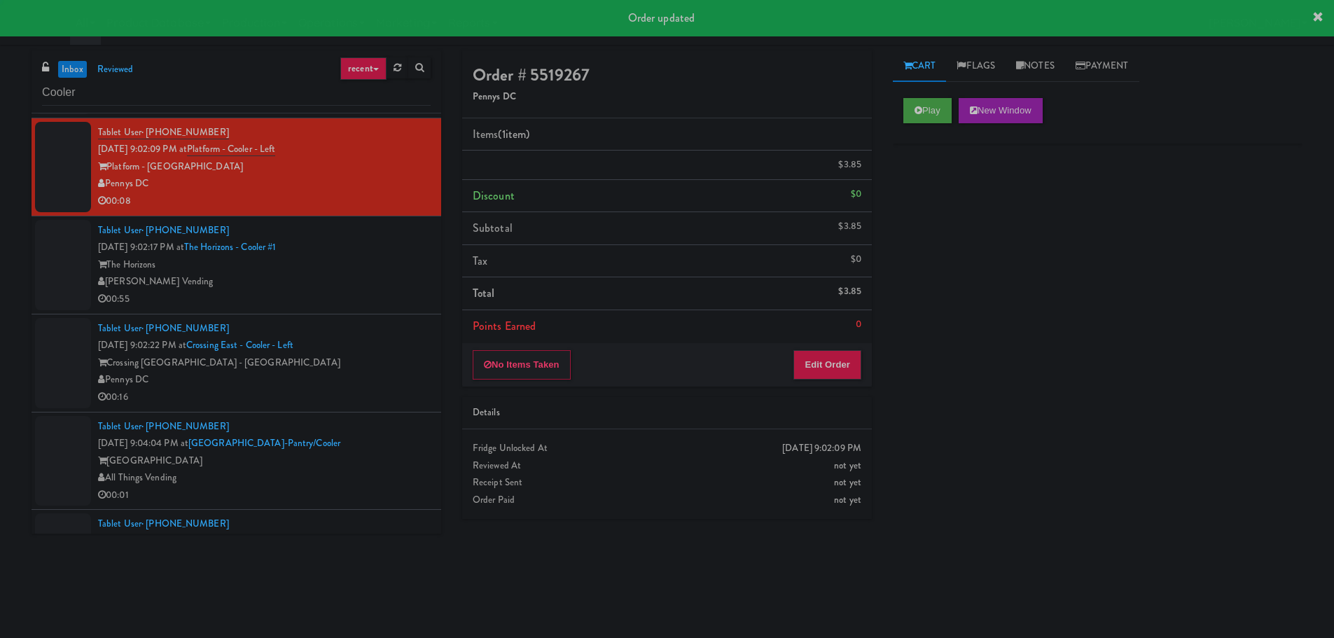
click at [408, 285] on div "[PERSON_NAME] Vending" at bounding box center [264, 282] width 333 height 18
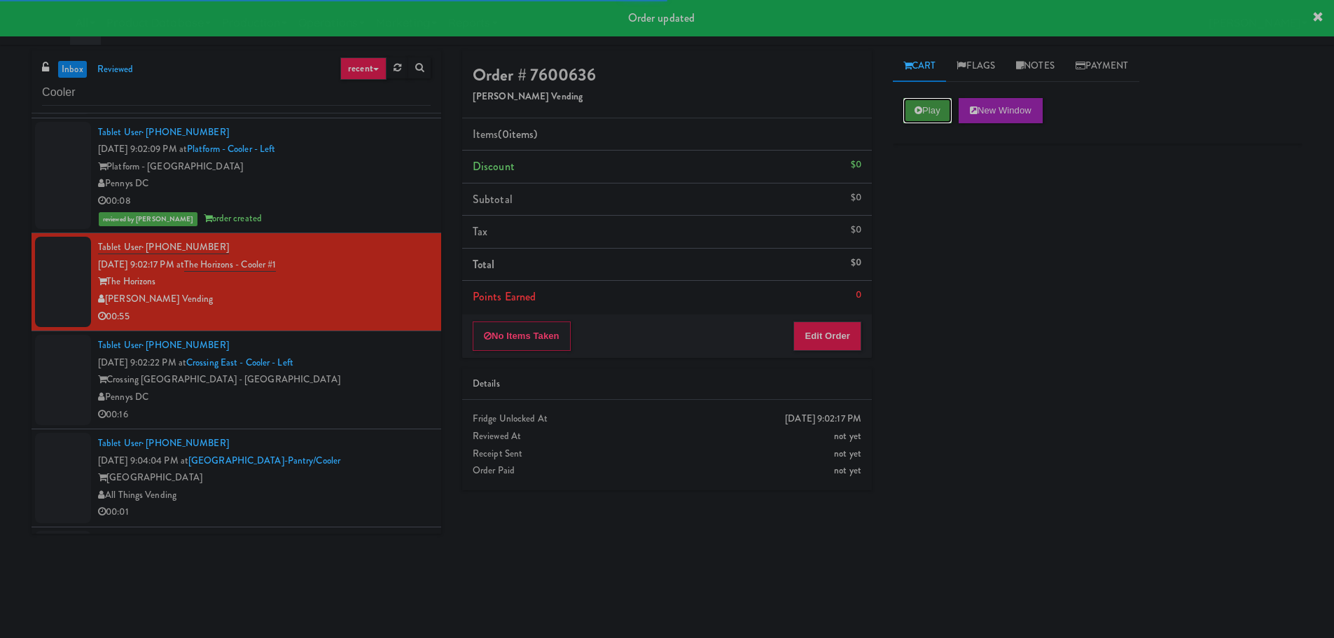
click at [942, 106] on button "Play" at bounding box center [928, 110] width 48 height 25
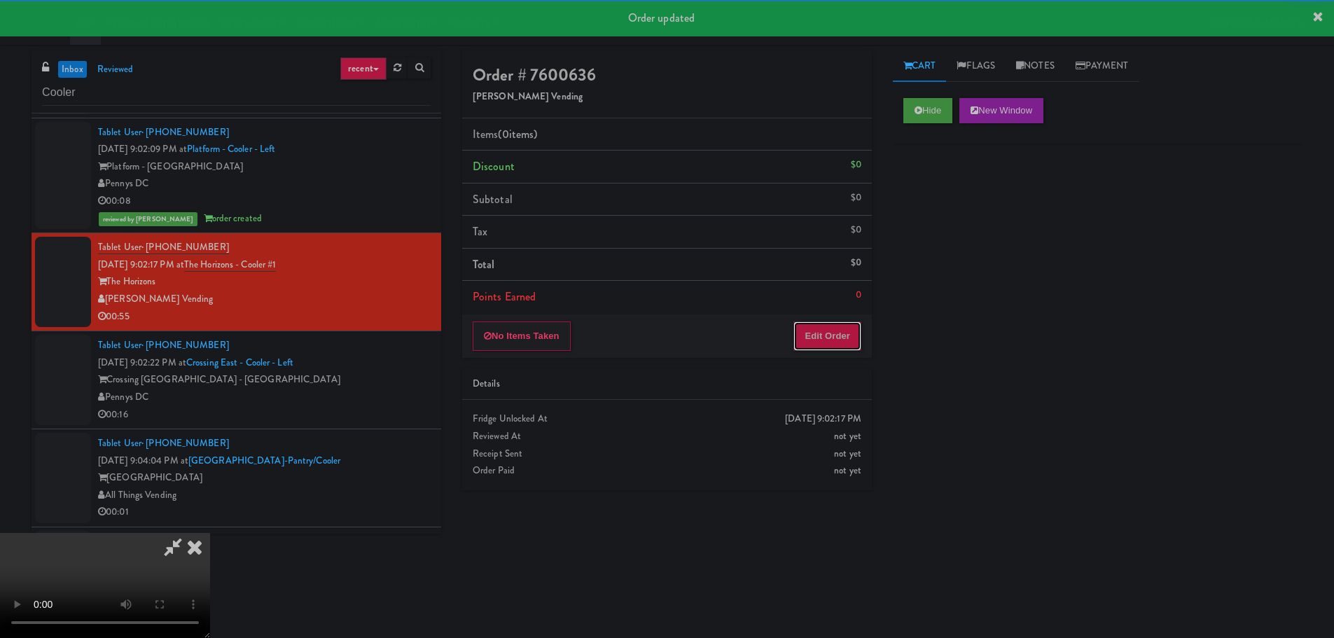
click at [808, 345] on button "Edit Order" at bounding box center [828, 336] width 68 height 29
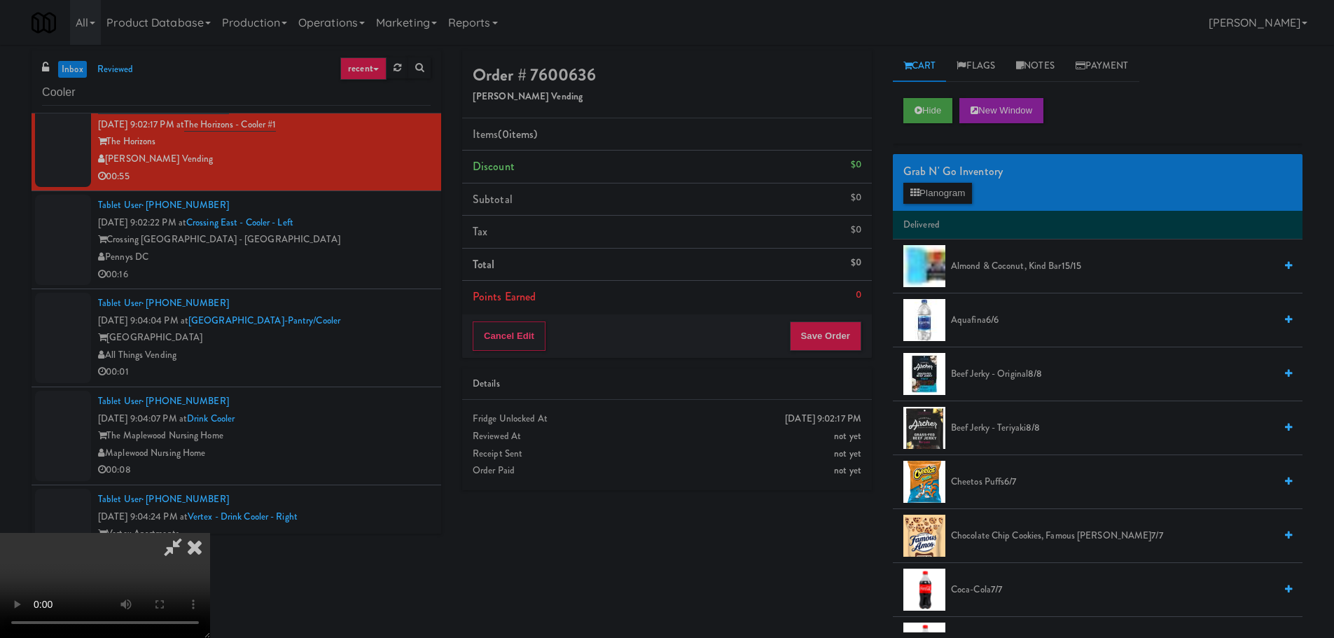
drag, startPoint x: 647, startPoint y: 370, endPoint x: 656, endPoint y: 387, distance: 19.1
click at [210, 533] on video at bounding box center [105, 585] width 210 height 105
drag, startPoint x: 581, startPoint y: 332, endPoint x: 593, endPoint y: 329, distance: 11.6
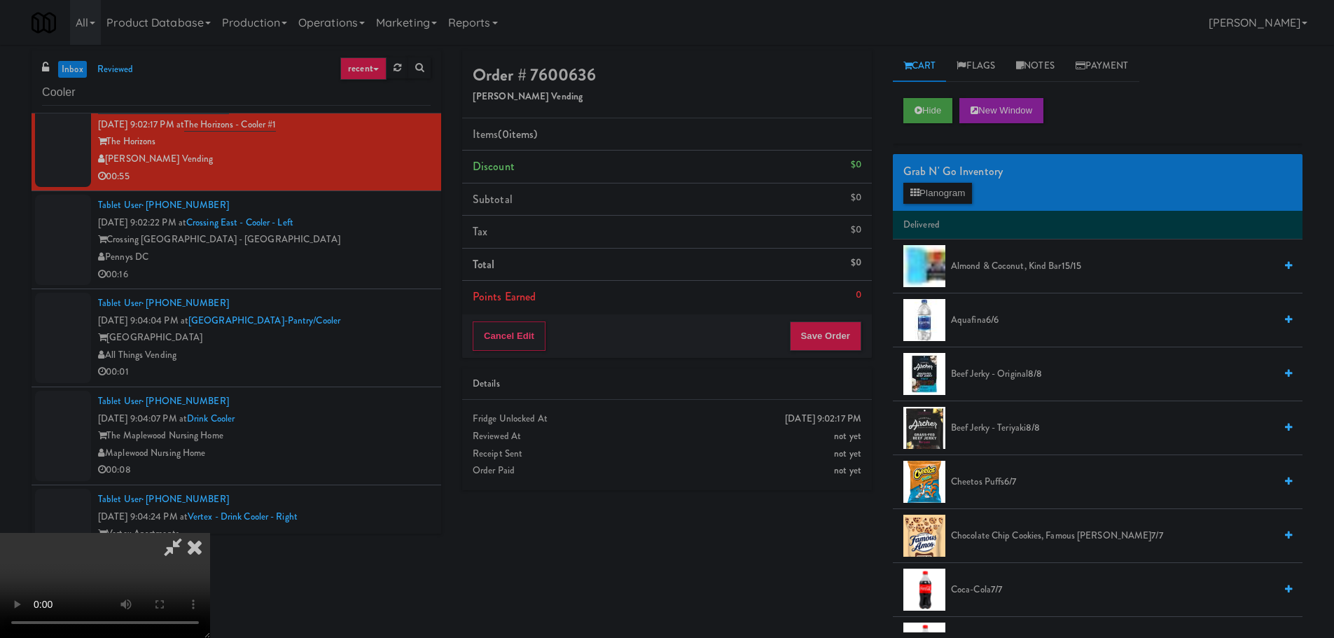
click at [210, 533] on video at bounding box center [105, 585] width 210 height 105
click at [939, 186] on button "Planogram" at bounding box center [938, 193] width 69 height 21
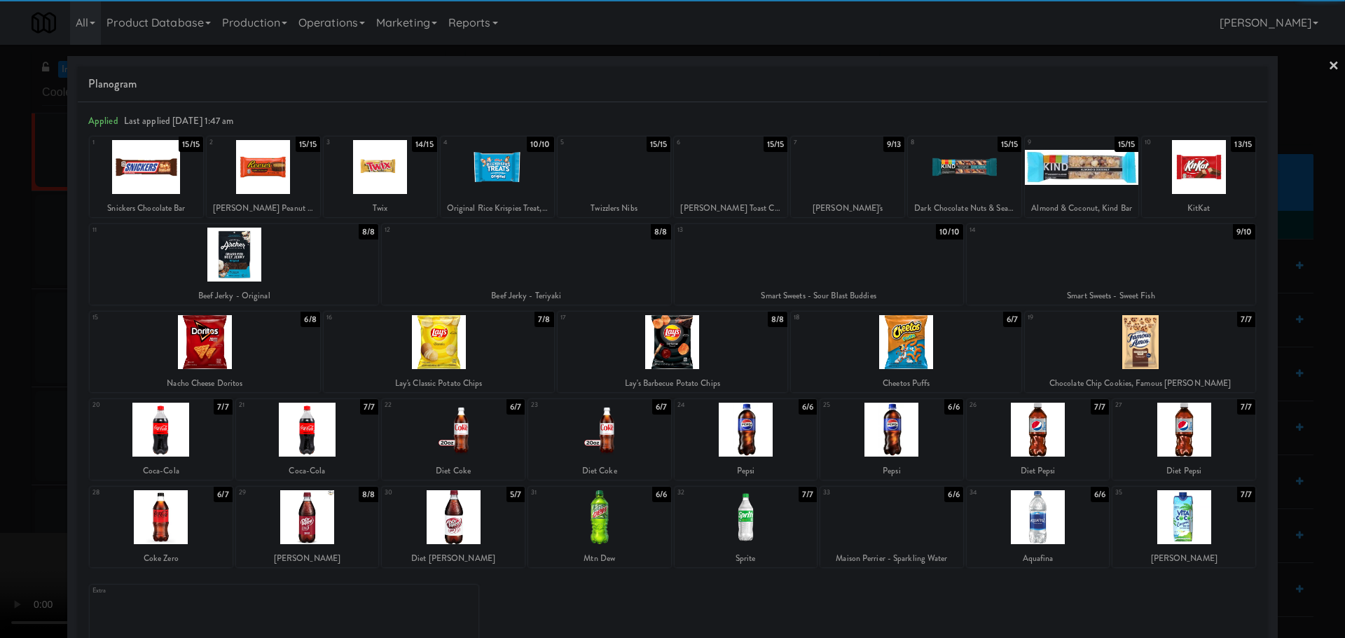
click at [750, 436] on div at bounding box center [746, 430] width 143 height 54
drag, startPoint x: 0, startPoint y: 397, endPoint x: 40, endPoint y: 408, distance: 41.3
click at [1, 397] on div at bounding box center [672, 319] width 1345 height 638
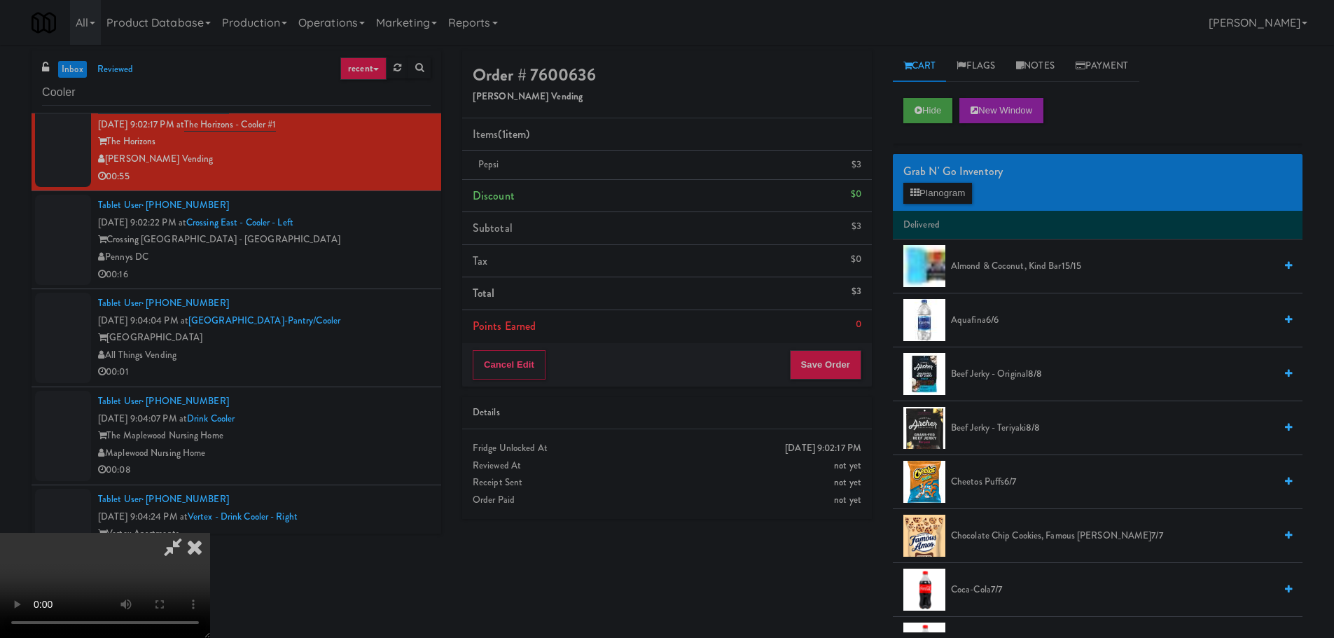
click at [210, 533] on video at bounding box center [105, 585] width 210 height 105
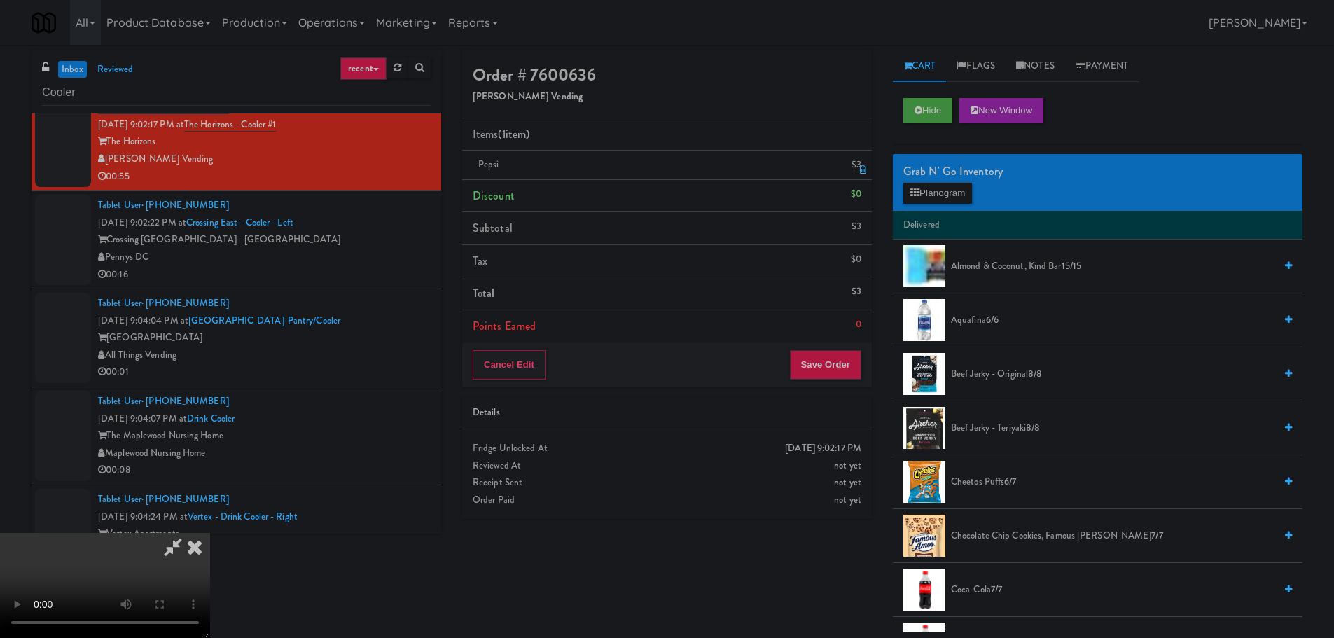
click at [861, 169] on icon at bounding box center [863, 169] width 7 height 9
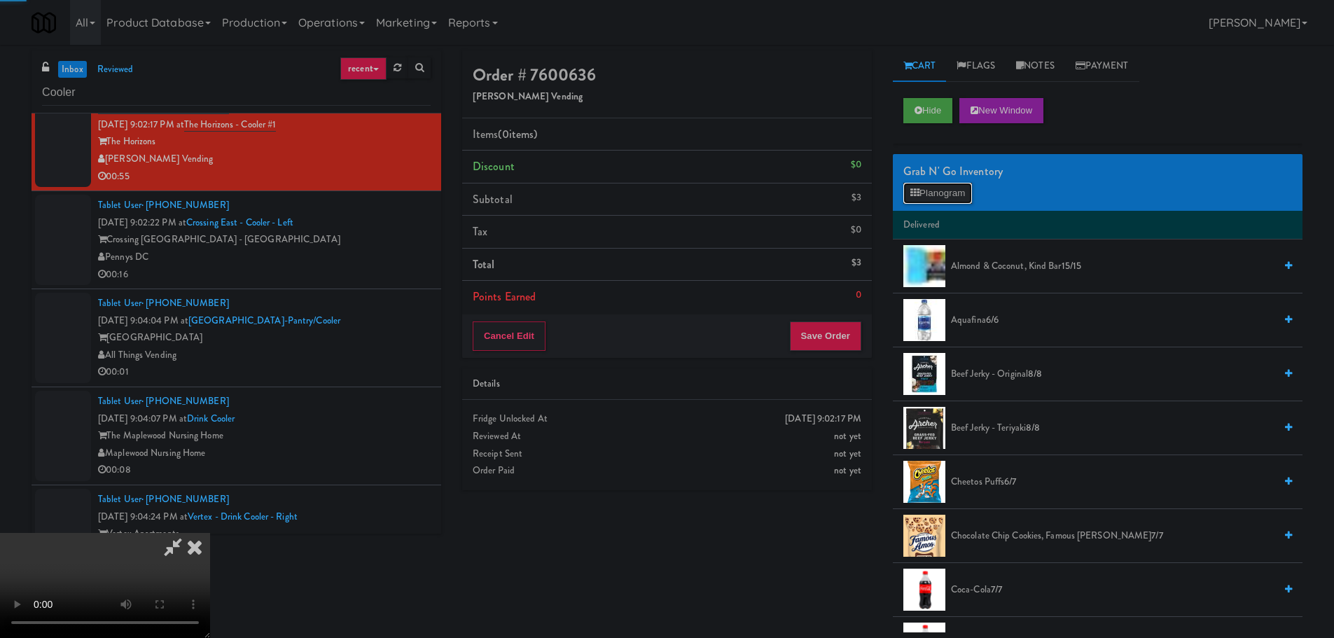
click at [927, 187] on button "Planogram" at bounding box center [938, 193] width 69 height 21
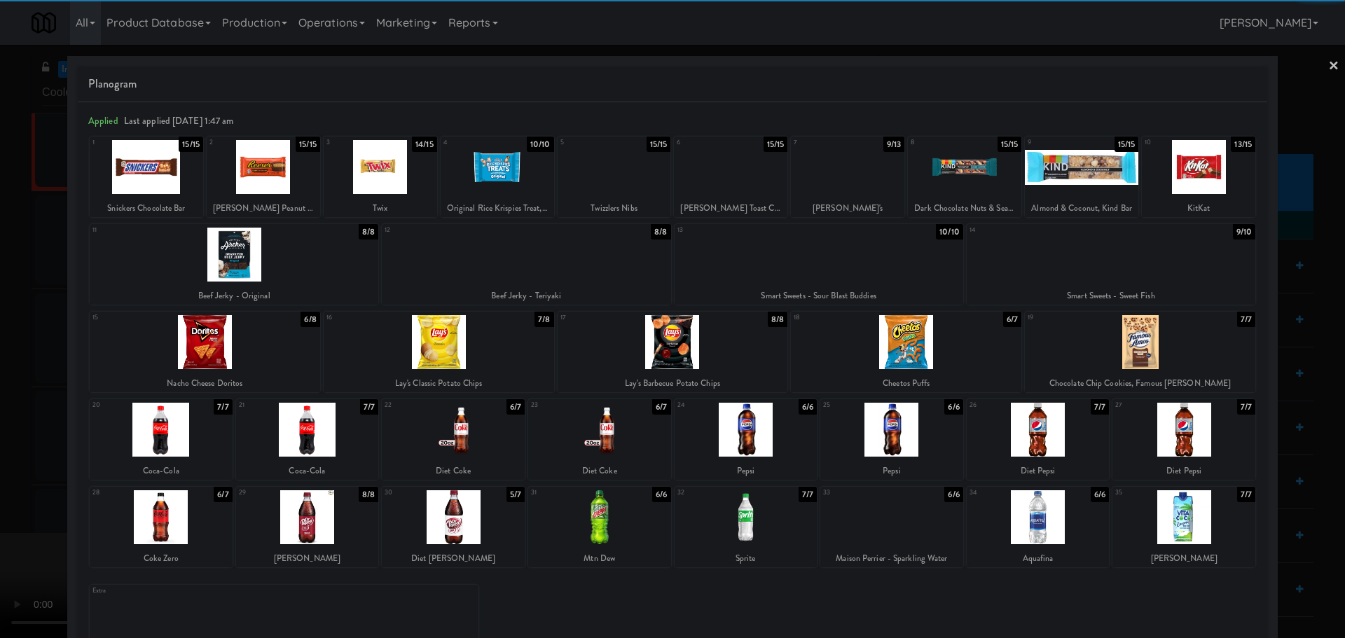
click at [895, 432] on div at bounding box center [891, 430] width 143 height 54
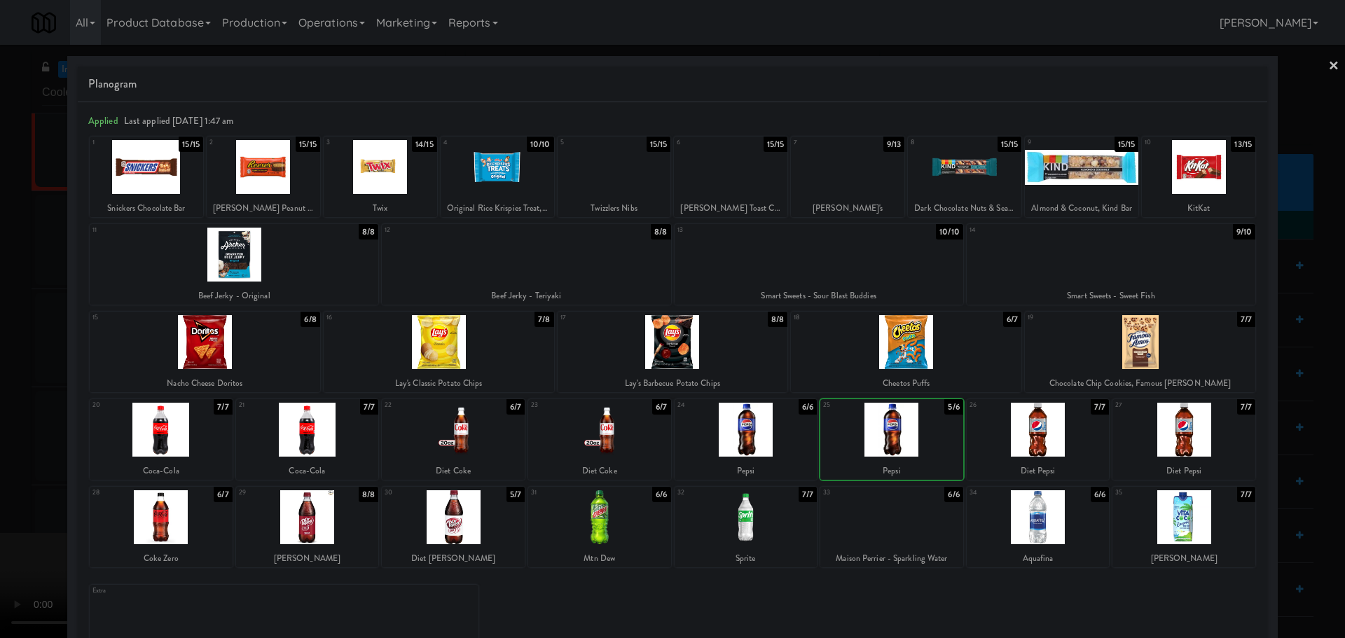
click at [0, 336] on div at bounding box center [672, 319] width 1345 height 638
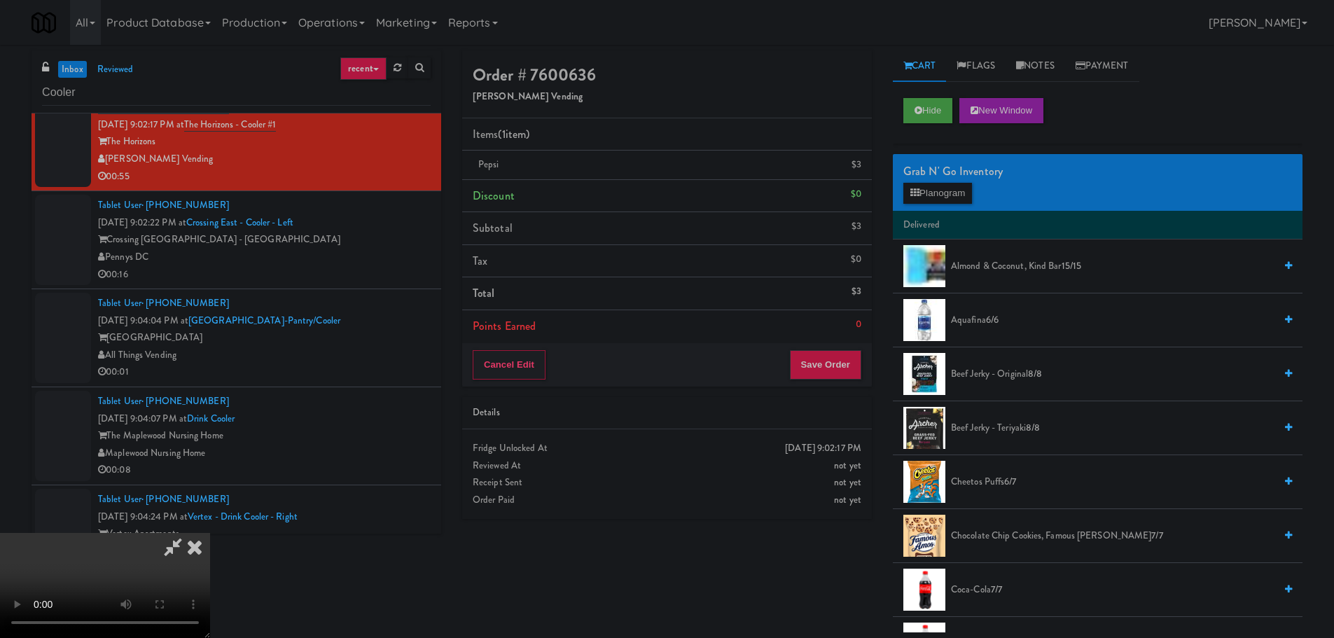
scroll to position [140, 0]
click at [210, 533] on video at bounding box center [105, 585] width 210 height 105
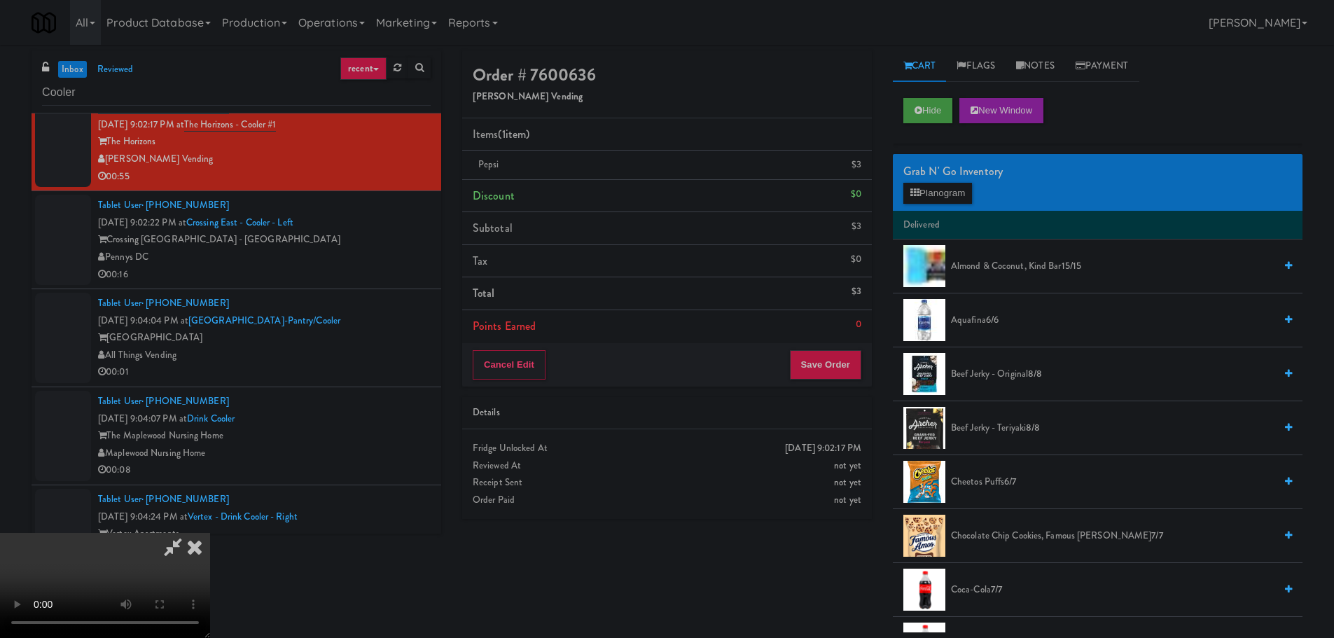
click at [210, 533] on video at bounding box center [105, 585] width 210 height 105
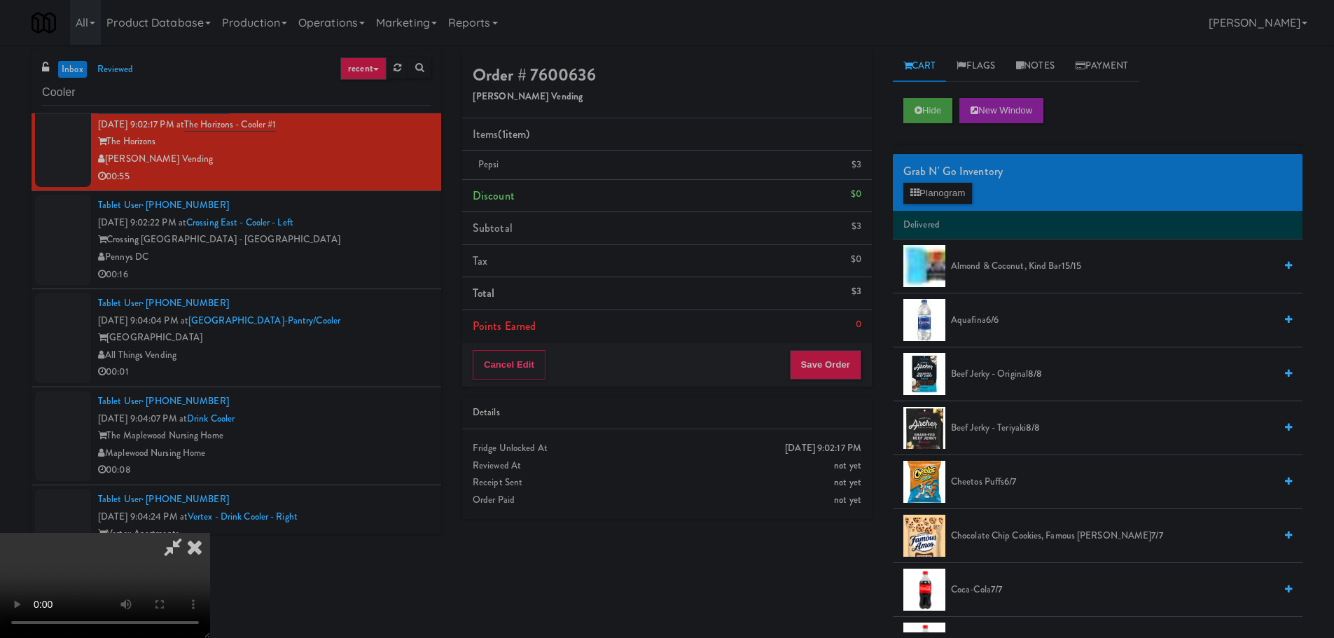
click at [210, 533] on video at bounding box center [105, 585] width 210 height 105
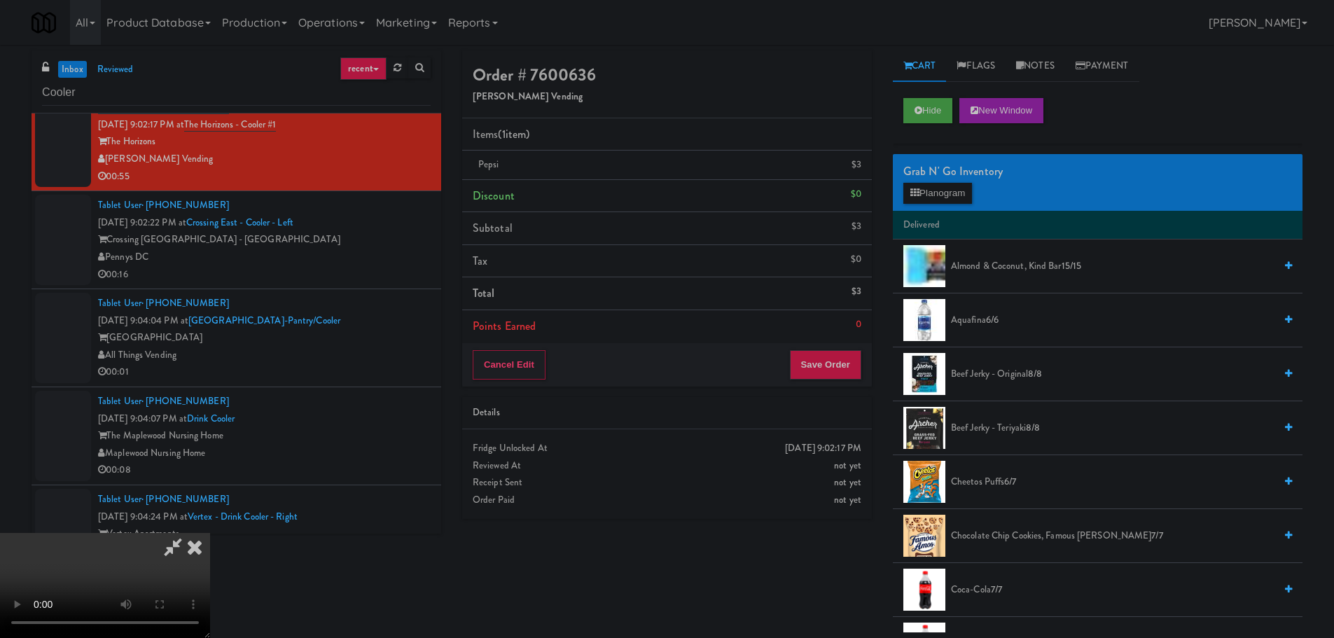
click at [210, 533] on video at bounding box center [105, 585] width 210 height 105
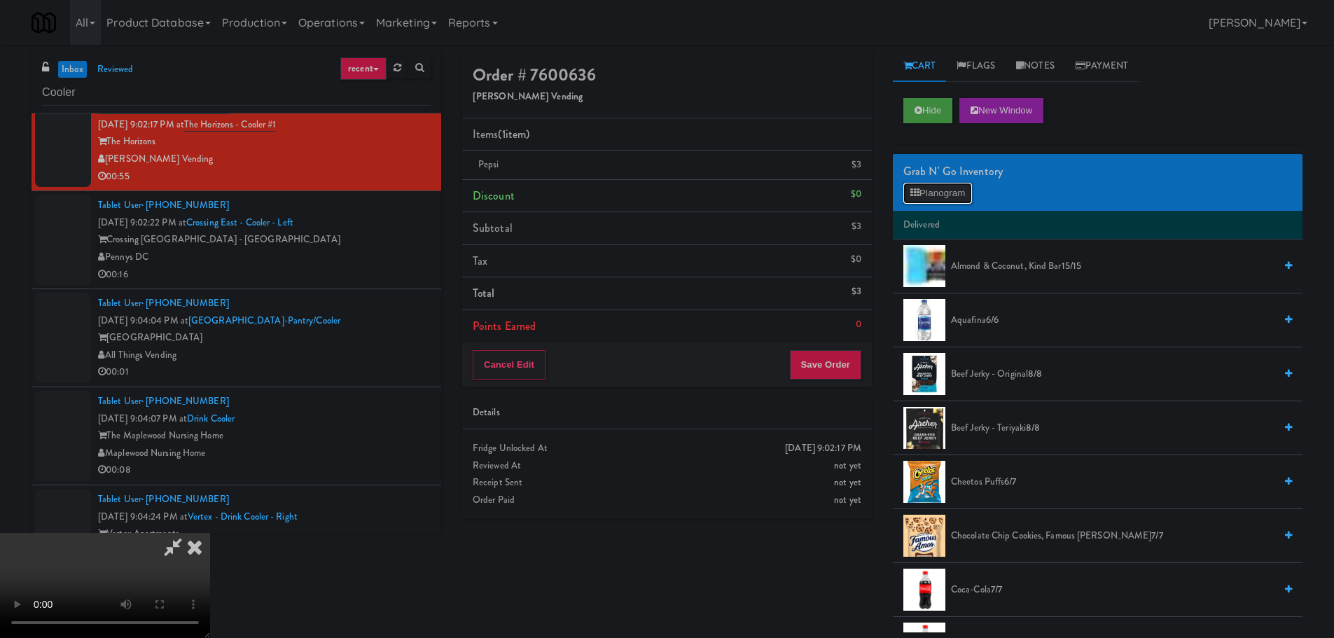
click at [925, 196] on button "Planogram" at bounding box center [938, 193] width 69 height 21
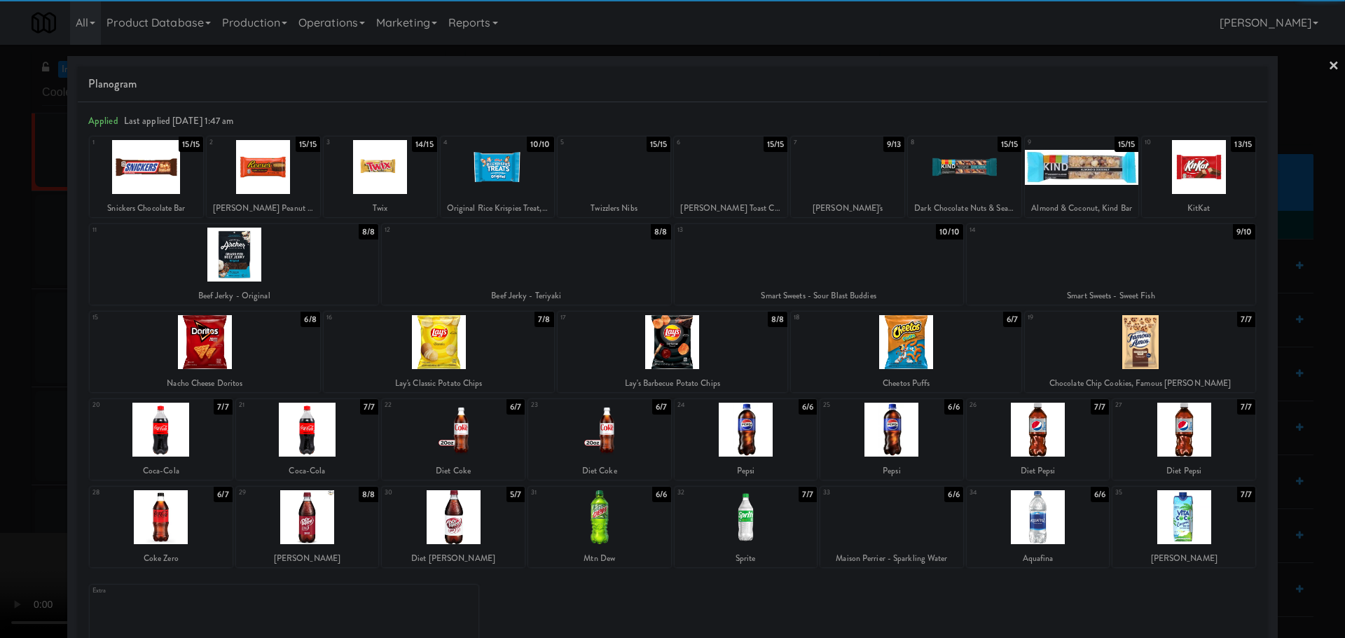
click at [949, 186] on div at bounding box center [964, 167] width 113 height 54
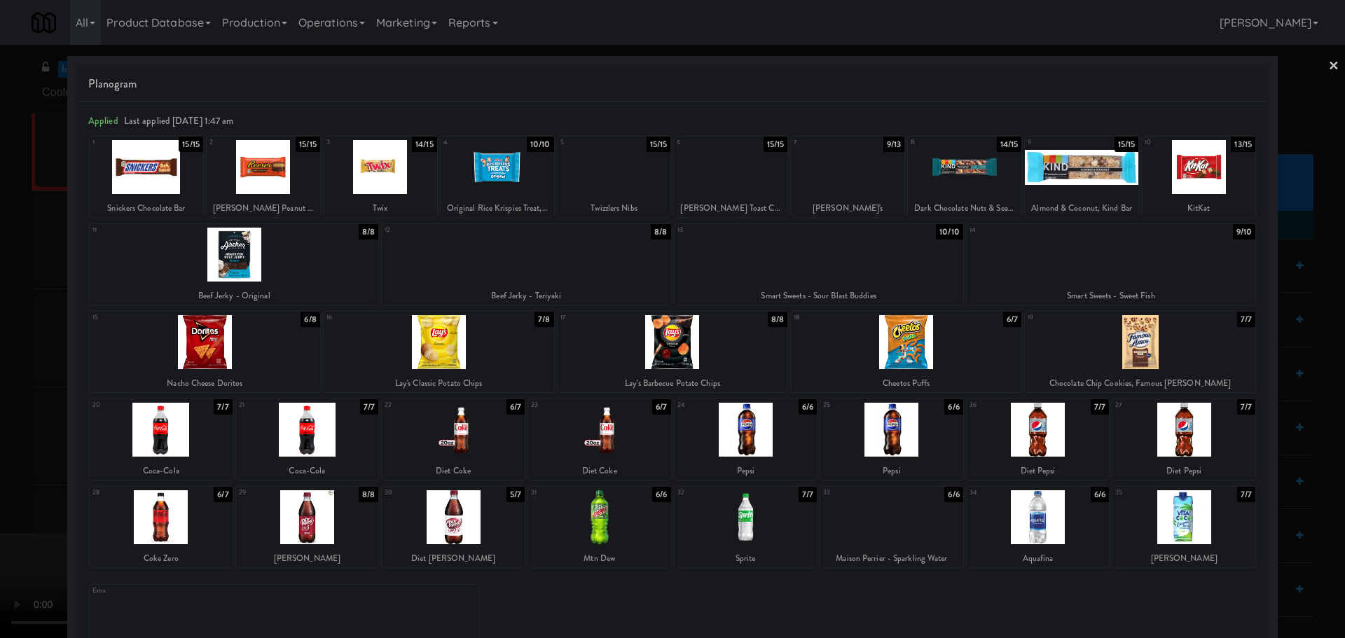
click at [27, 392] on div at bounding box center [672, 319] width 1345 height 638
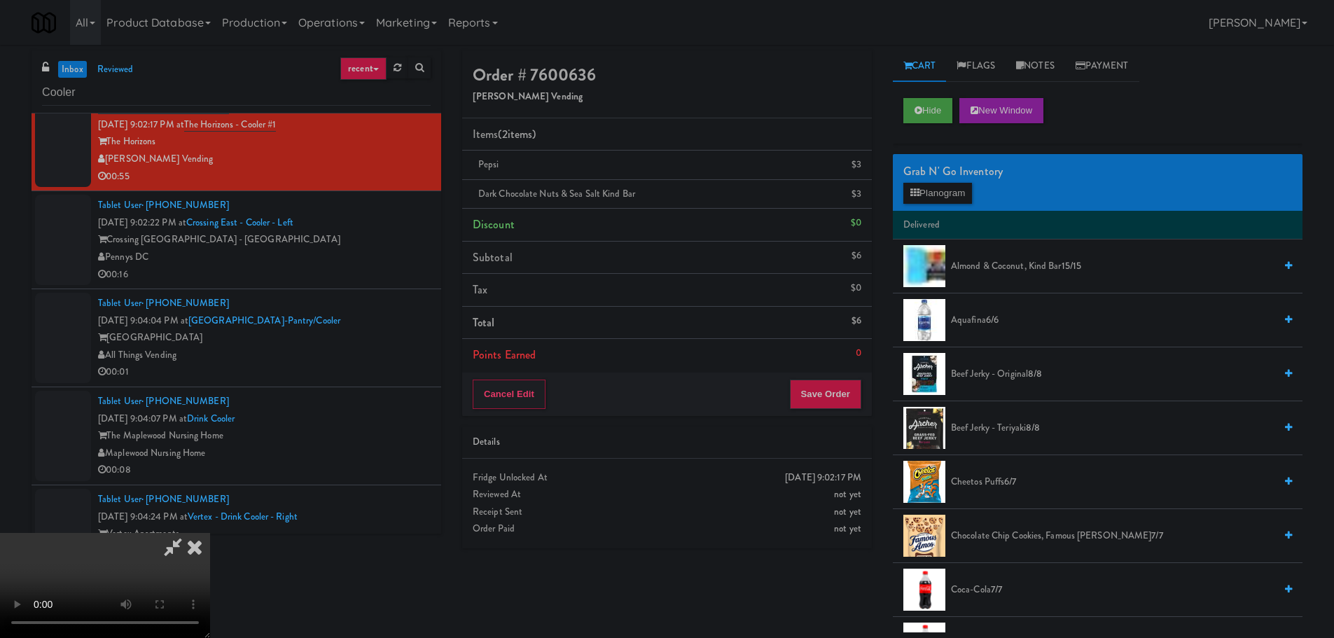
click at [210, 533] on video at bounding box center [105, 585] width 210 height 105
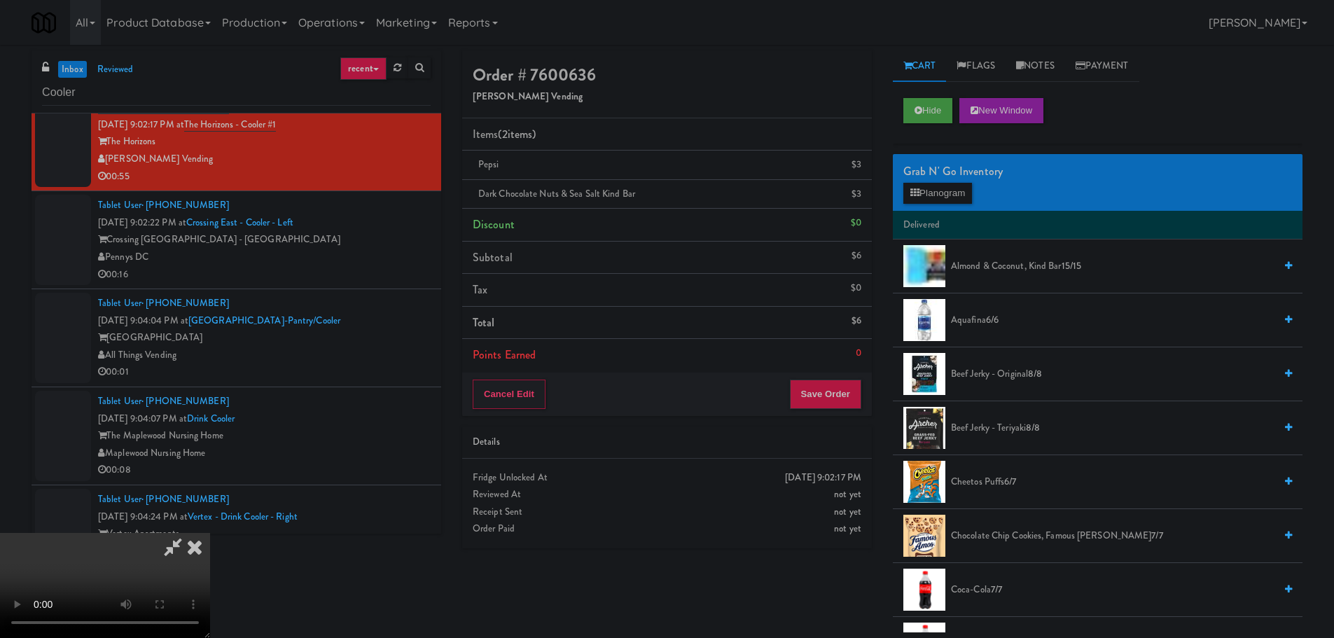
click at [210, 533] on video at bounding box center [105, 585] width 210 height 105
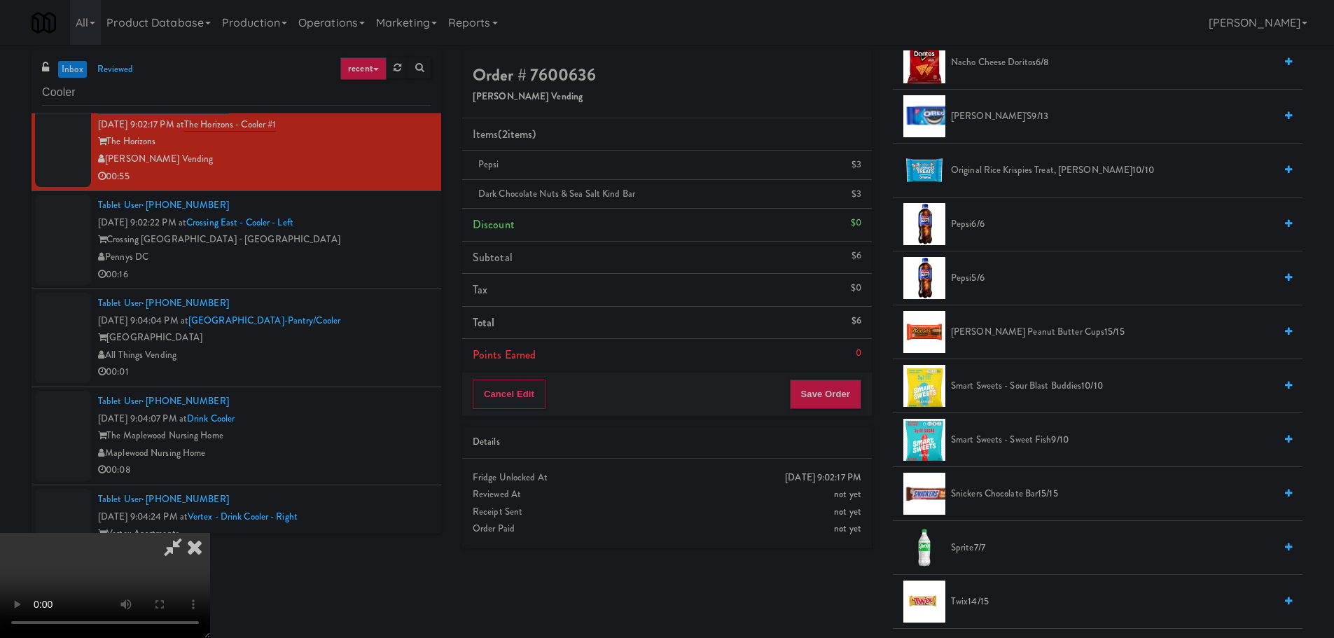
scroll to position [1401, 0]
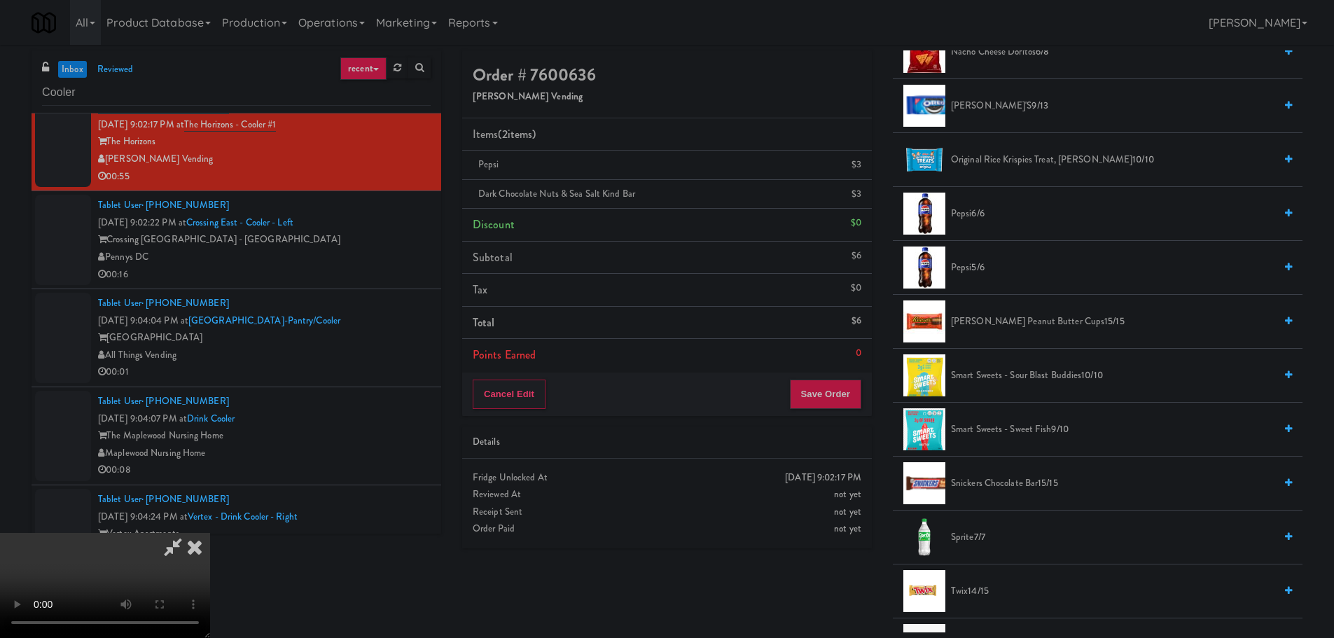
click at [978, 320] on span "Reese's Peanut Butter Cups 15/15" at bounding box center [1113, 322] width 324 height 18
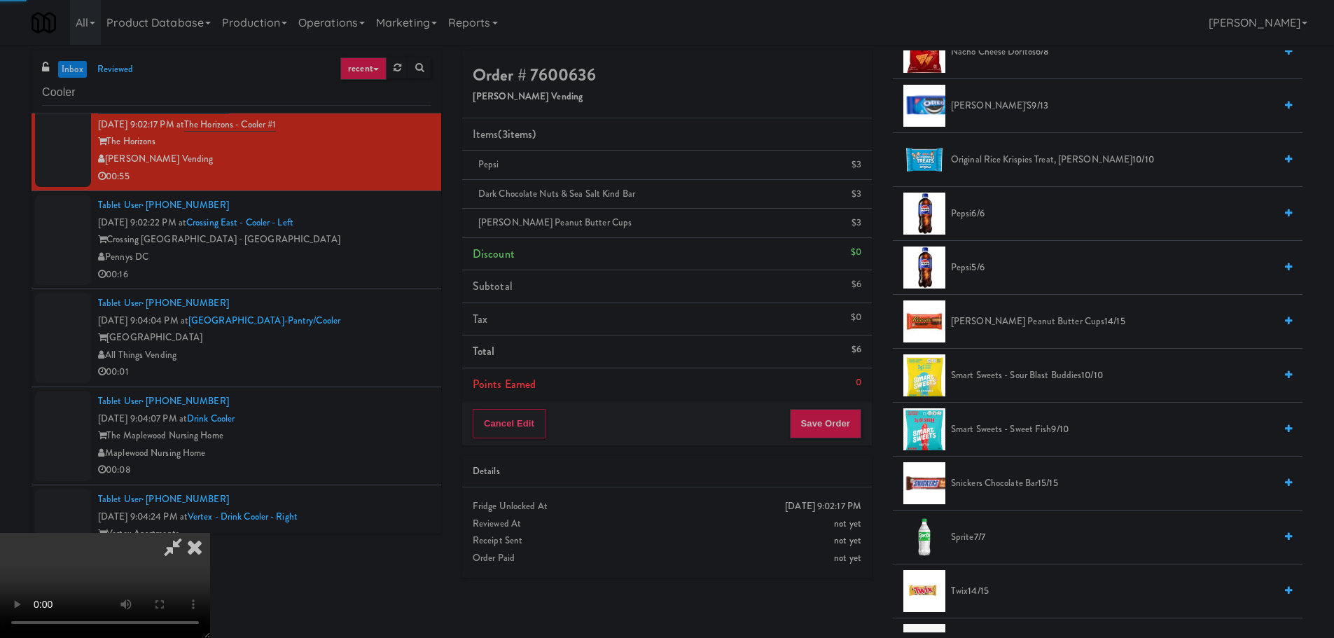
click at [210, 533] on video at bounding box center [105, 585] width 210 height 105
click at [831, 426] on button "Save Order" at bounding box center [825, 423] width 71 height 29
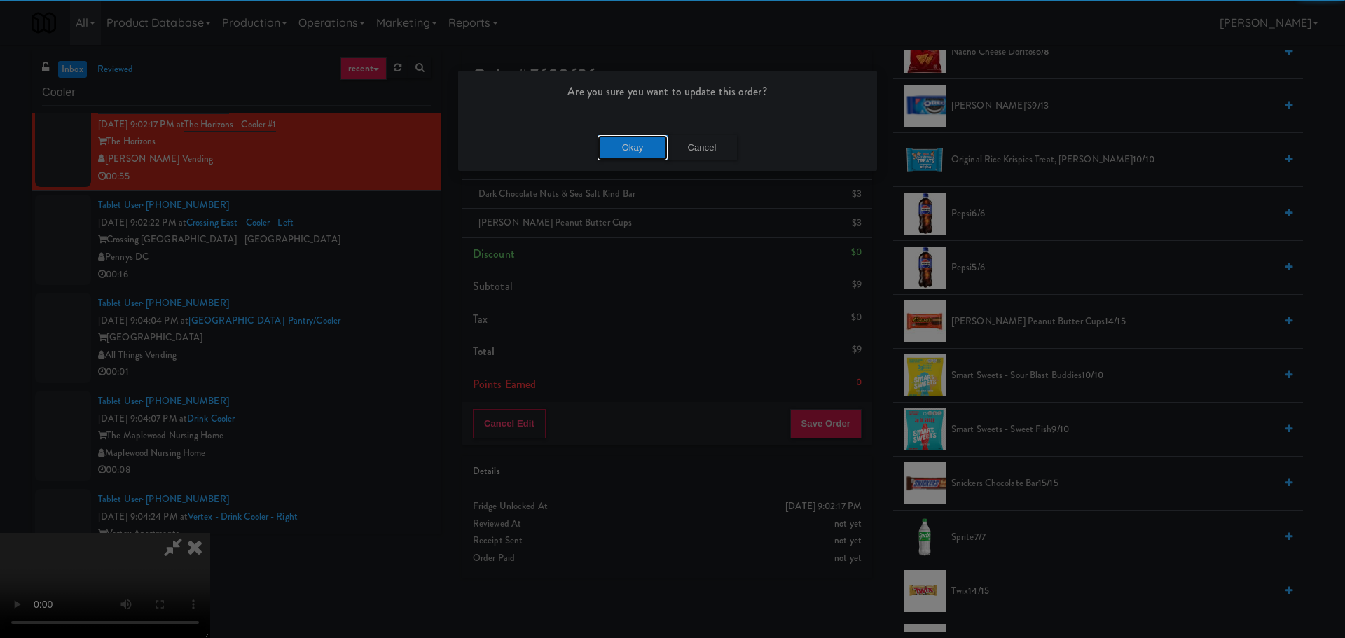
click at [628, 153] on button "Okay" at bounding box center [633, 147] width 70 height 25
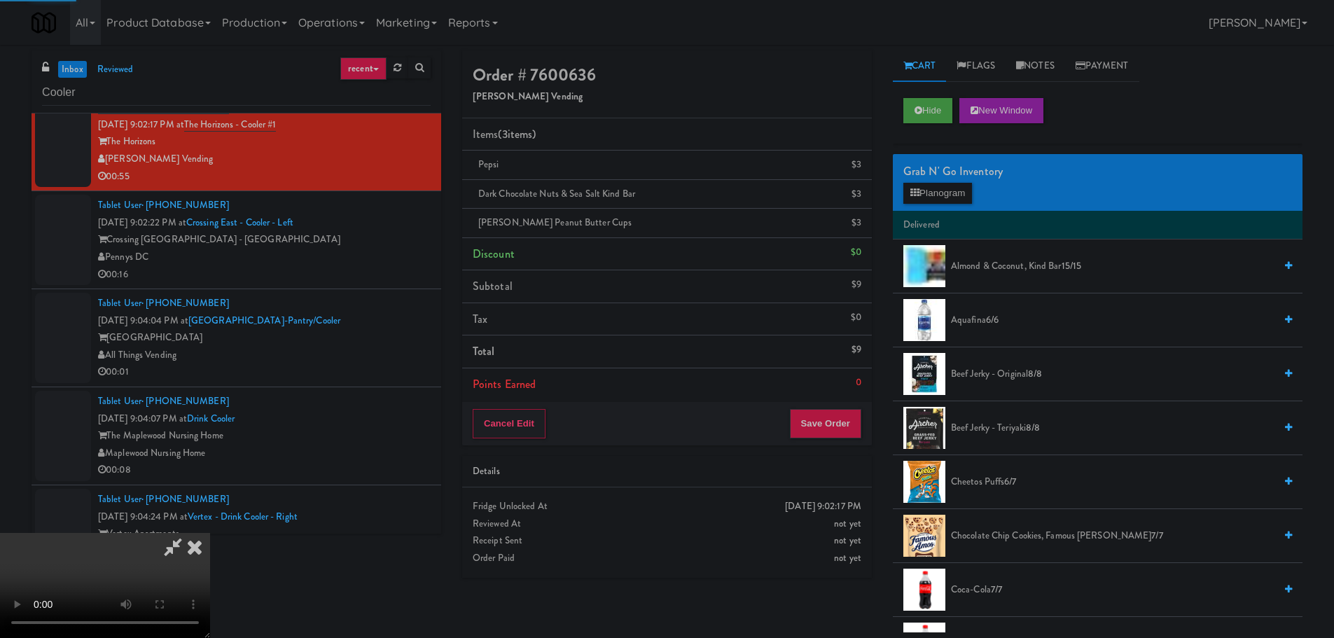
scroll to position [0, 0]
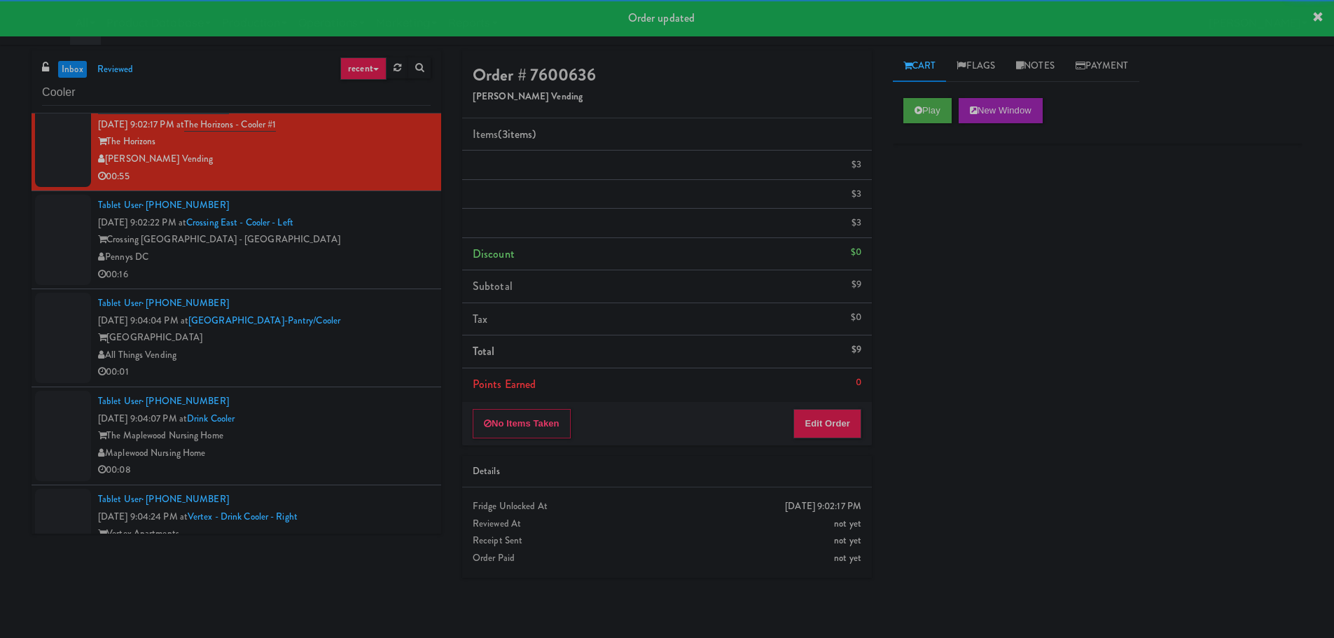
click at [383, 276] on div "00:16" at bounding box center [264, 275] width 333 height 18
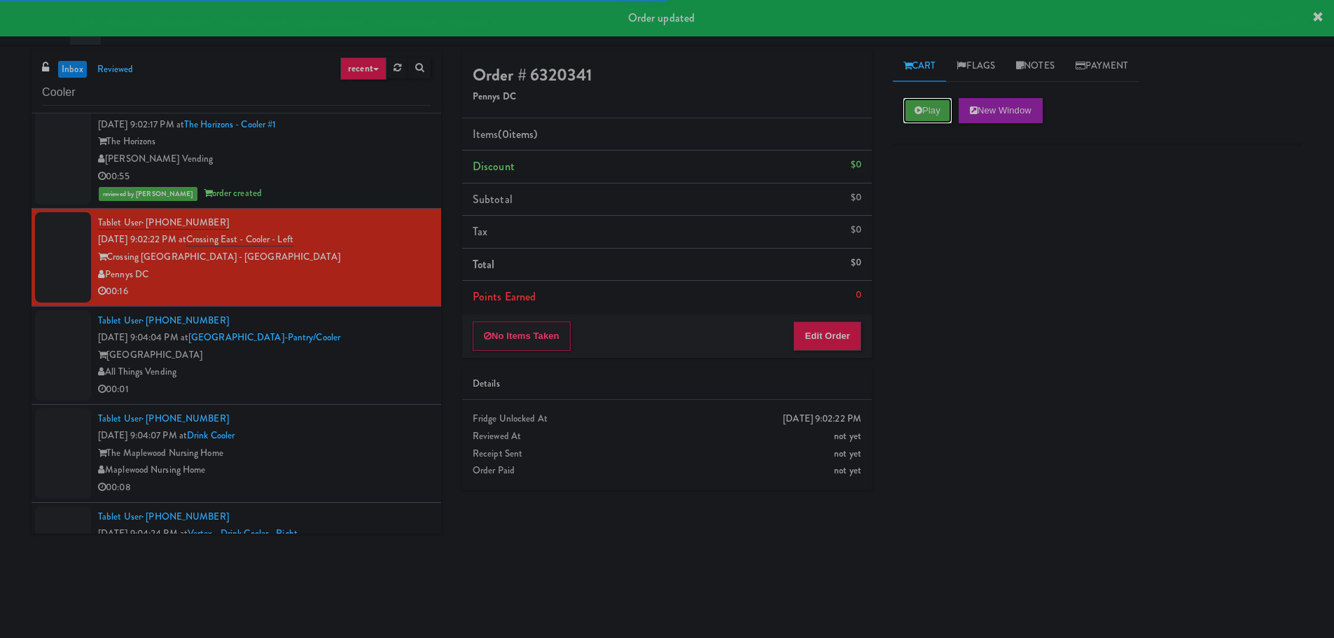
drag, startPoint x: 920, startPoint y: 102, endPoint x: 878, endPoint y: 260, distance: 163.8
click at [919, 104] on button "Play" at bounding box center [928, 110] width 48 height 25
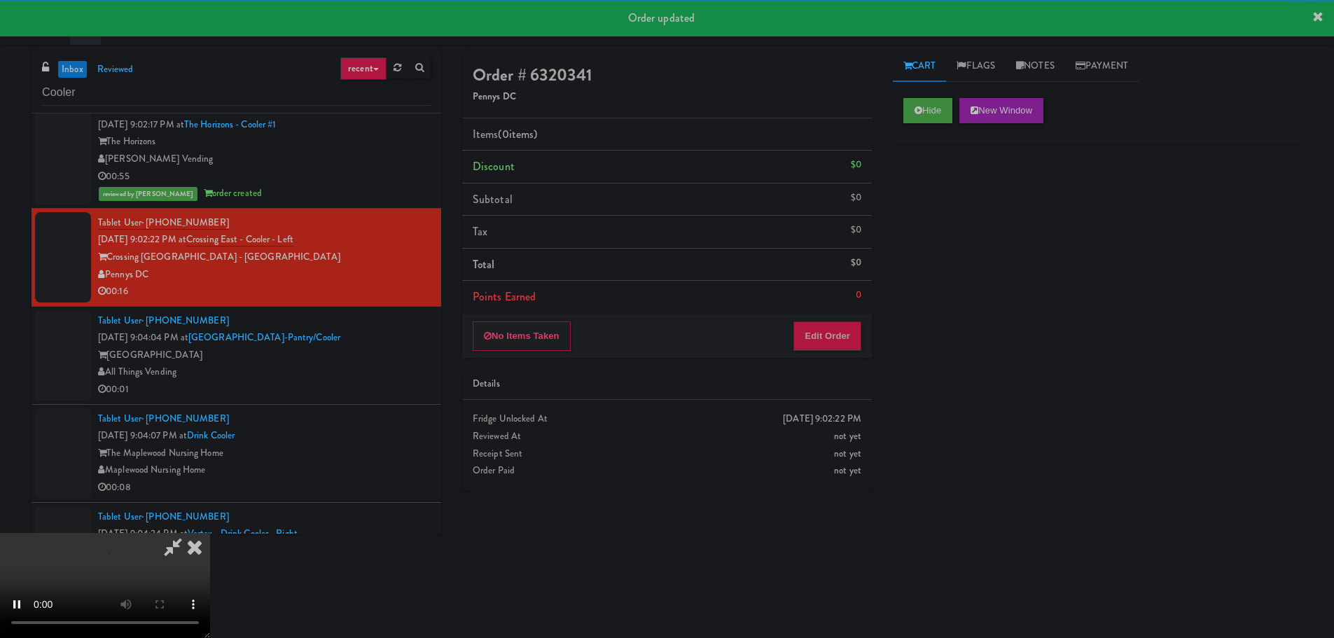
drag, startPoint x: 855, startPoint y: 312, endPoint x: 855, endPoint y: 327, distance: 14.7
click at [855, 313] on div "Items (0 items ) Discount $0 Subtotal $0 Tax $0 Total $0 Points Earned 0" at bounding box center [667, 216] width 410 height 196
click at [855, 327] on button "Edit Order" at bounding box center [828, 336] width 68 height 29
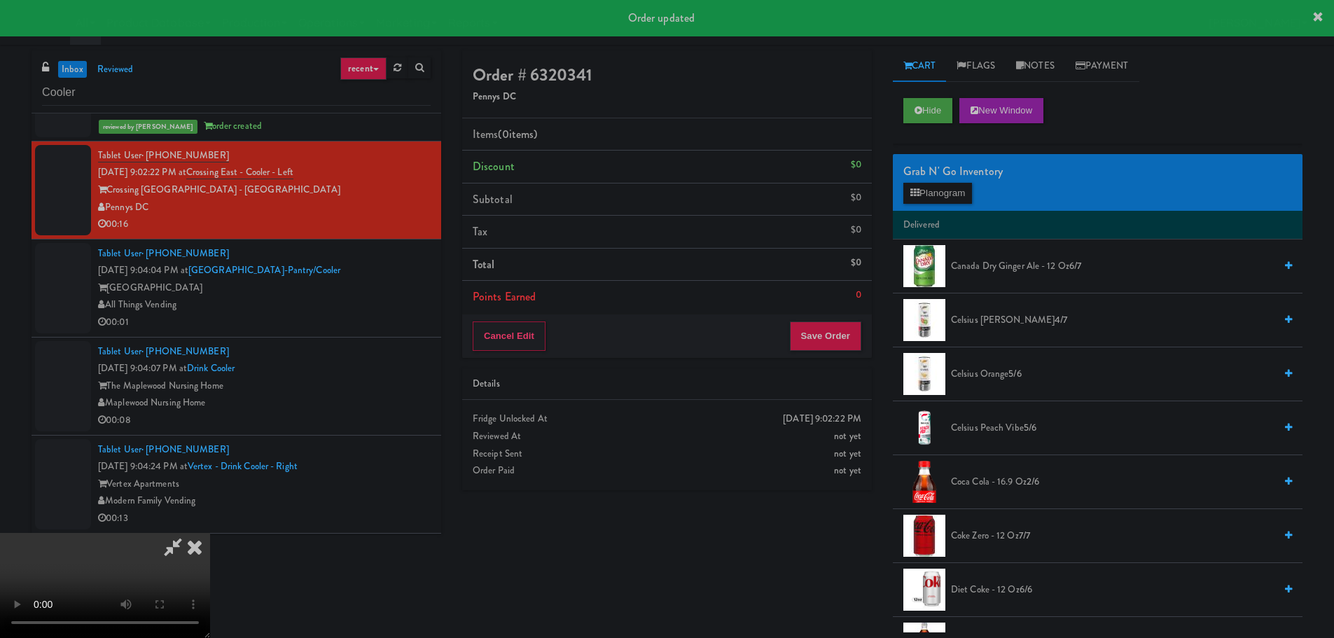
scroll to position [2592, 0]
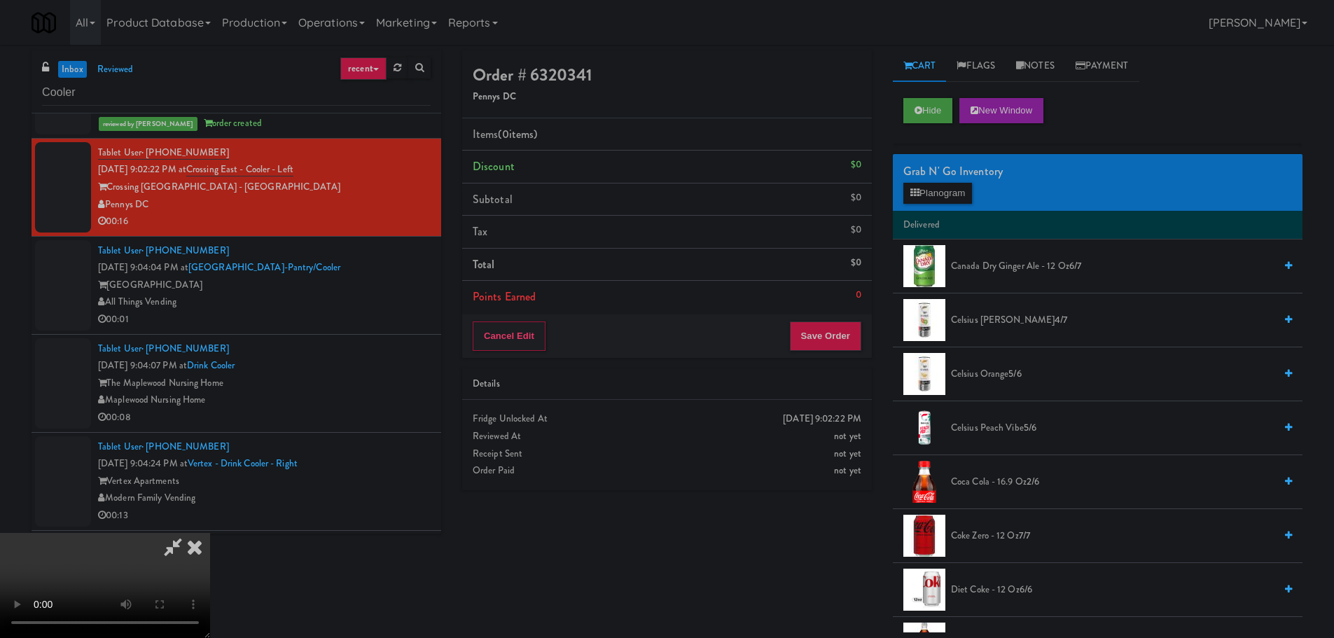
click at [210, 533] on video at bounding box center [105, 585] width 210 height 105
click at [920, 197] on button "Planogram" at bounding box center [938, 193] width 69 height 21
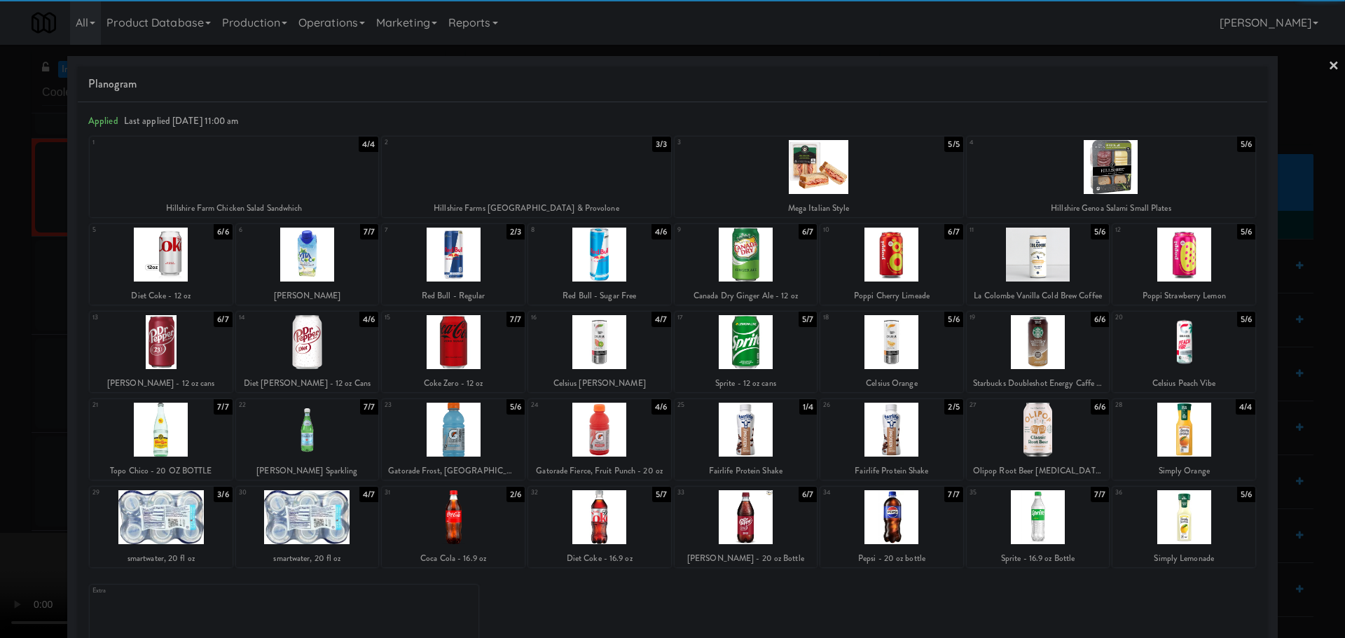
click at [1155, 511] on div at bounding box center [1183, 517] width 143 height 54
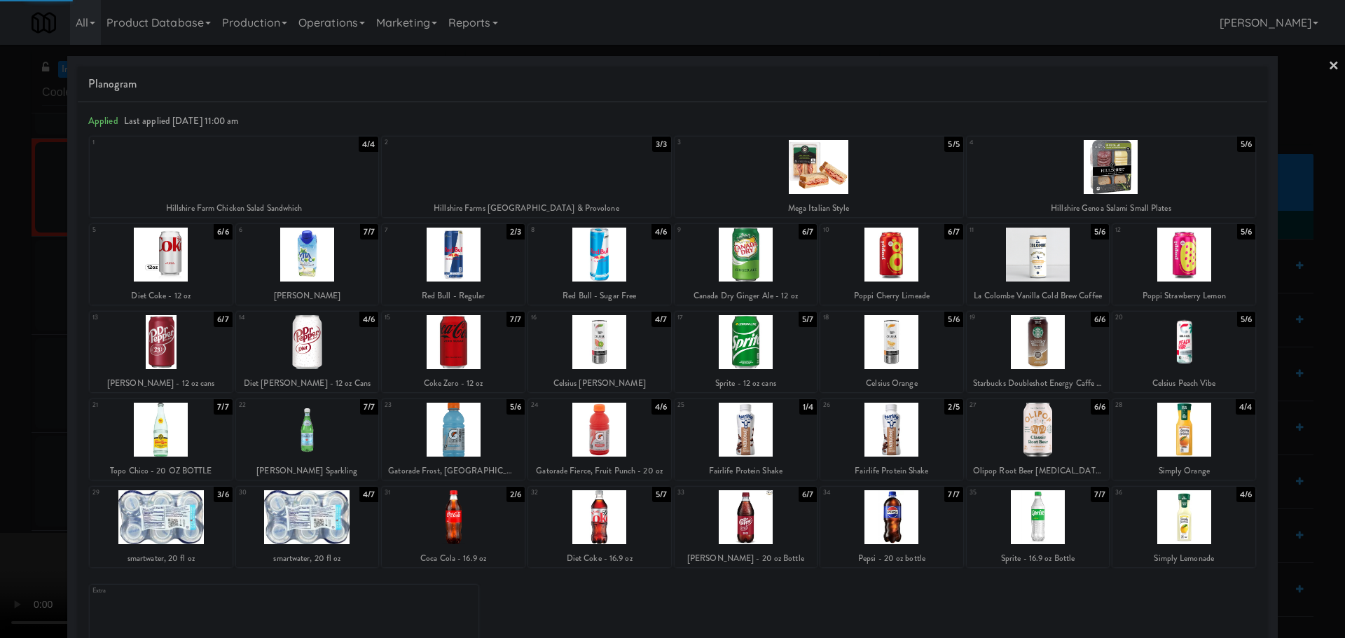
click at [0, 460] on div at bounding box center [672, 319] width 1345 height 638
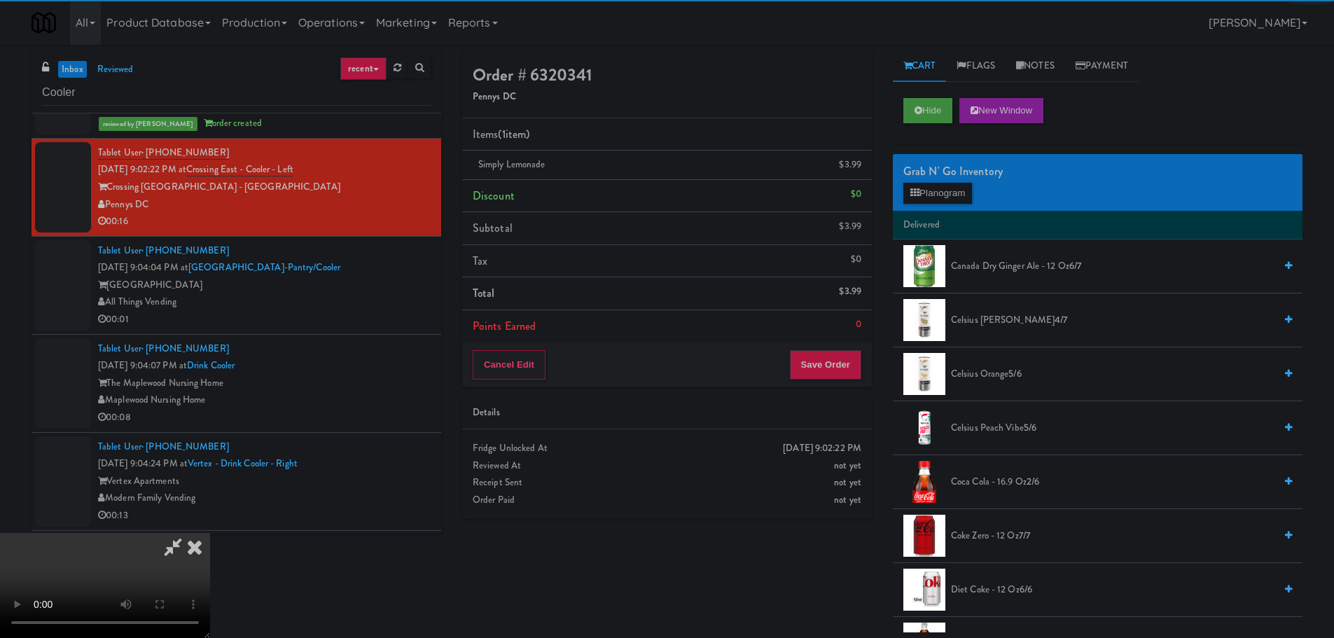
click at [210, 533] on video at bounding box center [105, 585] width 210 height 105
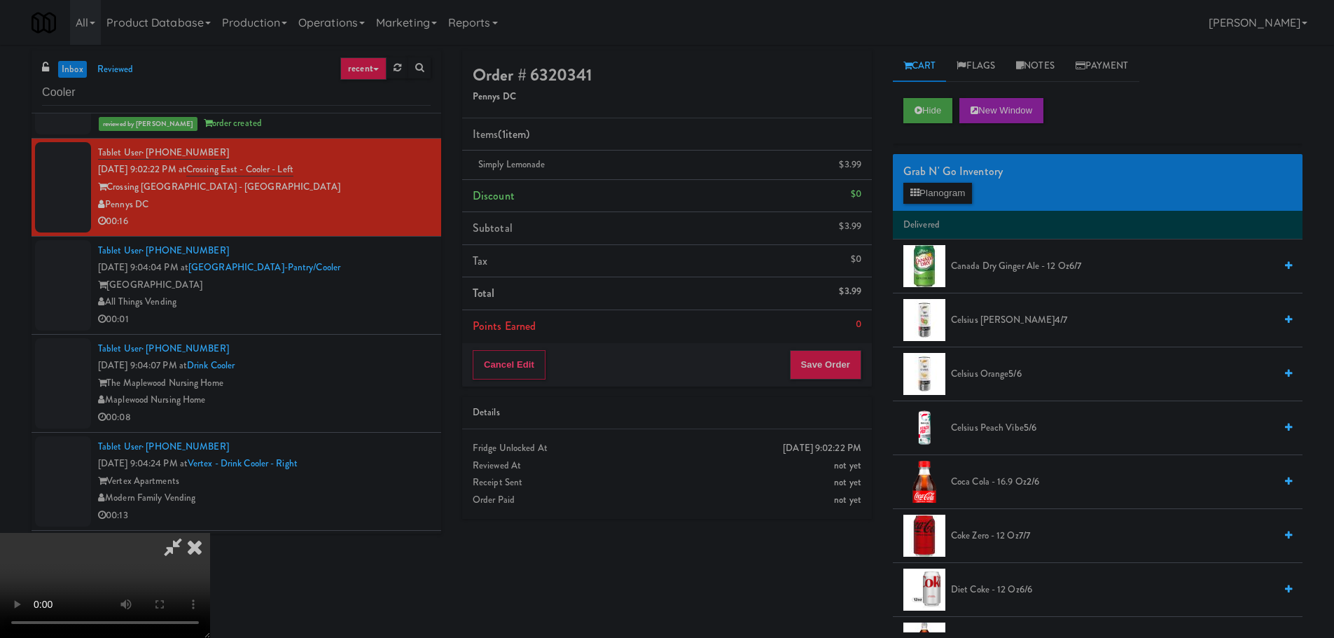
click at [210, 533] on video at bounding box center [105, 585] width 210 height 105
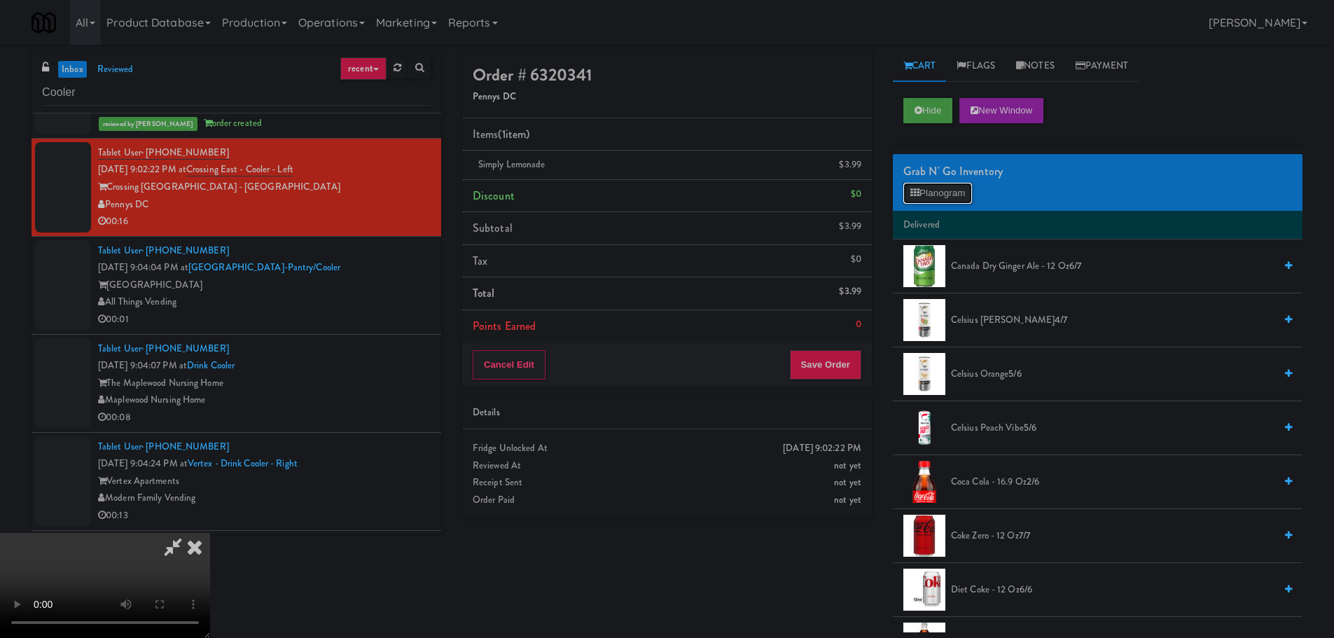
click at [925, 190] on button "Planogram" at bounding box center [938, 193] width 69 height 21
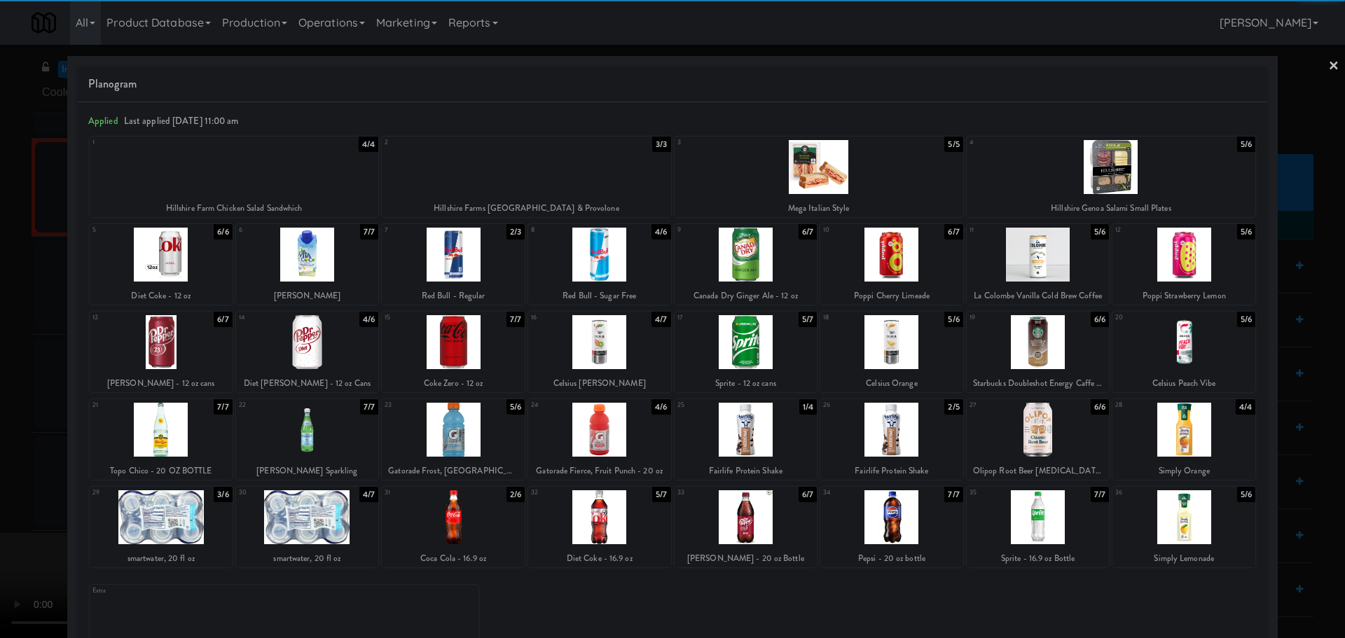
click at [761, 511] on div at bounding box center [746, 517] width 143 height 54
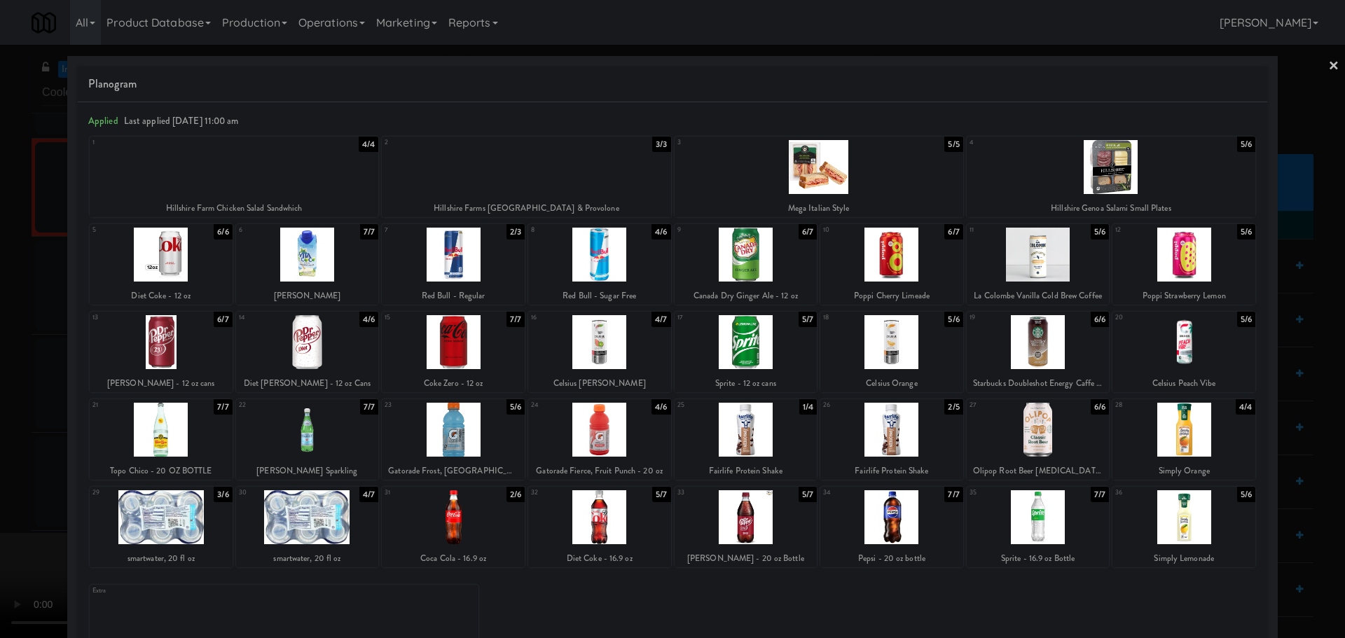
click at [0, 418] on div at bounding box center [672, 319] width 1345 height 638
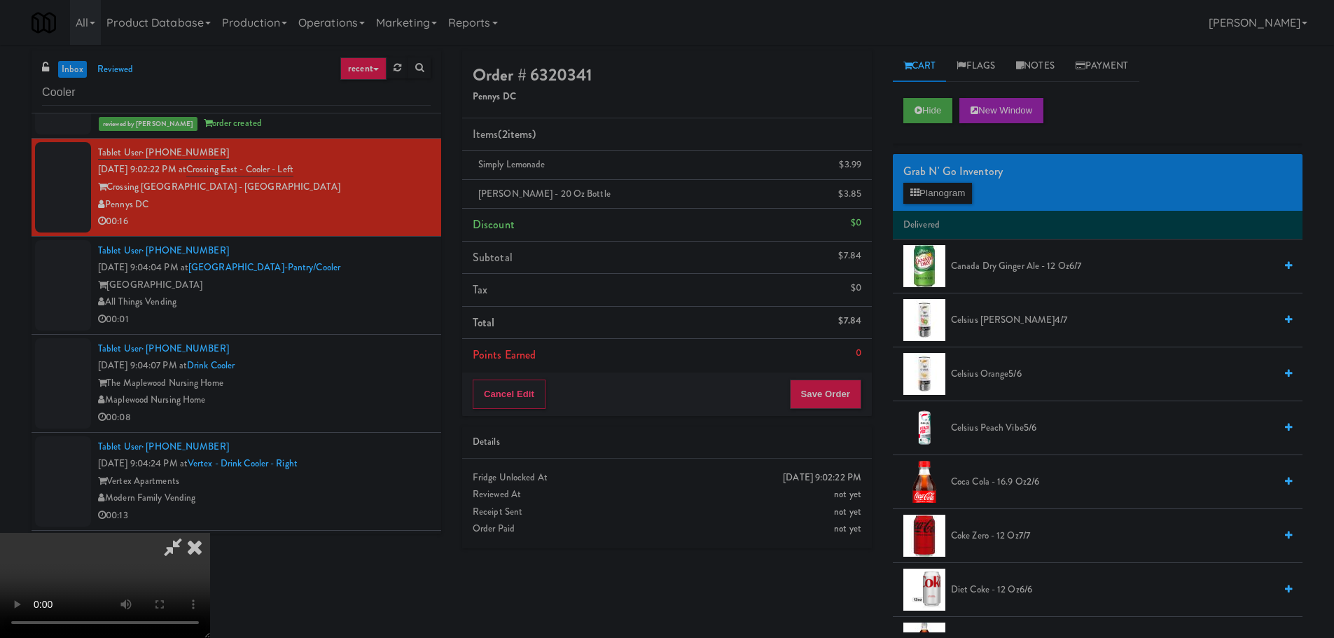
click at [210, 533] on video at bounding box center [105, 585] width 210 height 105
click at [813, 387] on button "Save Order" at bounding box center [825, 394] width 71 height 29
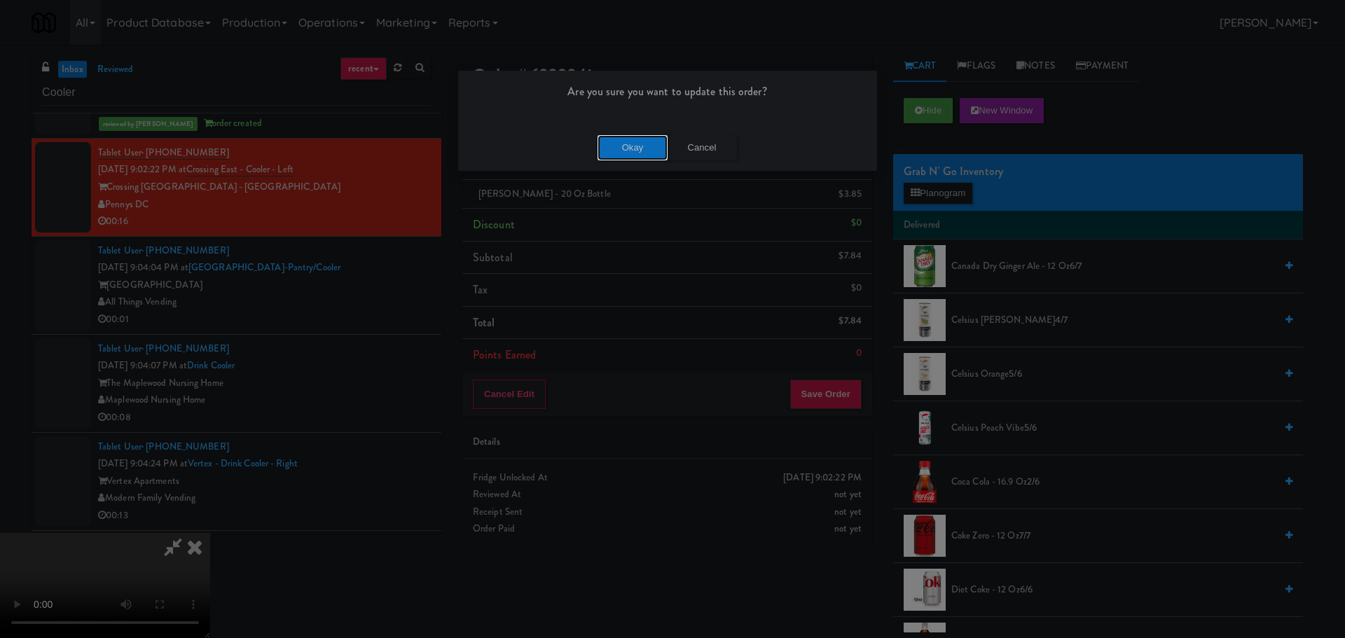
click at [628, 152] on button "Okay" at bounding box center [633, 147] width 70 height 25
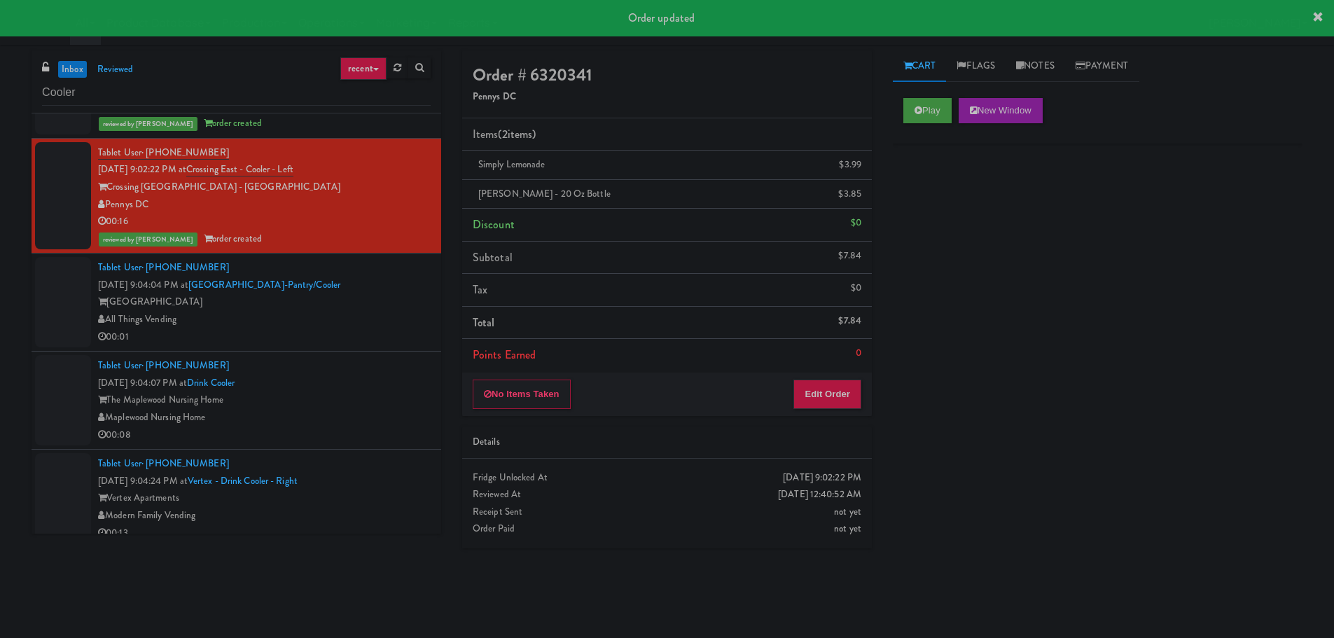
click at [415, 275] on div "Tablet User · (402) 206-5799 Sep 11, 2025 9:04:04 PM at Alta Springs-Pantry/Coo…" at bounding box center [264, 302] width 333 height 86
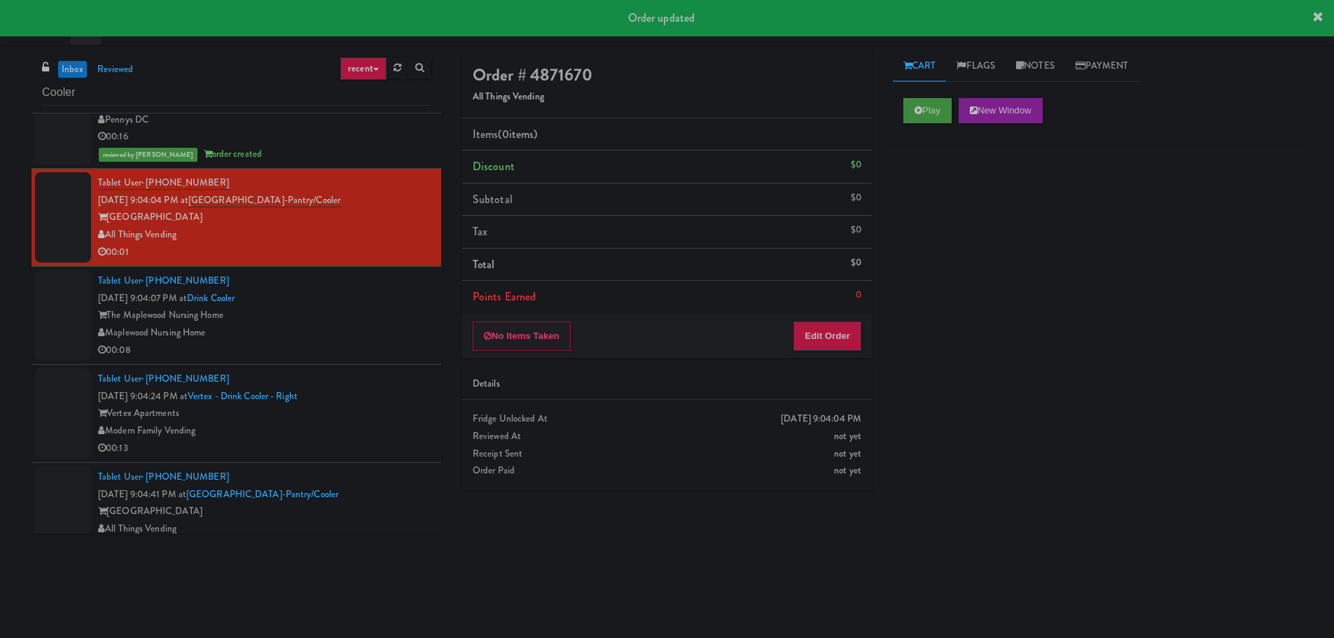
scroll to position [2732, 0]
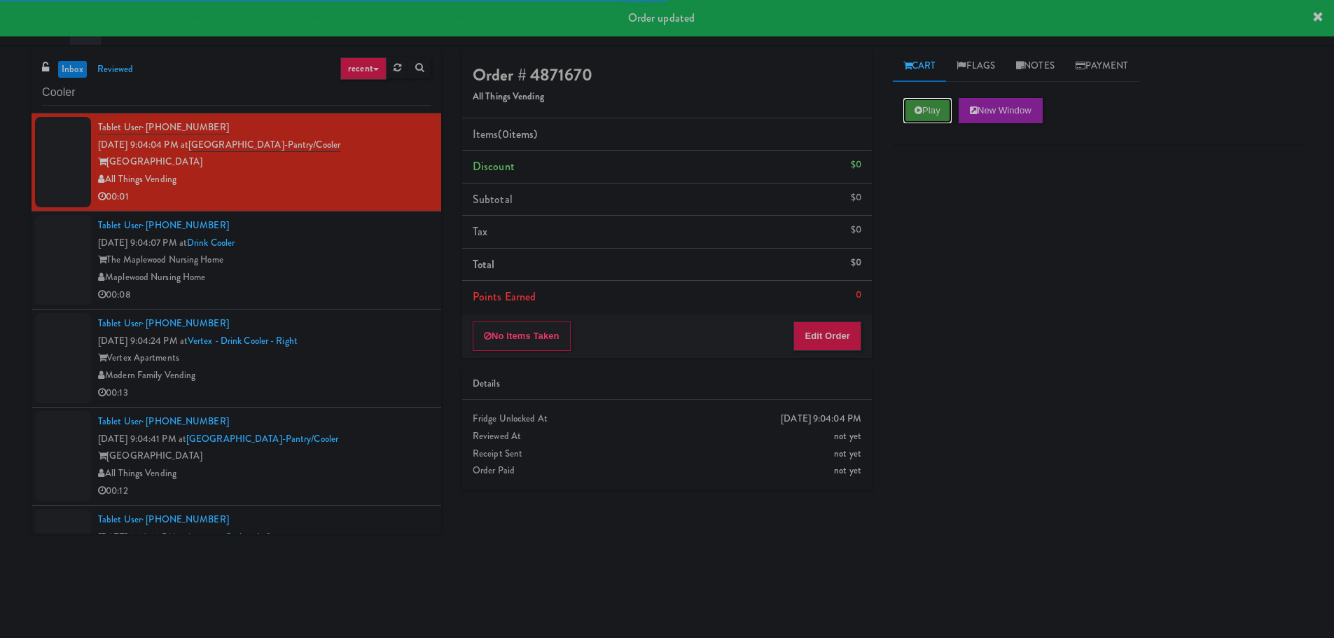
click at [934, 104] on button "Play" at bounding box center [928, 110] width 48 height 25
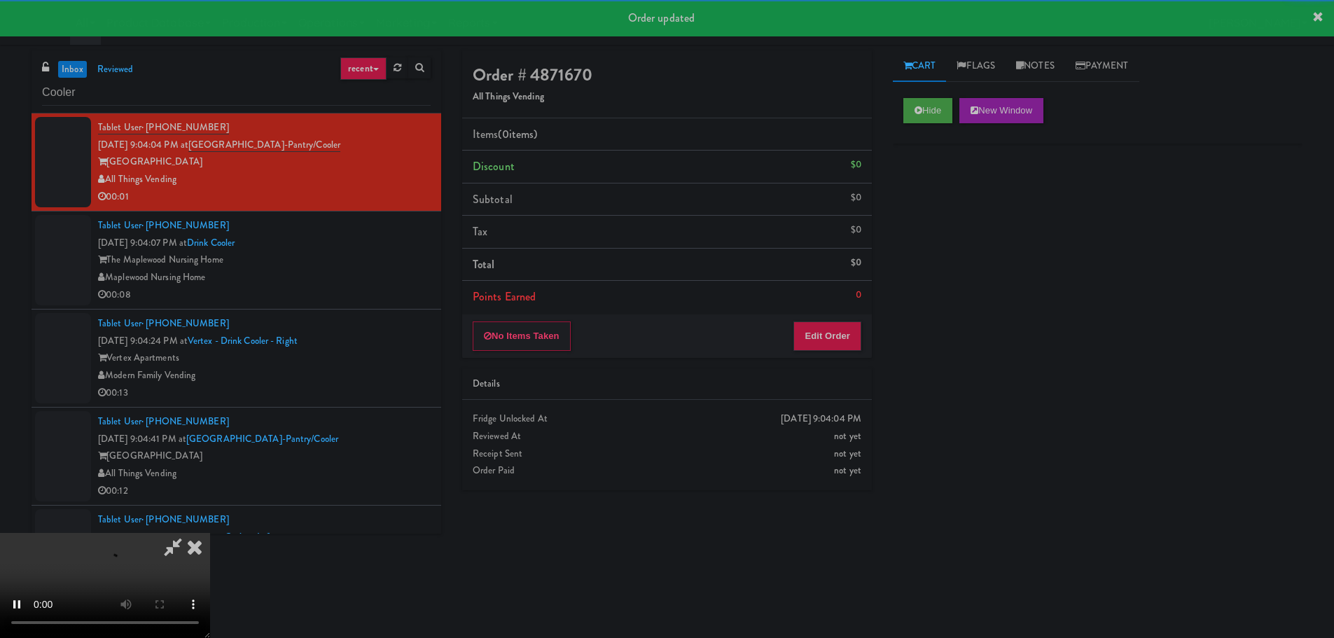
click at [823, 361] on div "Order # 4871670 All Things Vending Items (0 items ) Discount $0 Subtotal $0 Tax…" at bounding box center [667, 275] width 431 height 450
click at [831, 350] on button "Edit Order" at bounding box center [828, 336] width 68 height 29
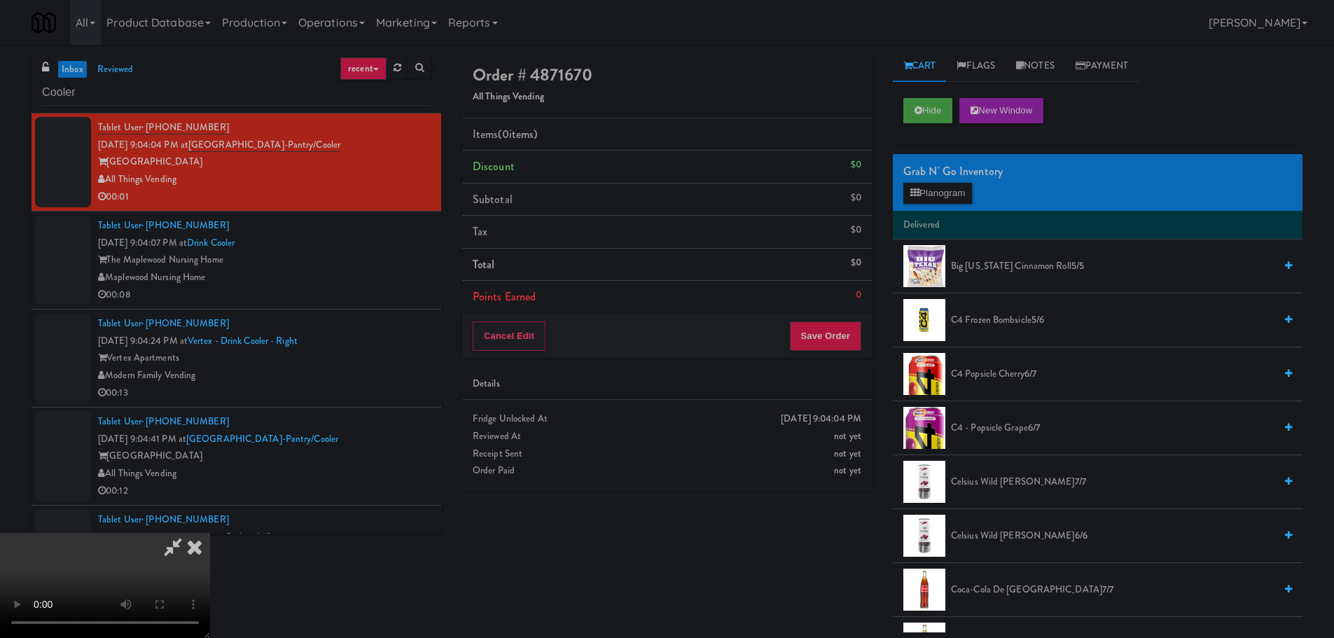
scroll to position [0, 0]
click at [210, 533] on icon at bounding box center [194, 547] width 31 height 28
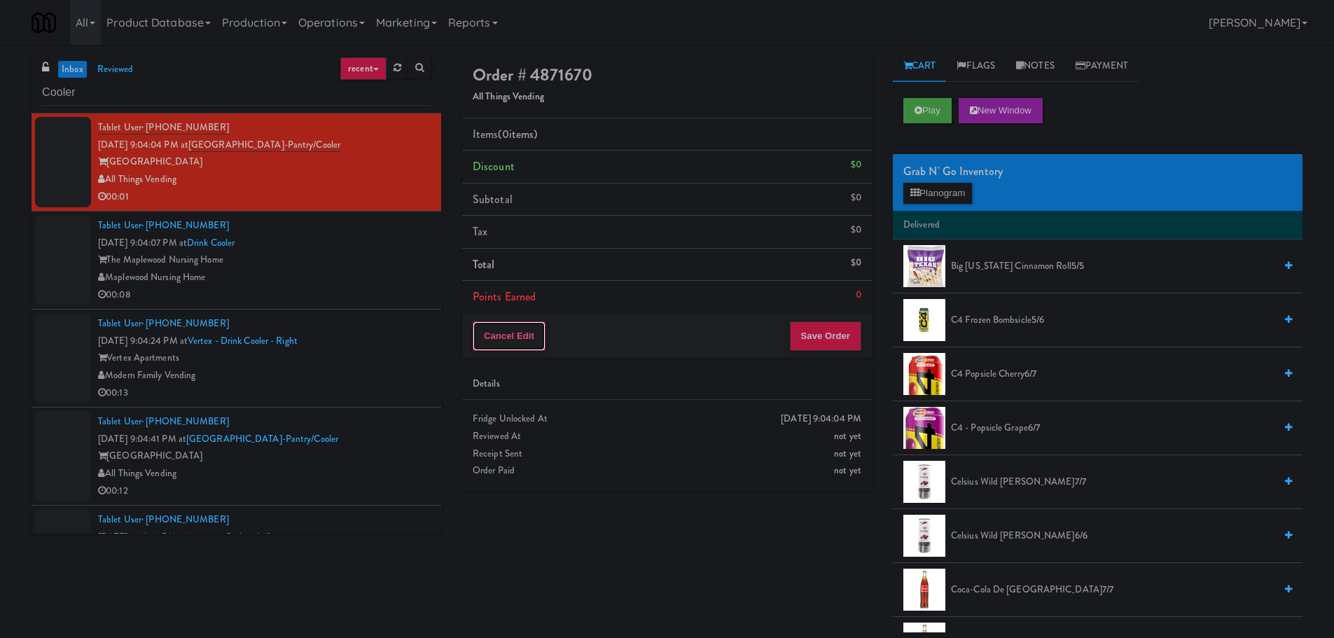
click at [526, 326] on button "Cancel Edit" at bounding box center [509, 336] width 73 height 29
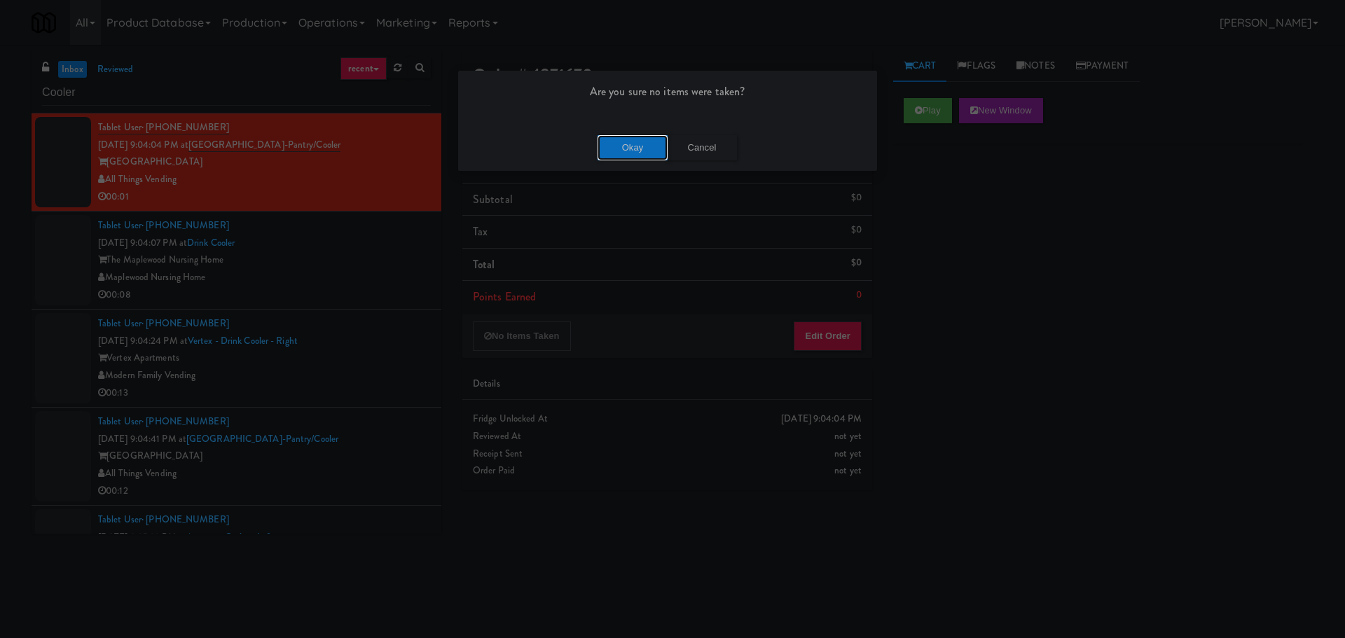
click at [645, 149] on button "Okay" at bounding box center [633, 147] width 70 height 25
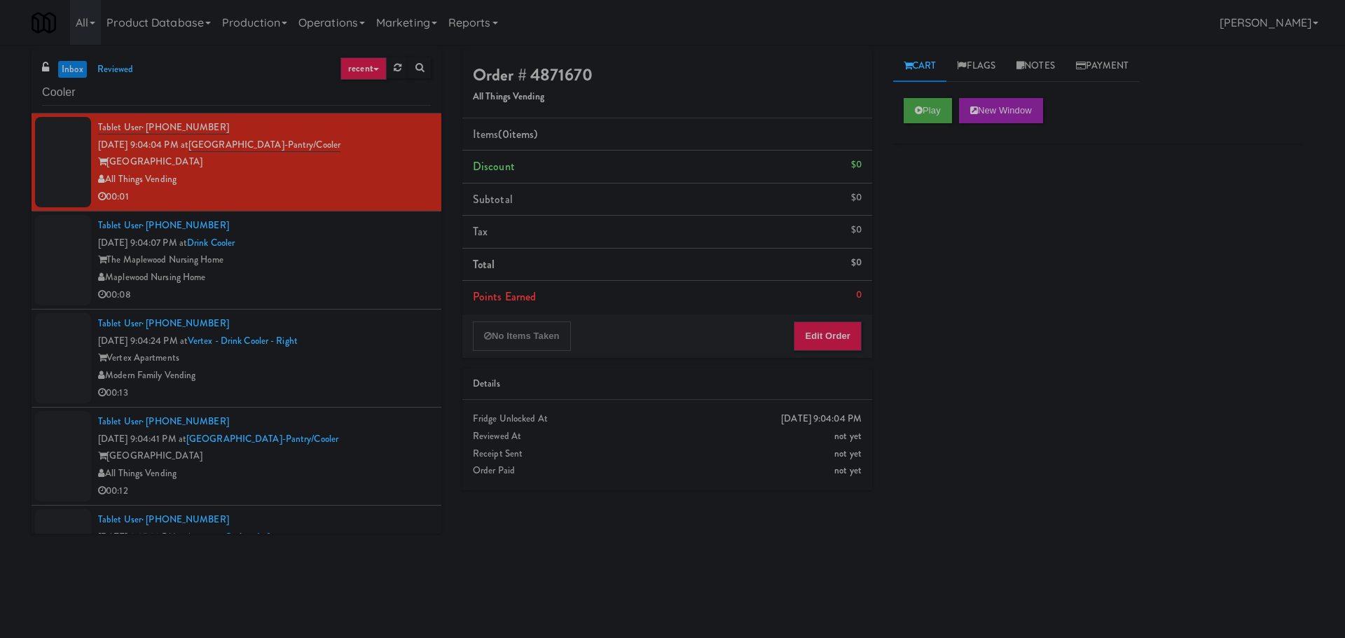
click at [352, 283] on div at bounding box center [672, 319] width 1345 height 638
click at [352, 283] on div "Maplewood Nursing Home" at bounding box center [264, 278] width 333 height 18
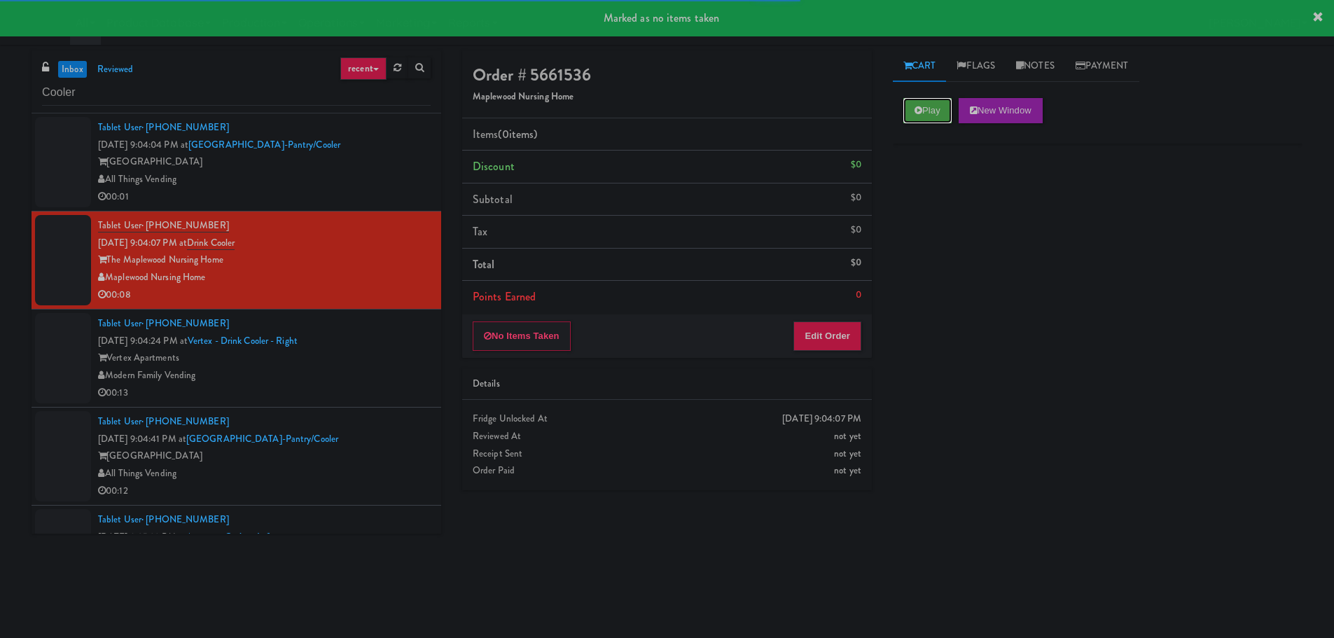
click at [925, 114] on button "Play" at bounding box center [928, 110] width 48 height 25
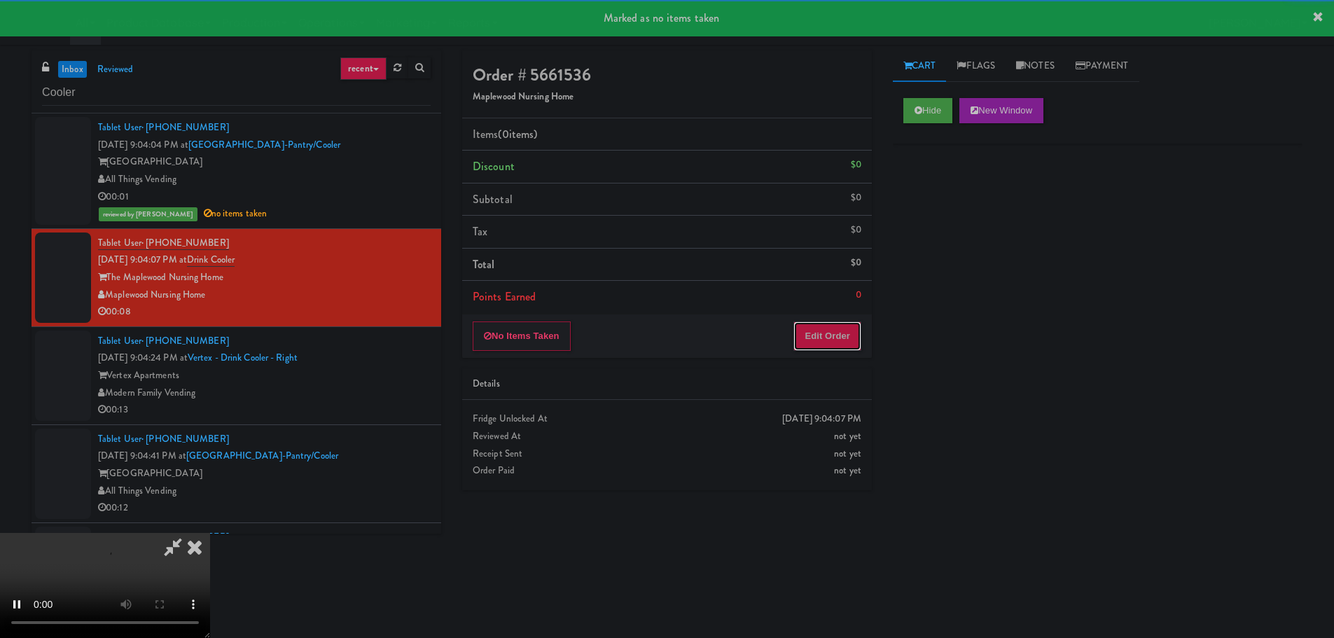
click at [854, 323] on button "Edit Order" at bounding box center [828, 336] width 68 height 29
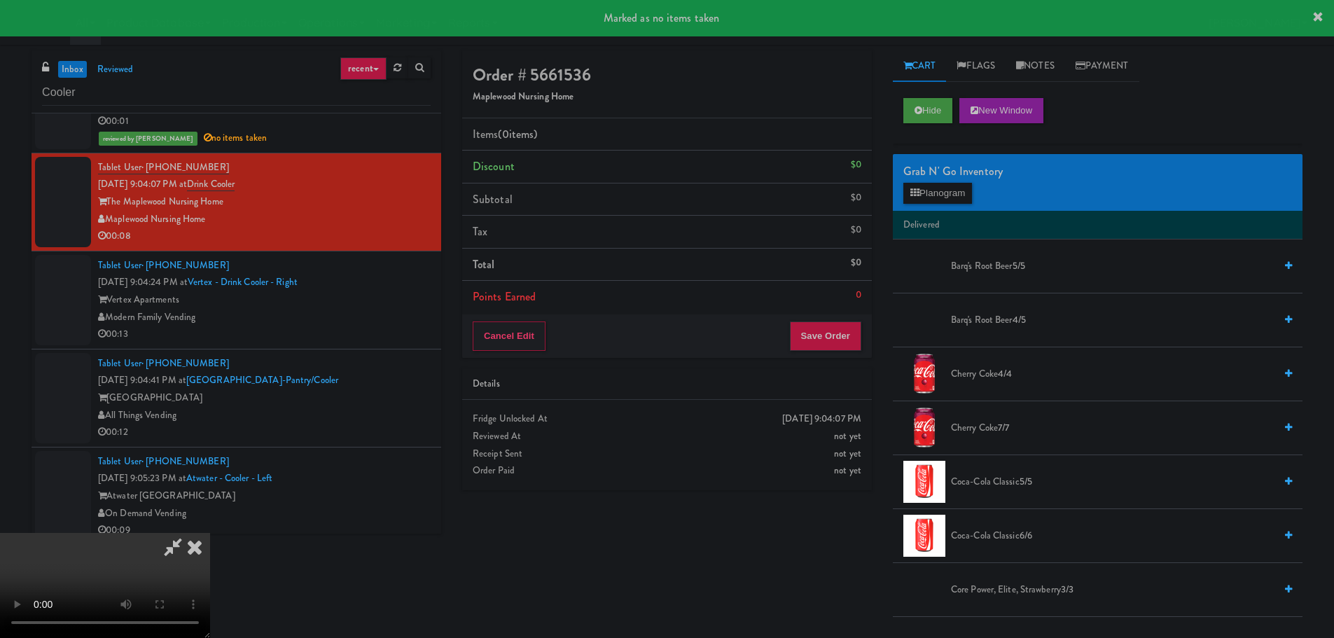
scroll to position [2802, 0]
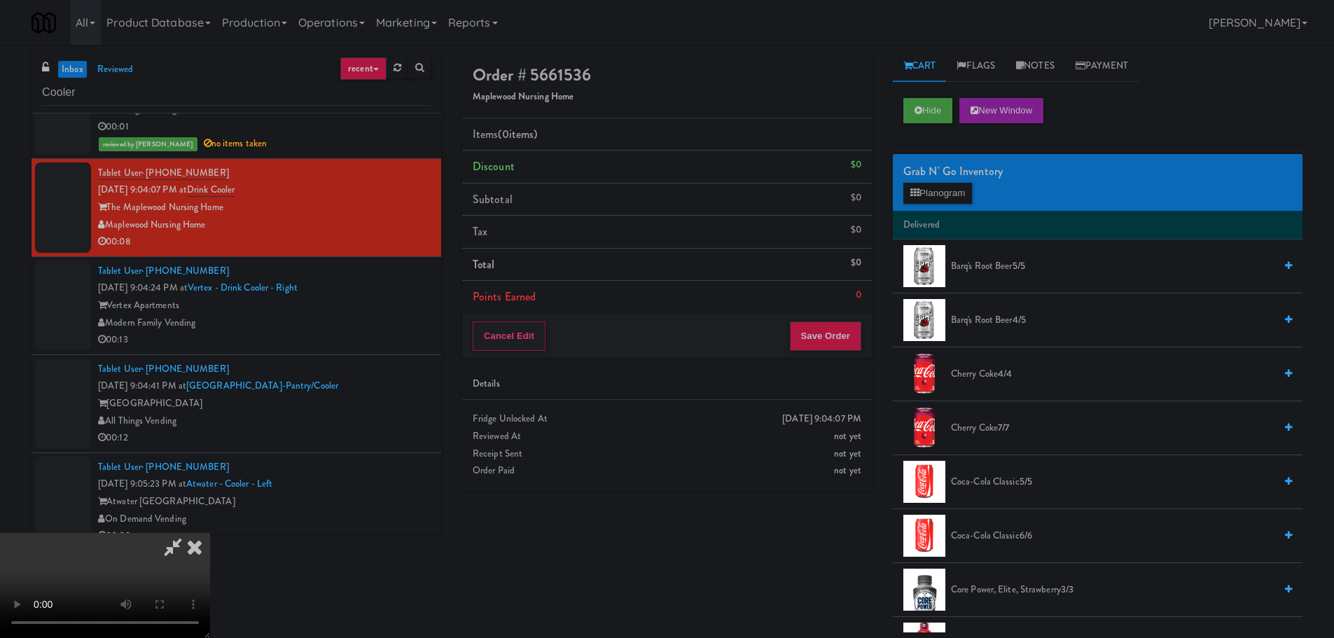
click at [210, 533] on video at bounding box center [105, 585] width 210 height 105
drag, startPoint x: 609, startPoint y: 431, endPoint x: 642, endPoint y: 426, distance: 33.3
click at [210, 533] on video at bounding box center [105, 585] width 210 height 105
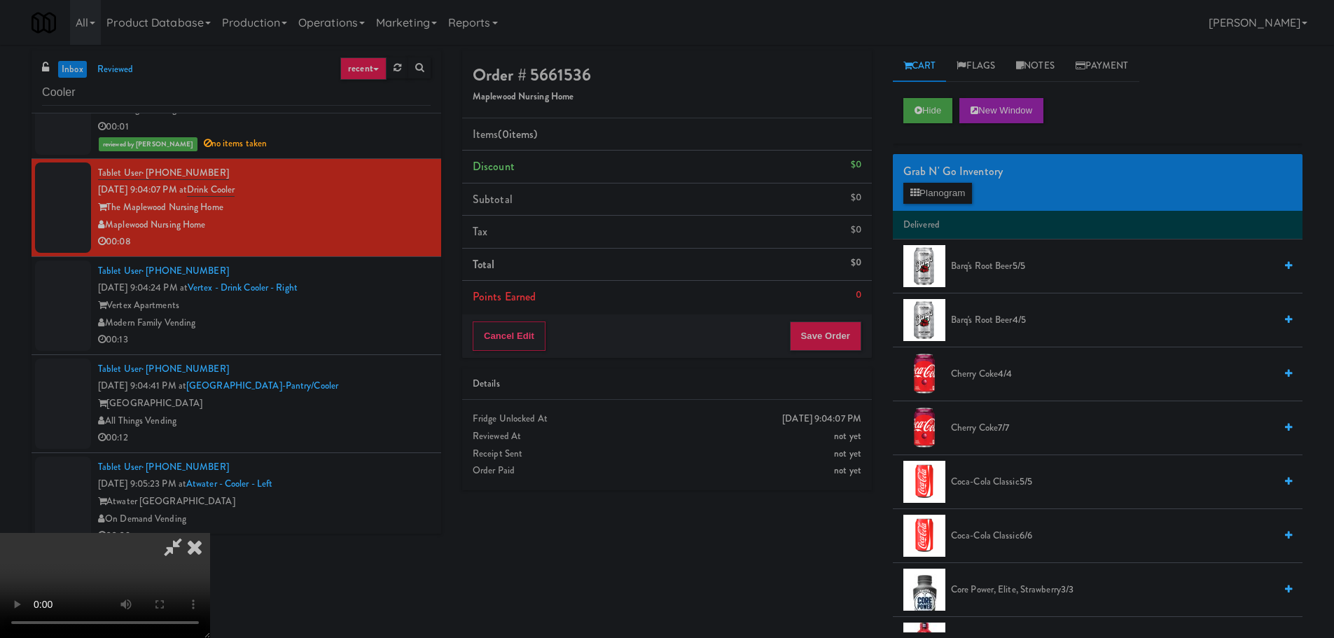
click at [210, 533] on video at bounding box center [105, 585] width 210 height 105
click at [924, 202] on button "Planogram" at bounding box center [938, 193] width 69 height 21
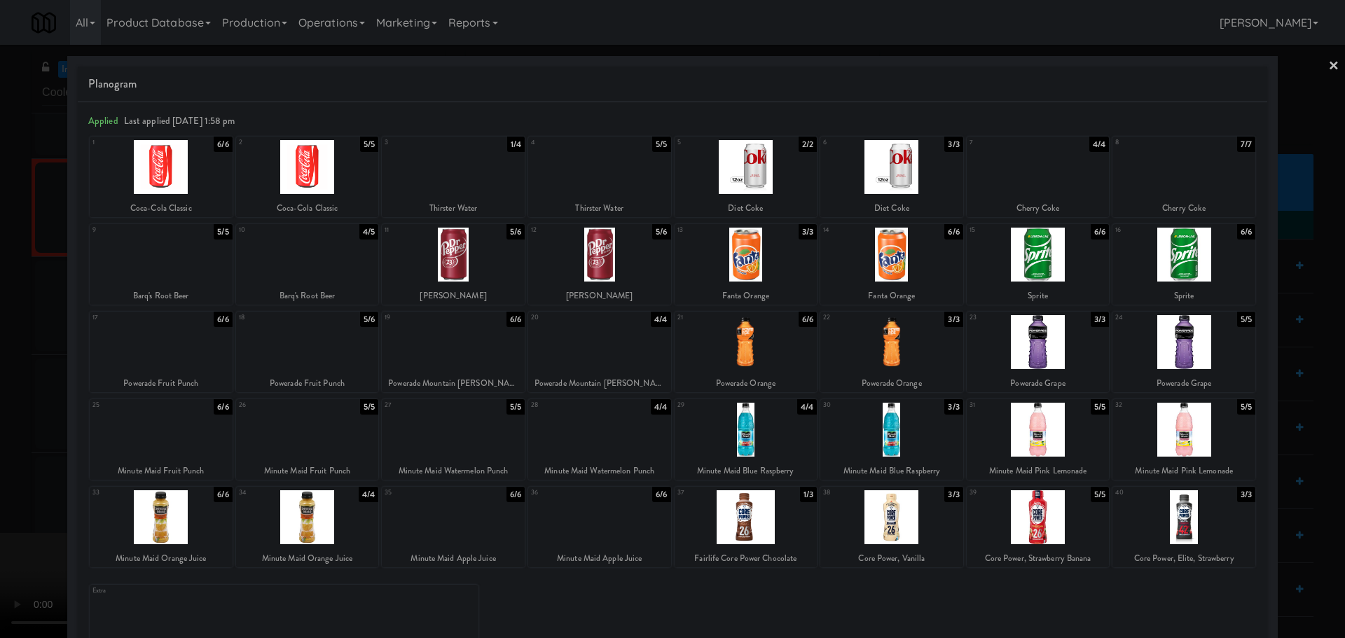
click at [429, 352] on div at bounding box center [453, 342] width 143 height 54
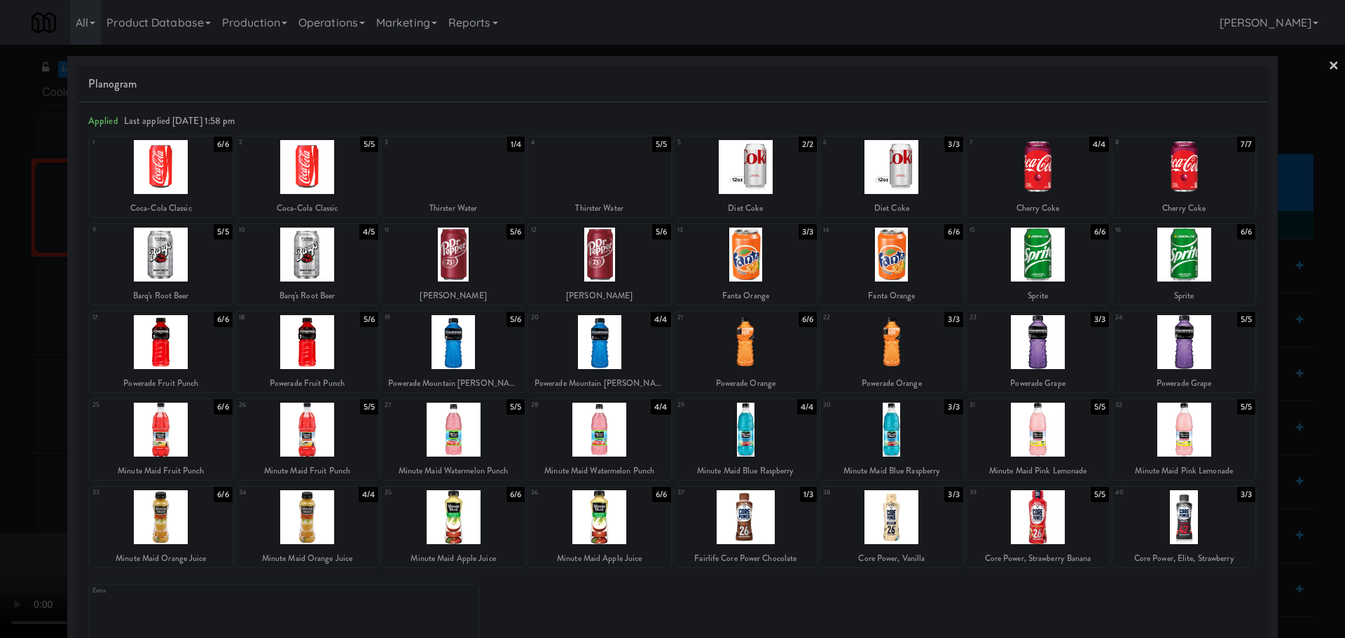
click at [0, 411] on div at bounding box center [672, 319] width 1345 height 638
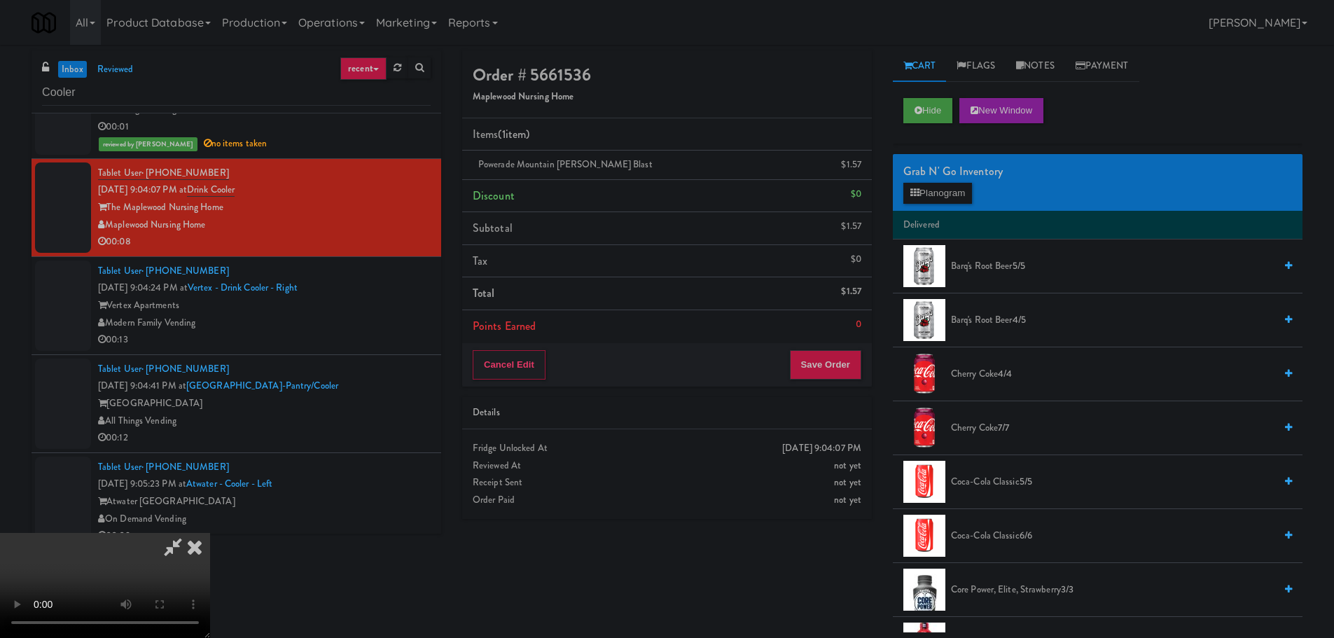
click at [210, 533] on video at bounding box center [105, 585] width 210 height 105
click at [860, 172] on icon at bounding box center [863, 169] width 7 height 9
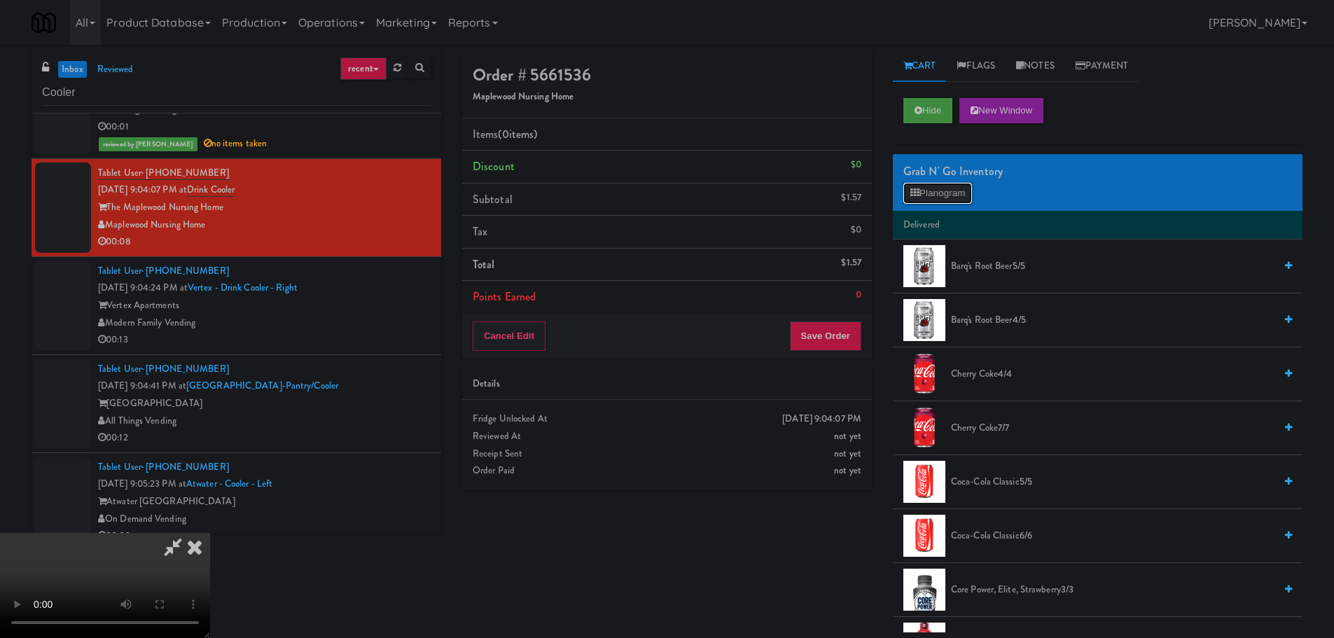
click at [947, 197] on button "Planogram" at bounding box center [938, 193] width 69 height 21
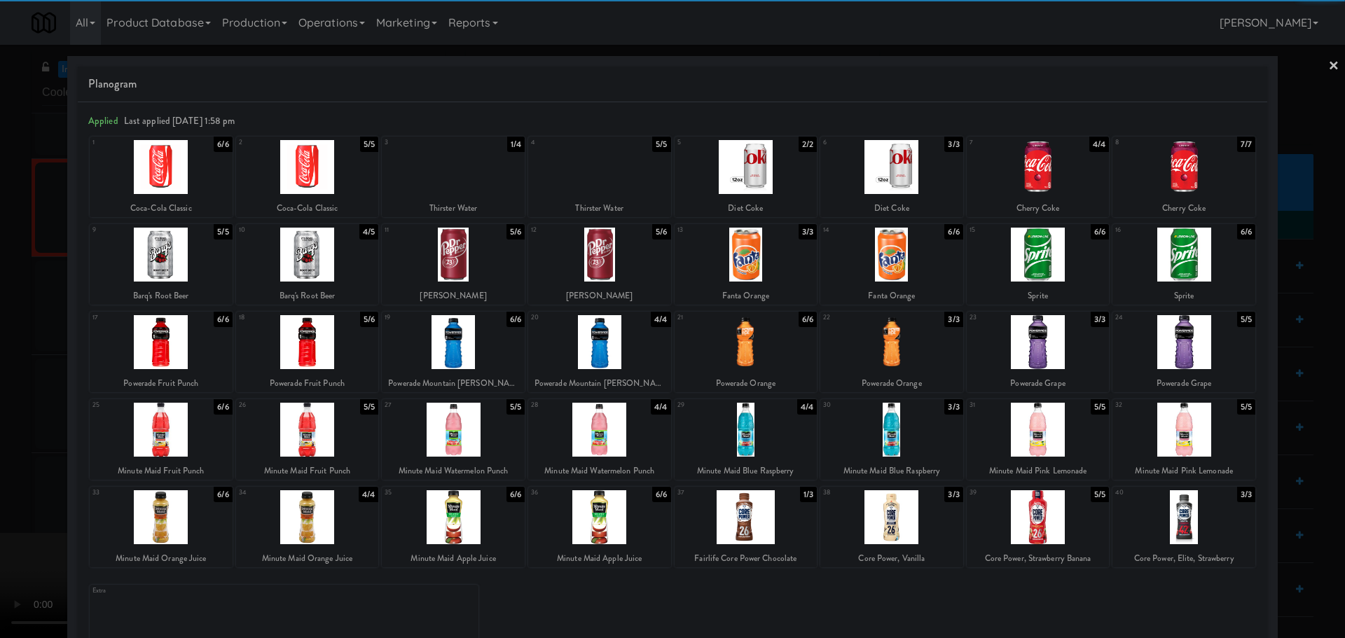
click at [459, 356] on div at bounding box center [453, 342] width 143 height 54
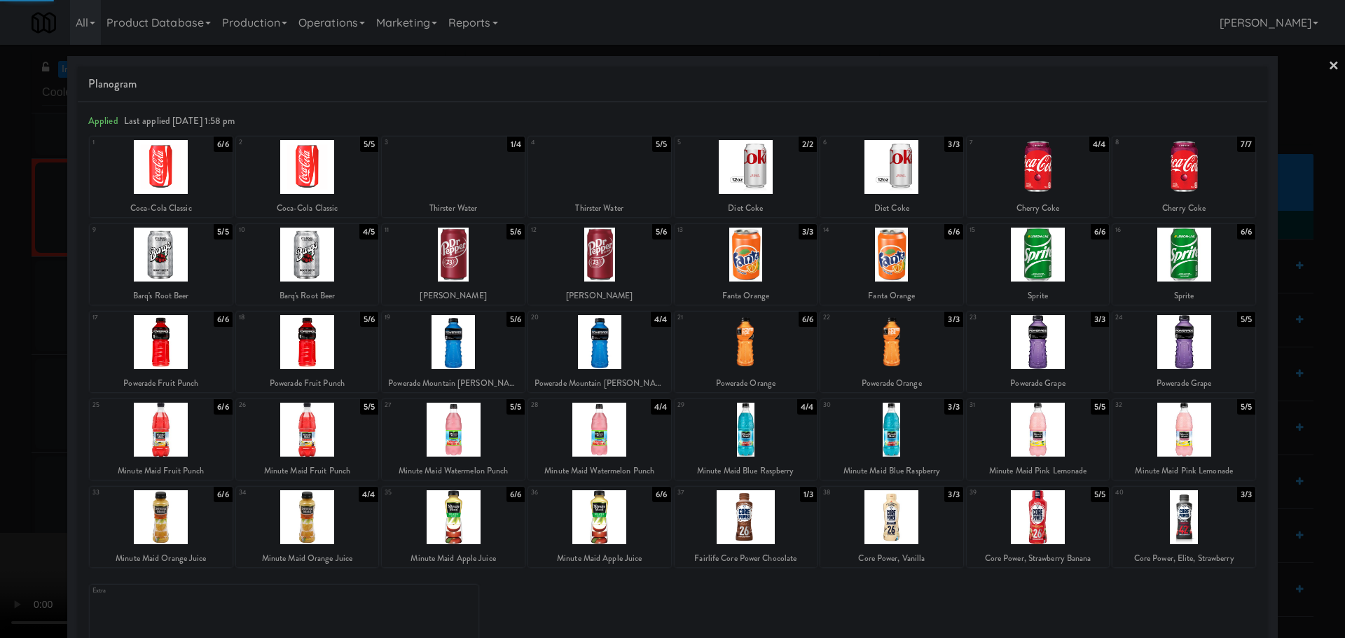
drag, startPoint x: 0, startPoint y: 469, endPoint x: 273, endPoint y: 412, distance: 278.3
click at [1, 469] on div at bounding box center [672, 319] width 1345 height 638
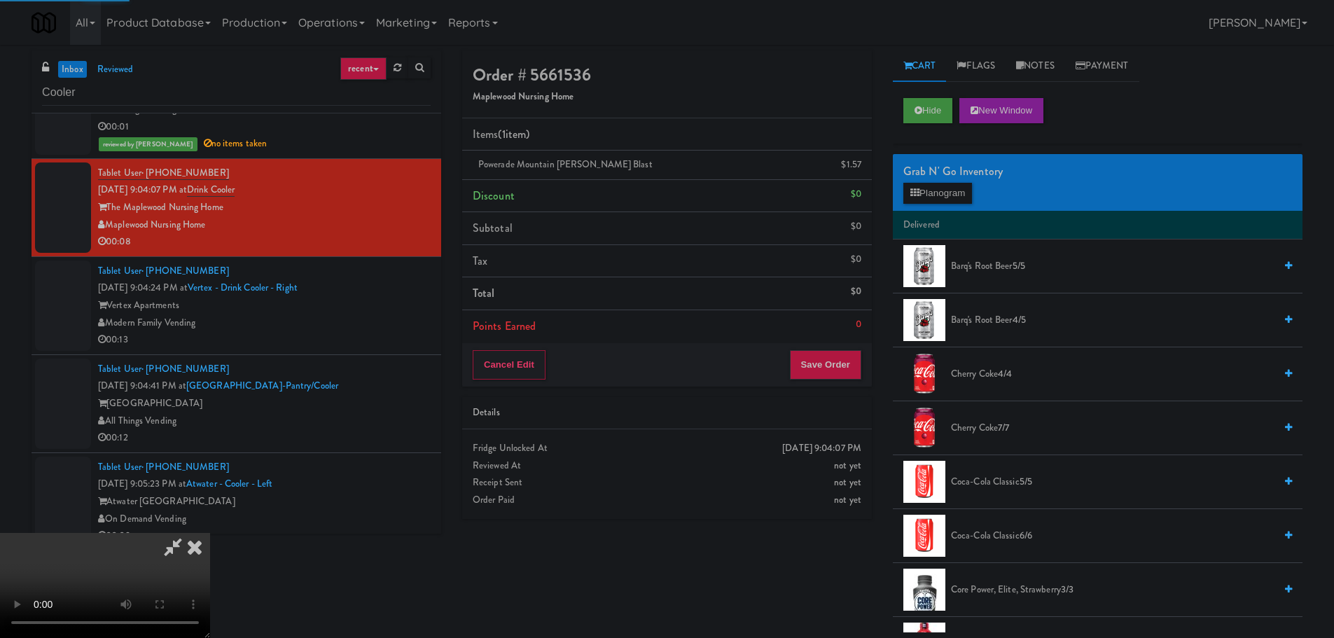
click at [210, 533] on video at bounding box center [105, 585] width 210 height 105
click at [924, 192] on button "Planogram" at bounding box center [938, 193] width 69 height 21
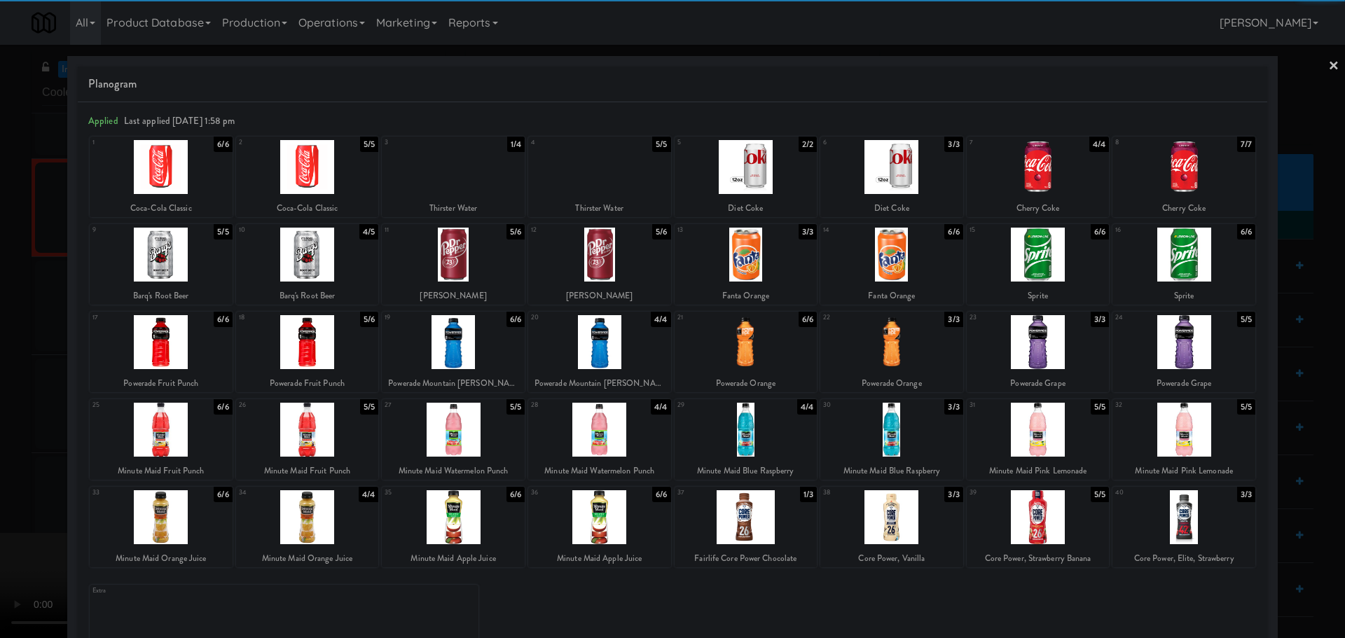
click at [5, 292] on div at bounding box center [672, 319] width 1345 height 638
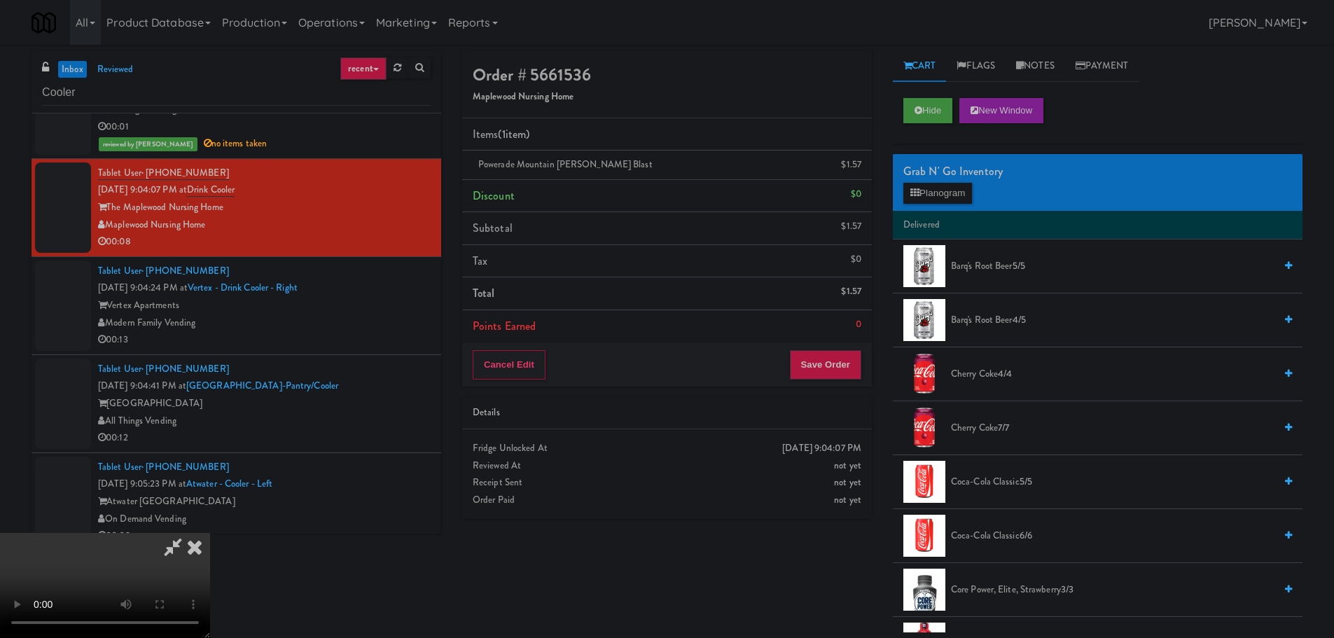
click at [210, 533] on video at bounding box center [105, 585] width 210 height 105
click at [944, 187] on button "Planogram" at bounding box center [938, 193] width 69 height 21
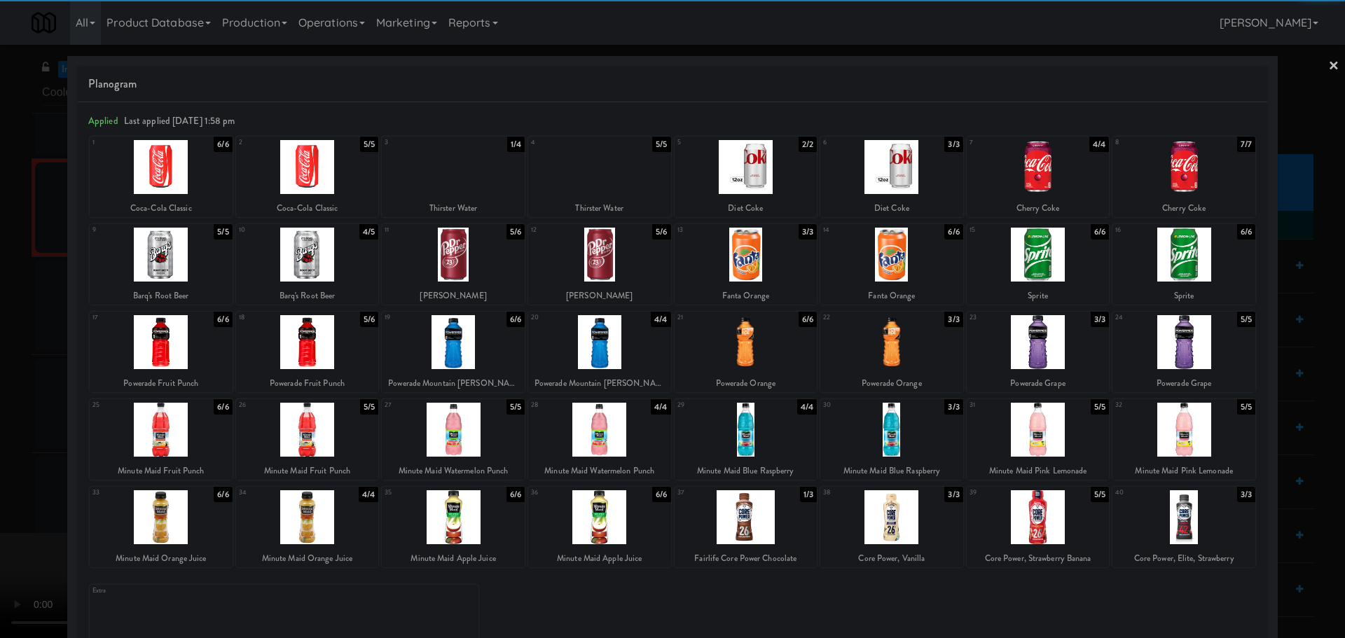
click at [431, 181] on div at bounding box center [453, 167] width 143 height 54
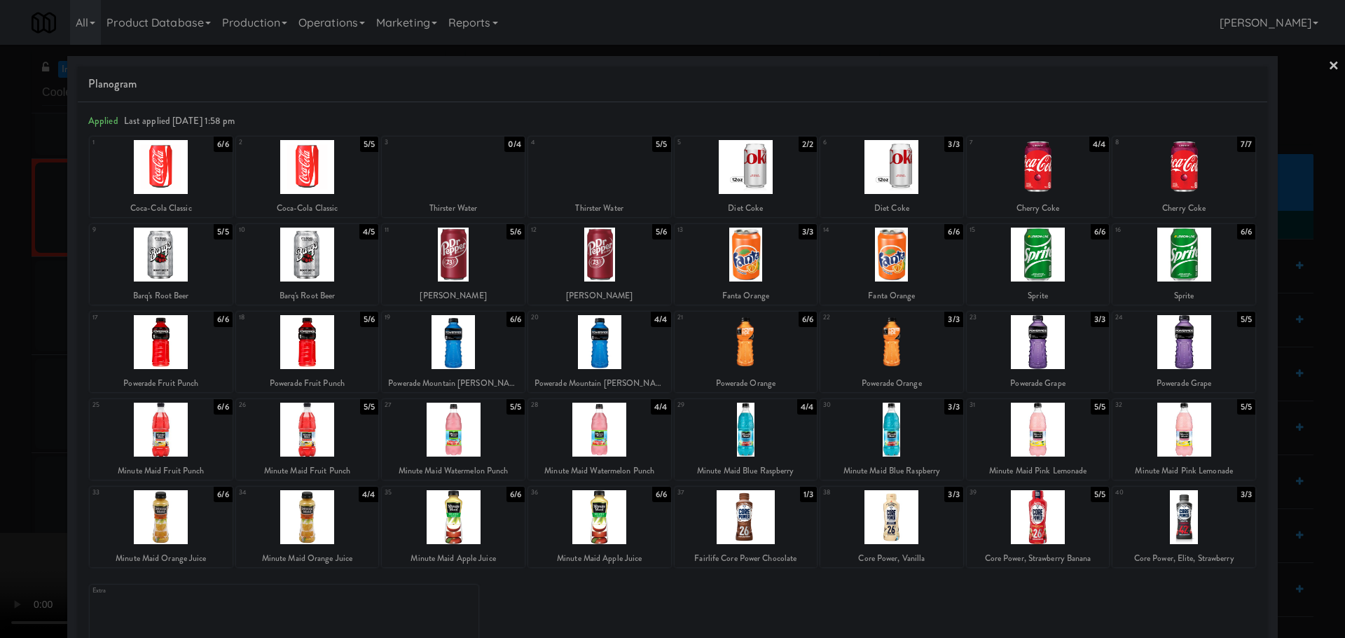
drag, startPoint x: 0, startPoint y: 345, endPoint x: 117, endPoint y: 350, distance: 117.1
click at [6, 347] on div at bounding box center [672, 319] width 1345 height 638
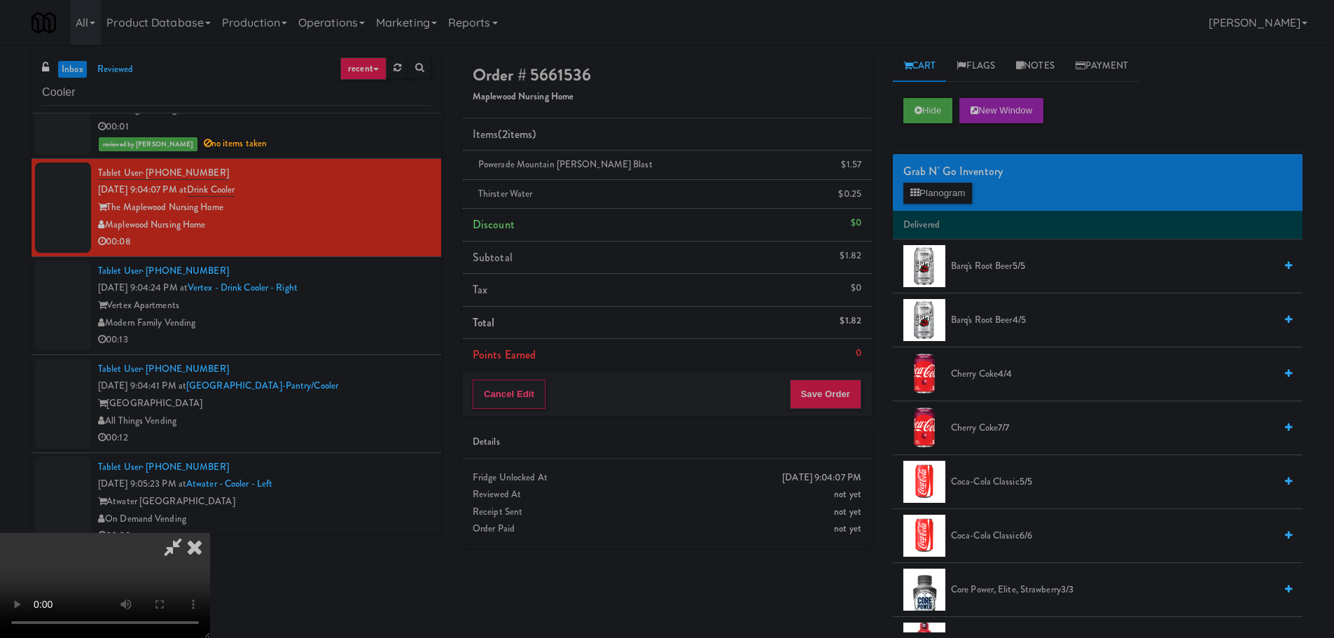
click at [210, 533] on video at bounding box center [105, 585] width 210 height 105
click at [841, 415] on div "Cancel Edit Save Order" at bounding box center [667, 394] width 410 height 43
click at [841, 404] on button "Save Order" at bounding box center [825, 394] width 71 height 29
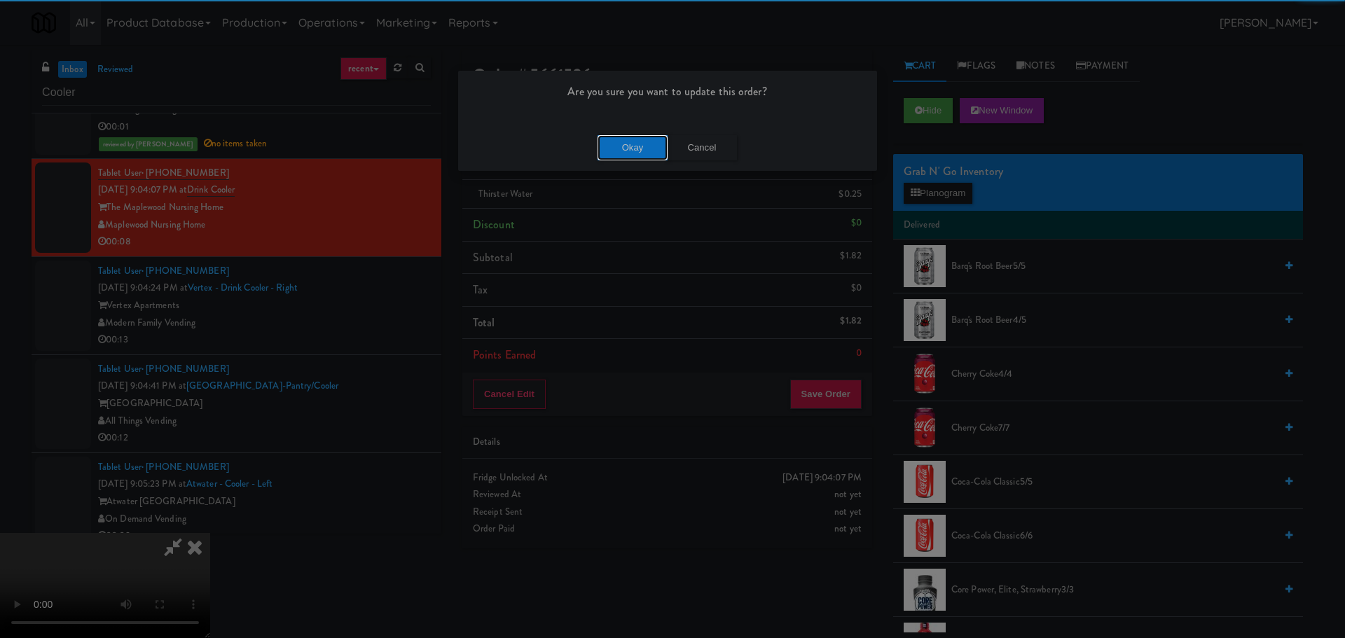
click at [618, 146] on button "Okay" at bounding box center [633, 147] width 70 height 25
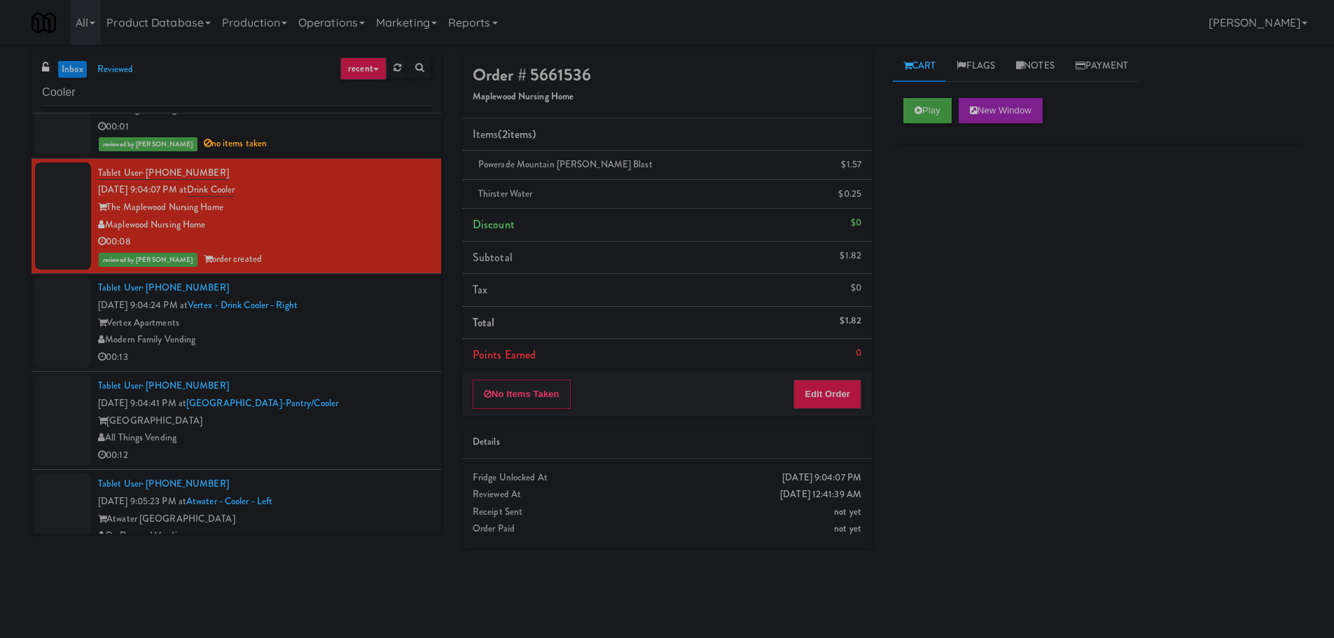
drag, startPoint x: 345, startPoint y: 379, endPoint x: 358, endPoint y: 371, distance: 14.8
click at [358, 376] on li "Tablet User · (402) 206-5799 Sep 11, 2025 9:04:41 PM at Alta Springs-Pantry/Coo…" at bounding box center [237, 421] width 410 height 98
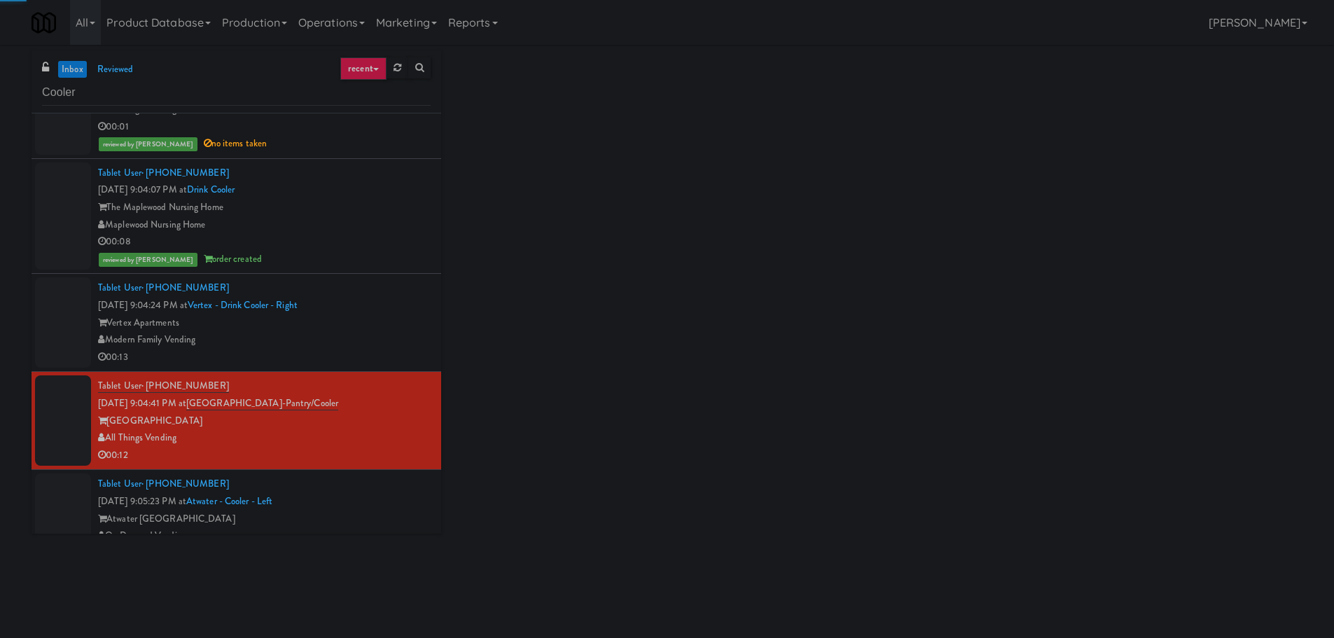
click at [368, 340] on div "Modern Family Vending" at bounding box center [264, 340] width 333 height 18
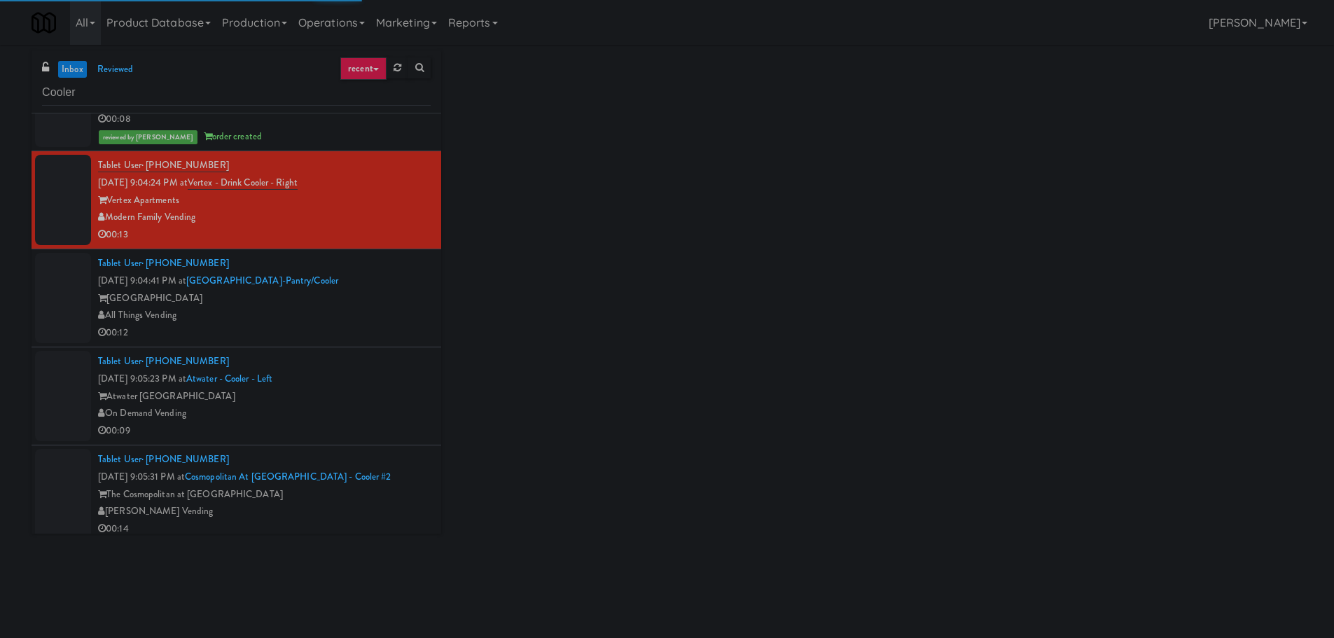
scroll to position [2942, 0]
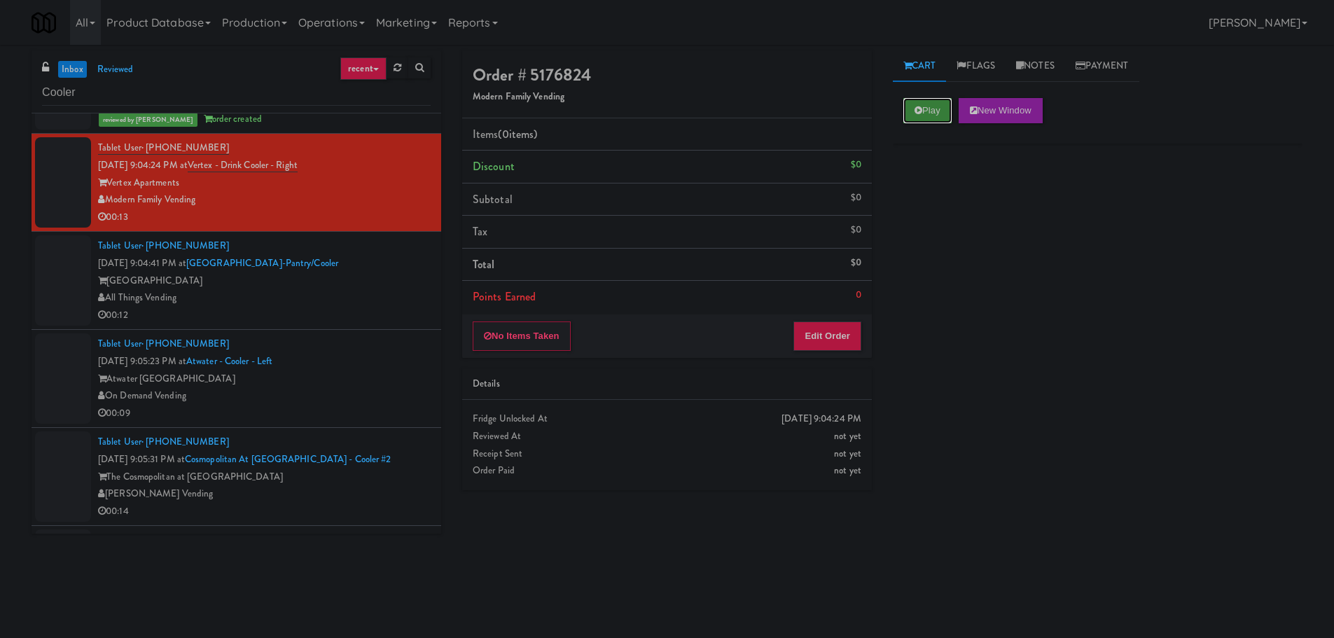
click at [927, 111] on button "Play" at bounding box center [928, 110] width 48 height 25
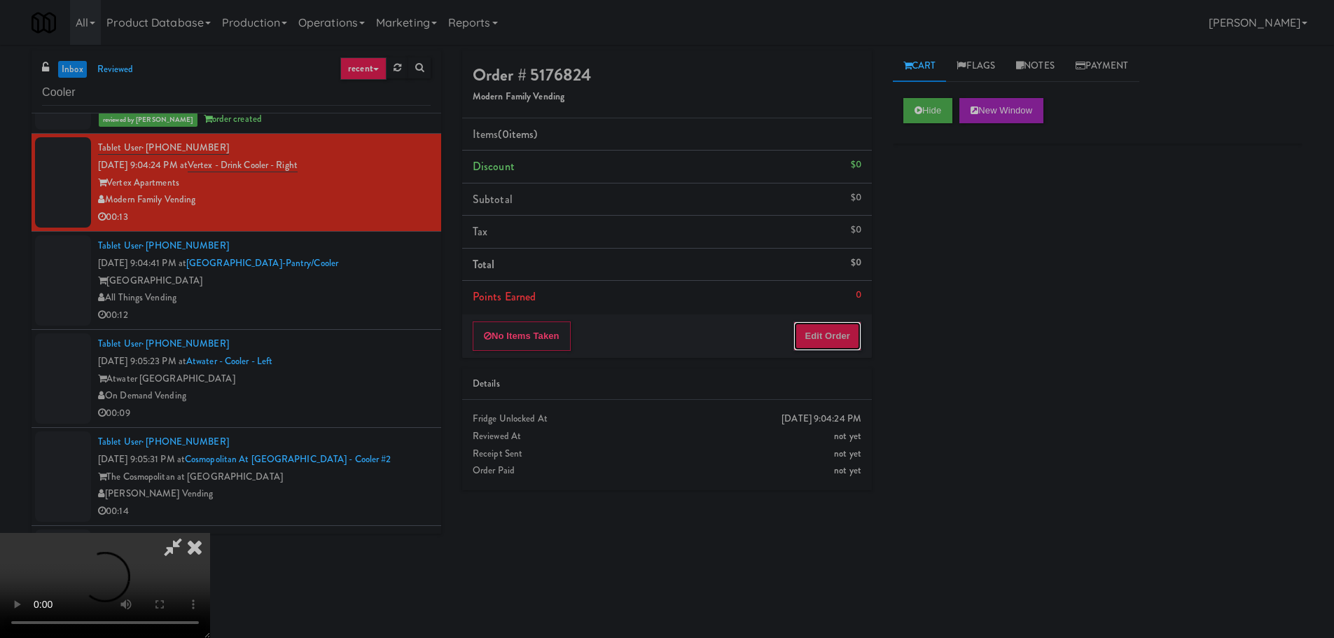
click at [843, 337] on button "Edit Order" at bounding box center [828, 336] width 68 height 29
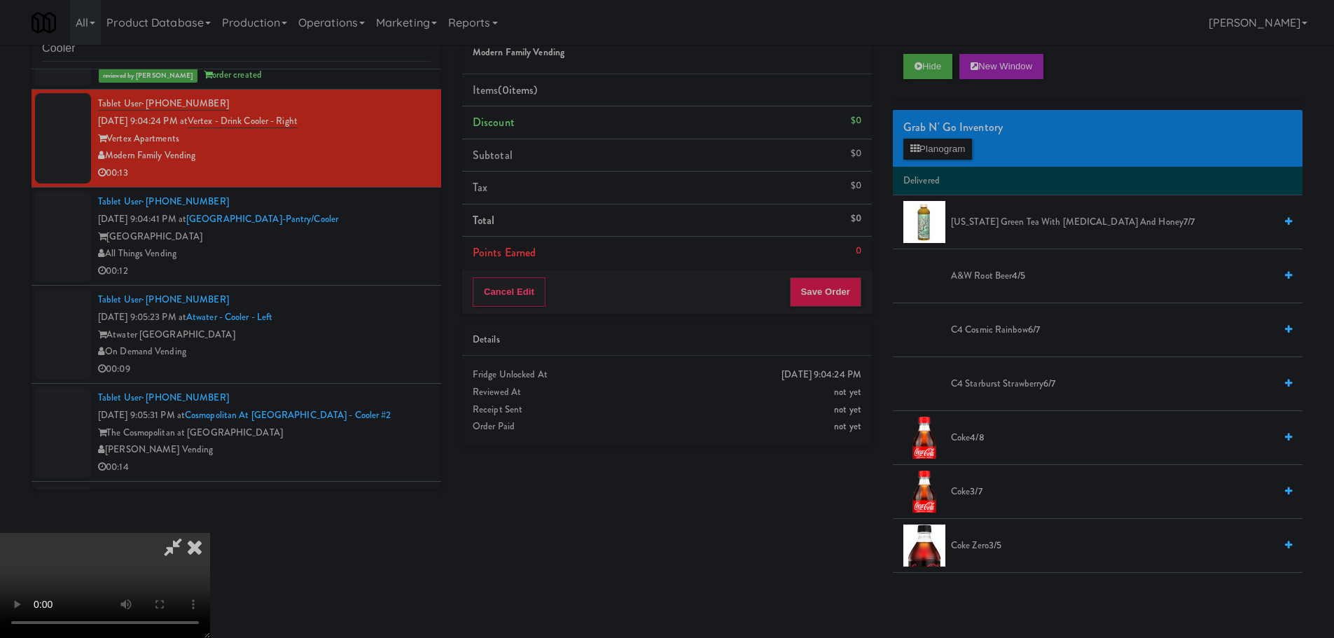
scroll to position [0, 0]
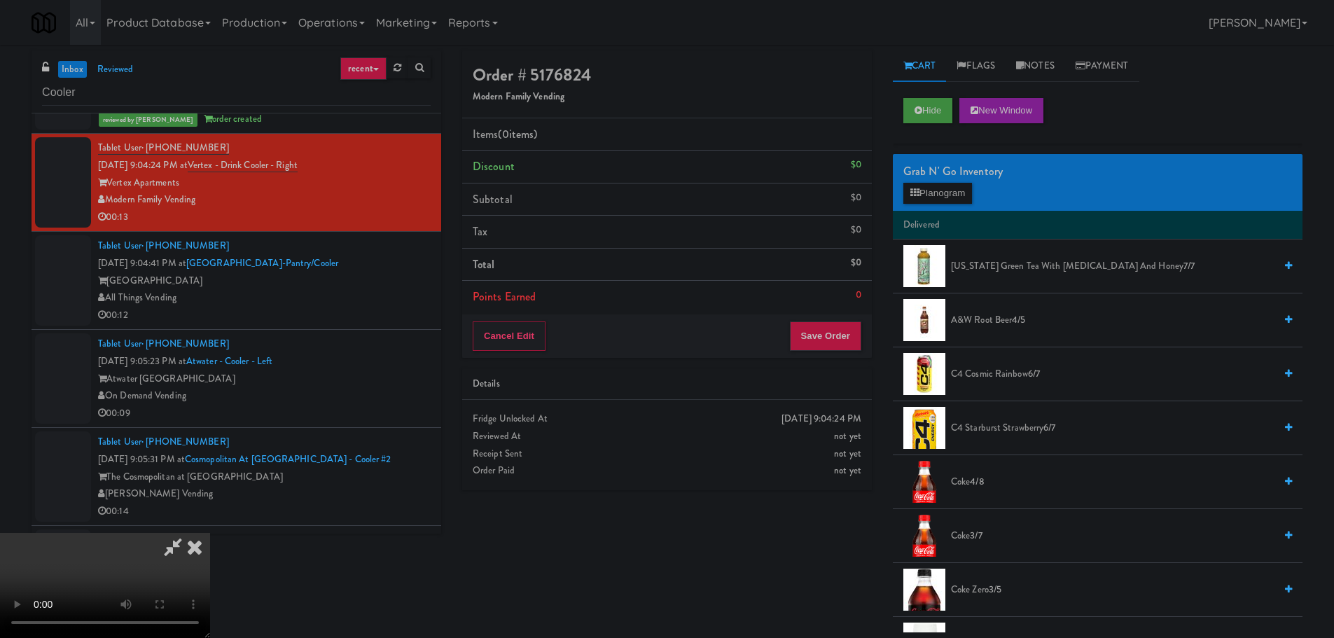
click at [210, 533] on video at bounding box center [105, 585] width 210 height 105
click at [939, 189] on button "Planogram" at bounding box center [938, 193] width 69 height 21
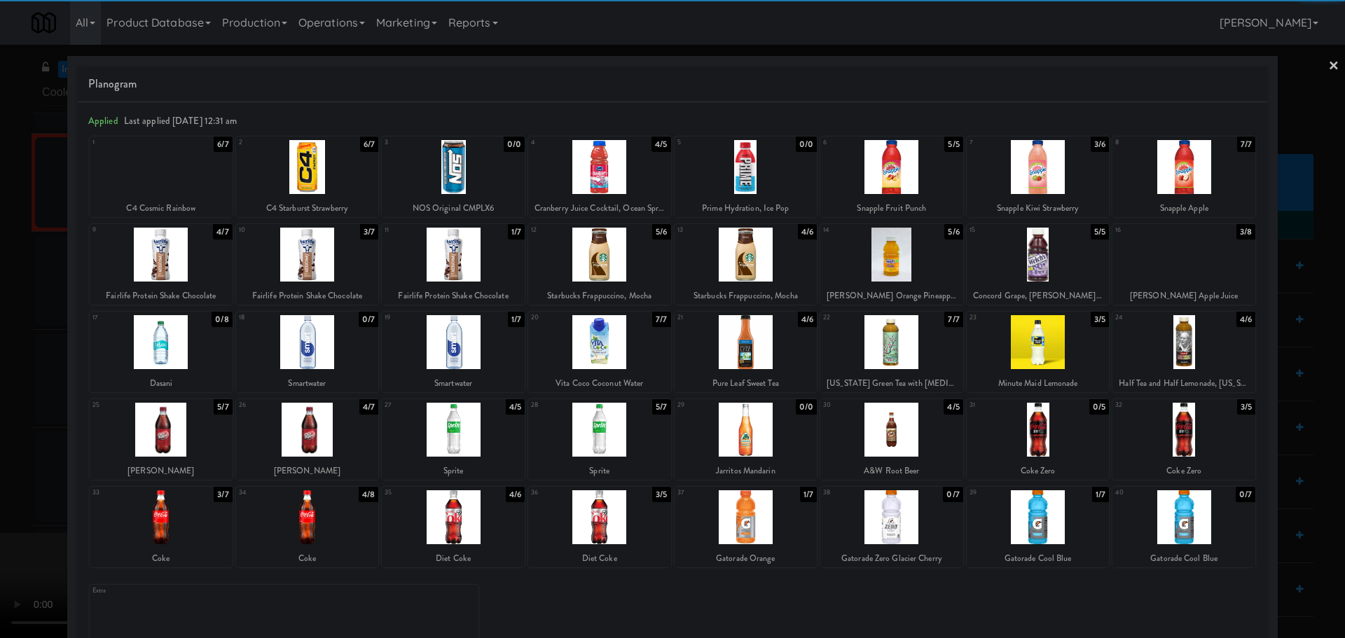
click at [312, 438] on div at bounding box center [307, 430] width 143 height 54
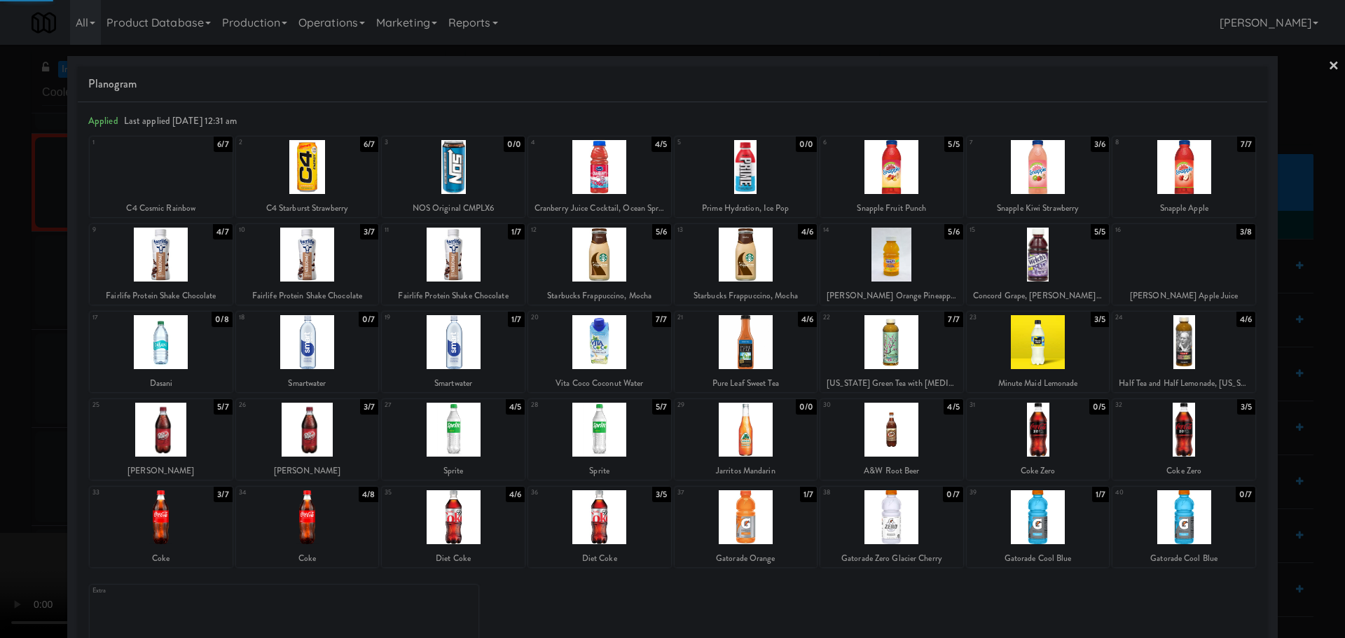
drag, startPoint x: 20, startPoint y: 417, endPoint x: 411, endPoint y: 328, distance: 400.9
click at [27, 415] on div at bounding box center [672, 319] width 1345 height 638
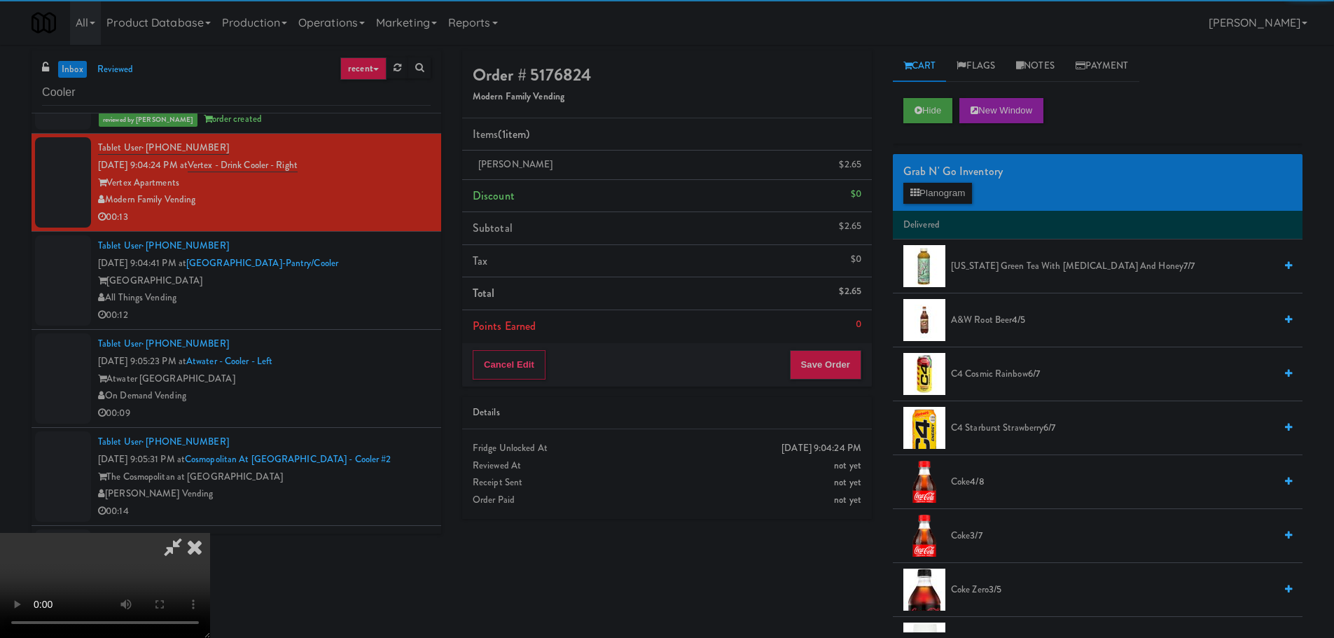
click at [210, 533] on video at bounding box center [105, 585] width 210 height 105
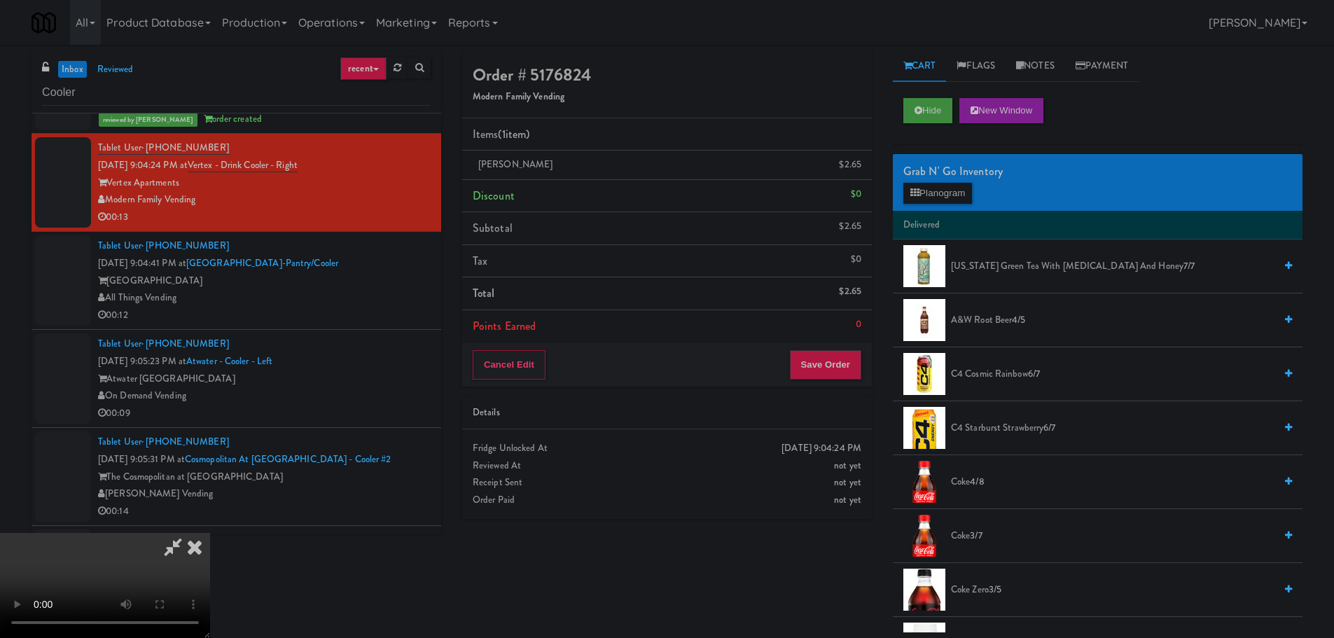
drag, startPoint x: 522, startPoint y: 352, endPoint x: 628, endPoint y: 364, distance: 106.4
click at [210, 533] on video at bounding box center [105, 585] width 210 height 105
click at [912, 206] on div "Grab N' Go Inventory Planogram" at bounding box center [1098, 182] width 410 height 57
click at [915, 201] on button "Planogram" at bounding box center [938, 193] width 69 height 21
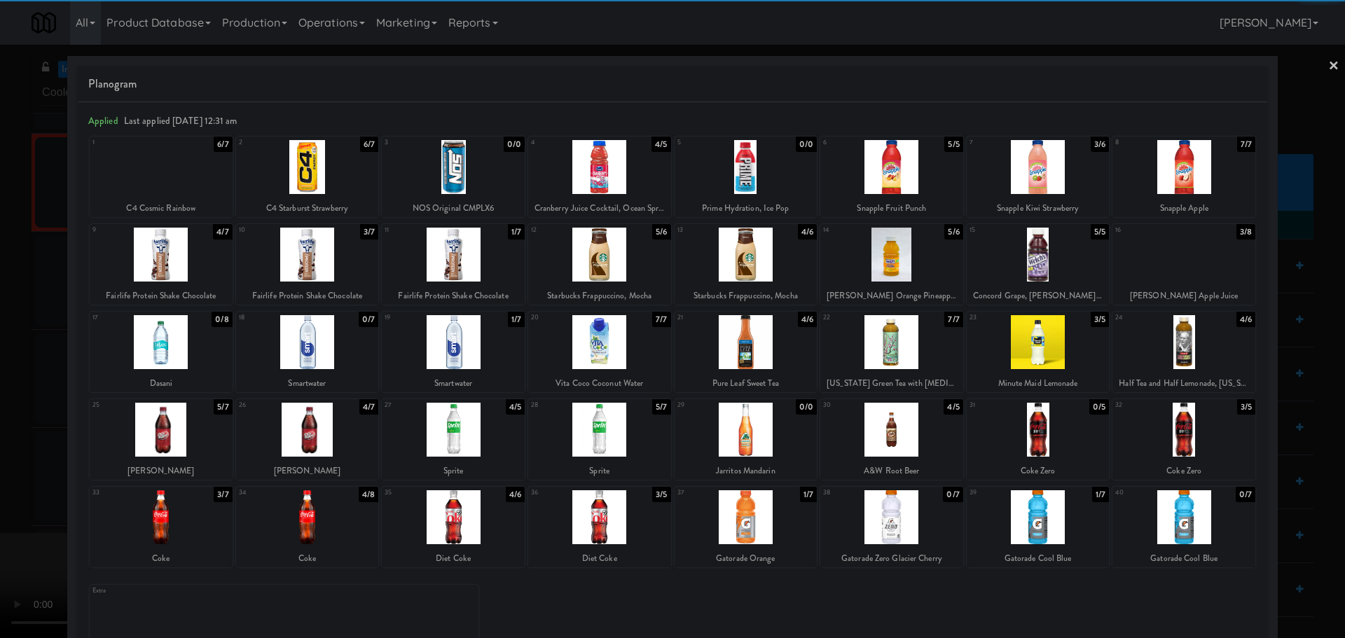
click at [867, 443] on div at bounding box center [891, 430] width 143 height 54
click at [0, 555] on div at bounding box center [672, 319] width 1345 height 638
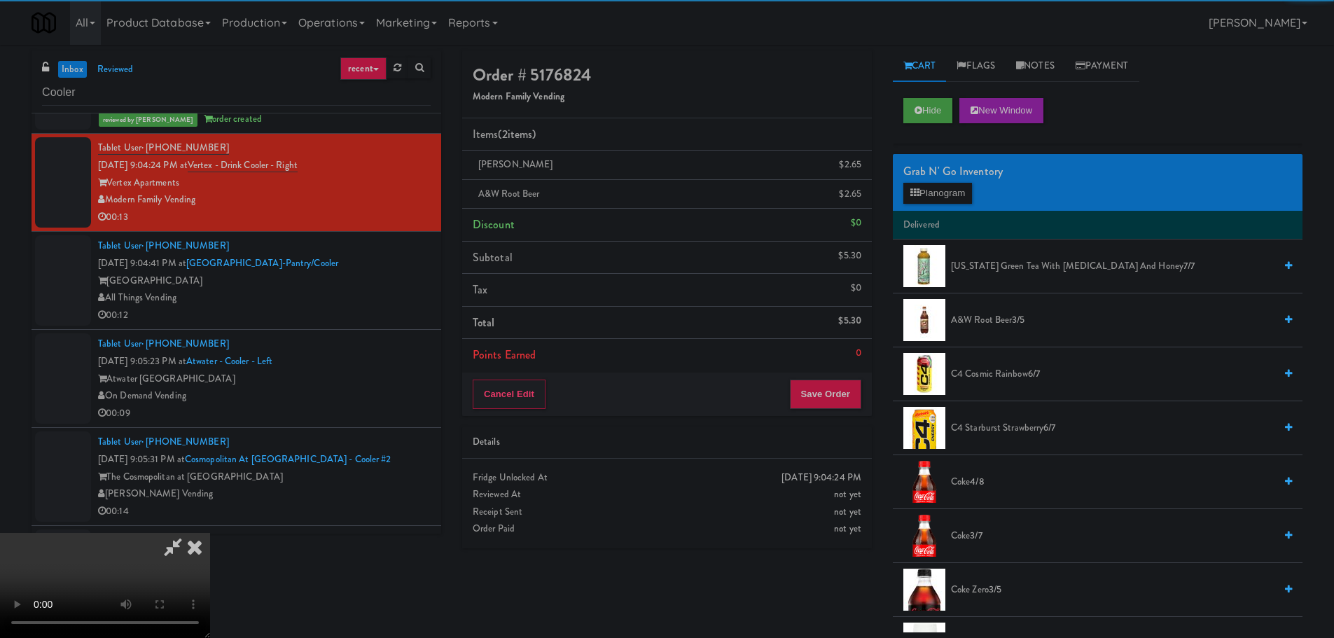
click at [210, 533] on video at bounding box center [105, 585] width 210 height 105
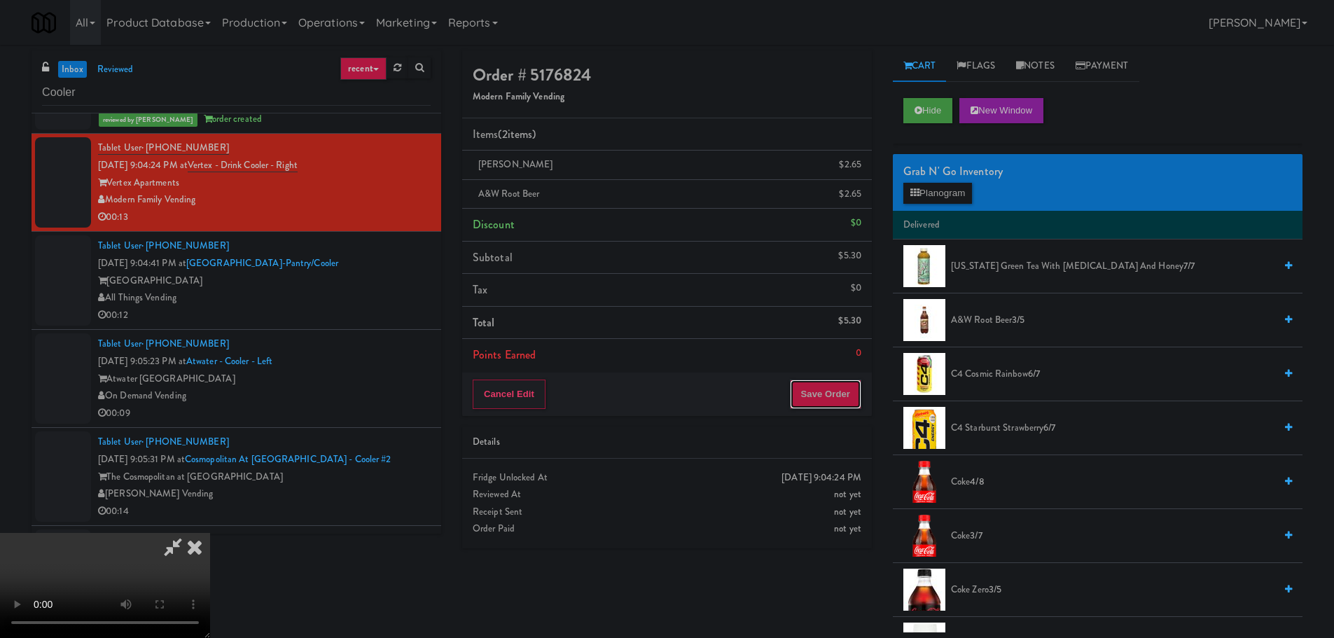
click at [822, 398] on button "Save Order" at bounding box center [825, 394] width 71 height 29
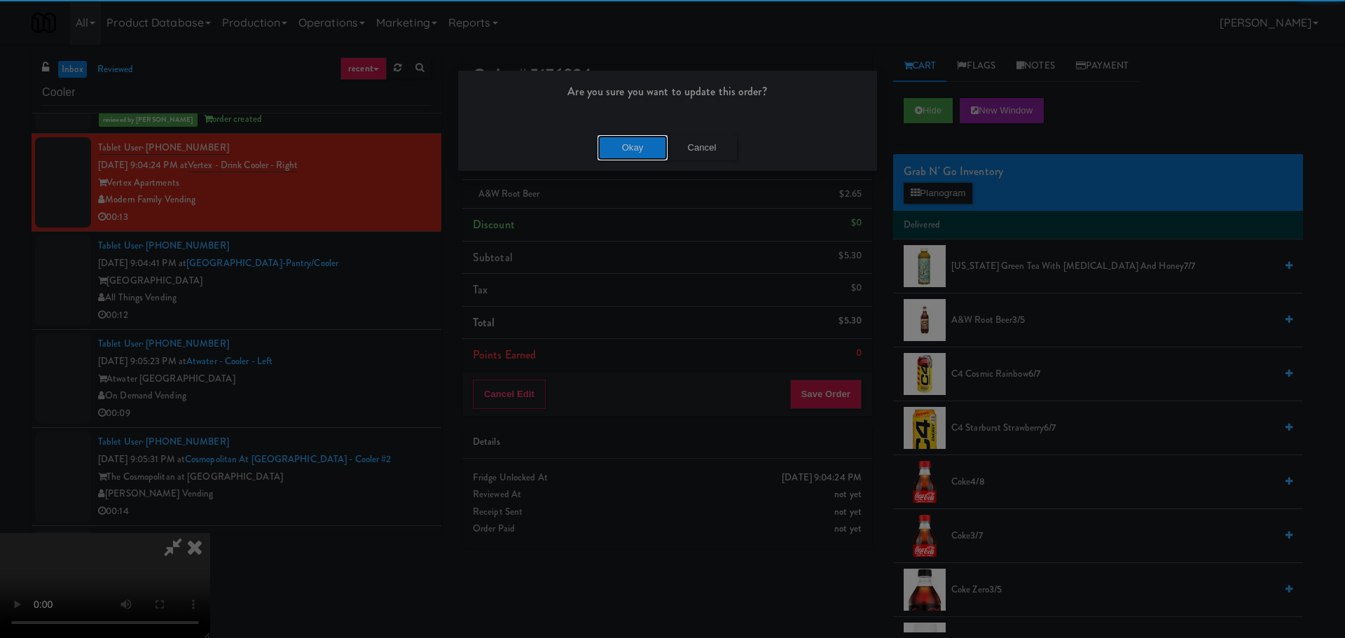
click at [642, 158] on button "Okay" at bounding box center [633, 147] width 70 height 25
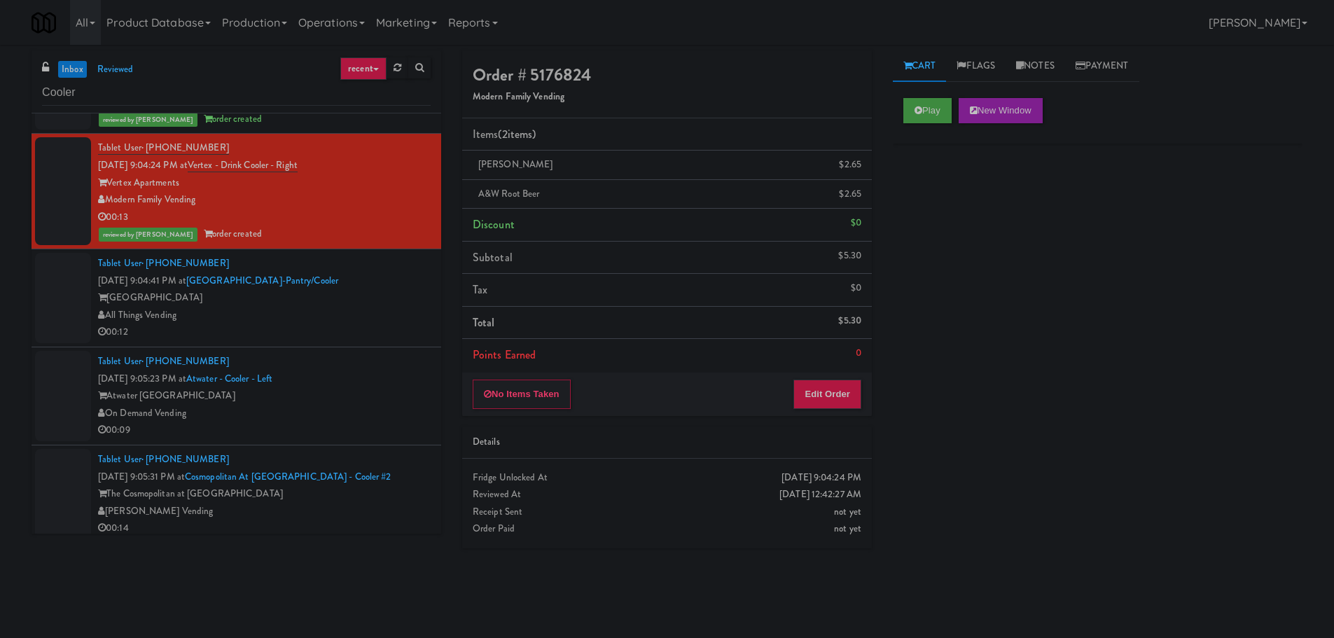
click at [378, 251] on li "Tablet User · (402) 206-5799 Sep 11, 2025 9:04:41 PM at Alta Springs-Pantry/Coo…" at bounding box center [237, 298] width 410 height 98
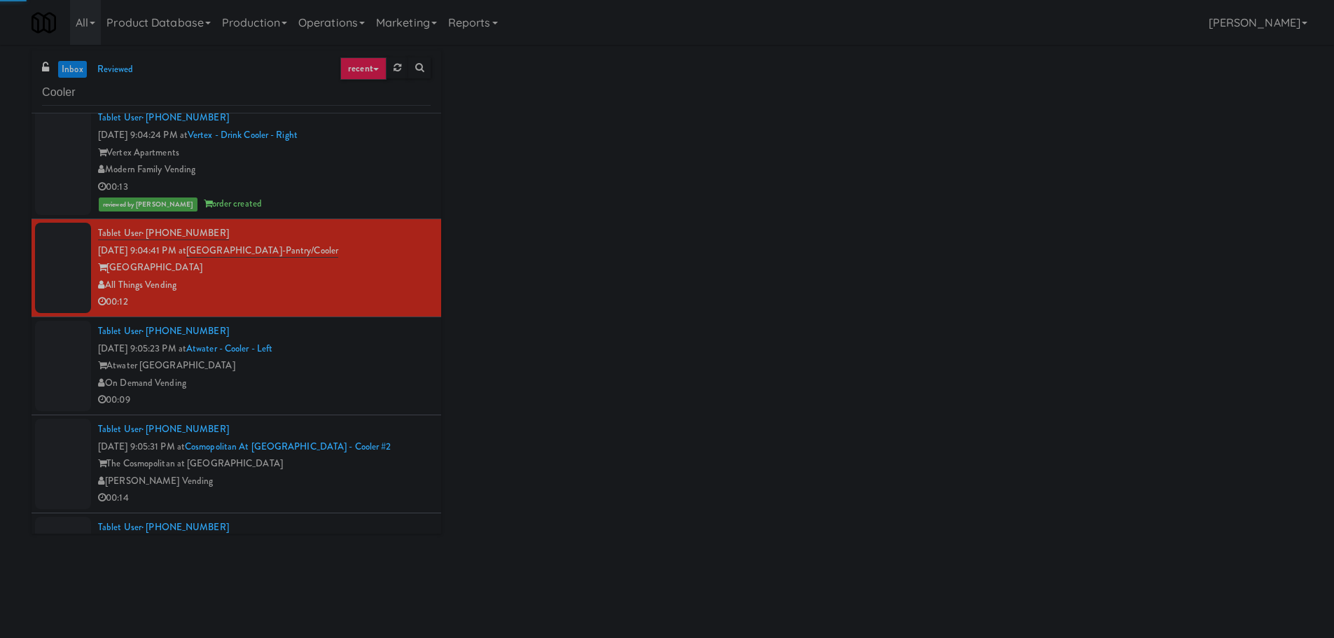
scroll to position [3082, 0]
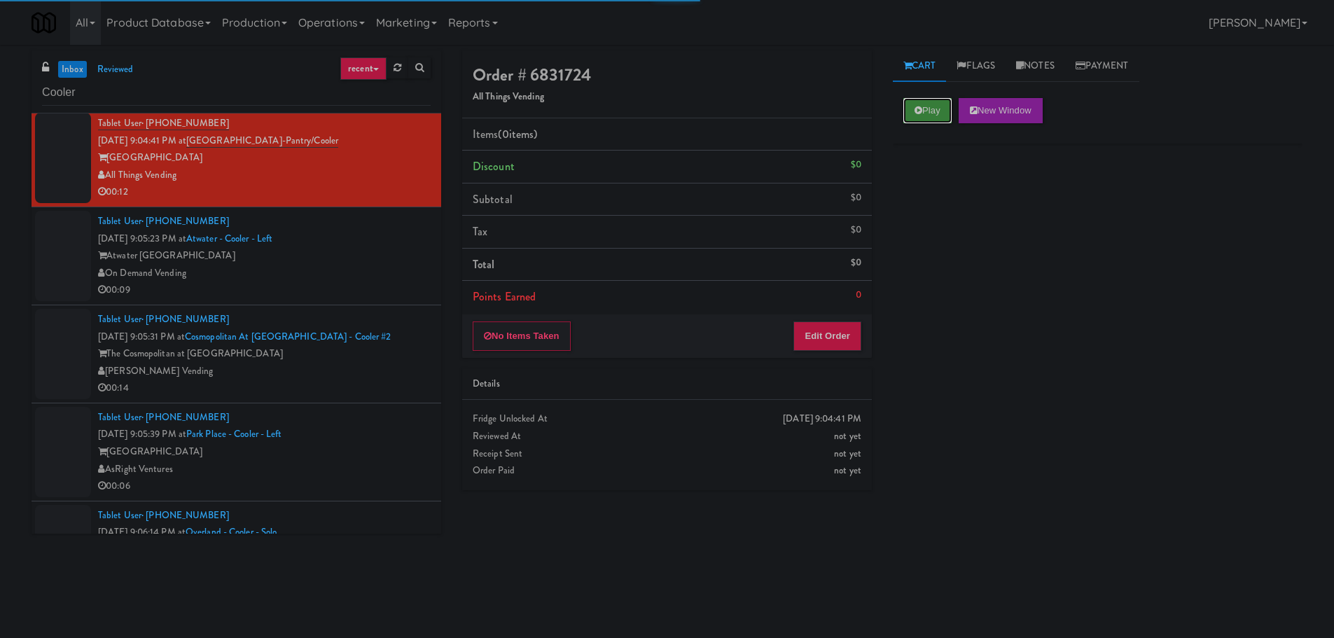
click at [932, 118] on button "Play" at bounding box center [928, 110] width 48 height 25
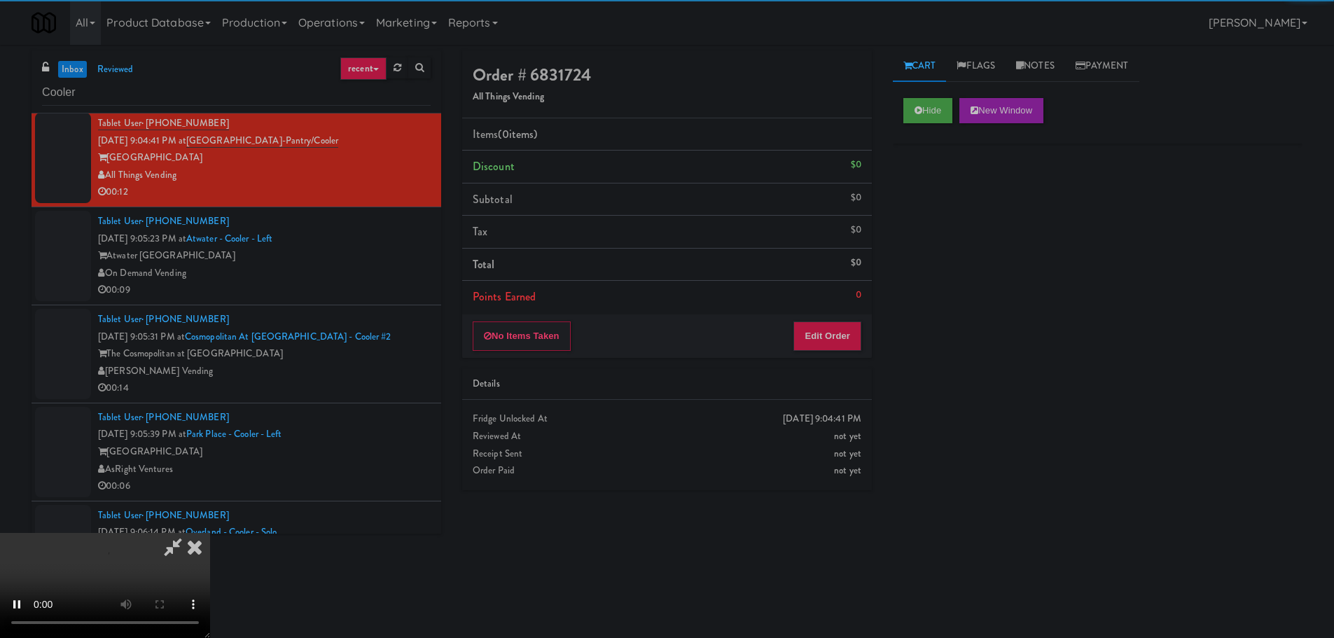
click at [828, 315] on div "No Items Taken Edit Order" at bounding box center [667, 336] width 410 height 43
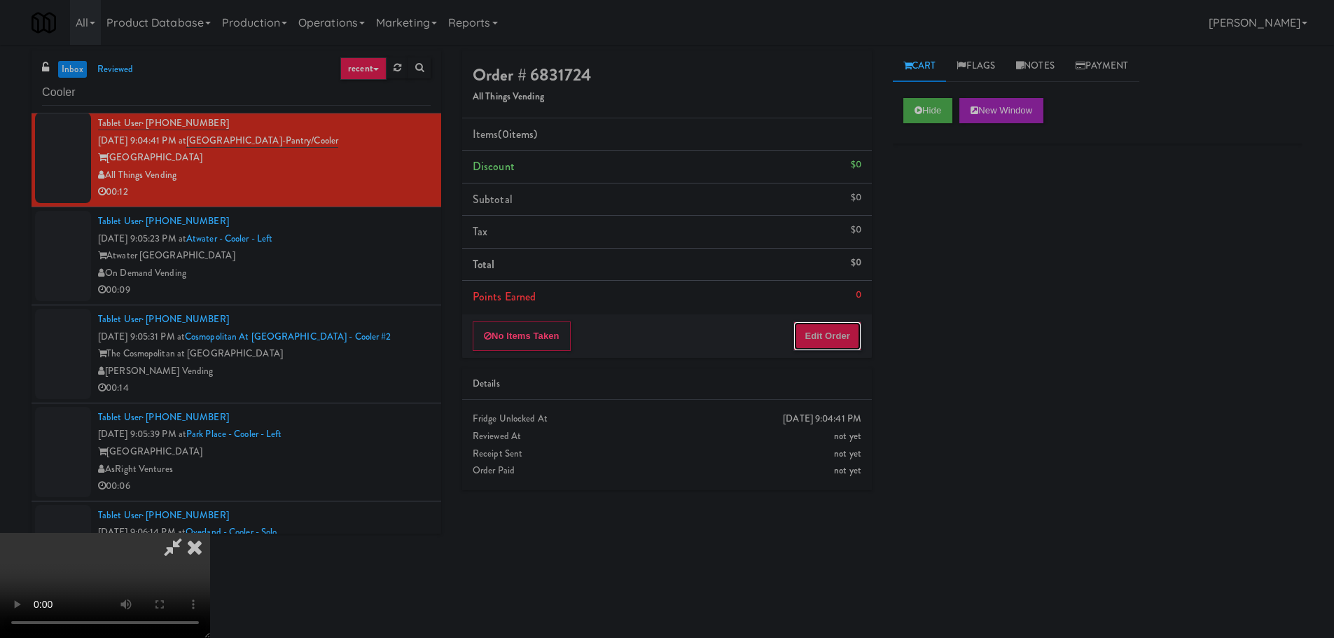
click at [827, 326] on button "Edit Order" at bounding box center [828, 336] width 68 height 29
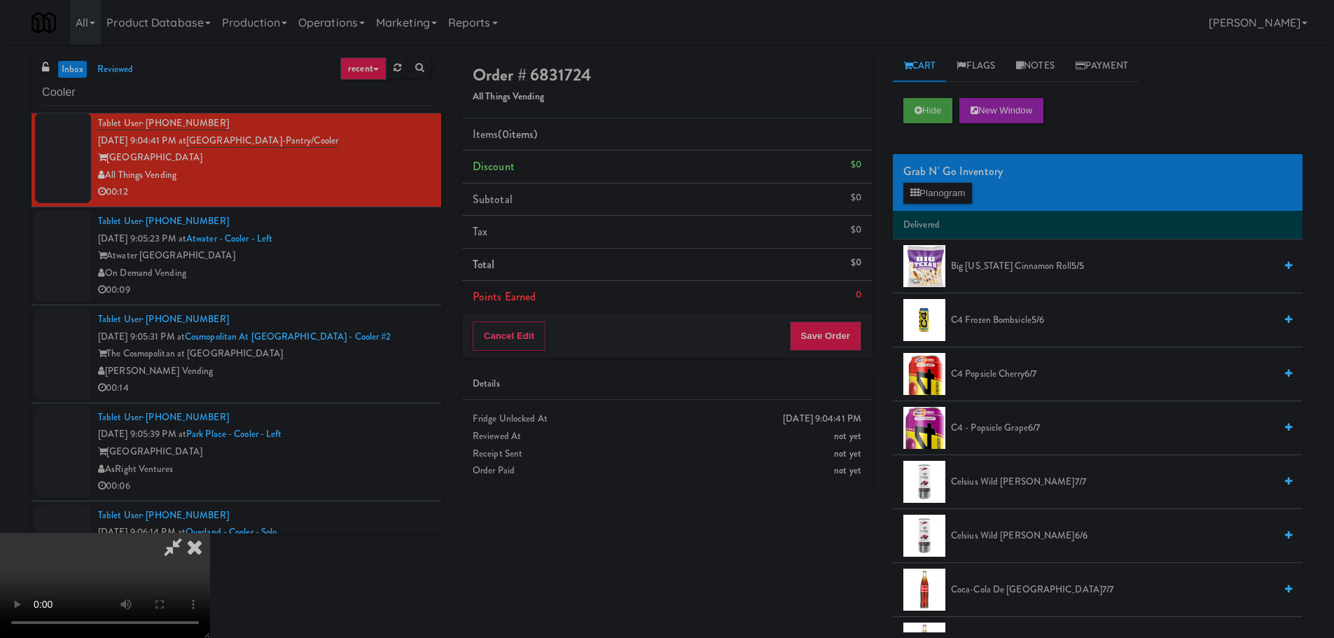
scroll to position [0, 0]
click at [210, 533] on video at bounding box center [105, 585] width 210 height 105
click at [951, 198] on button "Planogram" at bounding box center [938, 193] width 69 height 21
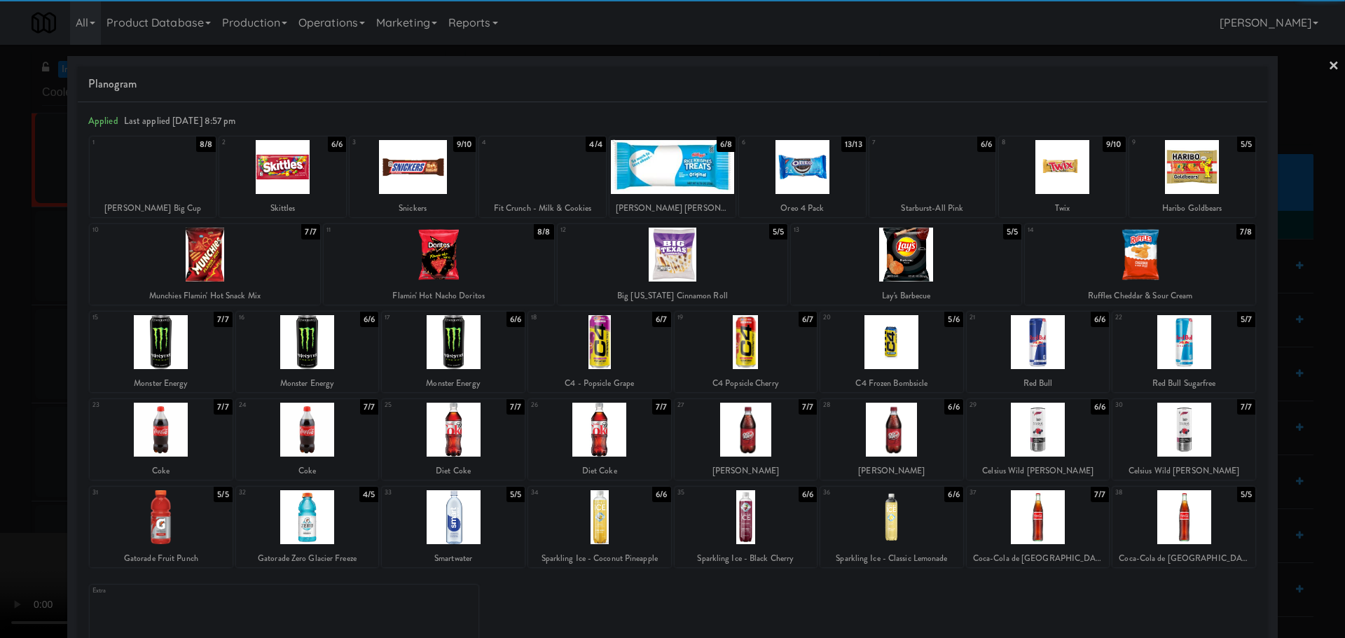
click at [181, 186] on div at bounding box center [153, 167] width 126 height 54
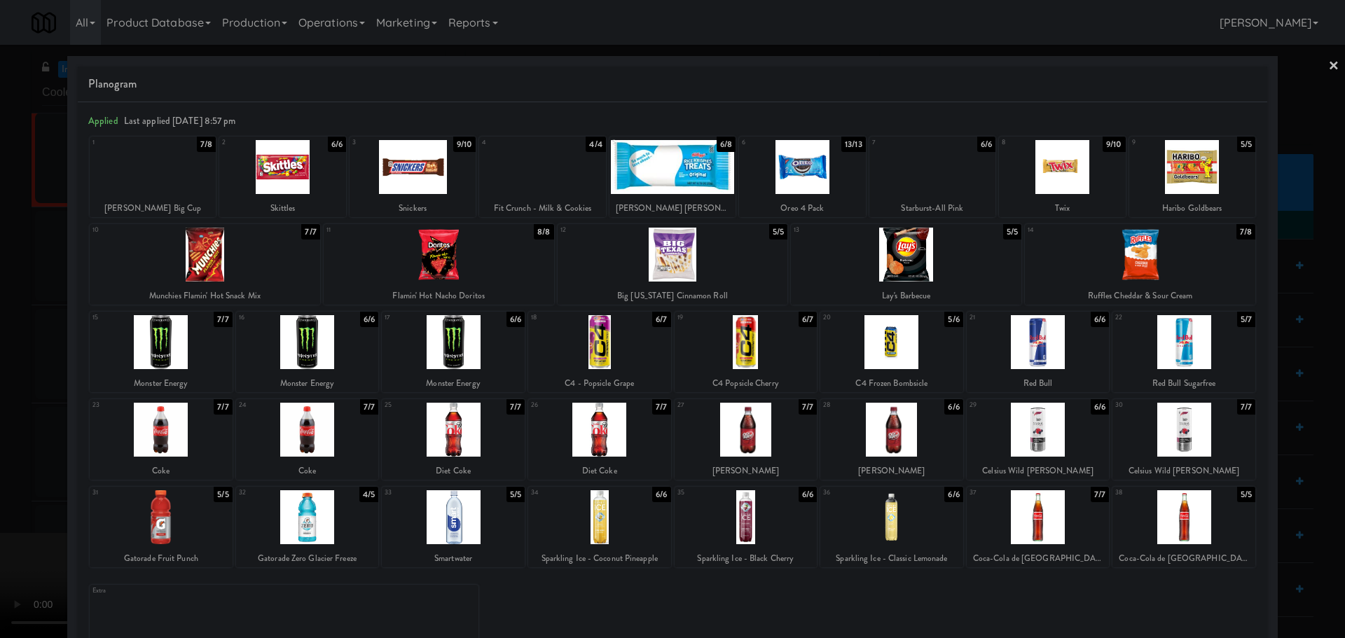
click at [0, 282] on div at bounding box center [672, 319] width 1345 height 638
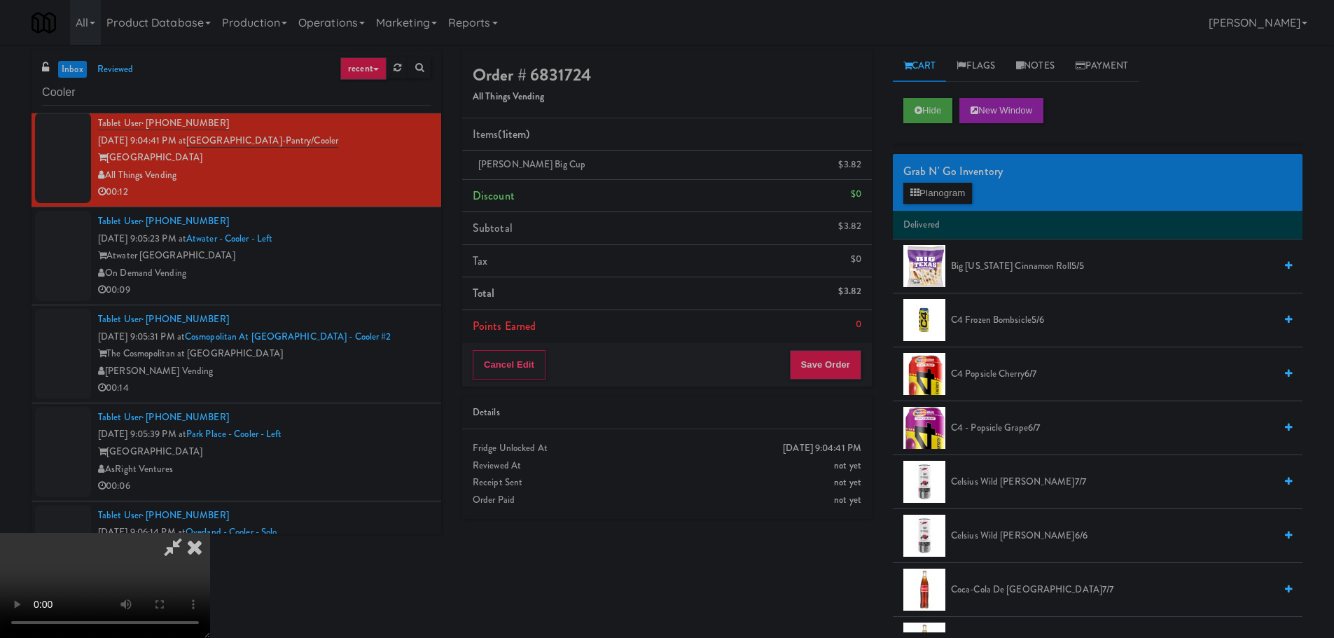
click at [210, 533] on video at bounding box center [105, 585] width 210 height 105
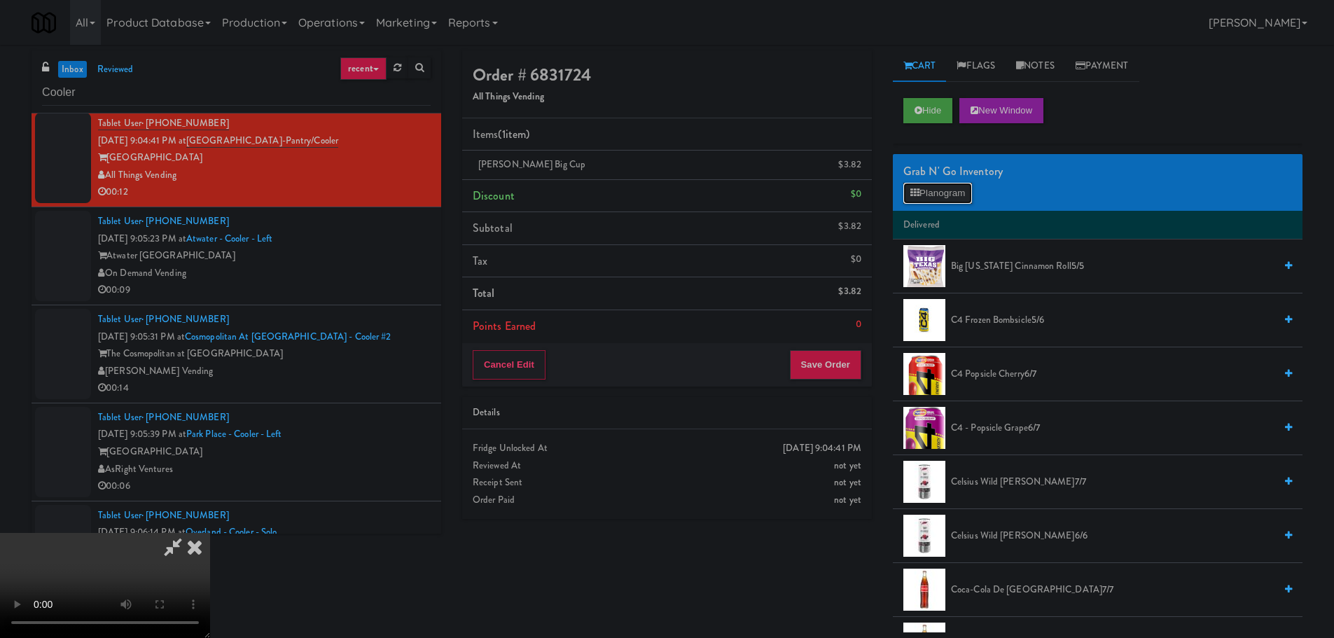
click at [937, 197] on button "Planogram" at bounding box center [938, 193] width 69 height 21
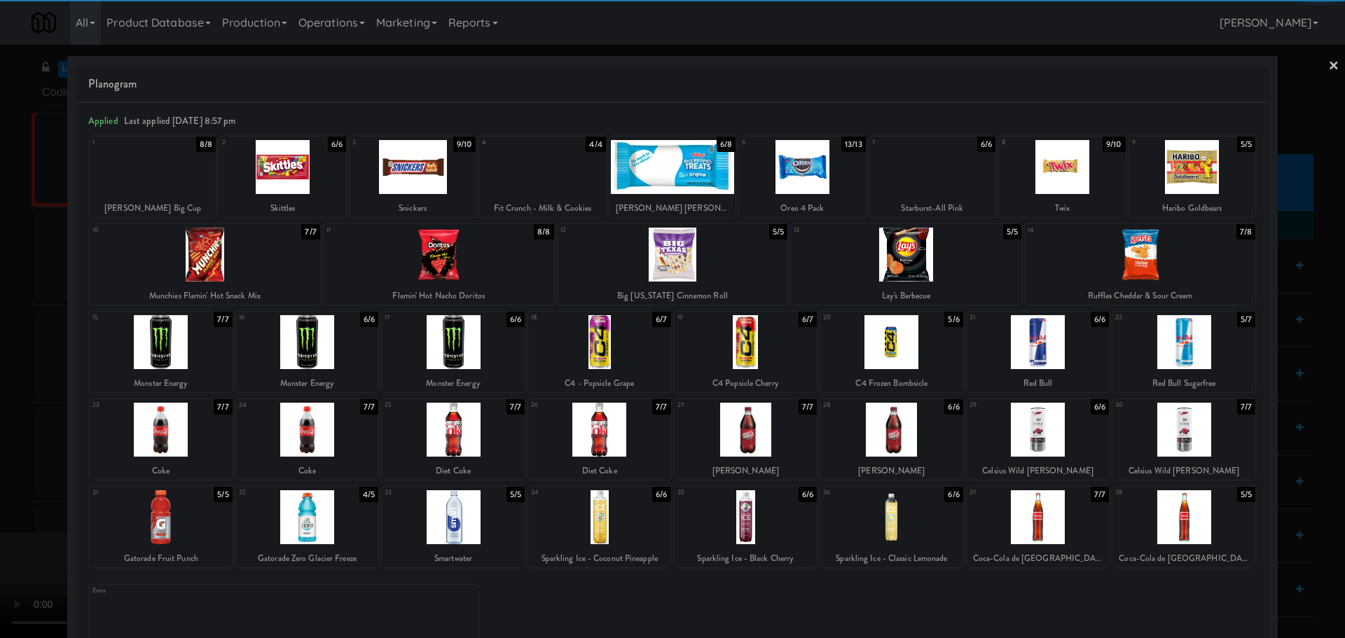
click at [610, 434] on div at bounding box center [599, 430] width 143 height 54
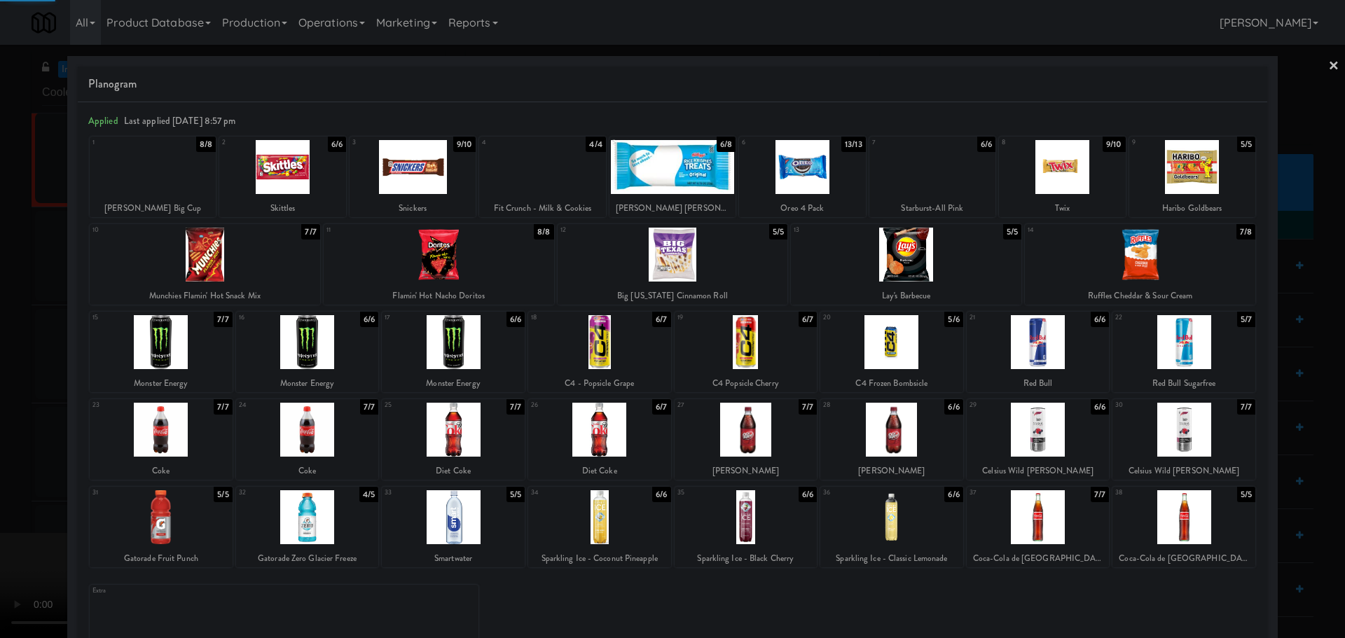
drag, startPoint x: 0, startPoint y: 469, endPoint x: 240, endPoint y: 422, distance: 244.0
click at [4, 467] on div at bounding box center [672, 319] width 1345 height 638
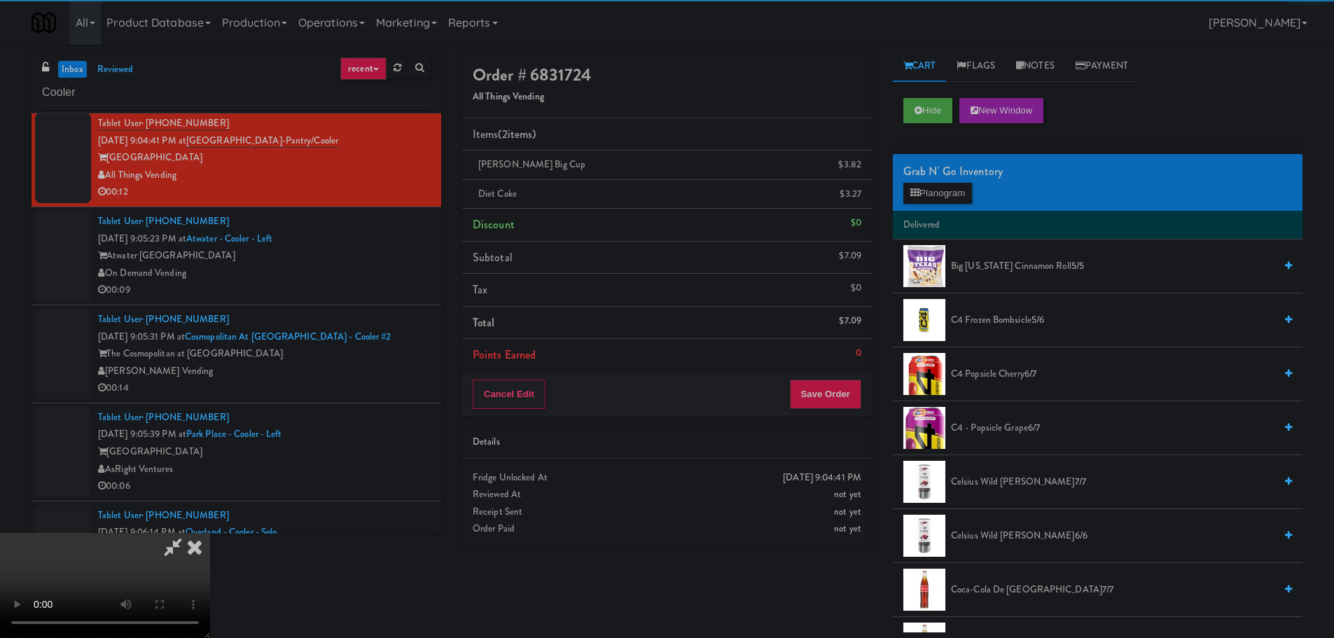
click at [210, 533] on video at bounding box center [105, 585] width 210 height 105
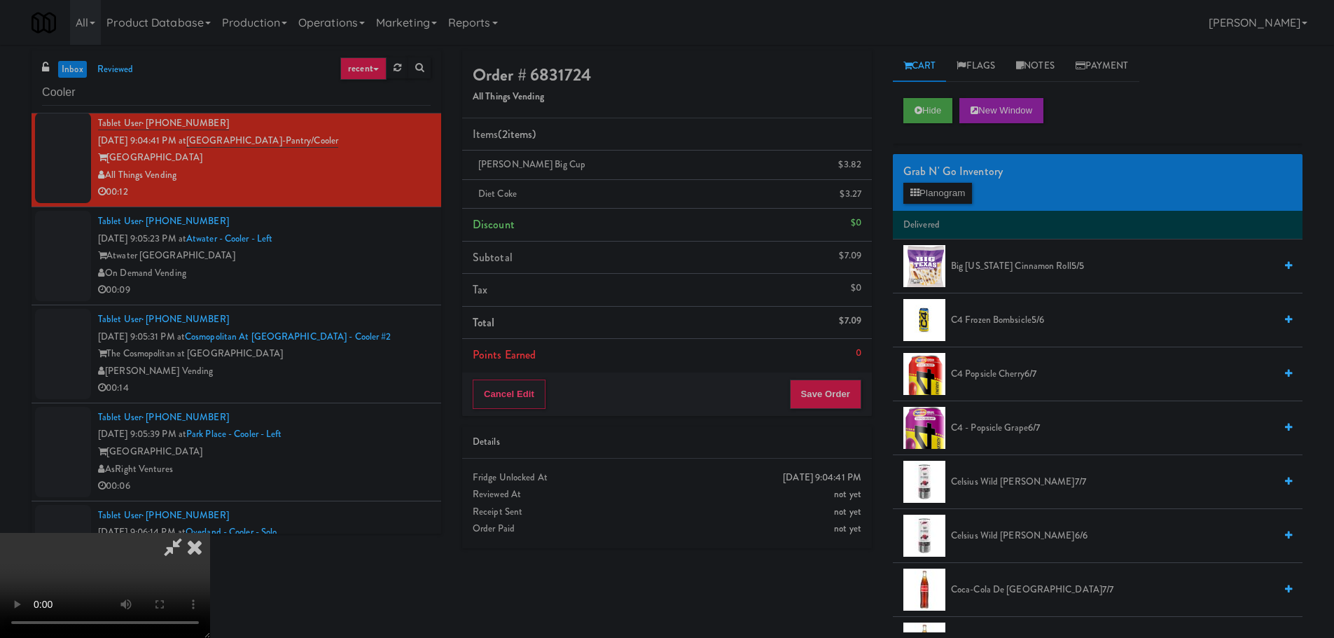
scroll to position [241, 0]
click at [834, 394] on button "Save Order" at bounding box center [825, 394] width 71 height 29
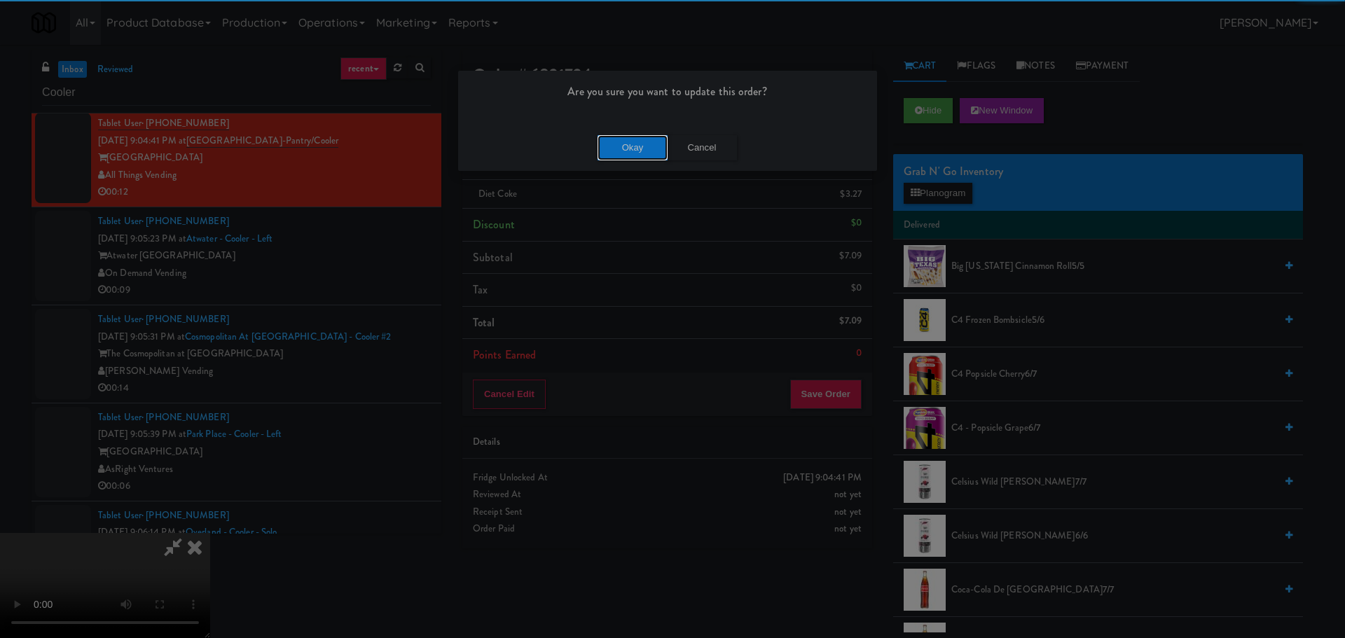
click at [627, 151] on button "Okay" at bounding box center [633, 147] width 70 height 25
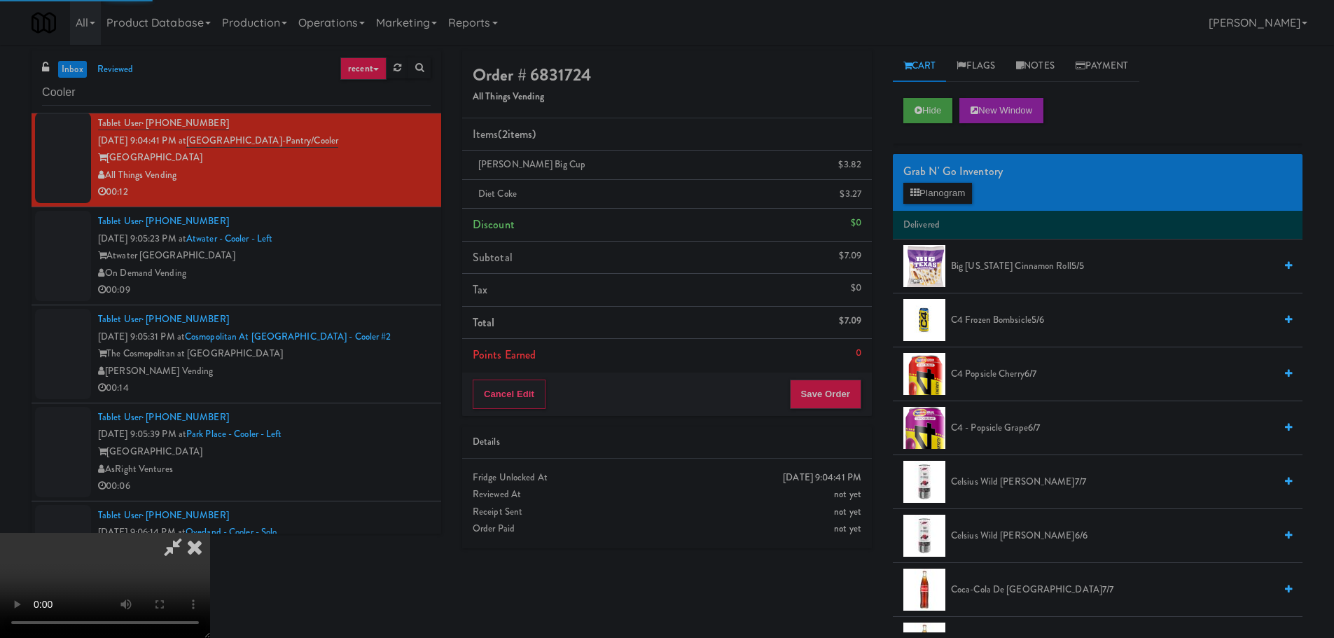
scroll to position [0, 0]
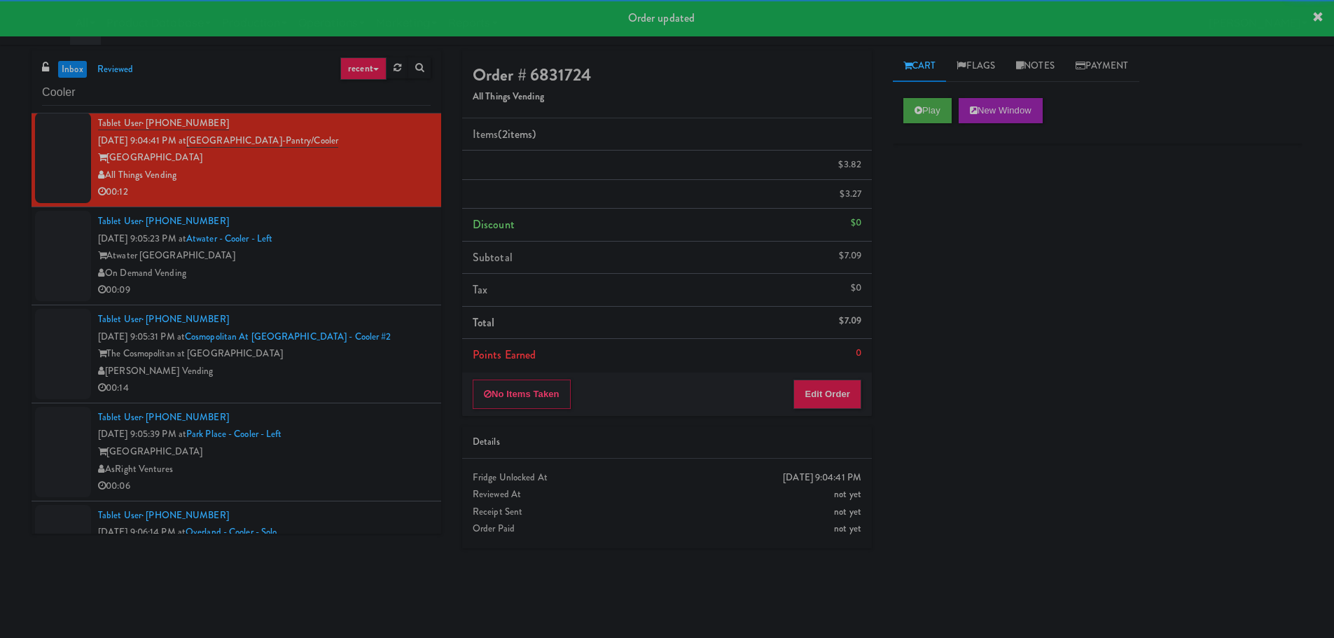
click at [376, 294] on div "00:09" at bounding box center [264, 291] width 333 height 18
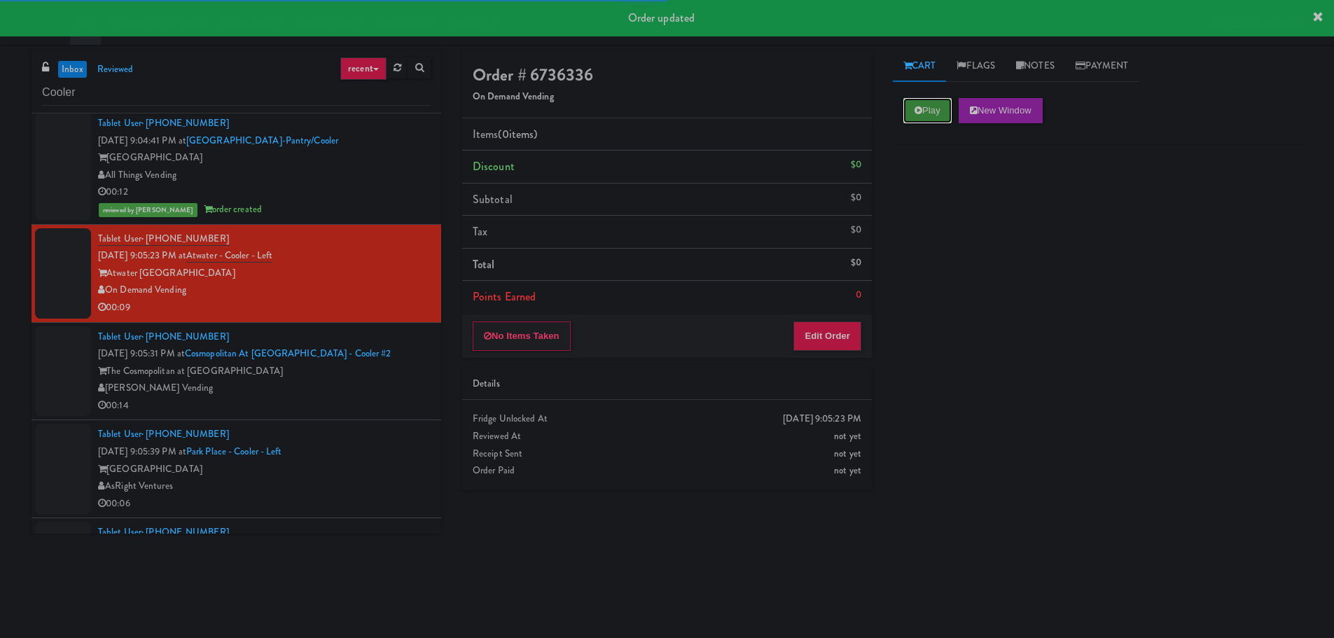
click at [930, 118] on button "Play" at bounding box center [928, 110] width 48 height 25
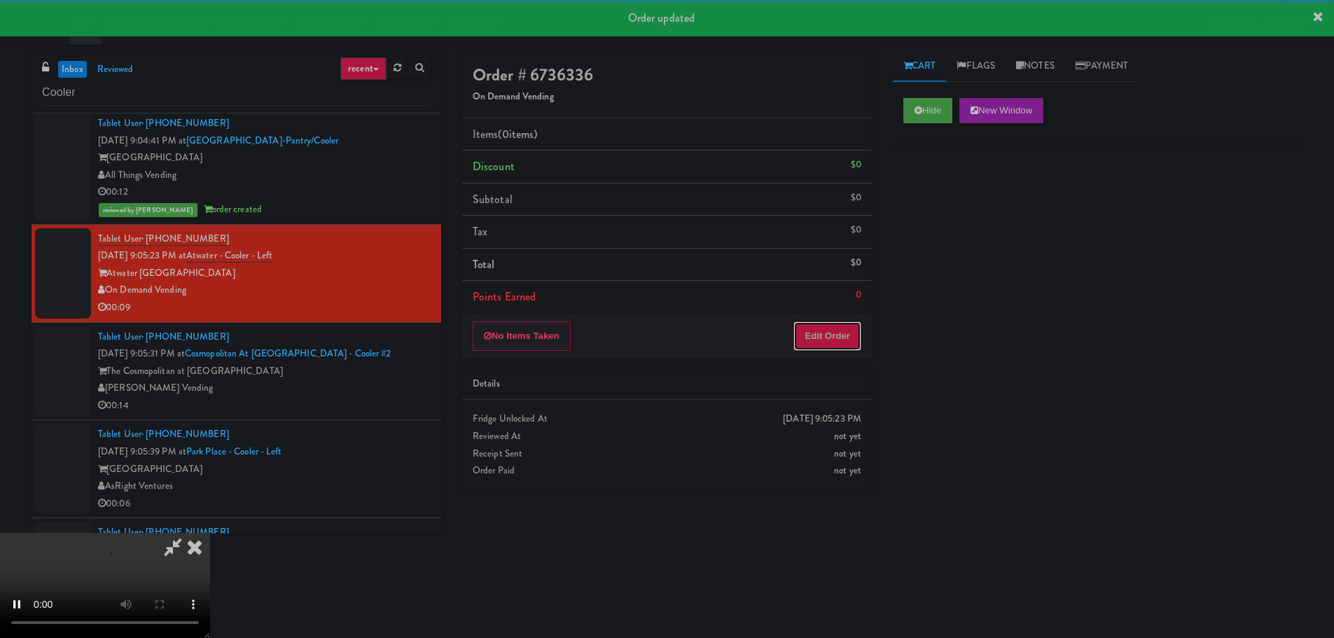
click at [808, 329] on button "Edit Order" at bounding box center [828, 336] width 68 height 29
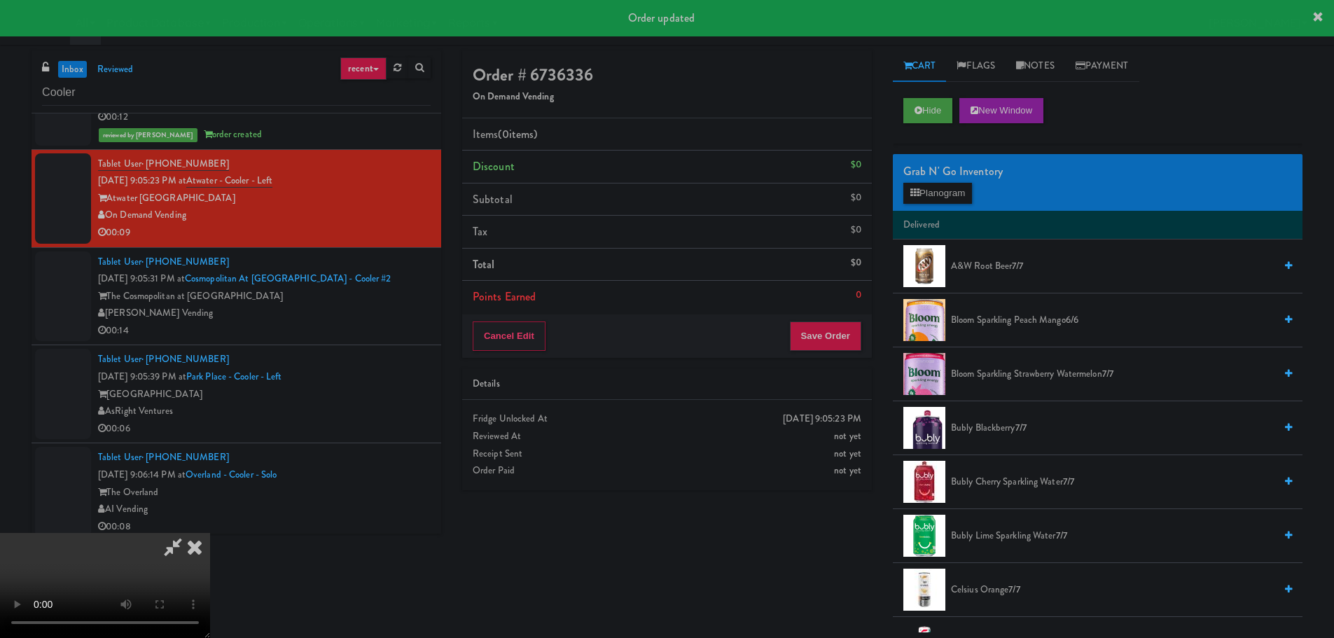
scroll to position [3152, 0]
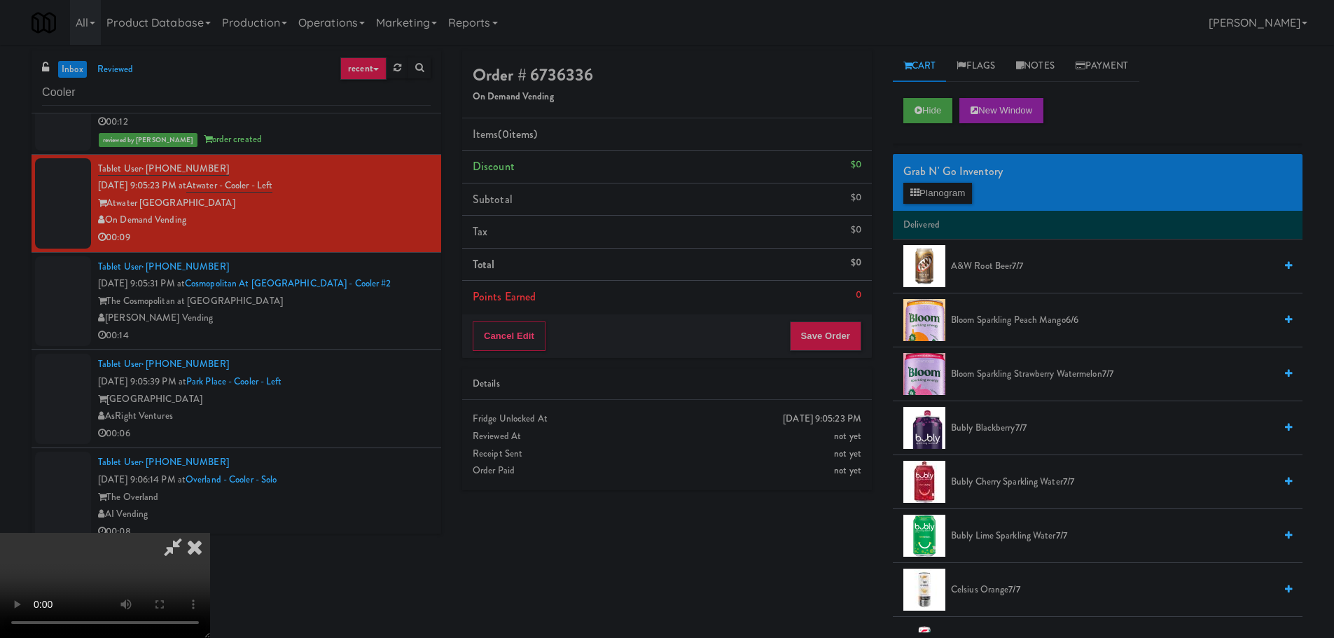
click at [210, 533] on video at bounding box center [105, 585] width 210 height 105
drag, startPoint x: 586, startPoint y: 368, endPoint x: 831, endPoint y: 441, distance: 255.3
click at [210, 533] on video at bounding box center [105, 585] width 210 height 105
click at [210, 584] on video at bounding box center [105, 585] width 210 height 105
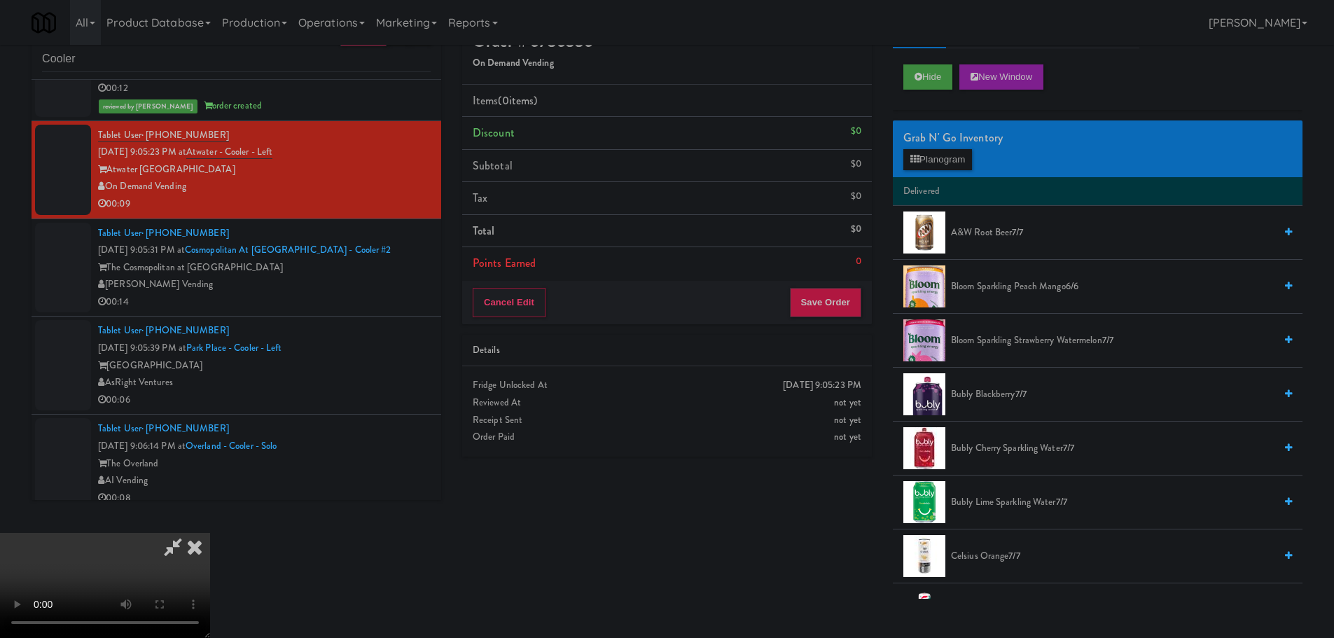
scroll to position [0, 0]
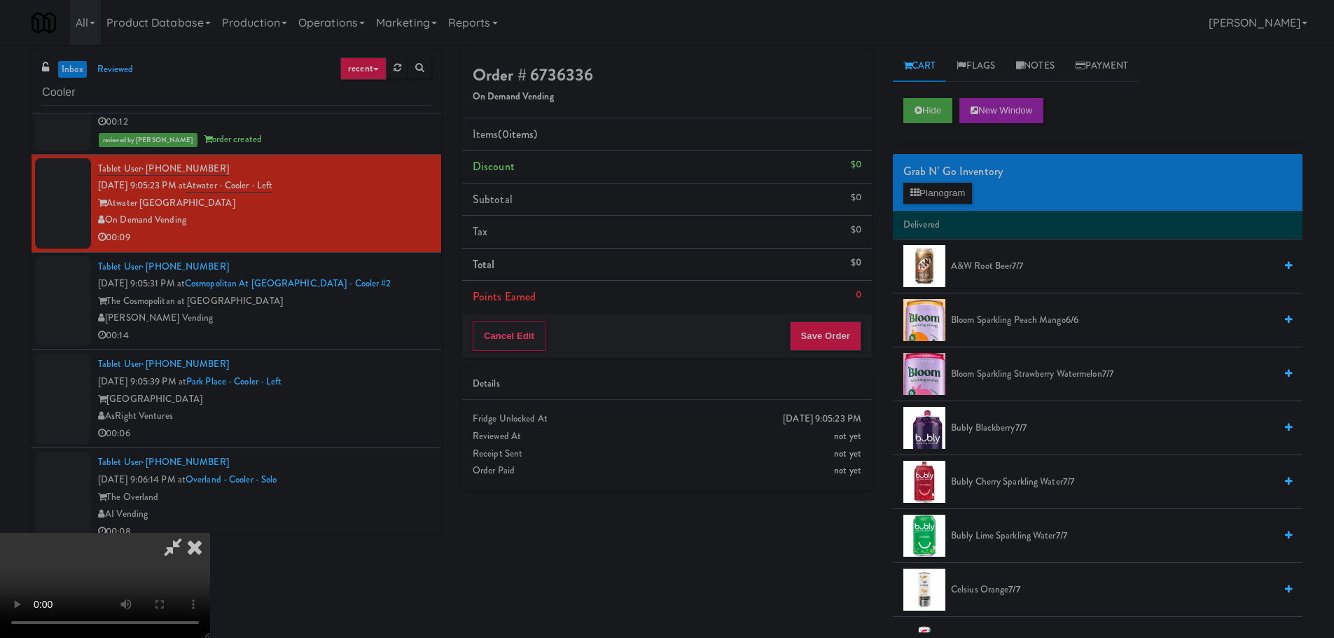
click at [210, 533] on video at bounding box center [105, 585] width 210 height 105
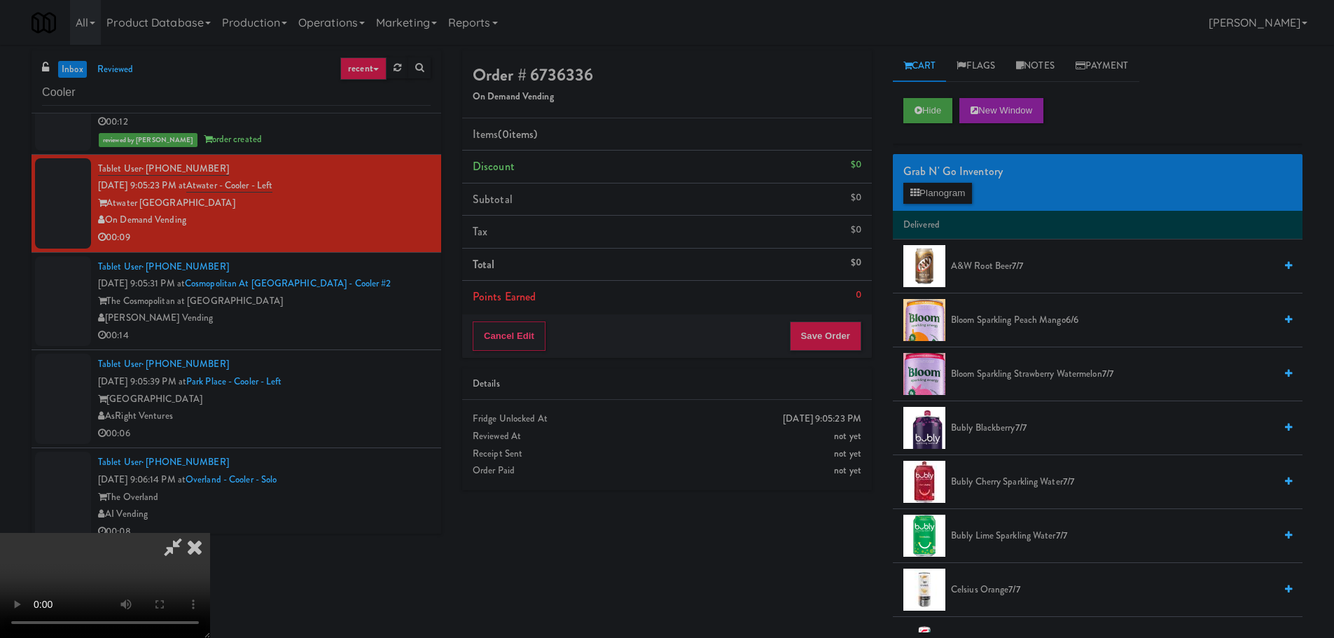
click at [210, 533] on video at bounding box center [105, 585] width 210 height 105
click at [965, 196] on button "Planogram" at bounding box center [938, 193] width 69 height 21
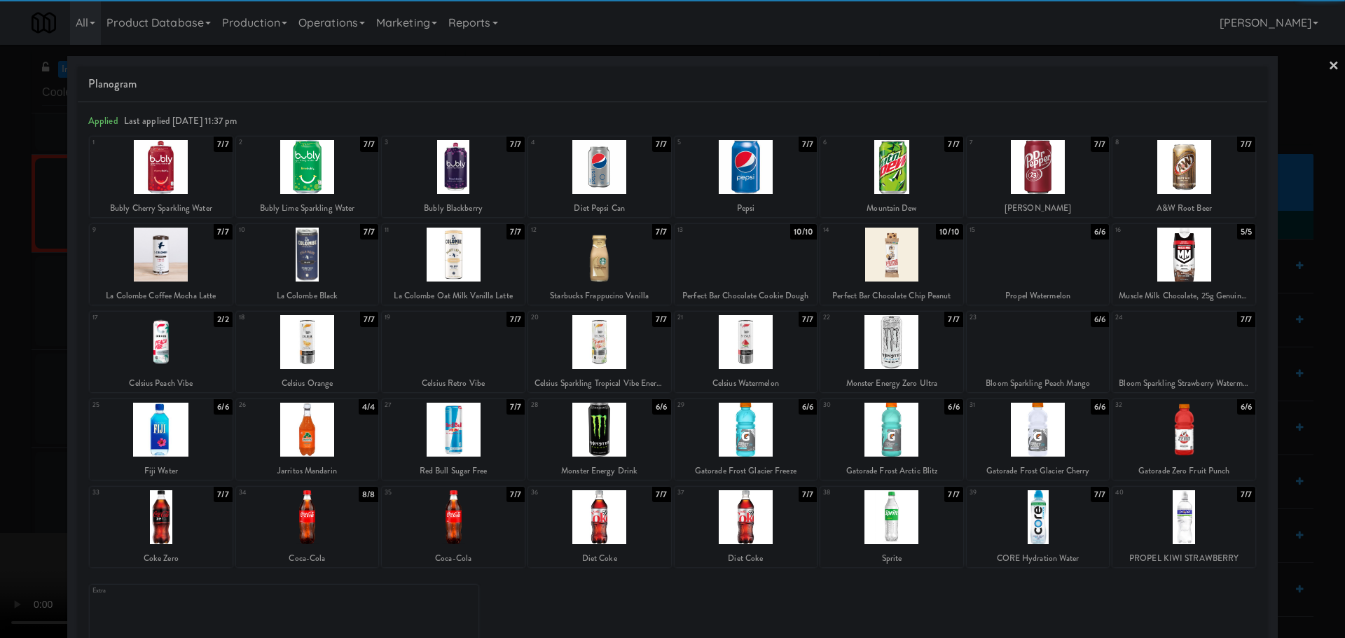
click at [1037, 518] on div at bounding box center [1038, 517] width 143 height 54
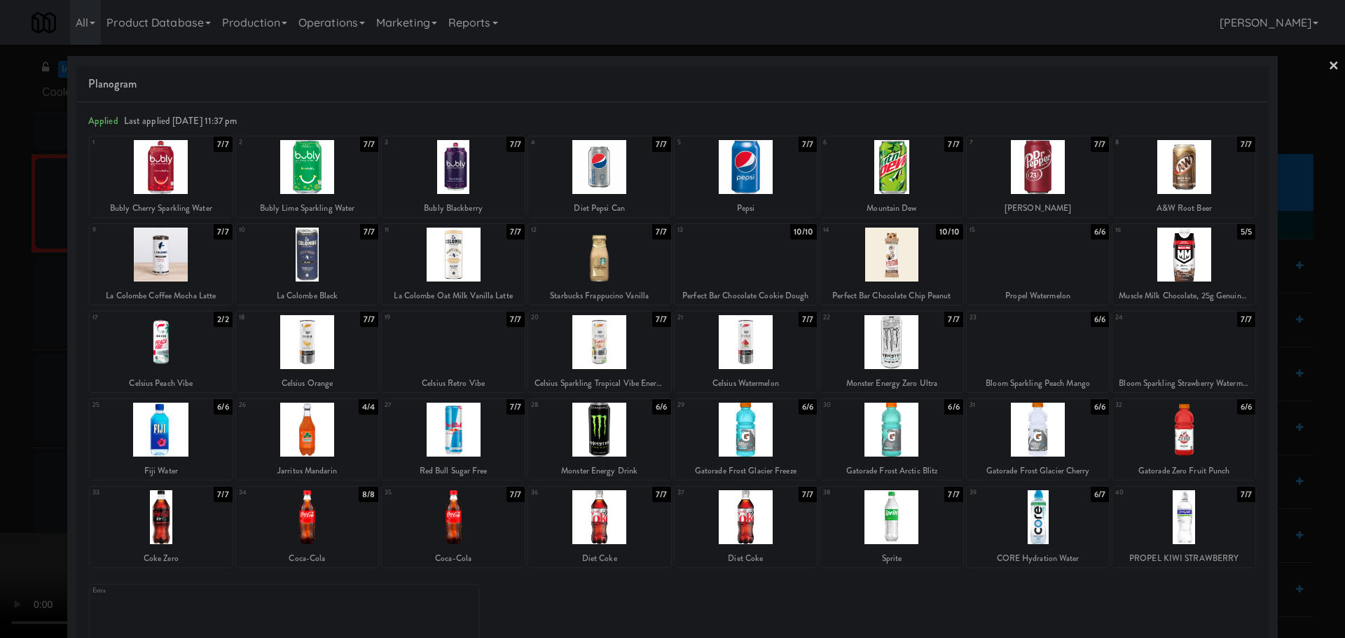
drag, startPoint x: 0, startPoint y: 478, endPoint x: 17, endPoint y: 471, distance: 18.2
click at [0, 477] on div at bounding box center [672, 319] width 1345 height 638
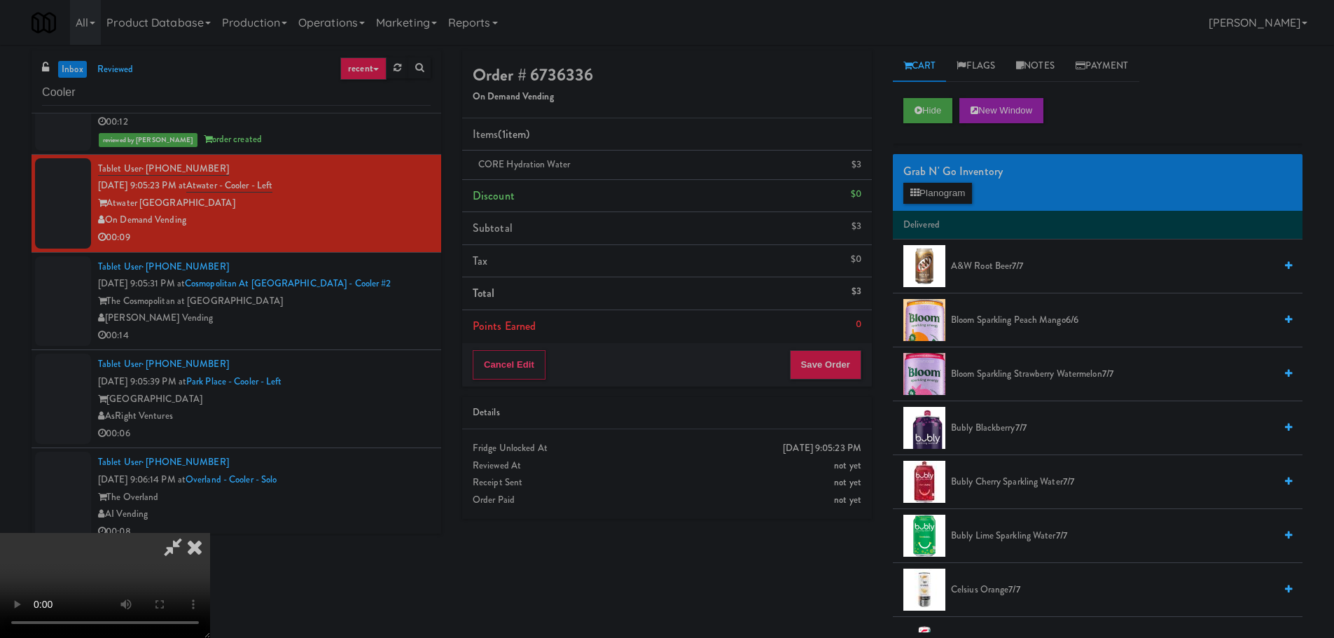
click at [111, 533] on video at bounding box center [105, 585] width 210 height 105
click at [815, 371] on button "Save Order" at bounding box center [825, 364] width 71 height 29
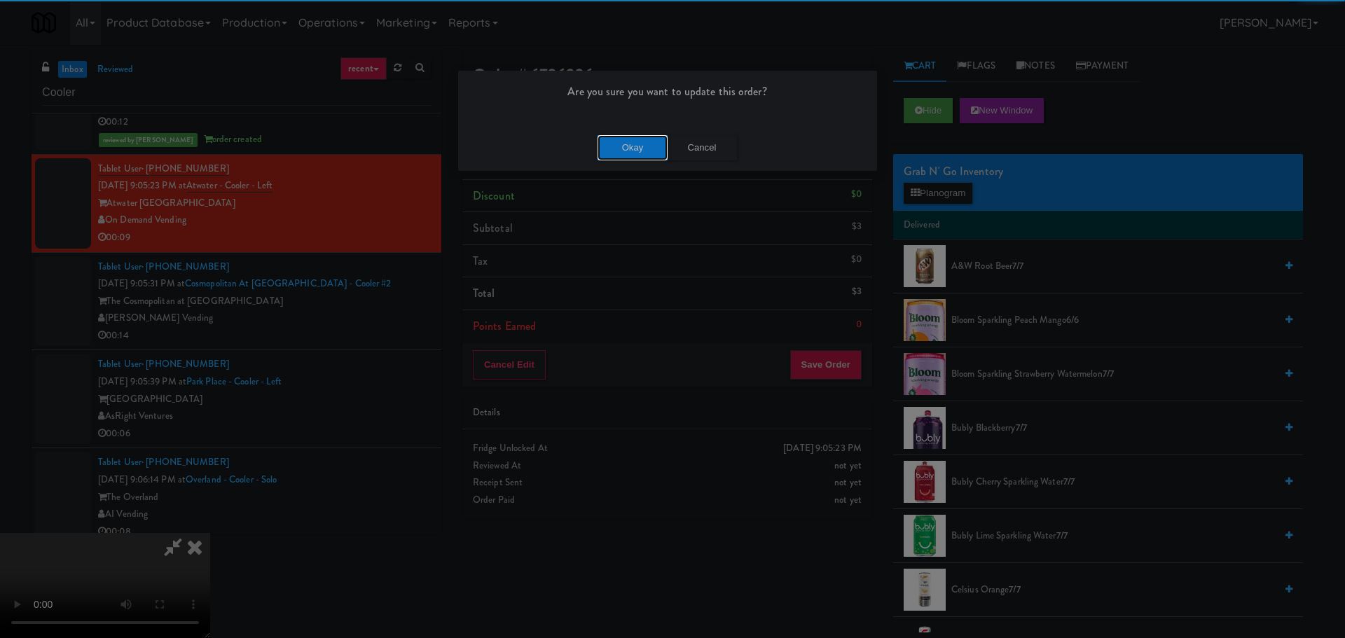
click at [626, 151] on button "Okay" at bounding box center [633, 147] width 70 height 25
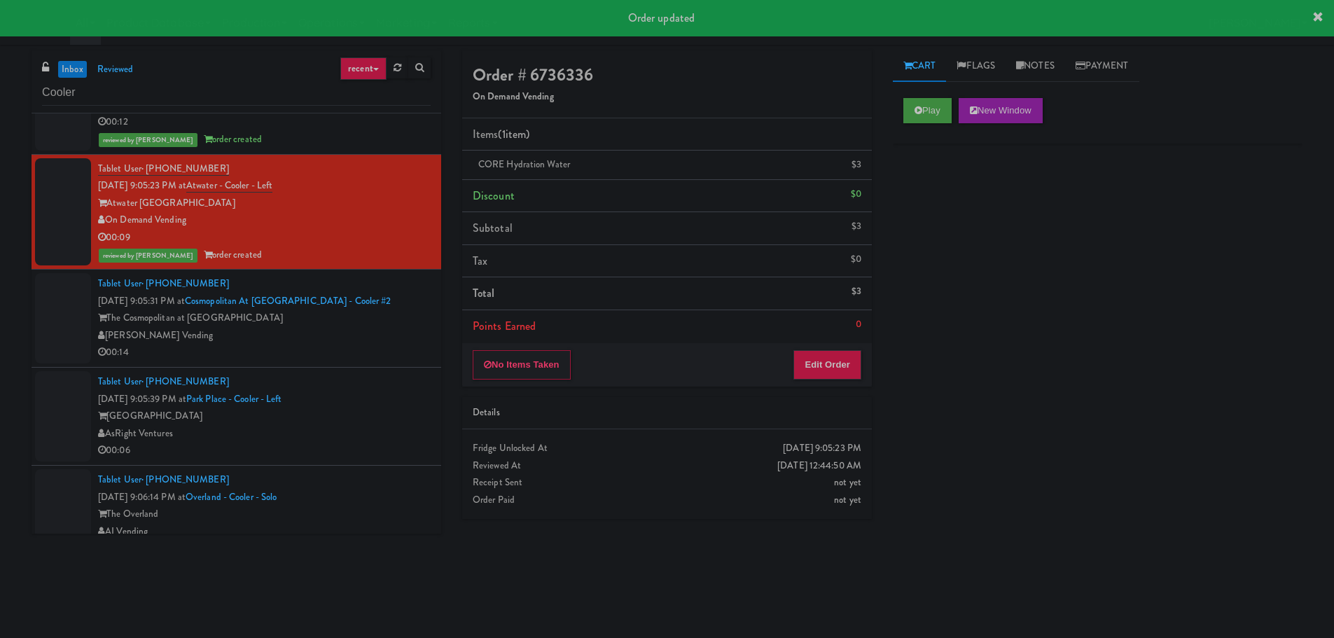
click at [316, 354] on div "00:14" at bounding box center [264, 353] width 333 height 18
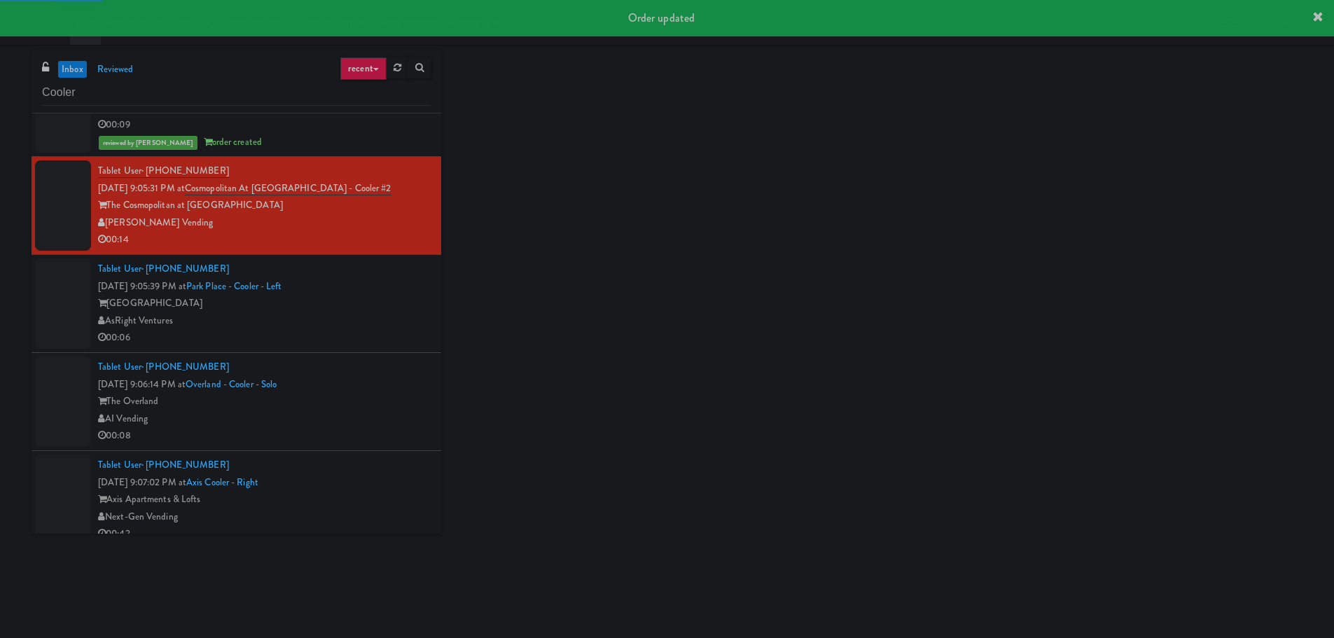
scroll to position [3292, 0]
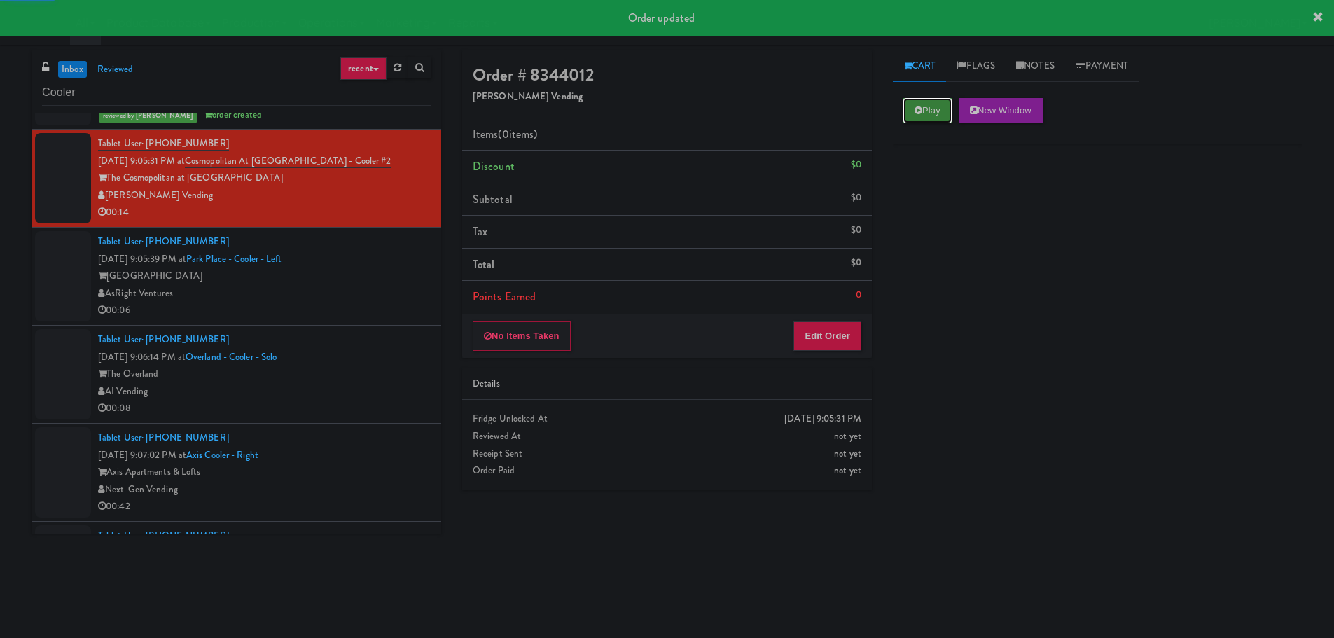
click at [943, 102] on button "Play" at bounding box center [928, 110] width 48 height 25
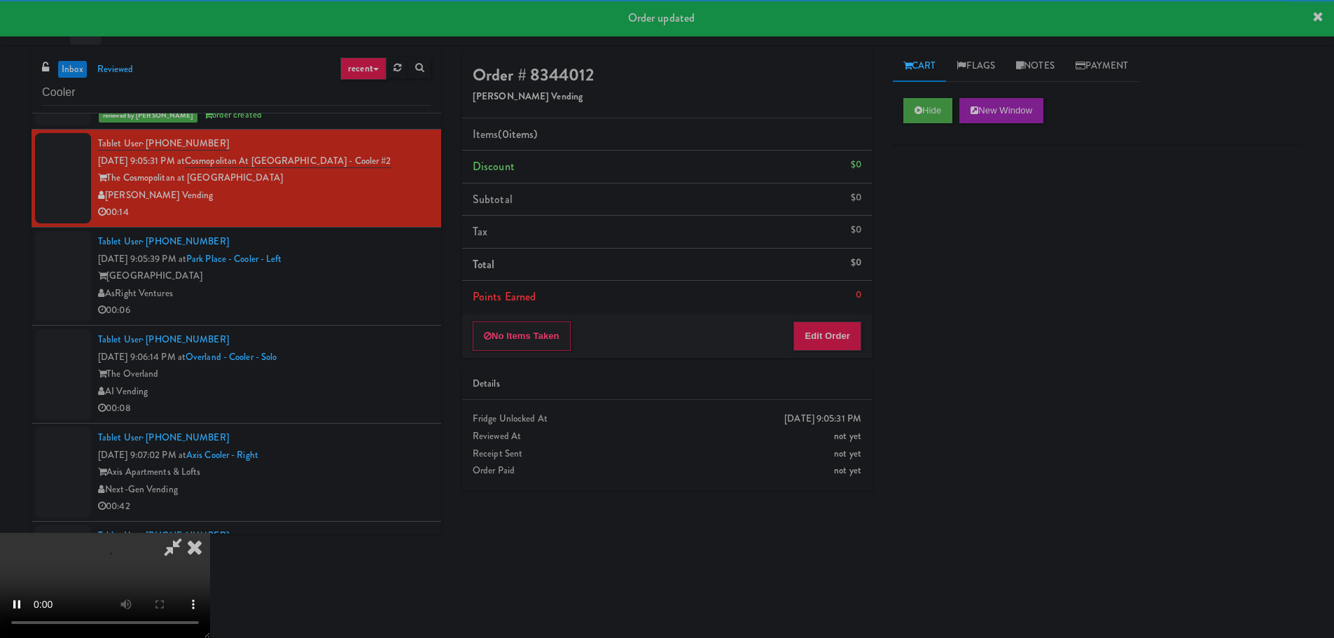
click at [827, 356] on div "No Items Taken Edit Order" at bounding box center [667, 336] width 410 height 43
click at [832, 335] on button "Edit Order" at bounding box center [828, 336] width 68 height 29
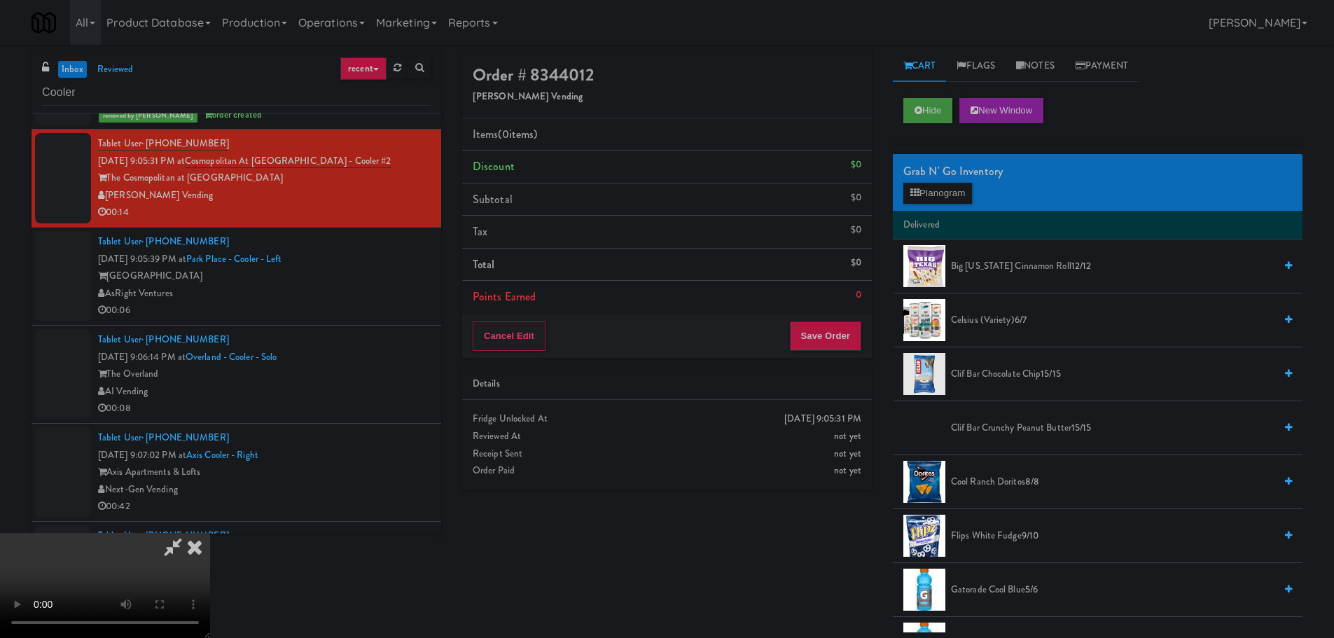
scroll to position [0, 0]
click at [210, 533] on video at bounding box center [105, 585] width 210 height 105
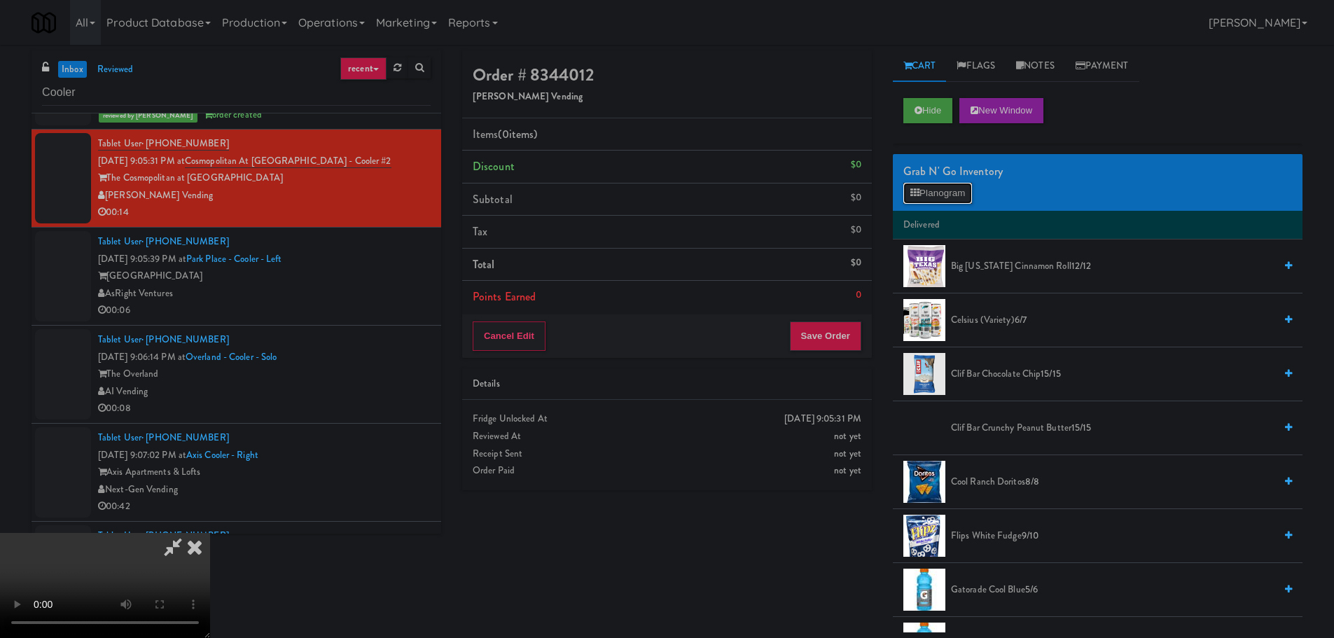
click at [930, 191] on button "Planogram" at bounding box center [938, 193] width 69 height 21
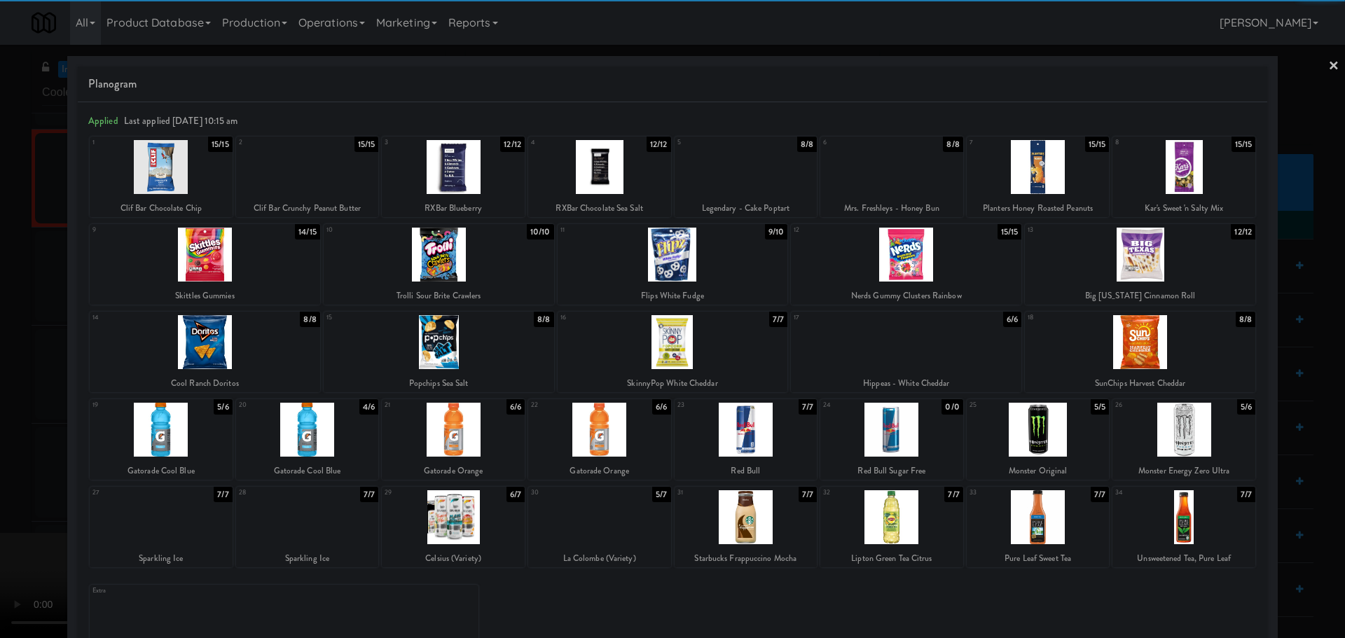
click at [462, 429] on div at bounding box center [453, 430] width 143 height 54
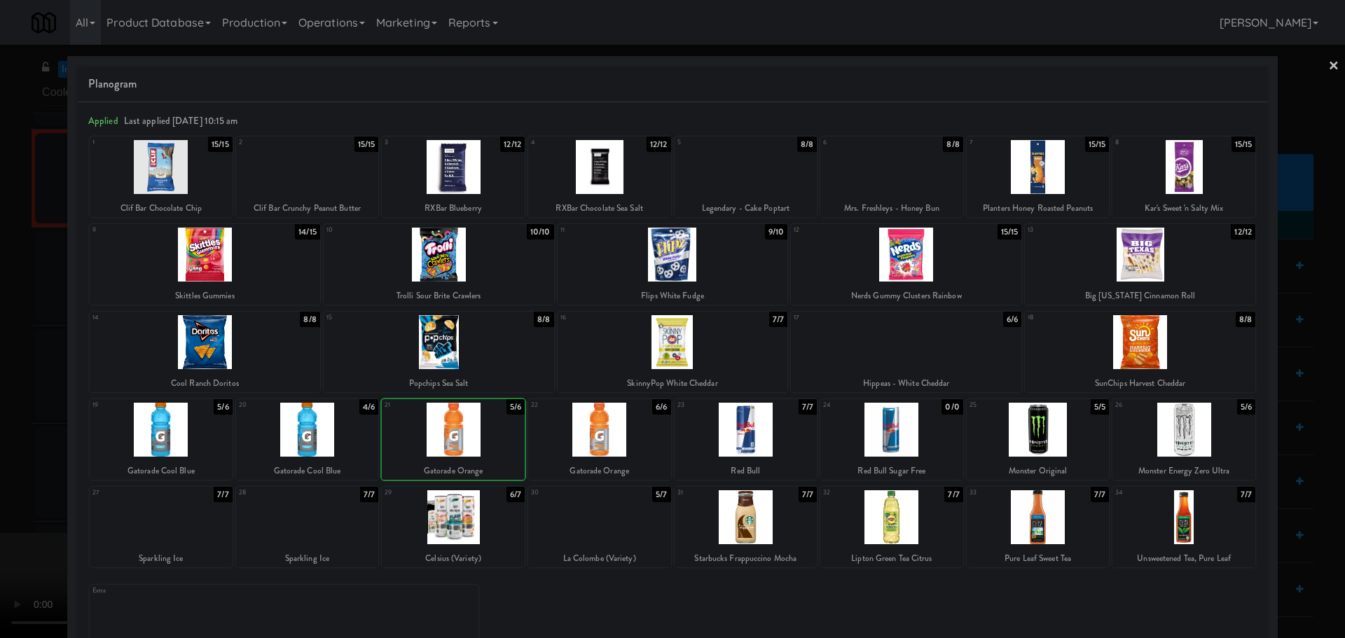
click at [0, 396] on div at bounding box center [672, 319] width 1345 height 638
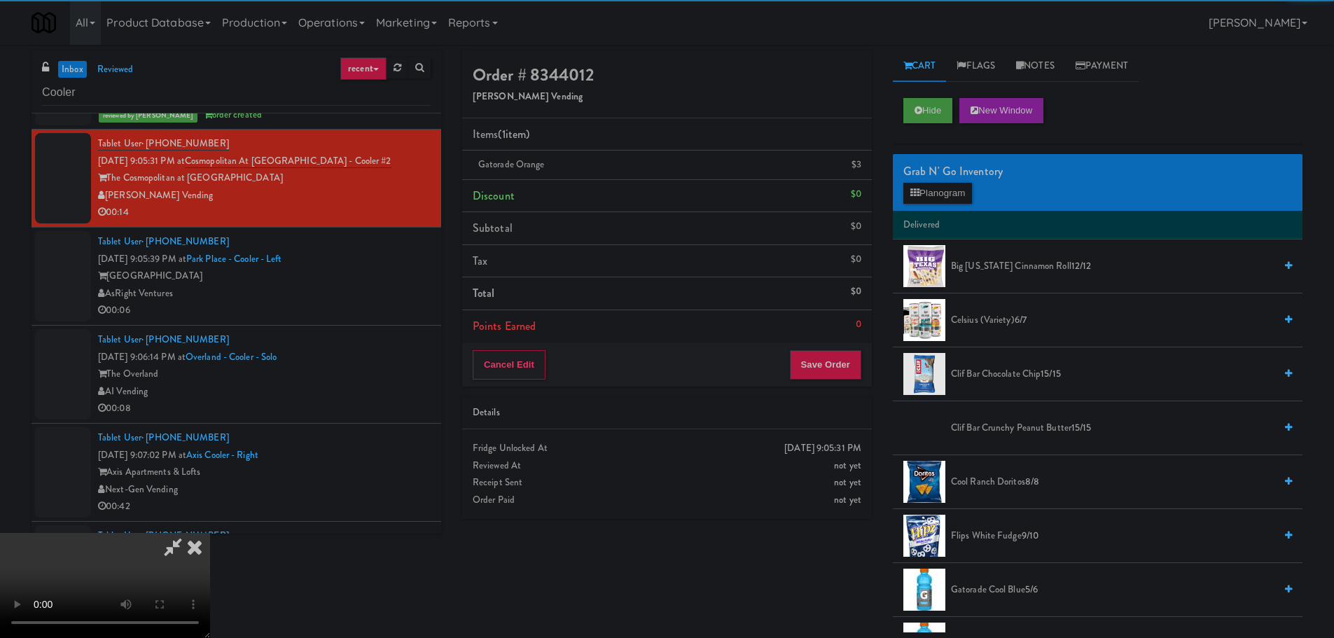
click at [210, 533] on video at bounding box center [105, 585] width 210 height 105
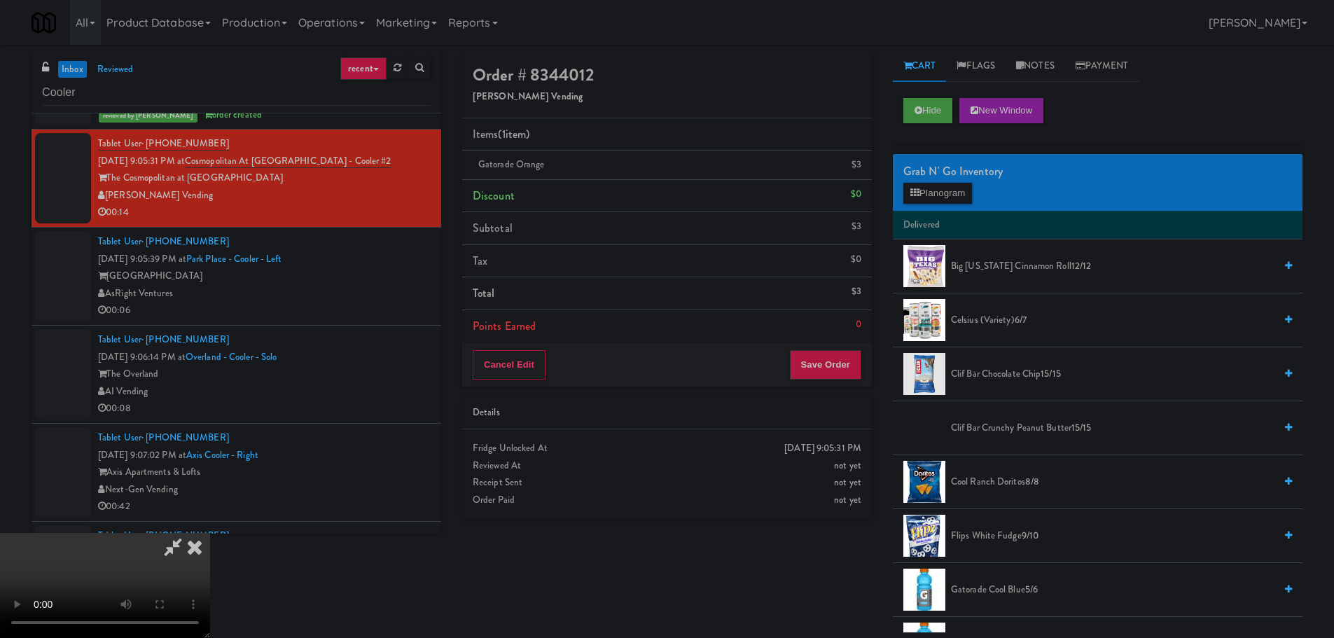
scroll to position [241, 0]
click at [829, 364] on button "Save Order" at bounding box center [825, 364] width 71 height 29
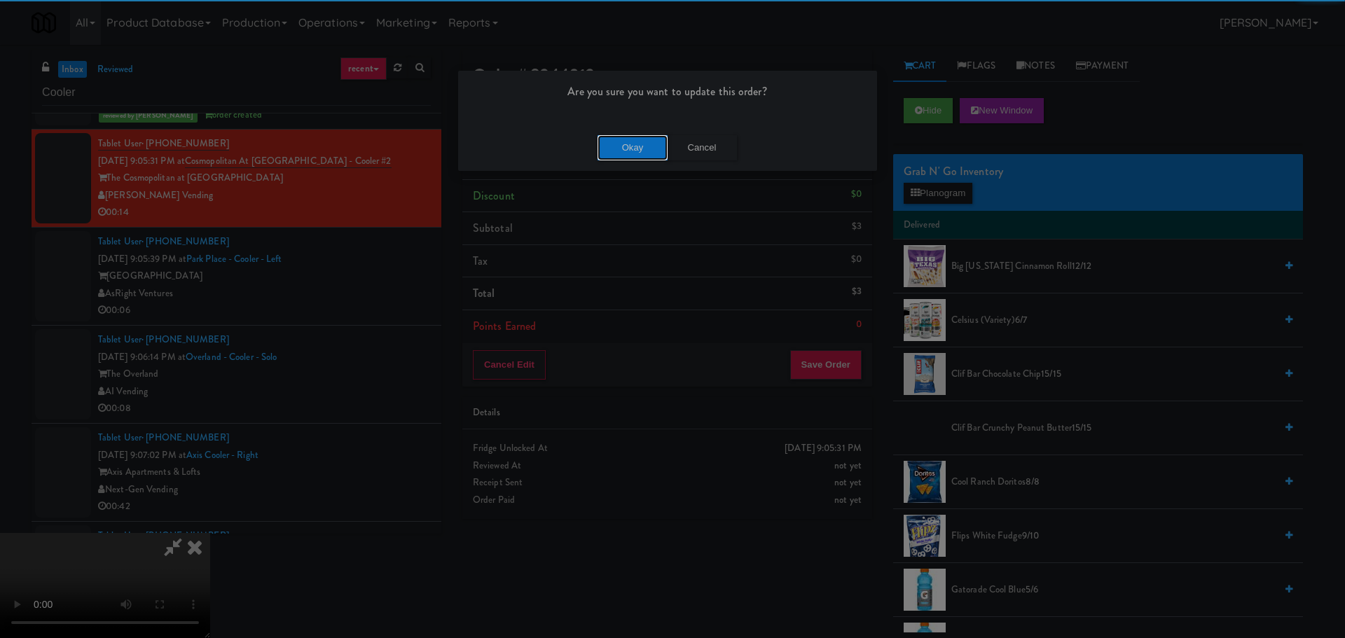
click at [630, 143] on button "Okay" at bounding box center [633, 147] width 70 height 25
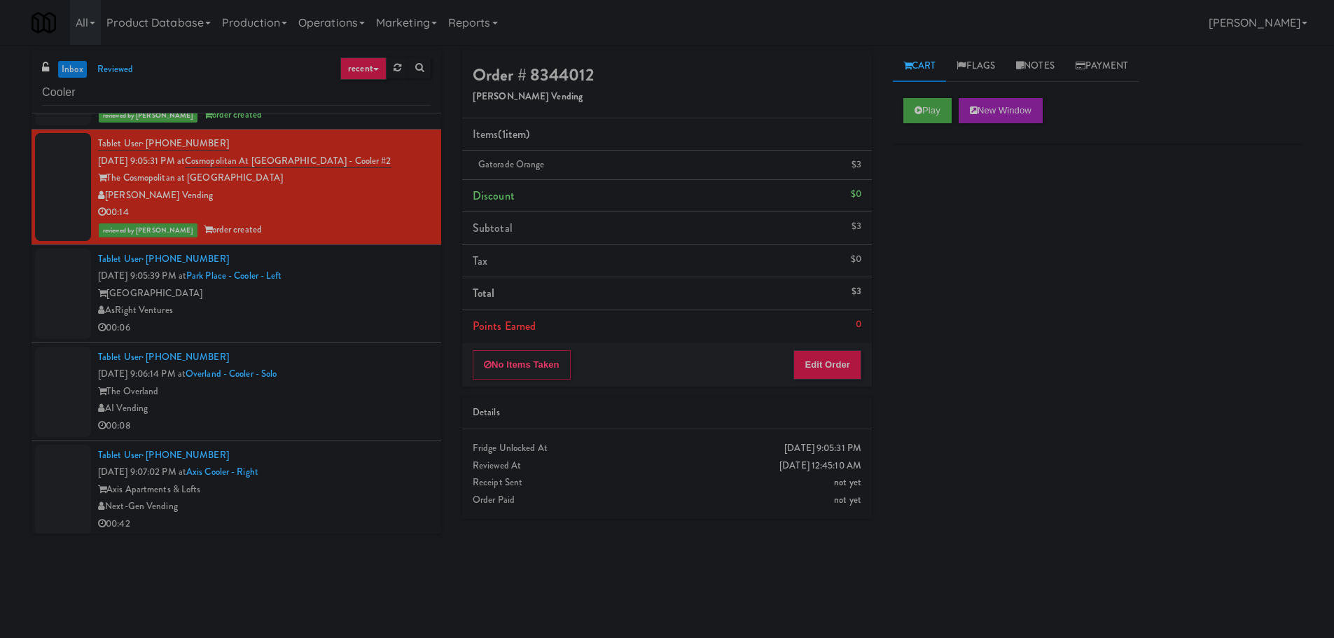
scroll to position [0, 0]
click at [383, 307] on div "AsRight Ventures" at bounding box center [264, 311] width 333 height 18
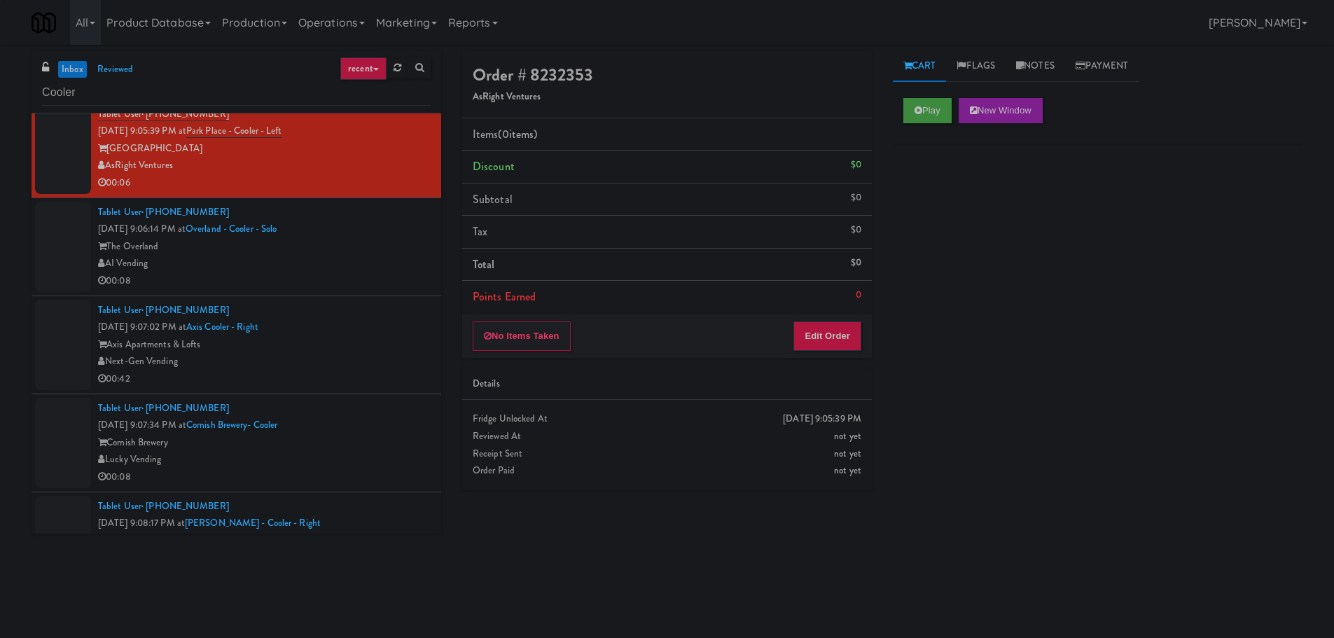
scroll to position [3433, 0]
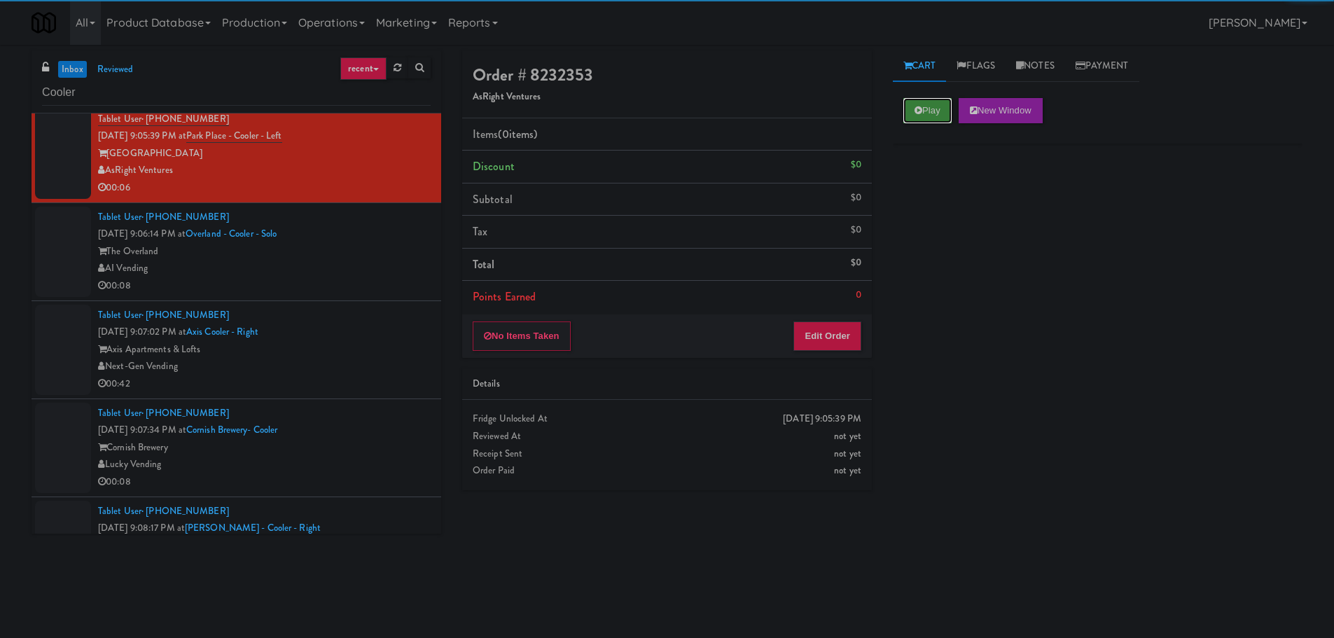
click at [926, 117] on button "Play" at bounding box center [928, 110] width 48 height 25
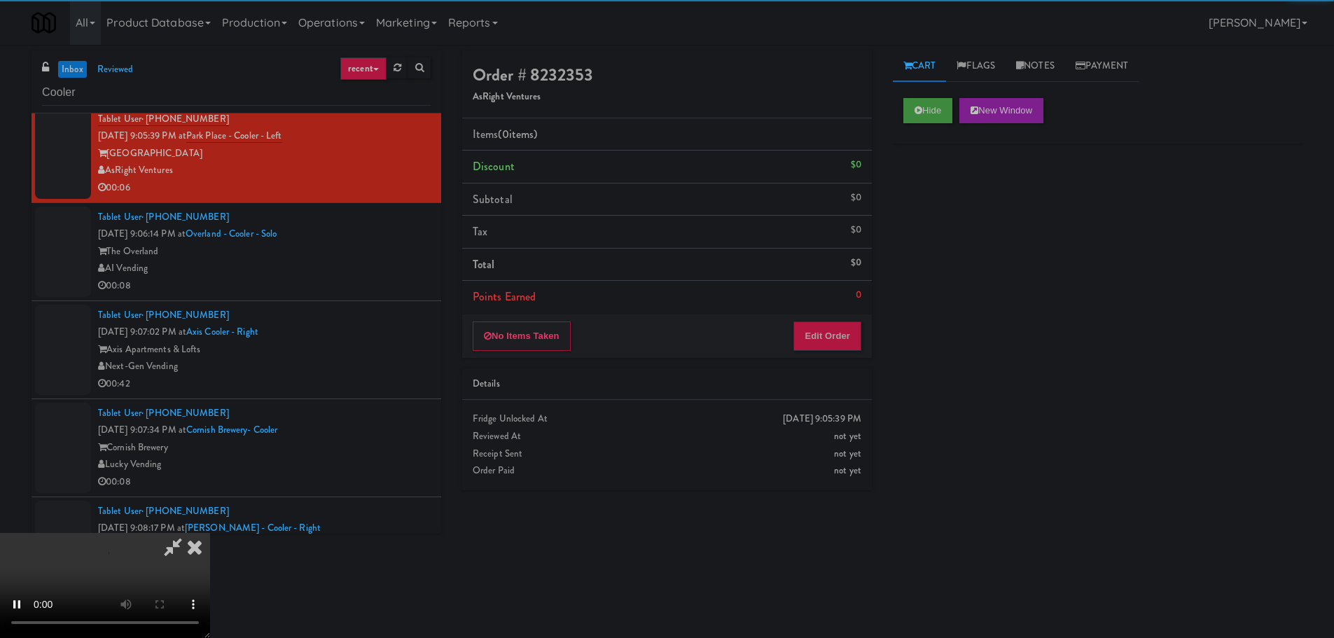
drag, startPoint x: 814, startPoint y: 376, endPoint x: 818, endPoint y: 350, distance: 26.8
click at [816, 376] on div "Details" at bounding box center [667, 384] width 389 height 18
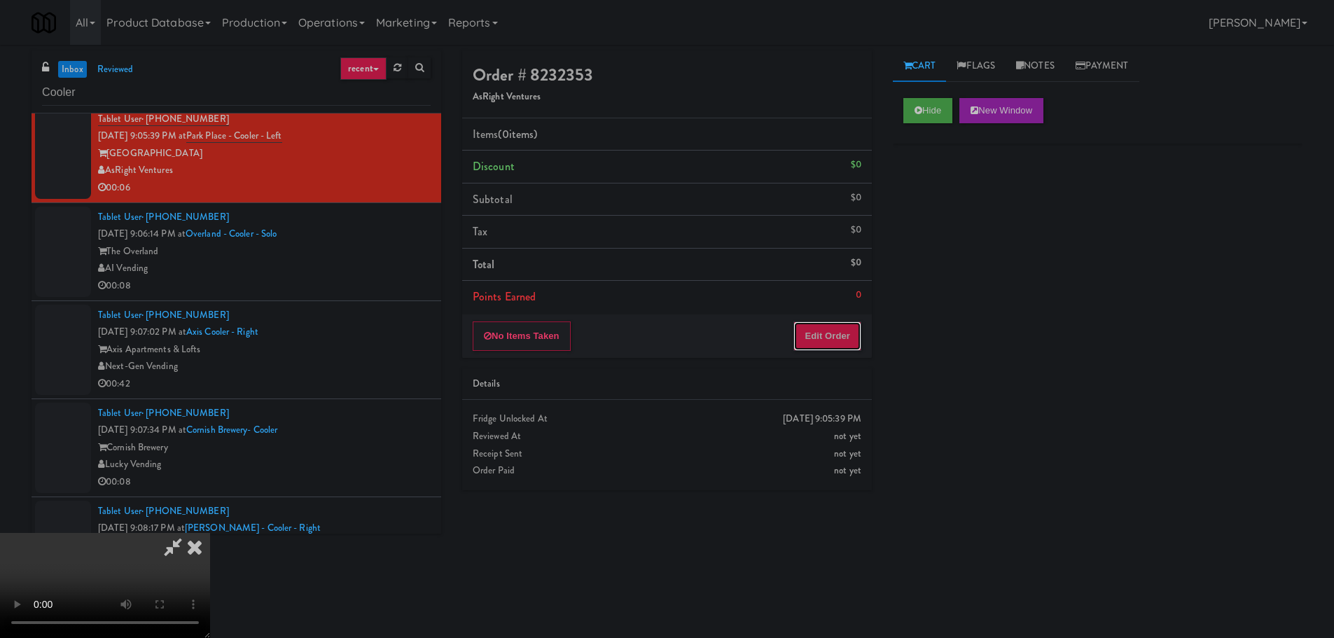
click at [820, 345] on button "Edit Order" at bounding box center [828, 336] width 68 height 29
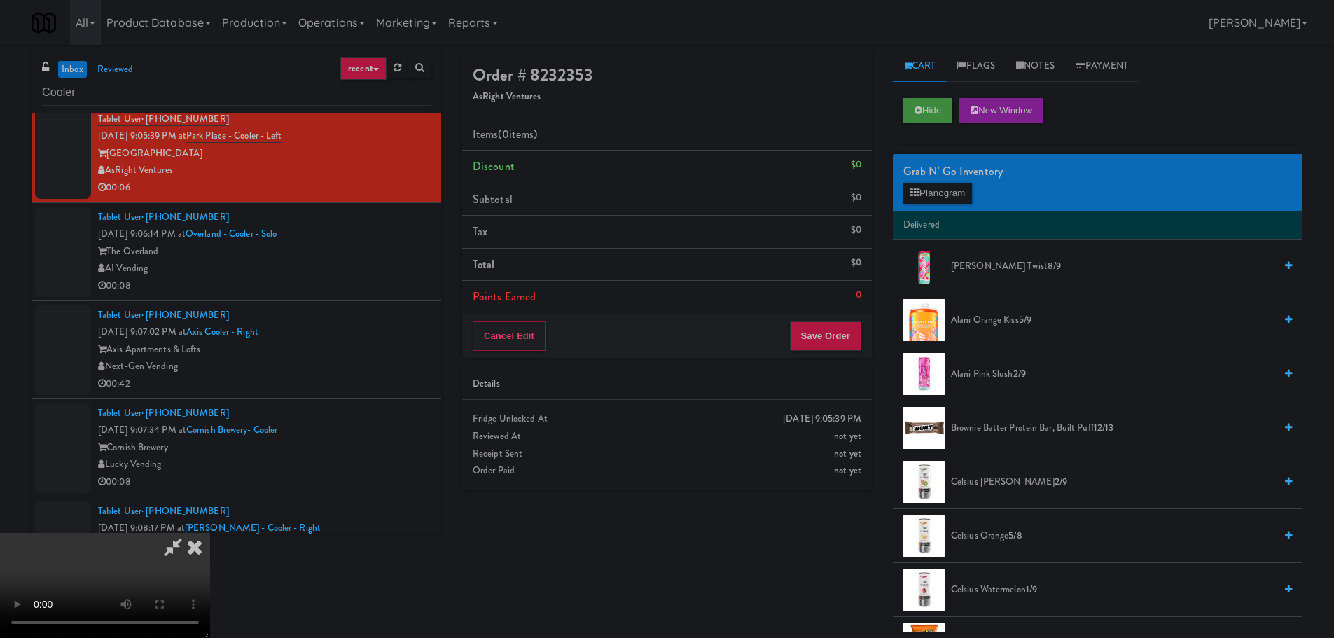
click at [210, 533] on video at bounding box center [105, 585] width 210 height 105
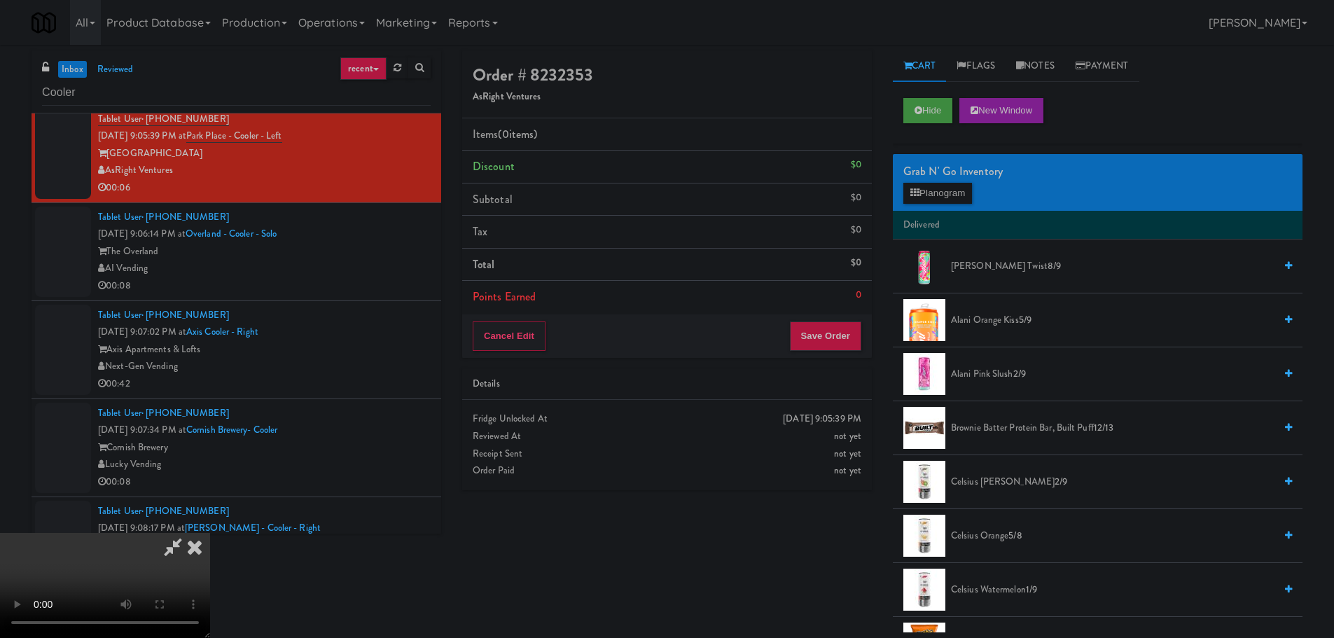
click at [210, 533] on video at bounding box center [105, 585] width 210 height 105
click at [919, 193] on icon at bounding box center [915, 192] width 9 height 9
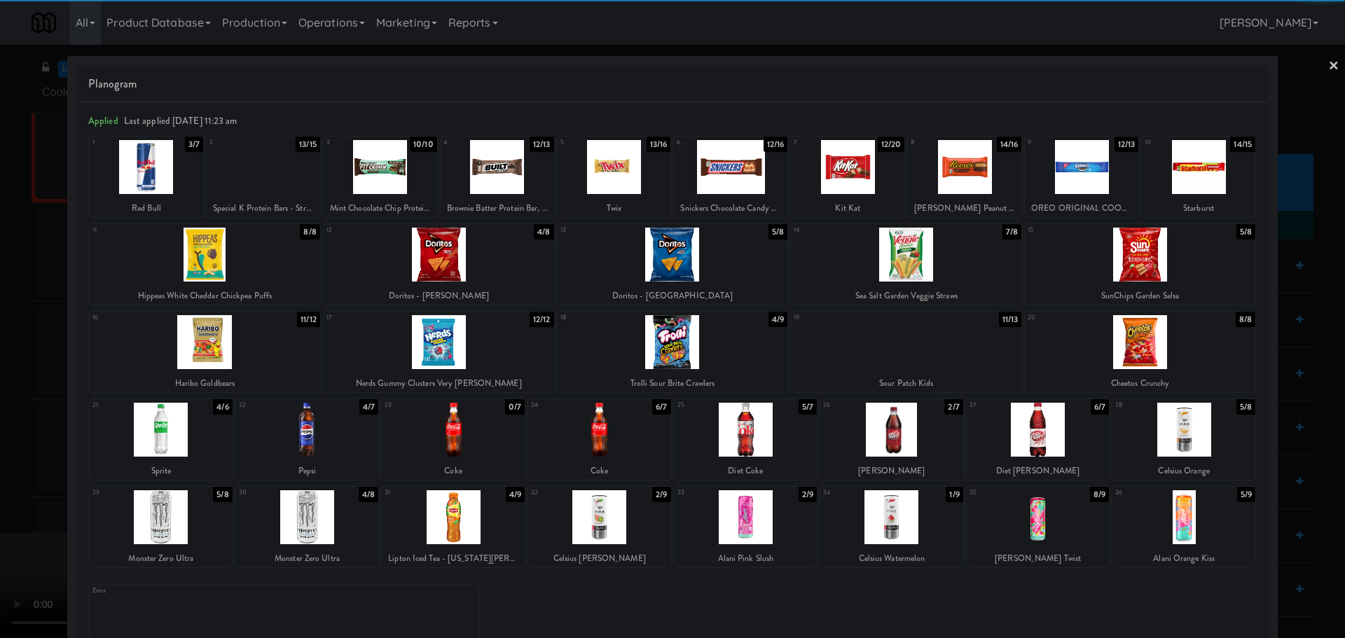
click at [1148, 438] on div at bounding box center [1183, 430] width 143 height 54
click at [3, 420] on div at bounding box center [672, 319] width 1345 height 638
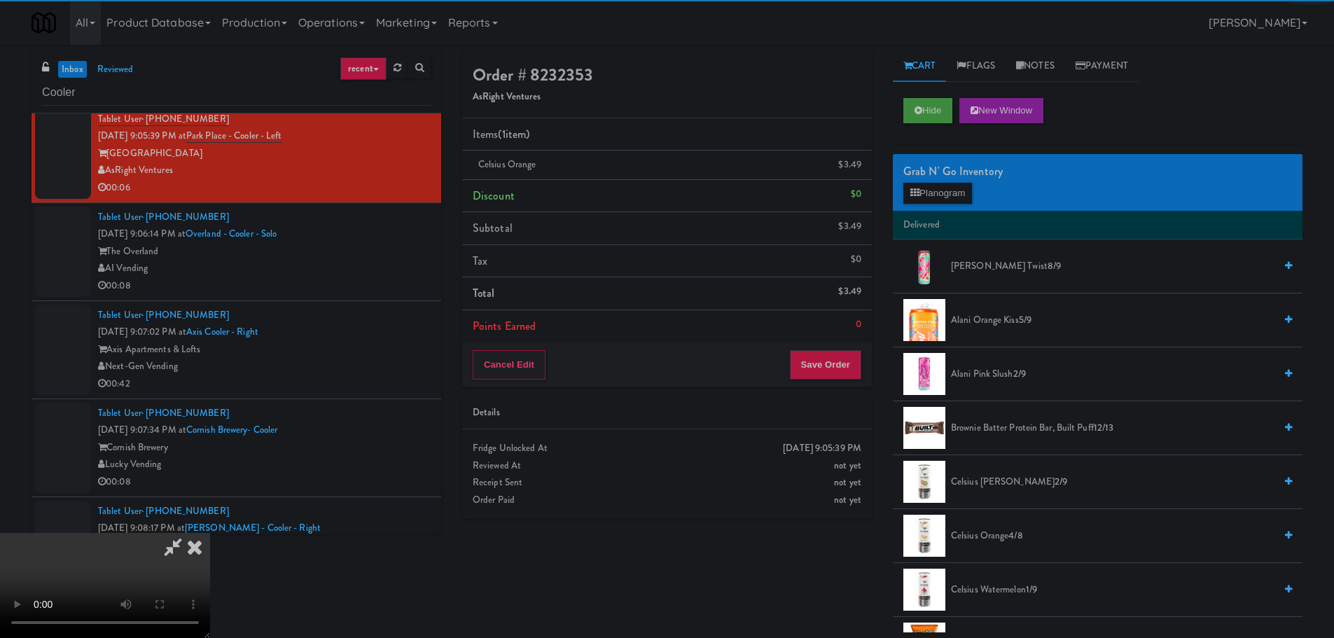
click at [210, 533] on video at bounding box center [105, 585] width 210 height 105
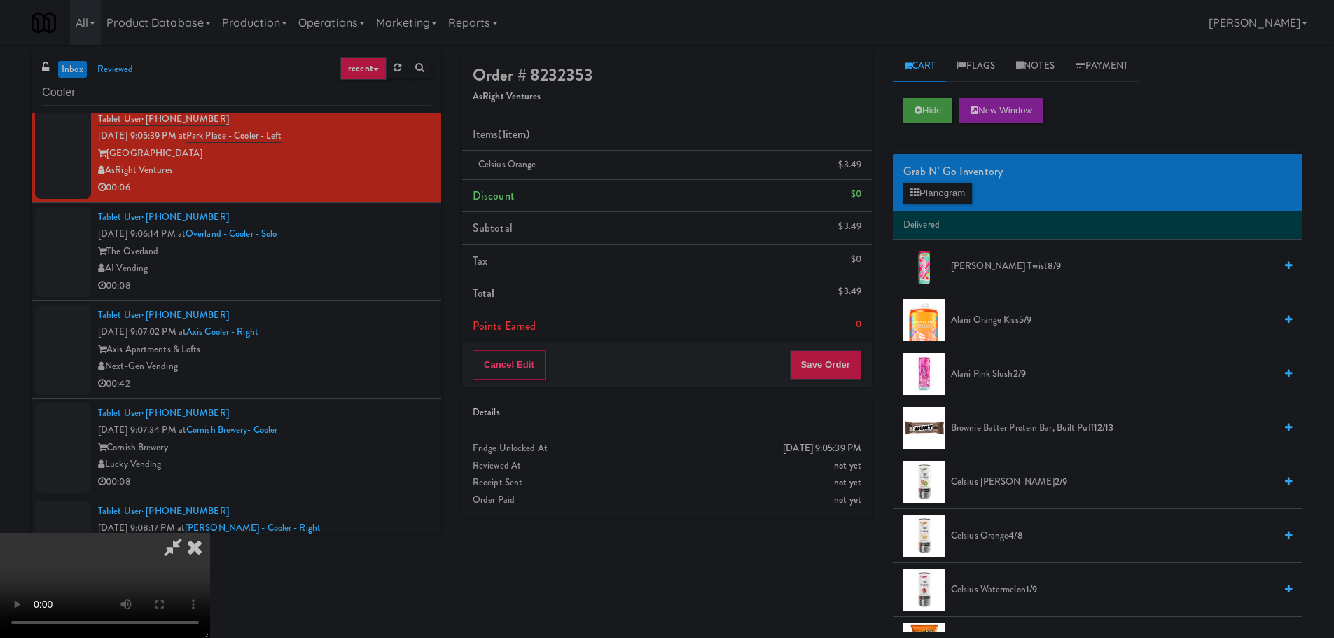
click at [210, 533] on video at bounding box center [105, 585] width 210 height 105
click at [836, 365] on button "Save Order" at bounding box center [825, 364] width 71 height 29
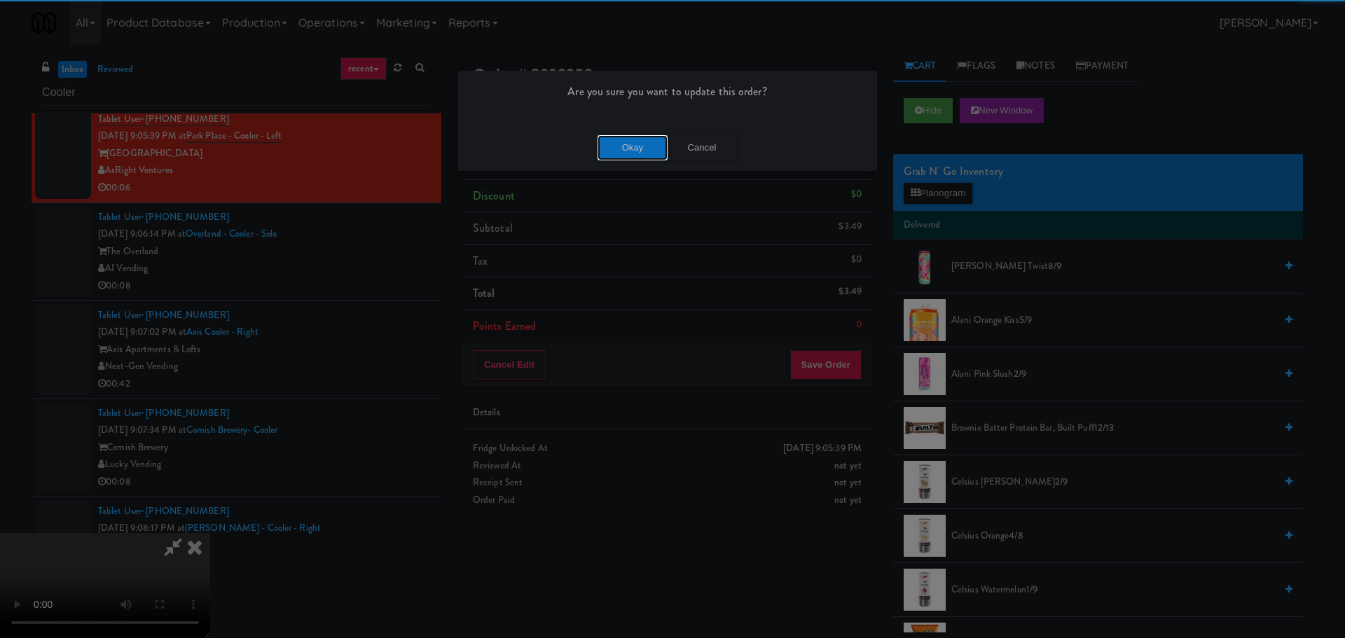
click at [638, 154] on button "Okay" at bounding box center [633, 147] width 70 height 25
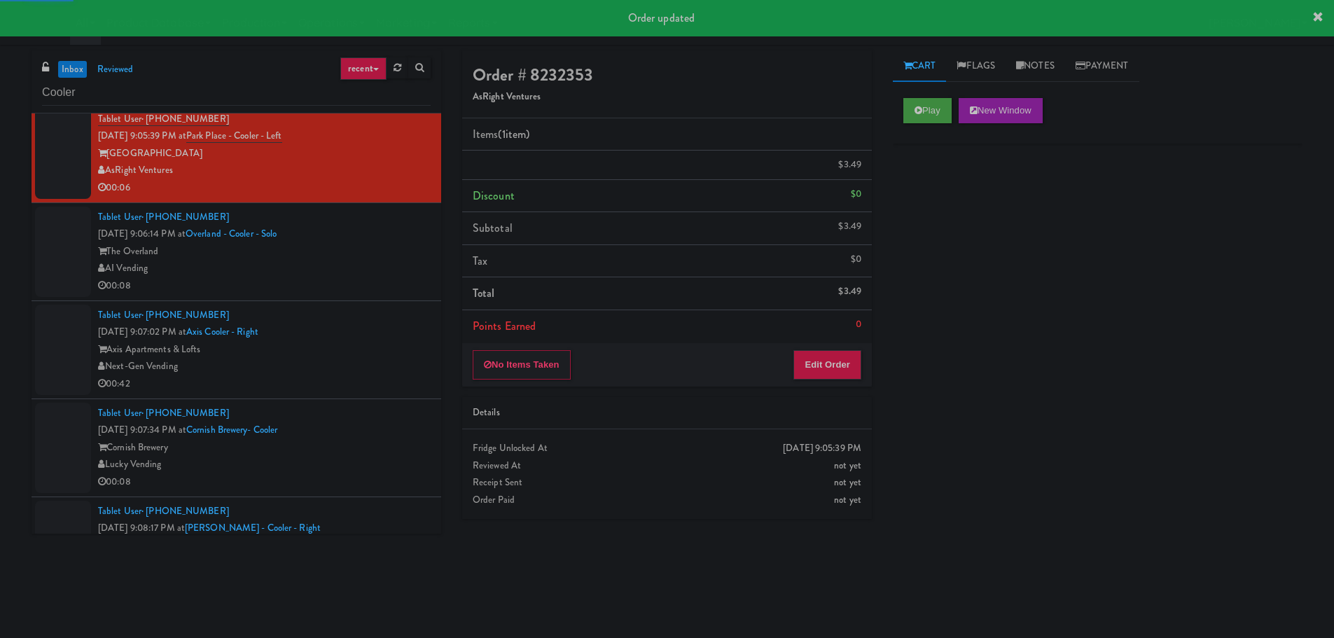
click at [347, 319] on div "Tablet User · (773) 540-7236 Sep 11, 2025 9:07:02 PM at Axis Cooler - Right Axi…" at bounding box center [264, 350] width 333 height 86
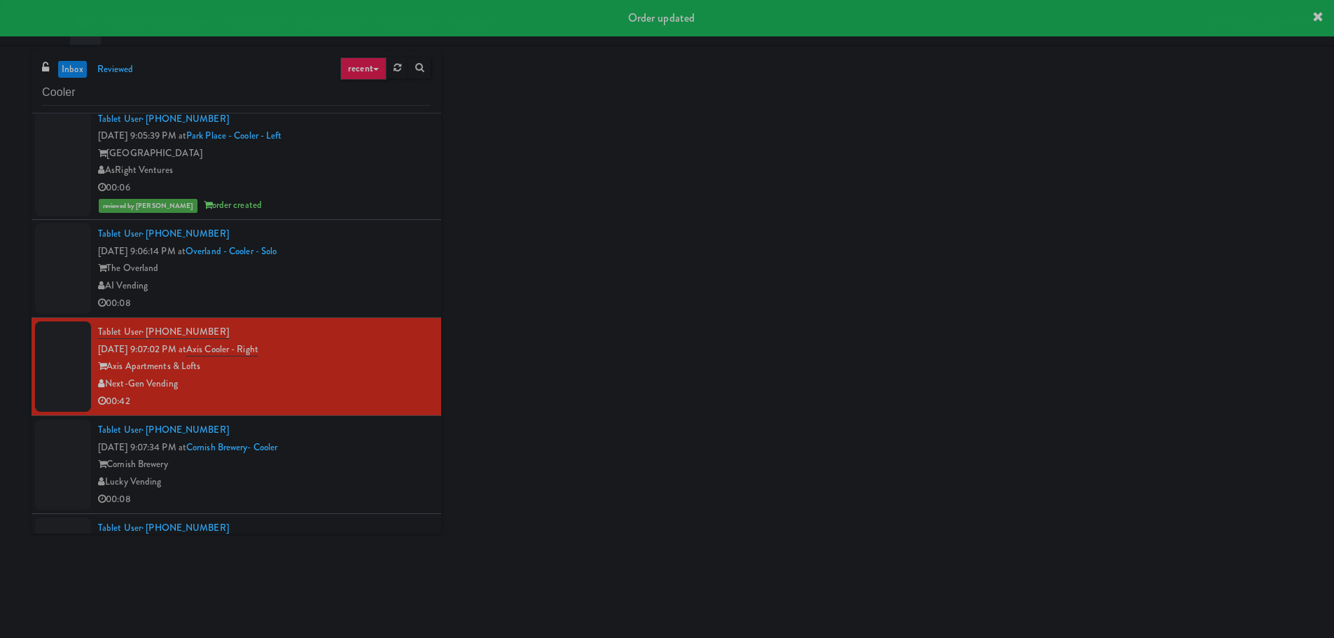
click at [371, 288] on div "AI Vending" at bounding box center [264, 286] width 333 height 18
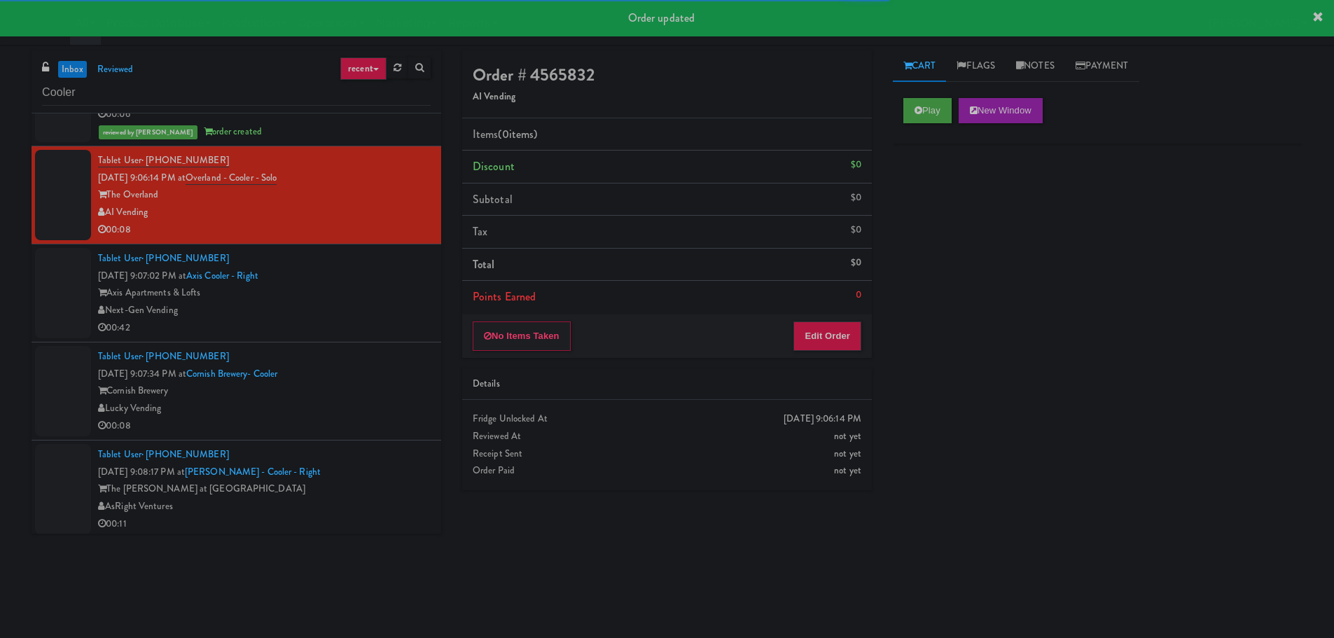
scroll to position [3503, 0]
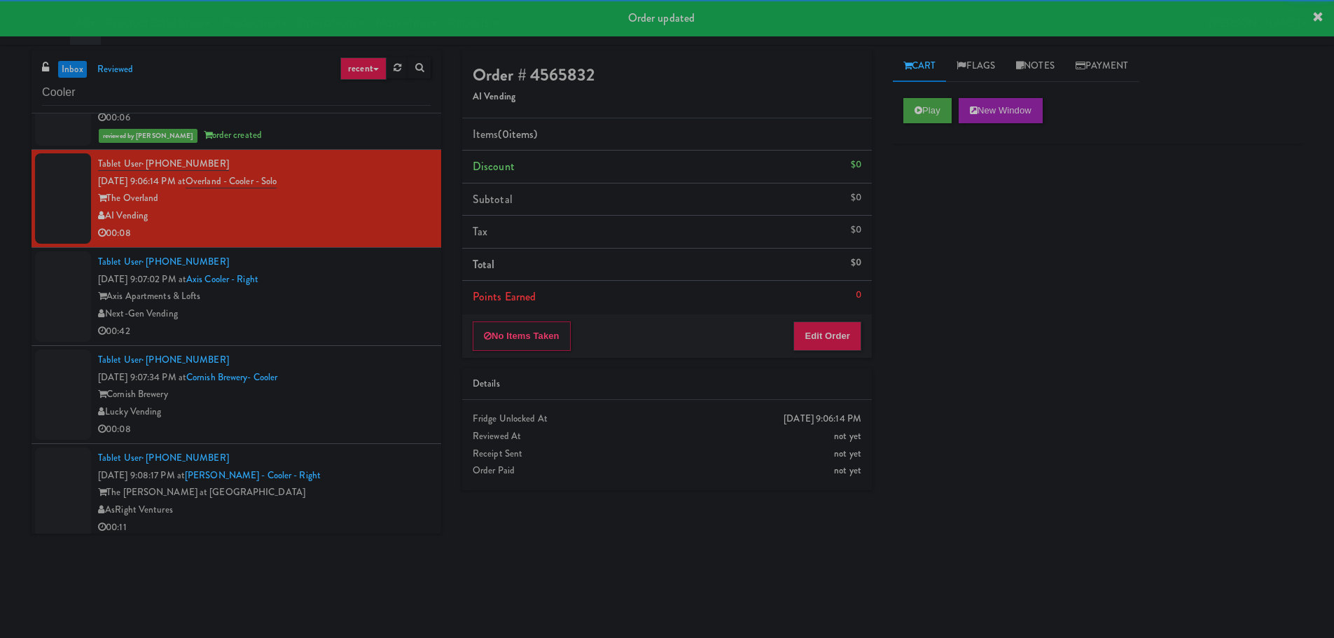
click at [925, 95] on div "Play New Window" at bounding box center [1098, 116] width 410 height 56
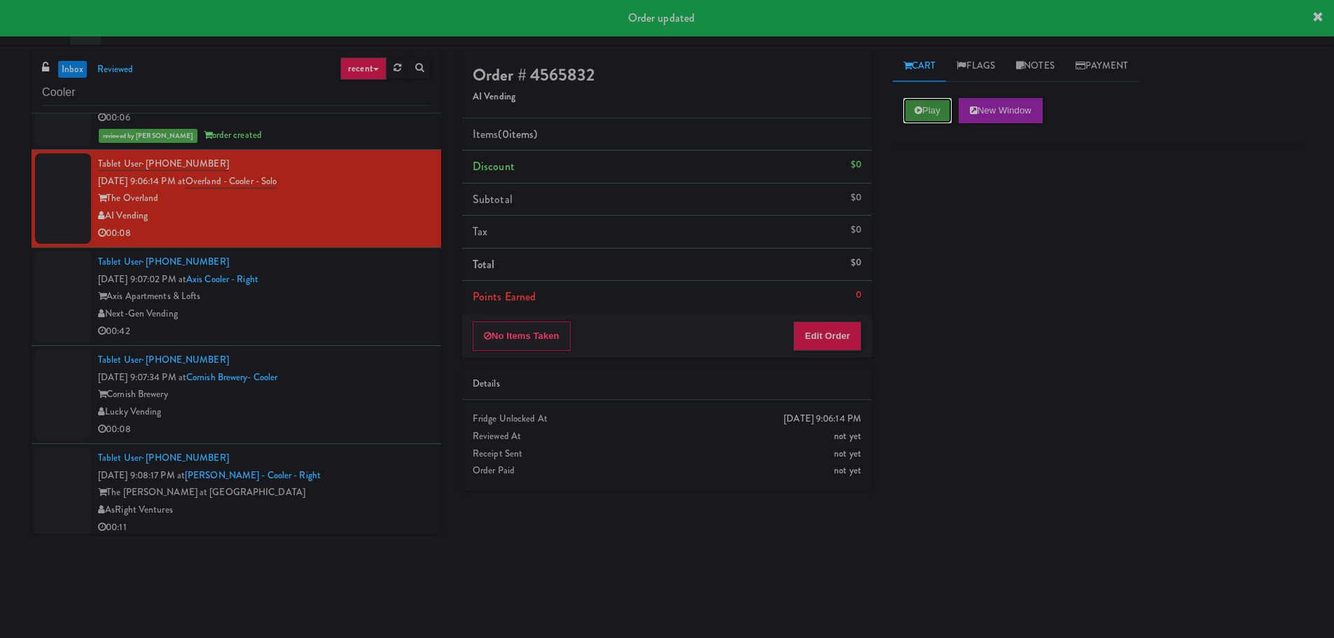
click at [915, 111] on icon at bounding box center [919, 110] width 8 height 9
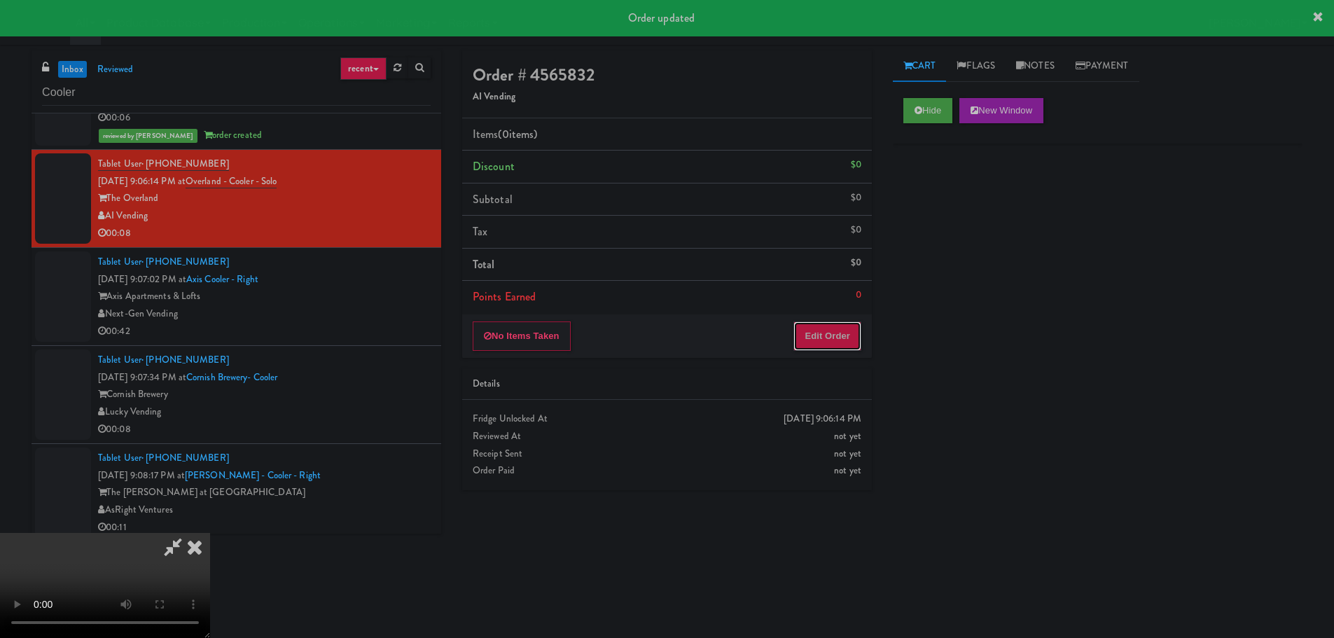
click at [843, 340] on button "Edit Order" at bounding box center [828, 336] width 68 height 29
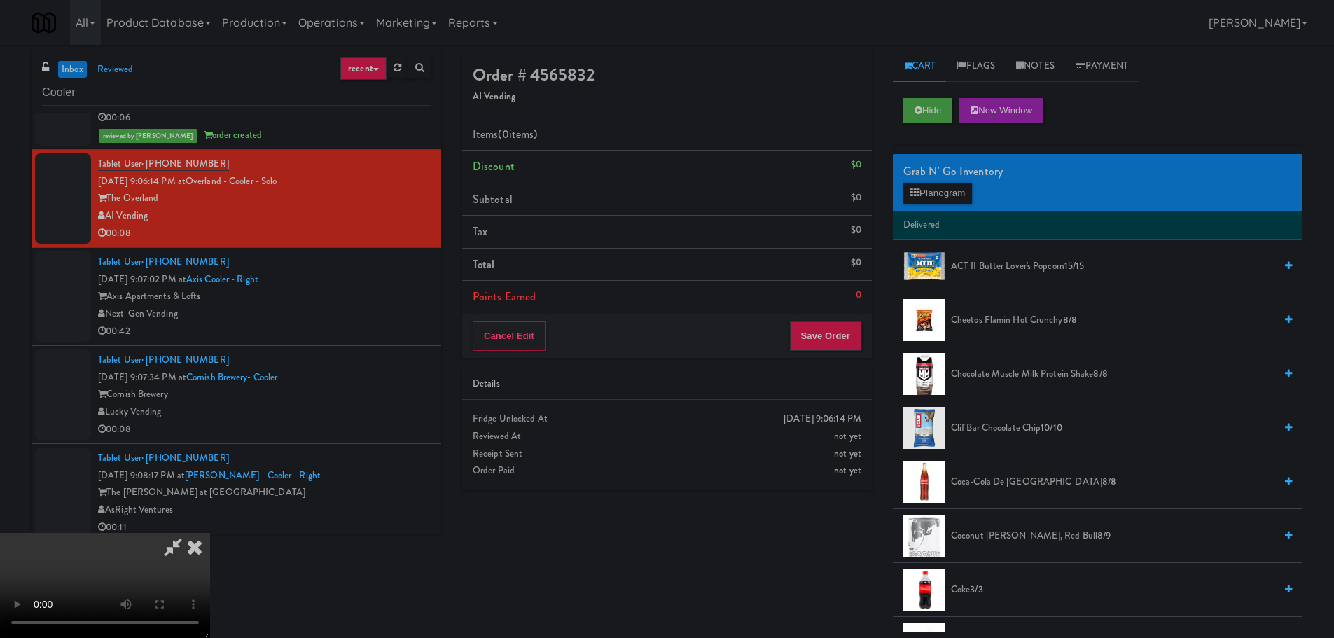
scroll to position [0, 0]
click at [210, 533] on video at bounding box center [105, 585] width 210 height 105
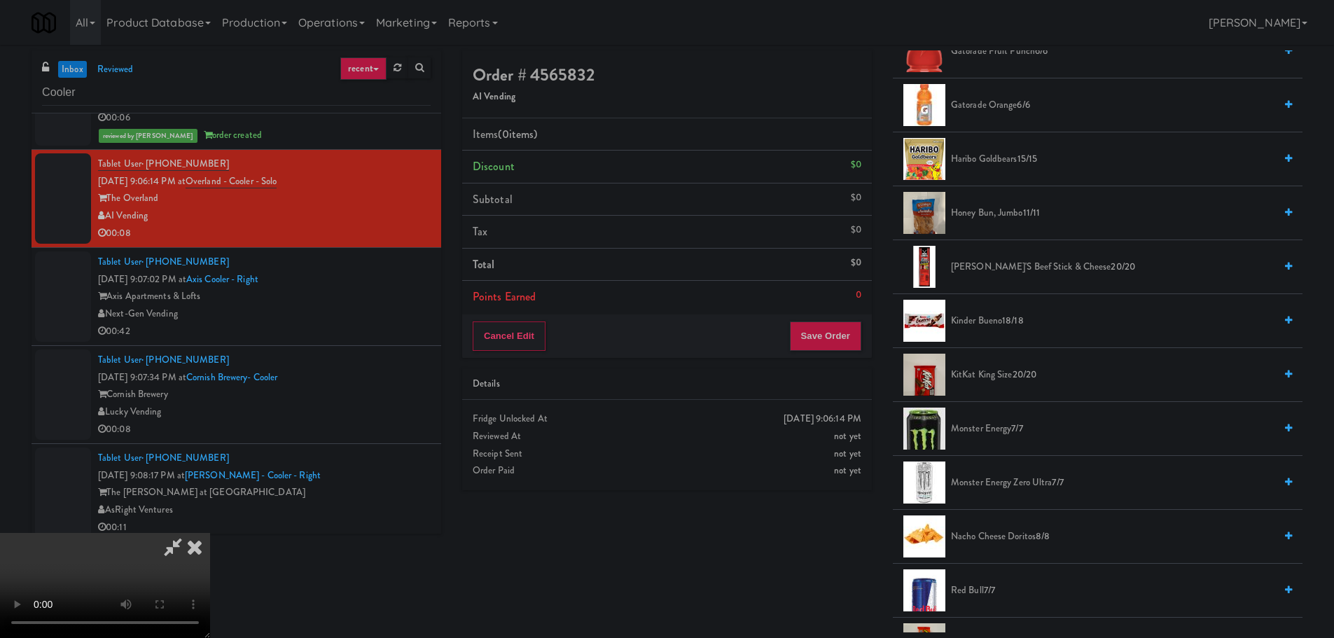
scroll to position [981, 0]
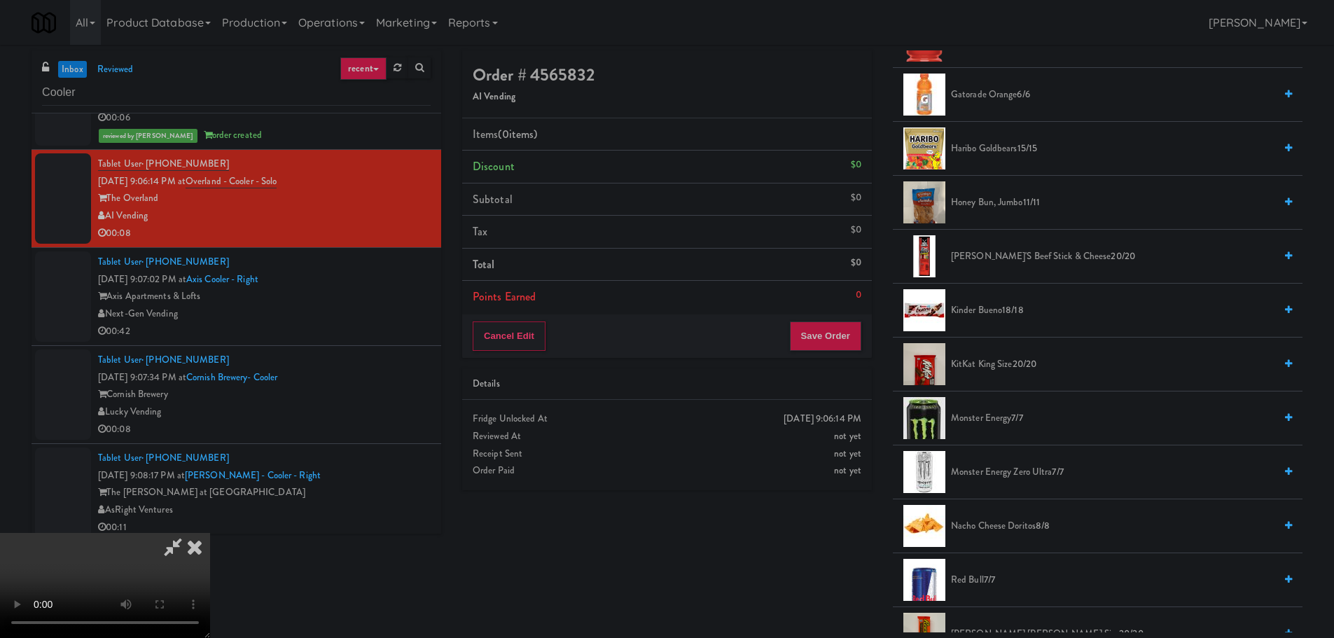
click at [1004, 369] on span "KitKat King Size 20/20" at bounding box center [1113, 365] width 324 height 18
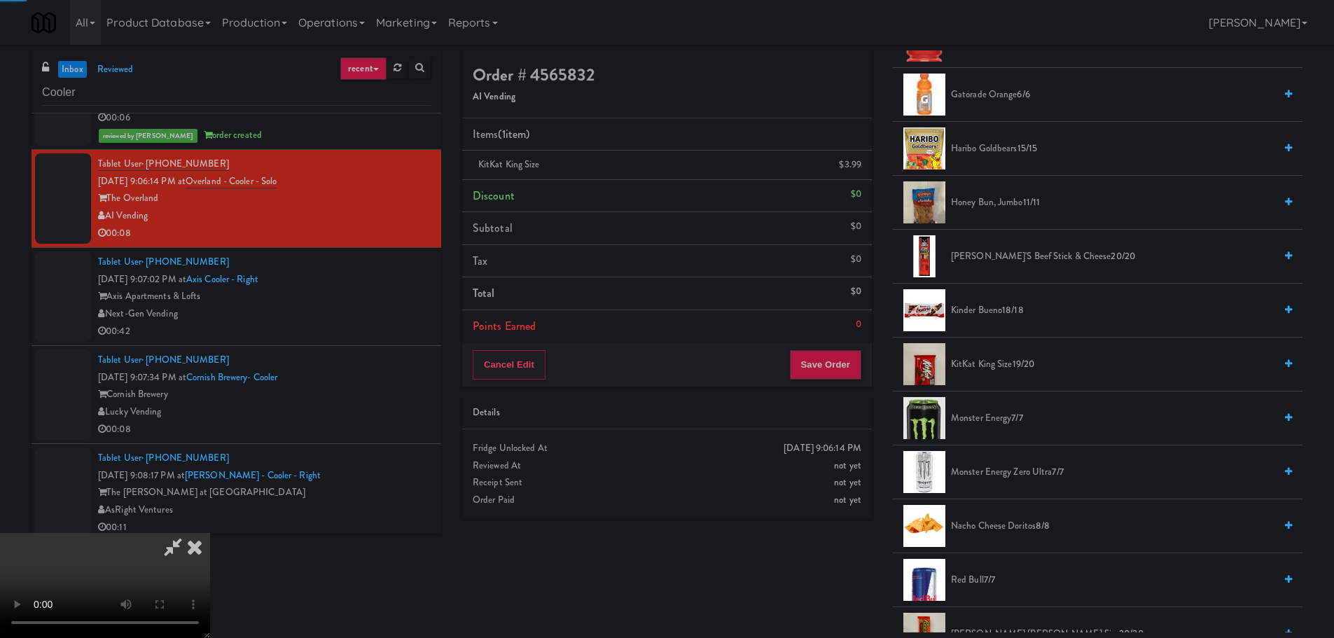
click at [210, 533] on video at bounding box center [105, 585] width 210 height 105
click at [837, 357] on button "Save Order" at bounding box center [825, 364] width 71 height 29
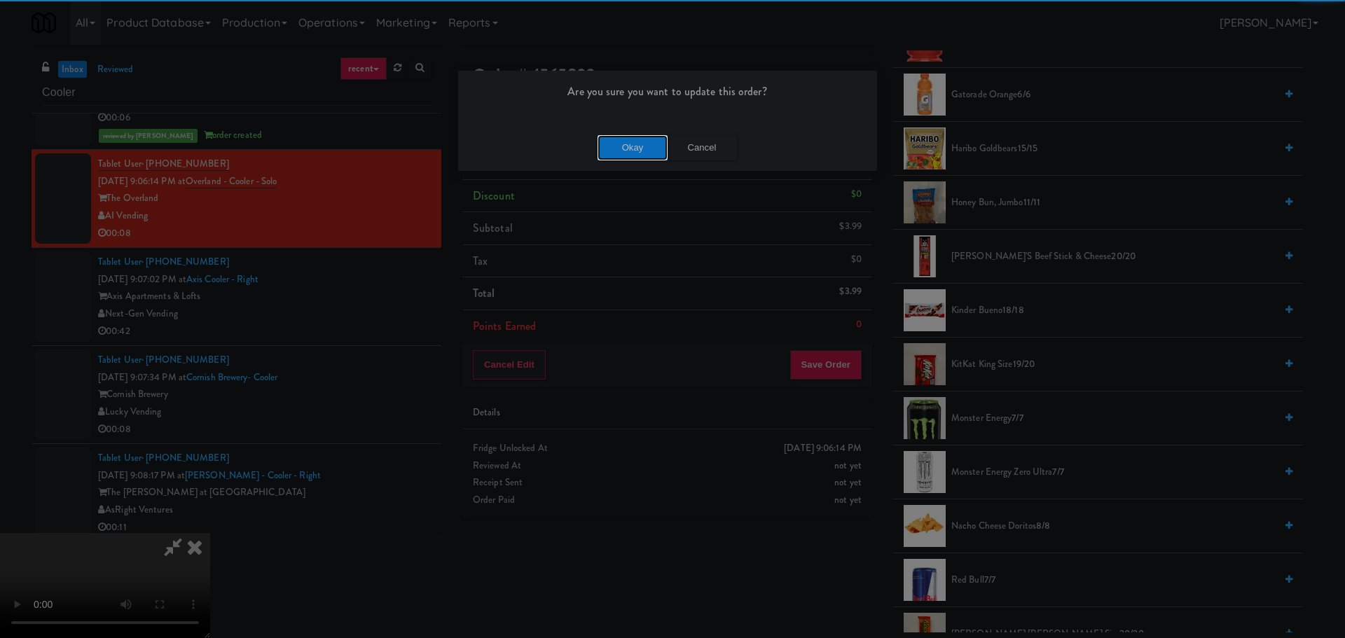
click at [633, 139] on button "Okay" at bounding box center [633, 147] width 70 height 25
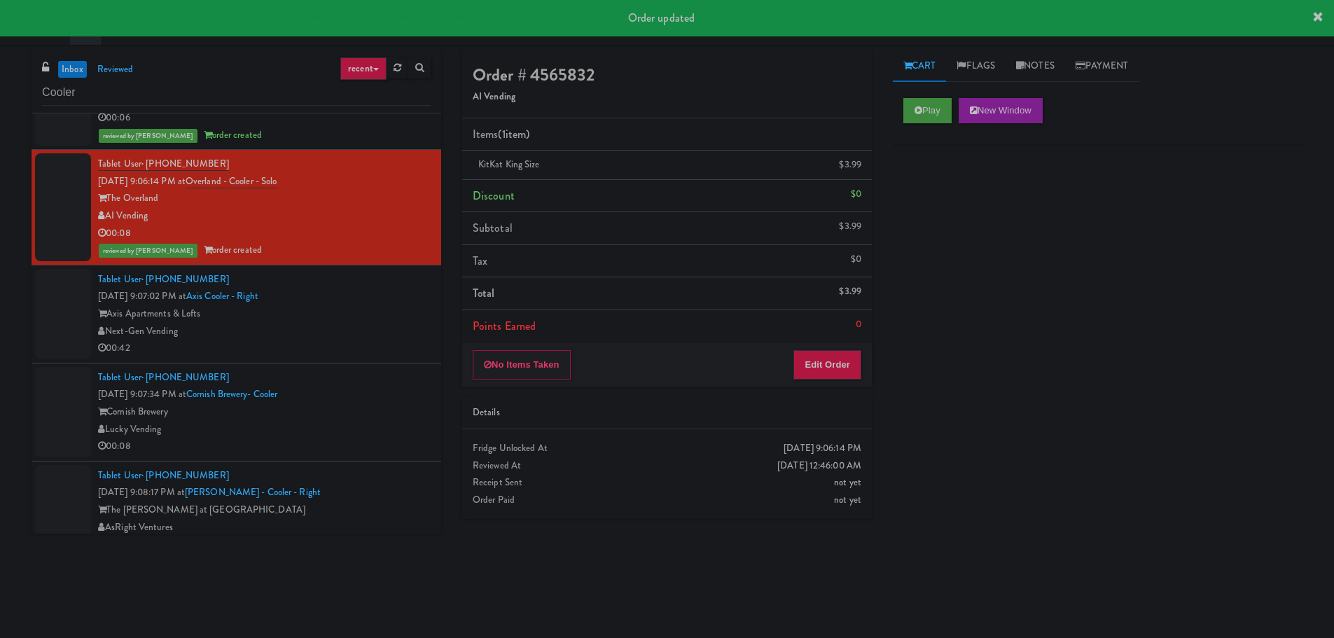
scroll to position [0, 0]
click at [361, 323] on div "Next-Gen Vending" at bounding box center [264, 332] width 333 height 18
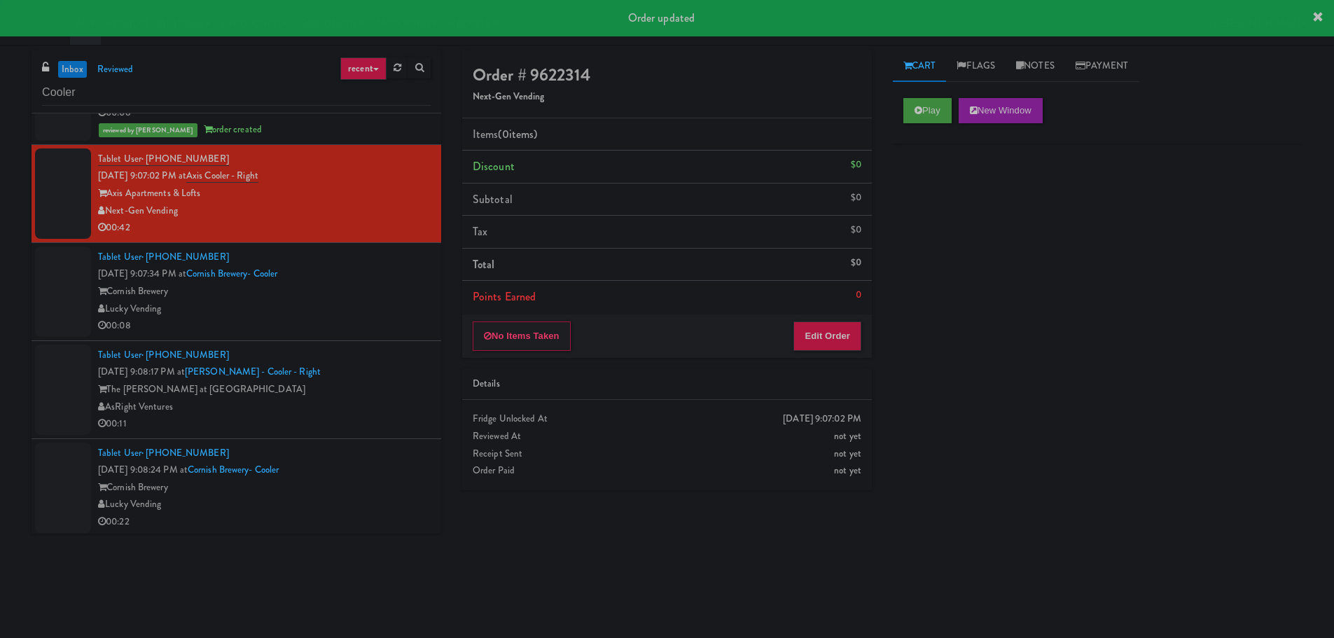
scroll to position [3643, 0]
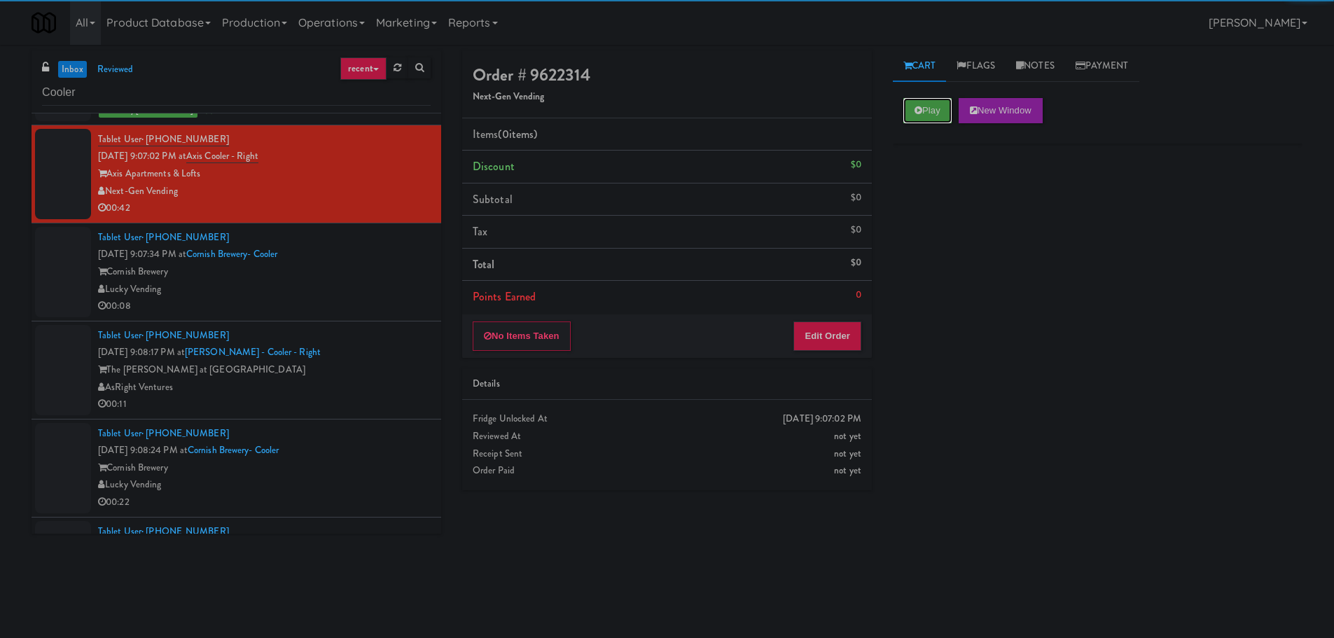
drag, startPoint x: 929, startPoint y: 106, endPoint x: 885, endPoint y: 188, distance: 92.8
click at [928, 106] on button "Play" at bounding box center [928, 110] width 48 height 25
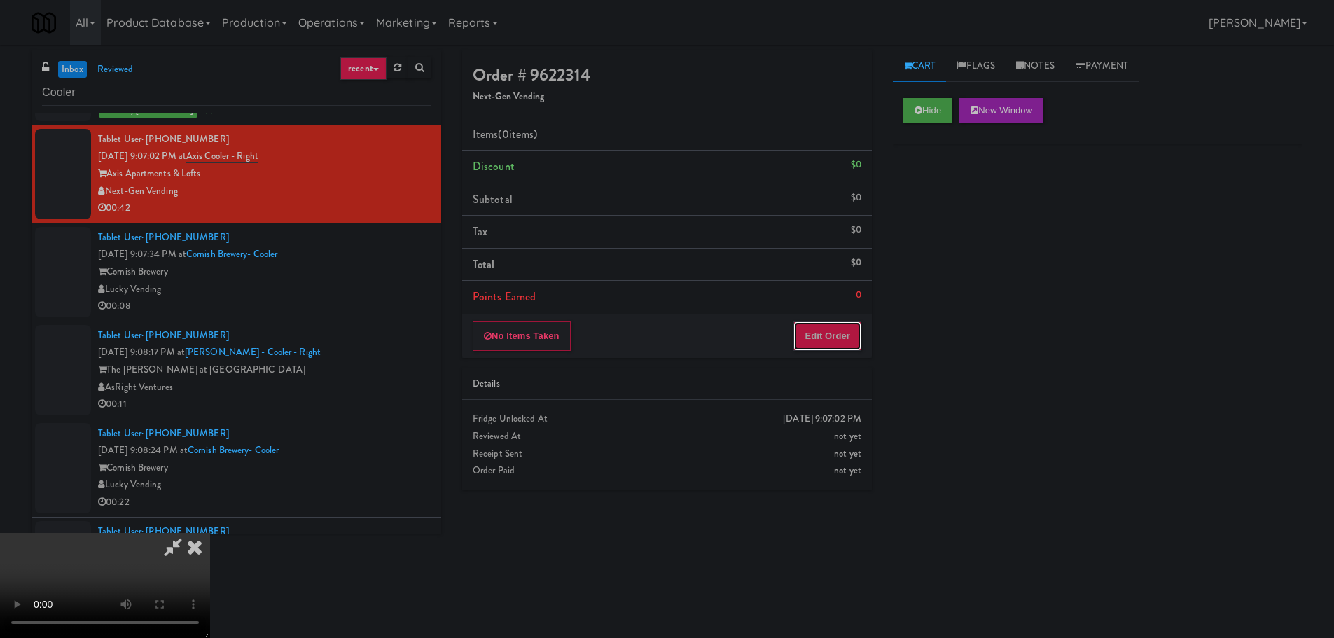
click at [835, 335] on button "Edit Order" at bounding box center [828, 336] width 68 height 29
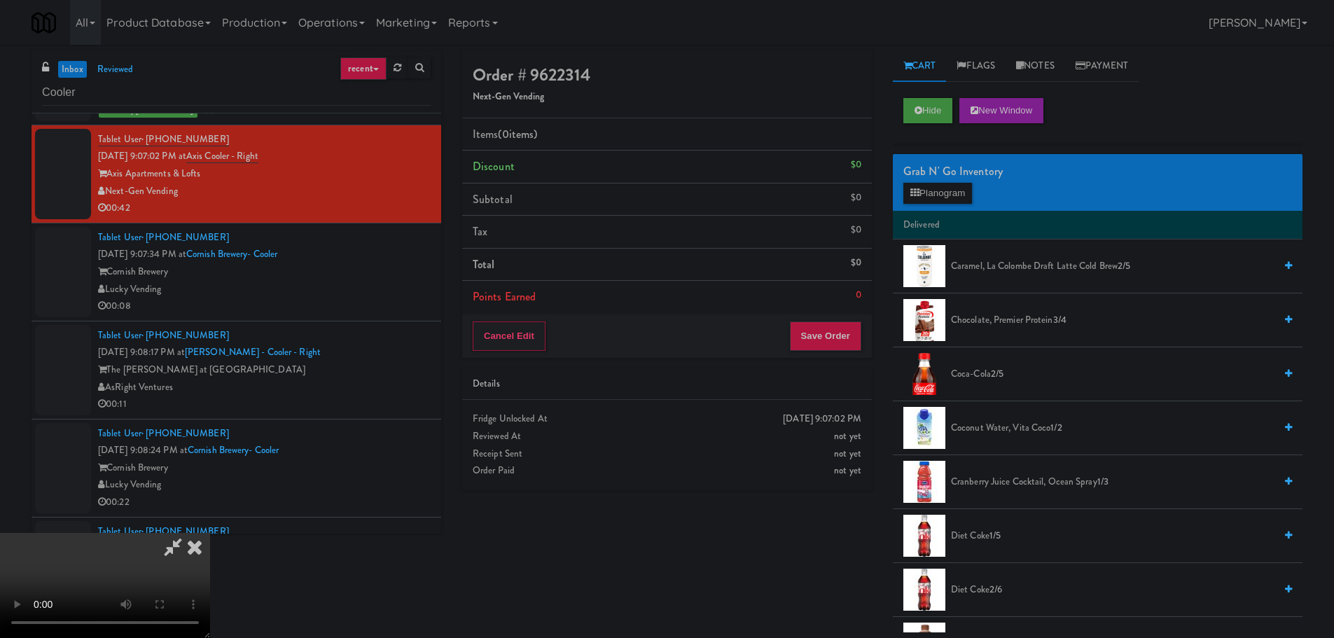
scroll to position [0, 0]
click at [210, 533] on video at bounding box center [105, 585] width 210 height 105
click at [967, 204] on div "Grab N' Go Inventory Planogram" at bounding box center [1098, 182] width 410 height 57
click at [967, 191] on button "Planogram" at bounding box center [938, 193] width 69 height 21
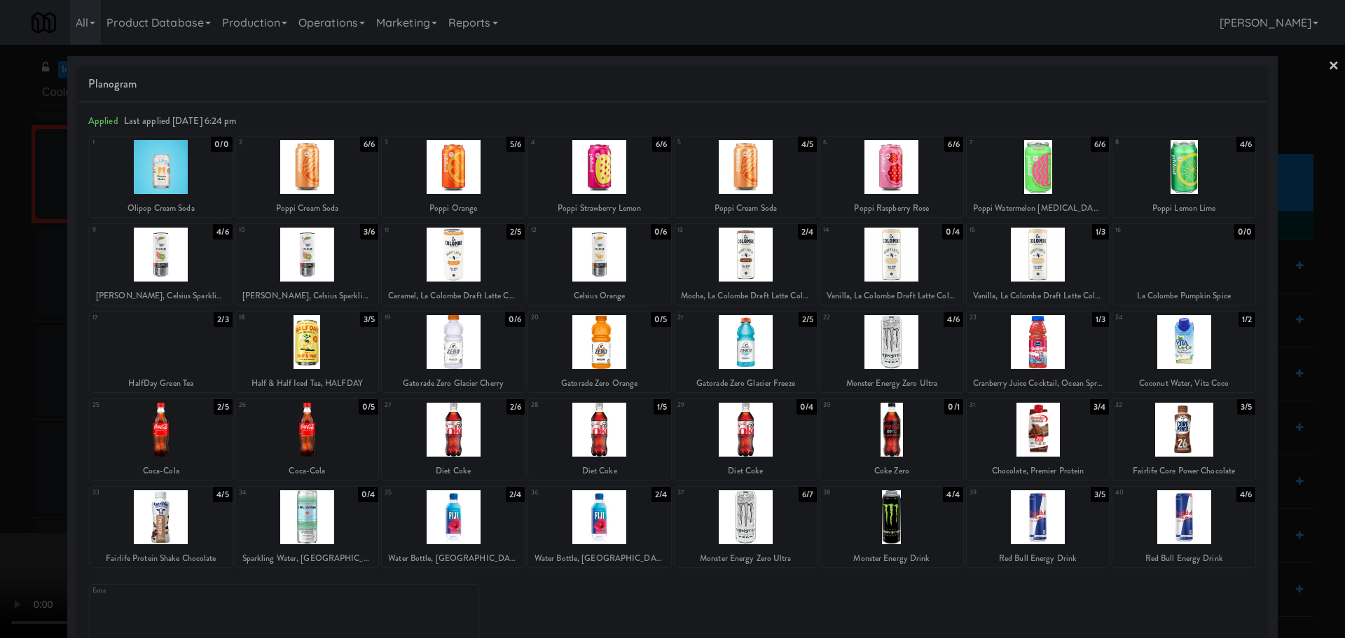
click at [314, 355] on div at bounding box center [307, 342] width 143 height 54
click at [0, 447] on div at bounding box center [672, 319] width 1345 height 638
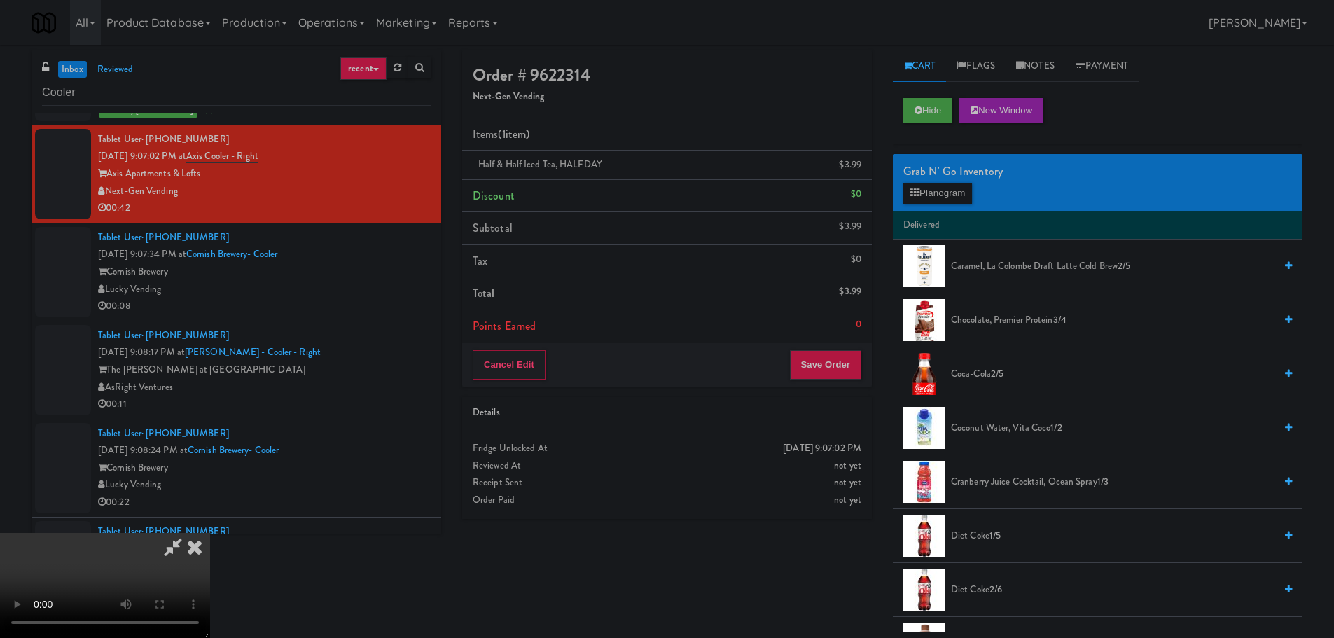
click at [210, 533] on video at bounding box center [105, 585] width 210 height 105
click at [940, 188] on button "Planogram" at bounding box center [938, 193] width 69 height 21
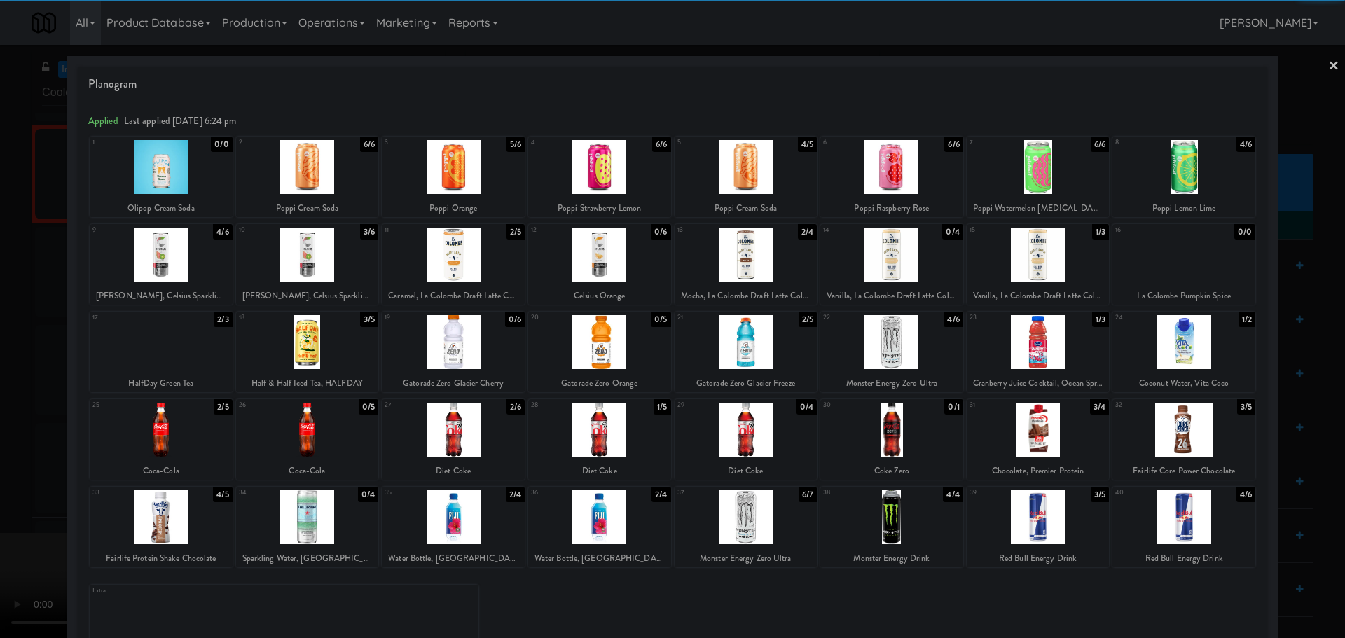
click at [182, 345] on div at bounding box center [161, 342] width 143 height 54
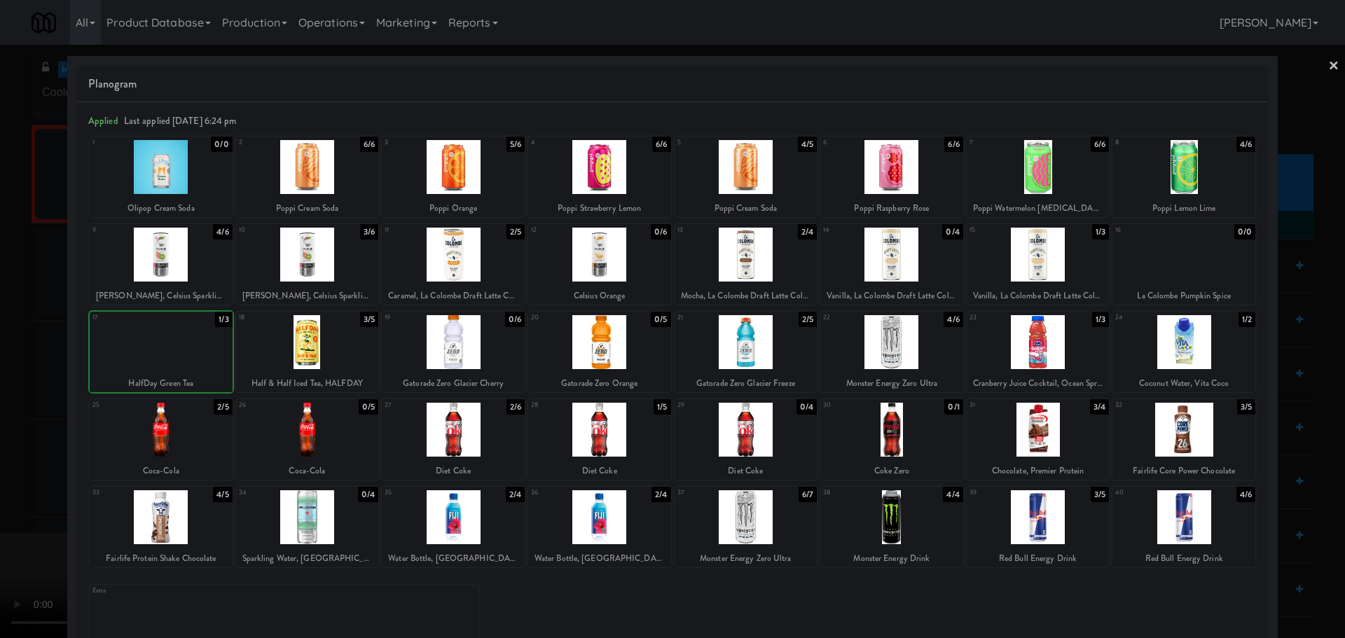
click at [0, 383] on div at bounding box center [672, 319] width 1345 height 638
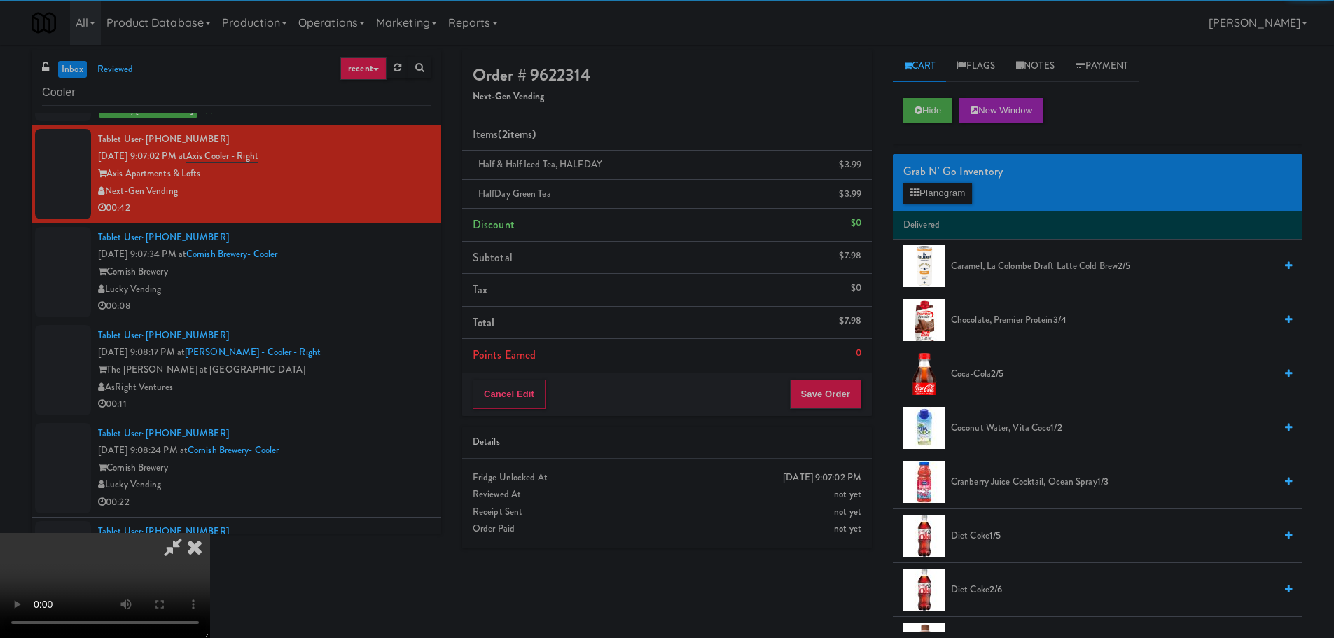
drag, startPoint x: 364, startPoint y: 310, endPoint x: 357, endPoint y: 315, distance: 8.0
click at [210, 533] on video at bounding box center [105, 585] width 210 height 105
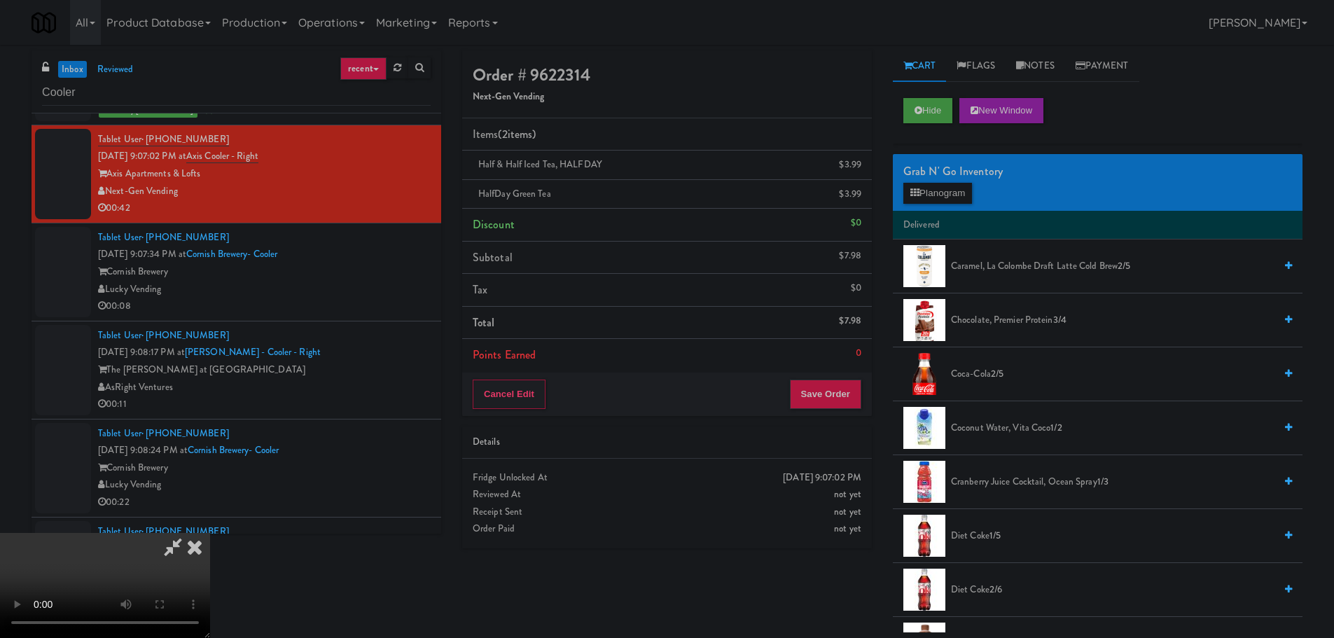
click at [210, 533] on video at bounding box center [105, 585] width 210 height 105
drag, startPoint x: 599, startPoint y: 320, endPoint x: 808, endPoint y: 281, distance: 213.1
click at [210, 533] on video at bounding box center [105, 585] width 210 height 105
click at [924, 197] on button "Planogram" at bounding box center [938, 193] width 69 height 21
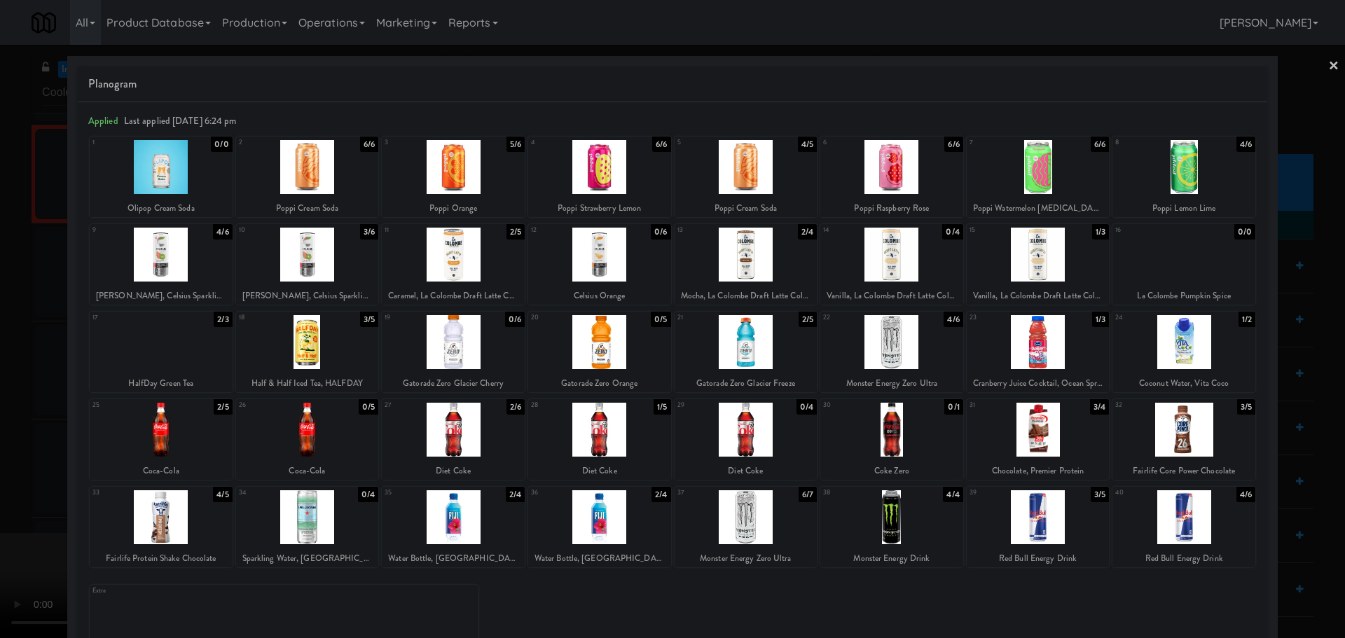
click at [325, 191] on div at bounding box center [307, 167] width 143 height 54
click at [0, 317] on div at bounding box center [672, 319] width 1345 height 638
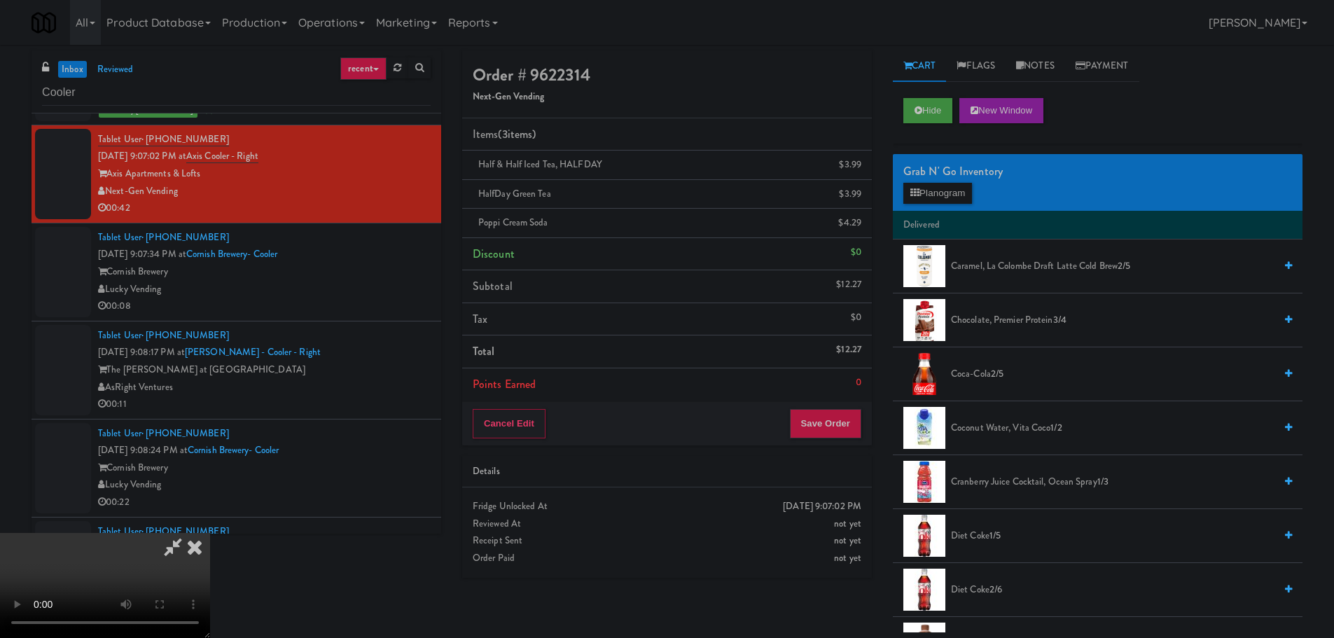
click at [210, 533] on video at bounding box center [105, 585] width 210 height 105
drag, startPoint x: 528, startPoint y: 433, endPoint x: 539, endPoint y: 427, distance: 12.9
click at [210, 533] on video at bounding box center [105, 585] width 210 height 105
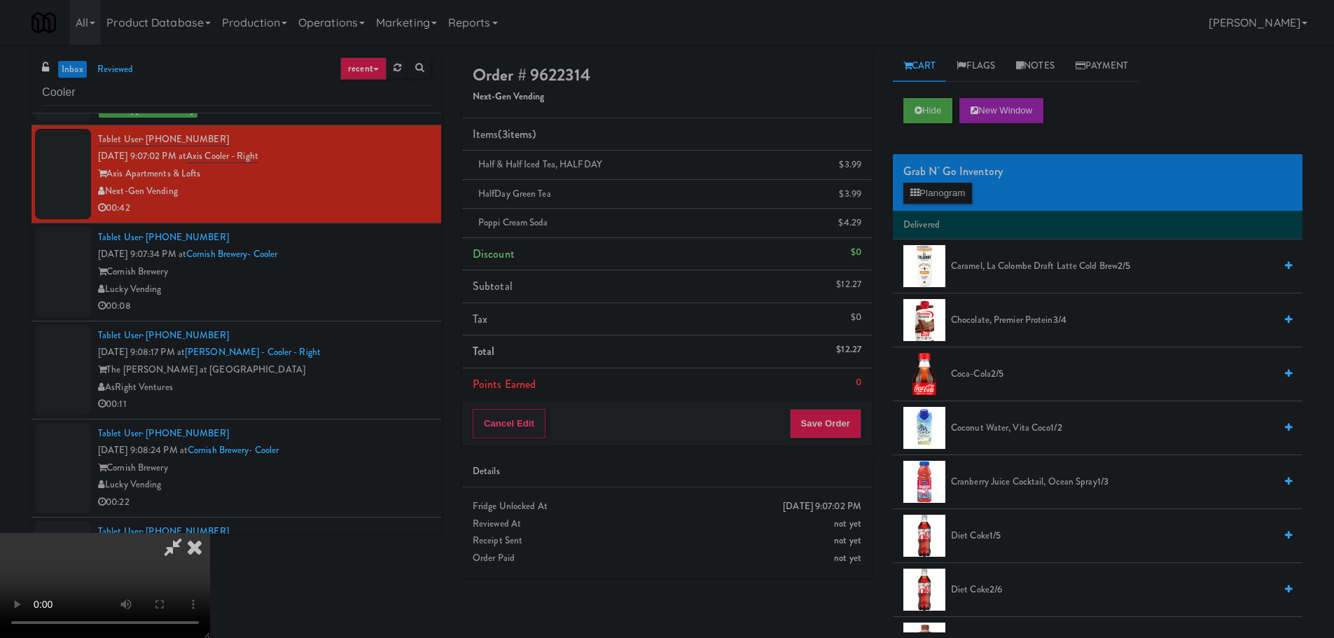
click at [210, 533] on video at bounding box center [105, 585] width 210 height 105
click at [862, 230] on icon at bounding box center [863, 227] width 7 height 9
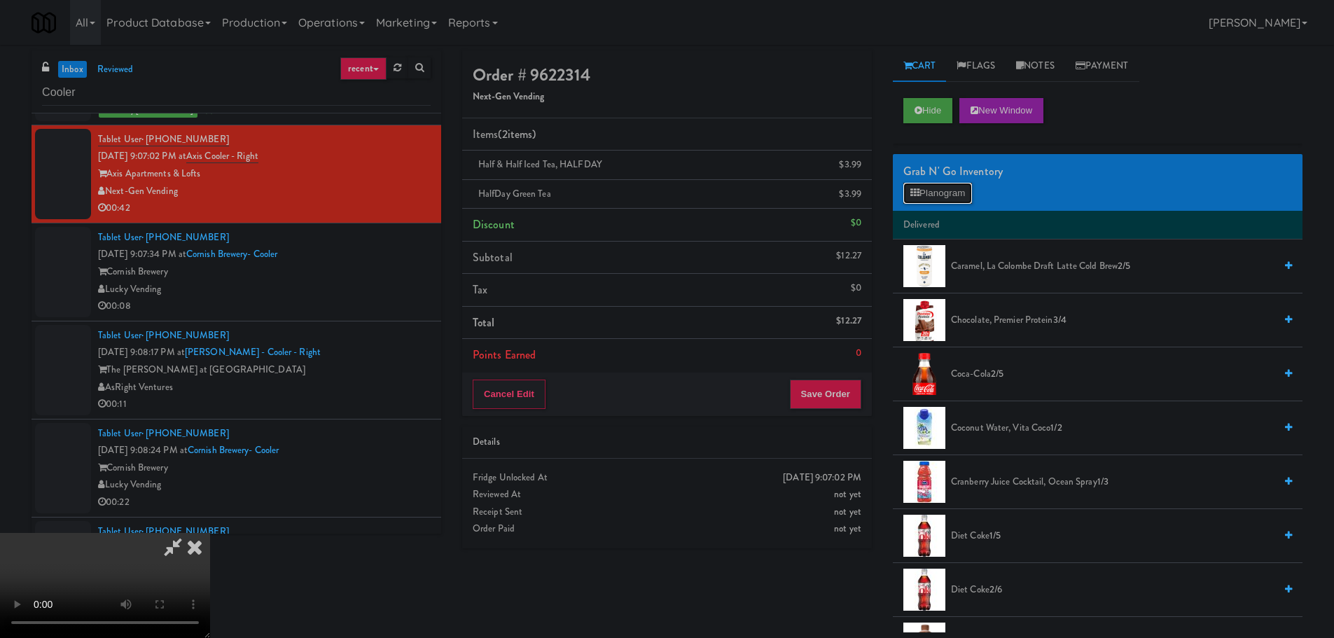
click at [925, 191] on button "Planogram" at bounding box center [938, 193] width 69 height 21
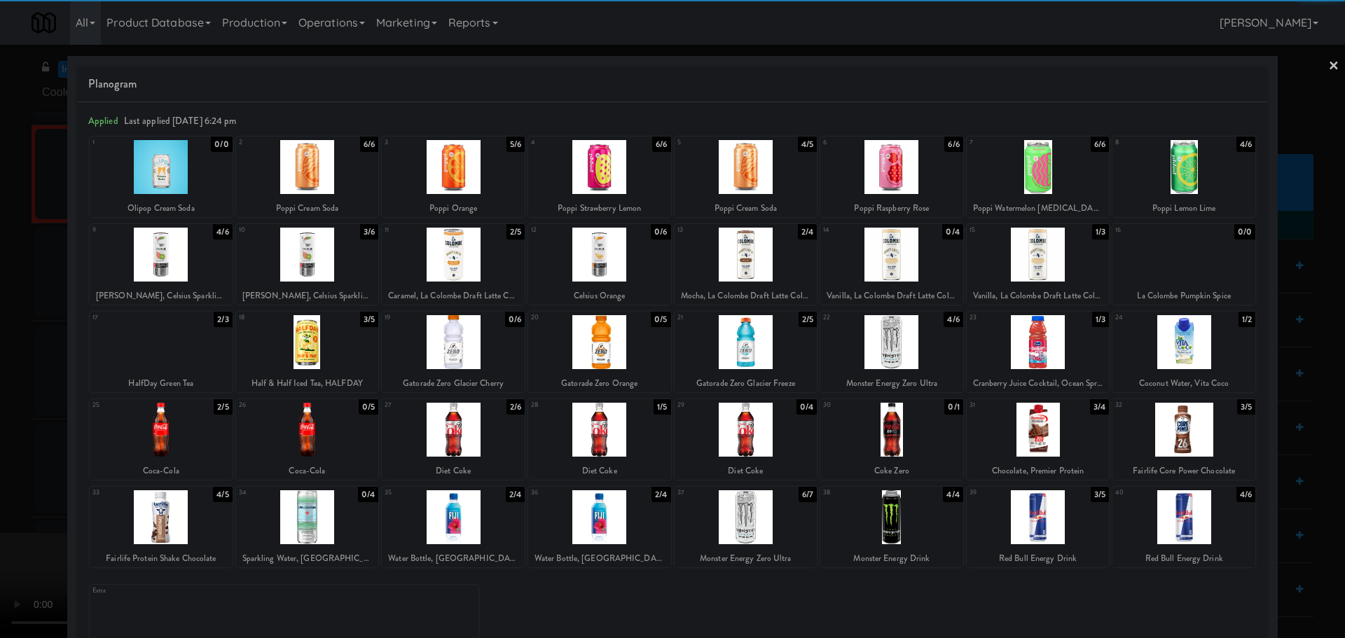
click at [467, 174] on div at bounding box center [453, 167] width 143 height 54
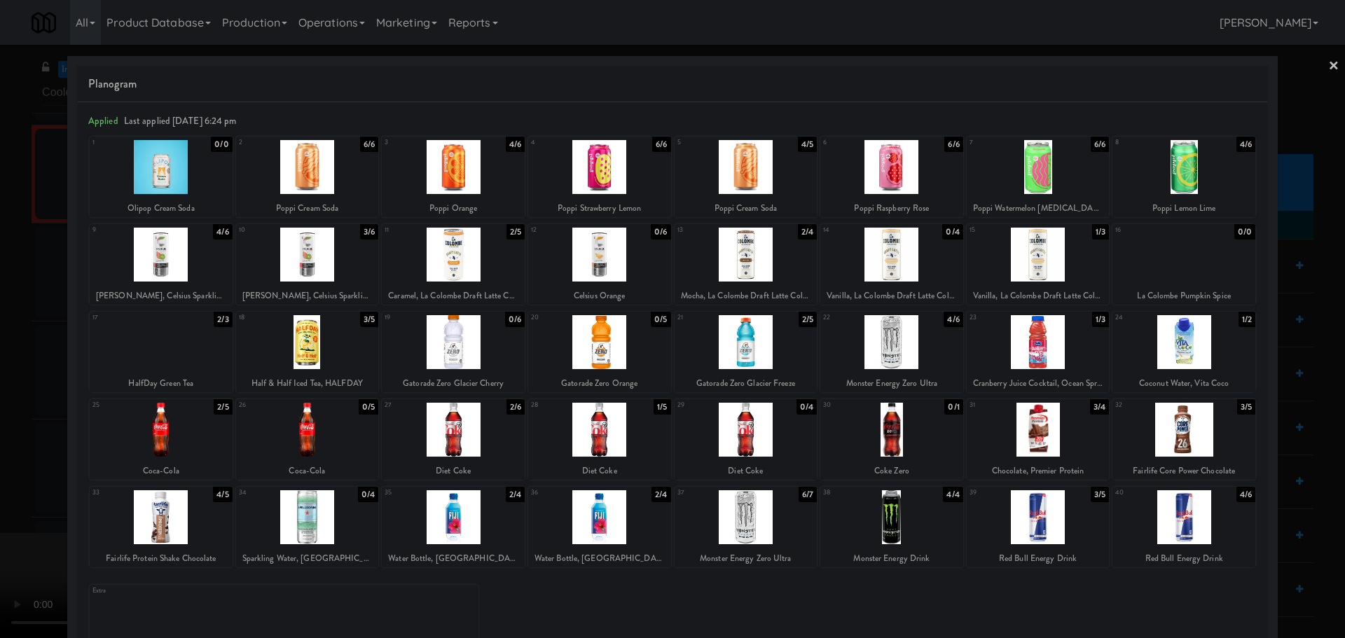
click at [6, 283] on div at bounding box center [672, 319] width 1345 height 638
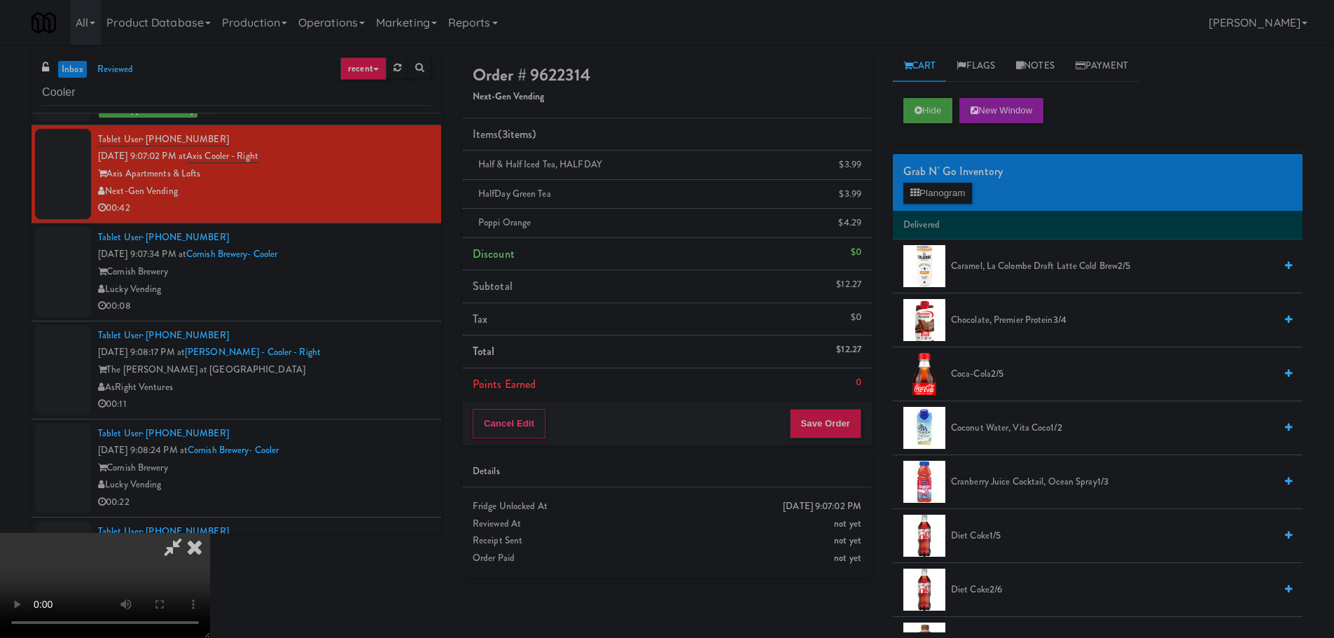
click at [189, 533] on icon at bounding box center [173, 547] width 32 height 28
click at [210, 533] on video at bounding box center [105, 585] width 210 height 105
click at [912, 209] on div "Grab N' Go Inventory Planogram" at bounding box center [1098, 182] width 410 height 57
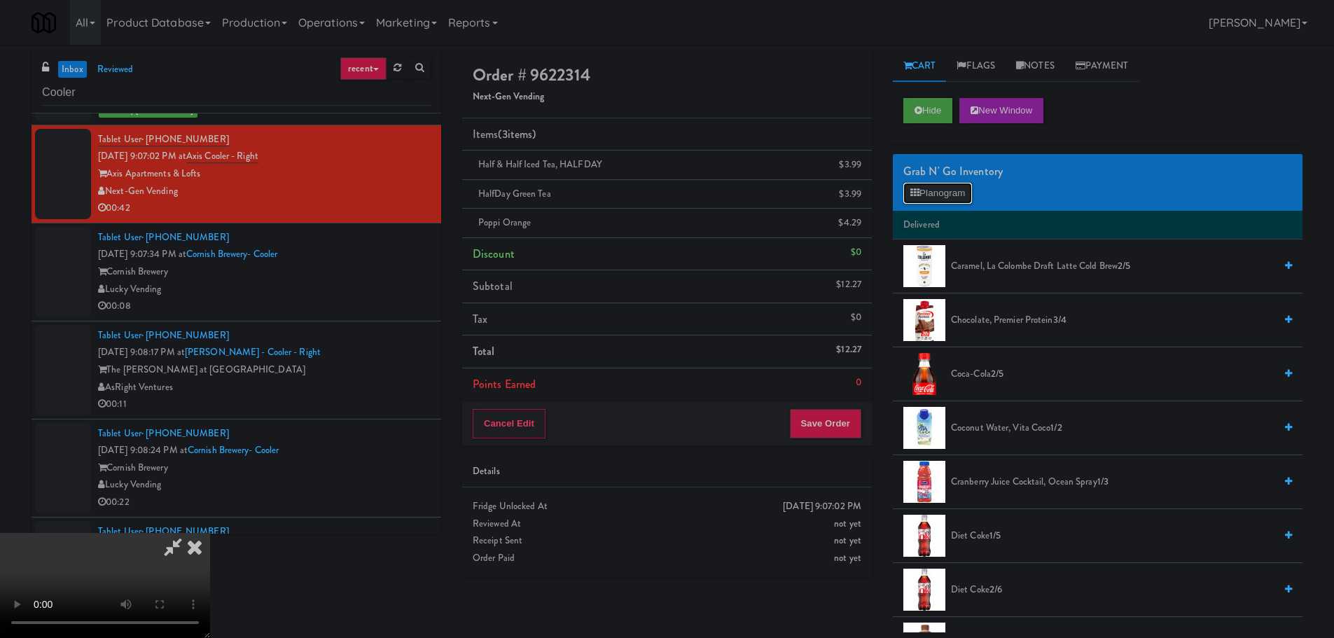
click at [918, 199] on button "Planogram" at bounding box center [938, 193] width 69 height 21
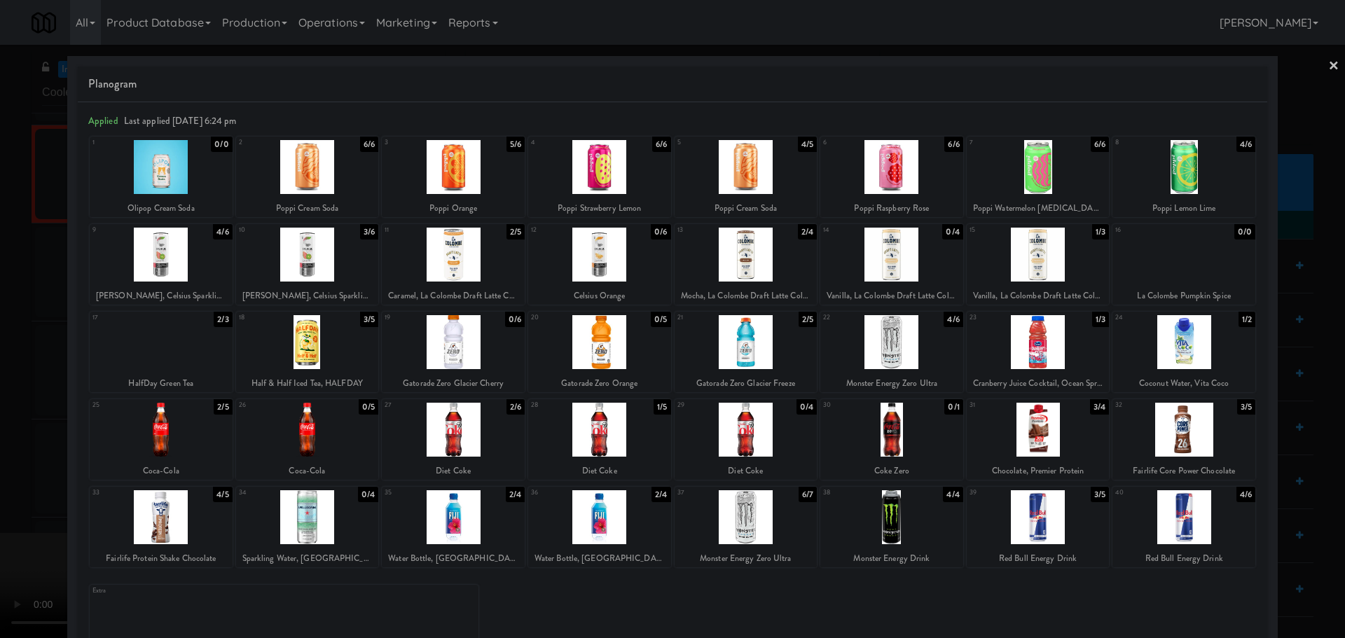
click at [704, 167] on div at bounding box center [746, 167] width 143 height 54
click at [0, 338] on div at bounding box center [672, 319] width 1345 height 638
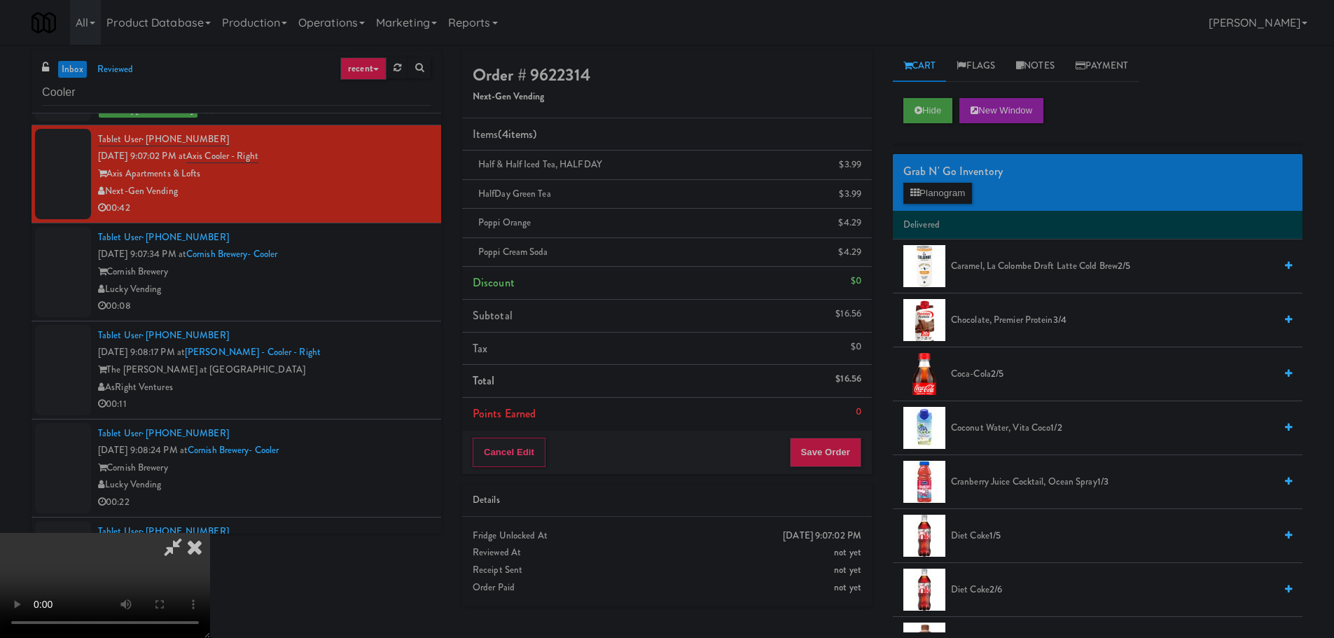
drag, startPoint x: 402, startPoint y: 283, endPoint x: 460, endPoint y: 288, distance: 57.7
click at [210, 533] on video at bounding box center [105, 585] width 210 height 105
click at [833, 439] on button "Save Order" at bounding box center [825, 452] width 71 height 29
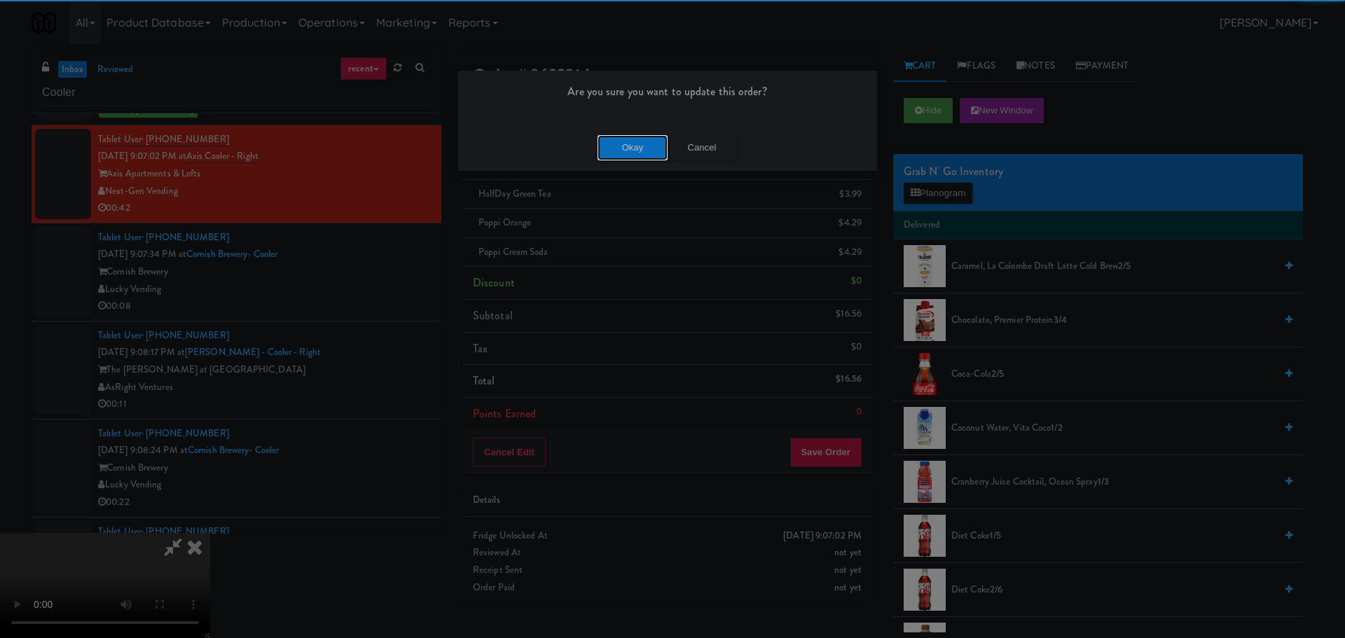
click at [635, 149] on button "Okay" at bounding box center [633, 147] width 70 height 25
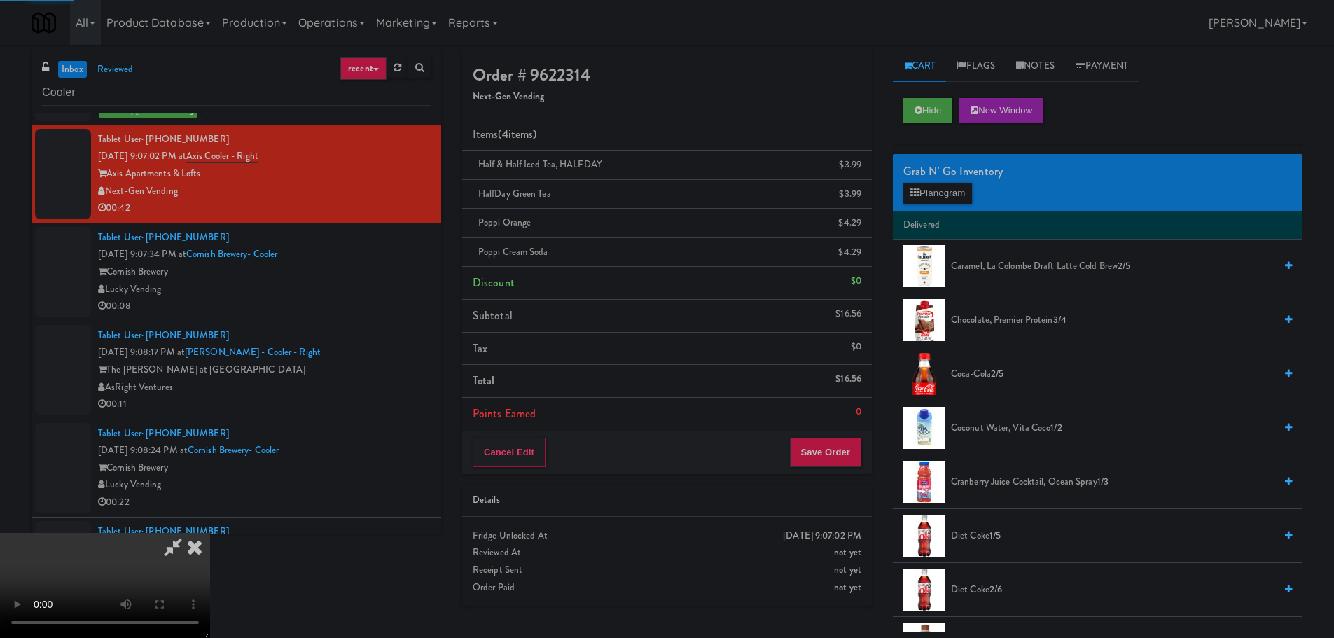
scroll to position [0, 0]
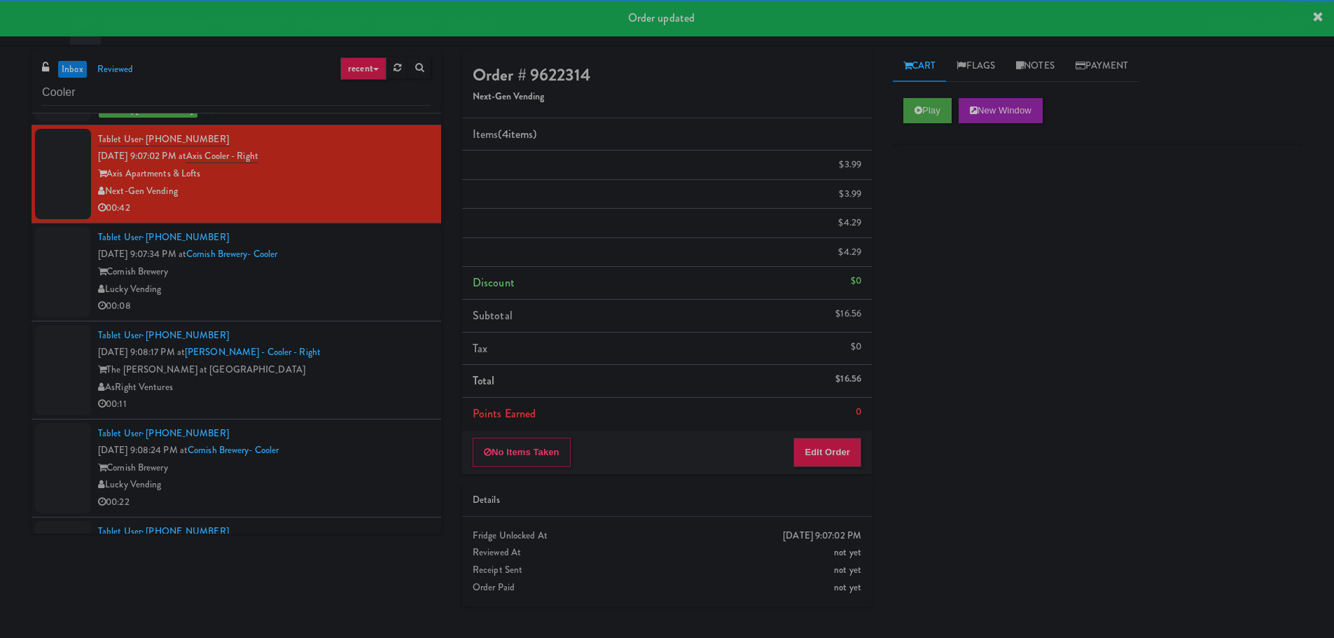
click at [382, 312] on div "00:08" at bounding box center [264, 307] width 333 height 18
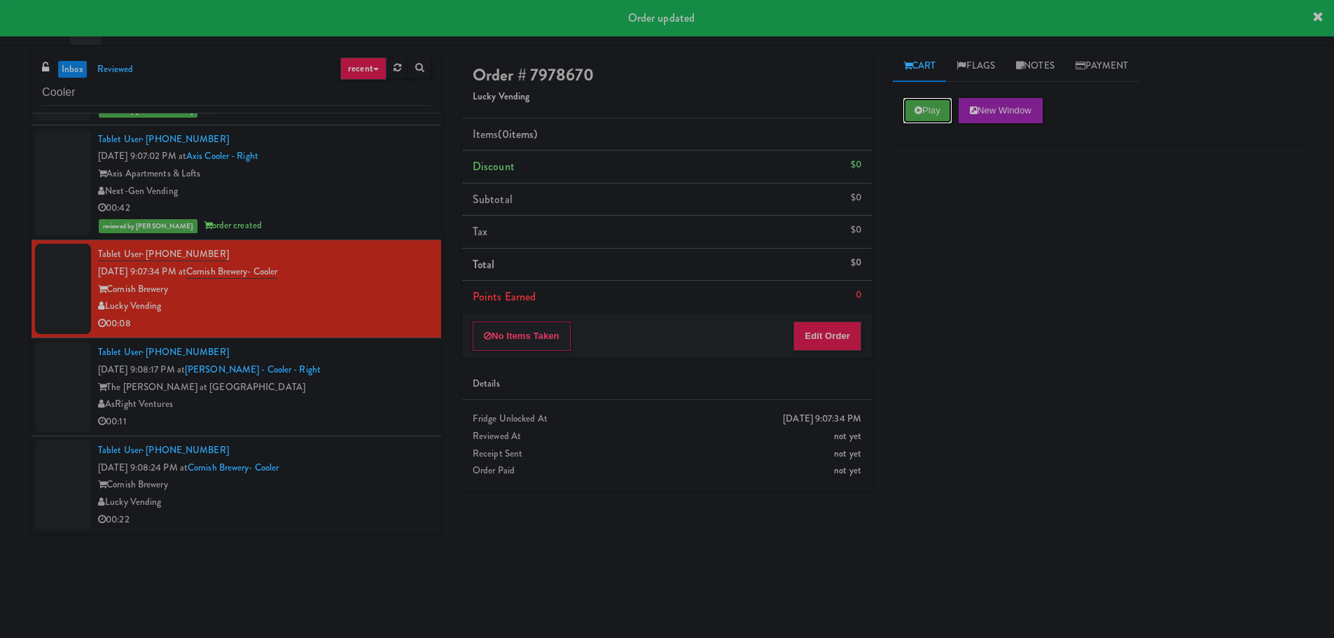
click at [936, 118] on button "Play" at bounding box center [928, 110] width 48 height 25
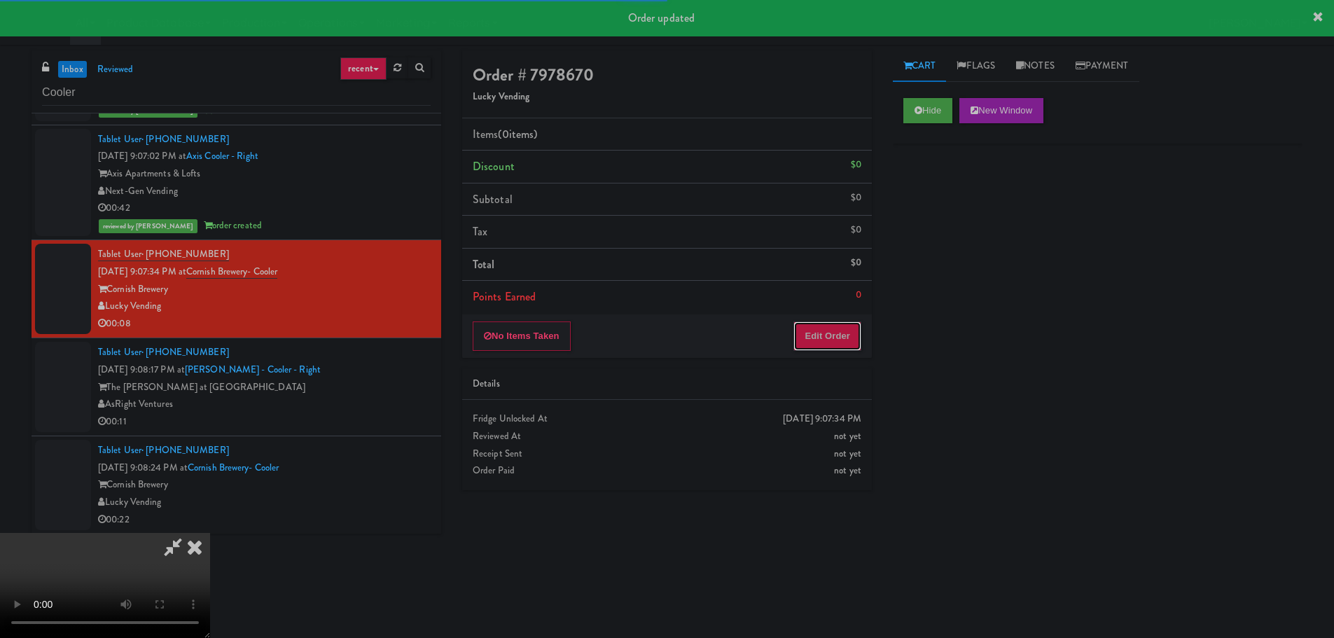
click at [828, 339] on button "Edit Order" at bounding box center [828, 336] width 68 height 29
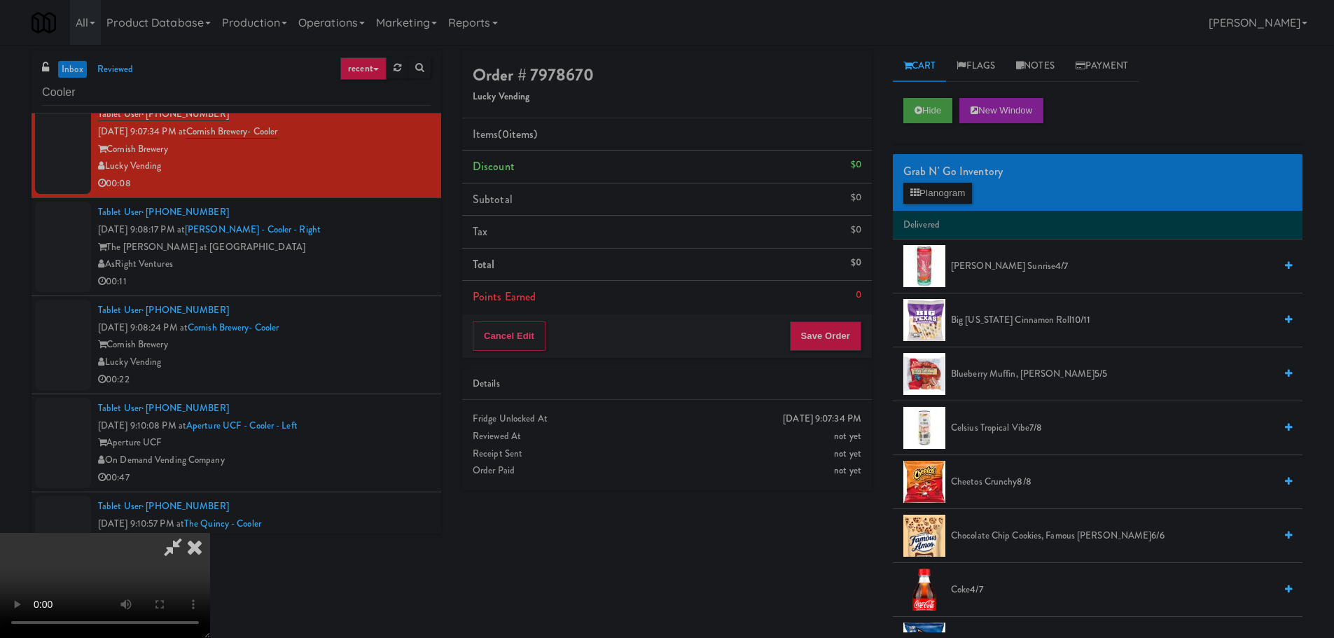
click at [210, 533] on video at bounding box center [105, 585] width 210 height 105
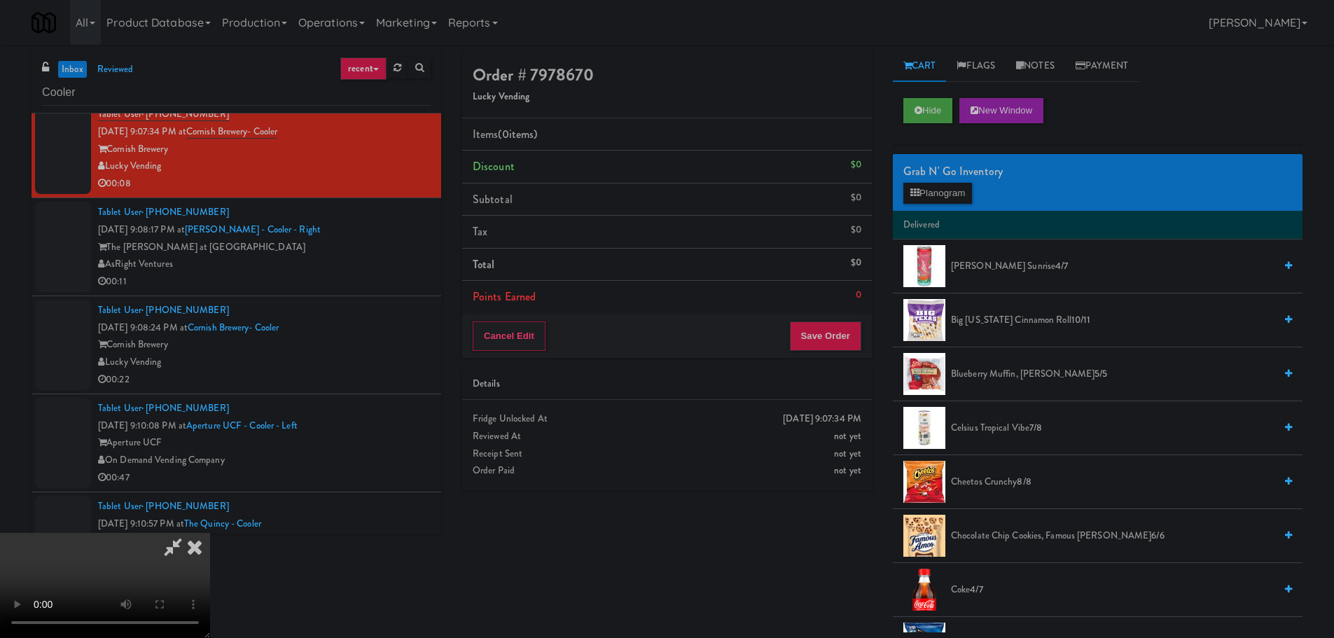
click at [949, 208] on div "Grab N' Go Inventory Planogram" at bounding box center [1098, 182] width 410 height 57
click at [944, 195] on button "Planogram" at bounding box center [938, 193] width 69 height 21
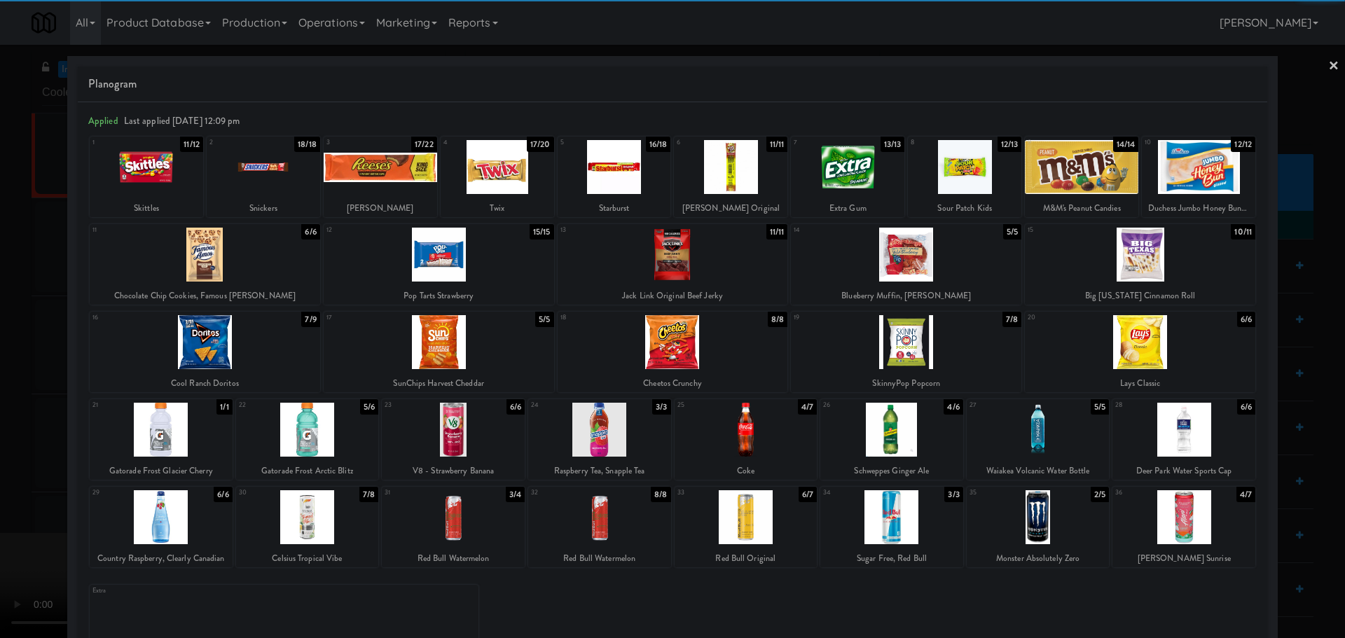
click at [144, 184] on div at bounding box center [146, 167] width 113 height 54
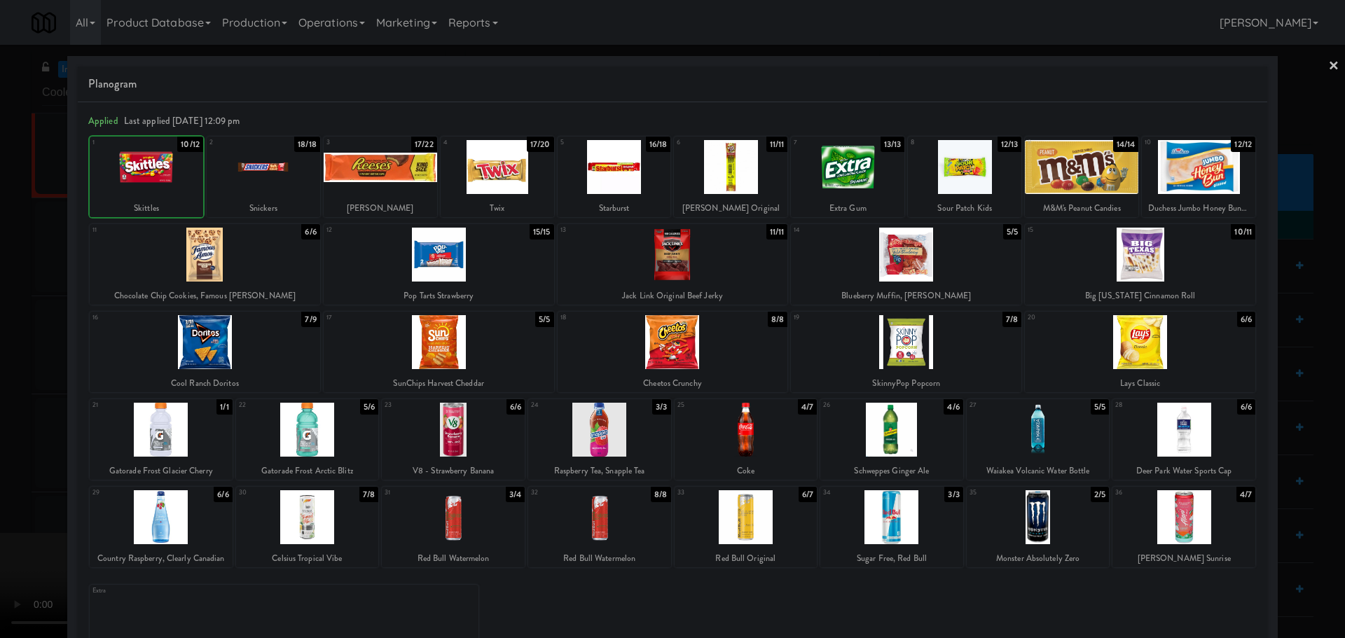
click at [8, 252] on div at bounding box center [672, 319] width 1345 height 638
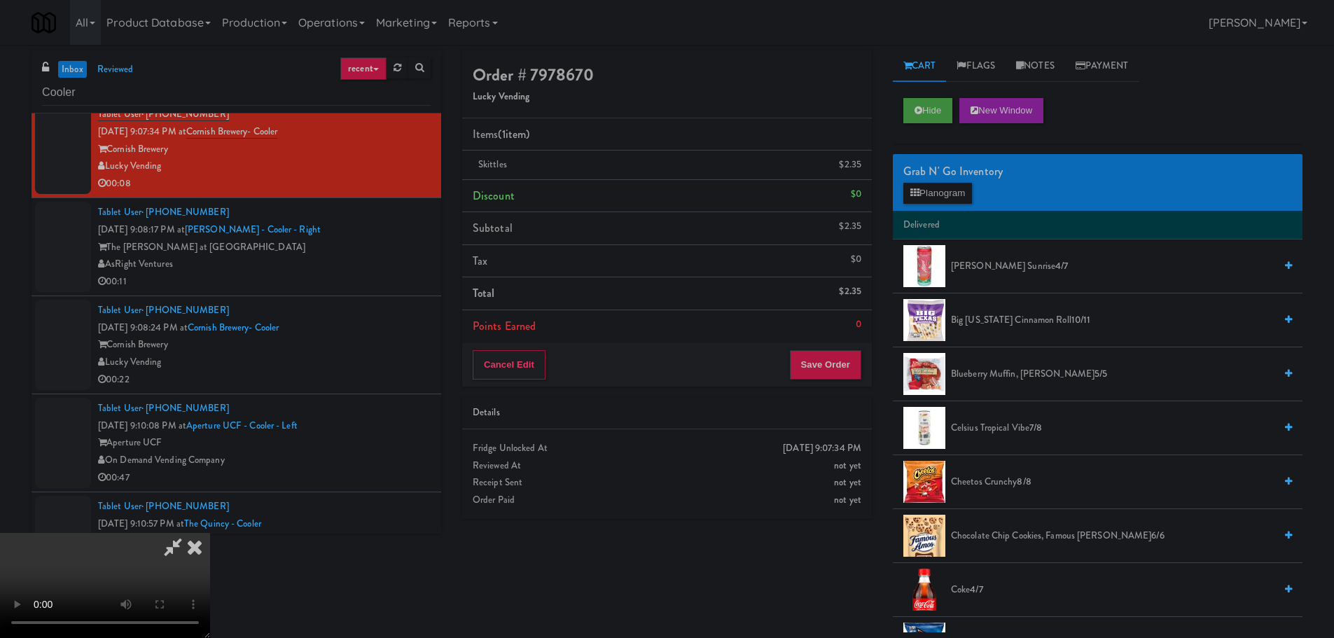
click at [210, 533] on video at bounding box center [105, 585] width 210 height 105
drag, startPoint x: 442, startPoint y: 324, endPoint x: 464, endPoint y: 340, distance: 27.5
click at [210, 533] on video at bounding box center [105, 585] width 210 height 105
drag, startPoint x: 478, startPoint y: 344, endPoint x: 478, endPoint y: 368, distance: 23.8
click at [210, 533] on video at bounding box center [105, 585] width 210 height 105
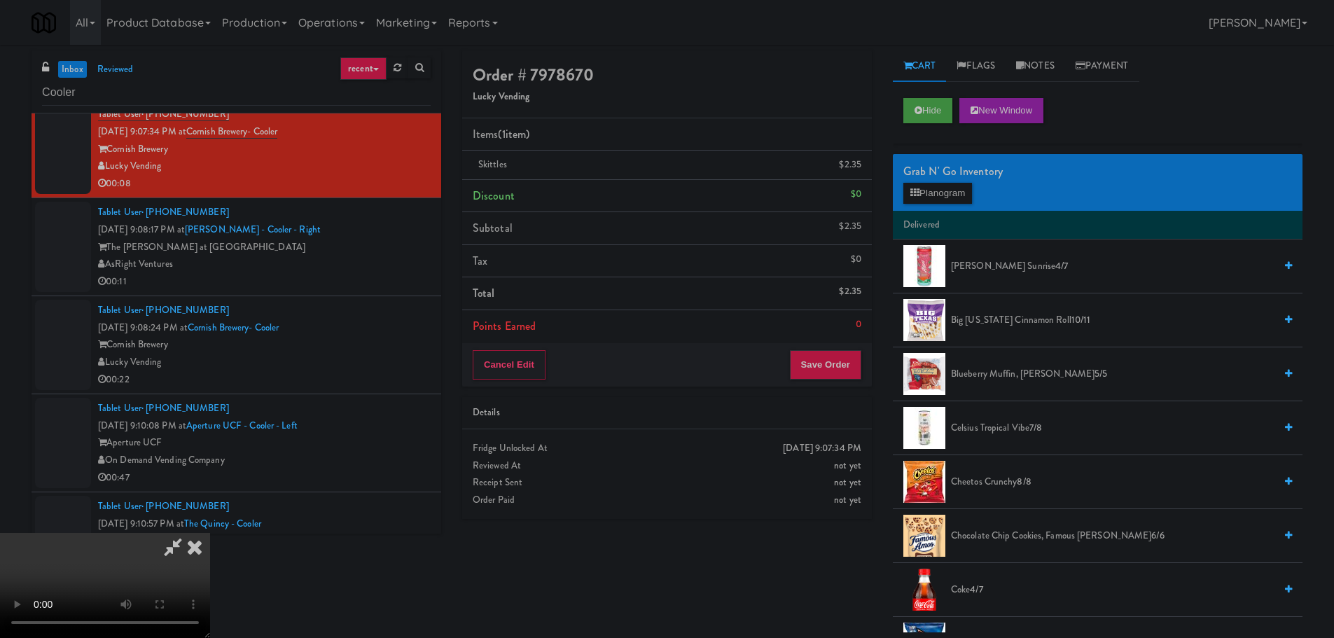
click at [210, 533] on video at bounding box center [105, 585] width 210 height 105
drag, startPoint x: 481, startPoint y: 359, endPoint x: 497, endPoint y: 370, distance: 19.8
click at [210, 533] on video at bounding box center [105, 585] width 210 height 105
drag, startPoint x: 940, startPoint y: 207, endPoint x: 941, endPoint y: 198, distance: 8.5
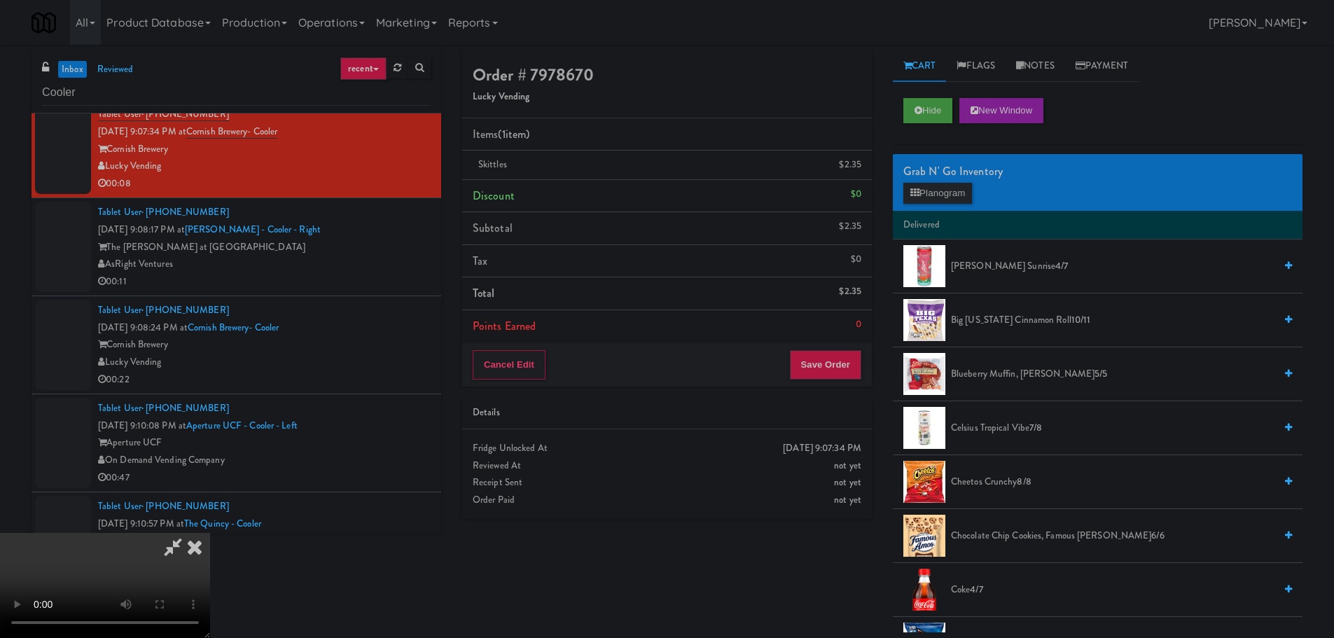
click at [940, 202] on div "Grab N' Go Inventory Planogram" at bounding box center [1098, 182] width 410 height 57
click at [942, 198] on button "Planogram" at bounding box center [938, 193] width 69 height 21
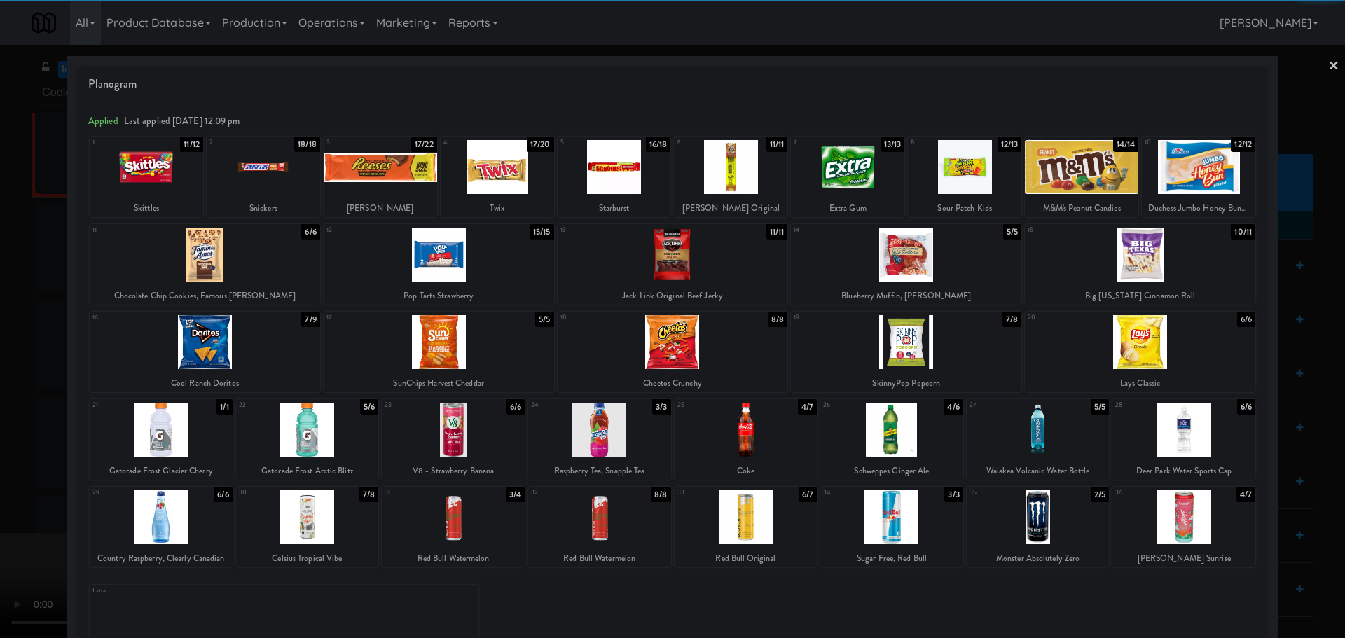
click at [505, 179] on div at bounding box center [497, 167] width 113 height 54
drag, startPoint x: 0, startPoint y: 321, endPoint x: 57, endPoint y: 325, distance: 56.9
click at [4, 322] on div at bounding box center [672, 319] width 1345 height 638
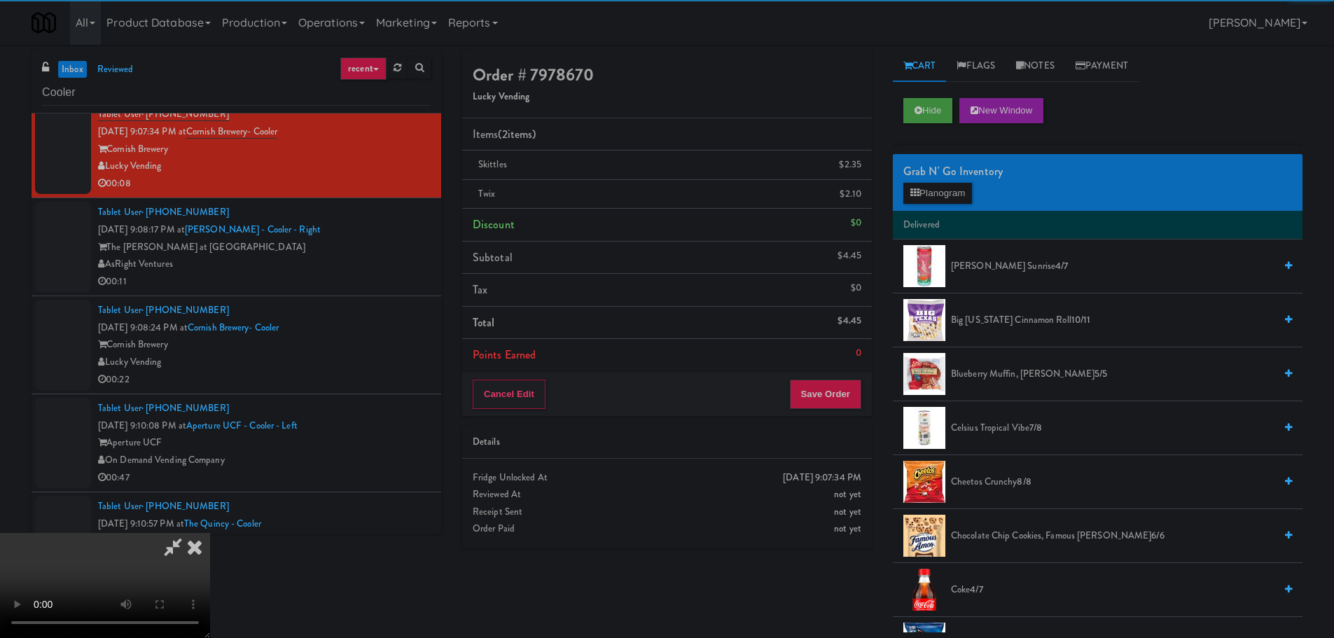
click at [210, 533] on video at bounding box center [105, 585] width 210 height 105
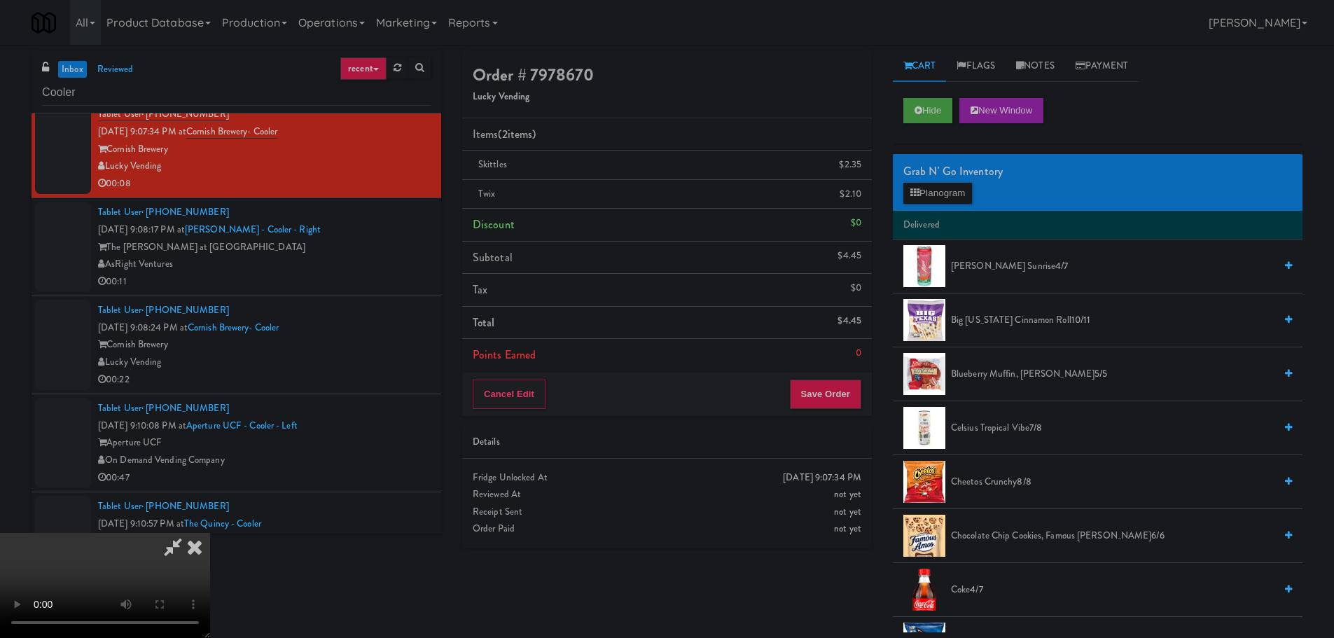
scroll to position [241, 0]
click at [825, 391] on button "Save Order" at bounding box center [825, 394] width 71 height 29
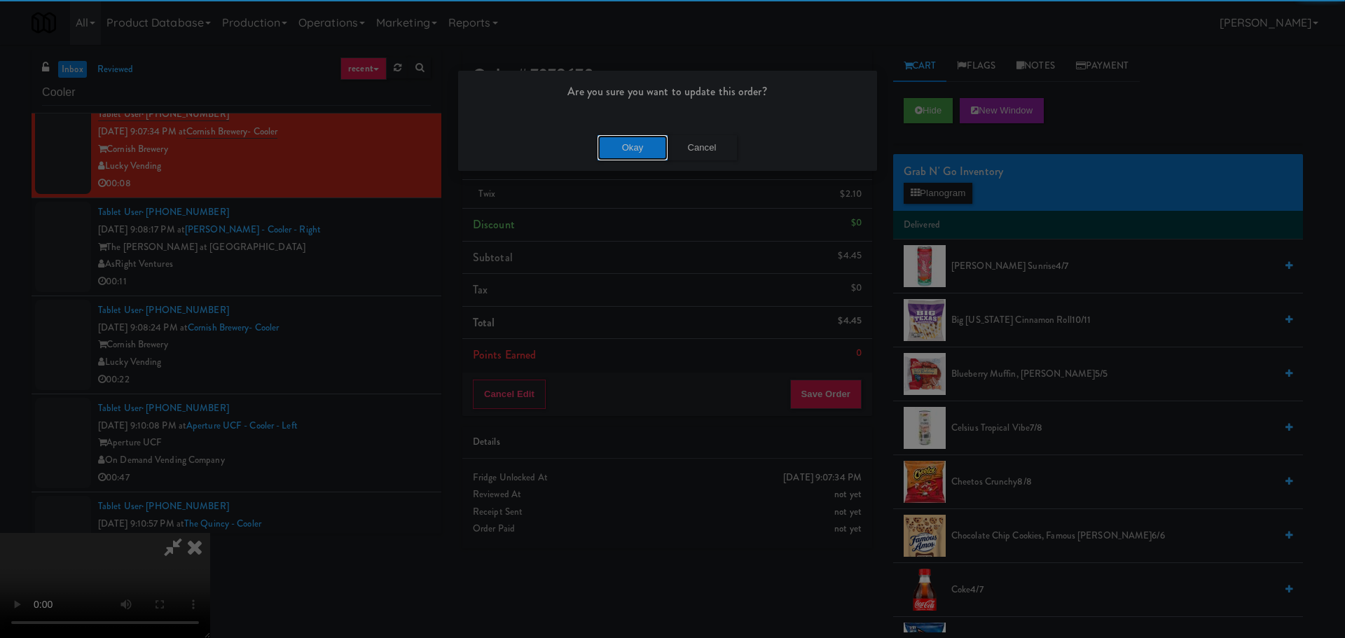
click at [619, 145] on button "Okay" at bounding box center [633, 147] width 70 height 25
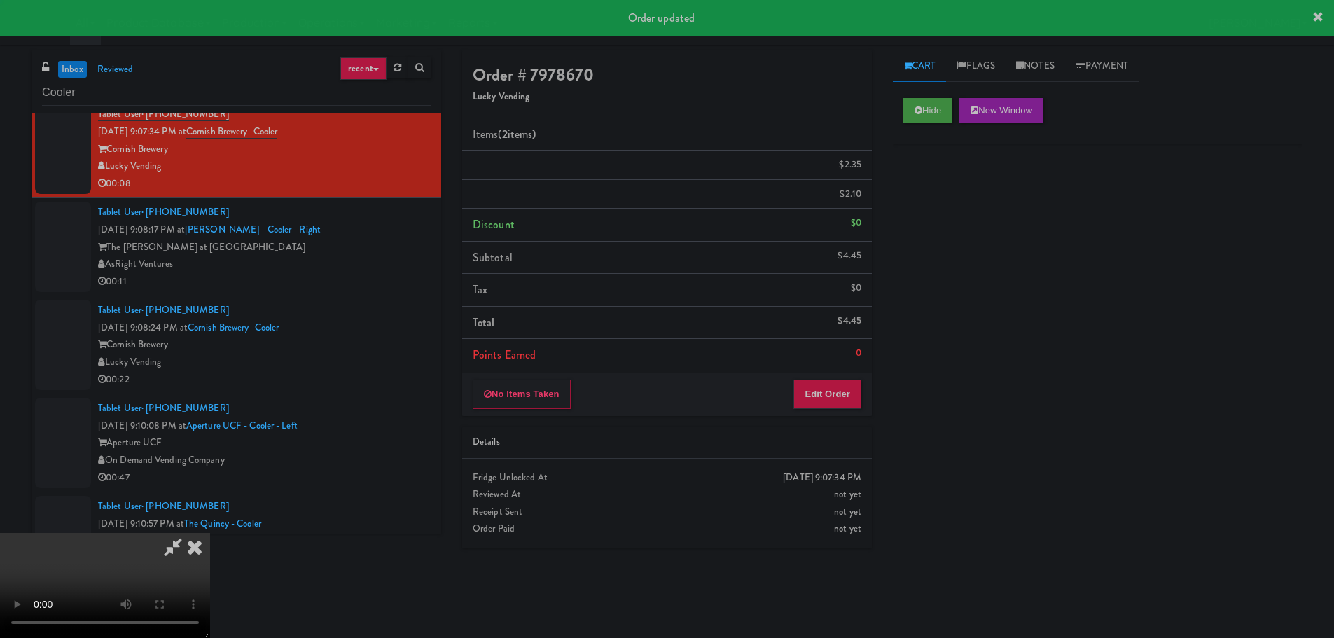
scroll to position [0, 0]
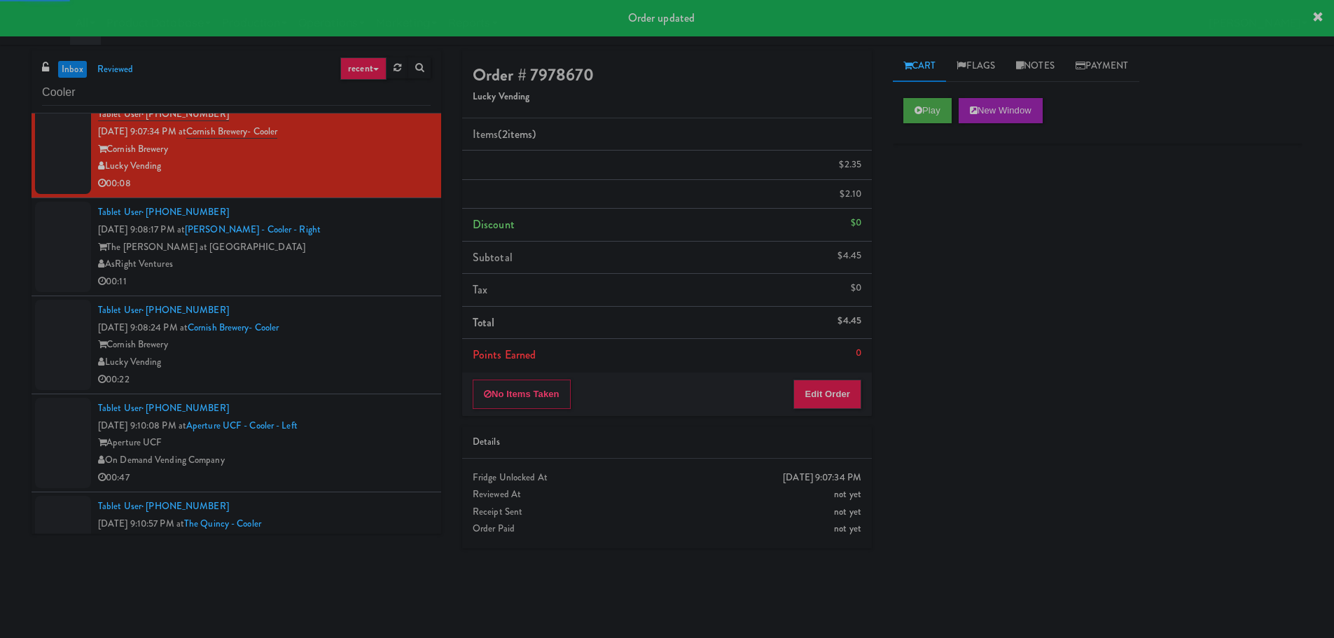
click at [375, 291] on li "Tablet User · (813) 389-9130 Sep 11, 2025 9:08:17 PM at Slade - Cooler - Right …" at bounding box center [237, 247] width 410 height 98
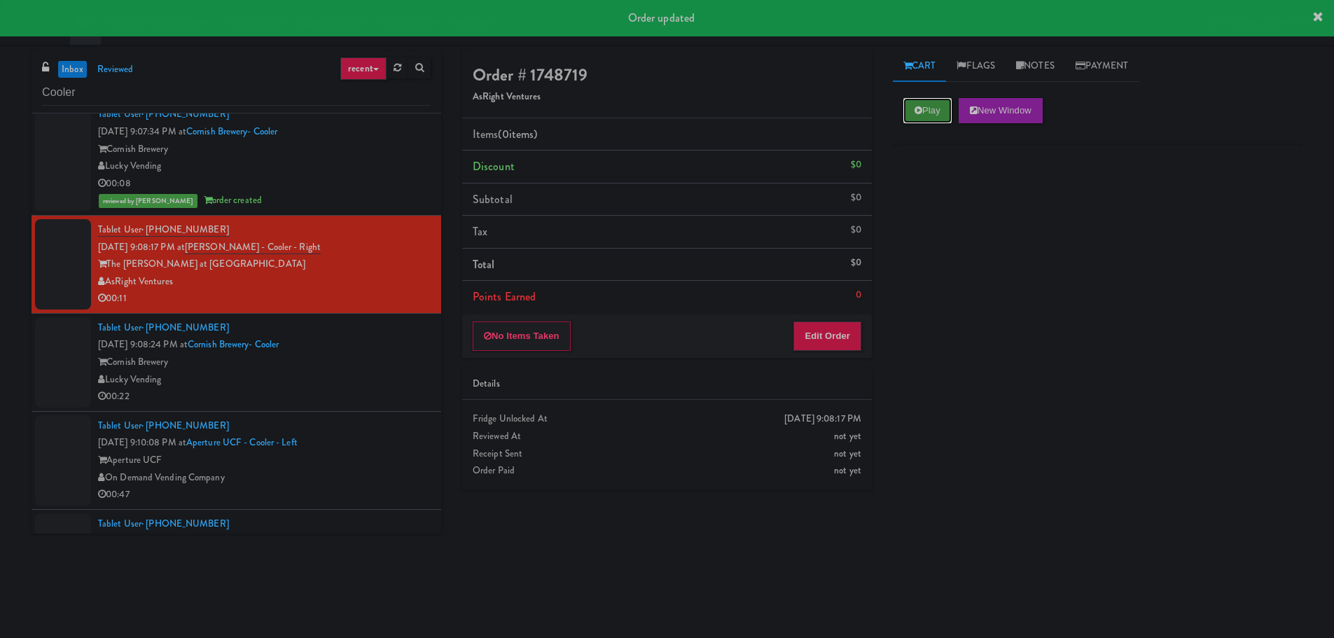
click at [930, 111] on button "Play" at bounding box center [928, 110] width 48 height 25
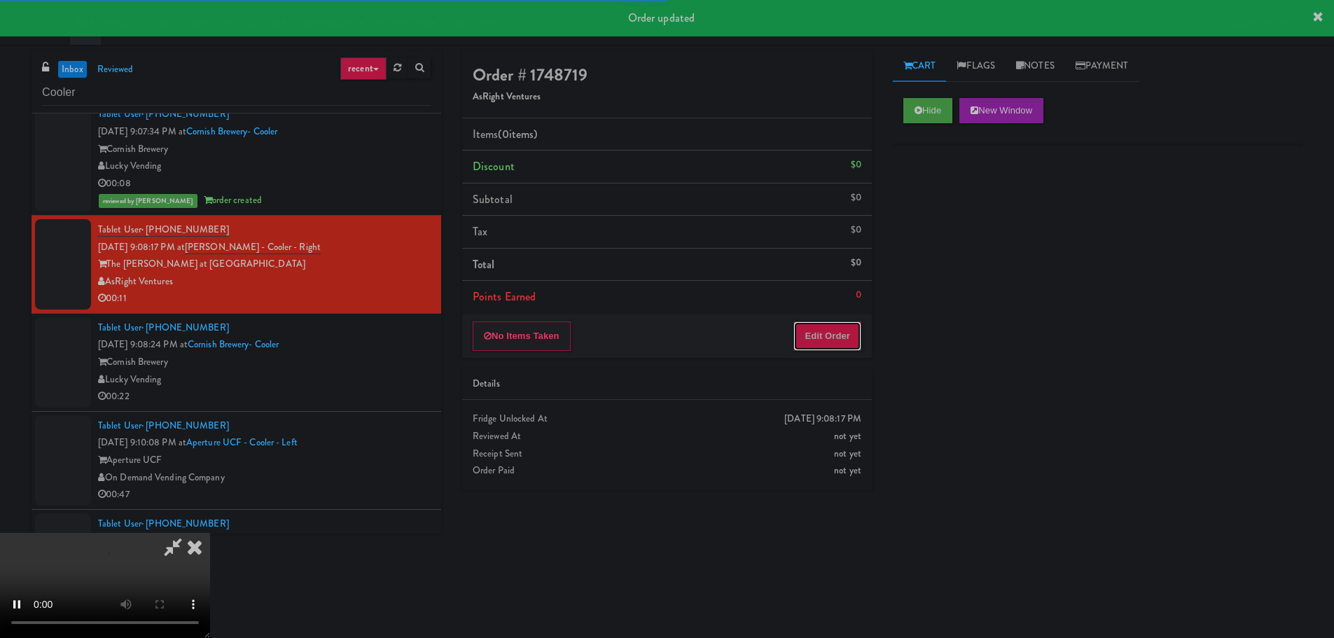
click at [831, 338] on button "Edit Order" at bounding box center [828, 336] width 68 height 29
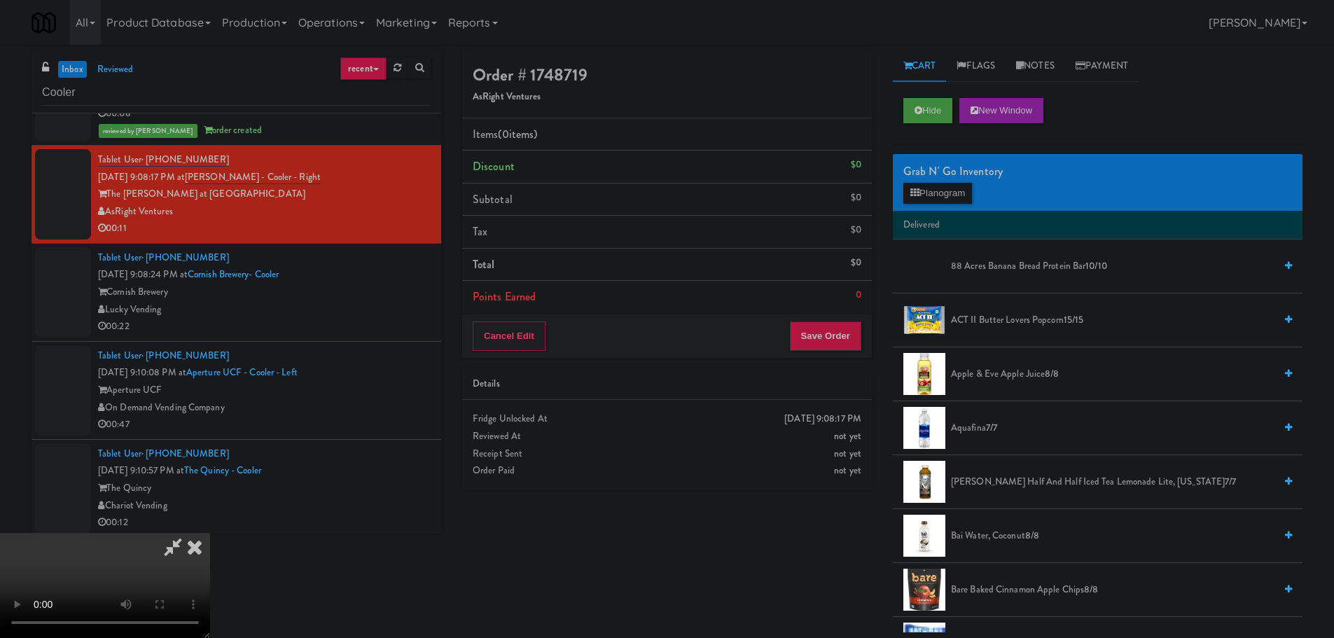
click at [210, 533] on video at bounding box center [105, 585] width 210 height 105
click at [965, 177] on div "Grab N' Go Inventory" at bounding box center [1098, 171] width 389 height 21
click at [965, 178] on div "Grab N' Go Inventory" at bounding box center [1098, 171] width 389 height 21
click at [210, 553] on video at bounding box center [105, 585] width 210 height 105
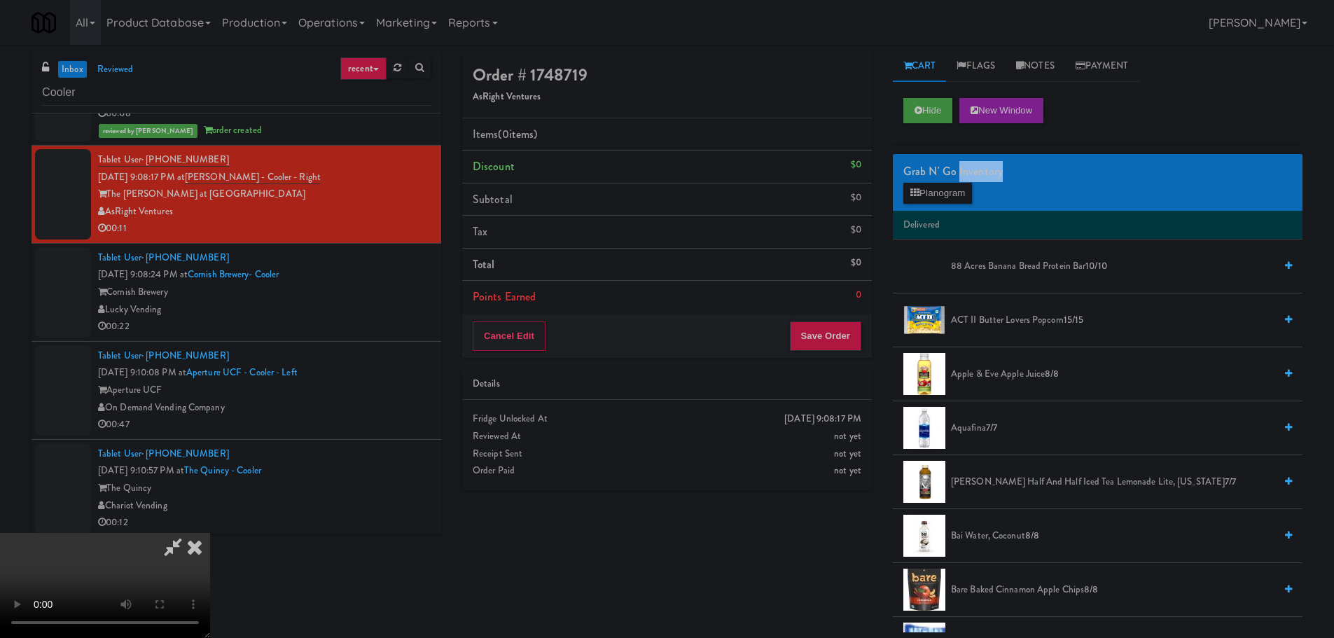
drag, startPoint x: 570, startPoint y: 513, endPoint x: 795, endPoint y: 395, distance: 253.8
click at [210, 533] on video at bounding box center [105, 585] width 210 height 105
click at [939, 186] on button "Planogram" at bounding box center [938, 193] width 69 height 21
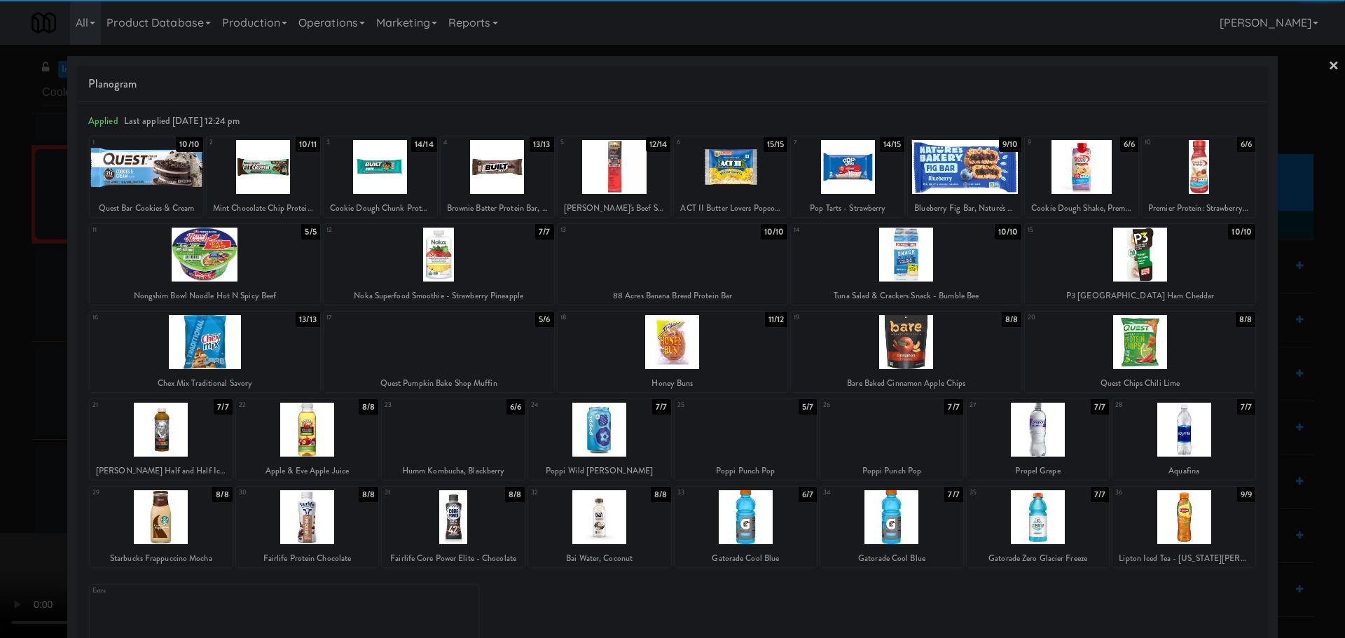
click at [675, 350] on div at bounding box center [673, 342] width 230 height 54
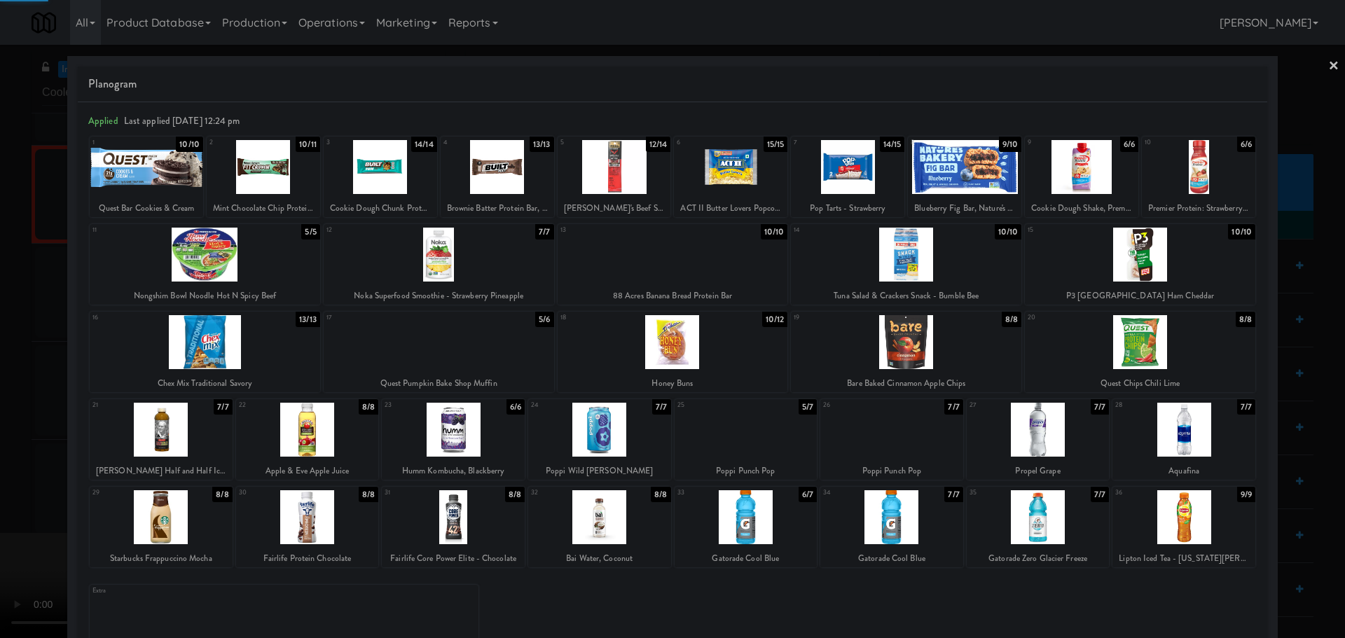
click at [1120, 342] on div at bounding box center [1140, 342] width 230 height 54
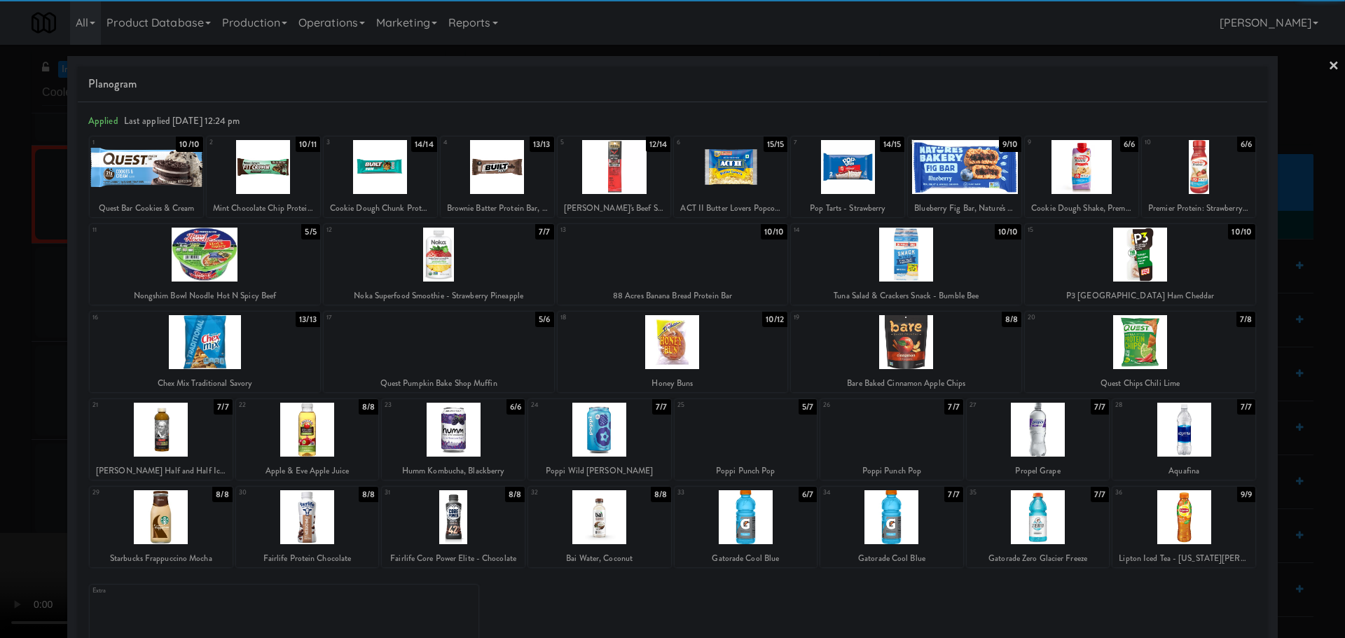
click at [0, 406] on div at bounding box center [672, 319] width 1345 height 638
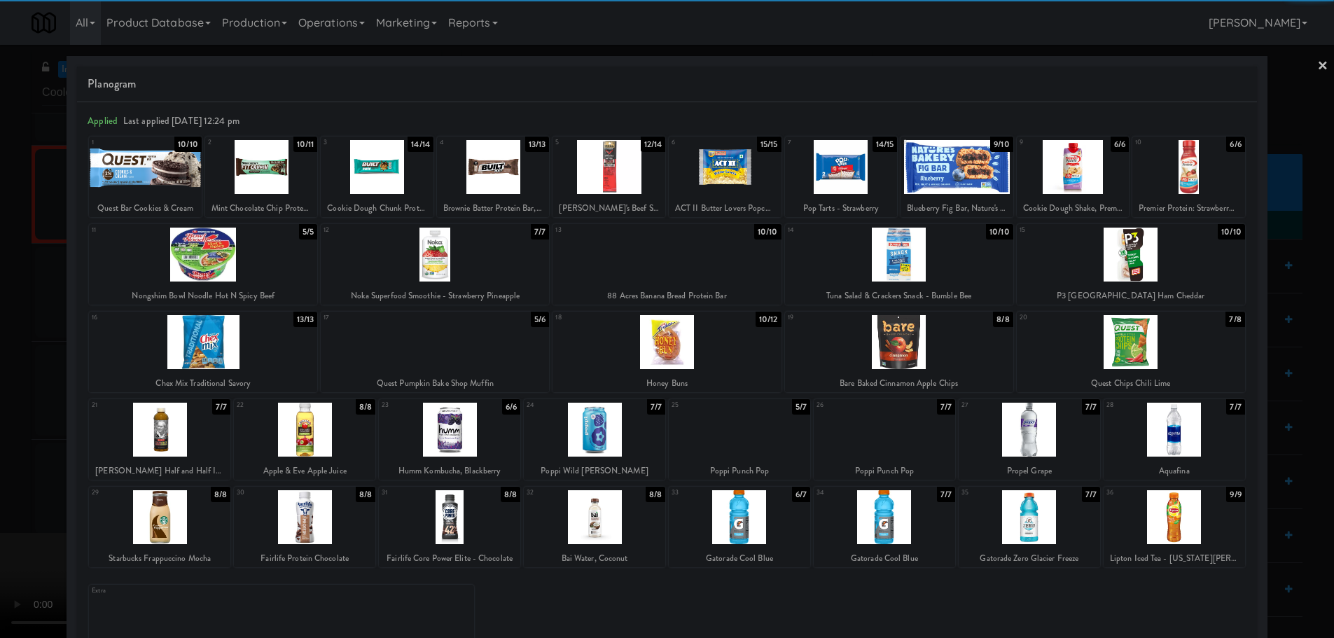
drag, startPoint x: 352, startPoint y: 329, endPoint x: 368, endPoint y: 329, distance: 16.1
click at [210, 533] on video at bounding box center [105, 585] width 210 height 105
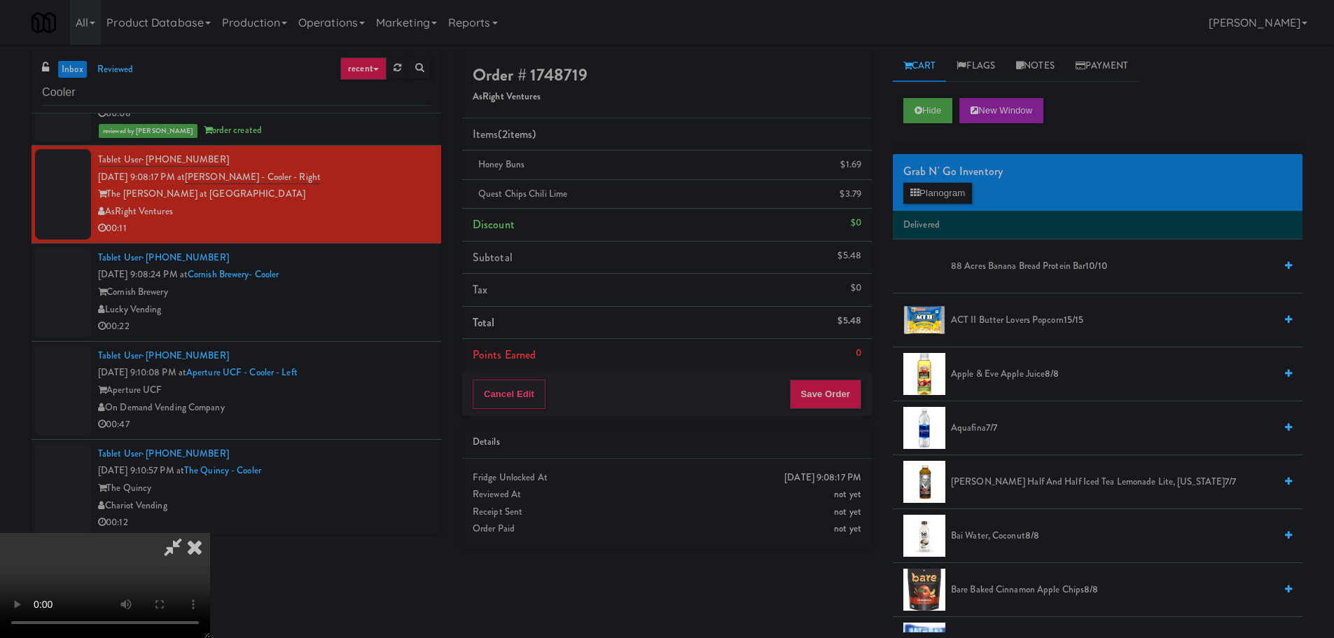
scroll to position [241, 0]
click at [837, 389] on button "Save Order" at bounding box center [825, 394] width 71 height 29
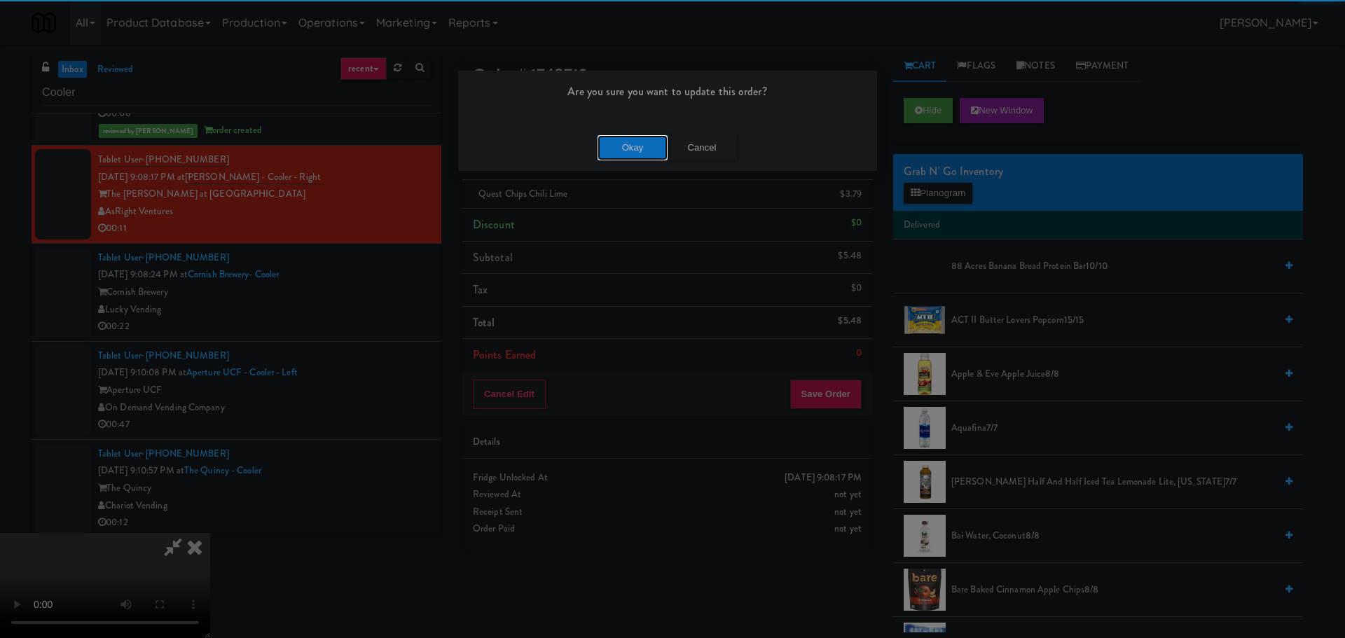
click at [628, 154] on button "Okay" at bounding box center [633, 147] width 70 height 25
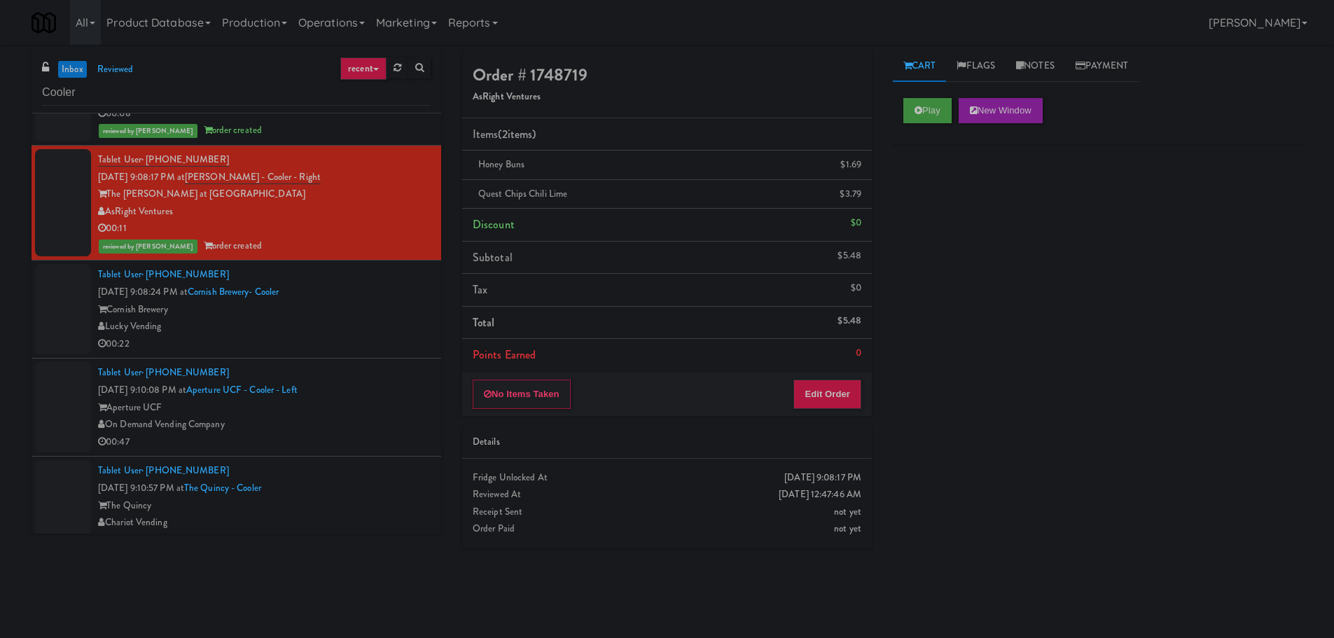
scroll to position [0, 0]
click at [354, 339] on div "00:22" at bounding box center [264, 345] width 333 height 18
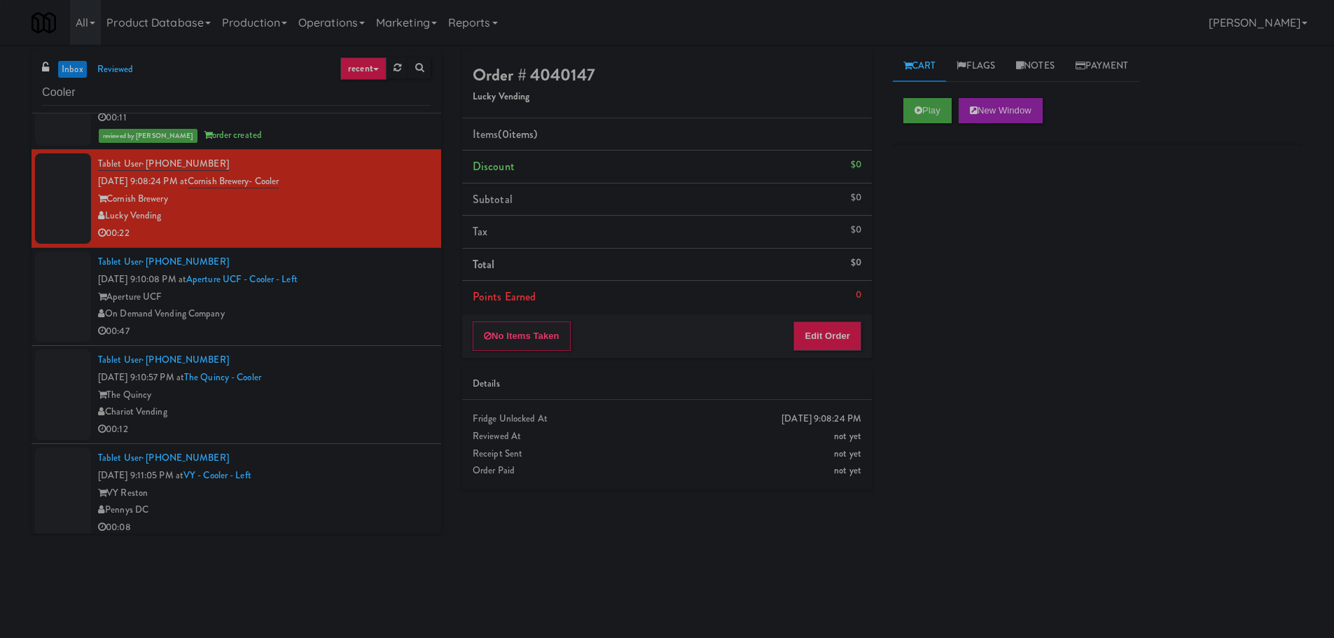
scroll to position [3923, 0]
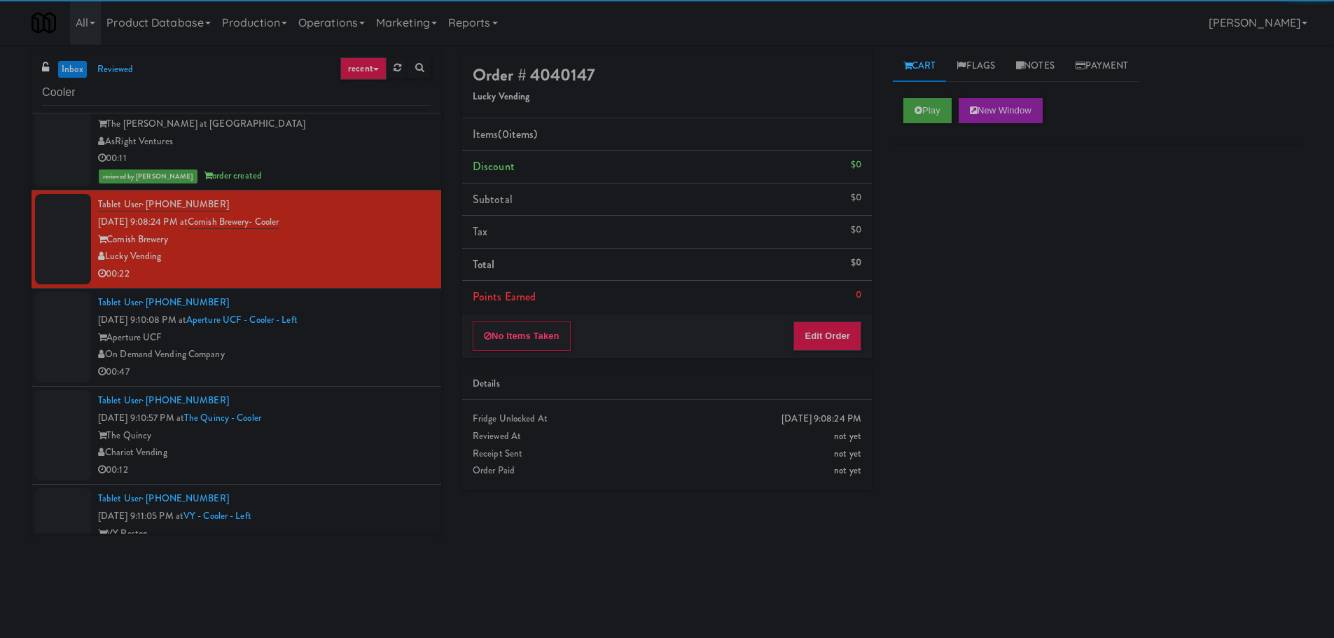
click at [902, 109] on div "Play New Window" at bounding box center [1098, 116] width 410 height 56
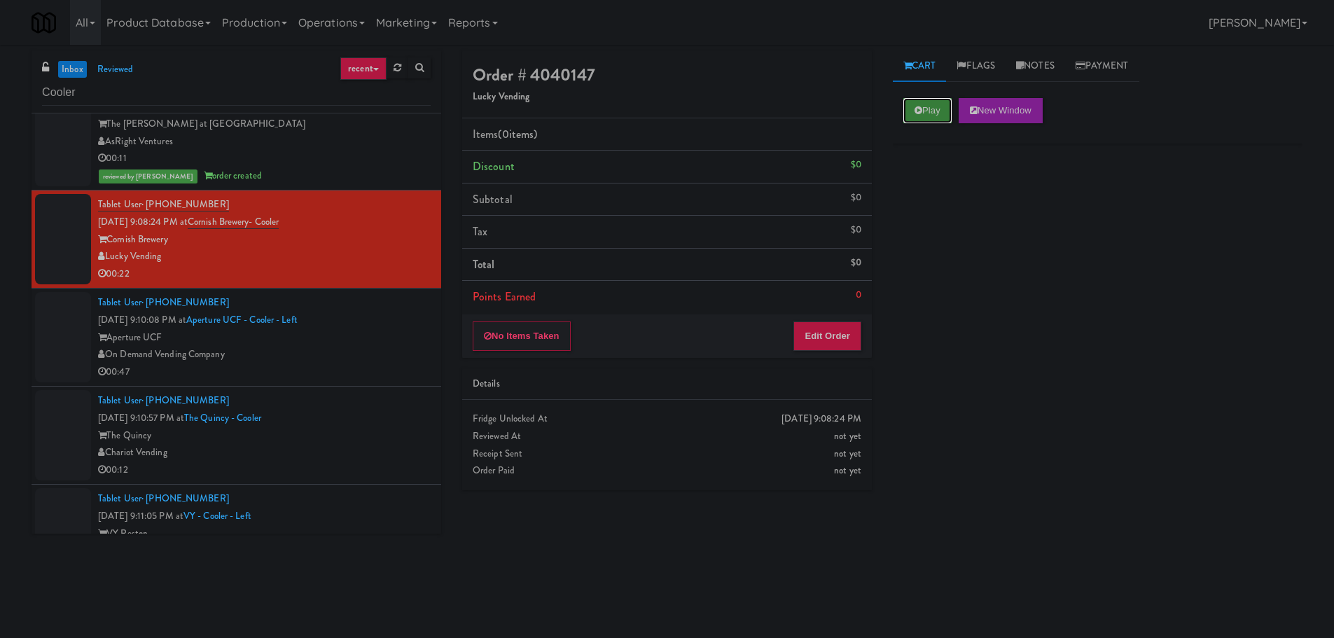
click at [931, 121] on button "Play" at bounding box center [928, 110] width 48 height 25
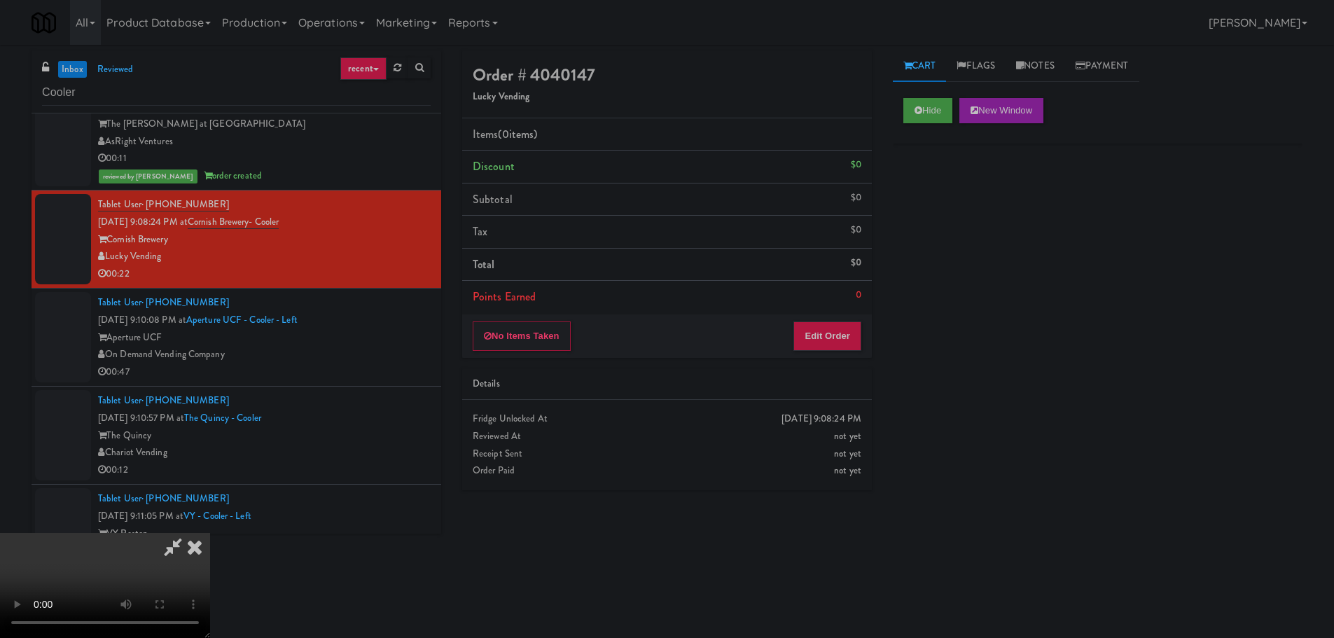
click at [825, 369] on div "Details" at bounding box center [667, 384] width 410 height 32
click at [834, 330] on button "Edit Order" at bounding box center [828, 336] width 68 height 29
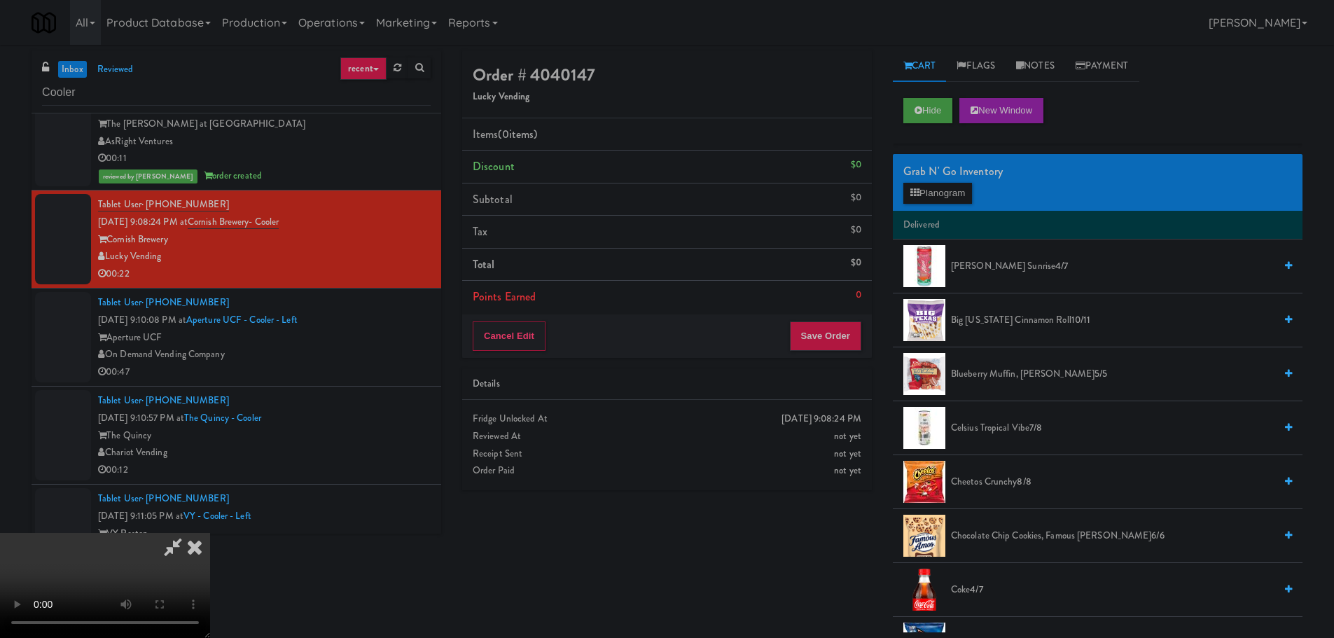
scroll to position [0, 0]
drag, startPoint x: 497, startPoint y: 412, endPoint x: 504, endPoint y: 417, distance: 9.1
click at [210, 533] on video at bounding box center [105, 585] width 210 height 105
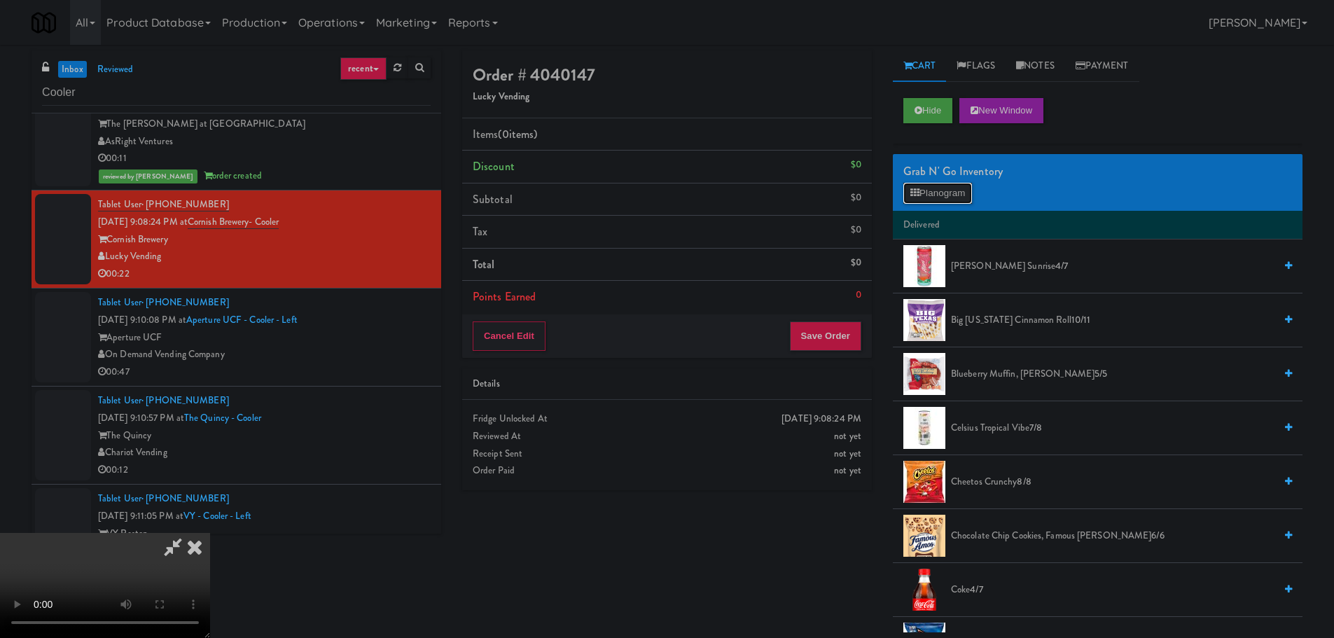
click at [924, 196] on button "Planogram" at bounding box center [938, 193] width 69 height 21
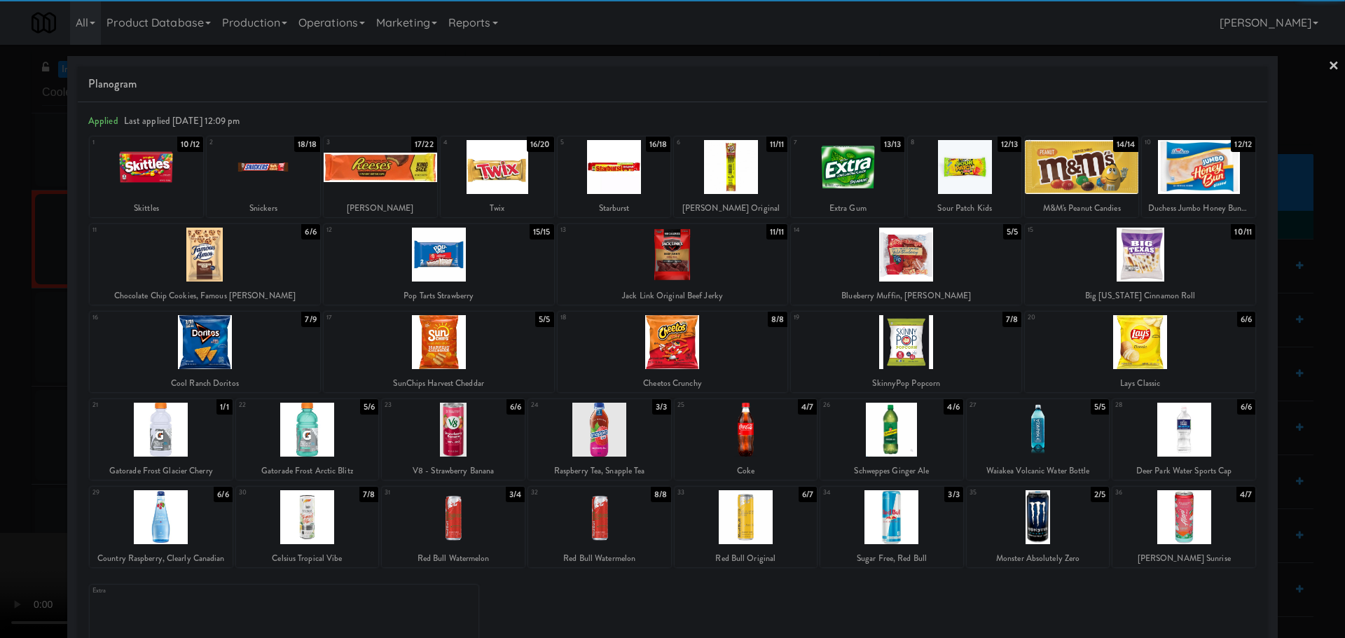
click at [1067, 170] on div at bounding box center [1081, 167] width 113 height 54
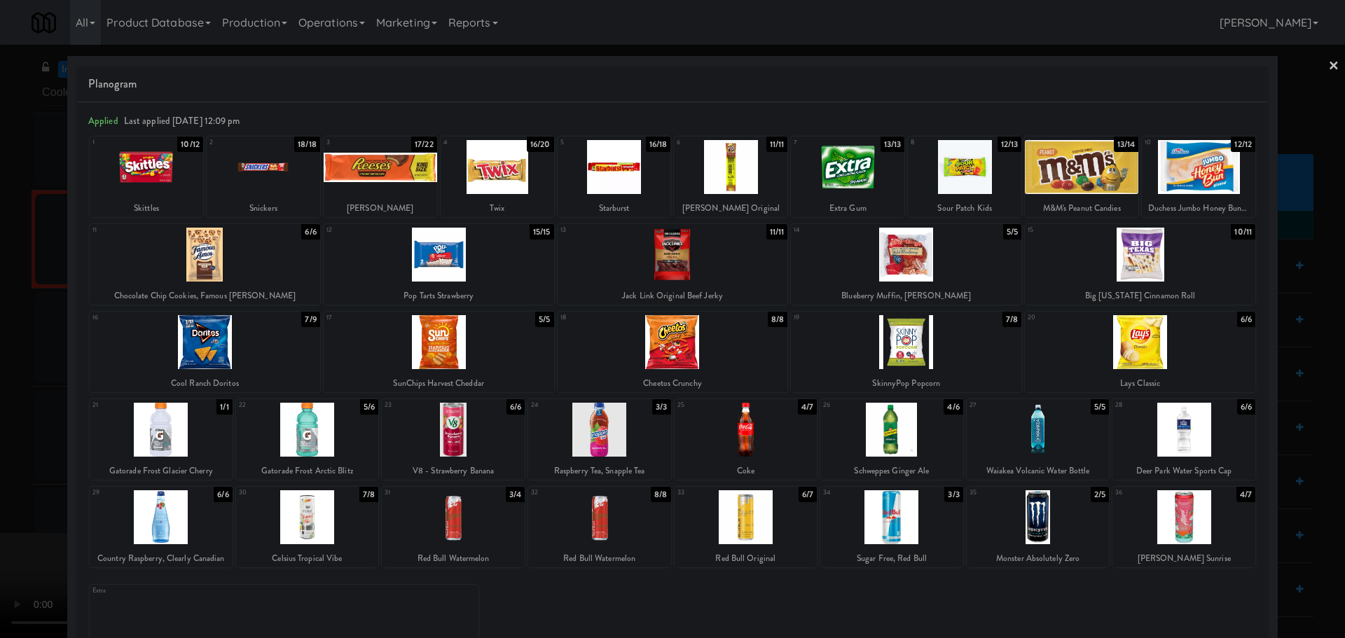
click at [0, 379] on div at bounding box center [672, 319] width 1345 height 638
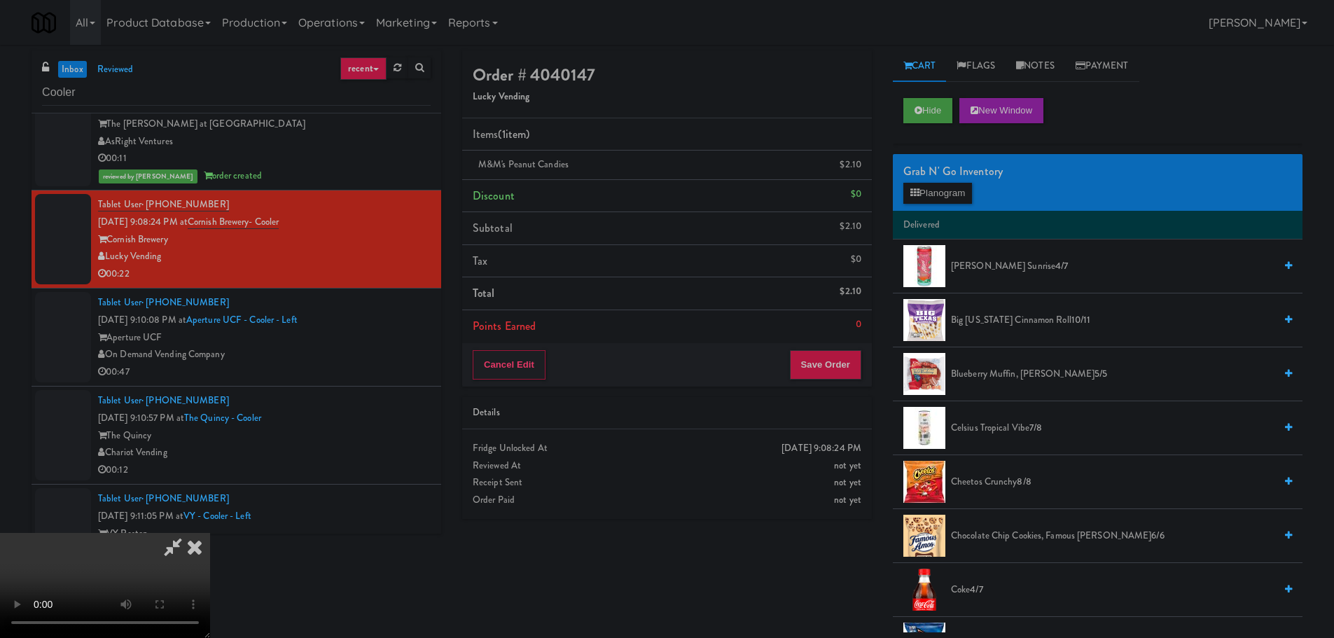
click at [210, 533] on video at bounding box center [105, 585] width 210 height 105
click at [862, 167] on icon at bounding box center [863, 169] width 7 height 9
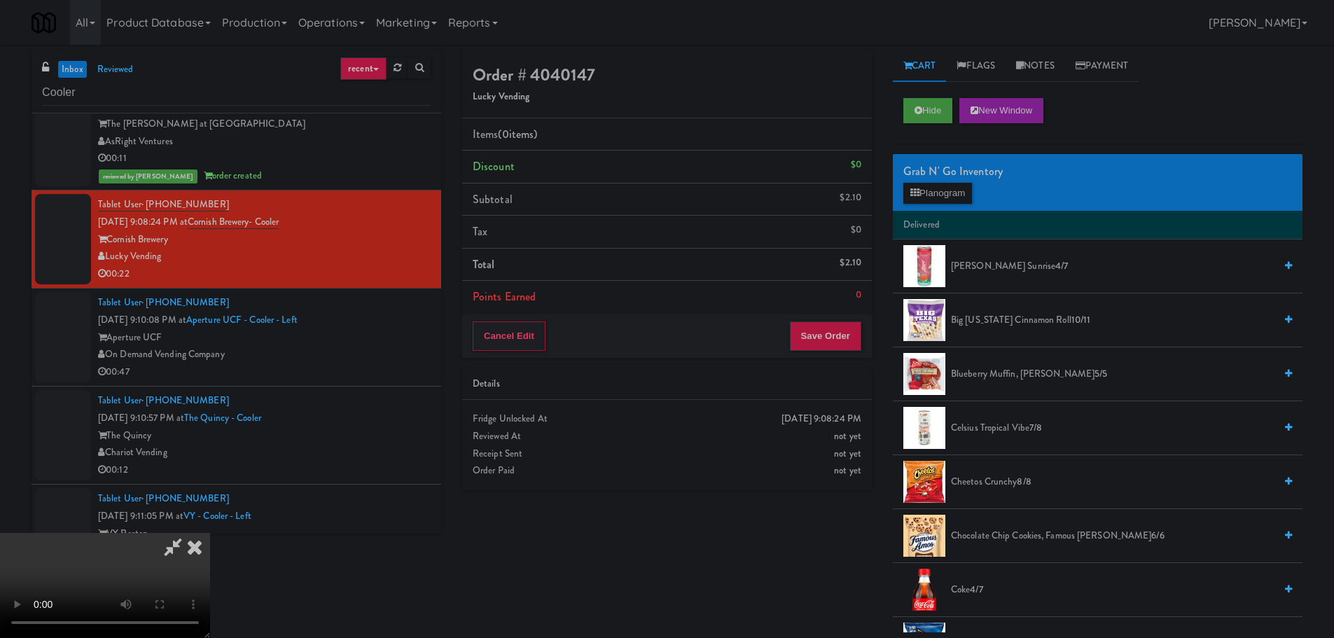
click at [210, 533] on video at bounding box center [105, 585] width 210 height 105
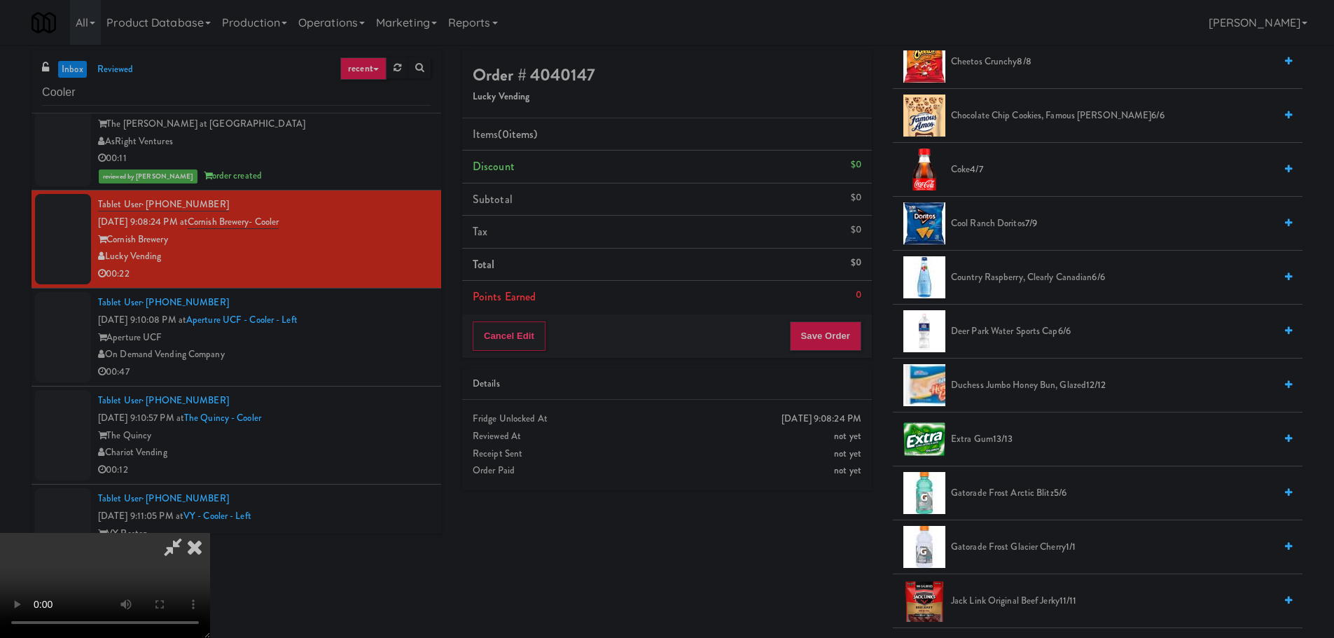
click at [210, 533] on video at bounding box center [105, 585] width 210 height 105
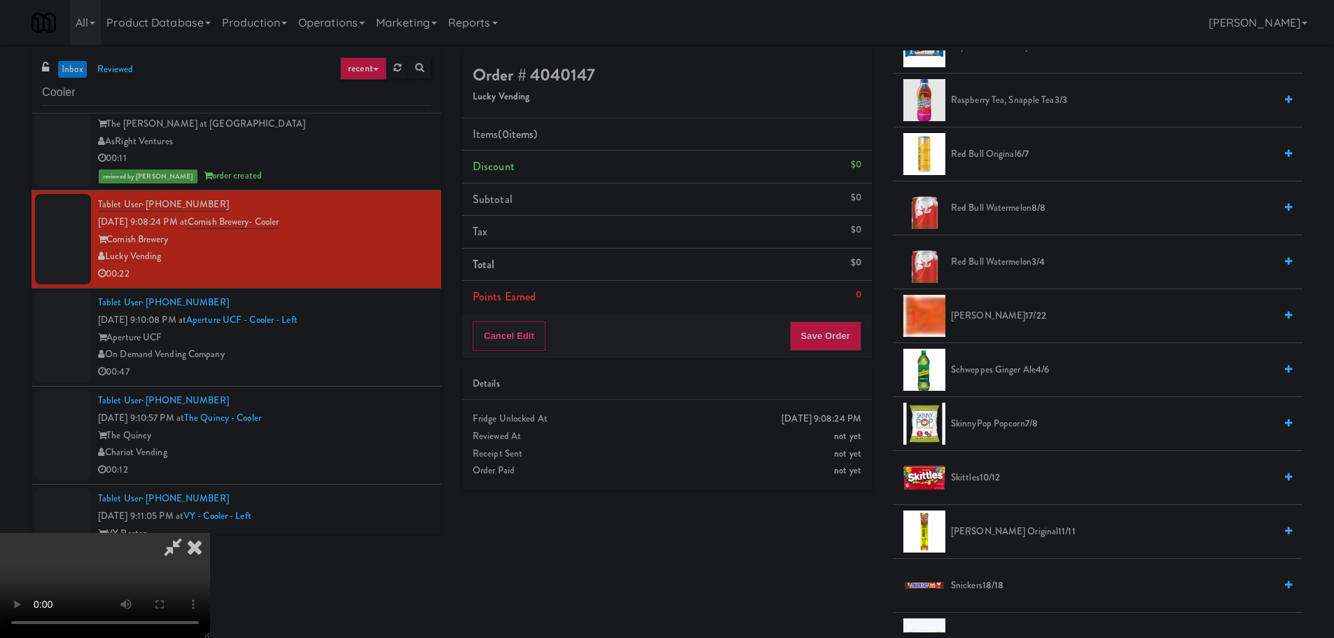
click at [1026, 321] on span "17/22" at bounding box center [1036, 315] width 21 height 13
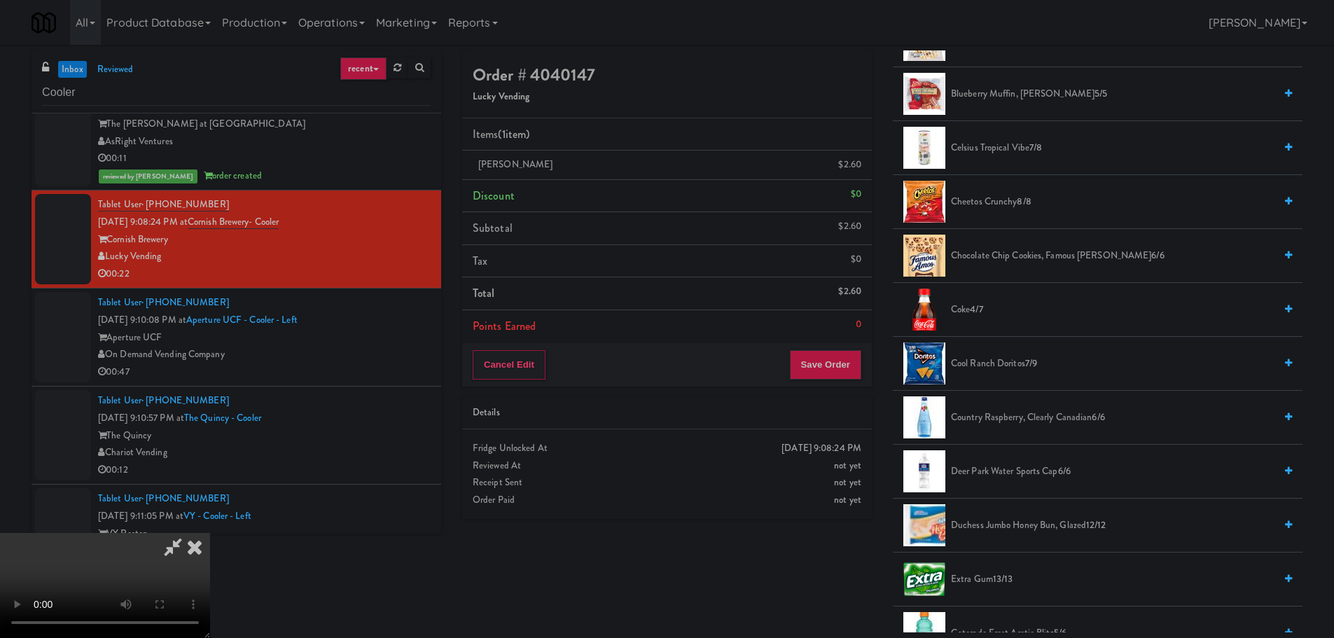
scroll to position [0, 0]
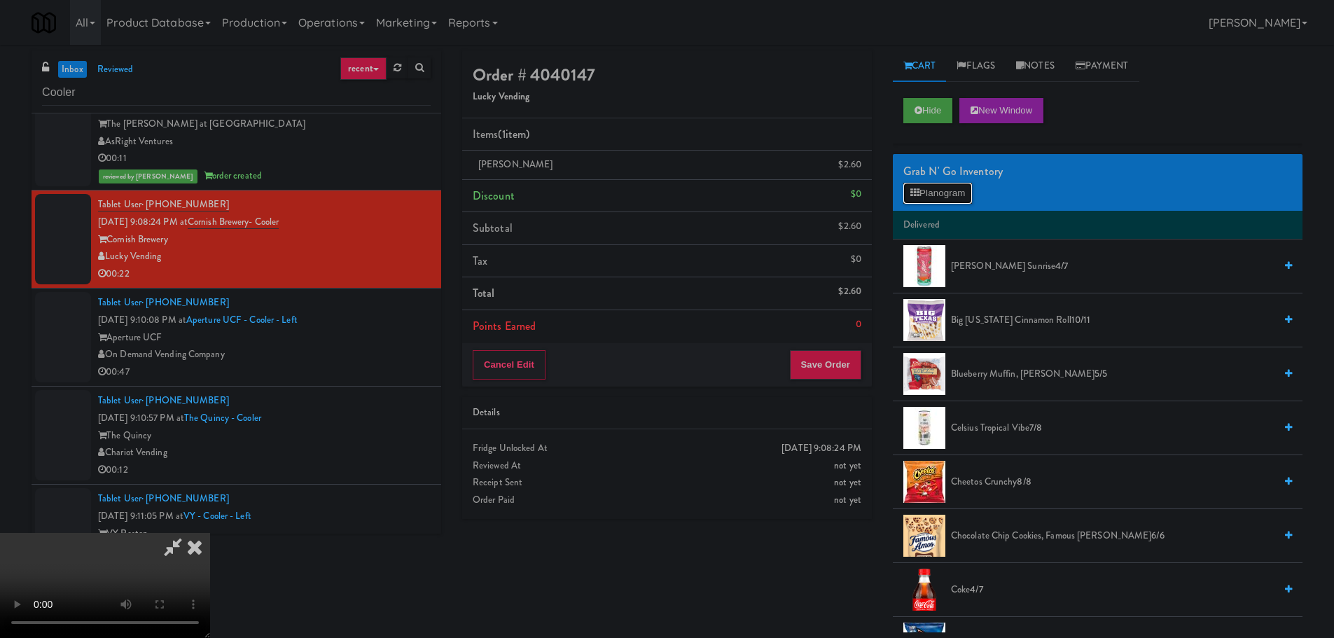
click at [949, 186] on button "Planogram" at bounding box center [938, 193] width 69 height 21
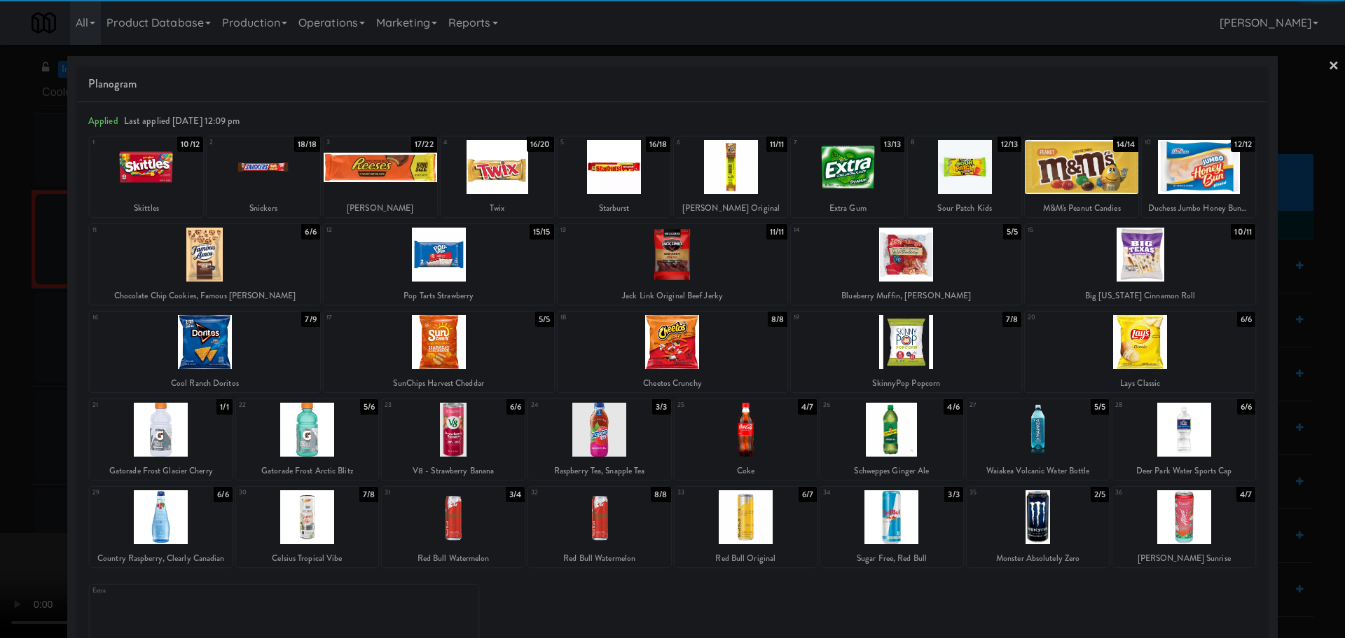
click at [0, 312] on div at bounding box center [672, 319] width 1345 height 638
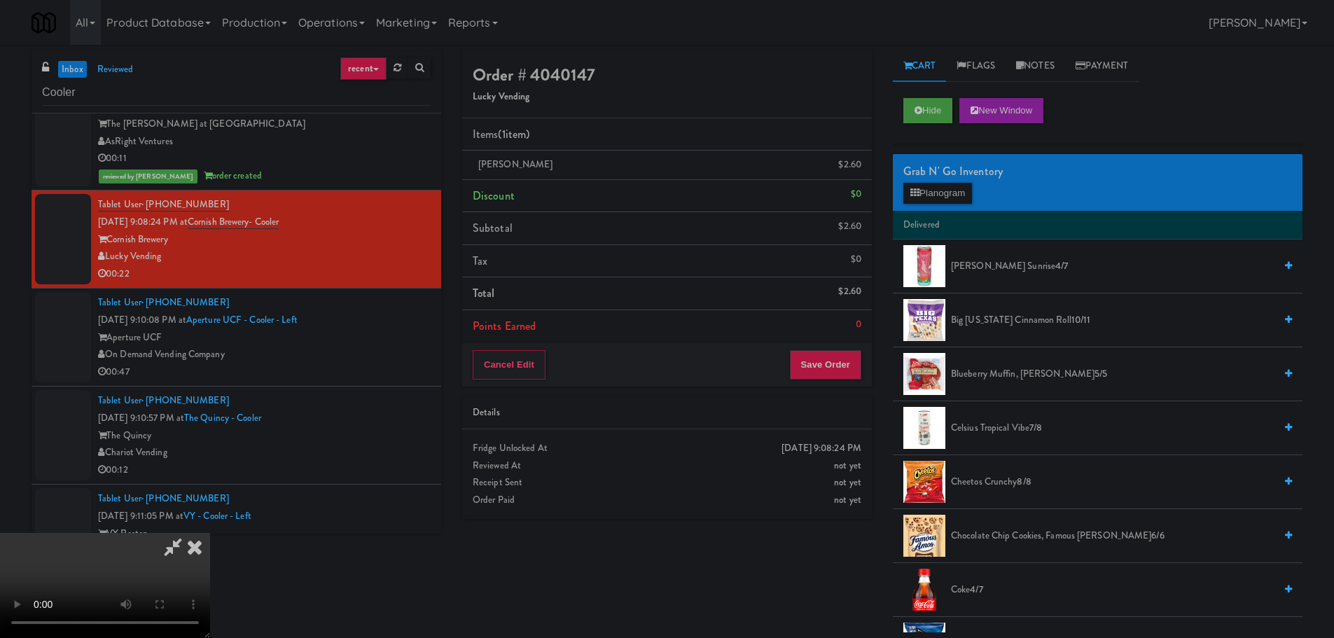
click at [210, 533] on video at bounding box center [105, 585] width 210 height 105
drag, startPoint x: 422, startPoint y: 310, endPoint x: 434, endPoint y: 310, distance: 12.6
click at [210, 533] on video at bounding box center [105, 585] width 210 height 105
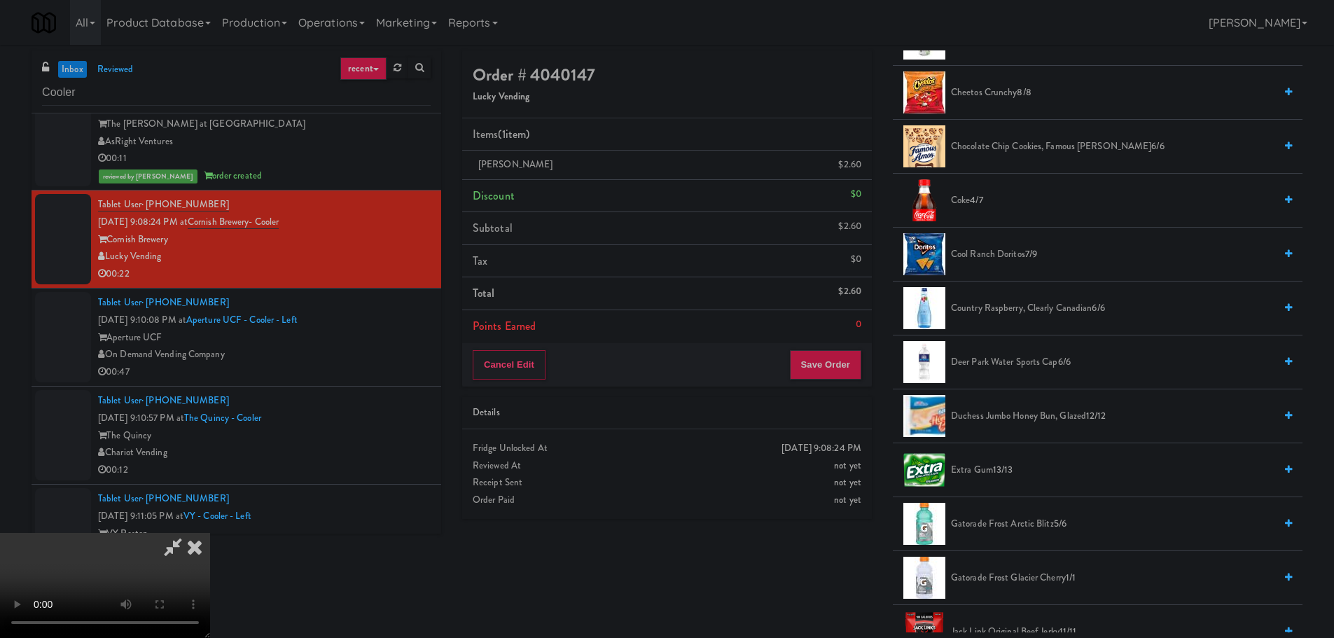
scroll to position [350, 0]
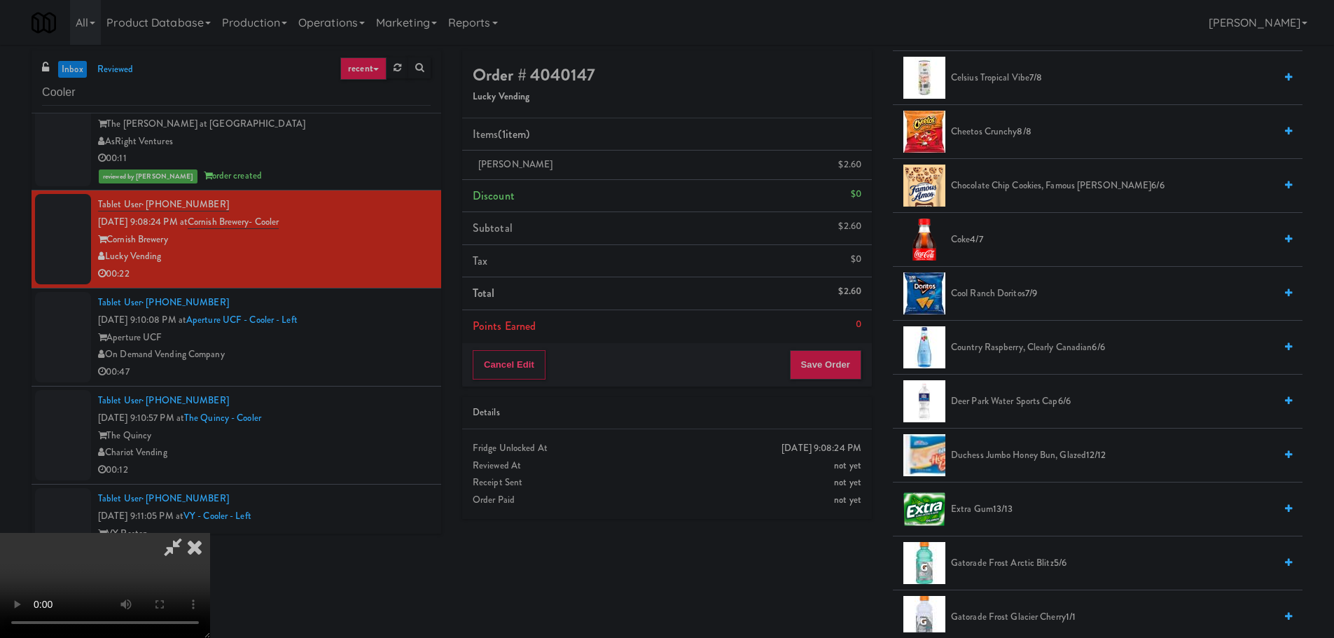
click at [1010, 188] on span "Chocolate Chip Cookies, Famous Amos 6/6" at bounding box center [1113, 186] width 324 height 18
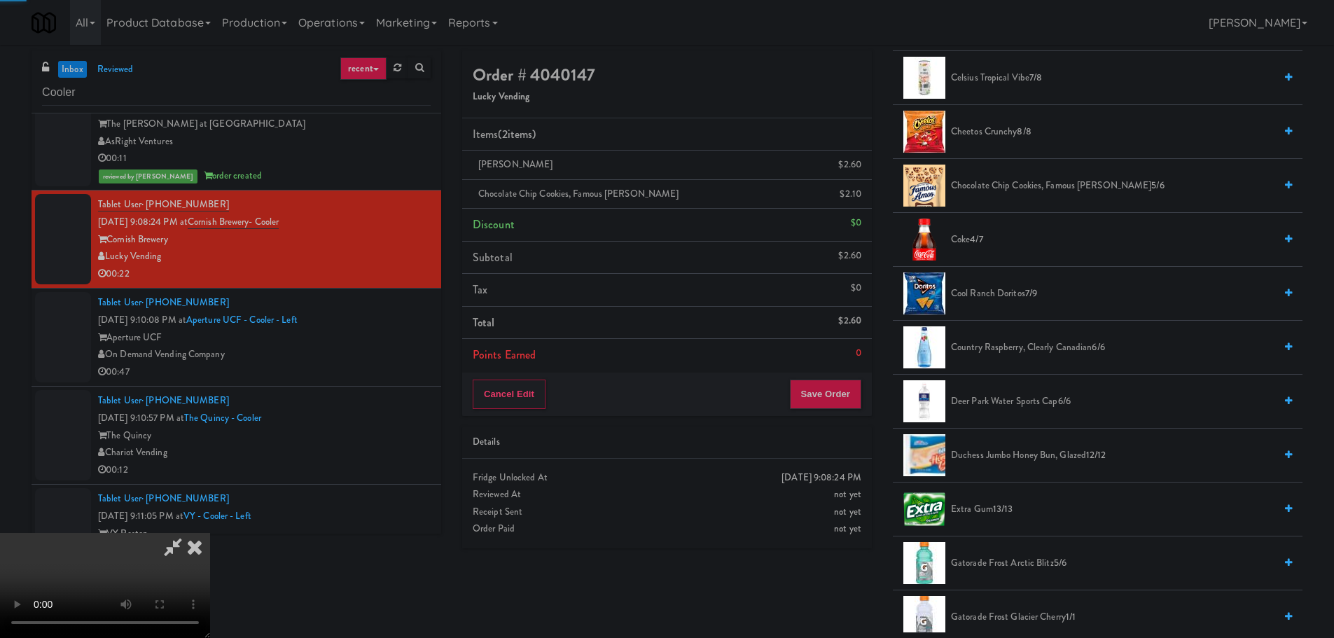
click at [210, 533] on video at bounding box center [105, 585] width 210 height 105
click at [822, 392] on button "Save Order" at bounding box center [825, 394] width 71 height 29
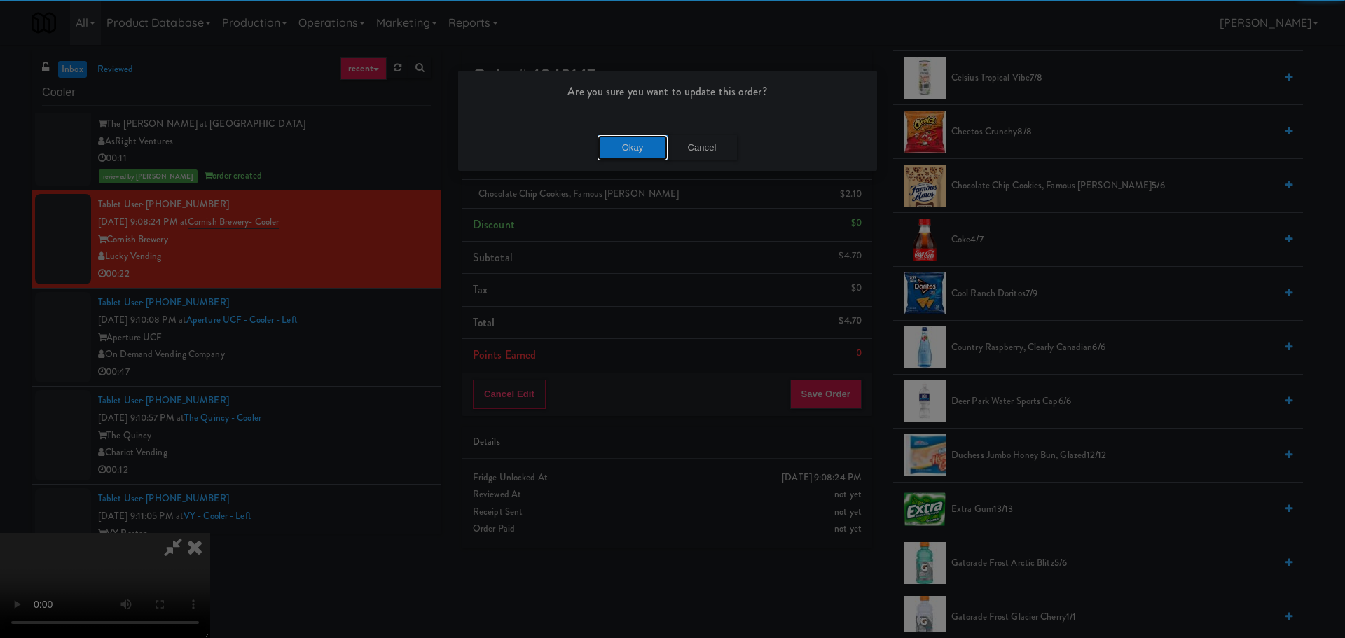
click at [631, 147] on button "Okay" at bounding box center [633, 147] width 70 height 25
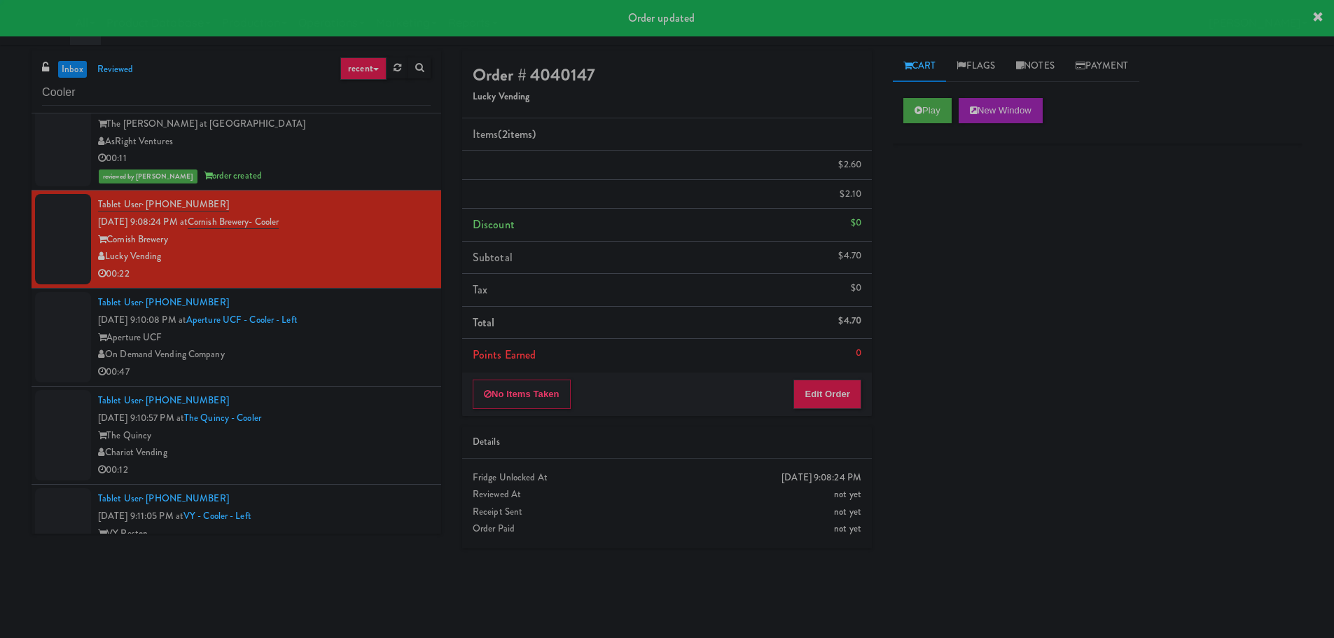
scroll to position [0, 0]
click at [406, 327] on div "Tablet User · (954) 856-7479 Sep 11, 2025 9:10:08 PM at Aperture UCF - Cooler -…" at bounding box center [264, 337] width 333 height 86
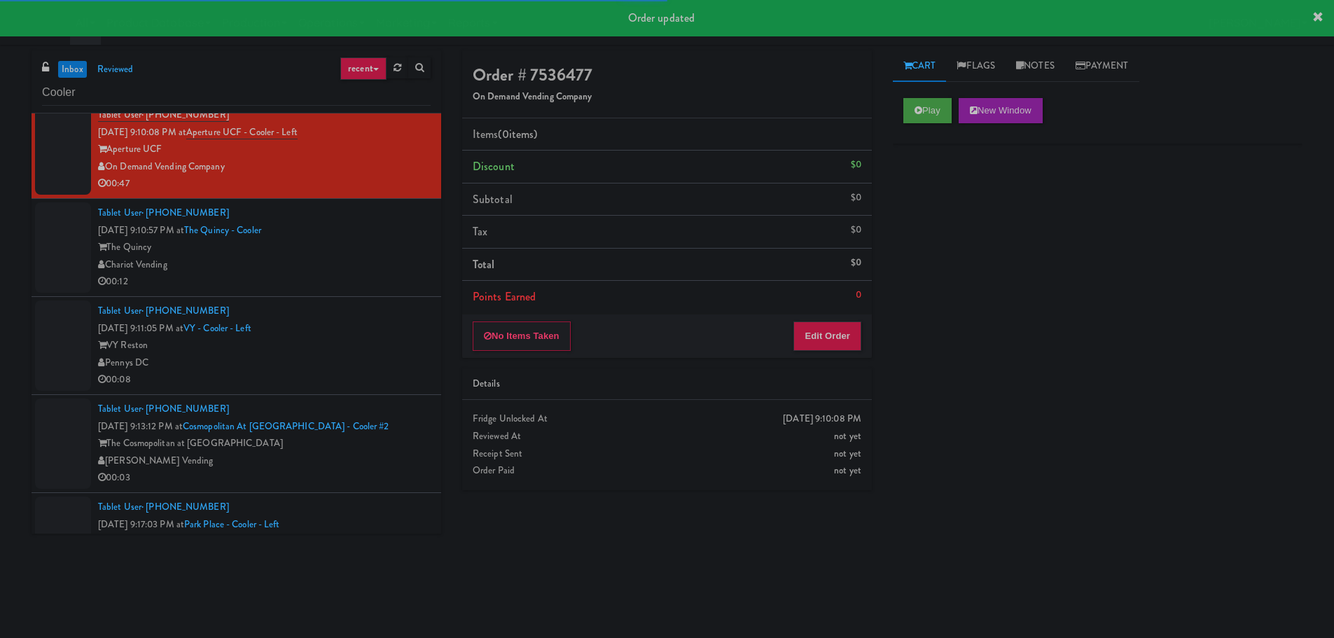
scroll to position [4133, 0]
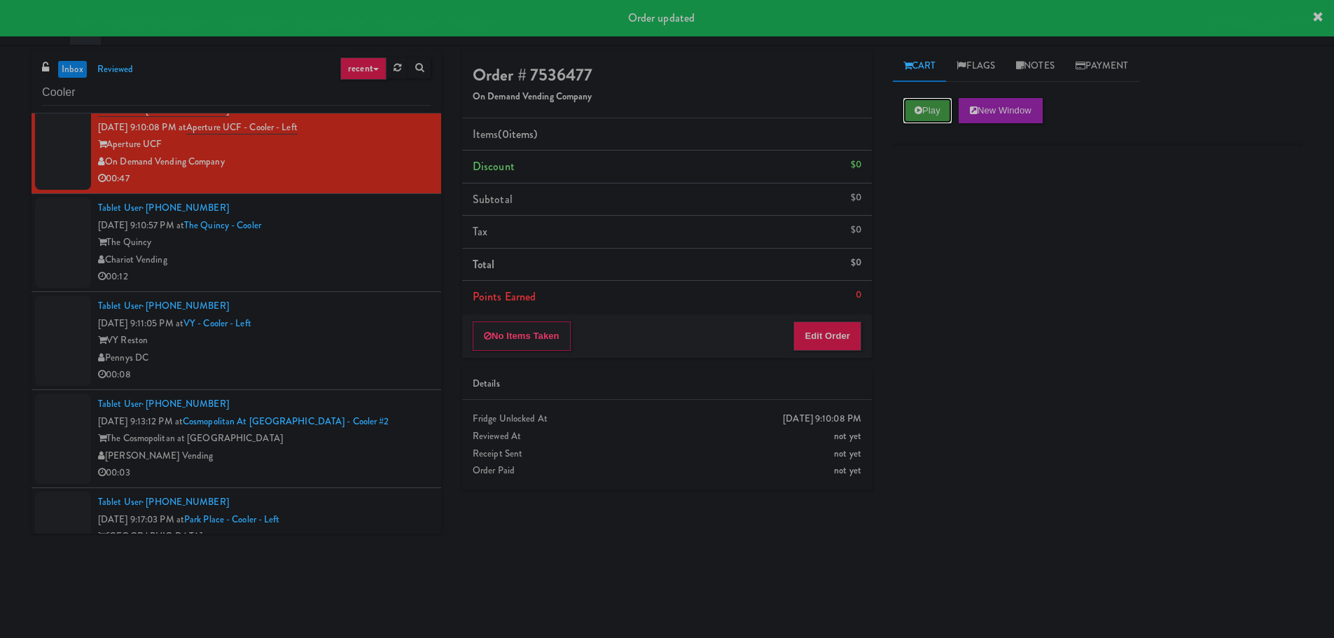
click at [925, 104] on button "Play" at bounding box center [928, 110] width 48 height 25
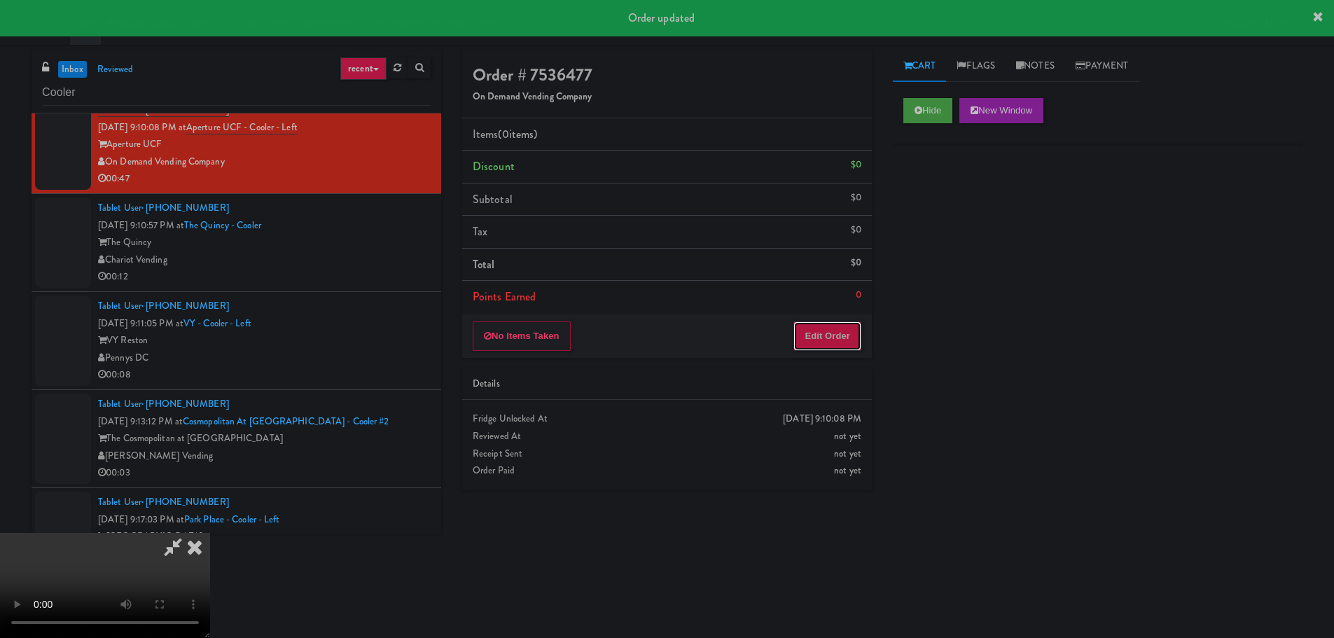
click
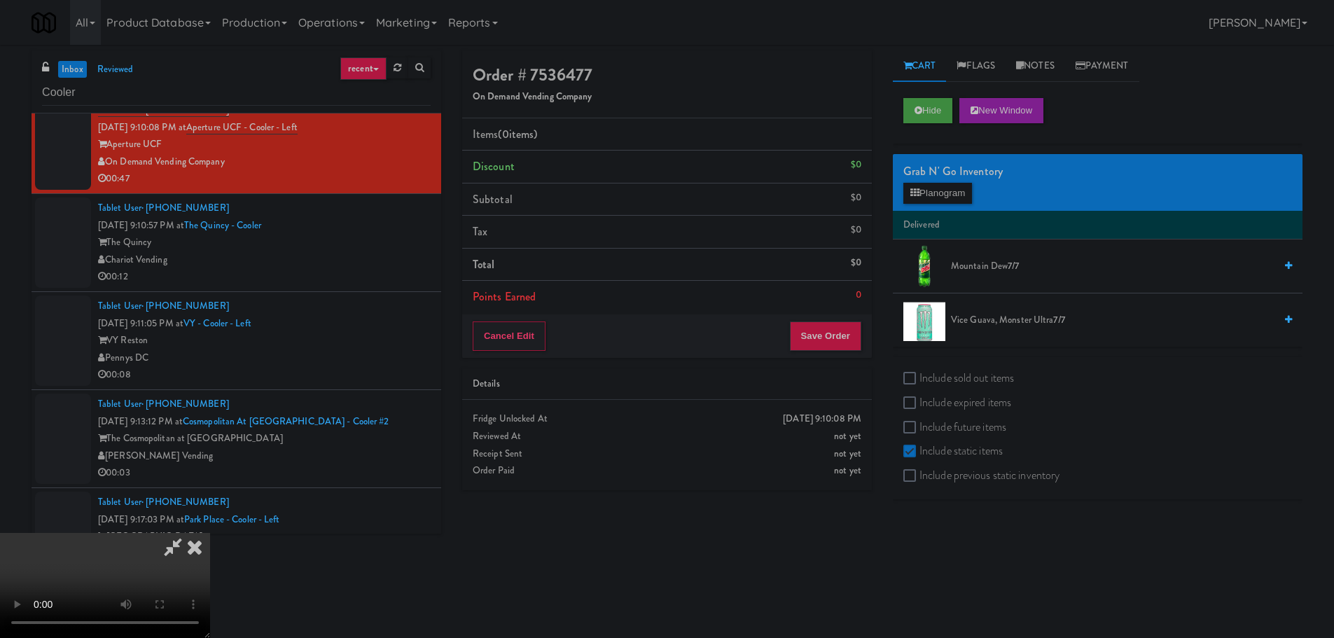
scroll to position [241, 0]
checkbox input "true"
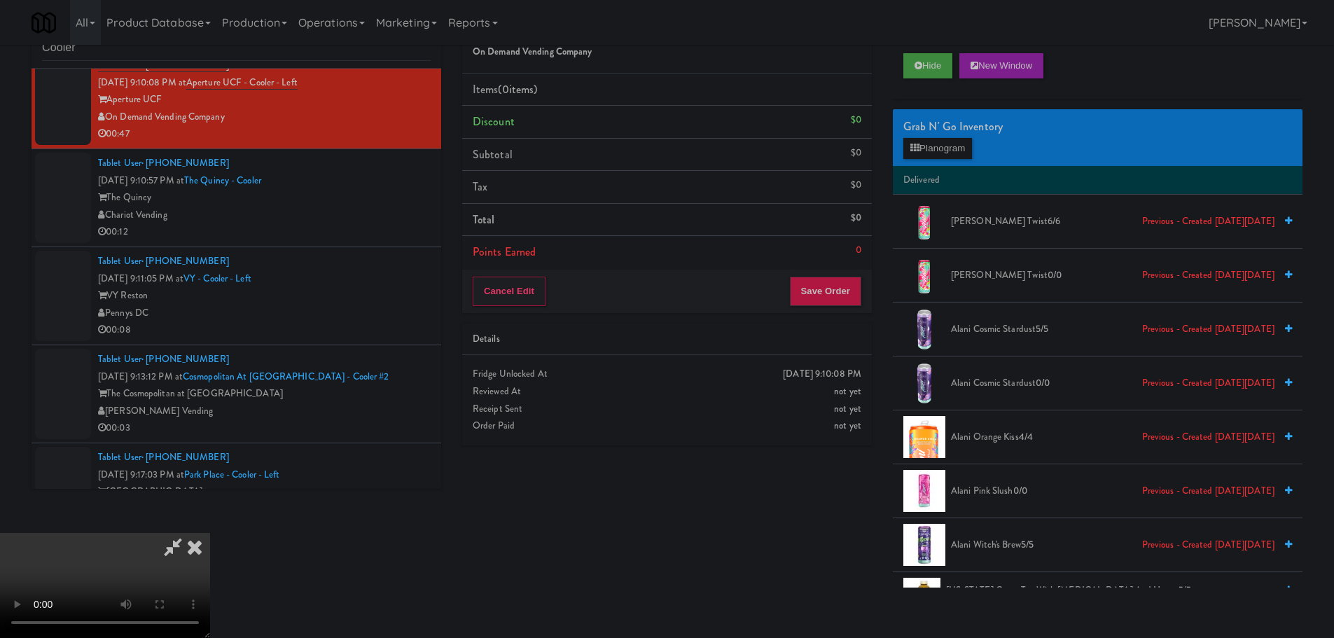
scroll to position [0, 0]
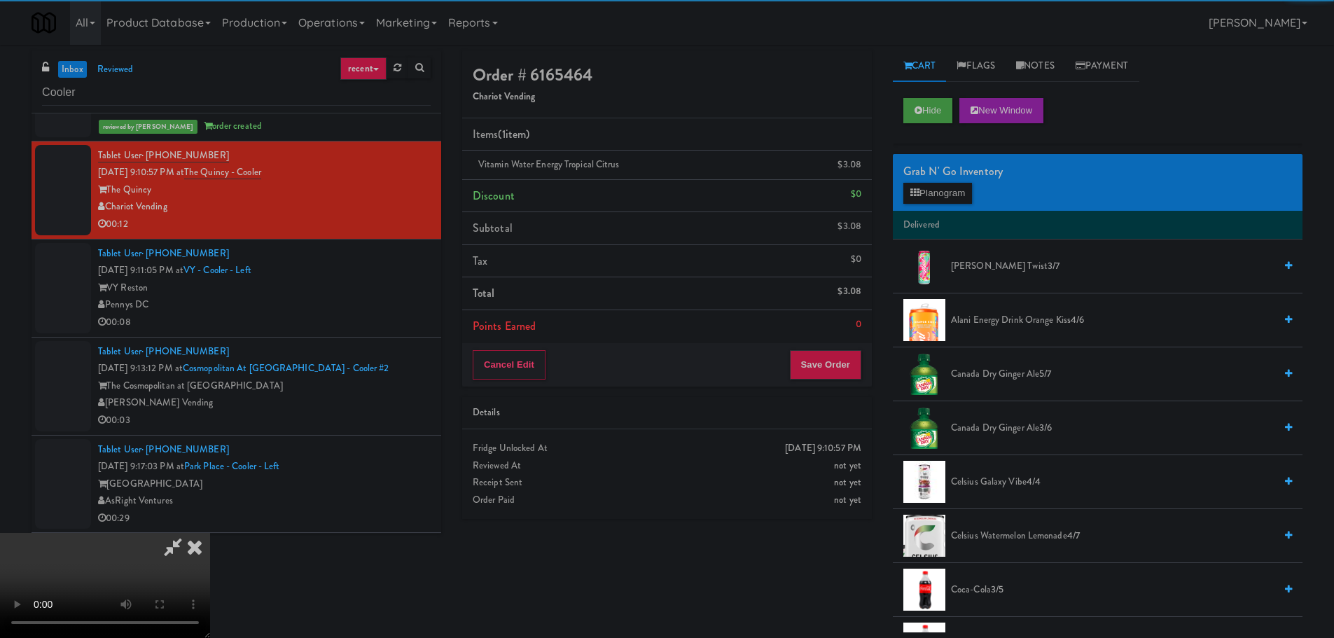
drag, startPoint x: 286, startPoint y: 336, endPoint x: 290, endPoint y: 343, distance: 8.8
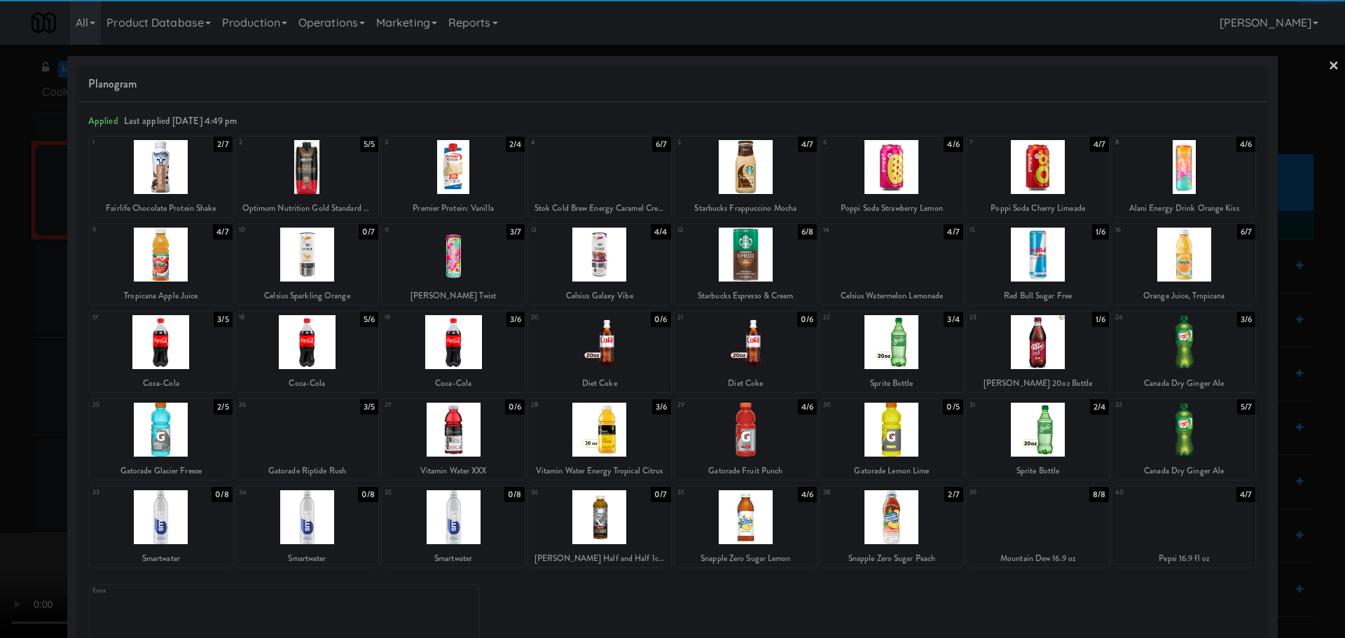
drag, startPoint x: 0, startPoint y: 380, endPoint x: 448, endPoint y: 368, distance: 448.5
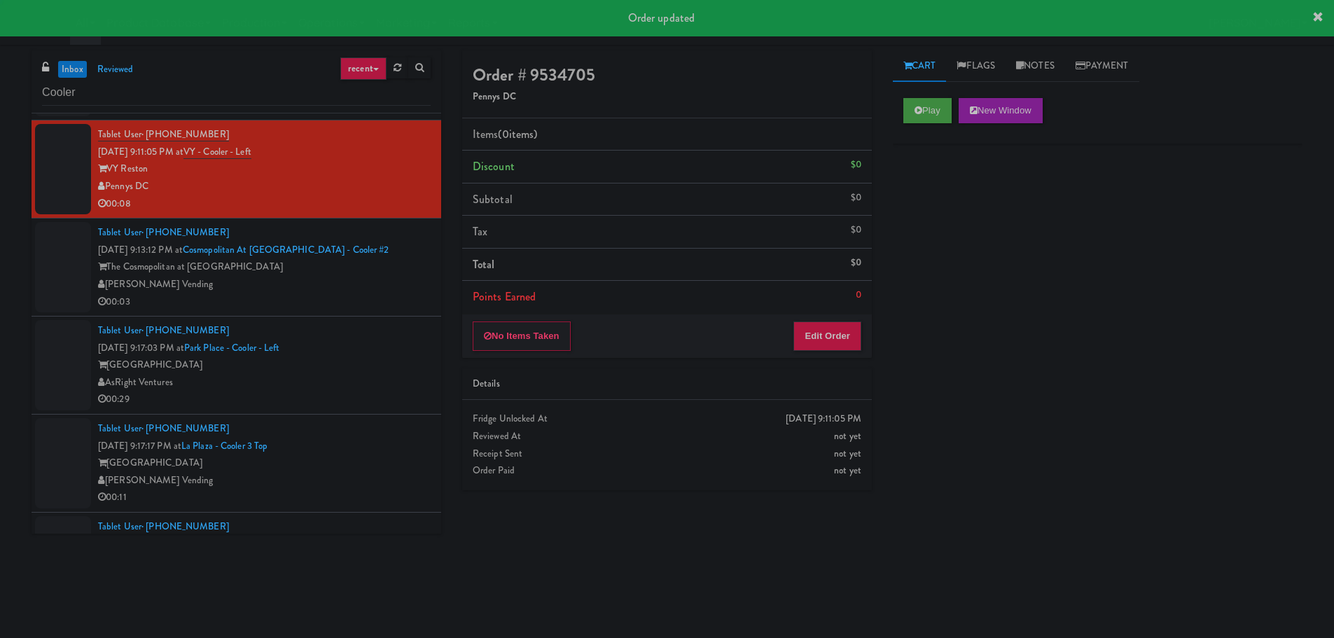
scroll to position [4343, 0]
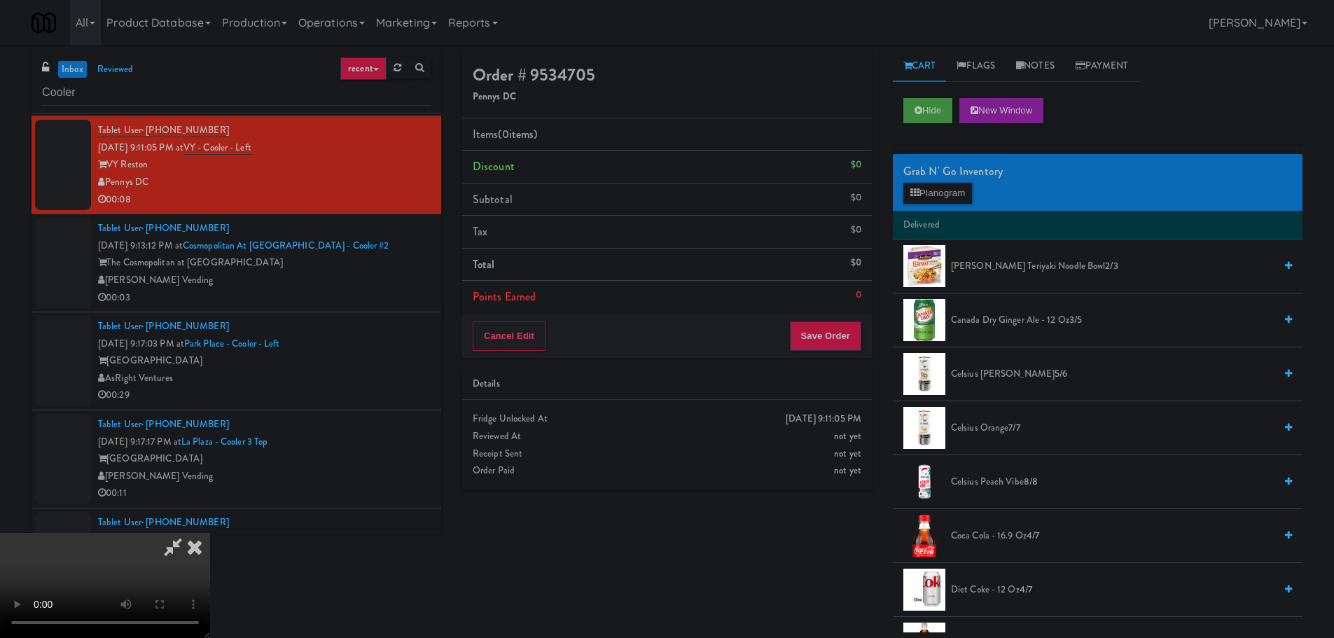
drag, startPoint x: 516, startPoint y: 385, endPoint x: 559, endPoint y: 376, distance: 44.4
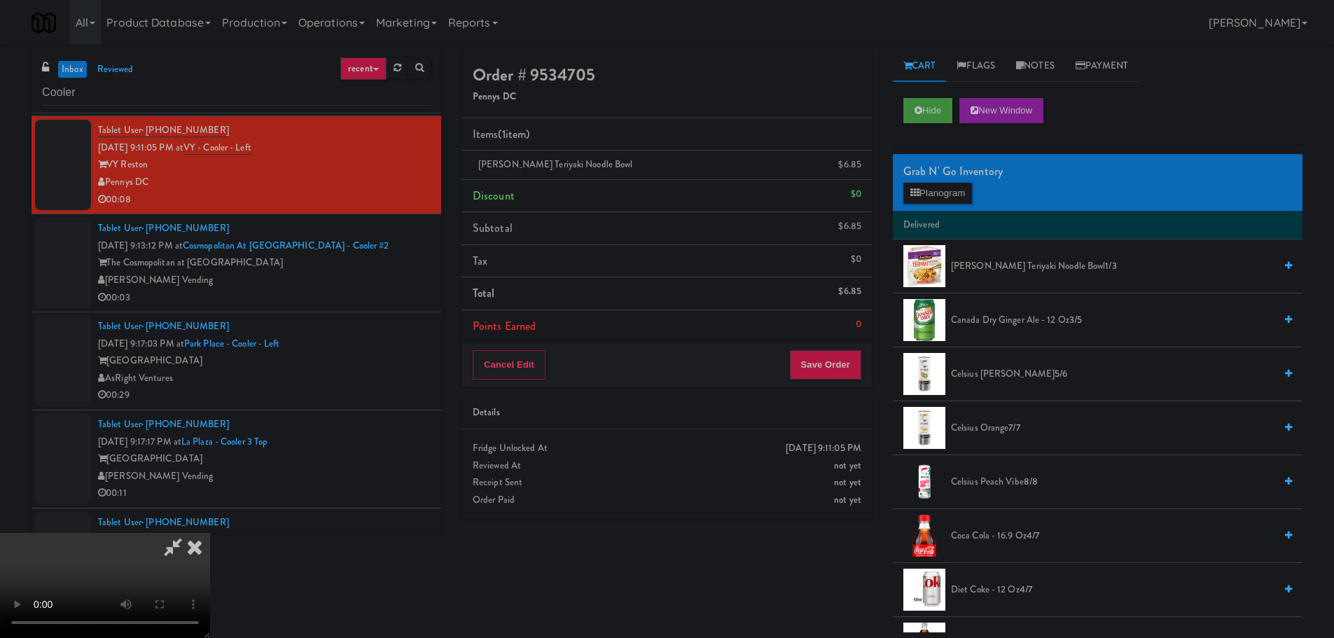
drag, startPoint x: 536, startPoint y: 382, endPoint x: 530, endPoint y: 413, distance: 31.5
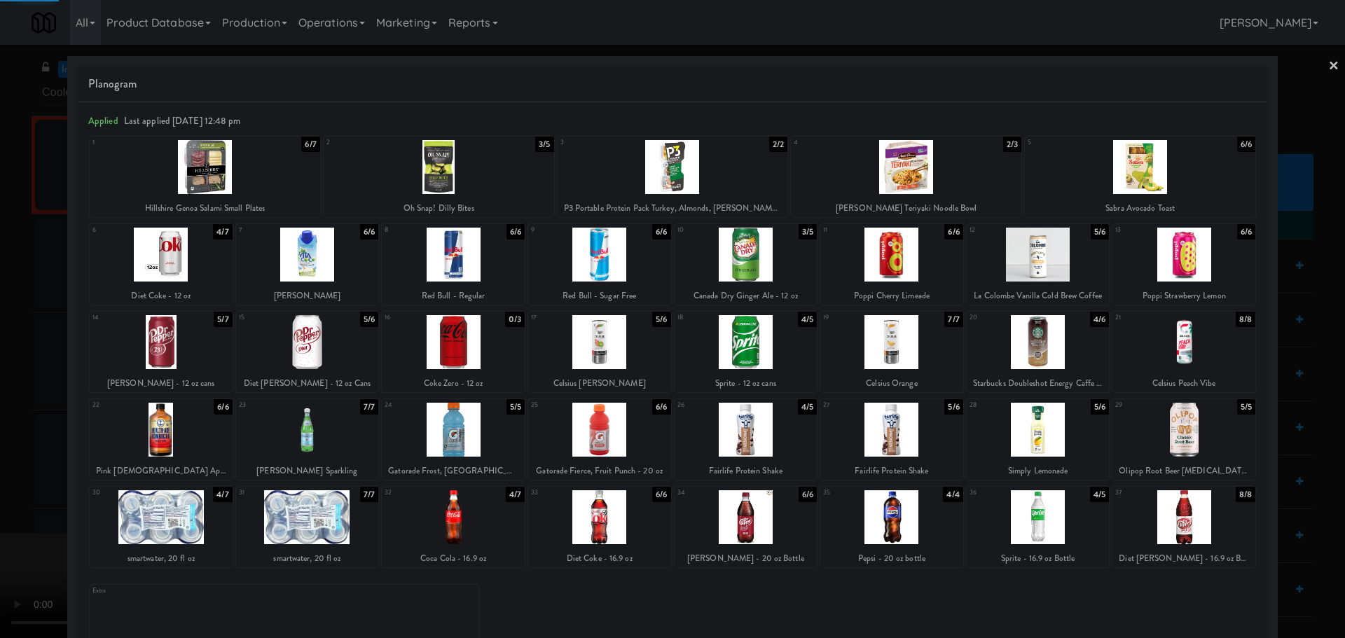
drag, startPoint x: 0, startPoint y: 285, endPoint x: 443, endPoint y: 249, distance: 444.9
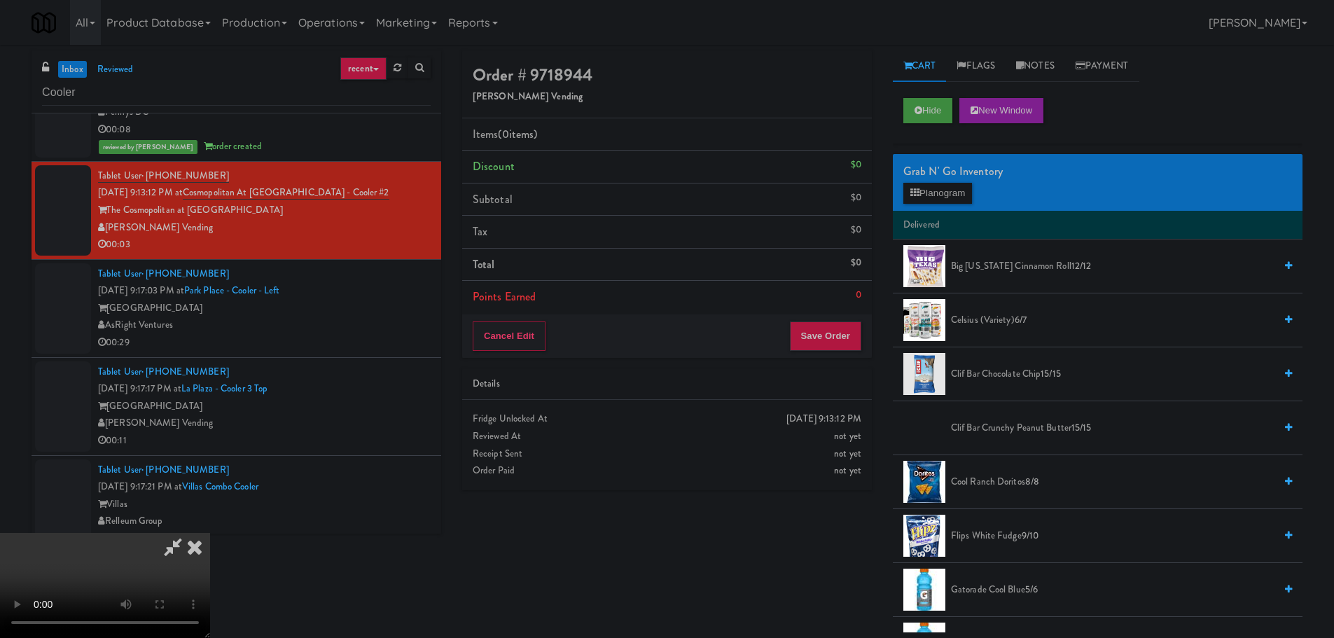
scroll to position [210, 0]
drag, startPoint x: 545, startPoint y: 378, endPoint x: 537, endPoint y: 373, distance: 9.1
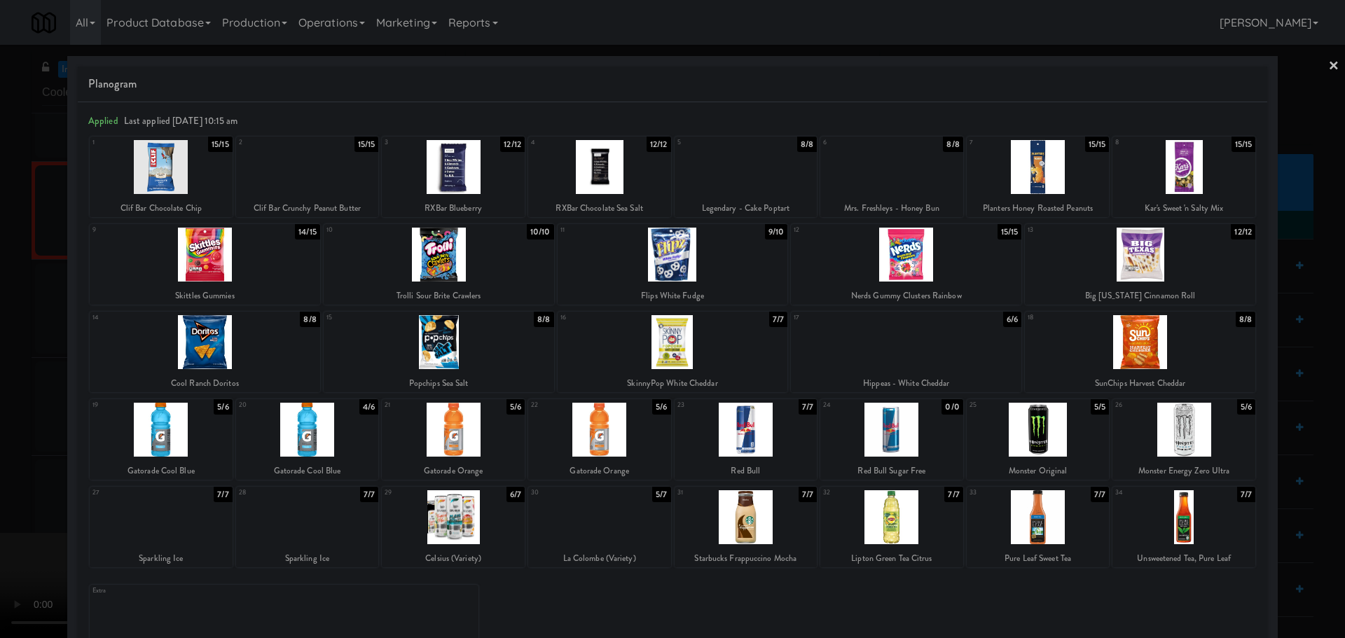
drag, startPoint x: 0, startPoint y: 406, endPoint x: 275, endPoint y: 319, distance: 288.7
drag, startPoint x: 0, startPoint y: 410, endPoint x: 172, endPoint y: 460, distance: 178.9
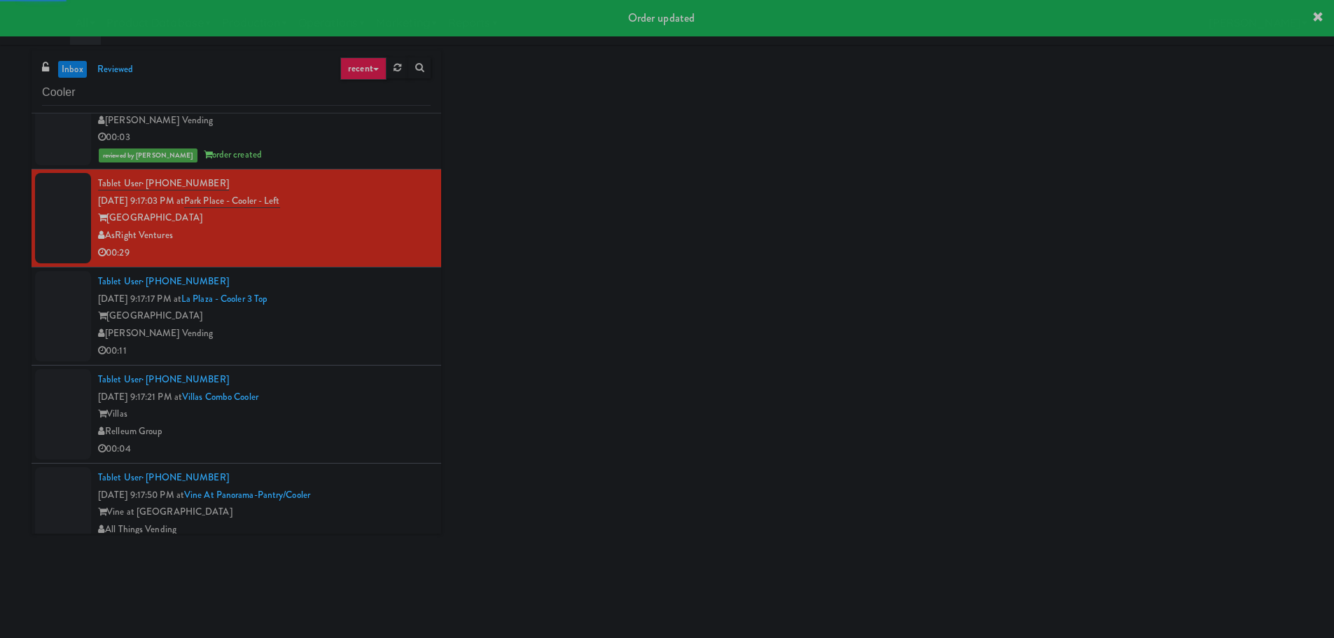
scroll to position [4553, 0]
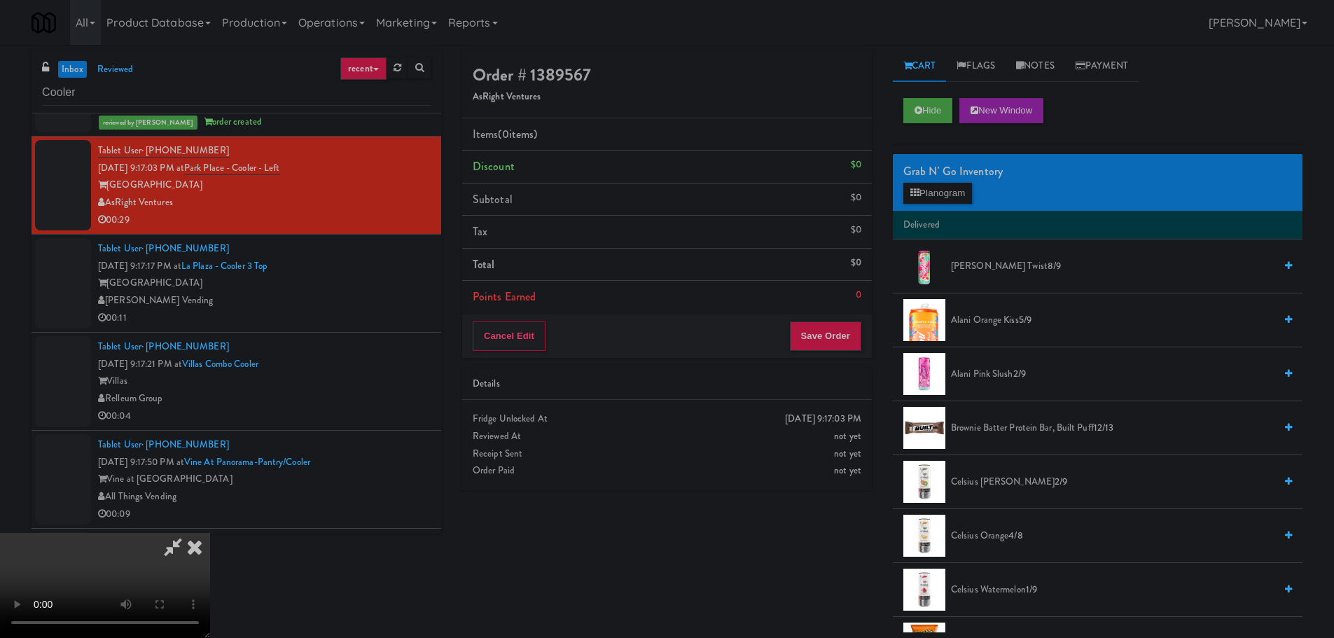
drag, startPoint x: 512, startPoint y: 281, endPoint x: 529, endPoint y: 287, distance: 18.0
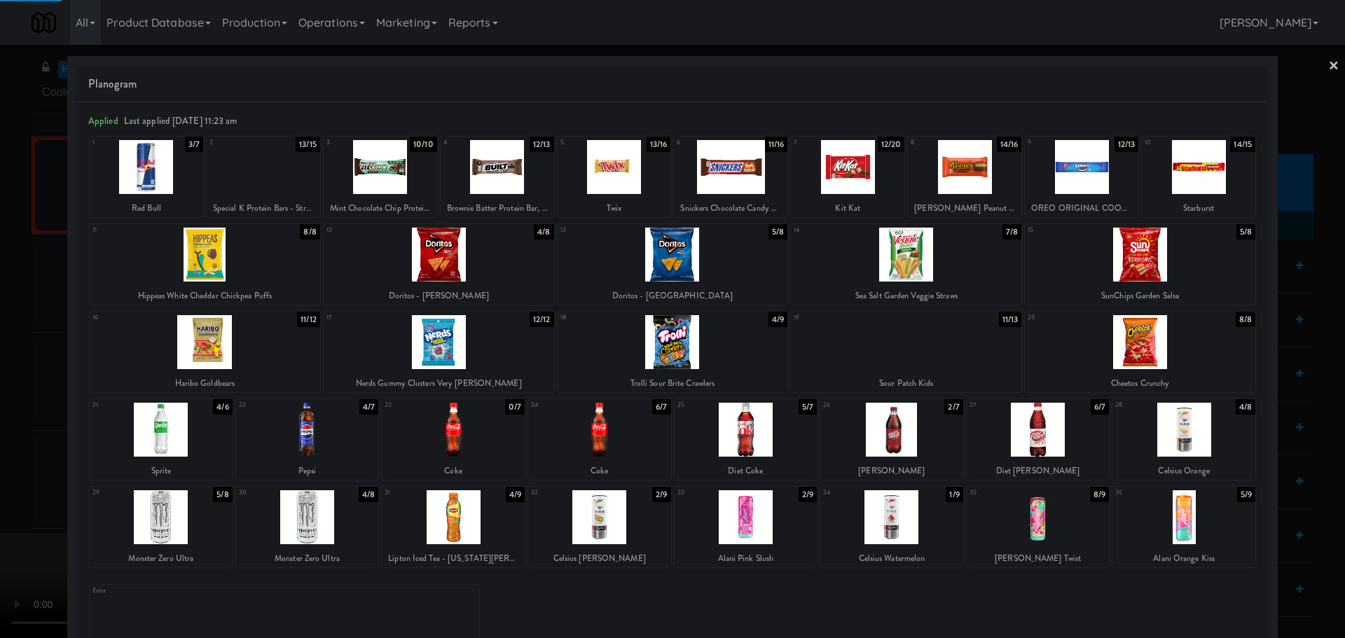
drag, startPoint x: 0, startPoint y: 408, endPoint x: 235, endPoint y: 347, distance: 243.1
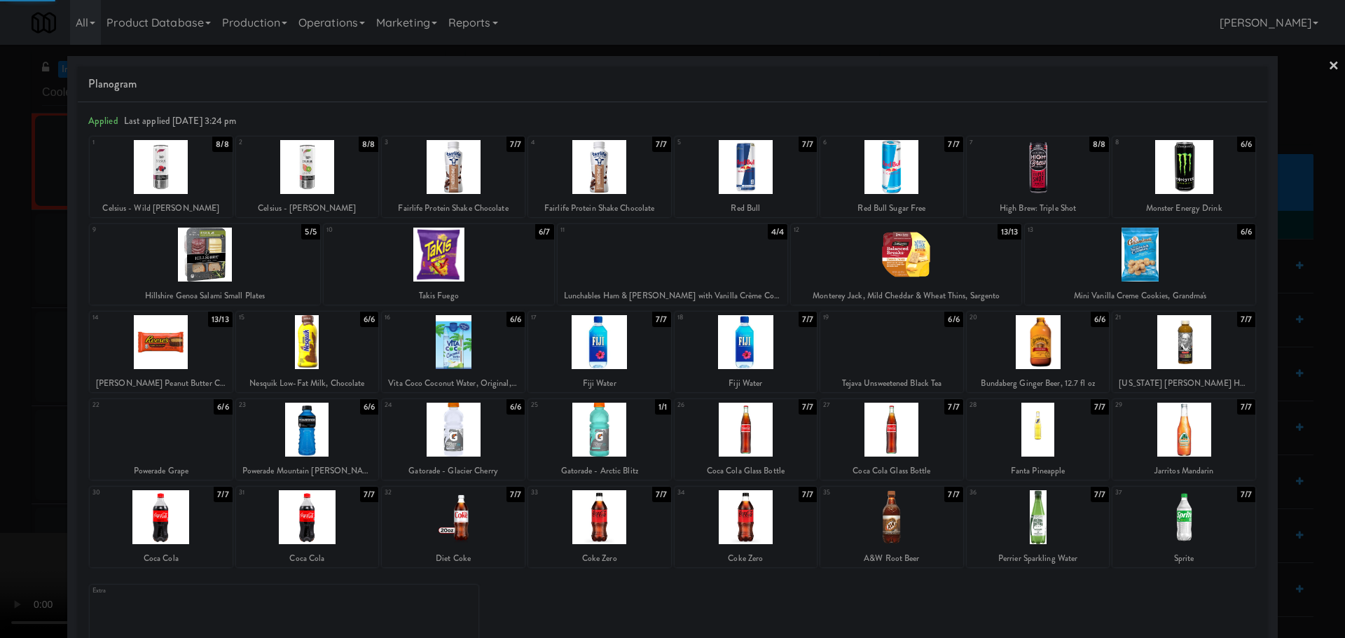
drag, startPoint x: 0, startPoint y: 369, endPoint x: 109, endPoint y: 331, distance: 115.6
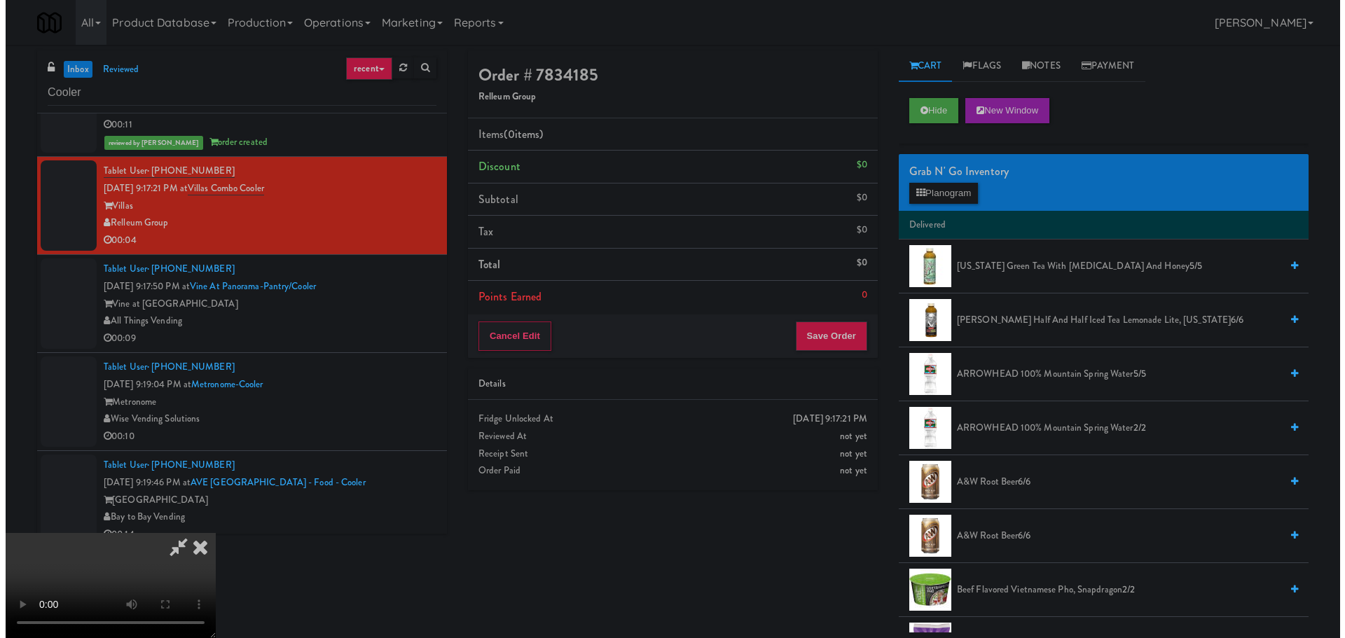
scroll to position [70, 0]
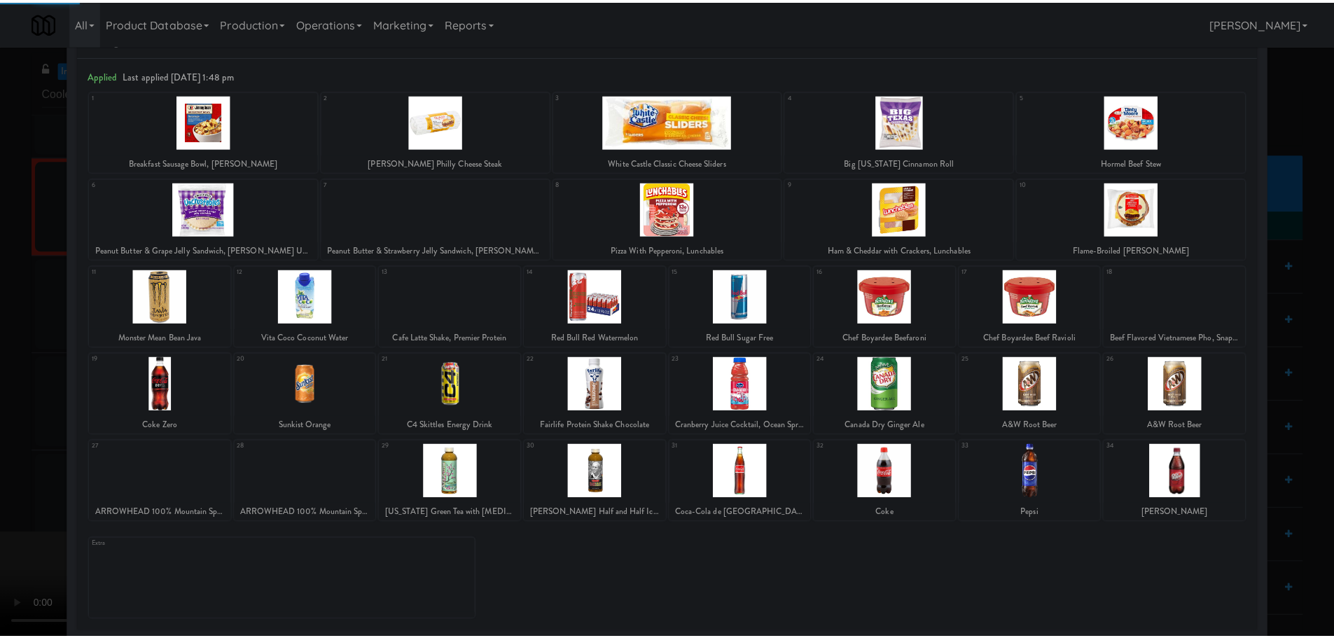
scroll to position [50, 0]
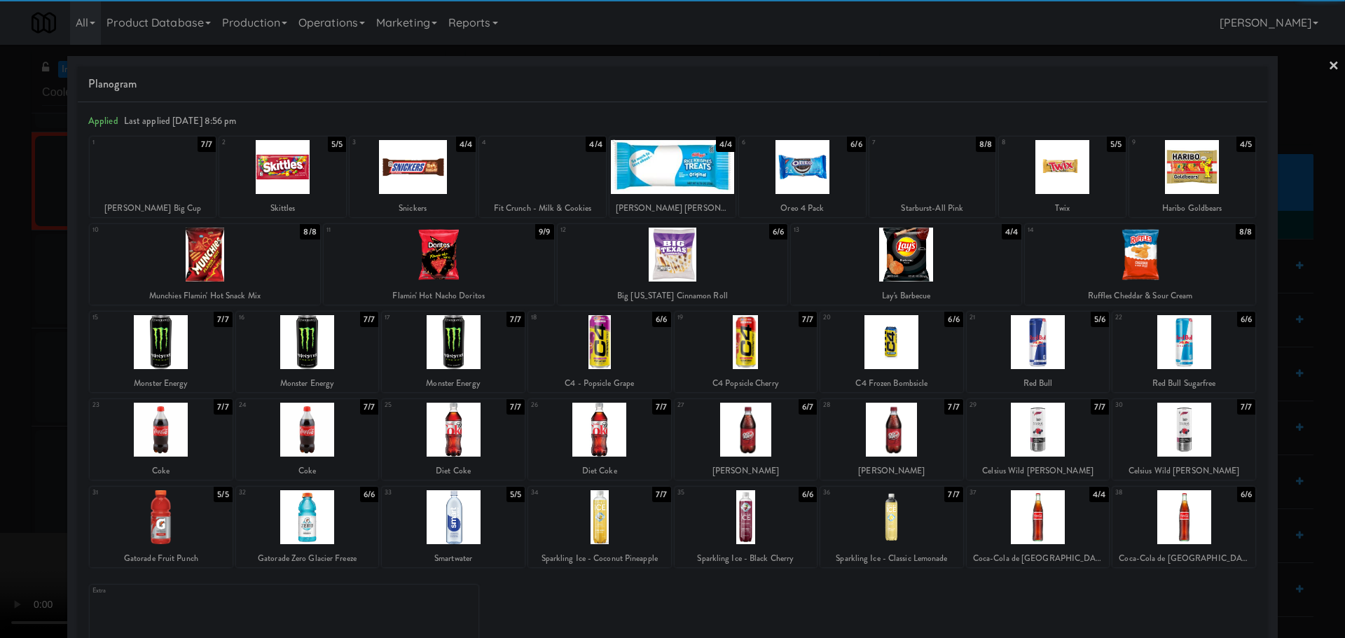
drag, startPoint x: 430, startPoint y: 181, endPoint x: 413, endPoint y: 195, distance: 21.9
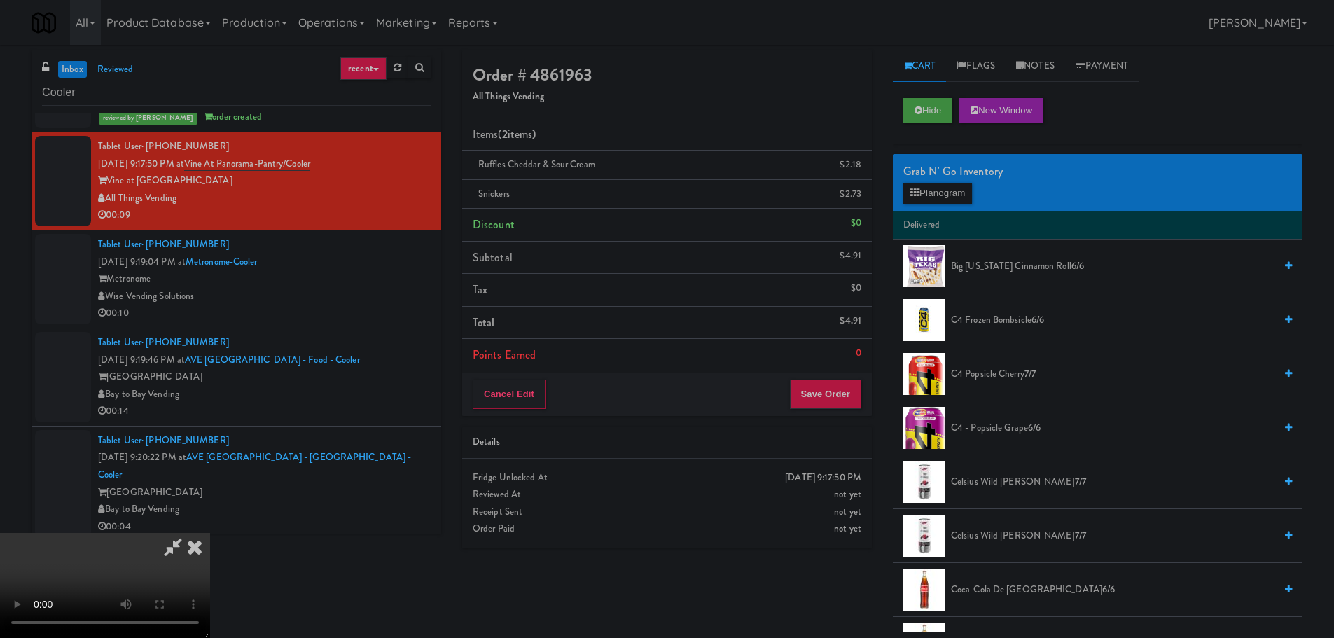
drag, startPoint x: 495, startPoint y: 355, endPoint x: 504, endPoint y: 360, distance: 11.0
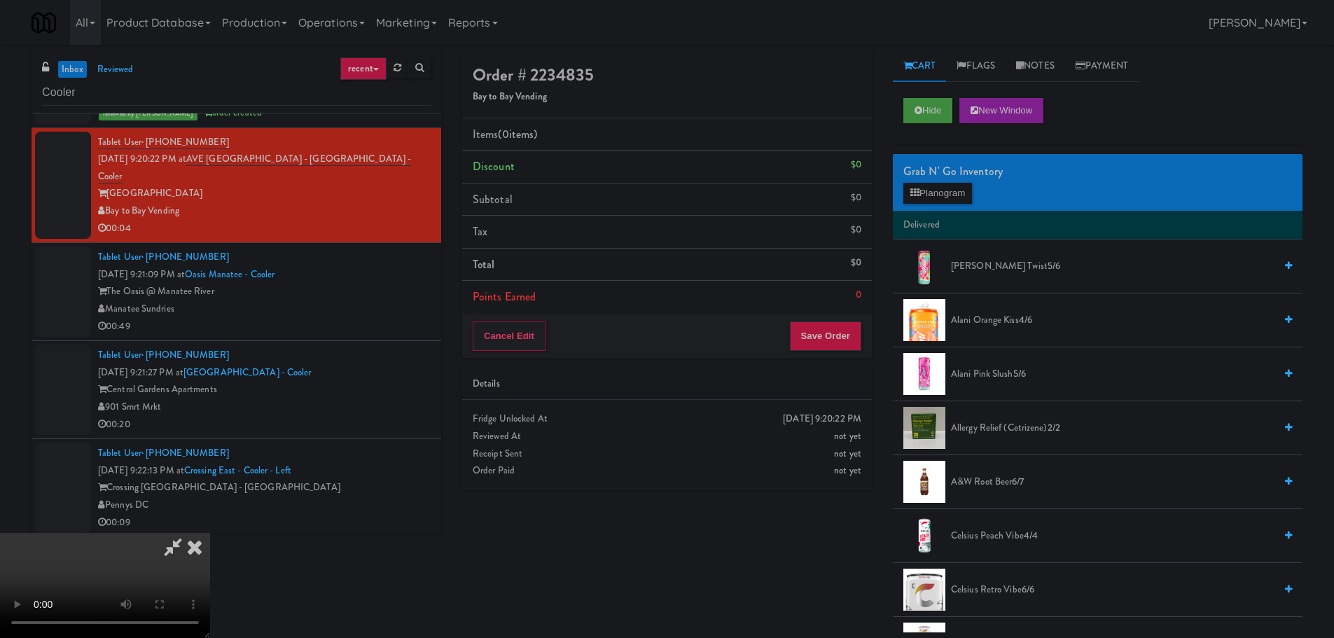
scroll to position [210, 0]
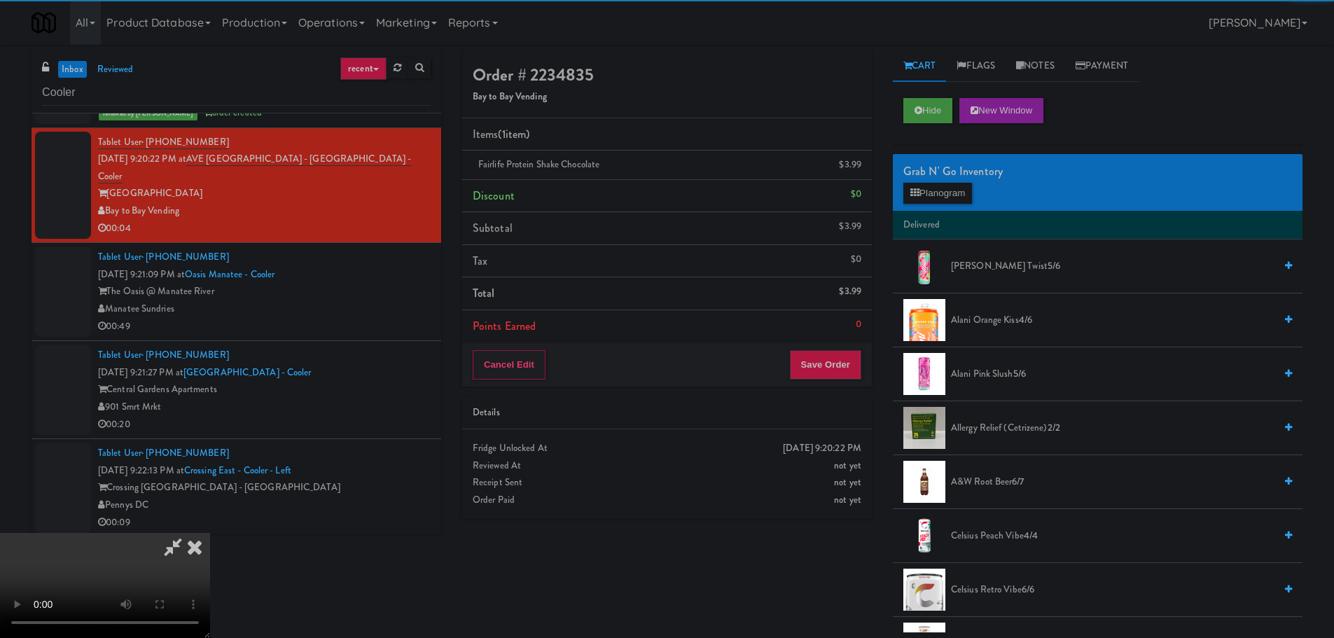
drag, startPoint x: 525, startPoint y: 455, endPoint x: 540, endPoint y: 454, distance: 14.7
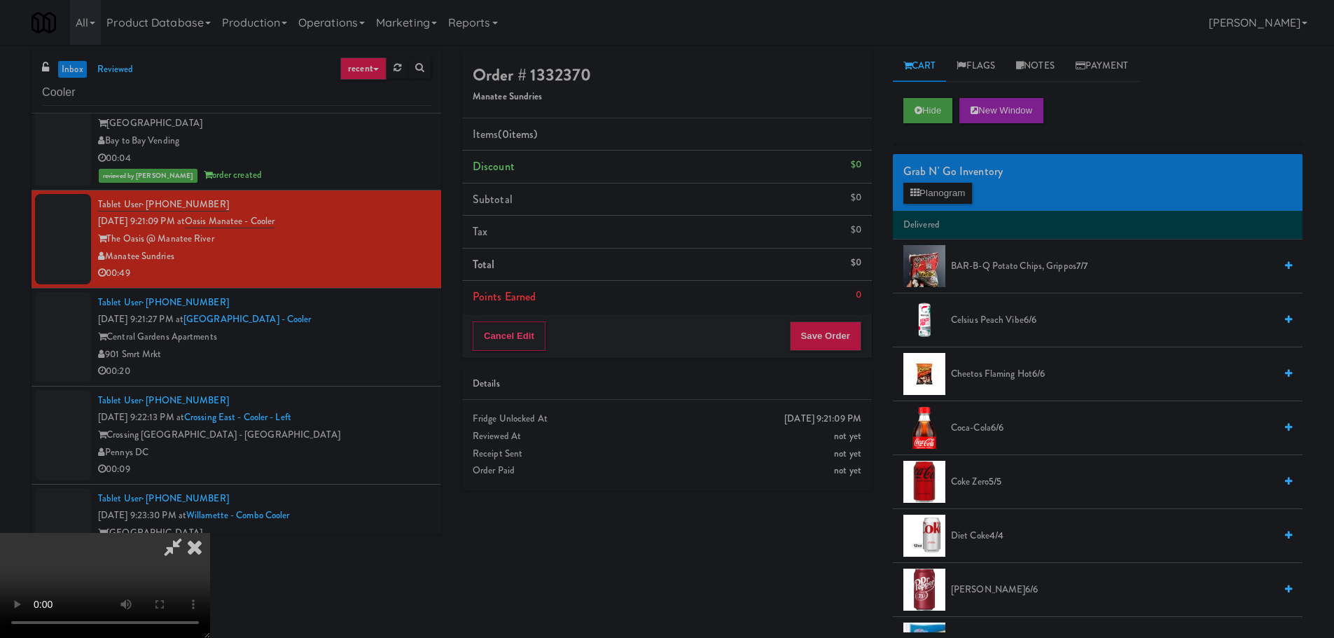
drag, startPoint x: 578, startPoint y: 402, endPoint x: 645, endPoint y: 408, distance: 67.5
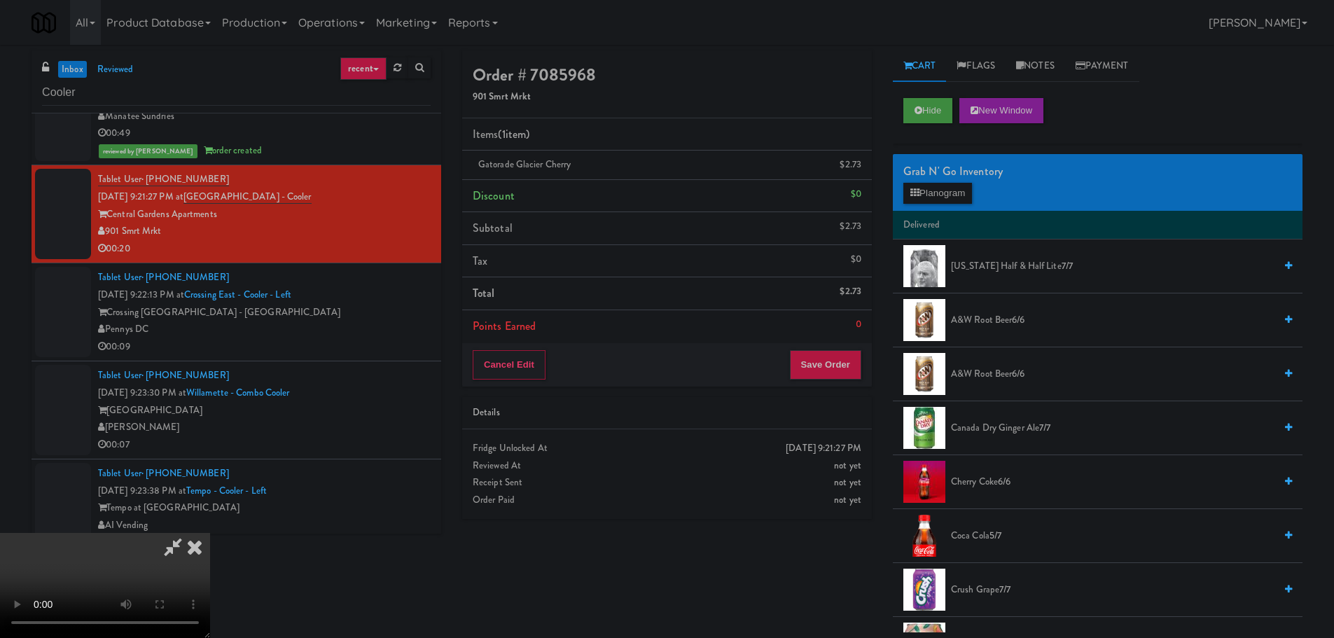
drag, startPoint x: 513, startPoint y: 495, endPoint x: 524, endPoint y: 484, distance: 15.4
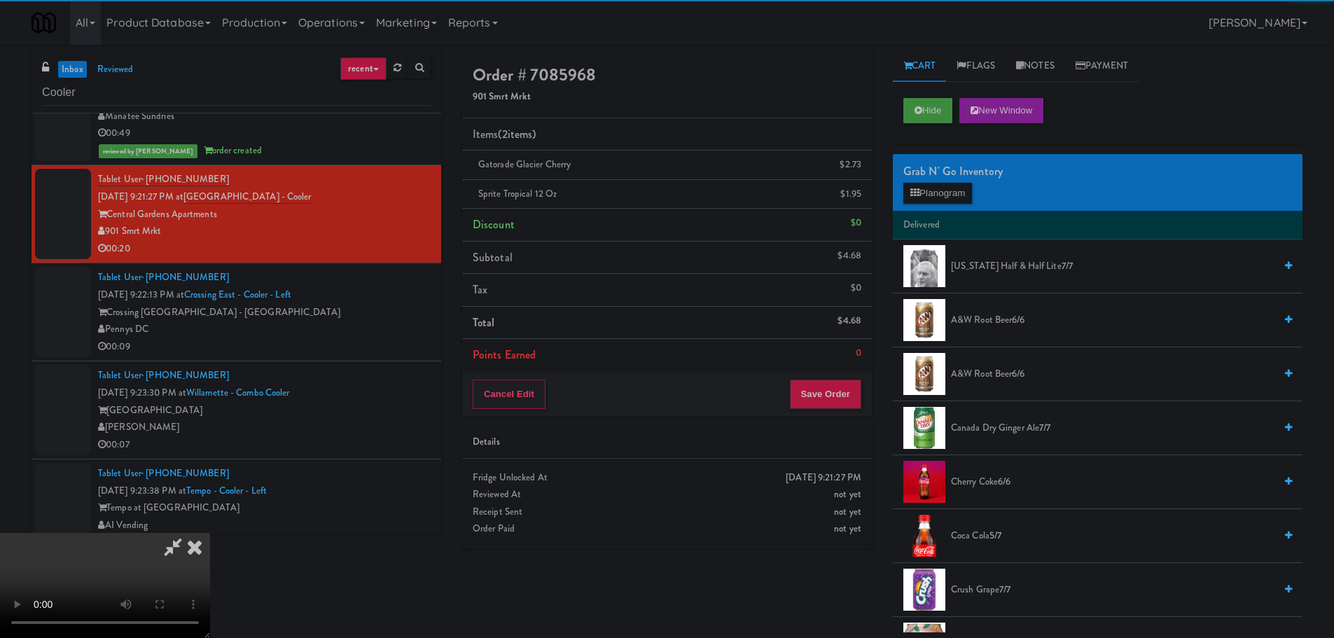
scroll to position [3, 0]
drag, startPoint x: 434, startPoint y: 362, endPoint x: 451, endPoint y: 379, distance: 23.8
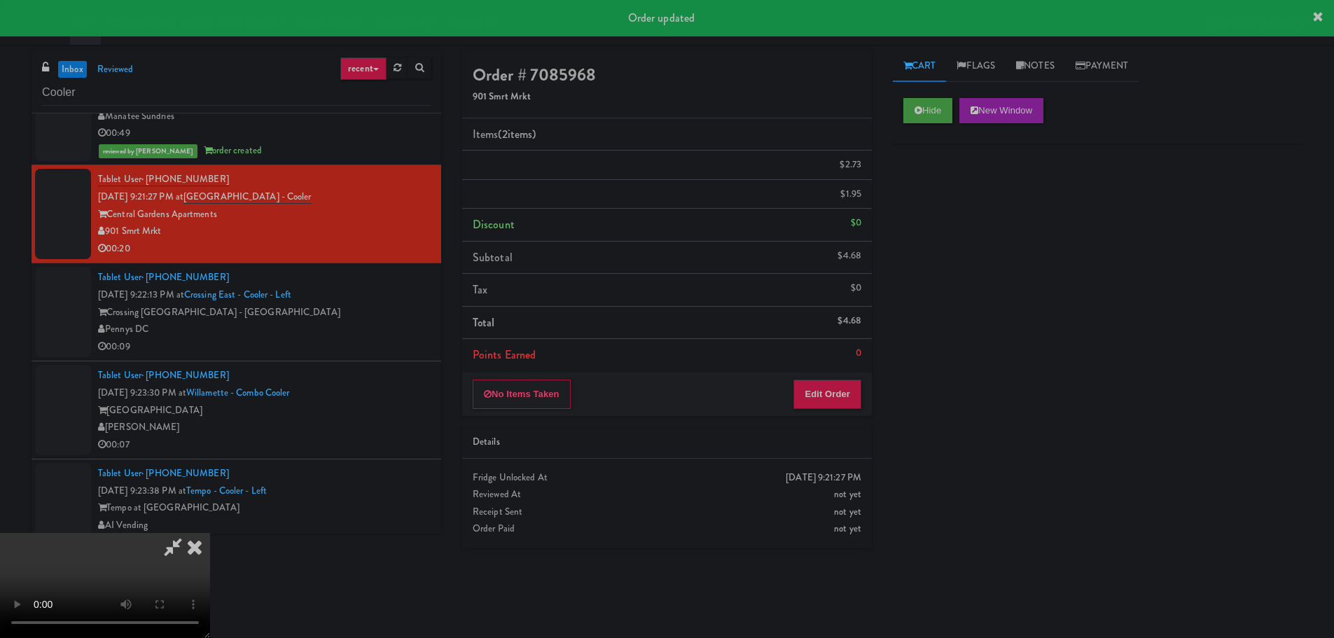
scroll to position [0, 0]
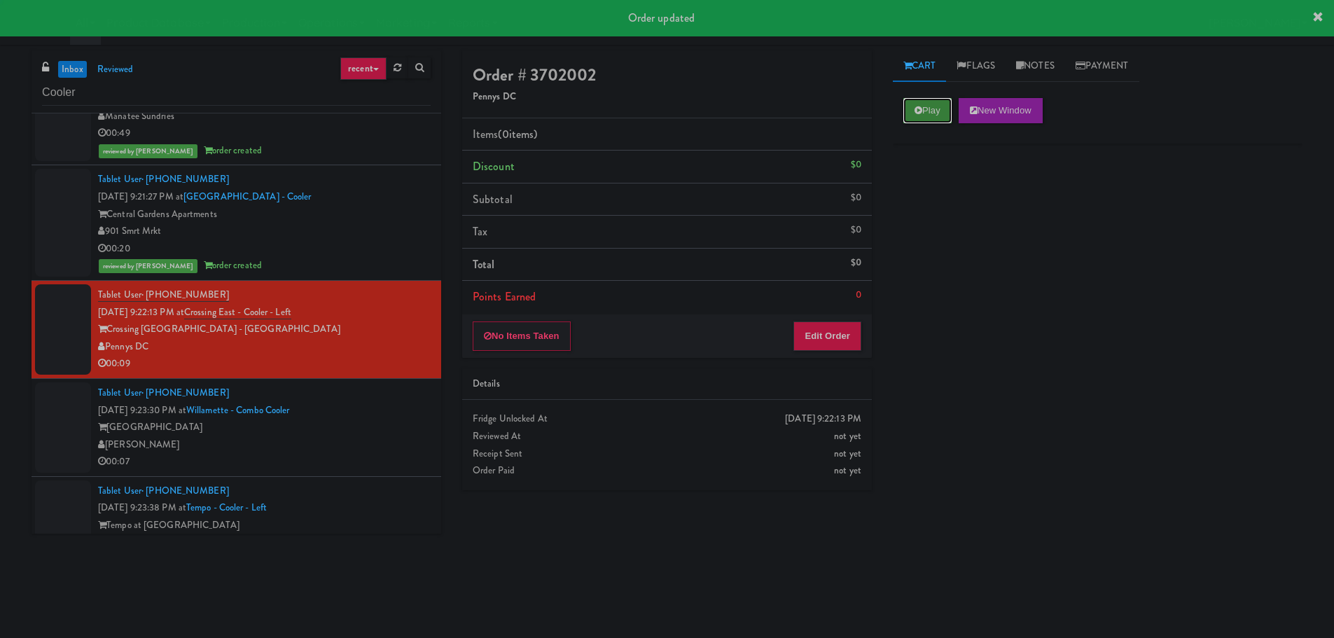
drag, startPoint x: 930, startPoint y: 108, endPoint x: 923, endPoint y: 123, distance: 16.6
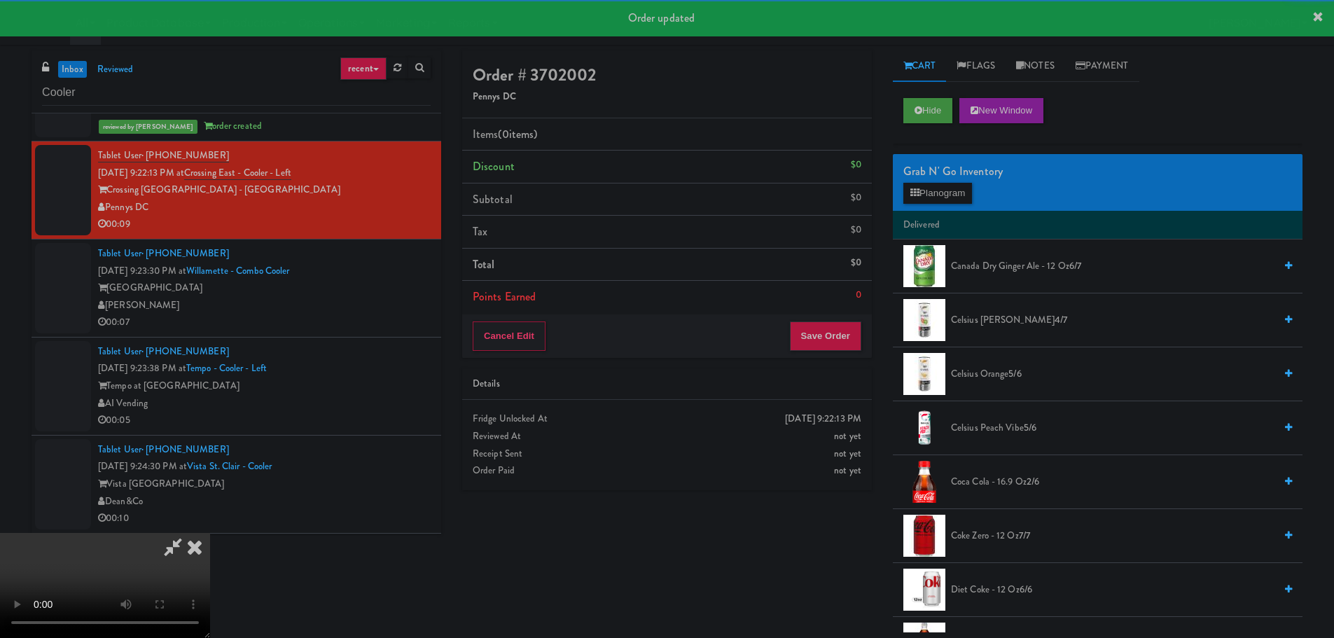
scroll to position [5604, 0]
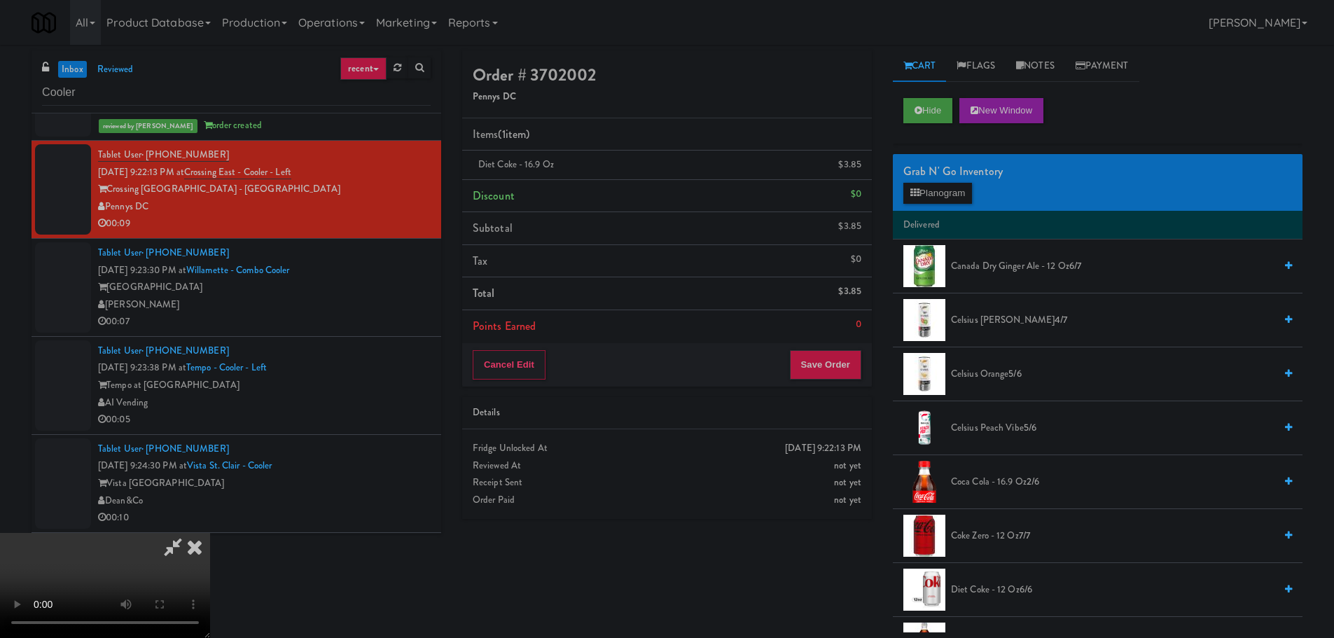
drag, startPoint x: 627, startPoint y: 438, endPoint x: 544, endPoint y: 542, distance: 133.1
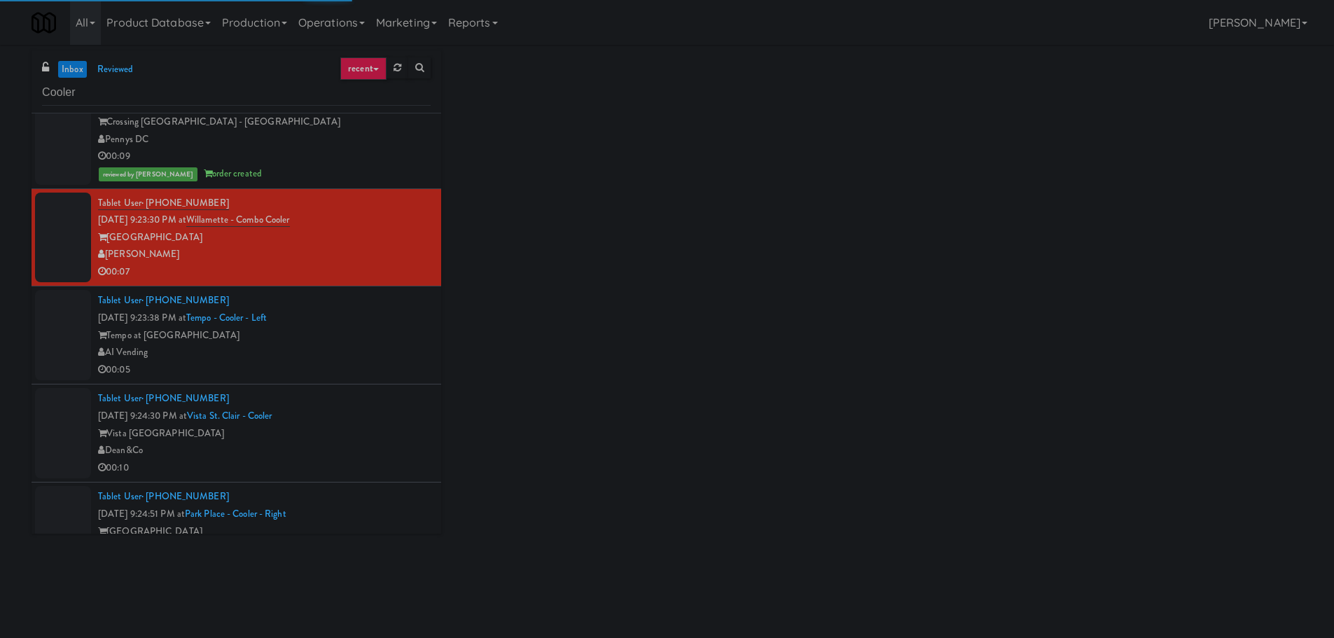
scroll to position [5674, 0]
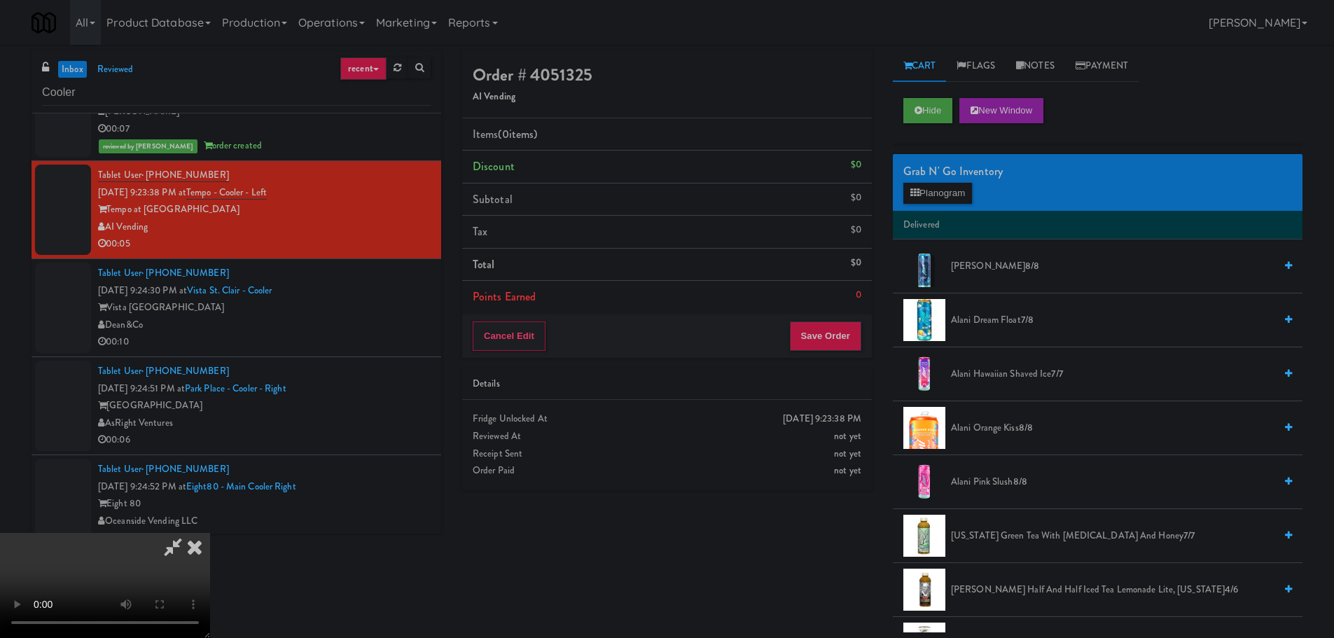
scroll to position [11, 0]
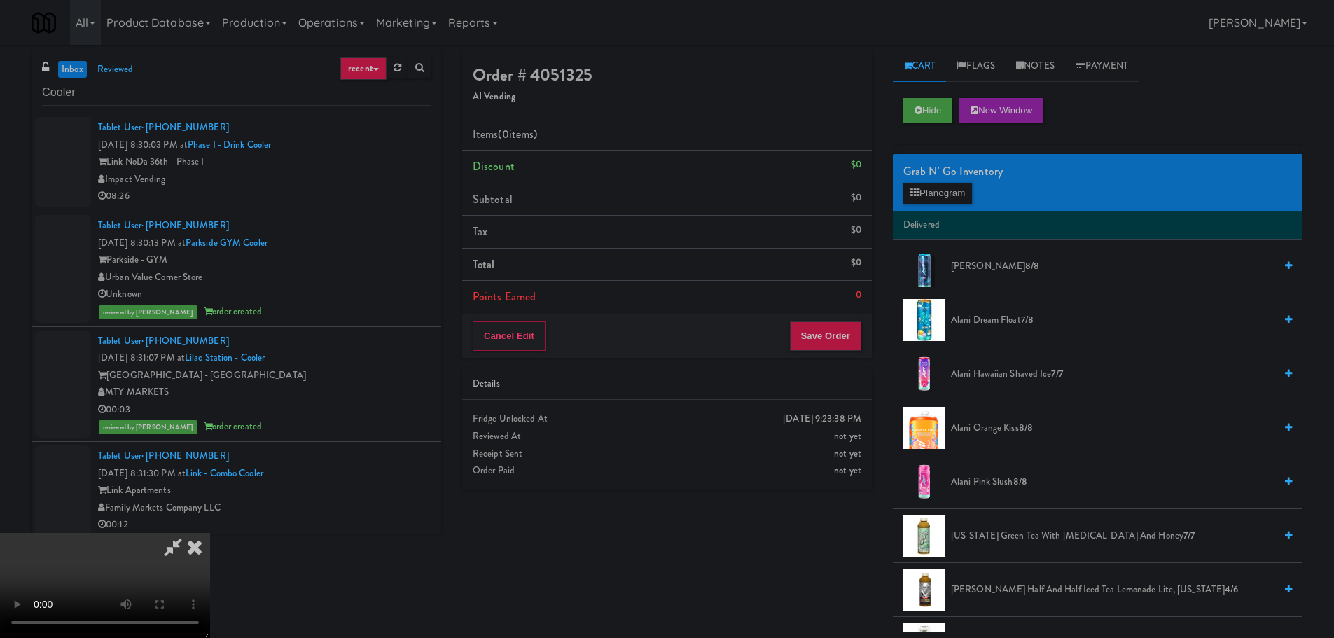
scroll to position [5814, 0]
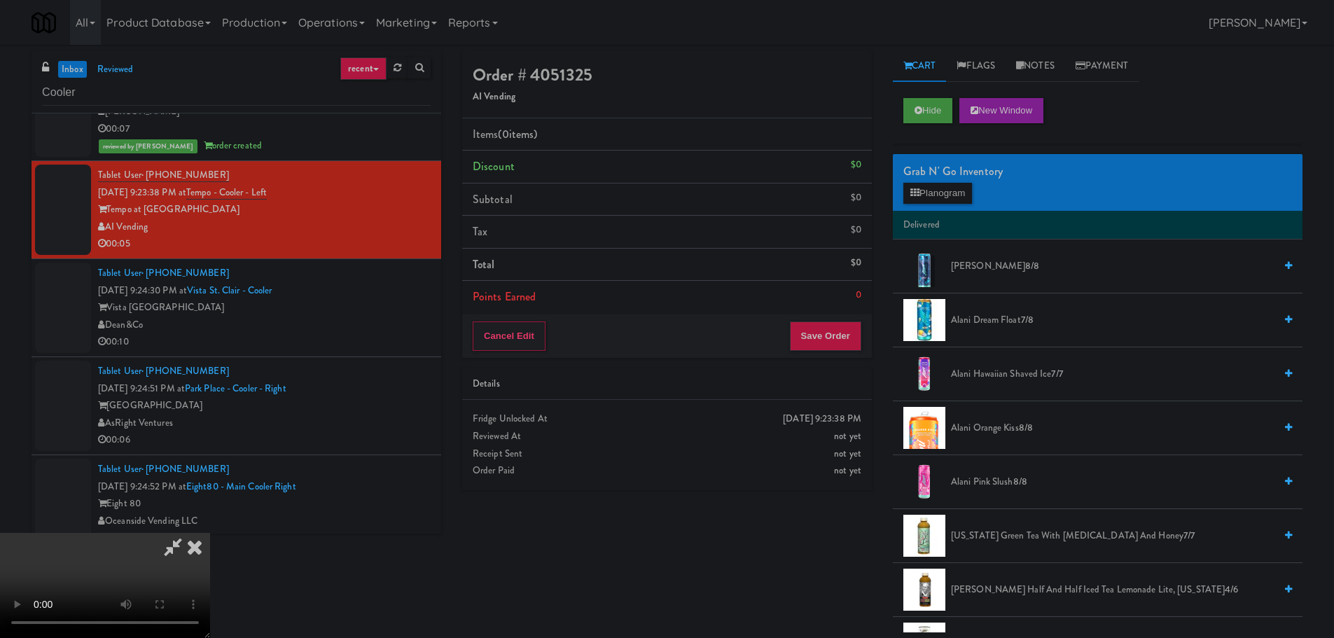
click at [210, 533] on video at bounding box center [105, 585] width 210 height 105
click at [942, 197] on button "Planogram" at bounding box center [938, 193] width 69 height 21
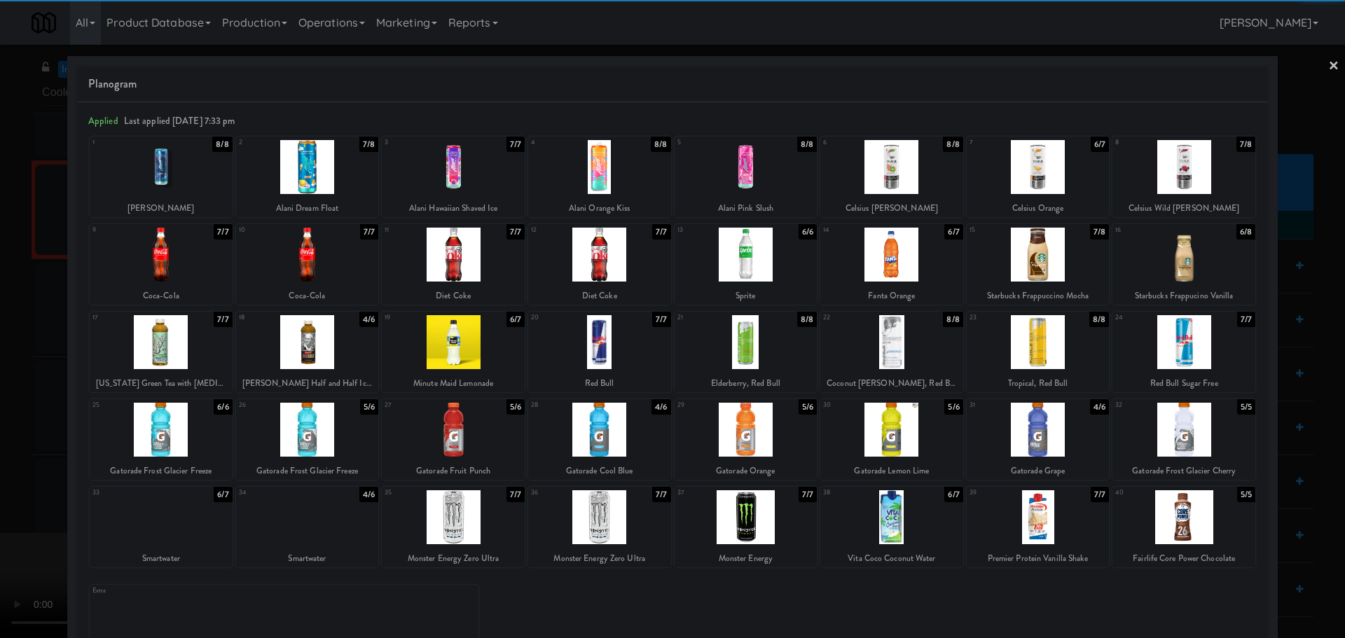
click at [472, 523] on div at bounding box center [453, 517] width 143 height 54
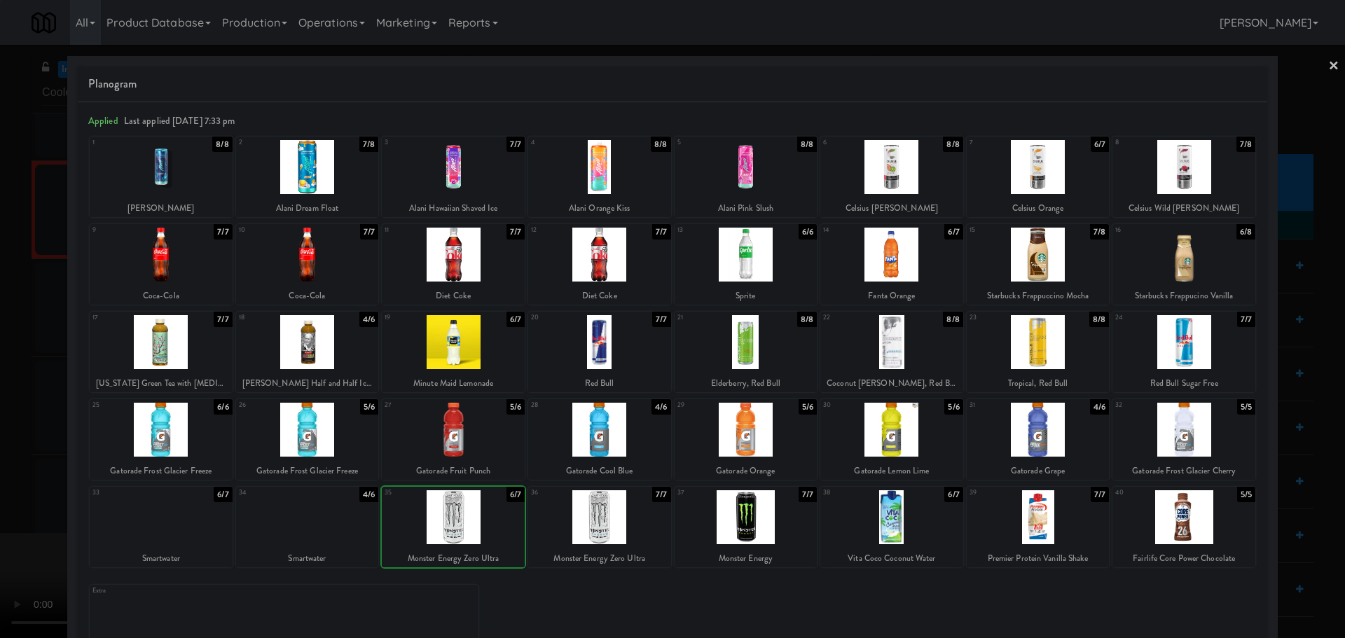
drag, startPoint x: 0, startPoint y: 497, endPoint x: 46, endPoint y: 485, distance: 47.9
click at [1, 497] on div at bounding box center [672, 319] width 1345 height 638
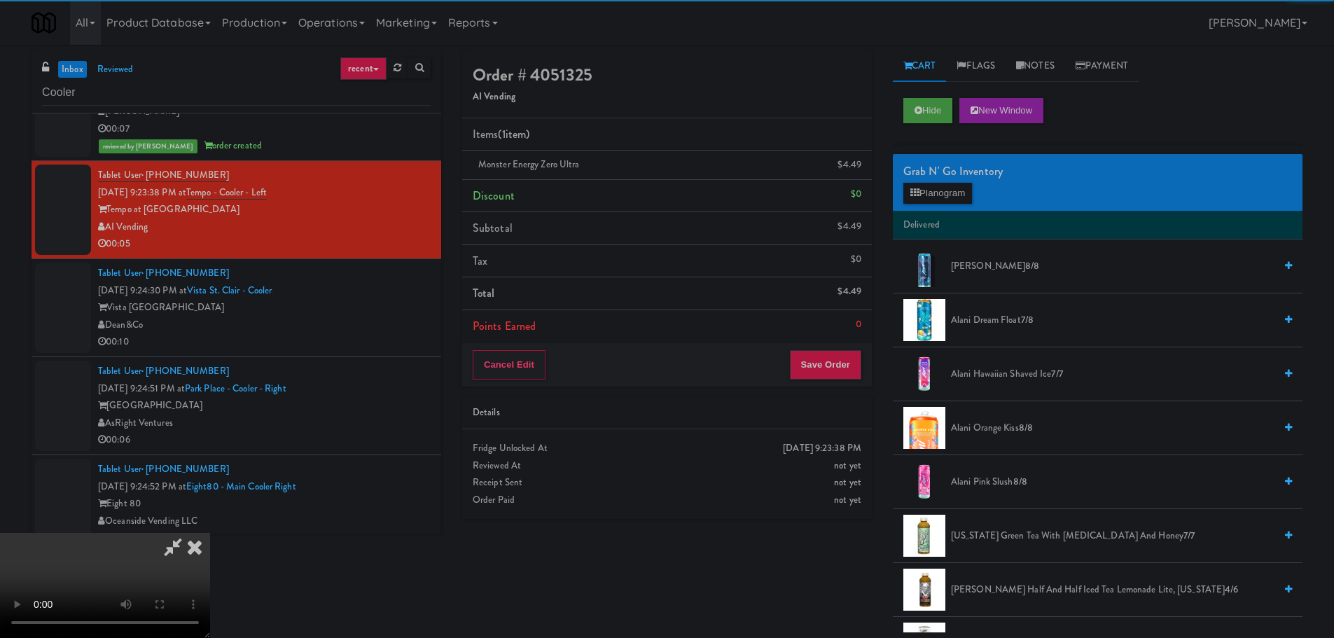
click at [210, 533] on video at bounding box center [105, 585] width 210 height 105
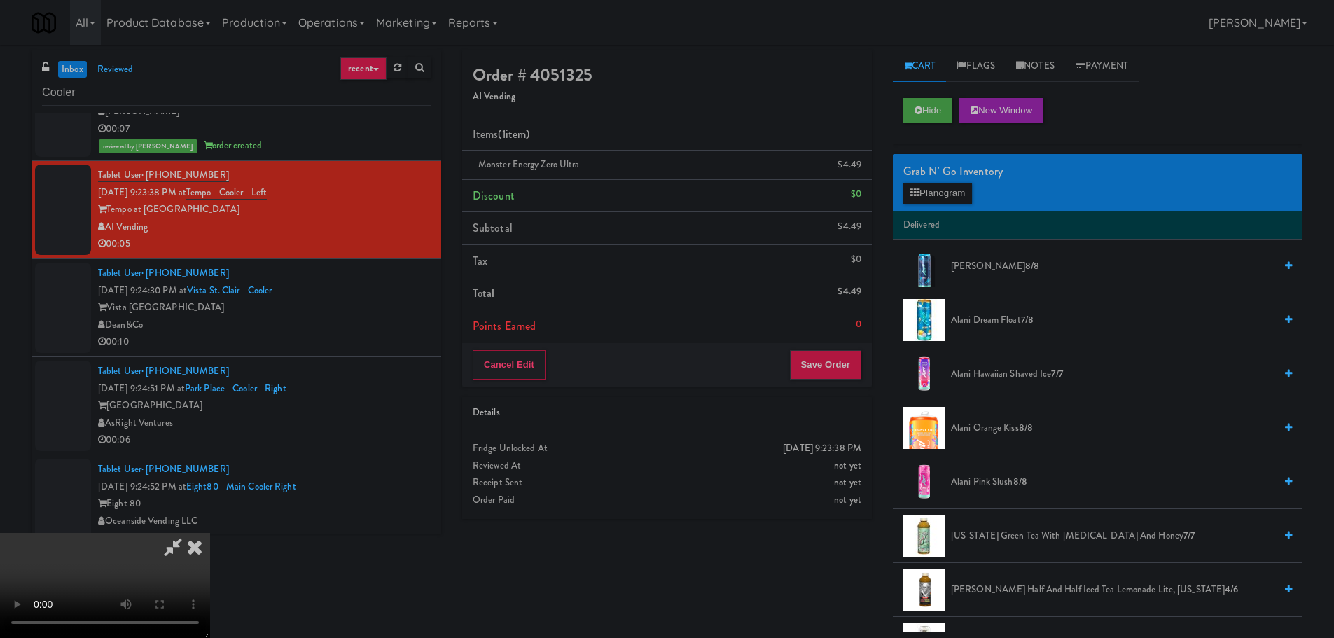
scroll to position [241, 0]
click at [210, 533] on video at bounding box center [105, 585] width 210 height 105
click at [819, 354] on button "Save Order" at bounding box center [825, 364] width 71 height 29
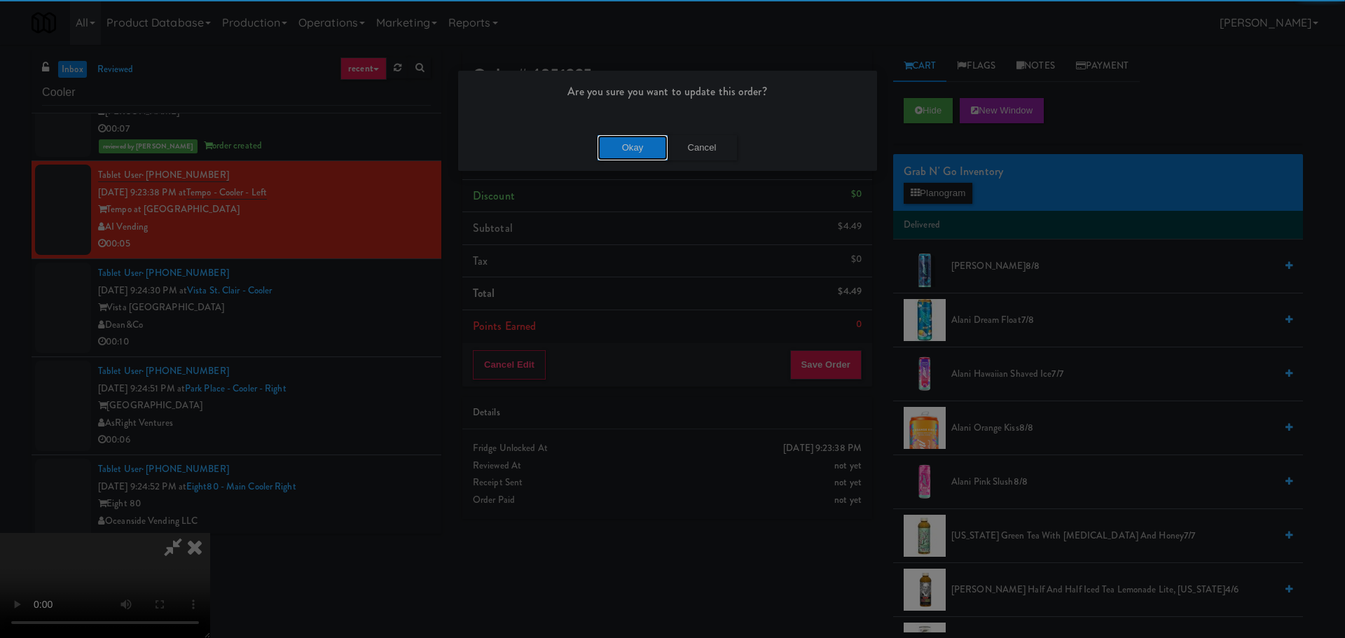
click at [619, 144] on button "Okay" at bounding box center [633, 147] width 70 height 25
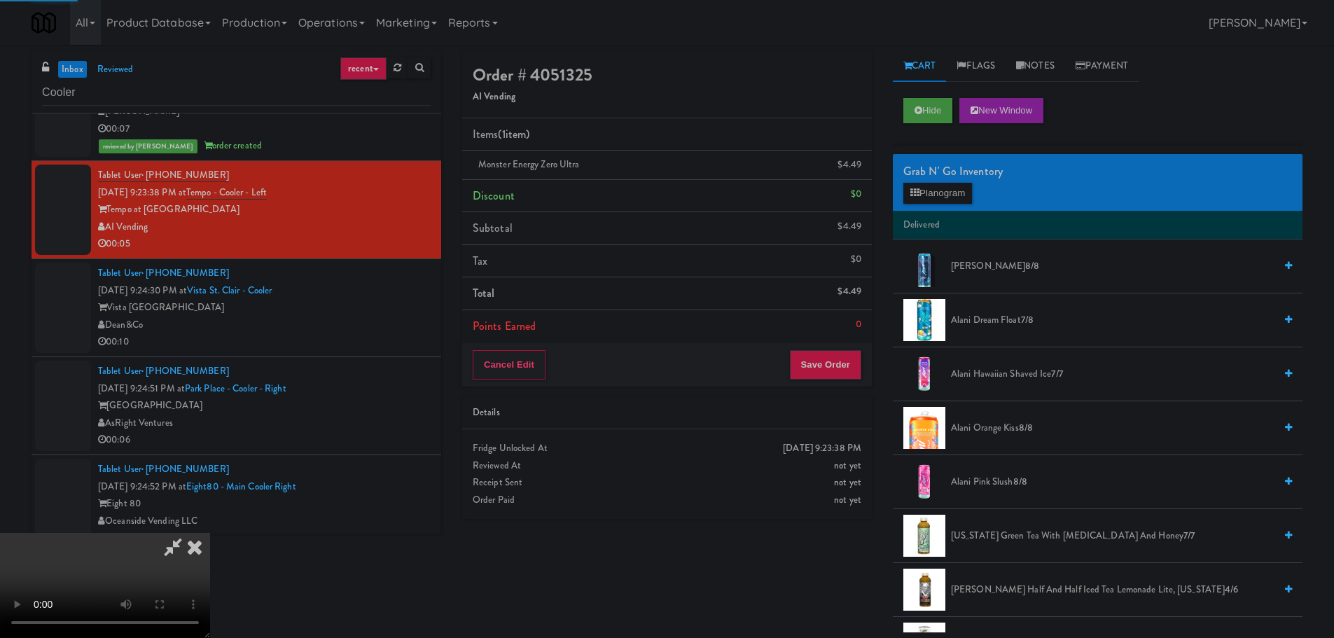
scroll to position [0, 0]
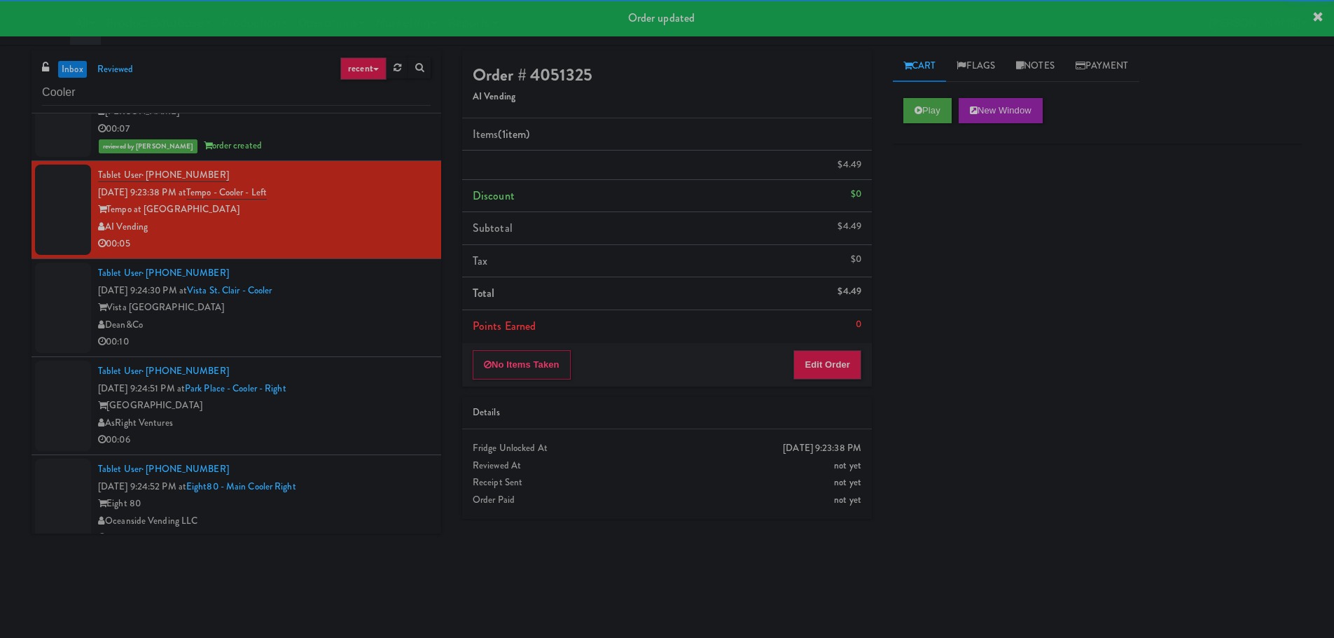
click at [392, 333] on div "00:10" at bounding box center [264, 342] width 333 height 18
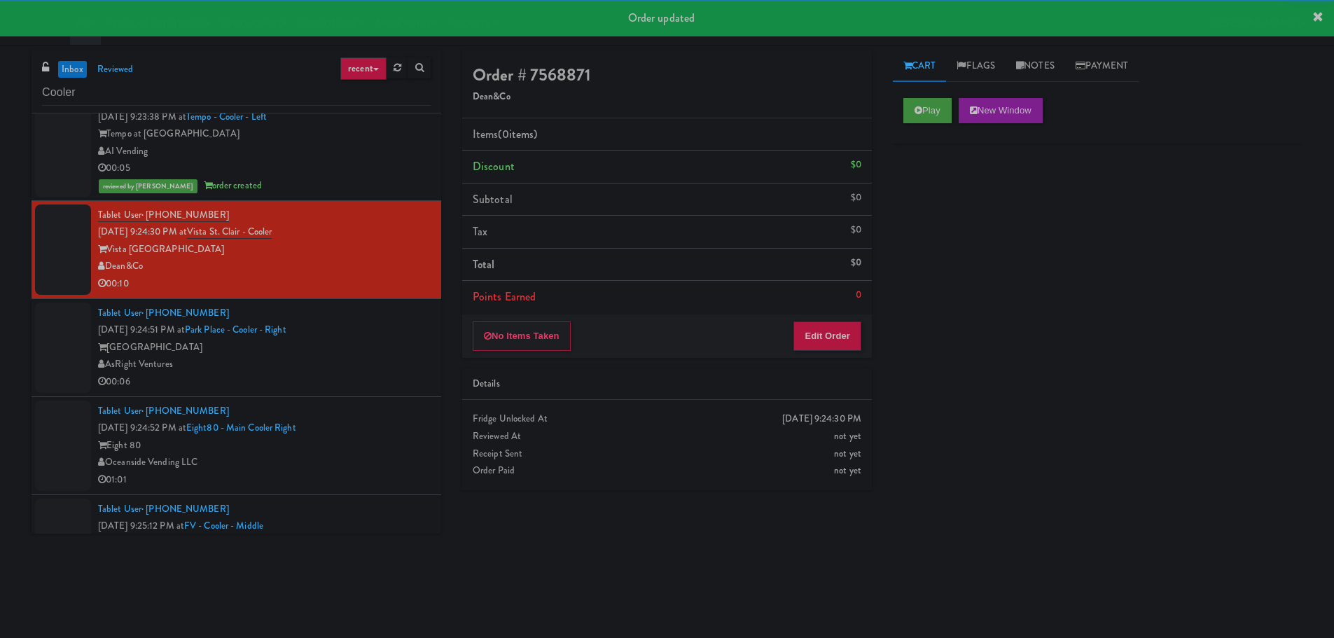
scroll to position [5884, 0]
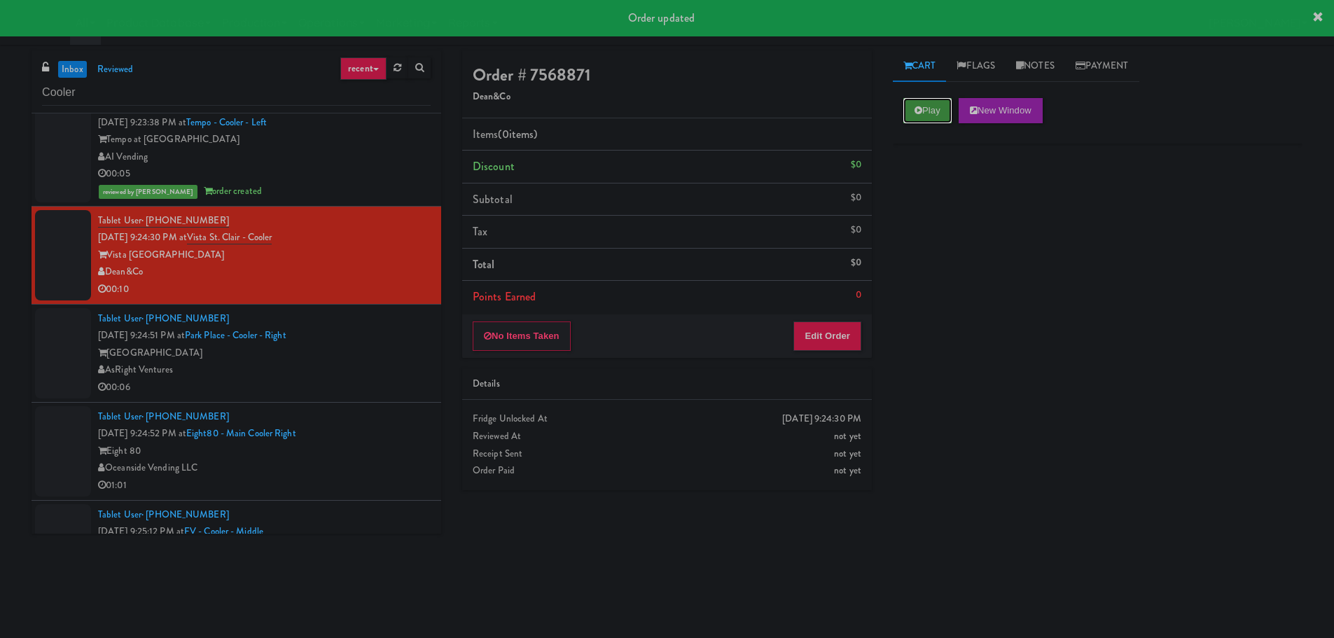
click at [937, 110] on button "Play" at bounding box center [928, 110] width 48 height 25
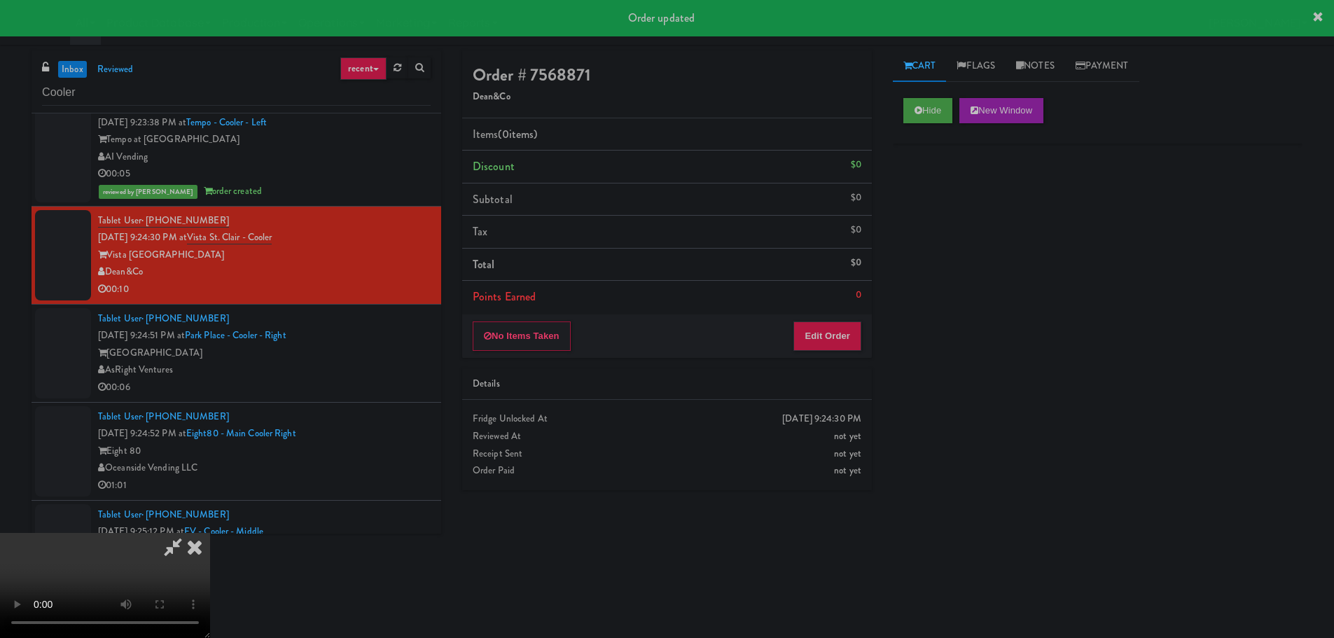
click at [841, 312] on li "Points Earned 0" at bounding box center [667, 297] width 410 height 32
click at [838, 333] on button "Edit Order" at bounding box center [828, 336] width 68 height 29
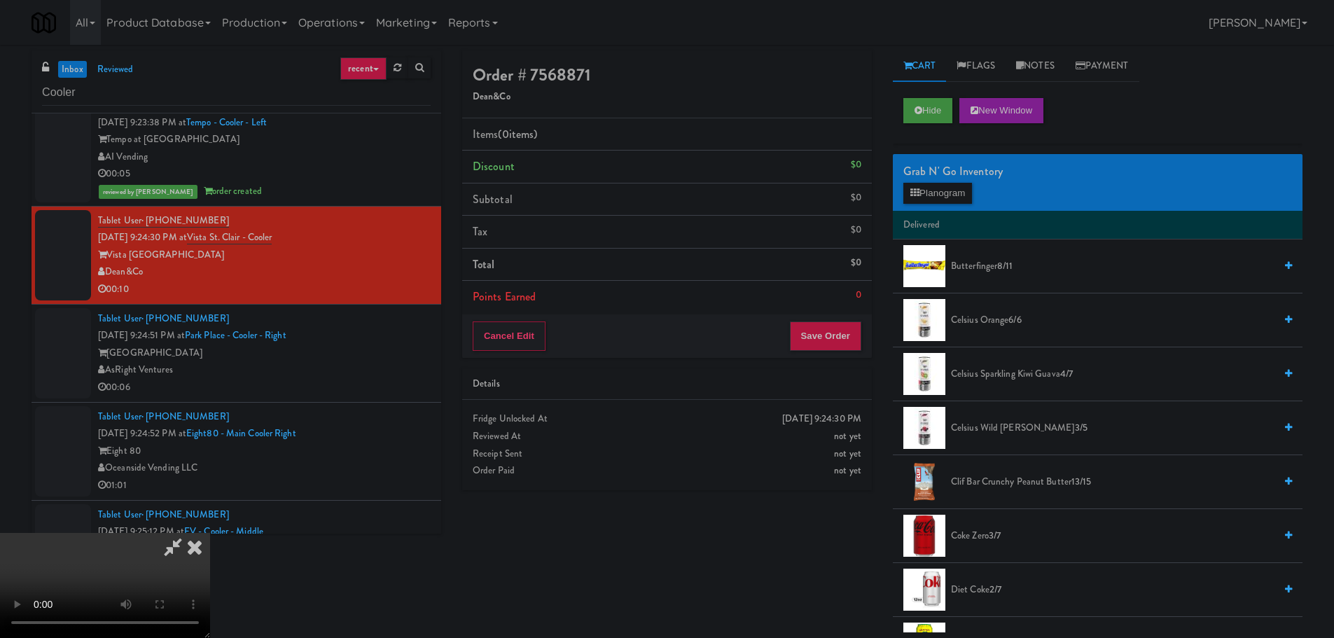
click at [210, 533] on video at bounding box center [105, 585] width 210 height 105
drag, startPoint x: 429, startPoint y: 366, endPoint x: 422, endPoint y: 374, distance: 11.4
click at [210, 533] on video at bounding box center [105, 585] width 210 height 105
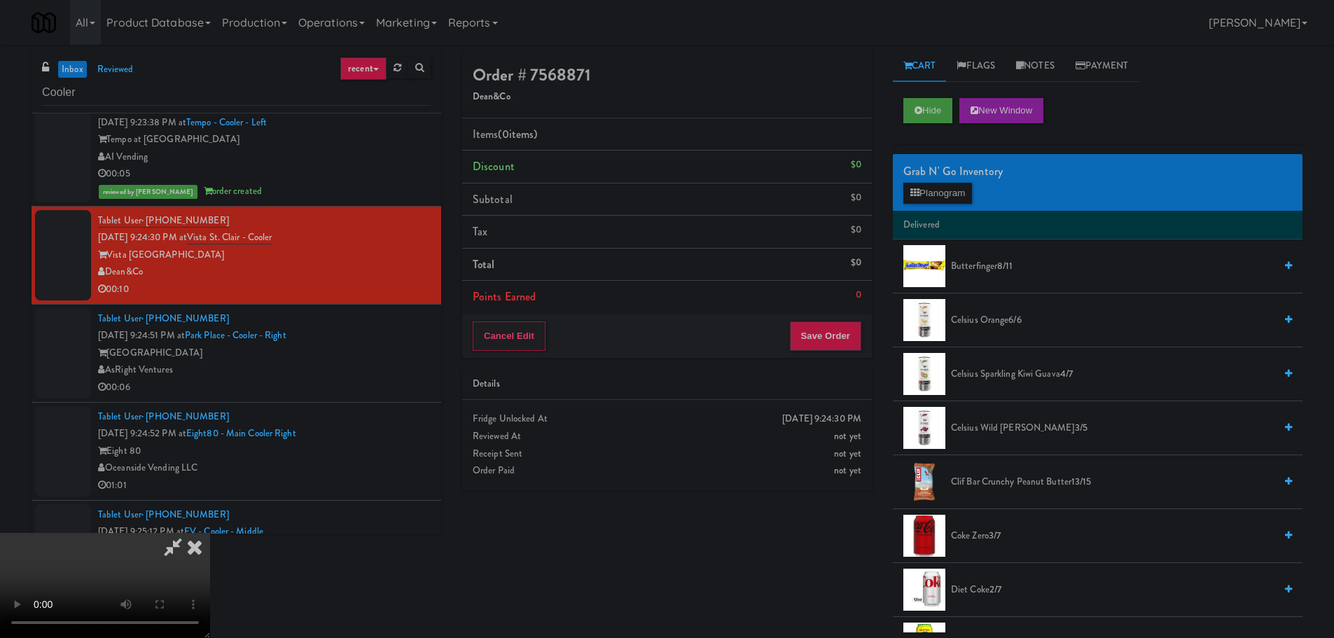
click at [210, 533] on video at bounding box center [105, 585] width 210 height 105
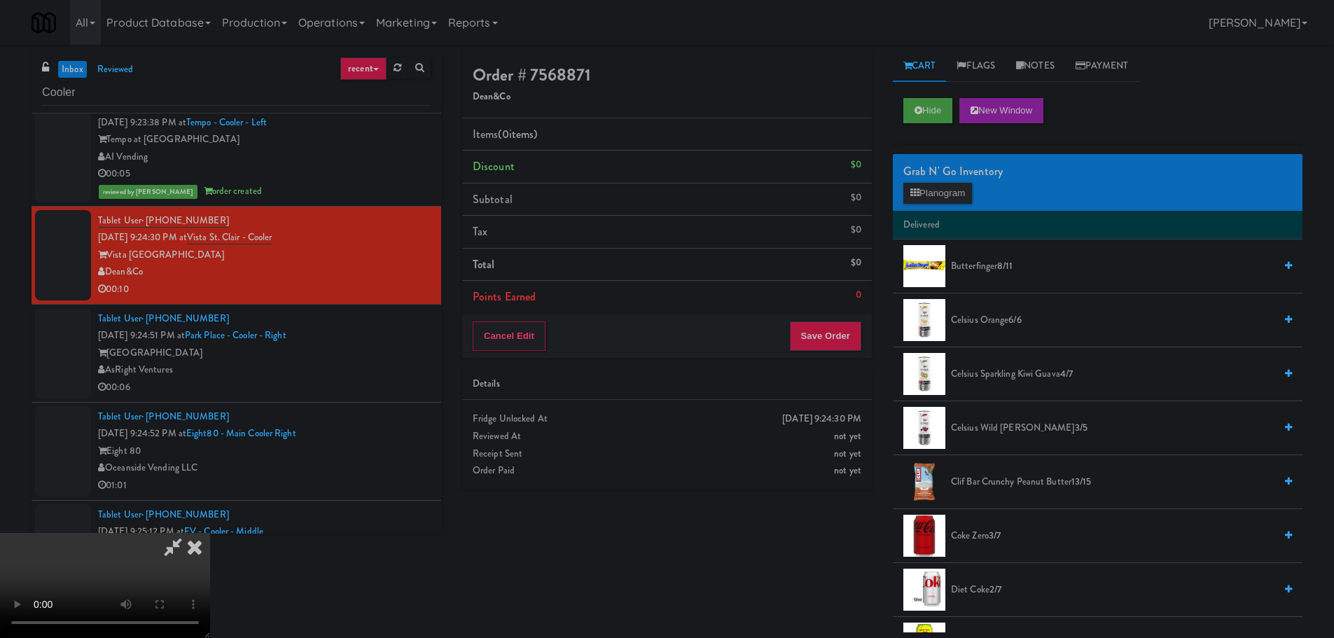
click at [902, 192] on div "Grab N' Go Inventory Planogram" at bounding box center [1098, 182] width 410 height 57
click at [932, 193] on button "Planogram" at bounding box center [938, 193] width 69 height 21
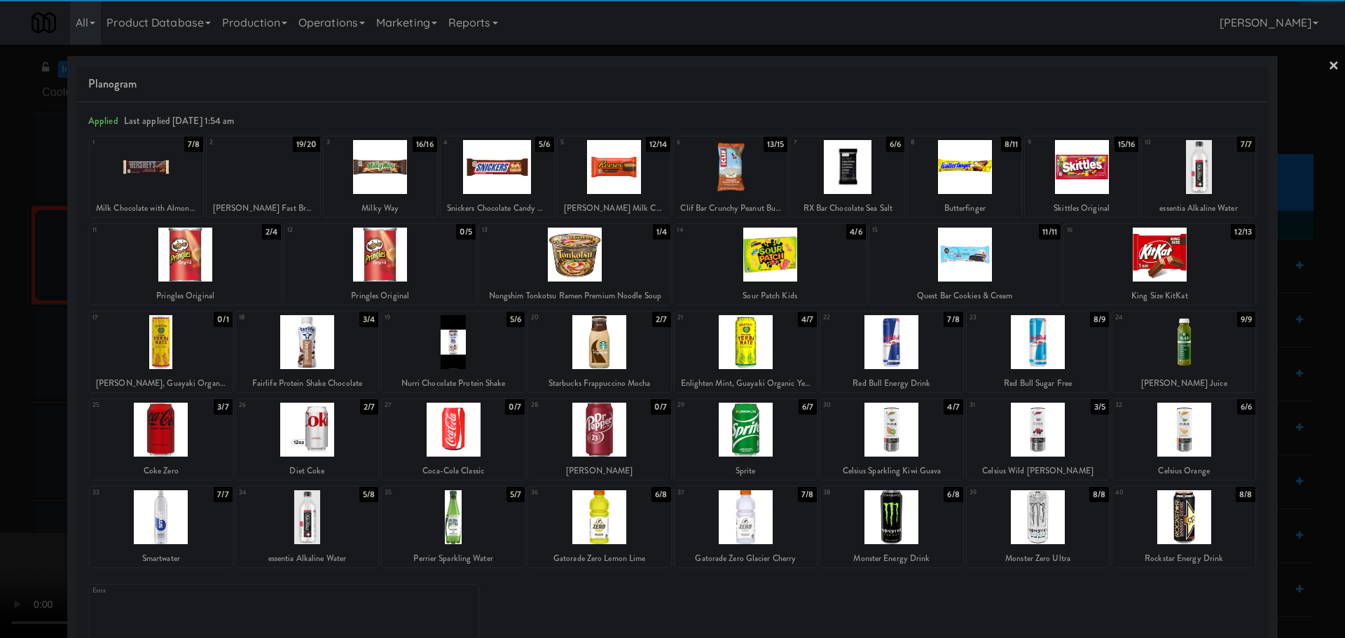
click at [147, 448] on div at bounding box center [161, 430] width 143 height 54
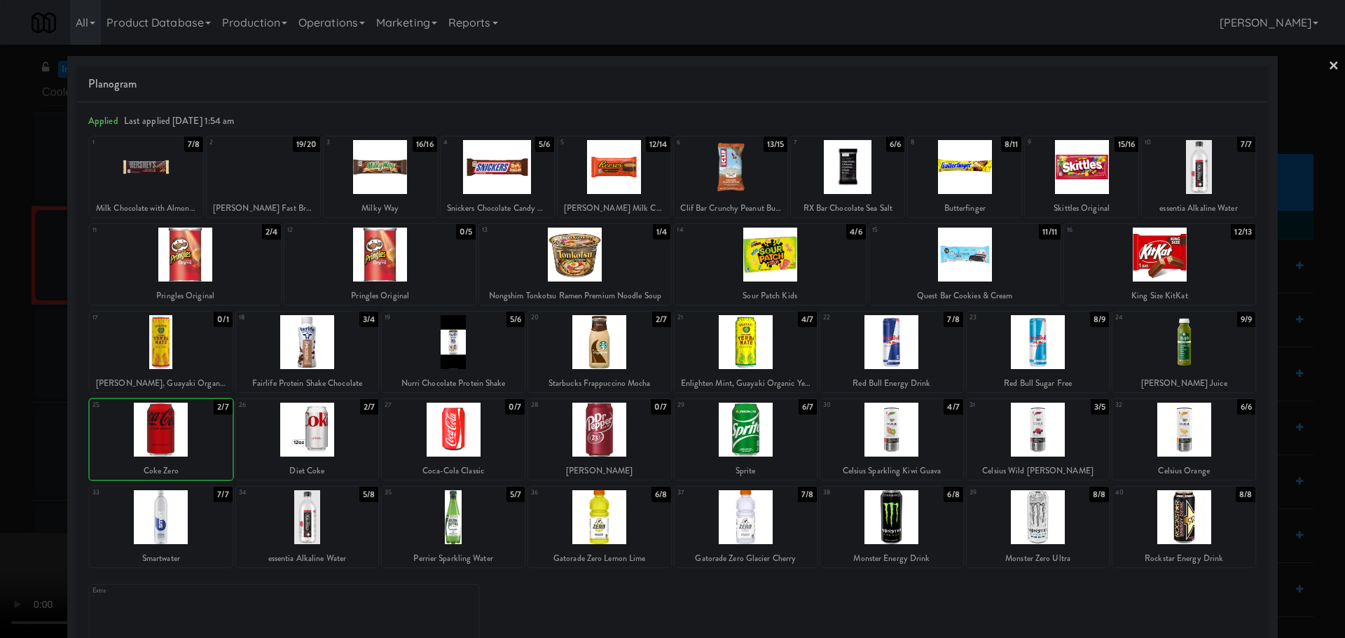
click at [2, 448] on div at bounding box center [672, 319] width 1345 height 638
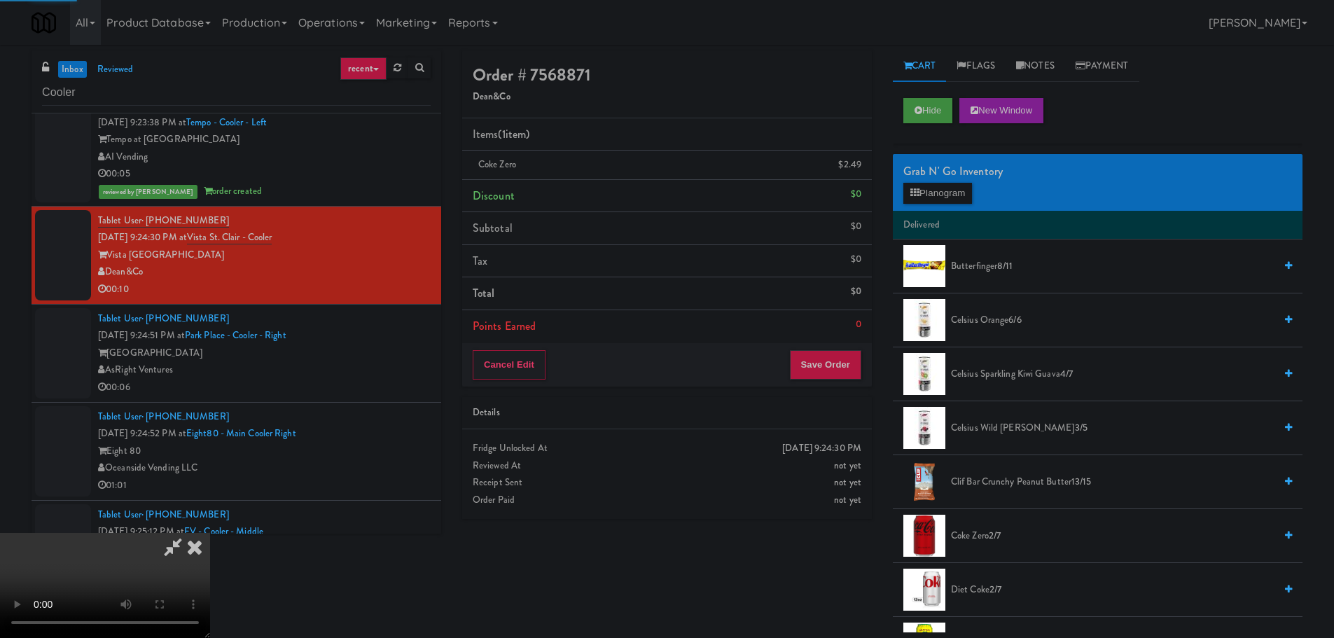
click at [210, 533] on video at bounding box center [105, 585] width 210 height 105
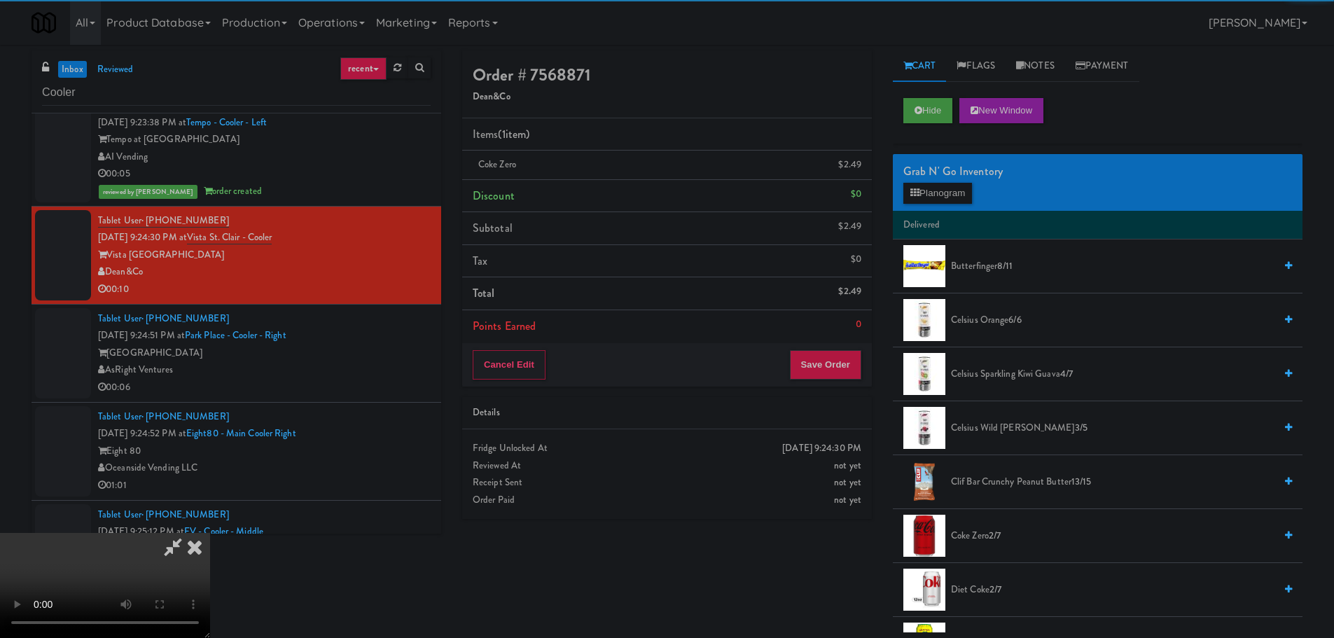
click at [210, 533] on video at bounding box center [105, 585] width 210 height 105
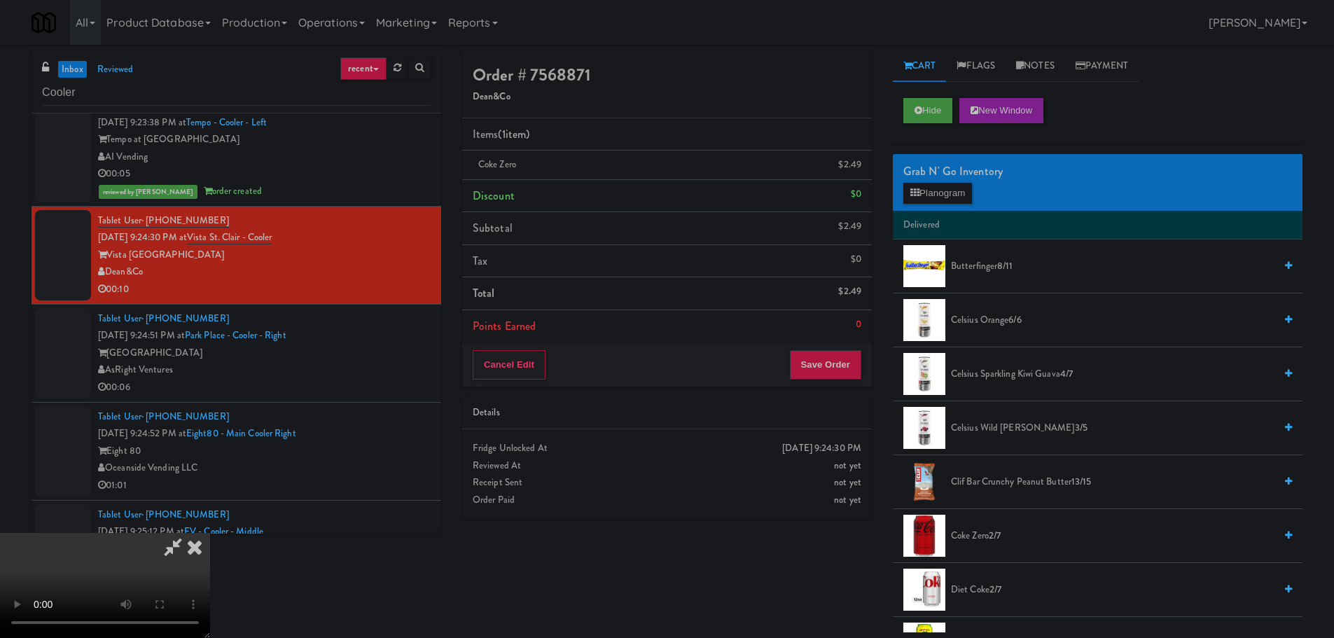
click at [210, 533] on video at bounding box center [105, 585] width 210 height 105
drag, startPoint x: 376, startPoint y: 398, endPoint x: 385, endPoint y: 407, distance: 12.9
click at [210, 533] on video at bounding box center [105, 585] width 210 height 105
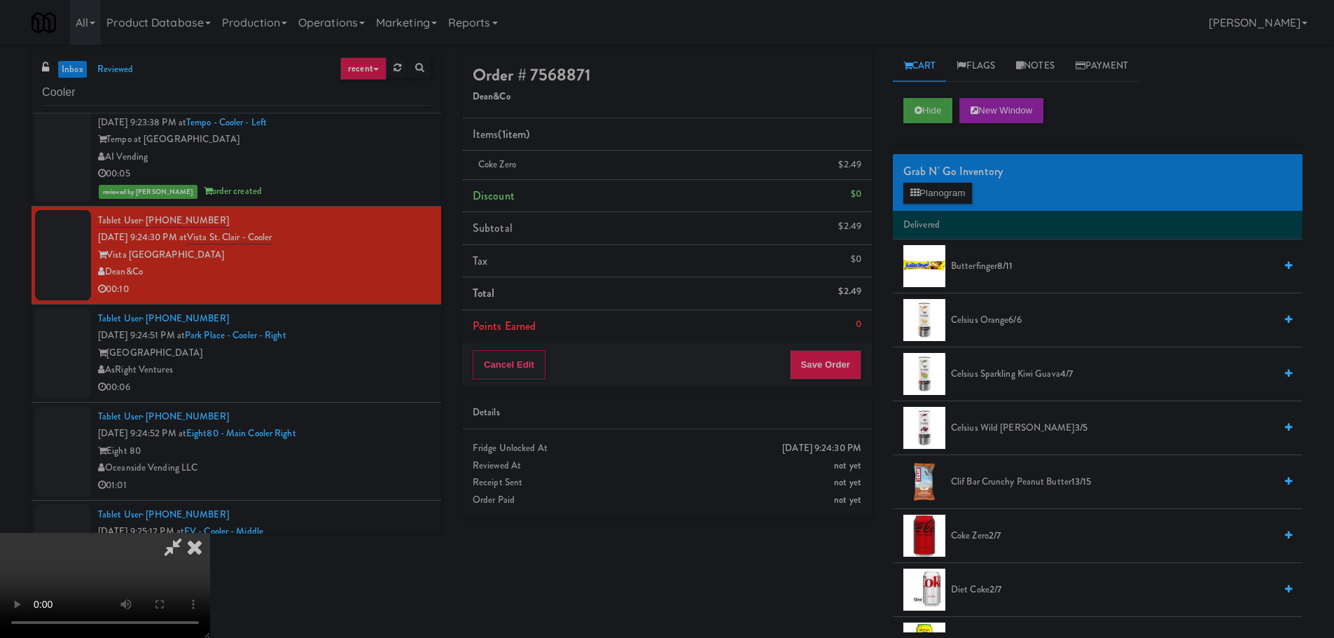
click at [210, 533] on video at bounding box center [105, 585] width 210 height 105
click at [949, 193] on button "Planogram" at bounding box center [938, 193] width 69 height 21
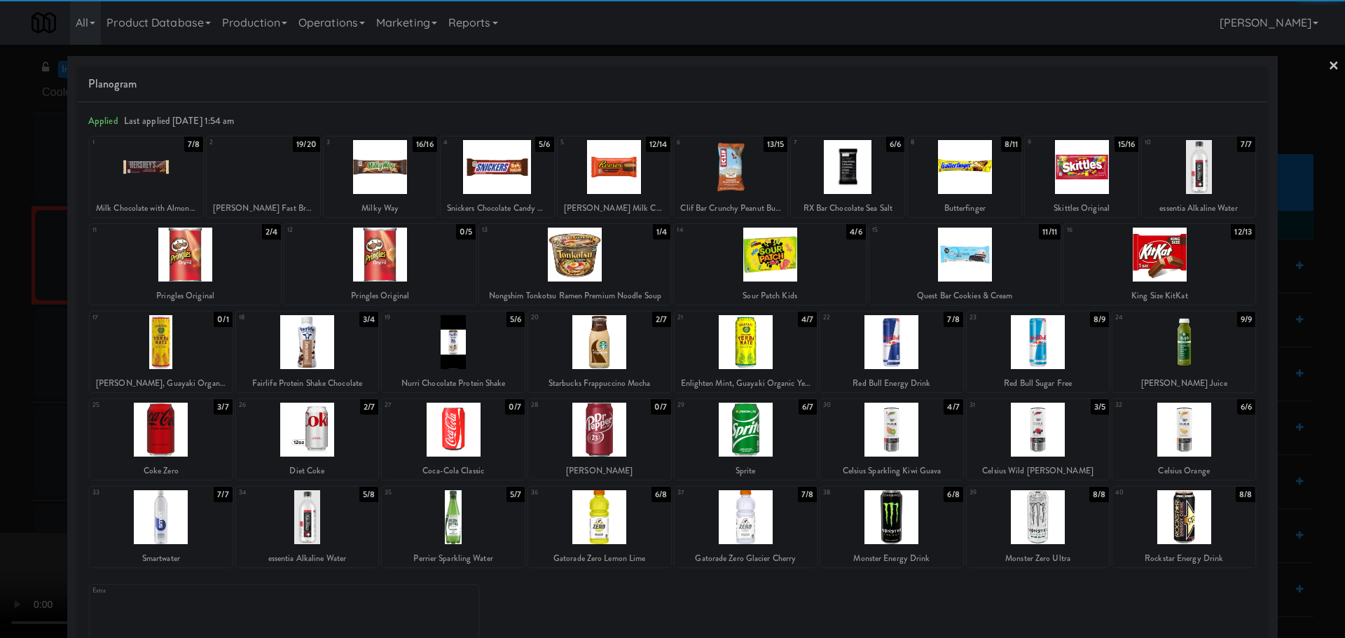
click at [939, 188] on div at bounding box center [964, 167] width 113 height 54
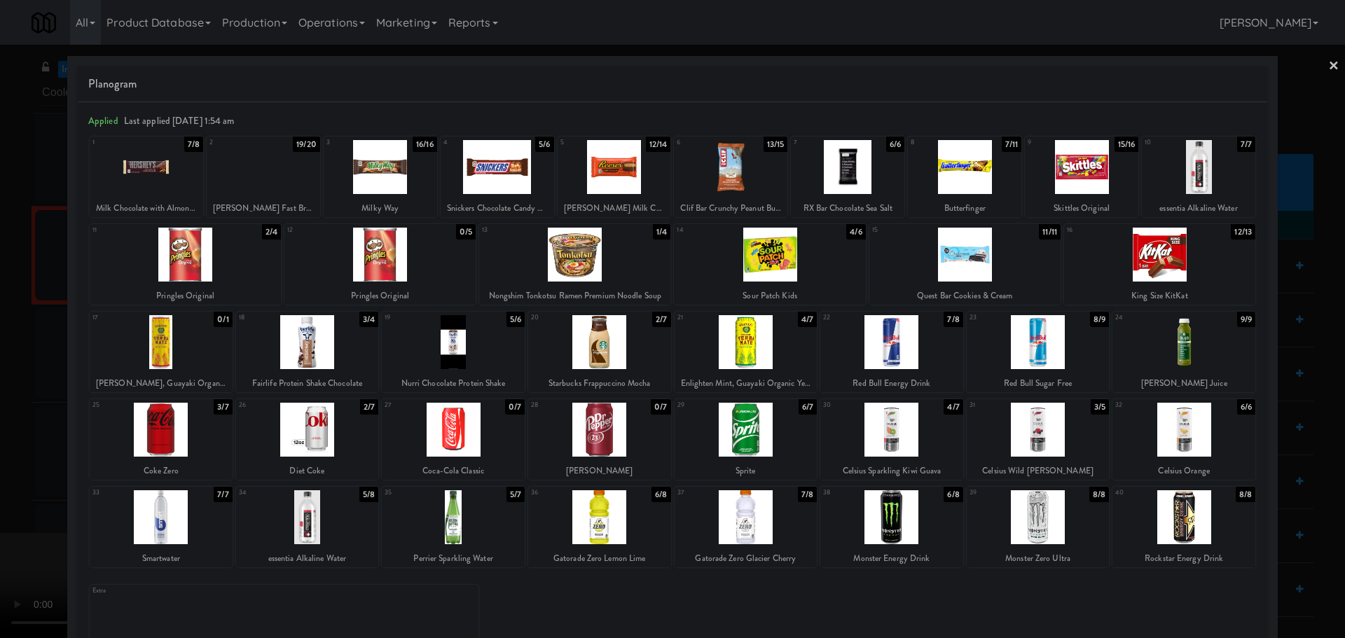
click at [18, 315] on div at bounding box center [672, 319] width 1345 height 638
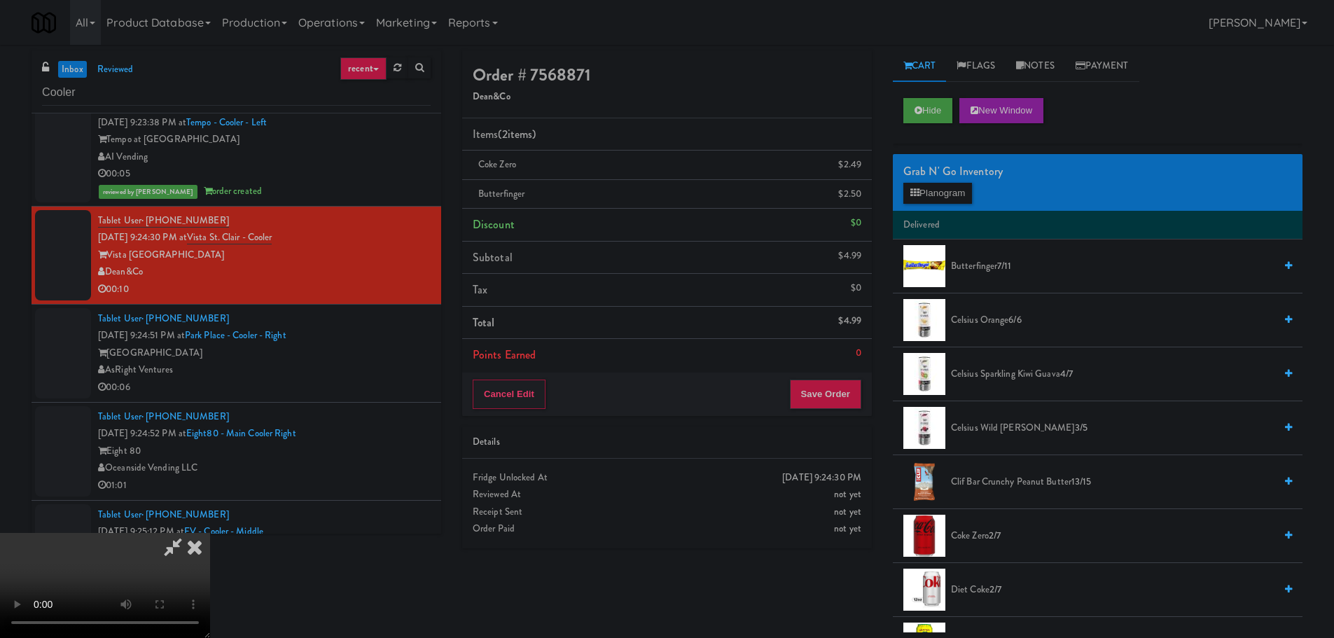
drag, startPoint x: 327, startPoint y: 307, endPoint x: 347, endPoint y: 318, distance: 22.6
click at [210, 533] on video at bounding box center [105, 585] width 210 height 105
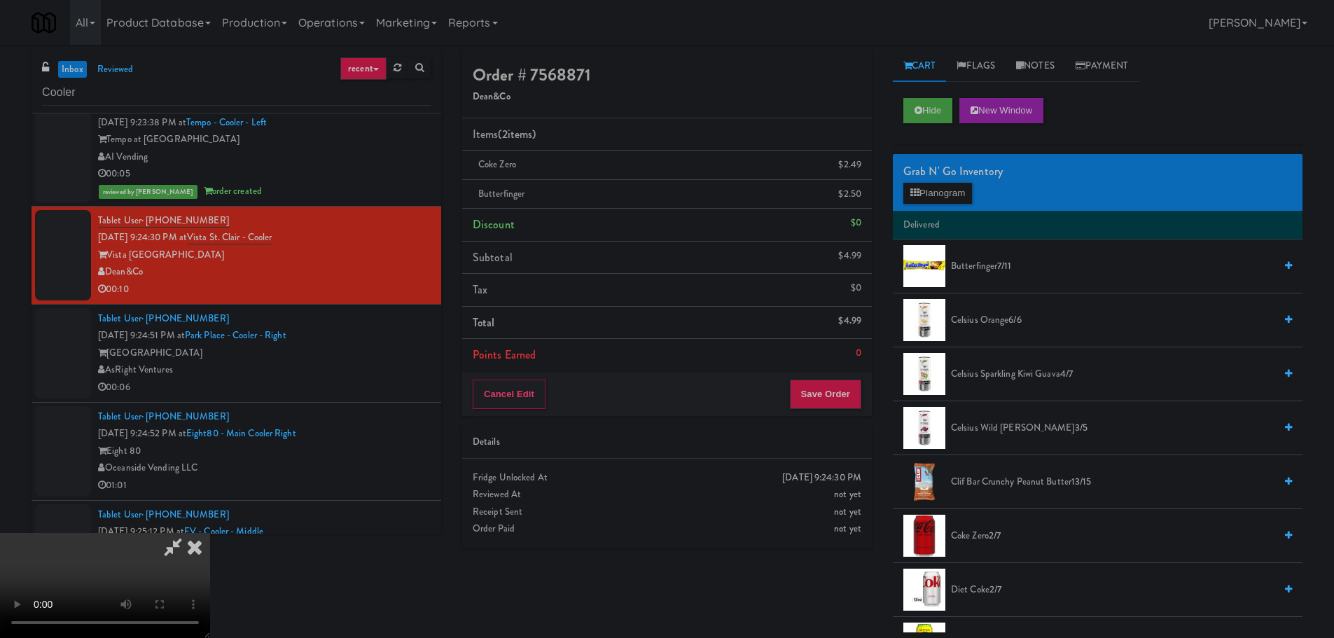
click at [210, 533] on video at bounding box center [105, 585] width 210 height 105
drag, startPoint x: 412, startPoint y: 385, endPoint x: 420, endPoint y: 390, distance: 9.5
click at [210, 533] on video at bounding box center [105, 585] width 210 height 105
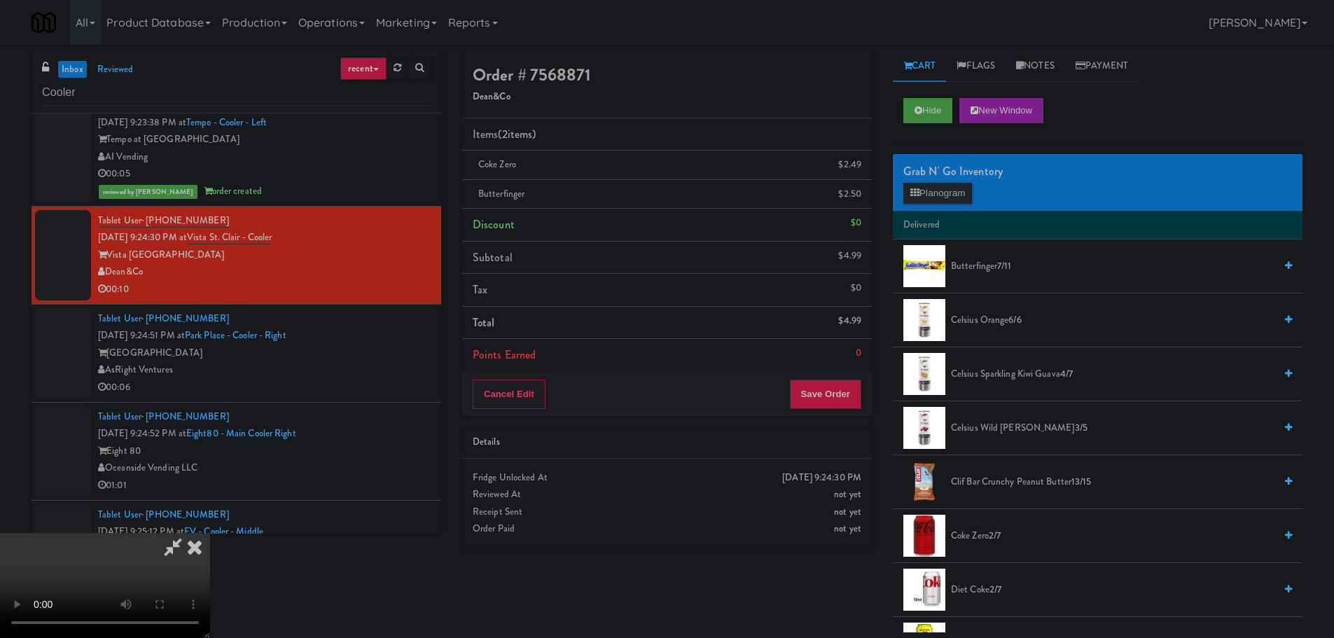
drag, startPoint x: 957, startPoint y: 217, endPoint x: 949, endPoint y: 197, distance: 22.0
click at [956, 214] on li "Delivered" at bounding box center [1098, 225] width 410 height 29
click at [948, 196] on button "Planogram" at bounding box center [938, 193] width 69 height 21
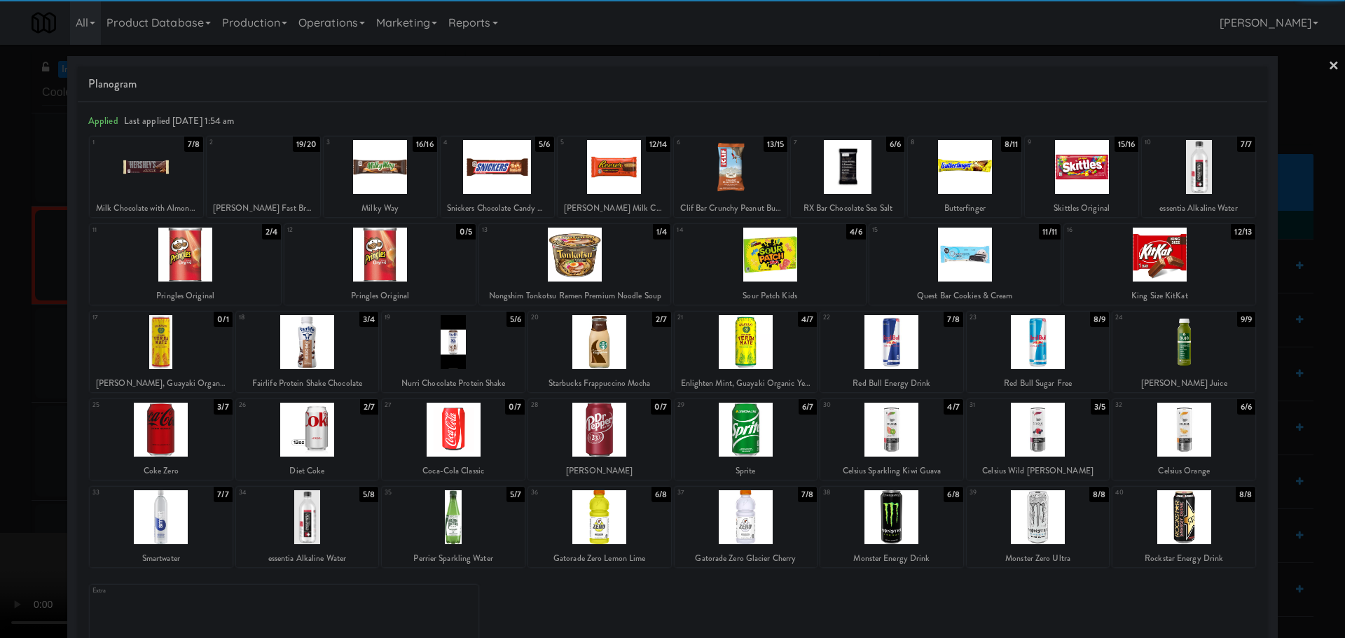
click at [614, 187] on div at bounding box center [614, 167] width 113 height 54
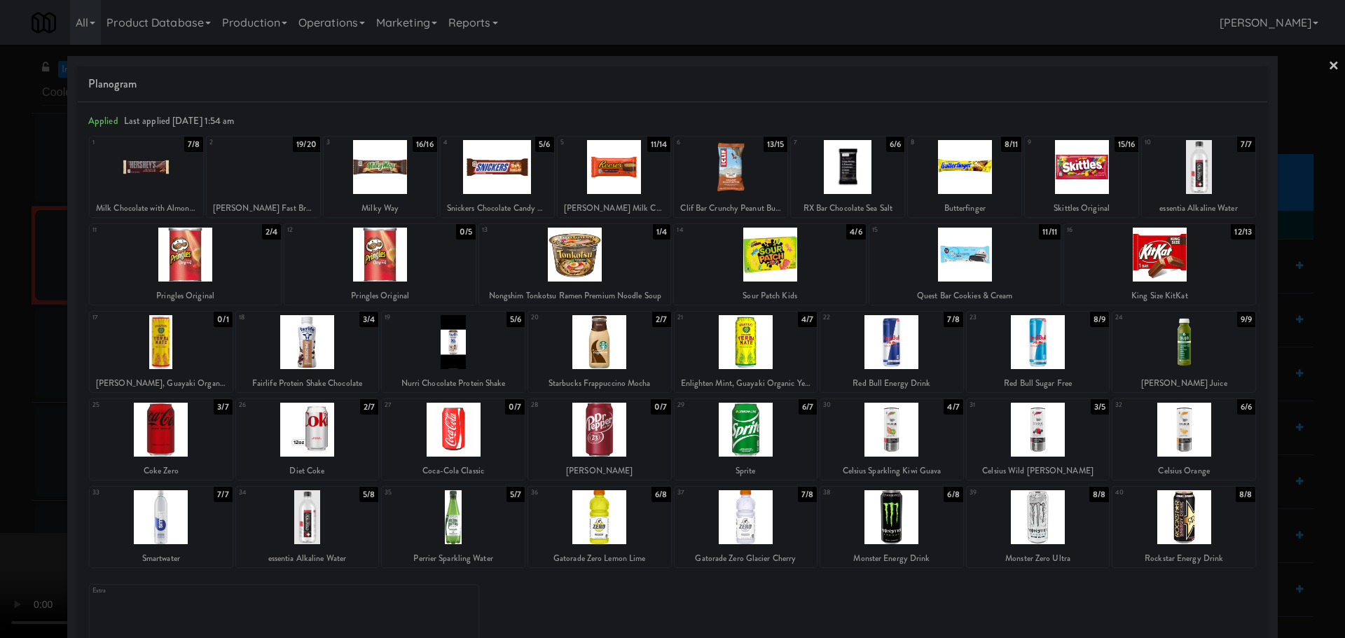
click at [29, 403] on div at bounding box center [672, 319] width 1345 height 638
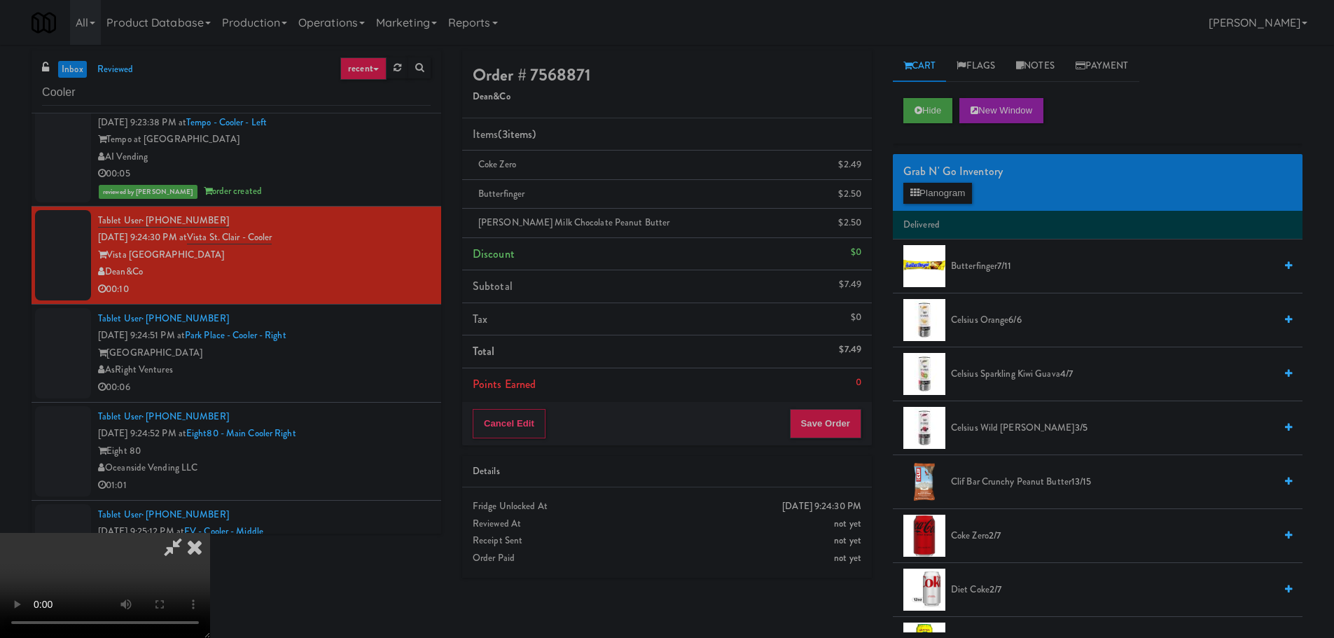
click at [210, 533] on video at bounding box center [105, 585] width 210 height 105
click at [825, 413] on button "Save Order" at bounding box center [825, 423] width 71 height 29
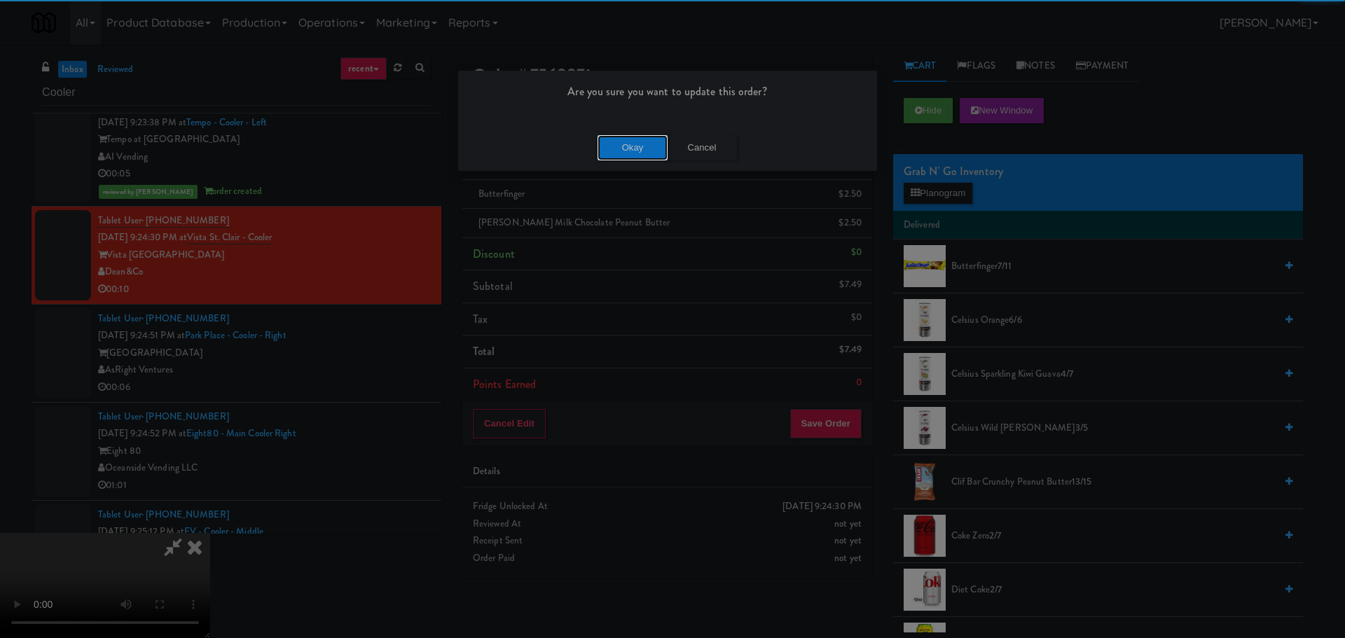
click at [624, 153] on button "Okay" at bounding box center [633, 147] width 70 height 25
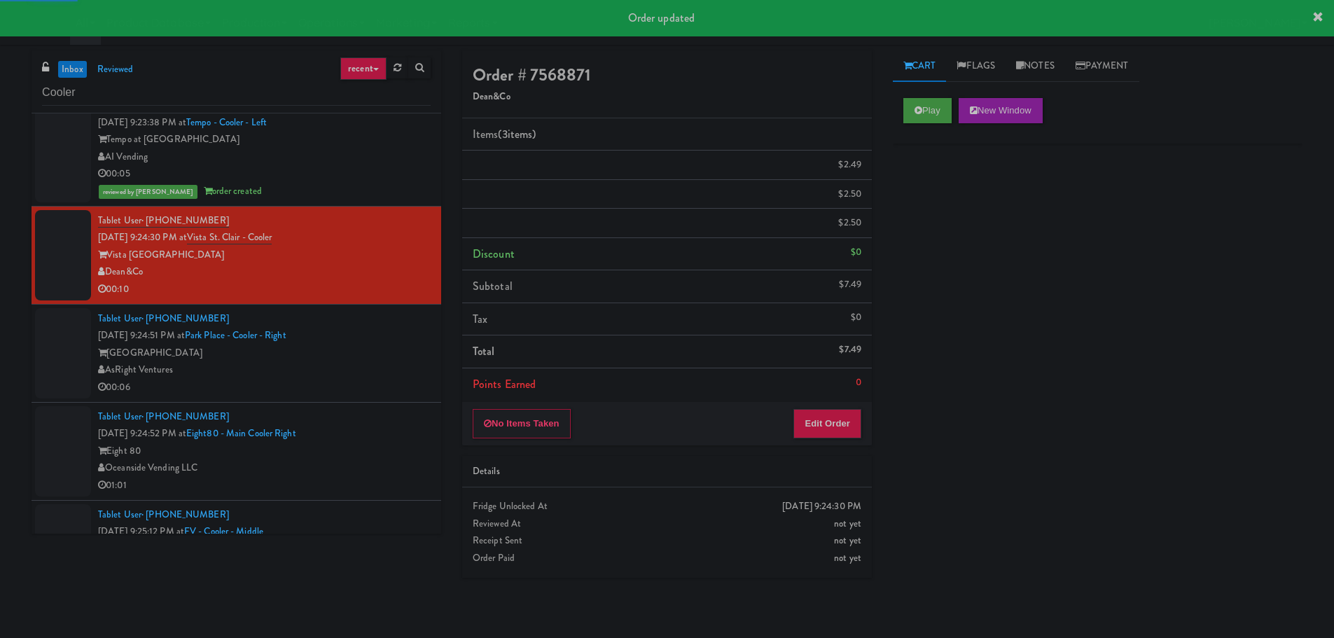
click at [383, 345] on div "[GEOGRAPHIC_DATA]" at bounding box center [264, 354] width 333 height 18
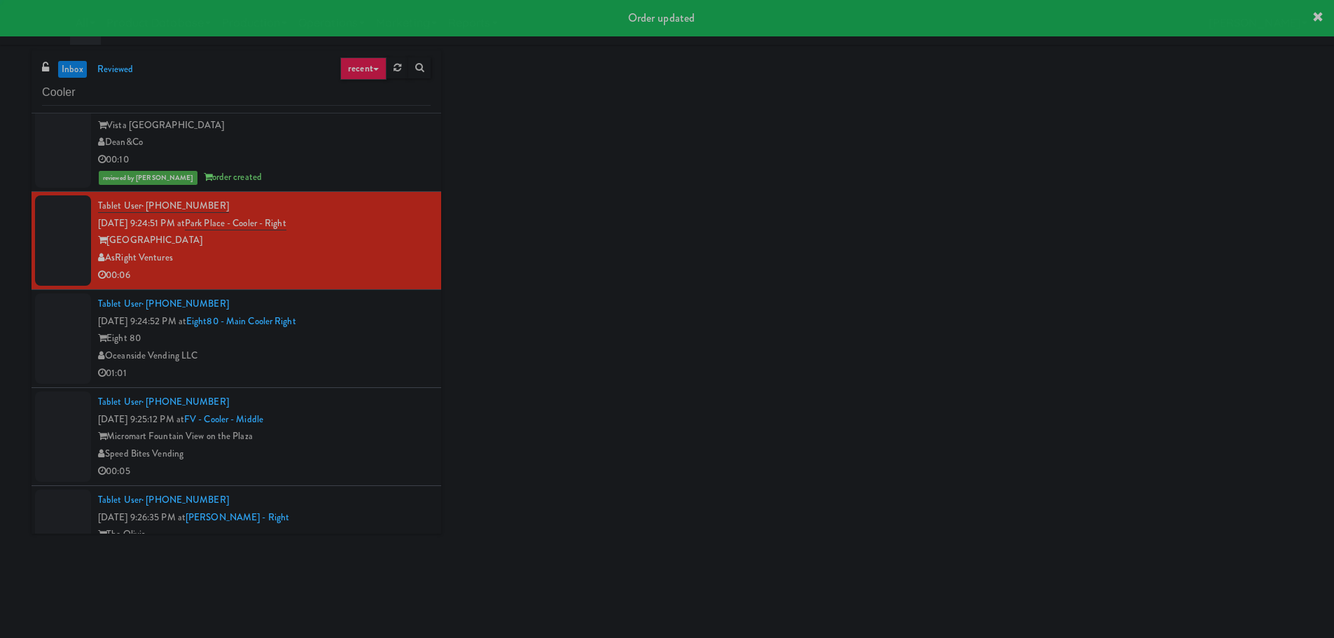
scroll to position [6024, 0]
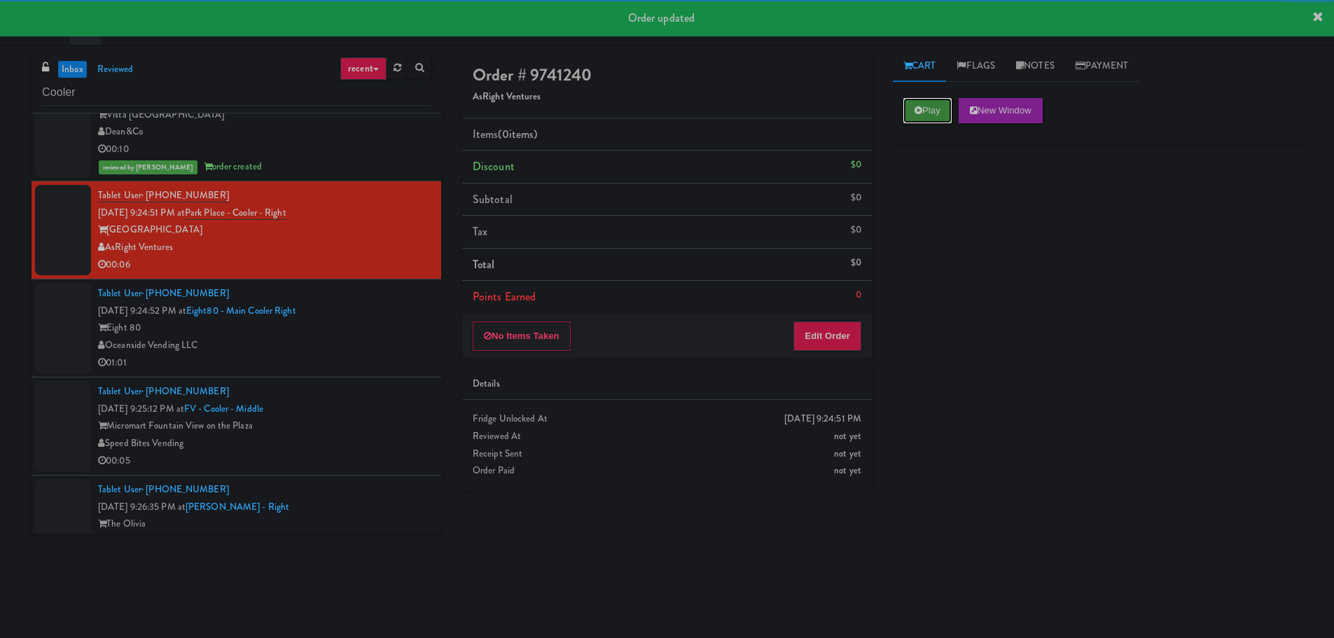
click at [929, 106] on button "Play" at bounding box center [928, 110] width 48 height 25
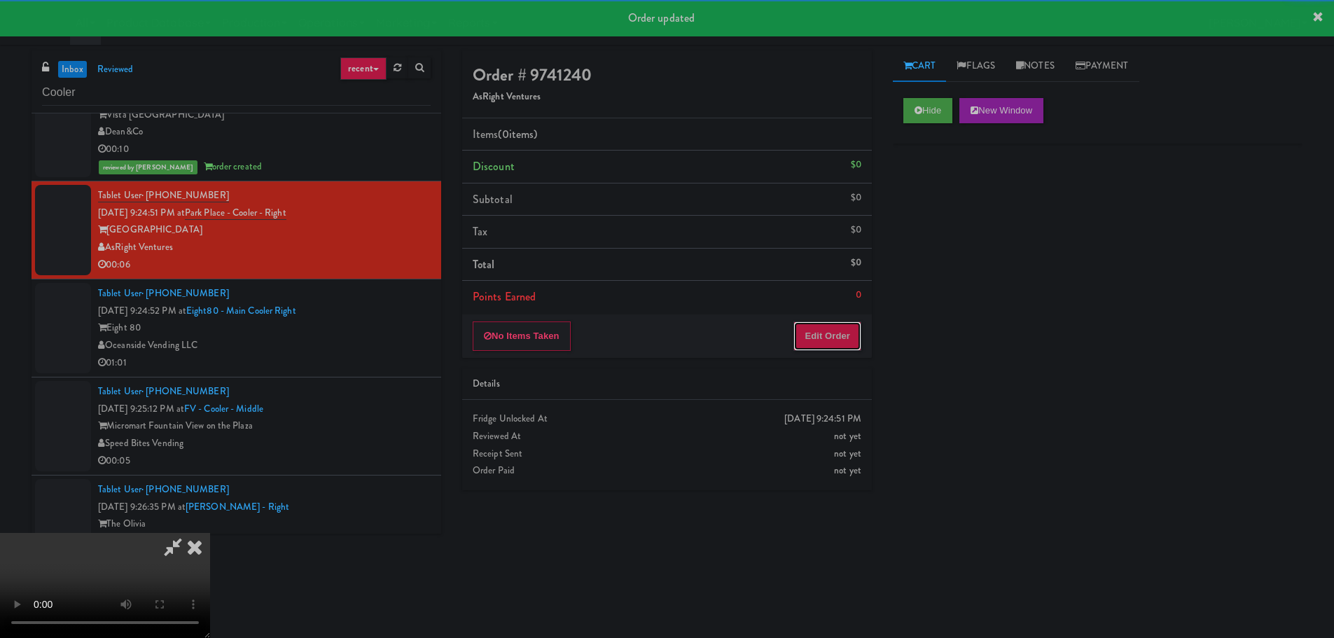
click at [825, 335] on button "Edit Order" at bounding box center [828, 336] width 68 height 29
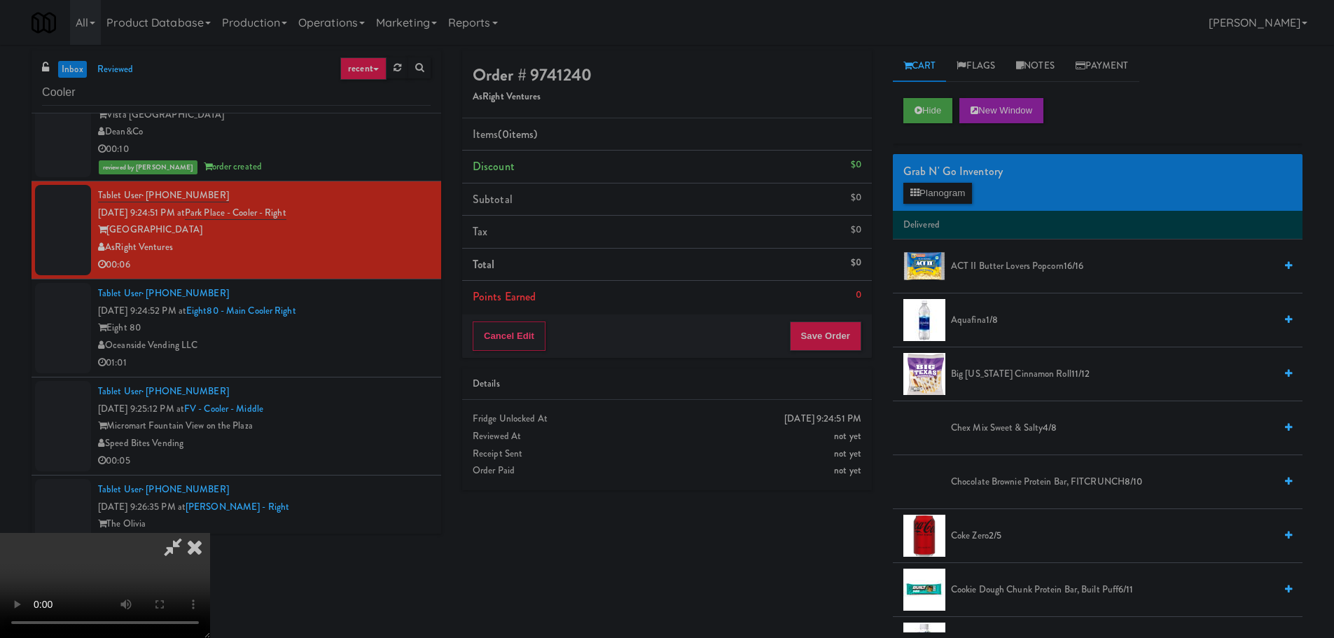
click at [210, 533] on video at bounding box center [105, 585] width 210 height 105
drag, startPoint x: 516, startPoint y: 444, endPoint x: 532, endPoint y: 458, distance: 21.9
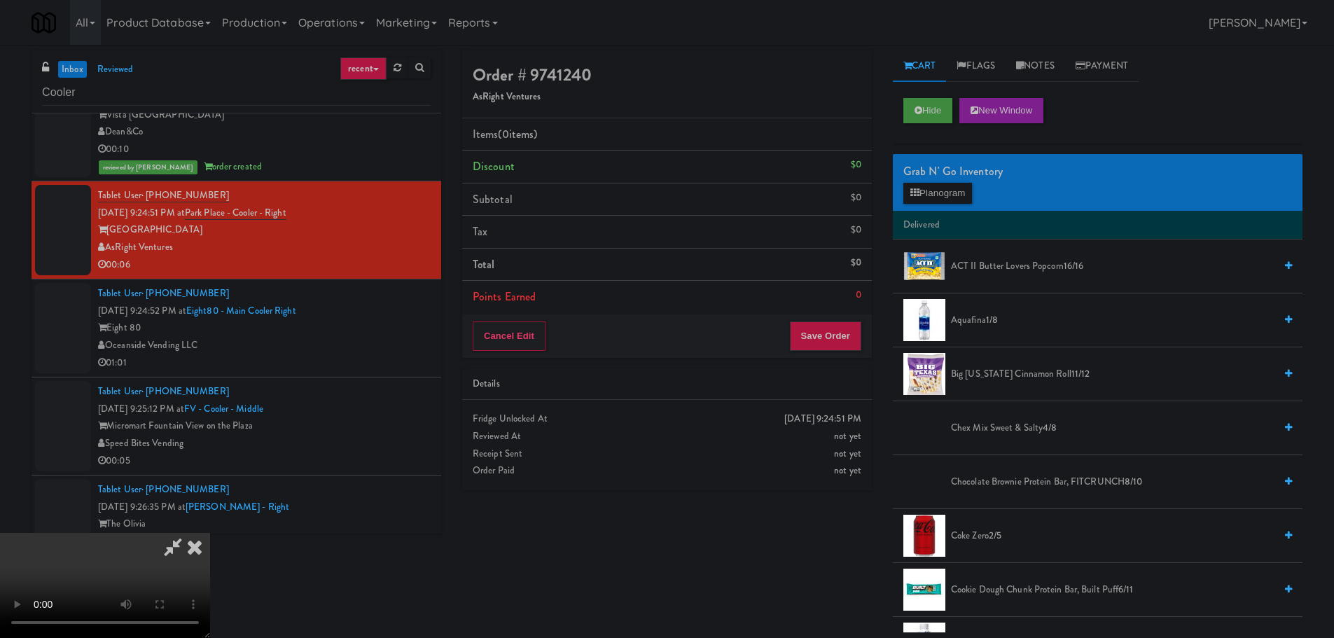
click at [210, 533] on video at bounding box center [105, 585] width 210 height 105
click at [963, 196] on button "Planogram" at bounding box center [938, 193] width 69 height 21
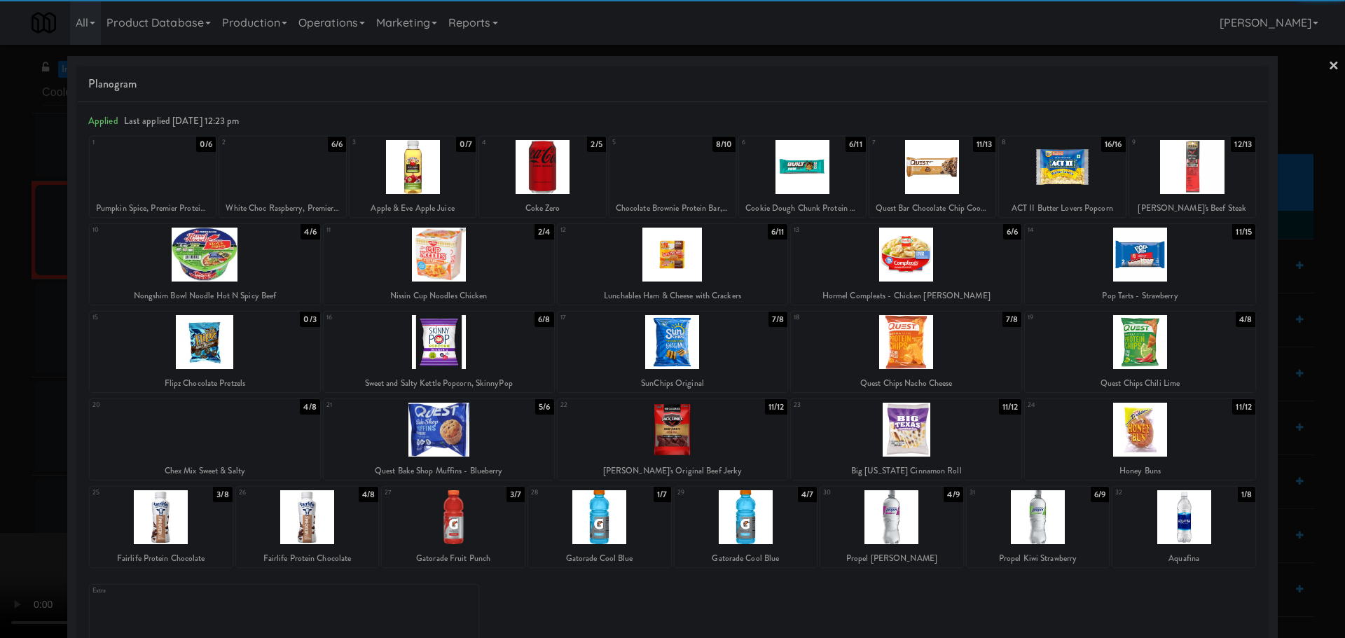
click at [255, 278] on div at bounding box center [205, 255] width 230 height 54
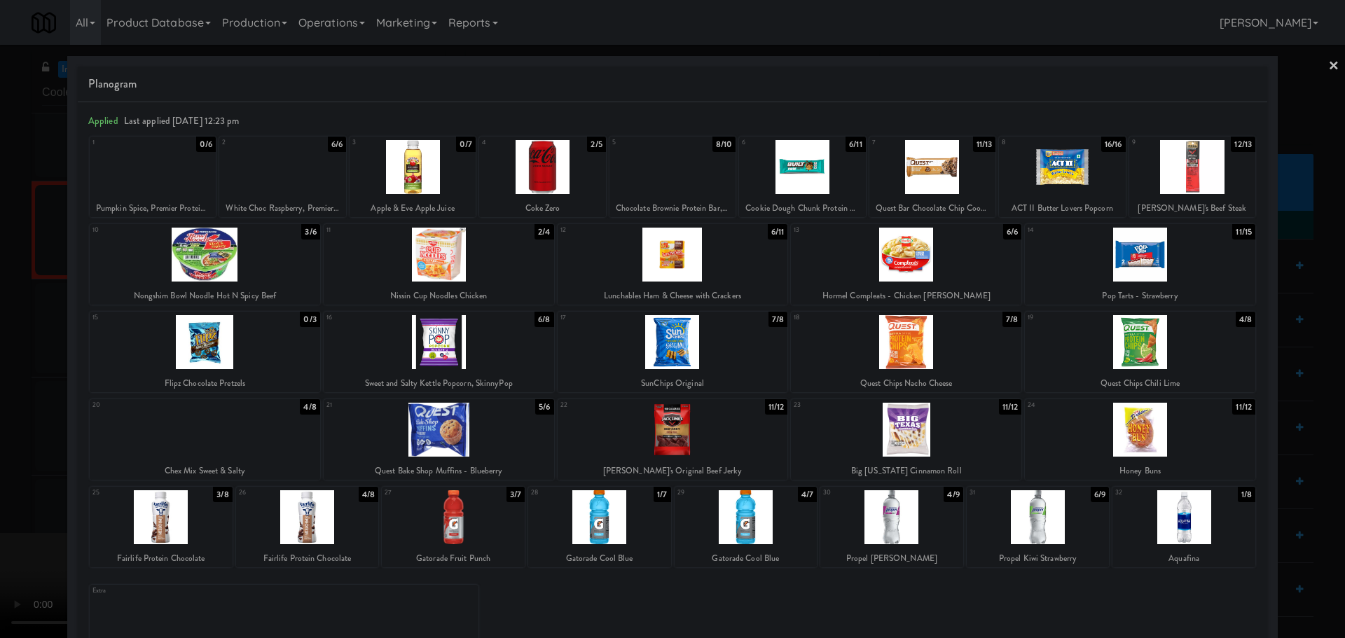
click at [35, 354] on div at bounding box center [672, 319] width 1345 height 638
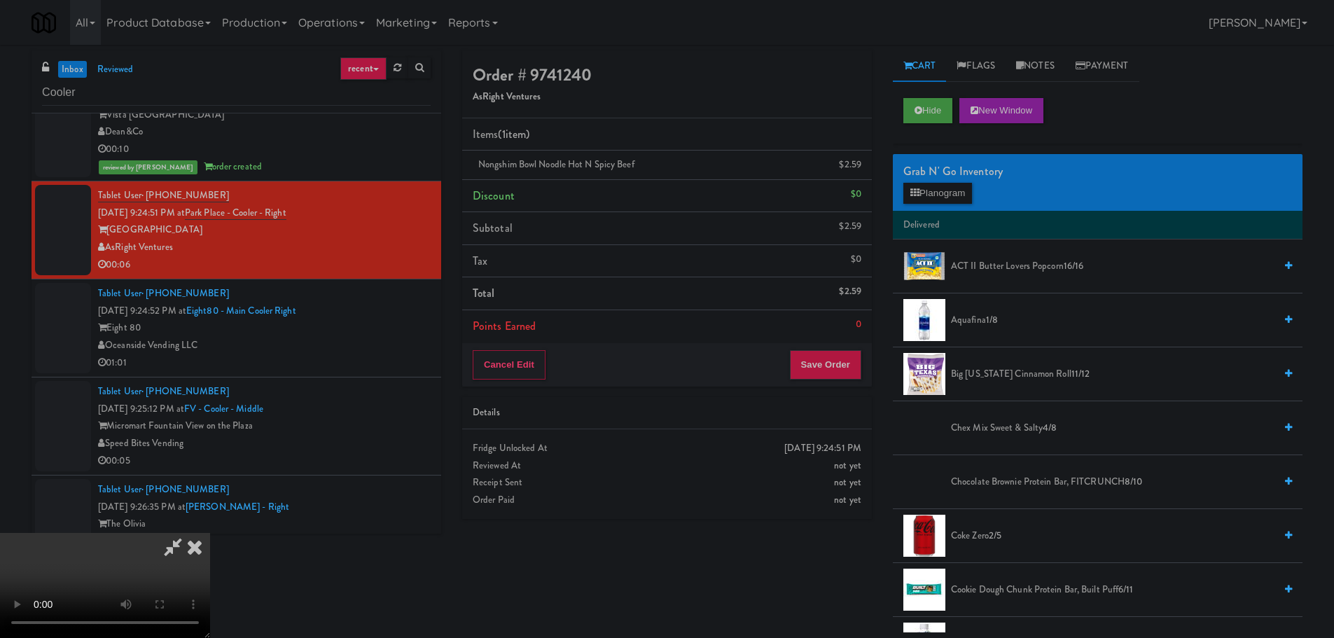
click at [210, 533] on video at bounding box center [105, 585] width 210 height 105
drag, startPoint x: 477, startPoint y: 387, endPoint x: 488, endPoint y: 389, distance: 10.7
click at [210, 533] on video at bounding box center [105, 585] width 210 height 105
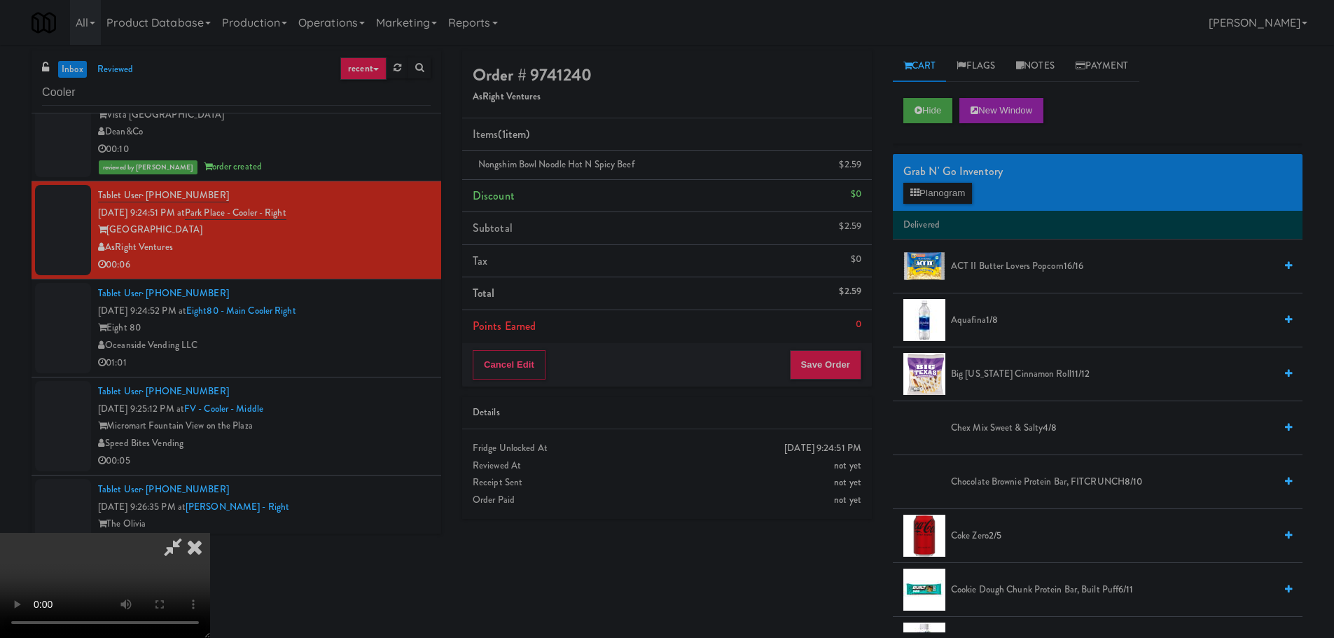
click at [210, 533] on video at bounding box center [105, 585] width 210 height 105
click at [210, 585] on video at bounding box center [105, 585] width 210 height 105
click at [210, 533] on video at bounding box center [105, 585] width 210 height 105
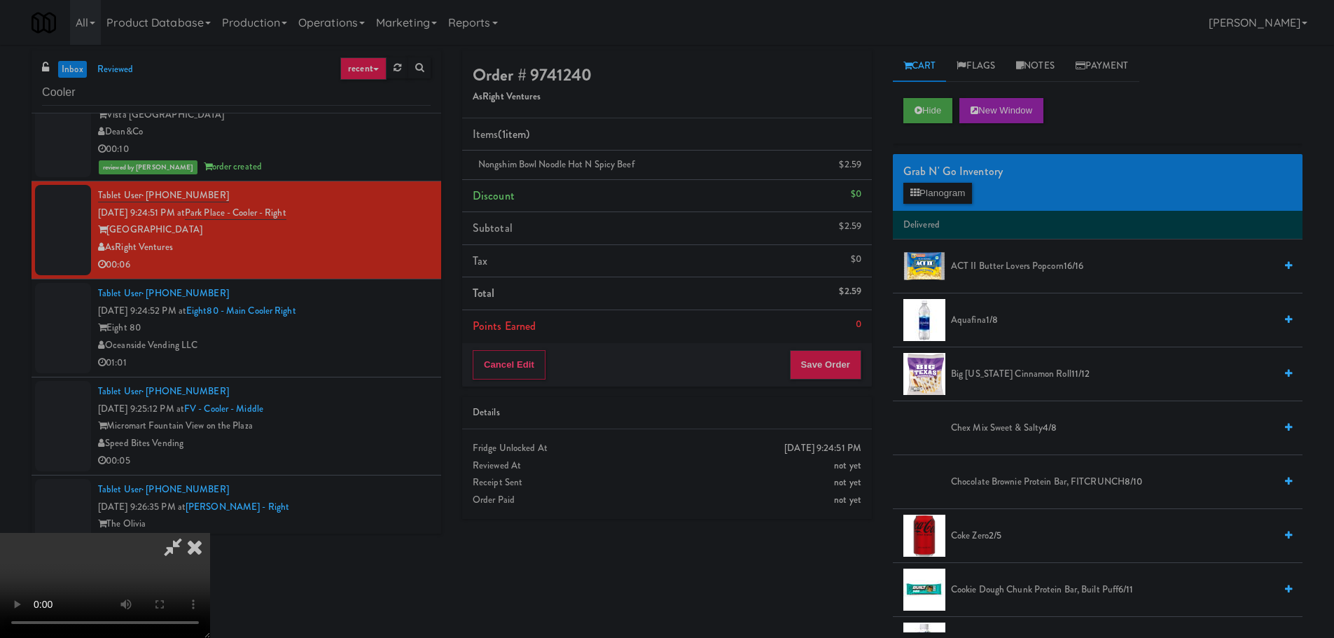
drag, startPoint x: 533, startPoint y: 384, endPoint x: 570, endPoint y: 389, distance: 37.5
click at [210, 533] on video at bounding box center [105, 585] width 210 height 105
click at [837, 371] on button "Save Order" at bounding box center [825, 364] width 71 height 29
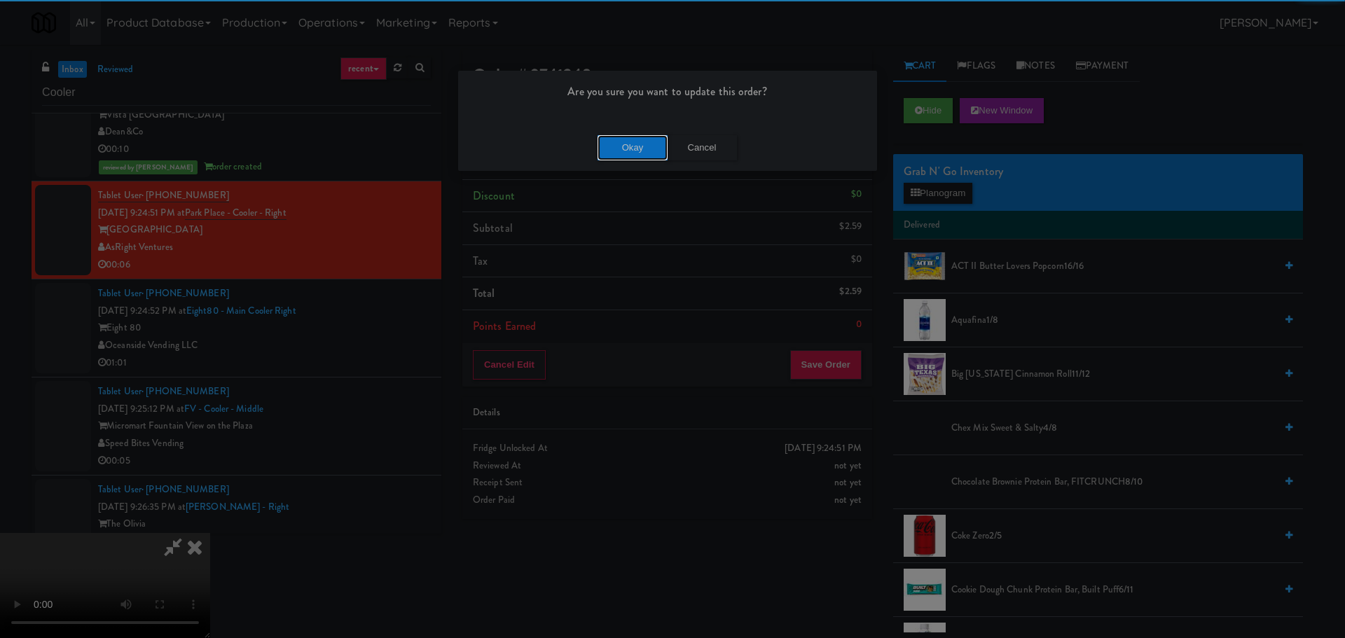
click at [631, 149] on button "Okay" at bounding box center [633, 147] width 70 height 25
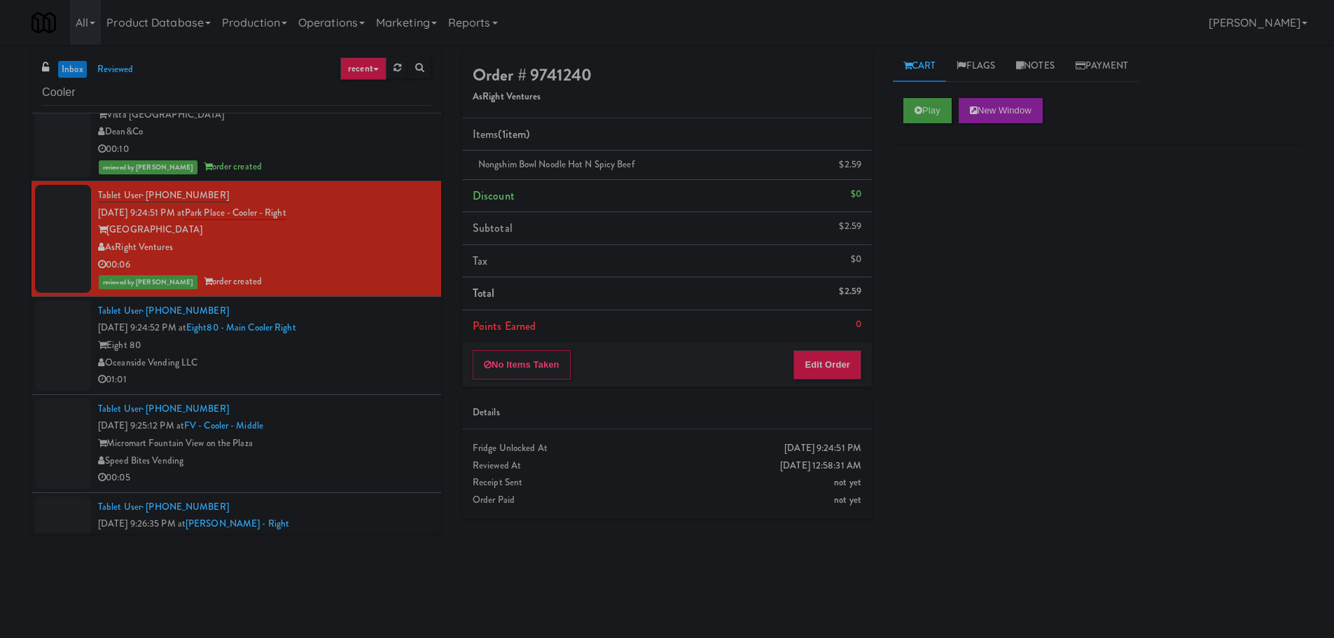
click at [355, 371] on div "01:01" at bounding box center [264, 380] width 333 height 18
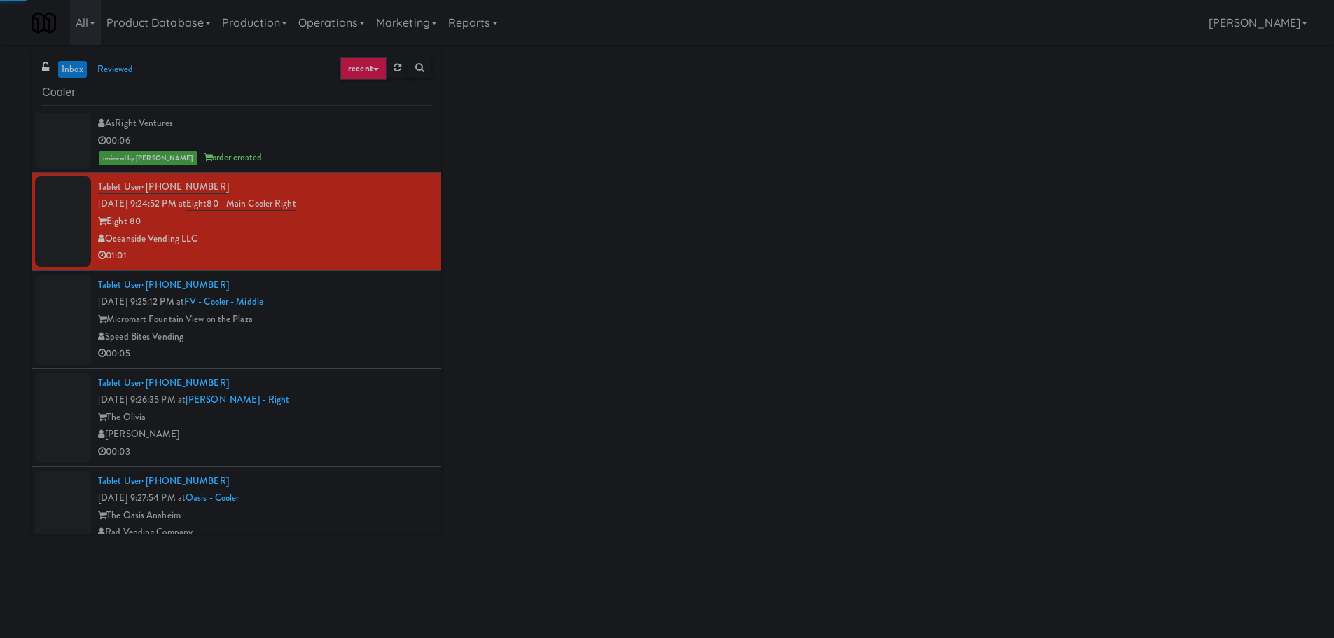
scroll to position [6165, 0]
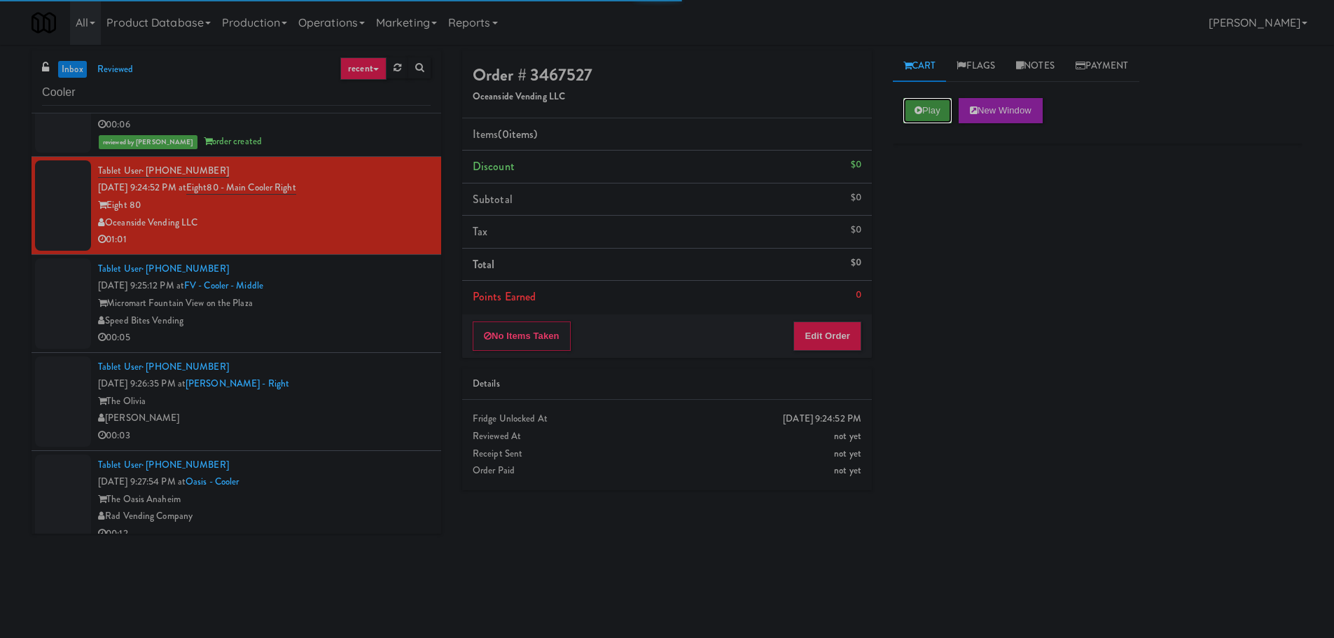
click at [925, 106] on button "Play" at bounding box center [928, 110] width 48 height 25
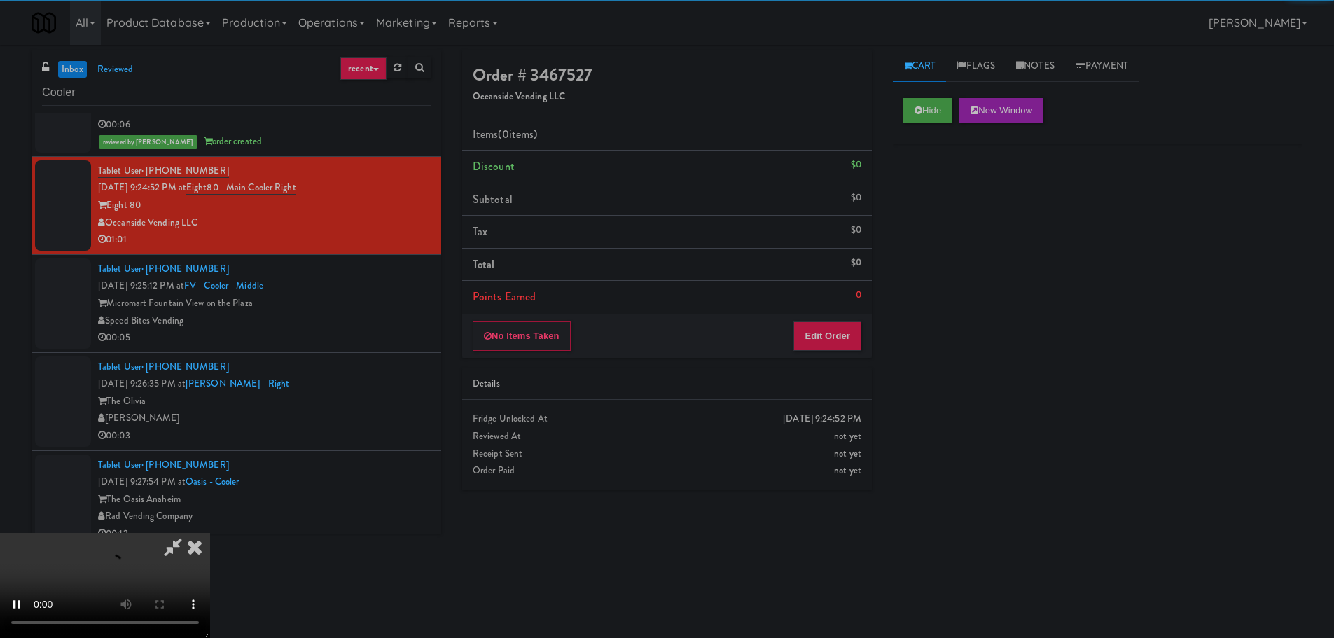
click at [848, 302] on li "Points Earned 0" at bounding box center [667, 297] width 410 height 32
click at [848, 318] on div "No Items Taken Edit Order" at bounding box center [667, 336] width 410 height 43
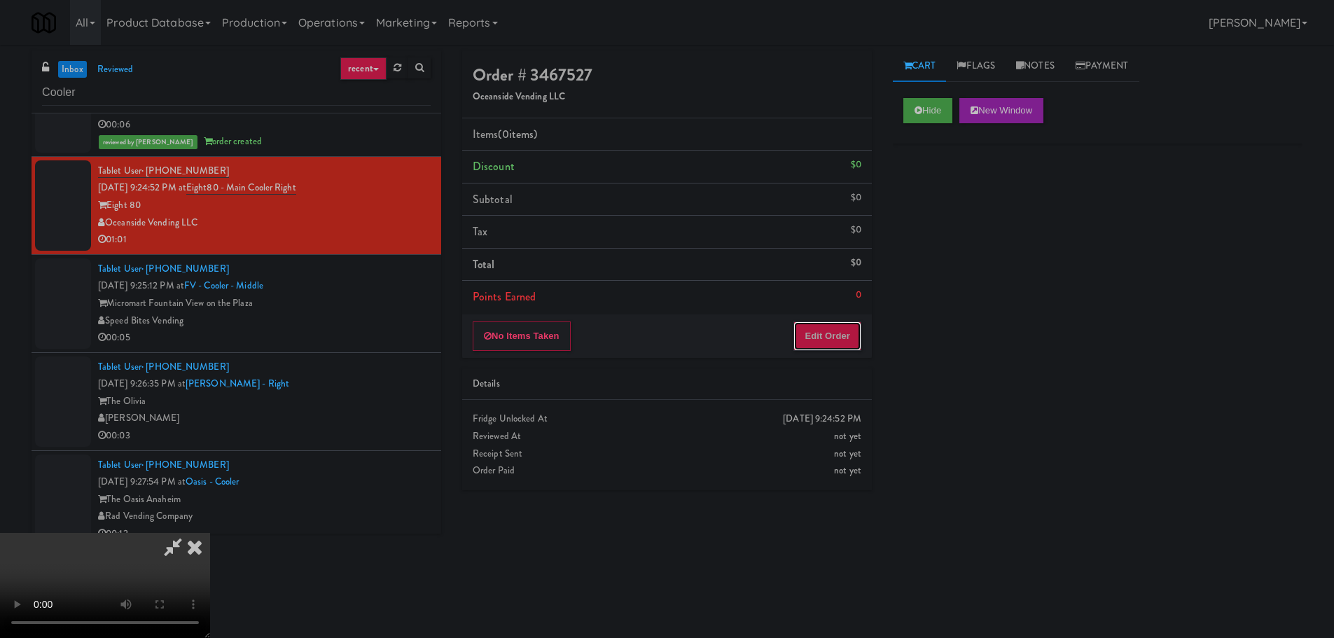
click at [847, 326] on button "Edit Order" at bounding box center [828, 336] width 68 height 29
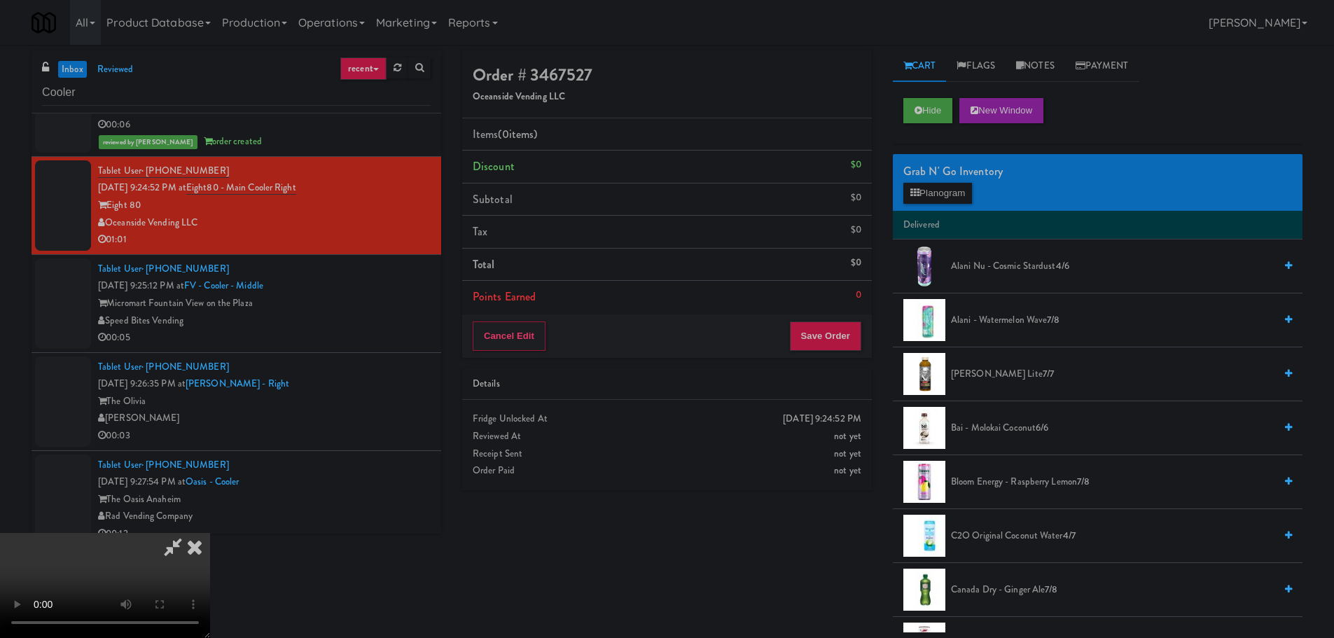
scroll to position [241, 0]
click at [210, 533] on video at bounding box center [105, 585] width 210 height 105
drag, startPoint x: 569, startPoint y: 440, endPoint x: 663, endPoint y: 389, distance: 107.2
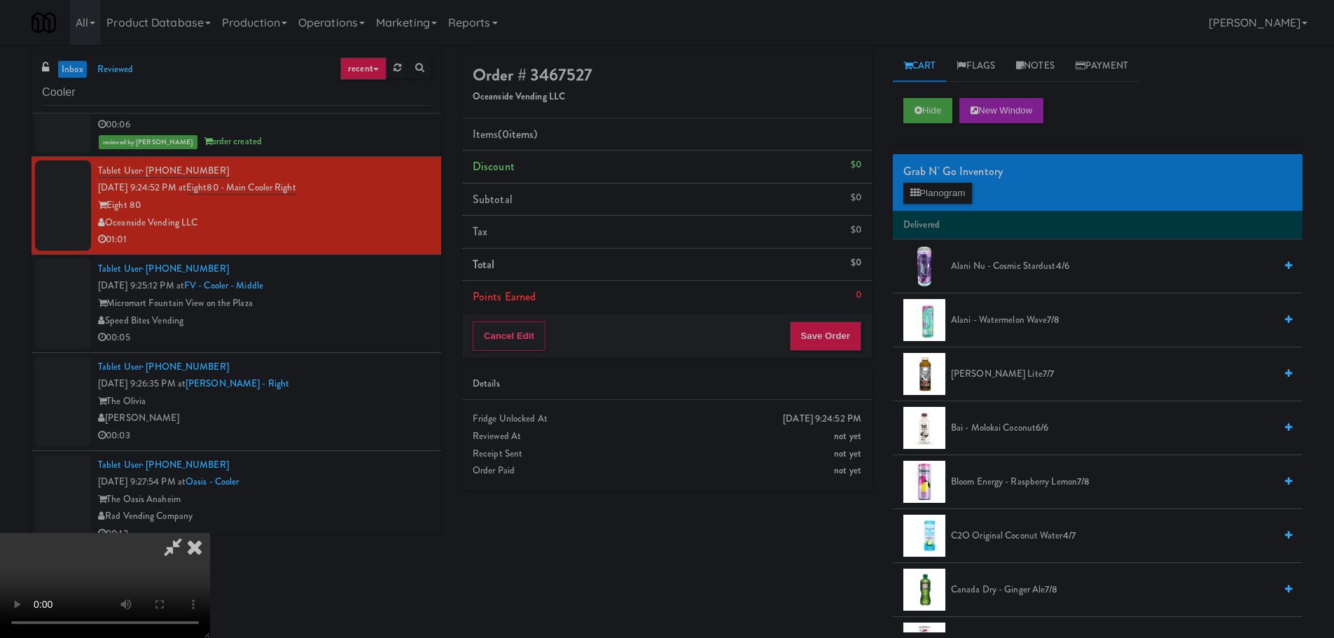
click at [210, 533] on video at bounding box center [105, 585] width 210 height 105
click at [932, 193] on button "Planogram" at bounding box center [938, 193] width 69 height 21
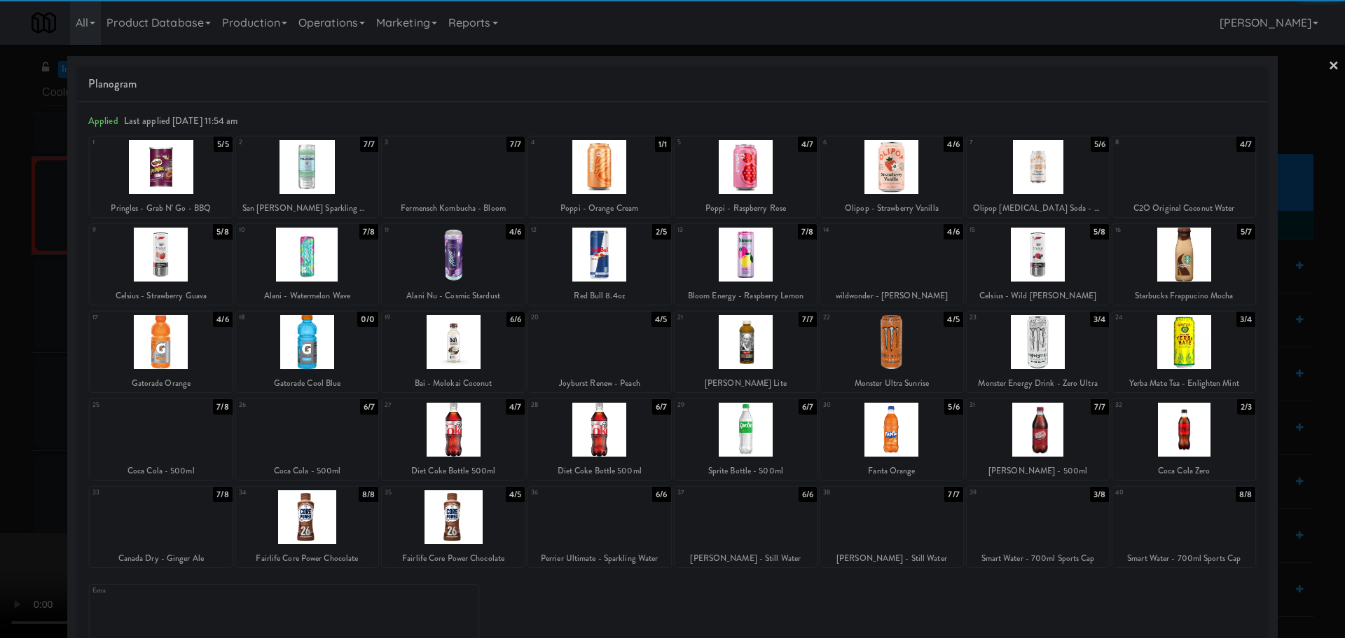
click at [775, 340] on div at bounding box center [746, 342] width 143 height 54
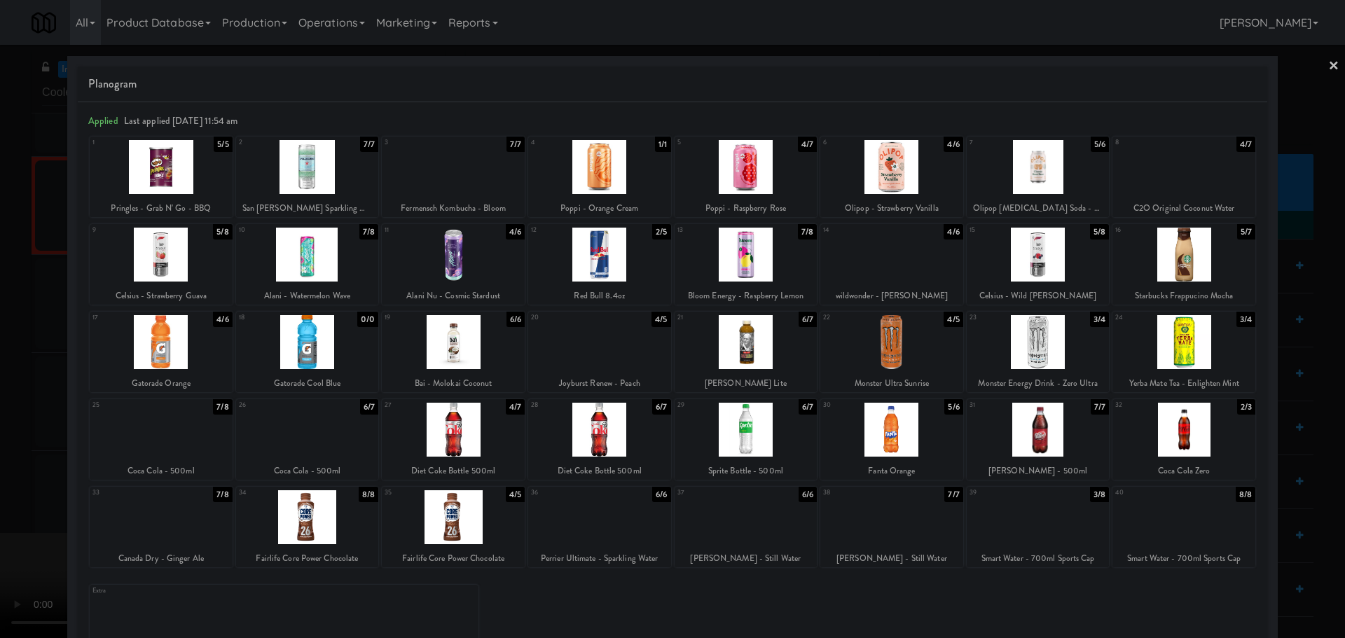
click at [42, 492] on div at bounding box center [672, 319] width 1345 height 638
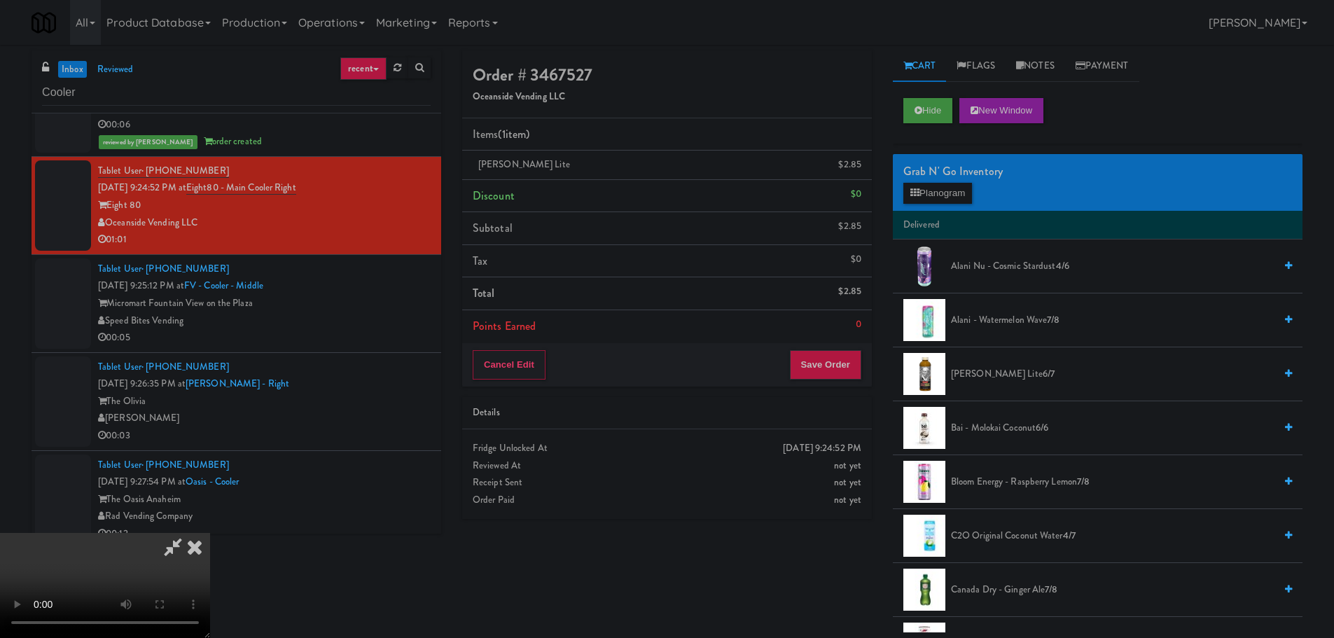
scroll to position [241, 0]
click at [210, 533] on video at bounding box center [105, 585] width 210 height 105
drag, startPoint x: 558, startPoint y: 423, endPoint x: 648, endPoint y: 411, distance: 91.2
click at [210, 533] on video at bounding box center [105, 585] width 210 height 105
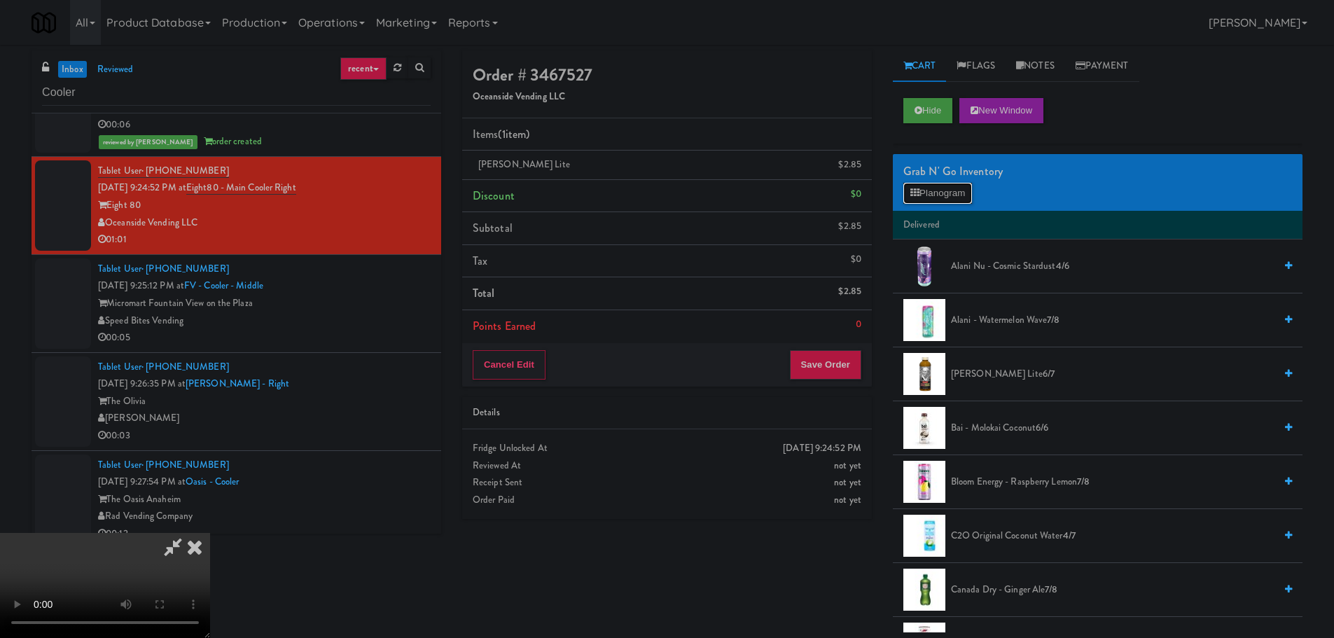
click at [965, 195] on button "Planogram" at bounding box center [938, 193] width 69 height 21
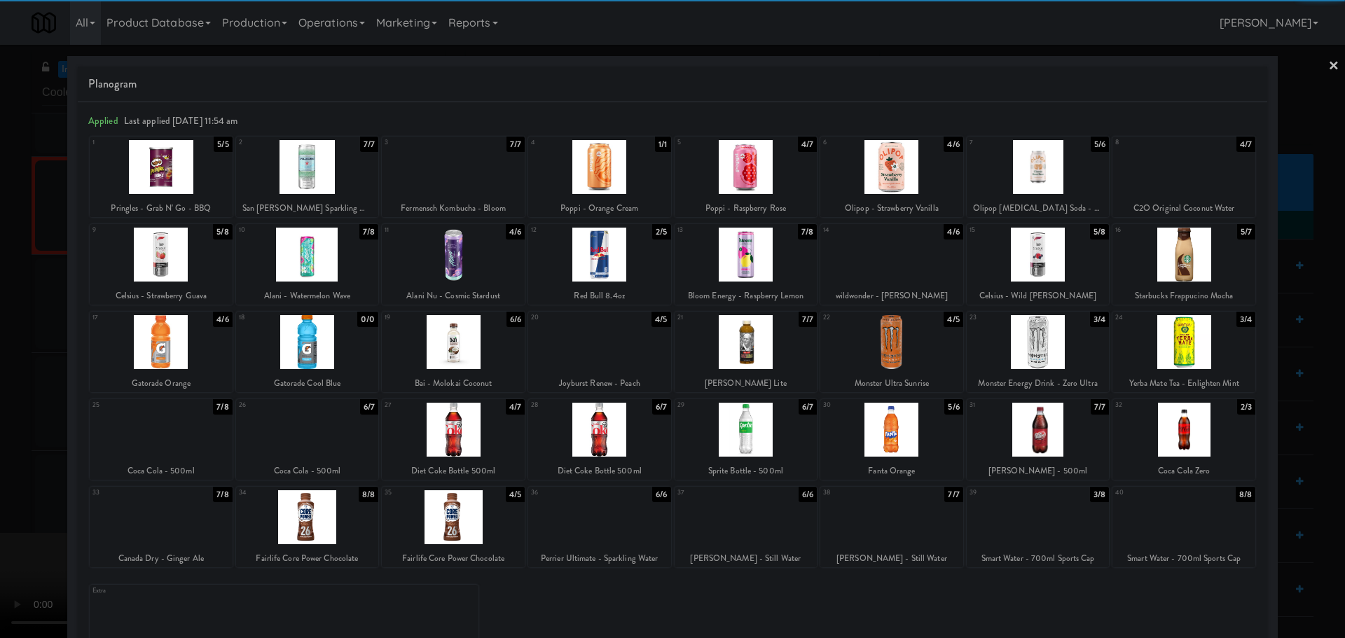
click at [178, 354] on div at bounding box center [161, 342] width 143 height 54
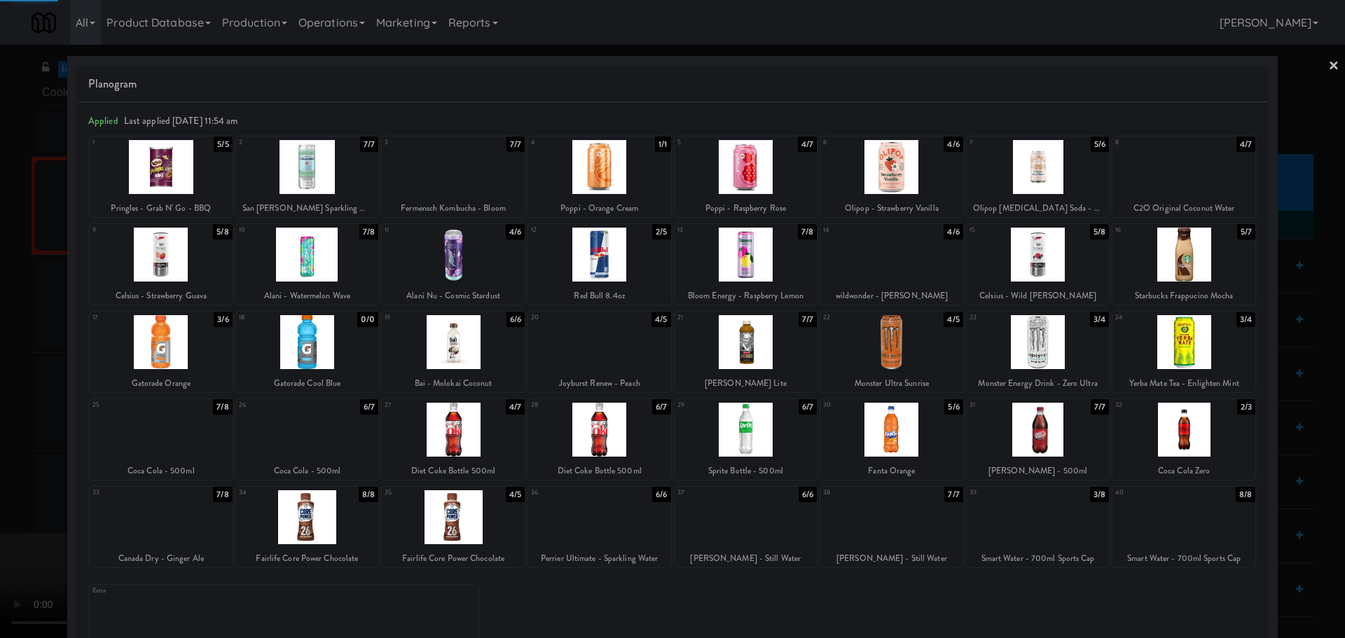
click at [13, 392] on div at bounding box center [672, 319] width 1345 height 638
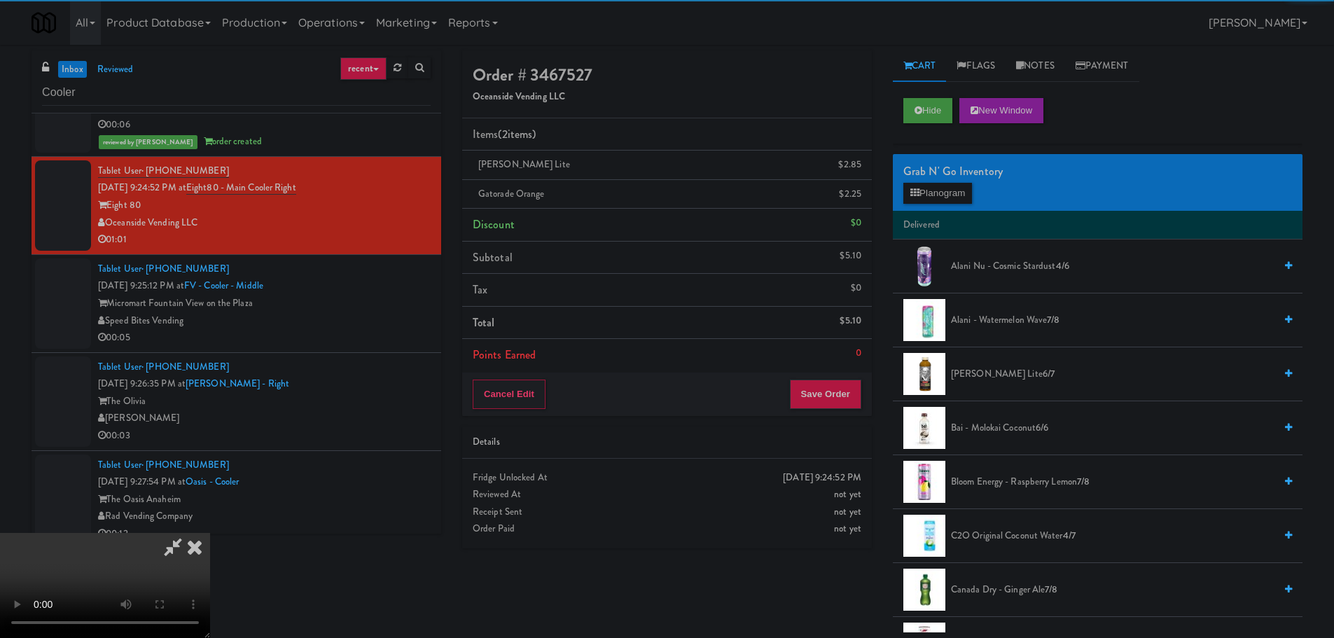
drag, startPoint x: 401, startPoint y: 376, endPoint x: 529, endPoint y: 402, distance: 130.8
click at [210, 533] on video at bounding box center [105, 585] width 210 height 105
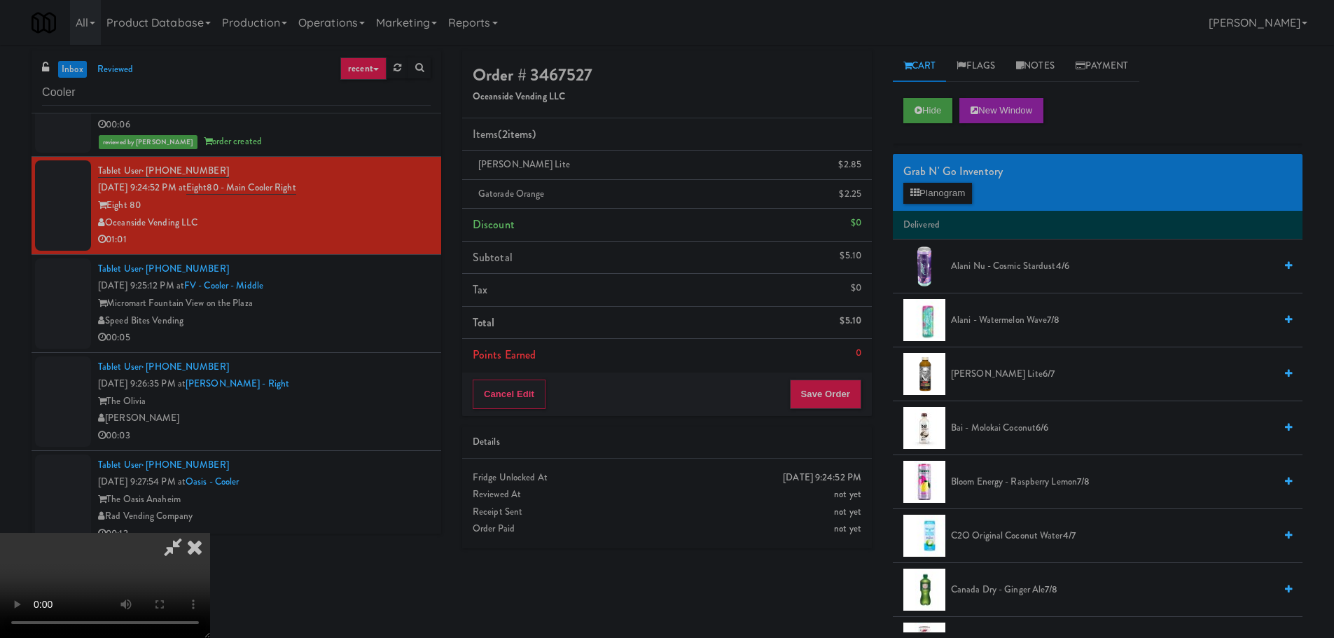
drag, startPoint x: 615, startPoint y: 399, endPoint x: 649, endPoint y: 387, distance: 35.4
click at [210, 533] on video at bounding box center [105, 585] width 210 height 105
click at [960, 205] on div "Grab N' Go Inventory Planogram" at bounding box center [1098, 182] width 410 height 57
click at [965, 195] on button "Planogram" at bounding box center [938, 193] width 69 height 21
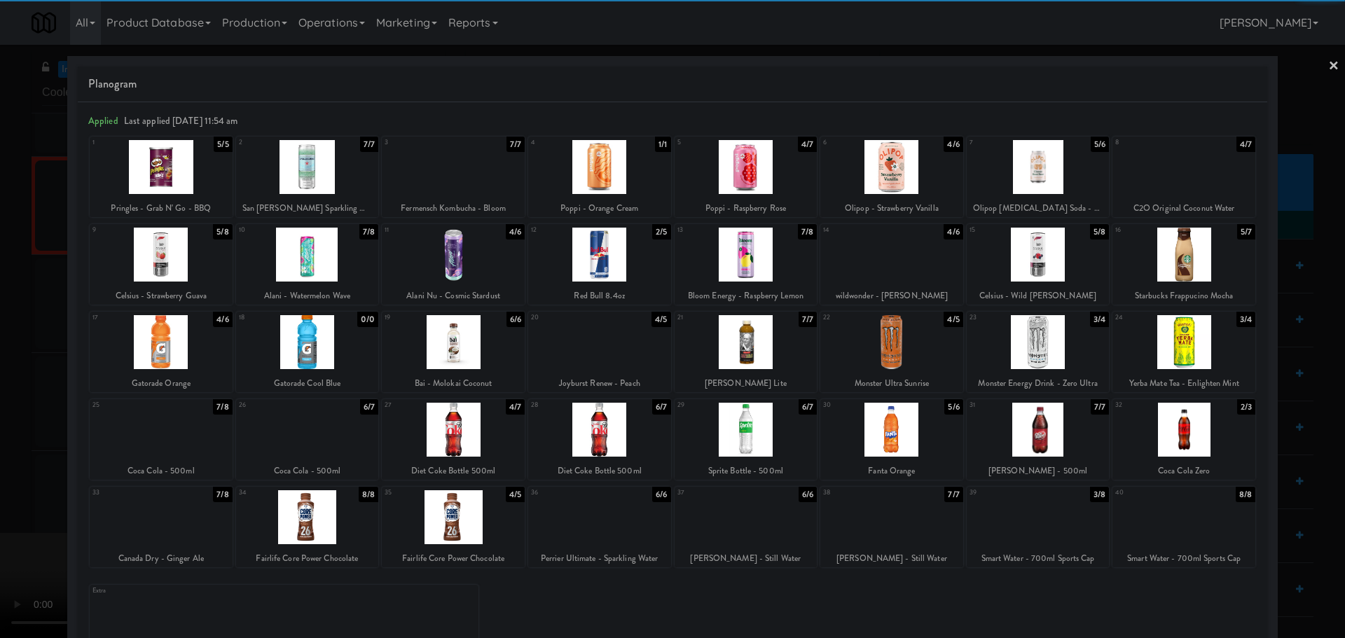
click at [598, 262] on div at bounding box center [599, 255] width 143 height 54
click at [16, 333] on div at bounding box center [672, 319] width 1345 height 638
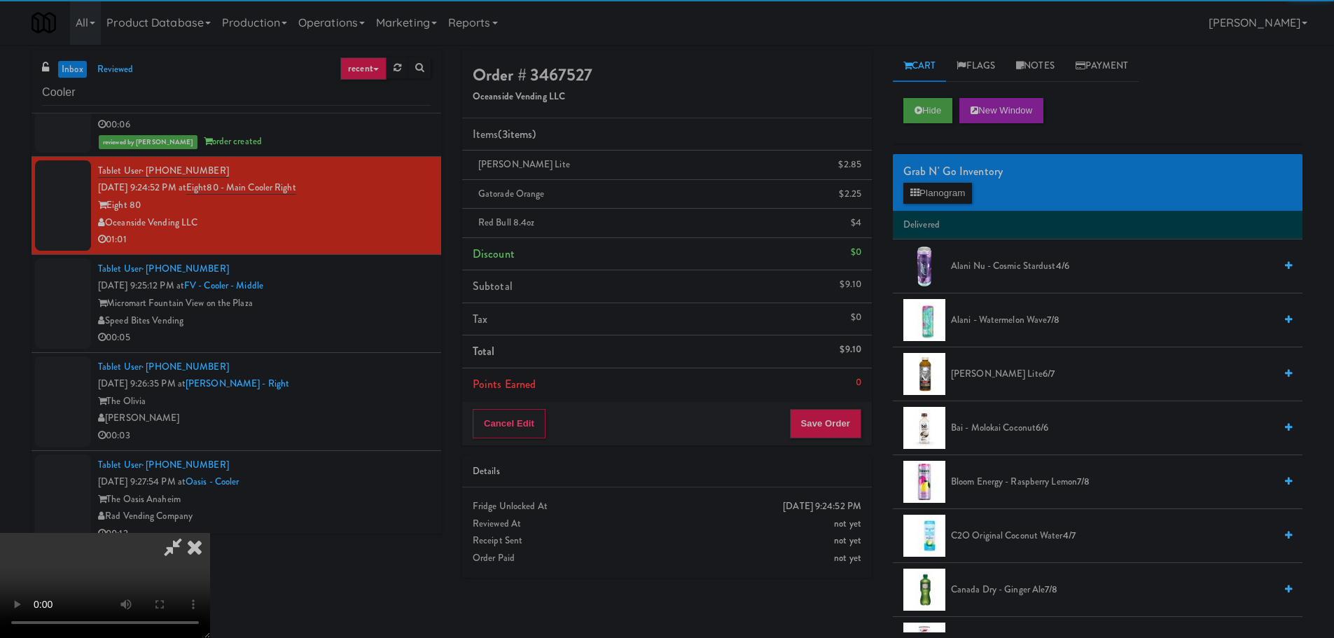
drag, startPoint x: 242, startPoint y: 338, endPoint x: 436, endPoint y: 349, distance: 194.4
click at [210, 533] on video at bounding box center [105, 585] width 210 height 105
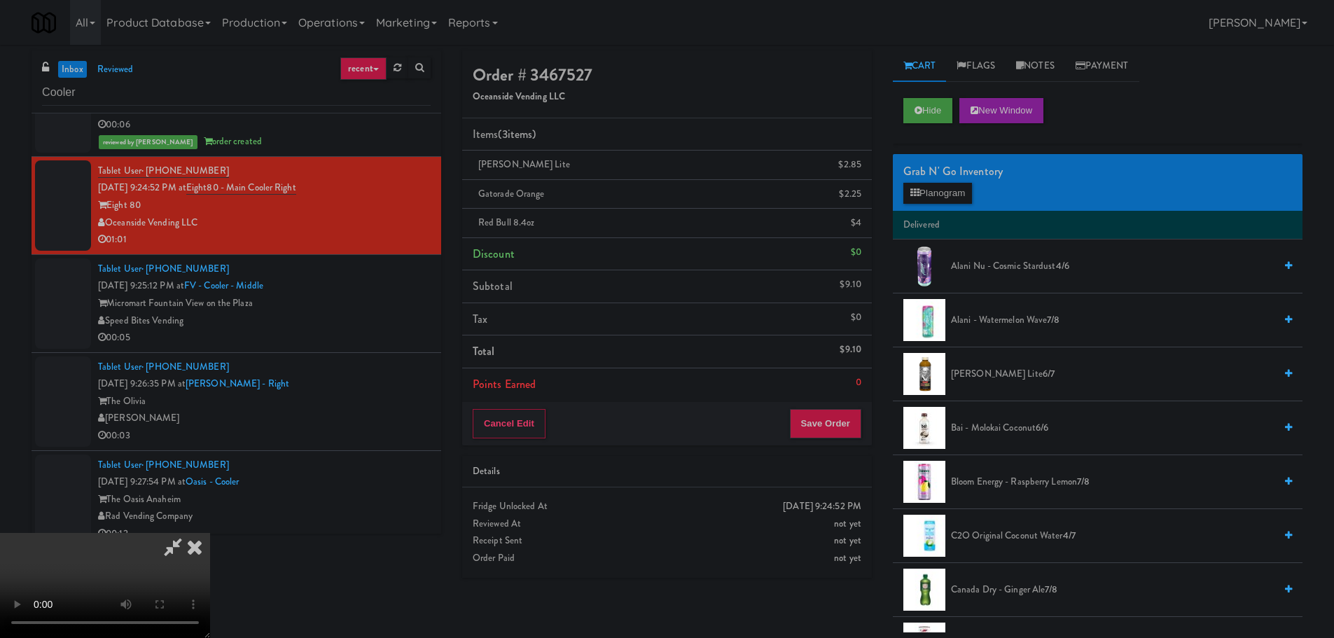
click at [210, 533] on video at bounding box center [105, 585] width 210 height 105
click at [189, 533] on icon at bounding box center [173, 547] width 32 height 28
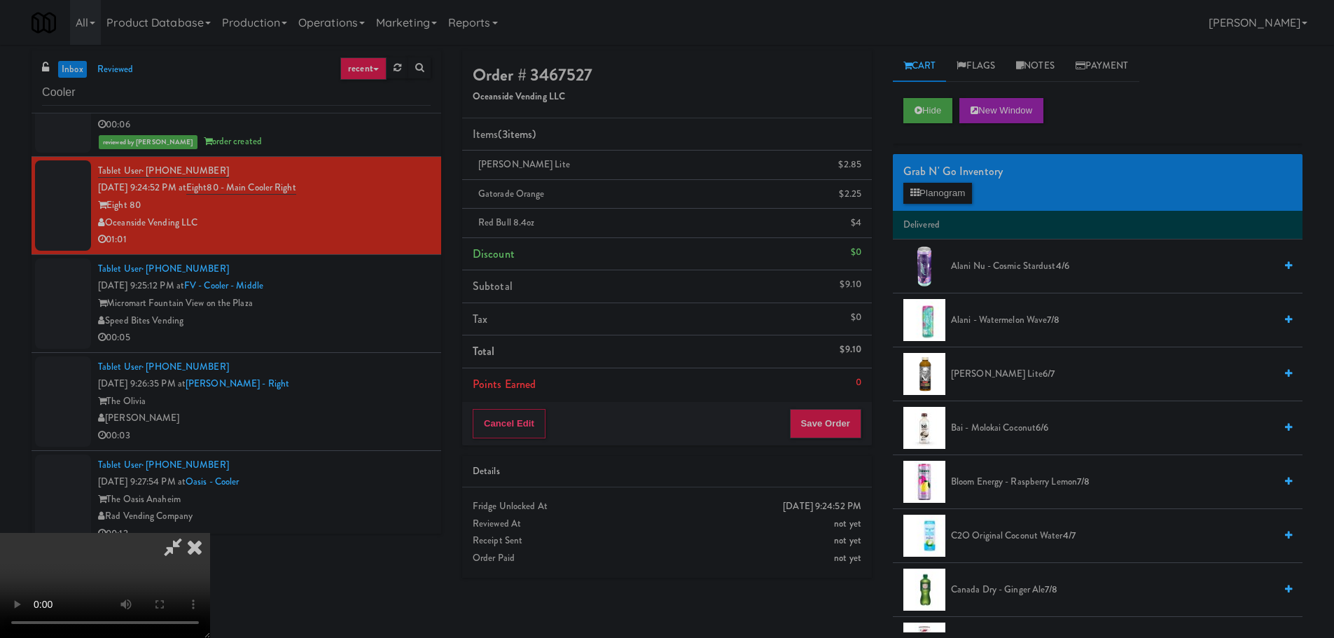
drag, startPoint x: 452, startPoint y: 222, endPoint x: 482, endPoint y: 240, distance: 34.8
click at [210, 533] on video at bounding box center [105, 585] width 210 height 105
click at [855, 229] on link at bounding box center [860, 229] width 13 height 18
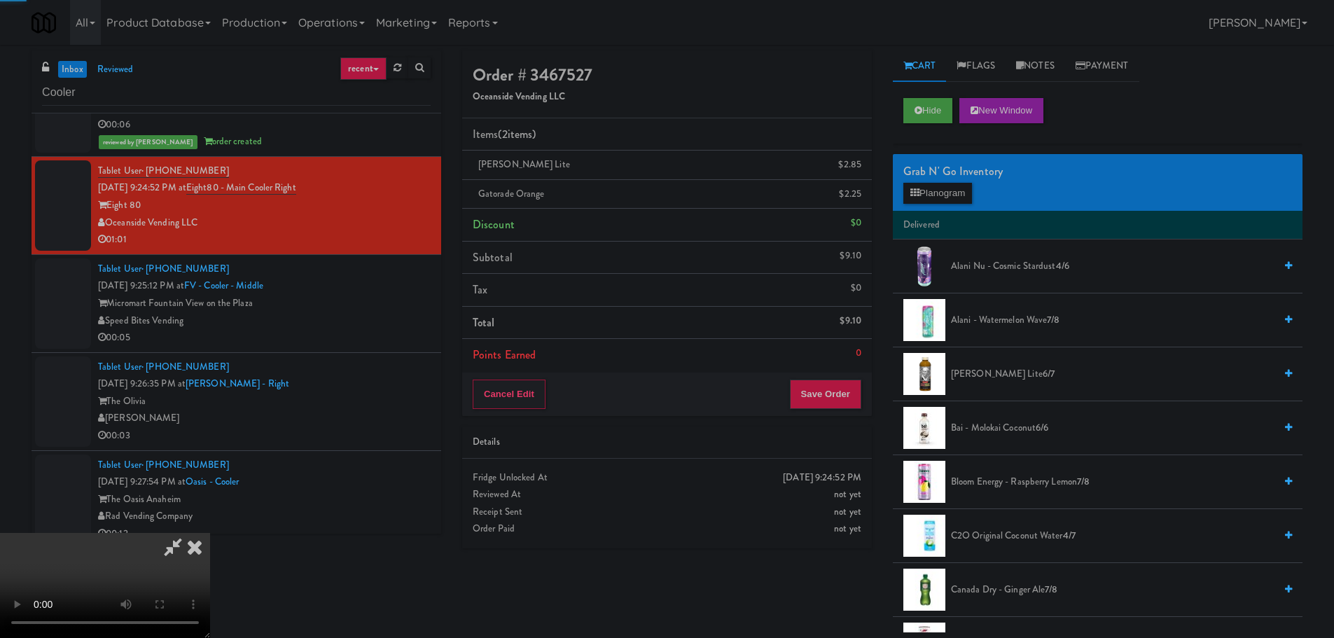
click at [210, 533] on video at bounding box center [105, 585] width 210 height 105
drag, startPoint x: 579, startPoint y: 348, endPoint x: 602, endPoint y: 342, distance: 24.6
click at [210, 533] on video at bounding box center [105, 585] width 210 height 105
click at [919, 198] on button "Planogram" at bounding box center [938, 193] width 69 height 21
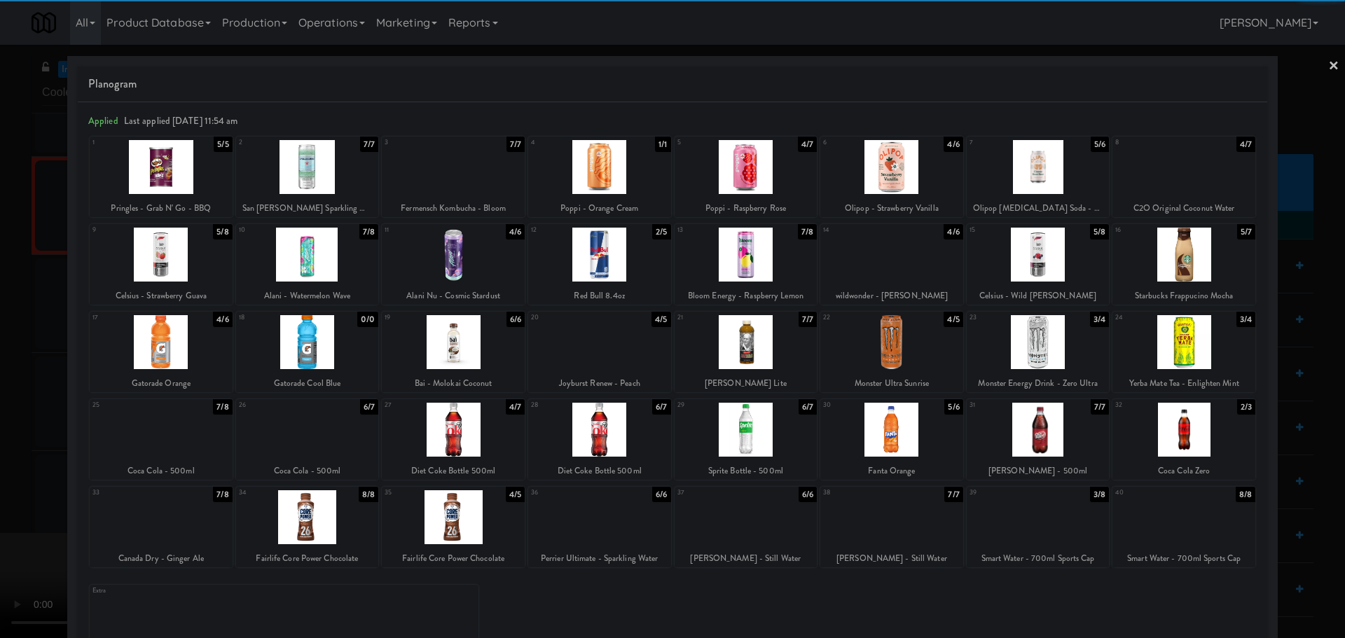
click at [475, 178] on div at bounding box center [453, 167] width 143 height 54
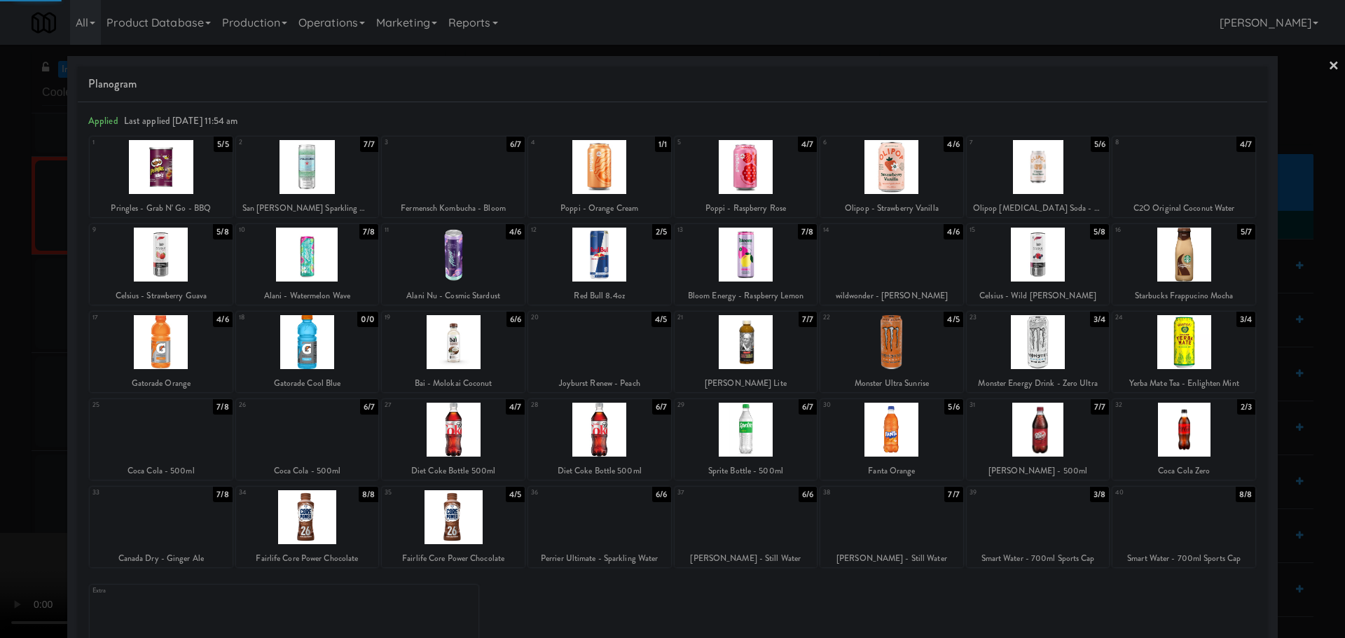
click at [0, 303] on div at bounding box center [672, 319] width 1345 height 638
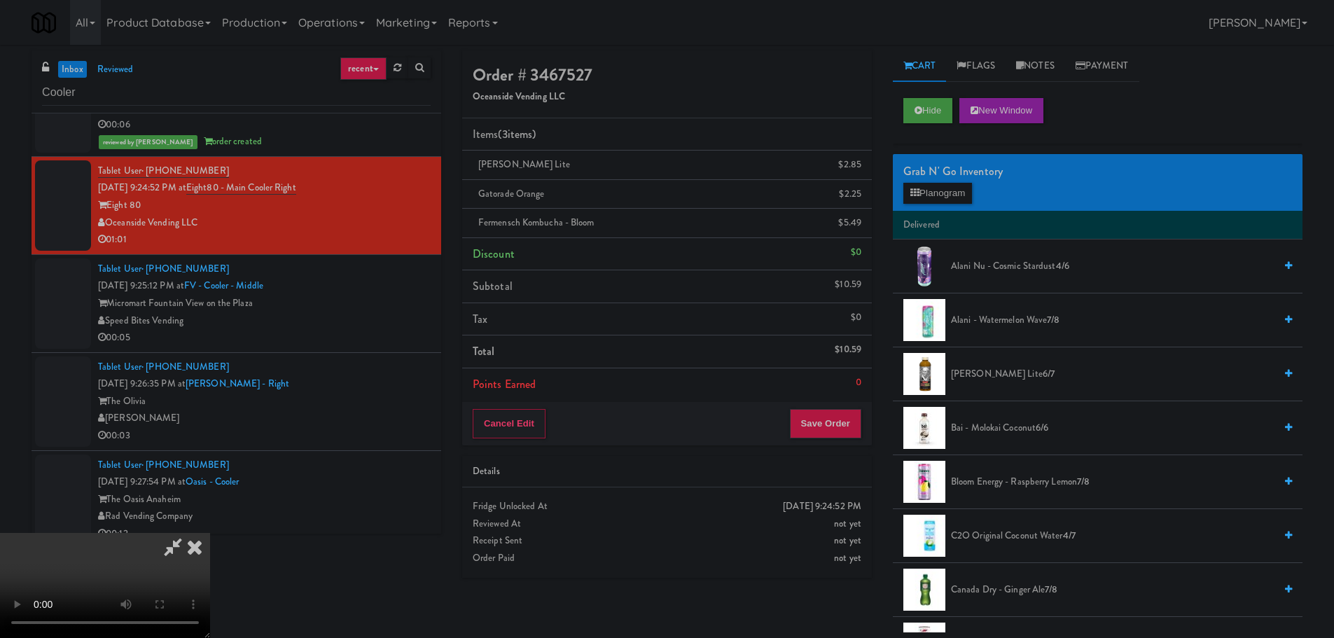
scroll to position [5, 0]
click at [210, 533] on video at bounding box center [105, 585] width 210 height 105
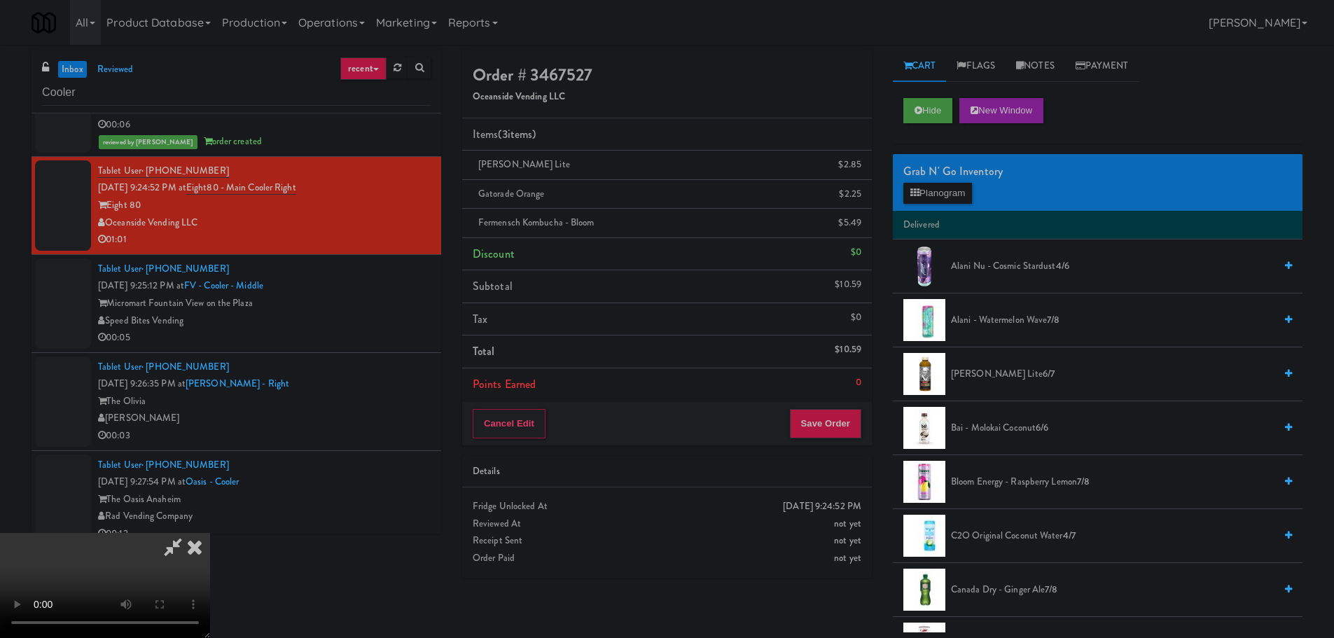
drag, startPoint x: 596, startPoint y: 396, endPoint x: 473, endPoint y: 482, distance: 150.0
click at [210, 533] on video at bounding box center [105, 585] width 210 height 105
drag, startPoint x: 551, startPoint y: 485, endPoint x: 551, endPoint y: 478, distance: 7.0
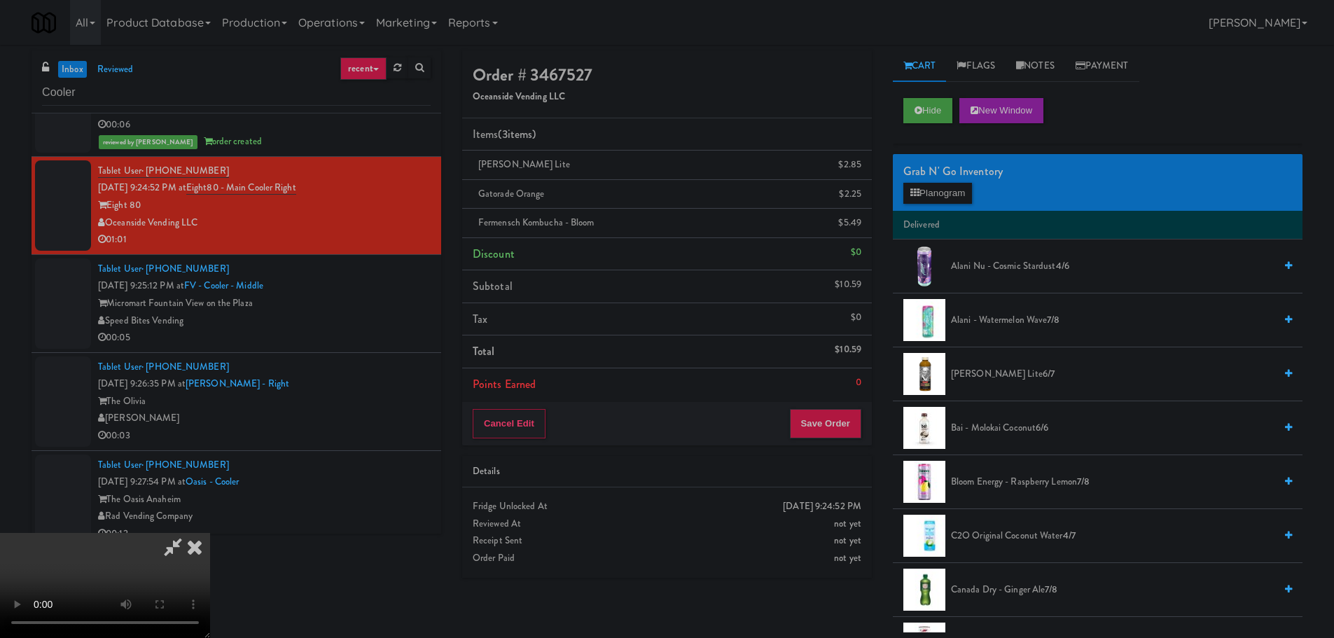
click at [210, 533] on video at bounding box center [105, 585] width 210 height 105
drag, startPoint x: 552, startPoint y: 452, endPoint x: 760, endPoint y: 352, distance: 230.6
click at [210, 533] on video at bounding box center [105, 585] width 210 height 105
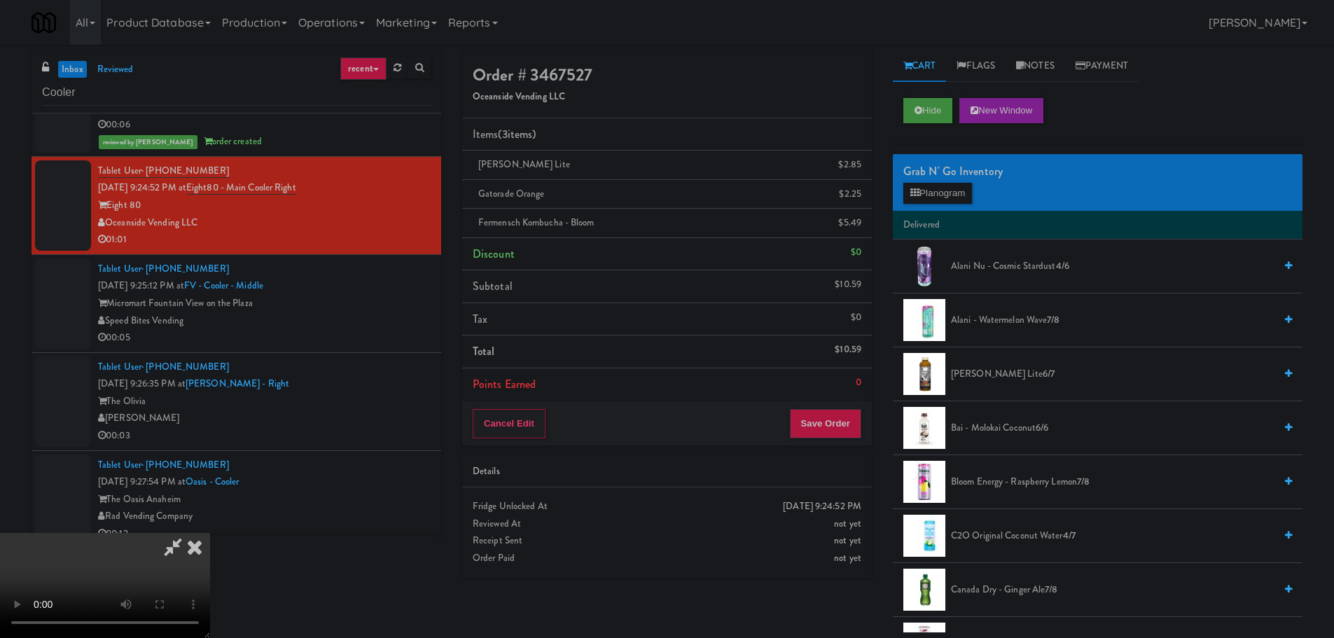
click at [210, 533] on video at bounding box center [105, 585] width 210 height 105
click at [956, 193] on button "Planogram" at bounding box center [938, 193] width 69 height 21
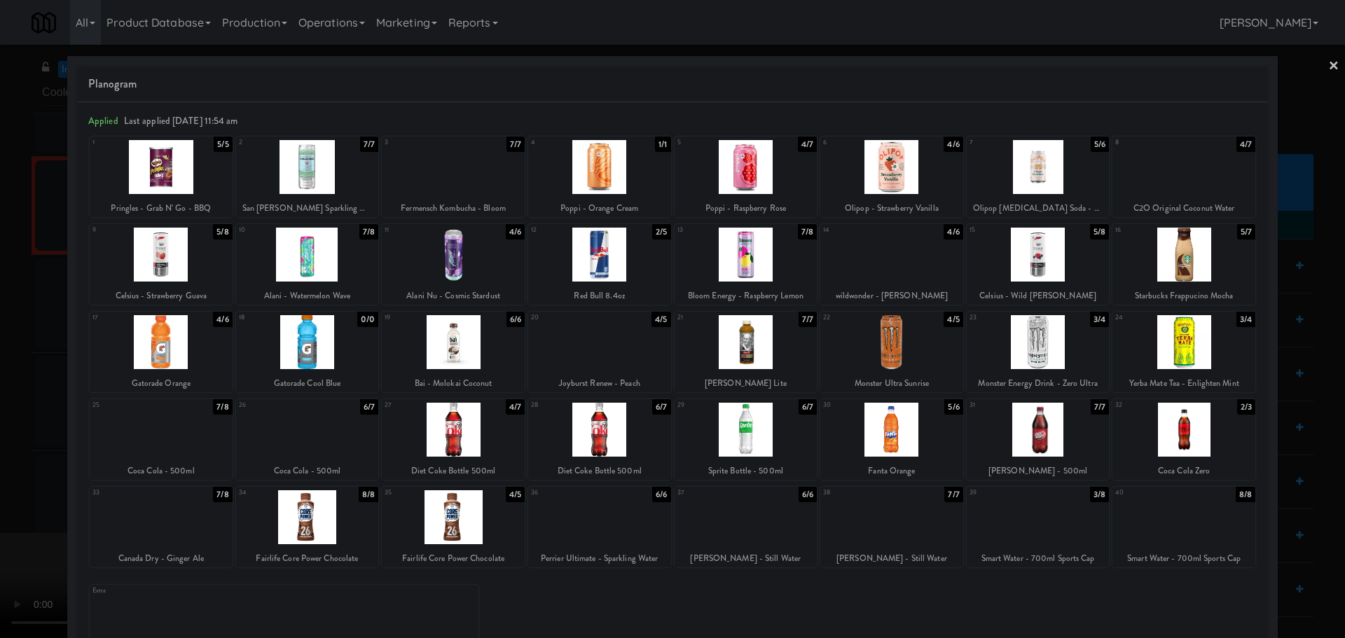
click at [621, 349] on div at bounding box center [599, 342] width 143 height 54
drag, startPoint x: 0, startPoint y: 429, endPoint x: 68, endPoint y: 424, distance: 68.1
click at [1, 429] on div at bounding box center [672, 319] width 1345 height 638
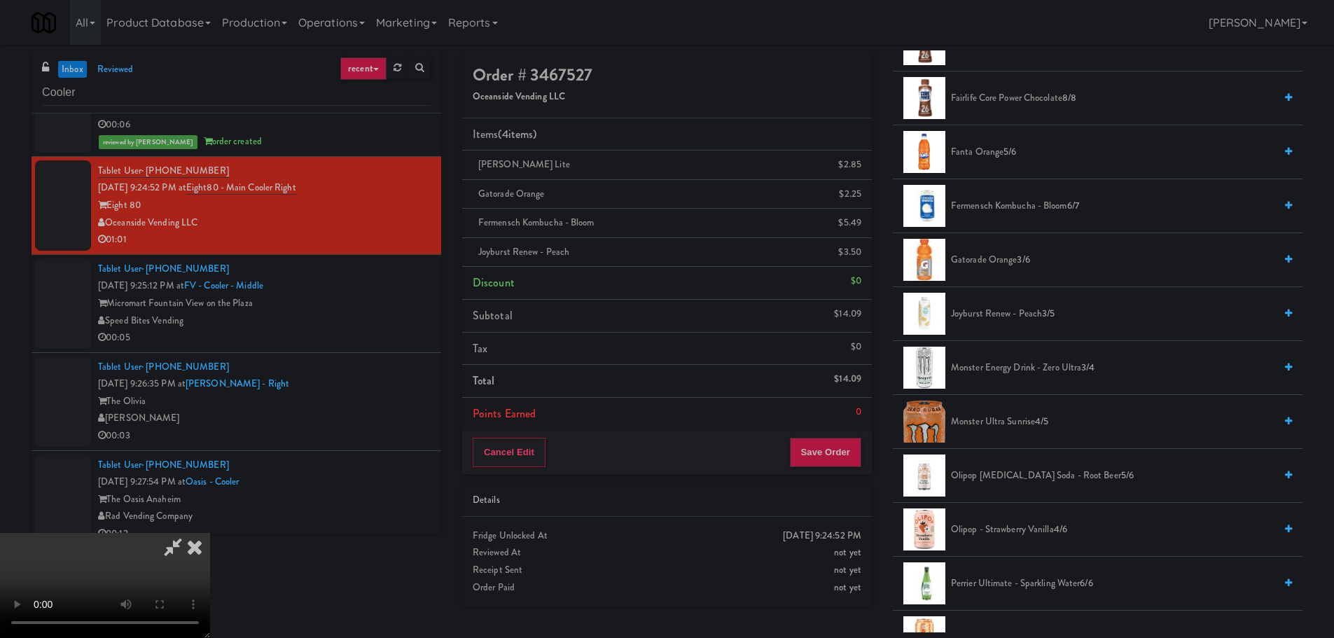
scroll to position [1051, 0]
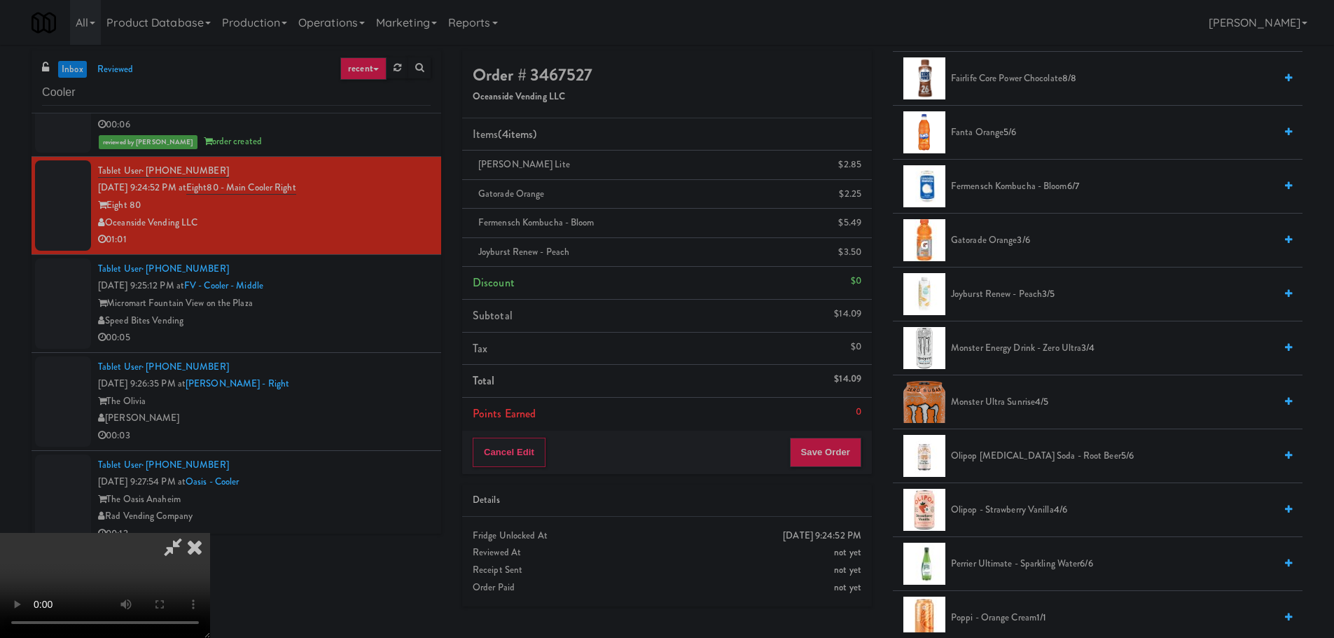
click at [210, 533] on video at bounding box center [105, 585] width 210 height 105
click at [189, 533] on icon at bounding box center [173, 547] width 32 height 28
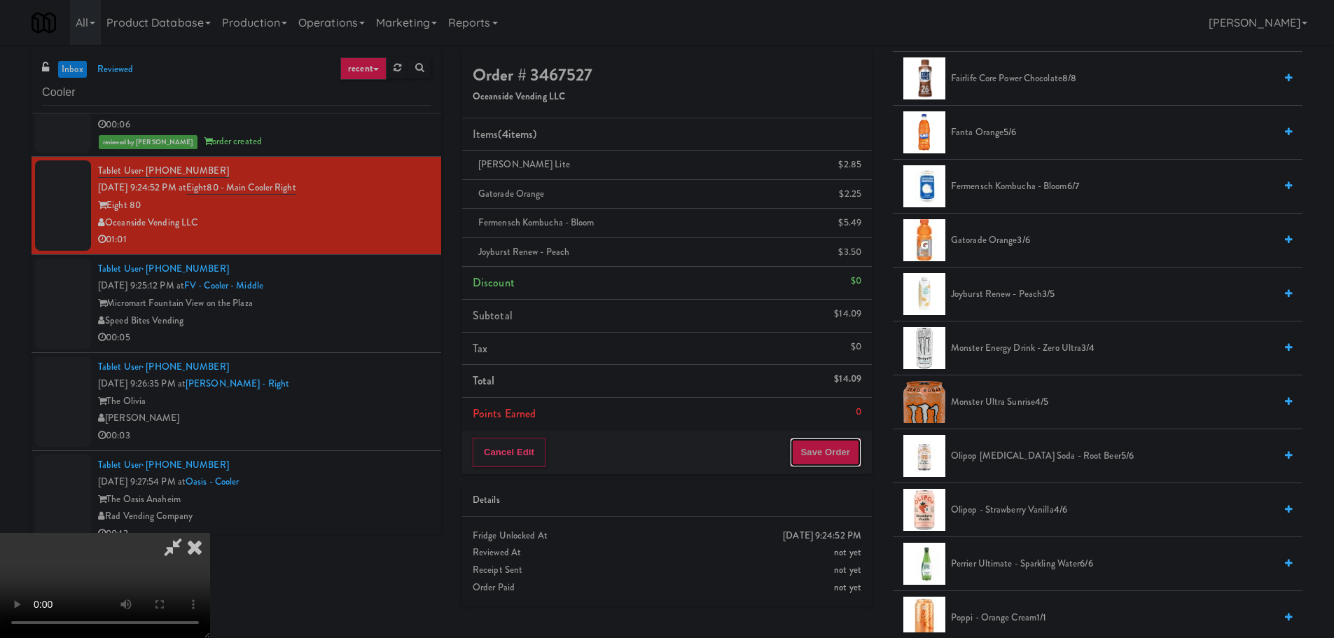
click at [830, 454] on button "Save Order" at bounding box center [825, 452] width 71 height 29
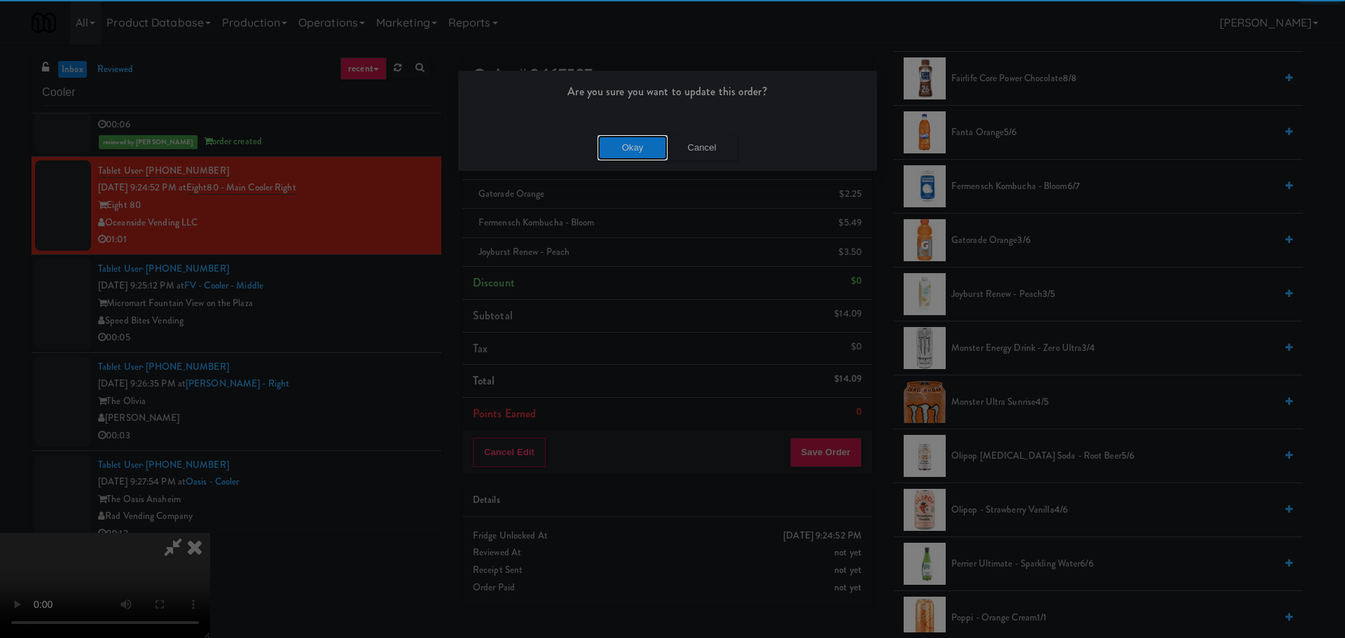
click at [629, 141] on button "Okay" at bounding box center [633, 147] width 70 height 25
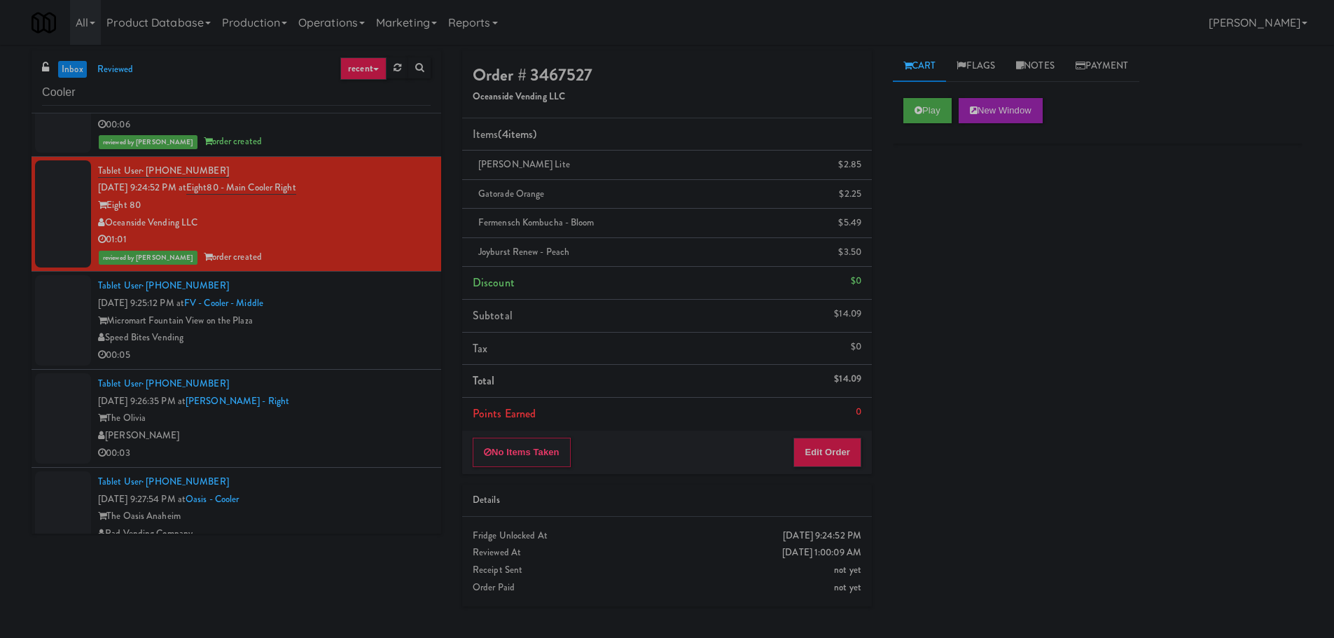
scroll to position [6235, 0]
